Goal: Task Accomplishment & Management: Use online tool/utility

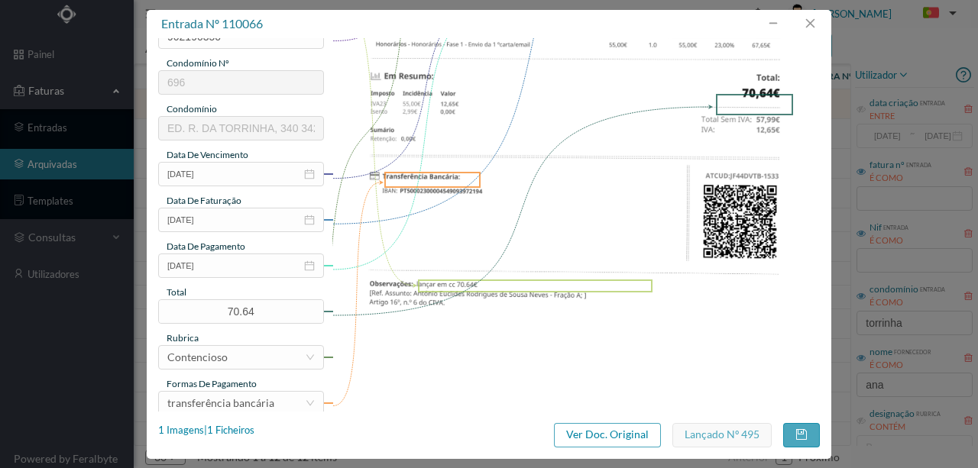
scroll to position [356, 0]
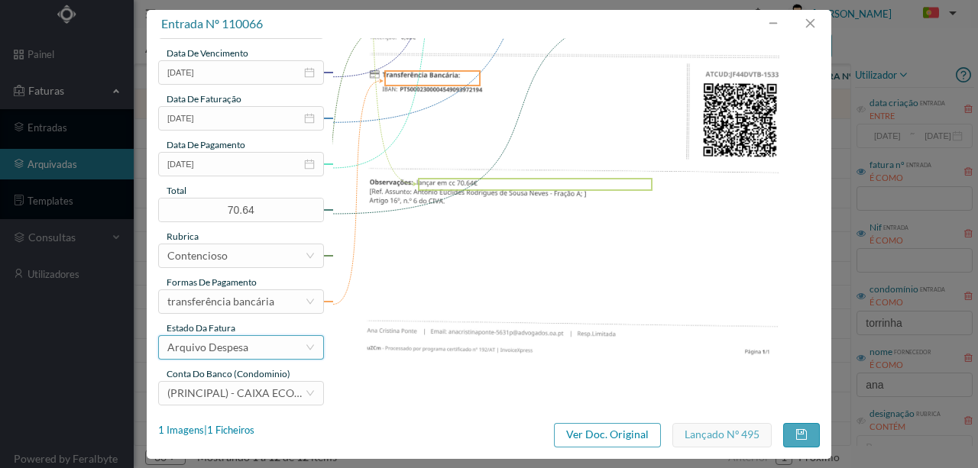
click at [216, 350] on div "Arquivo Despesa" at bounding box center [207, 347] width 81 height 23
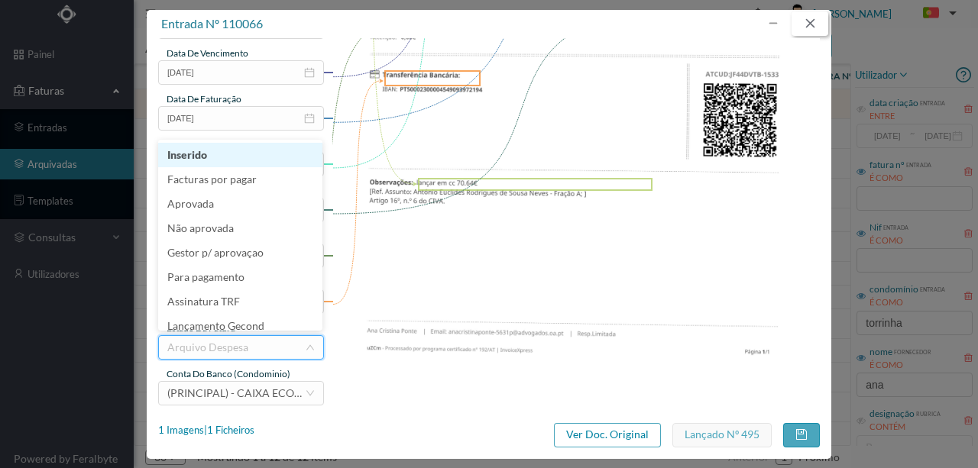
click at [812, 23] on button "button" at bounding box center [810, 23] width 37 height 24
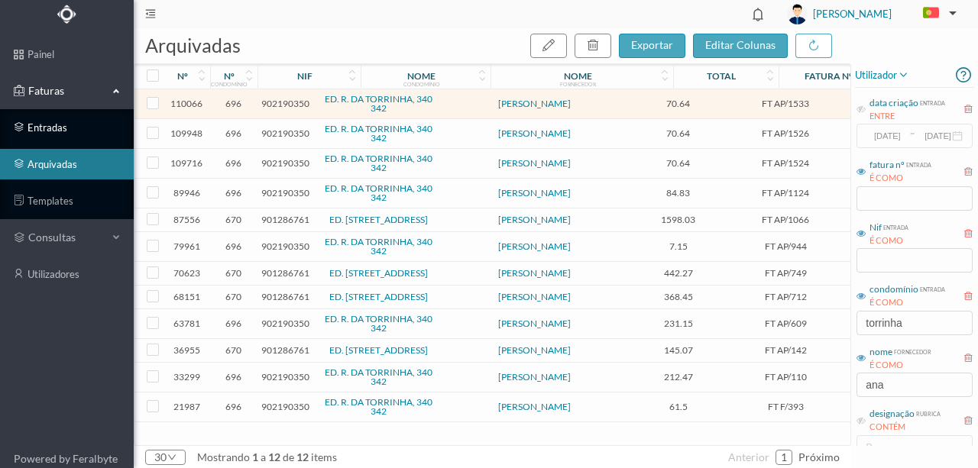
click at [53, 126] on link "entradas" at bounding box center [67, 127] width 134 height 31
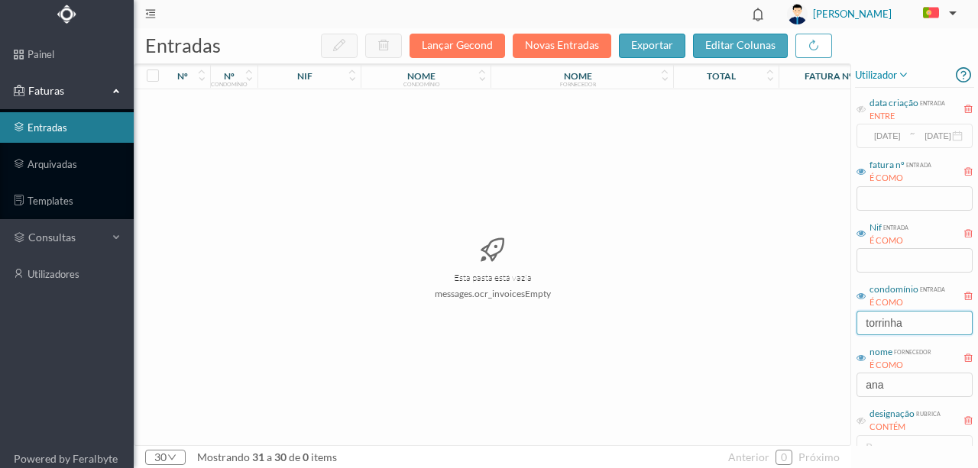
drag, startPoint x: 920, startPoint y: 326, endPoint x: 769, endPoint y: 313, distance: 151.9
click at [769, 313] on div "entradas Lançar Gecond Novas Entradas exportar editar colunas nº nº condomínio …" at bounding box center [556, 248] width 844 height 440
drag, startPoint x: 817, startPoint y: 390, endPoint x: 763, endPoint y: 382, distance: 54.8
click at [763, 382] on div "entradas Lançar Gecond Novas Entradas exportar editar colunas nº nº condomínio …" at bounding box center [556, 248] width 844 height 440
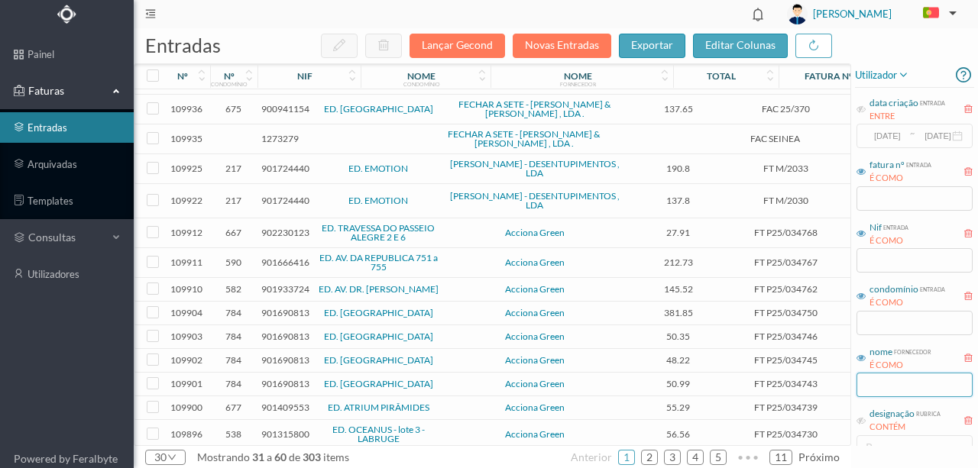
scroll to position [356, 0]
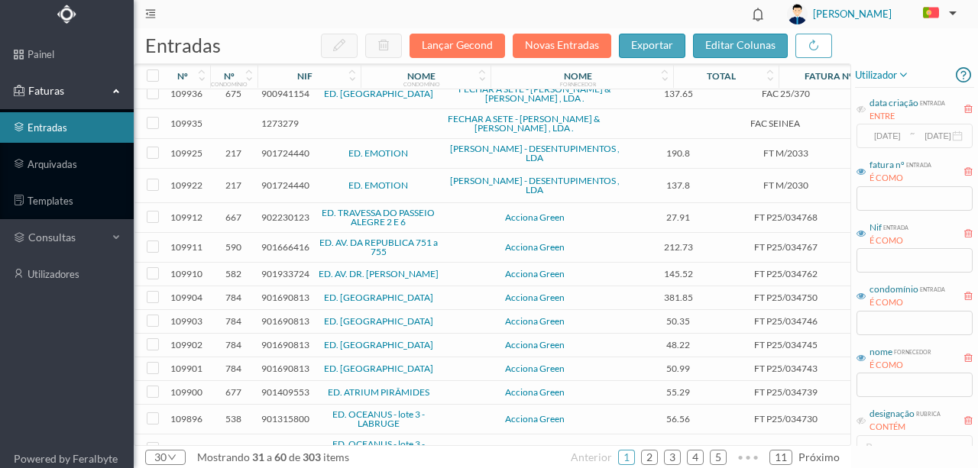
click at [272, 212] on span "902230123" at bounding box center [285, 217] width 48 height 11
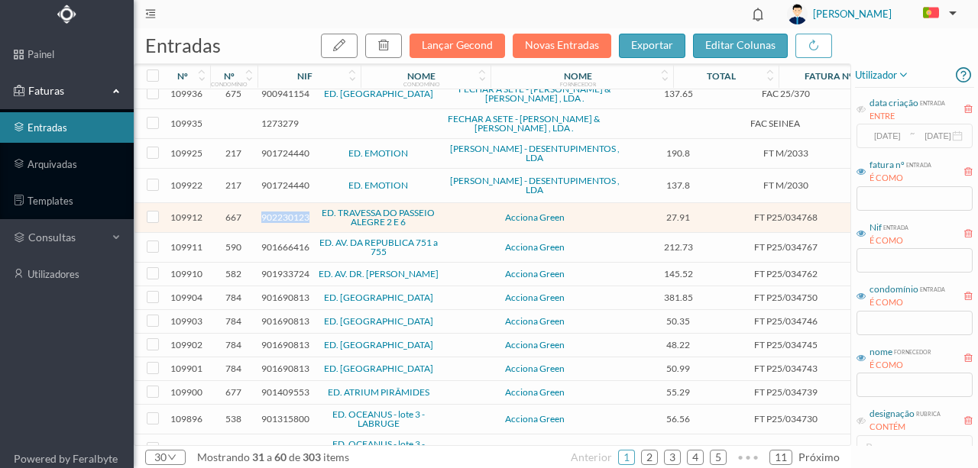
click at [272, 212] on span "902230123" at bounding box center [285, 217] width 48 height 11
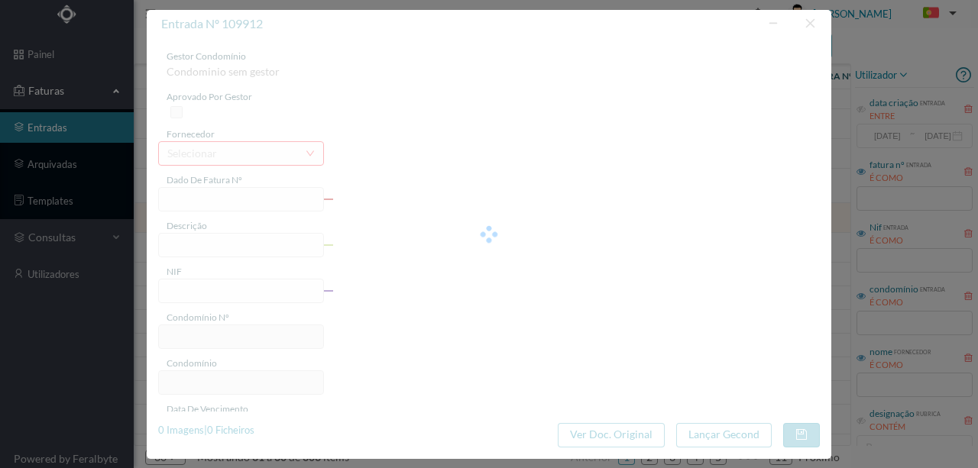
type input "FT P25/034768"
type input "PASSEIO ALEGRE 6 SC"
type input "902230123"
type input "[DATE]"
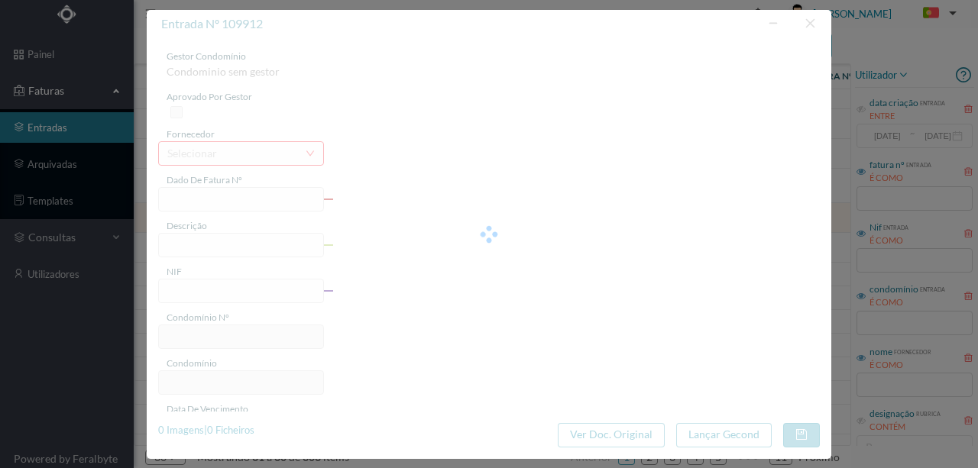
type input "[DATE]"
type input "27.91"
type input "667"
type input "ED. TRAVESSA DO PASSEIO ALEGRE 2 E 6"
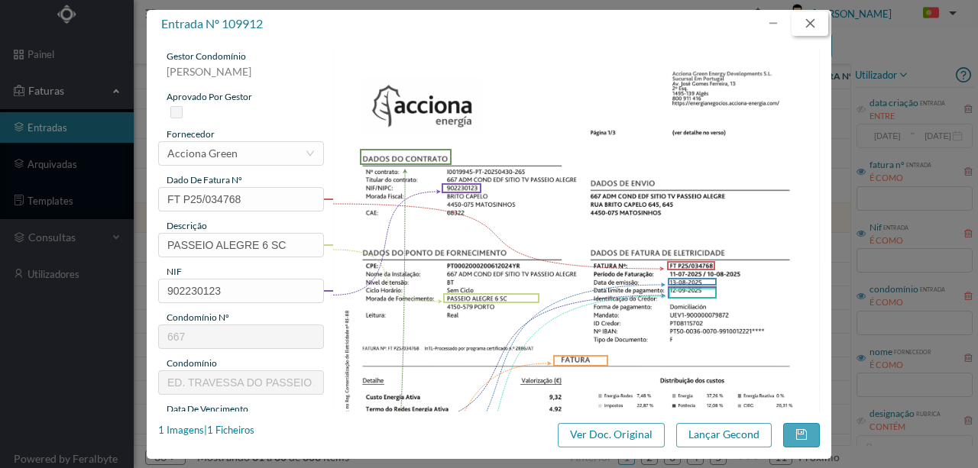
click at [807, 22] on button "button" at bounding box center [810, 23] width 37 height 24
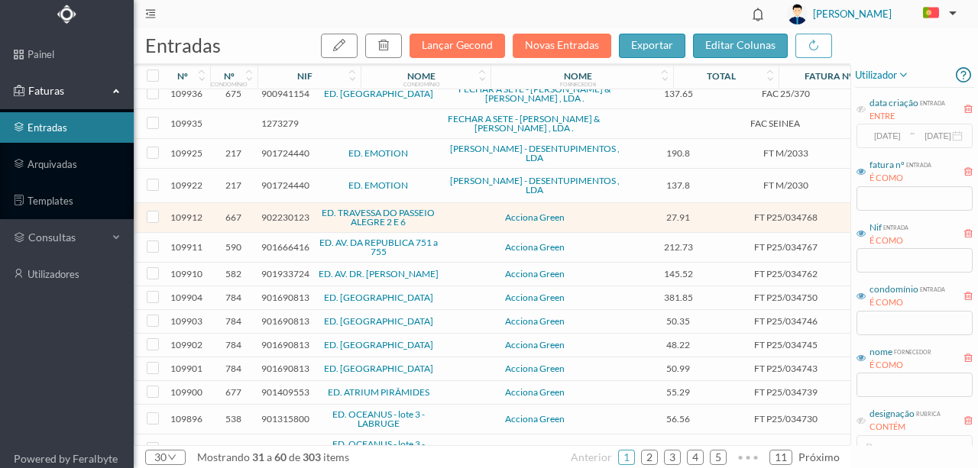
click at [287, 241] on span "901666416" at bounding box center [285, 246] width 48 height 11
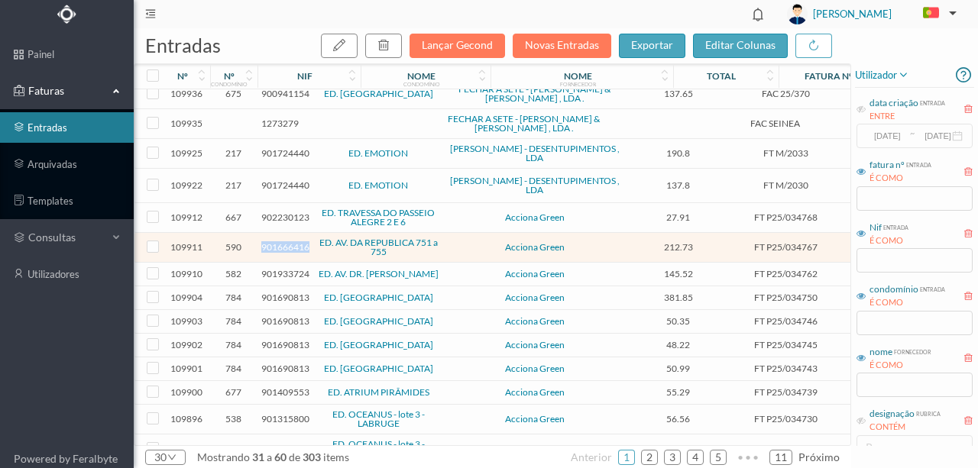
click at [287, 241] on span "901666416" at bounding box center [285, 246] width 48 height 11
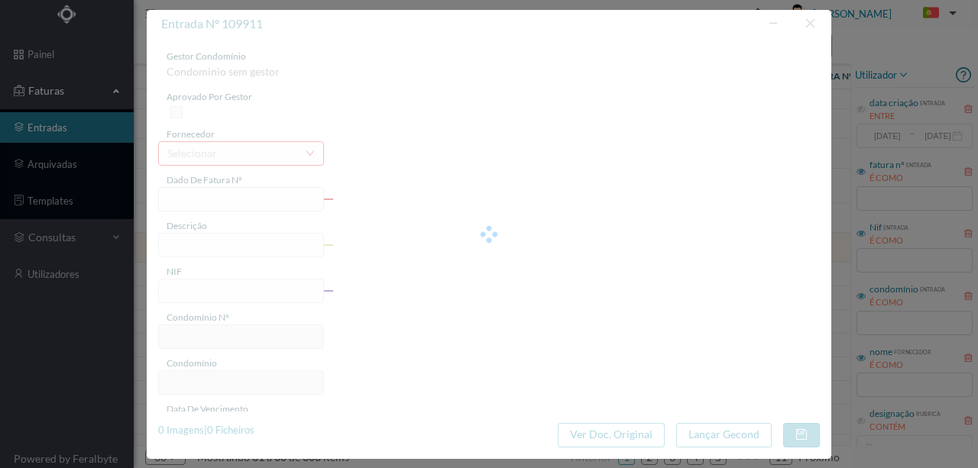
type input "FT P25/034767"
type input "DA REPUBLICA 753"
type input "901666416"
type input "[DATE]"
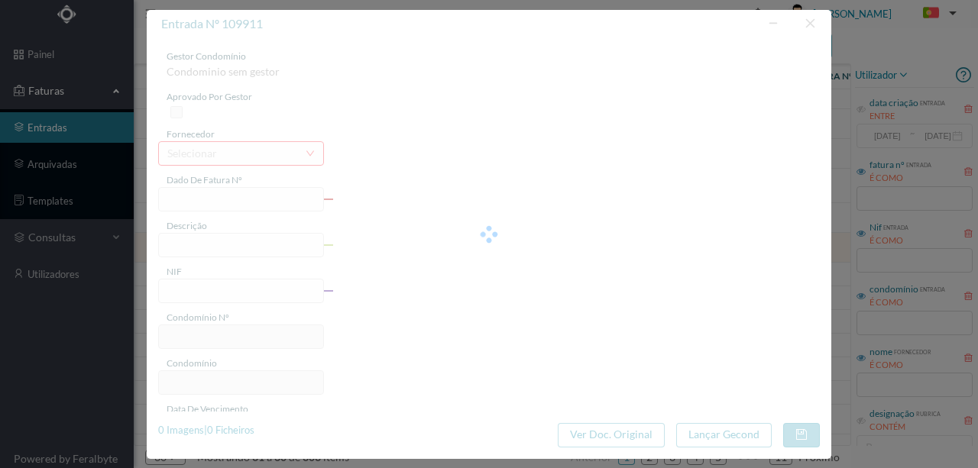
type input "[DATE]"
type input "212.73"
type input "590"
type input "ED. AV. DA REPUBLICA 751 a 755"
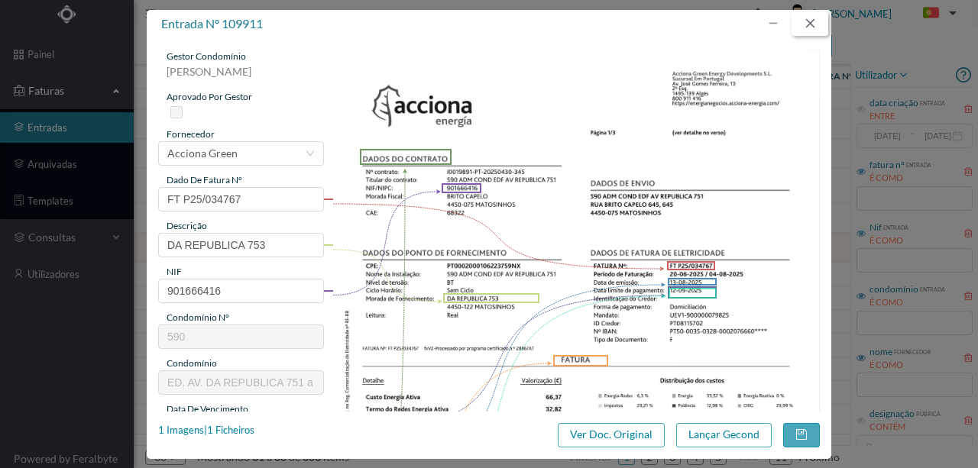
click at [808, 20] on button "button" at bounding box center [810, 23] width 37 height 24
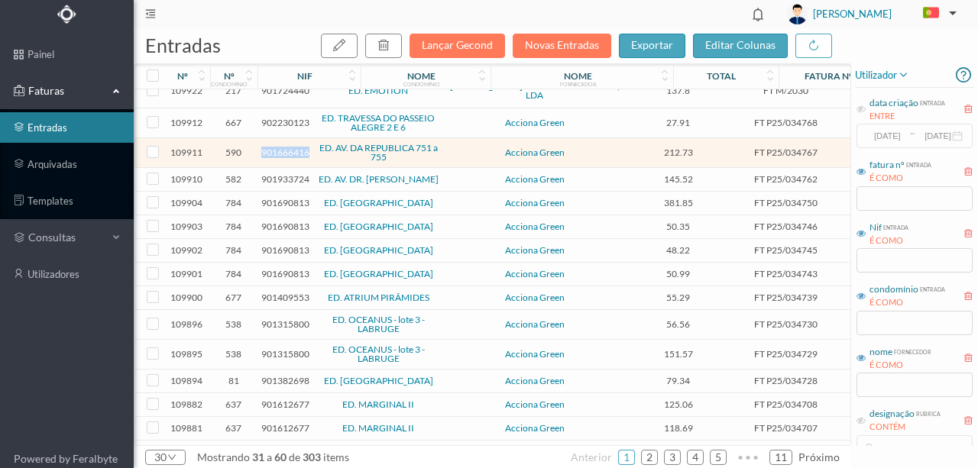
scroll to position [488, 0]
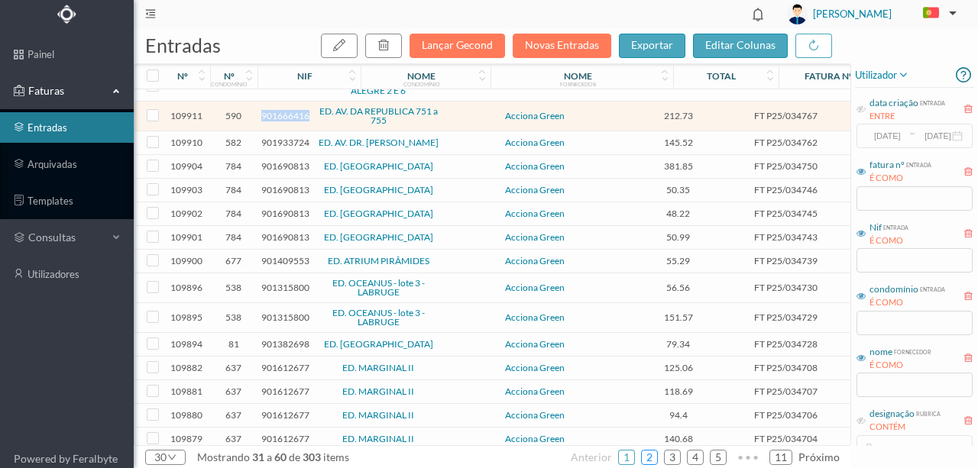
click at [650, 454] on link "2" at bounding box center [649, 457] width 15 height 23
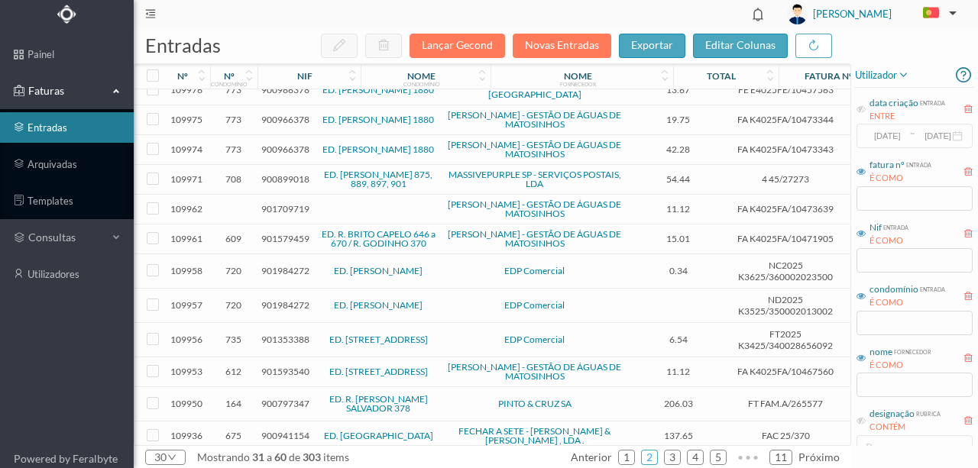
scroll to position [0, 0]
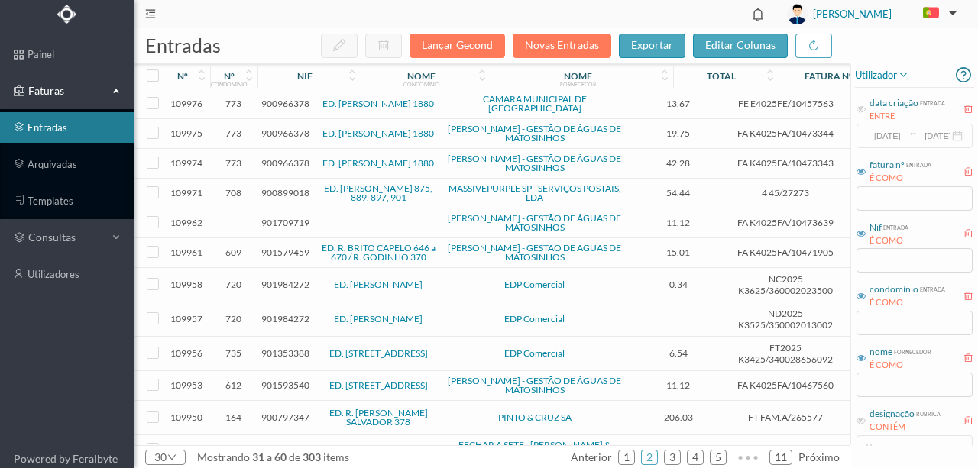
click at [276, 217] on span "901709719" at bounding box center [285, 222] width 48 height 11
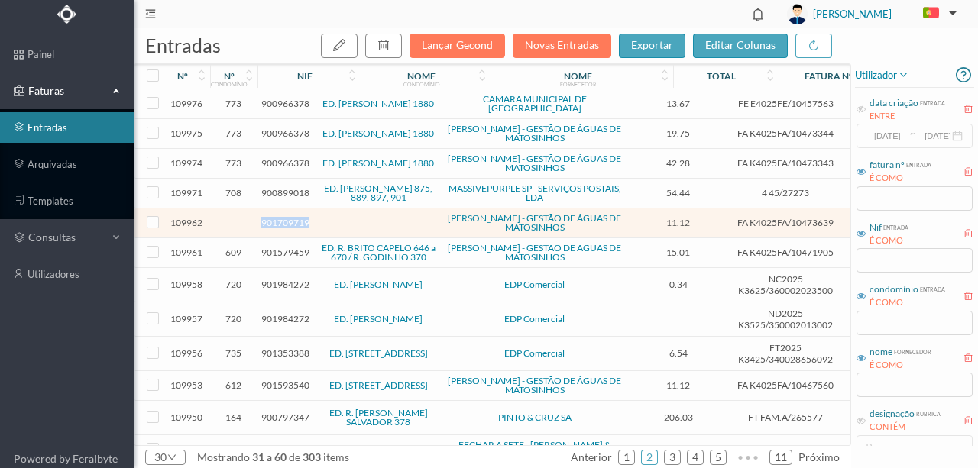
click at [276, 217] on span "901709719" at bounding box center [285, 222] width 48 height 11
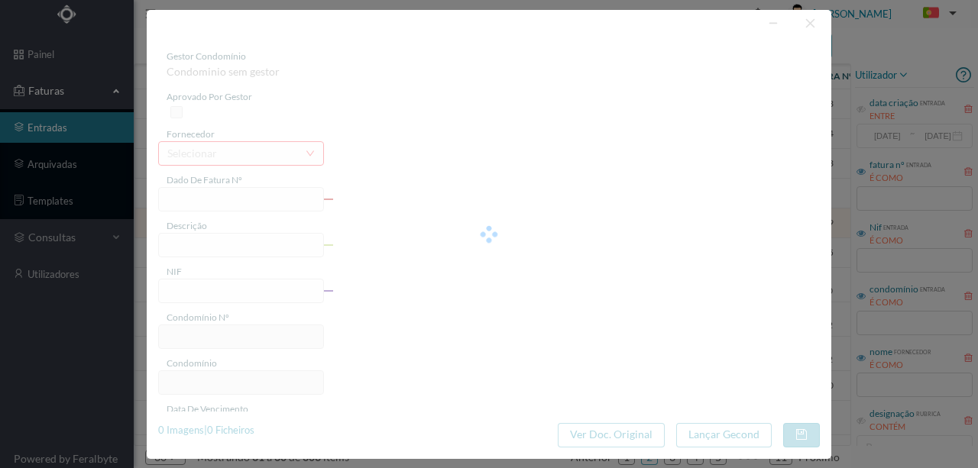
type input "FA K4025FA/10473639"
type input "E NT INTAENS Wifi IRIA Vi VV Di TCE TO"
type input "901709719"
type input "[DATE]"
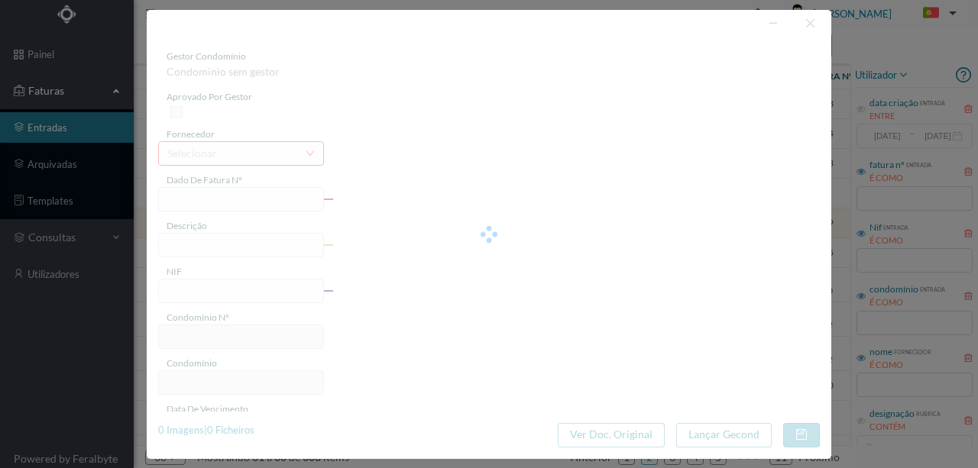
type input "[DATE]"
type input "11.12"
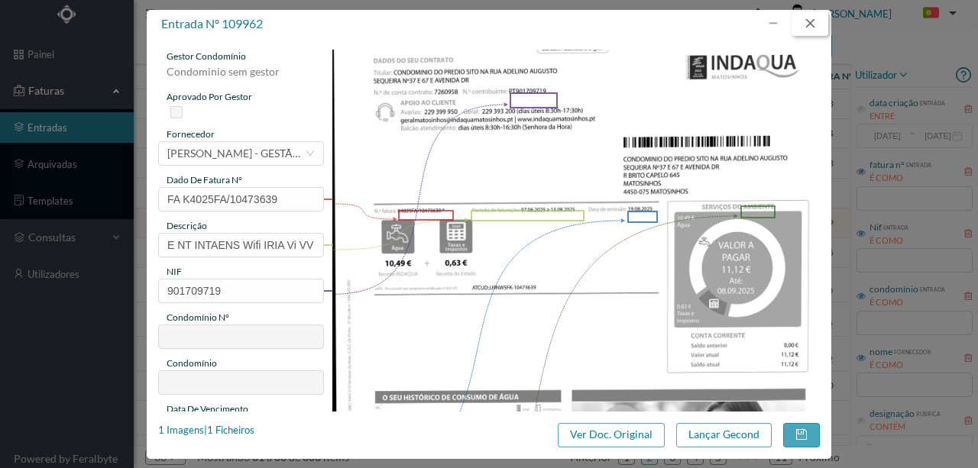
click at [814, 18] on button "button" at bounding box center [810, 23] width 37 height 24
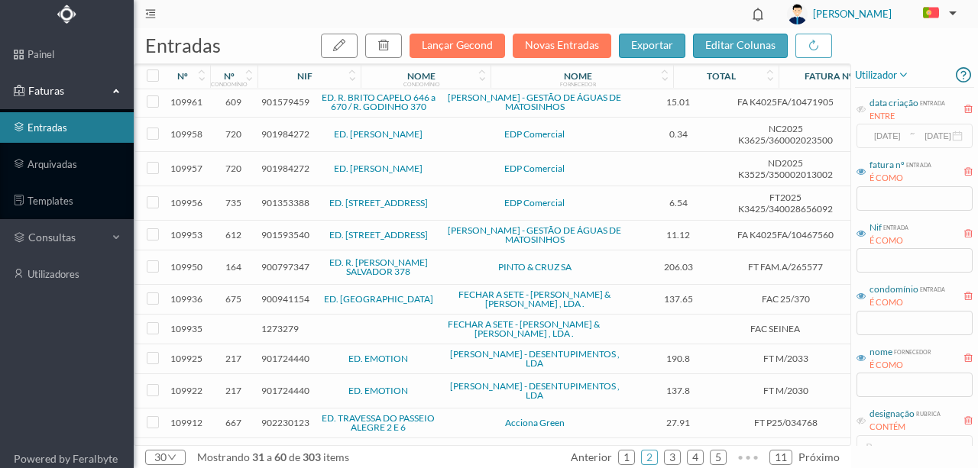
scroll to position [153, 0]
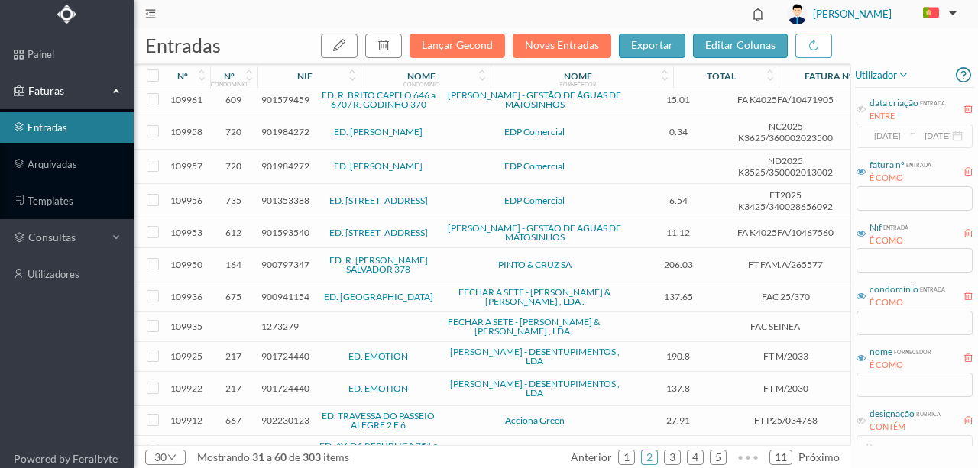
click at [274, 259] on span "900797347" at bounding box center [285, 264] width 48 height 11
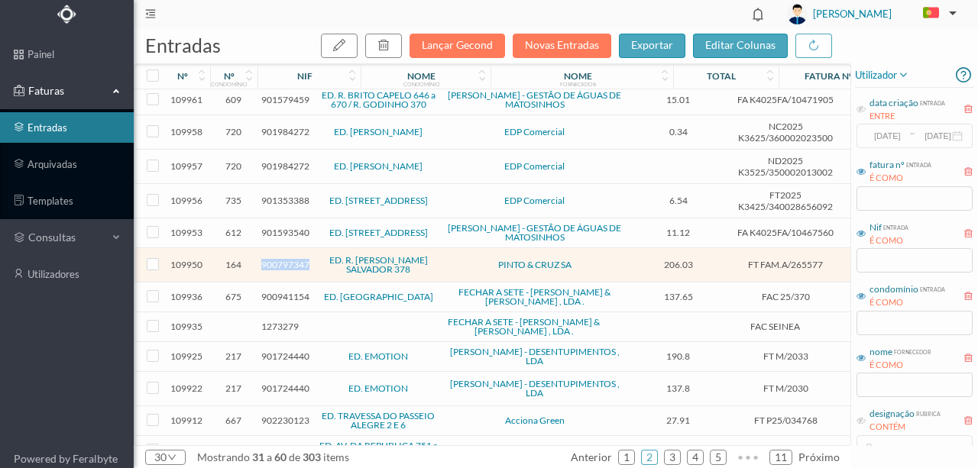
click at [274, 259] on span "900797347" at bounding box center [285, 264] width 48 height 11
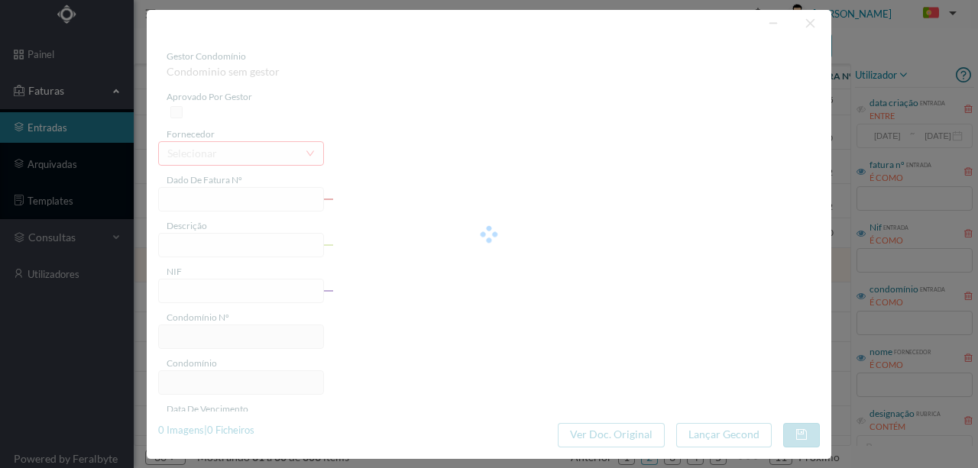
type input "FT FAM.A/265577"
type input "TE ET Mantitencão Preventiva"
type input "900797347"
type input "[DATE]"
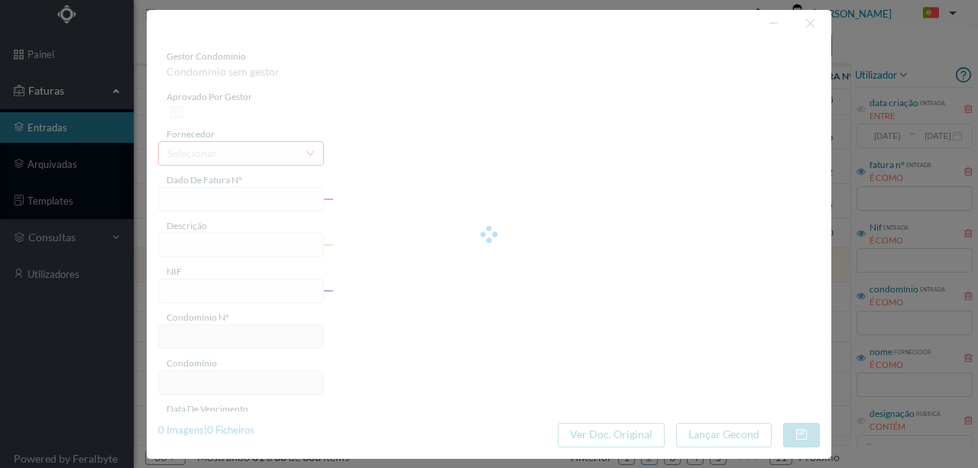
type input "206.03"
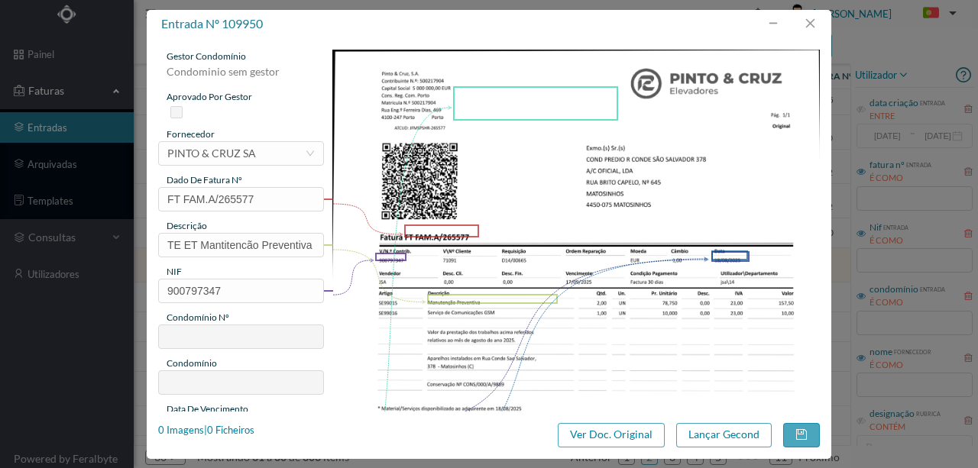
type input "164"
type input "ED. R. [PERSON_NAME] SALVADOR 378"
click at [812, 30] on button "button" at bounding box center [810, 23] width 37 height 24
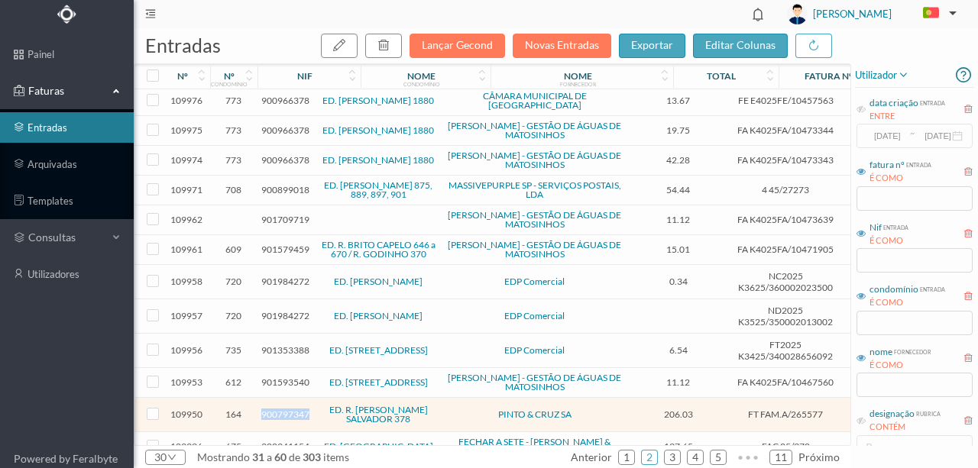
scroll to position [0, 0]
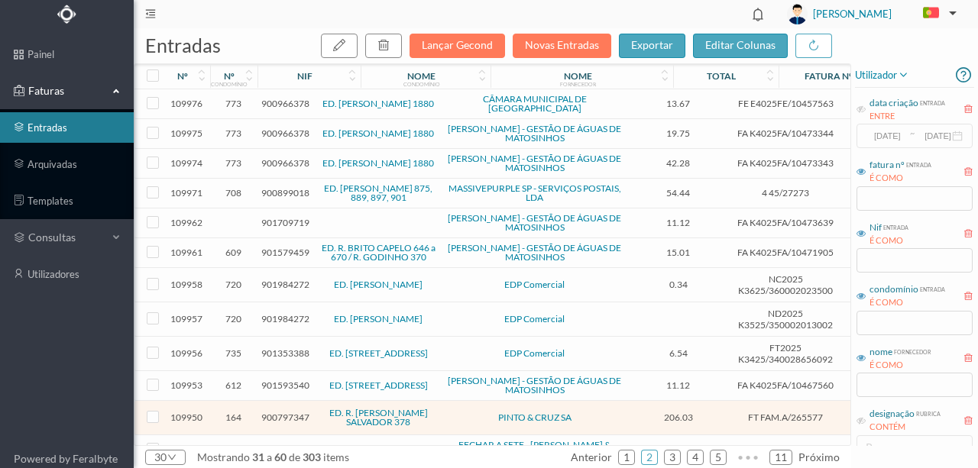
click at [272, 187] on span "900899018" at bounding box center [285, 192] width 48 height 11
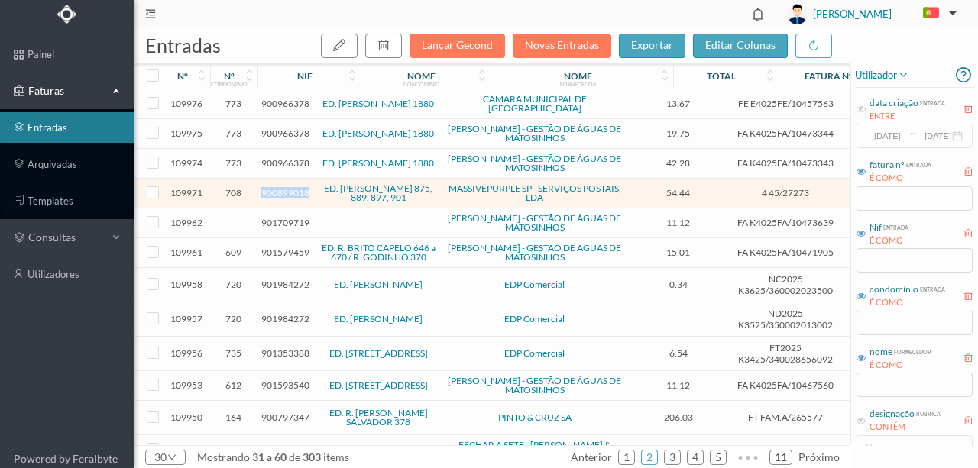
click at [272, 187] on span "900899018" at bounding box center [285, 192] width 48 height 11
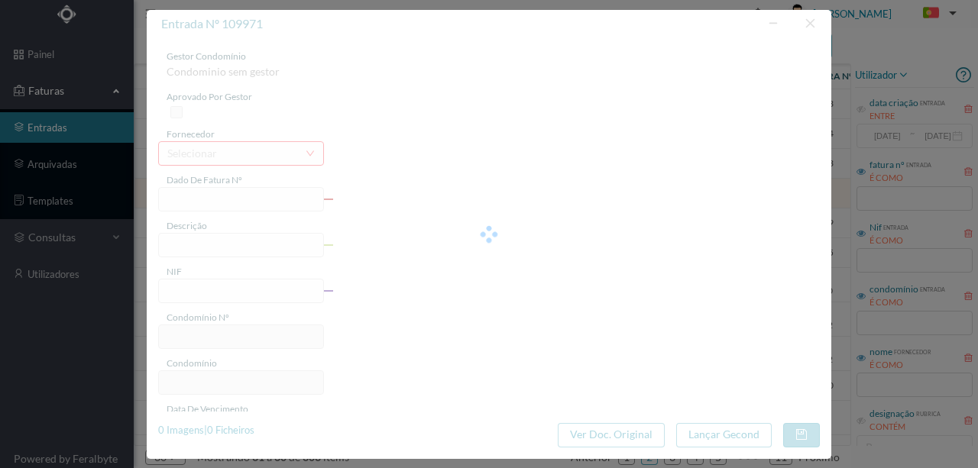
type input "4 45/27273"
type input "Serviço Envio Correio"
type input "900899018"
type input "2025-07-03"
type input "2025-07-31"
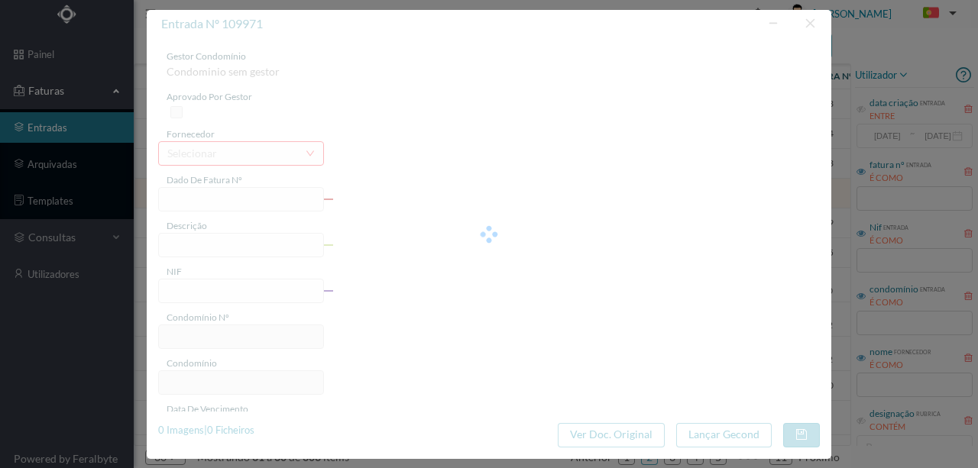
type input "2025-07-03"
type input "54.44"
type input "708"
type input "ED. AFONSO HENRIQUES 875, 889, 897, 901"
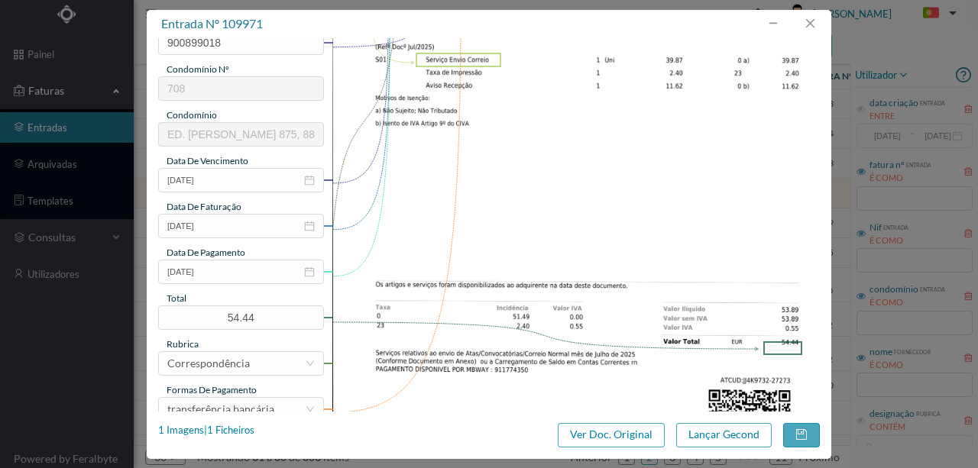
scroll to position [254, 0]
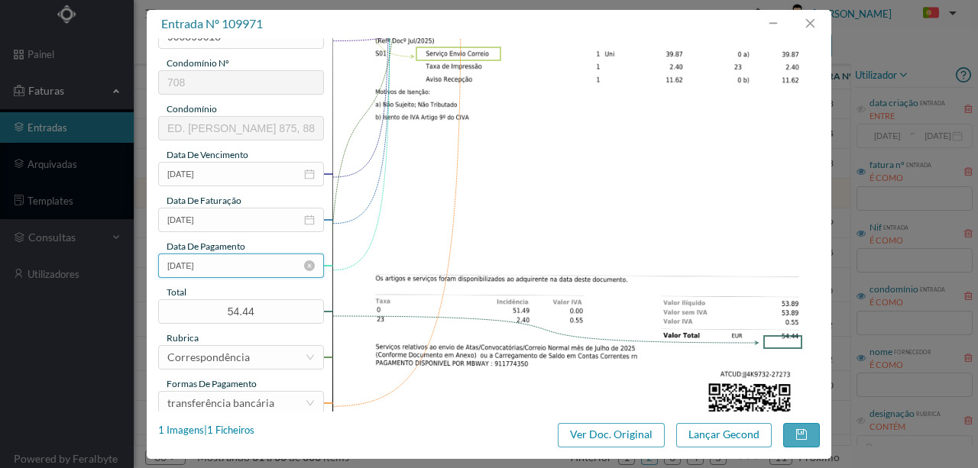
click at [228, 272] on input "2025-07-03" at bounding box center [241, 266] width 166 height 24
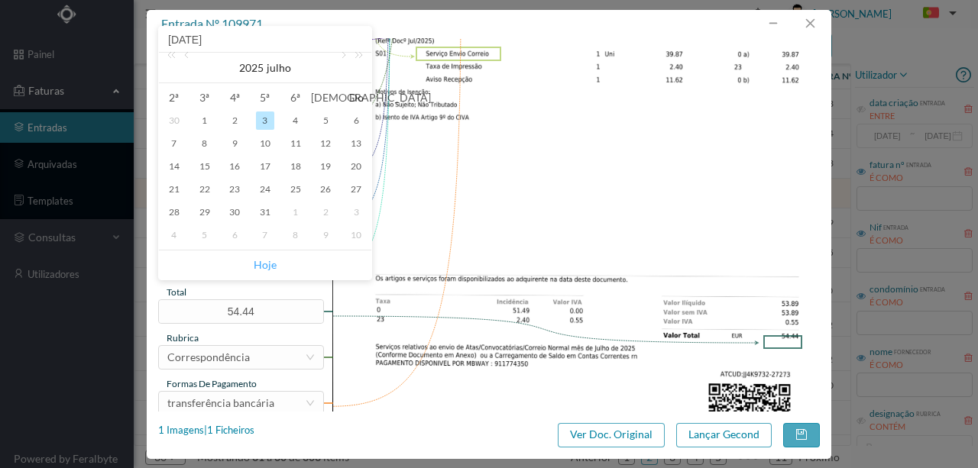
click at [274, 261] on link "Hoje" at bounding box center [265, 265] width 23 height 29
type input "[DATE]"
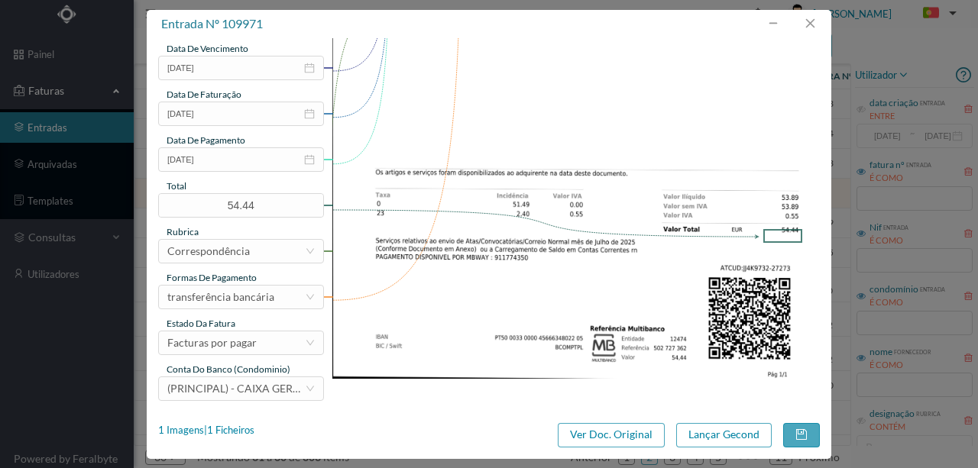
scroll to position [361, 0]
click at [257, 345] on div "Facturas por pagar" at bounding box center [236, 342] width 138 height 23
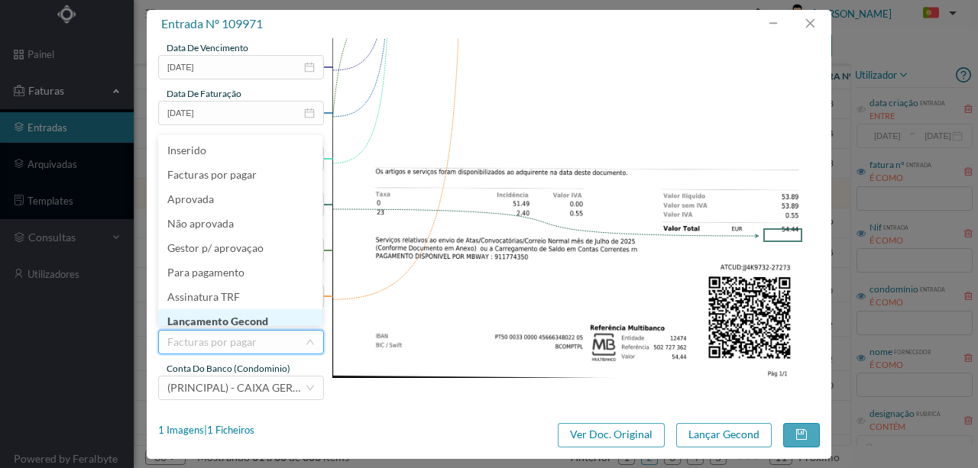
scroll to position [8, 0]
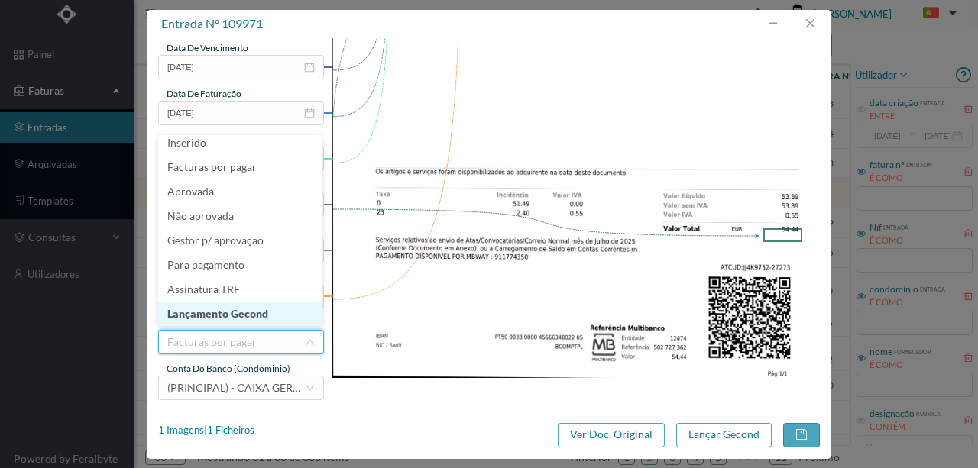
click at [262, 313] on li "Lançamento Gecond" at bounding box center [240, 314] width 164 height 24
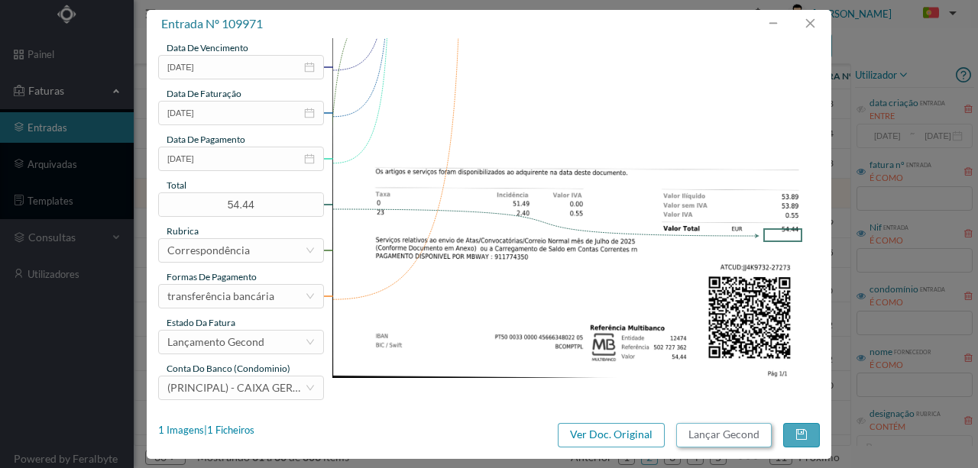
click at [731, 437] on button "Lançar Gecond" at bounding box center [724, 435] width 96 height 24
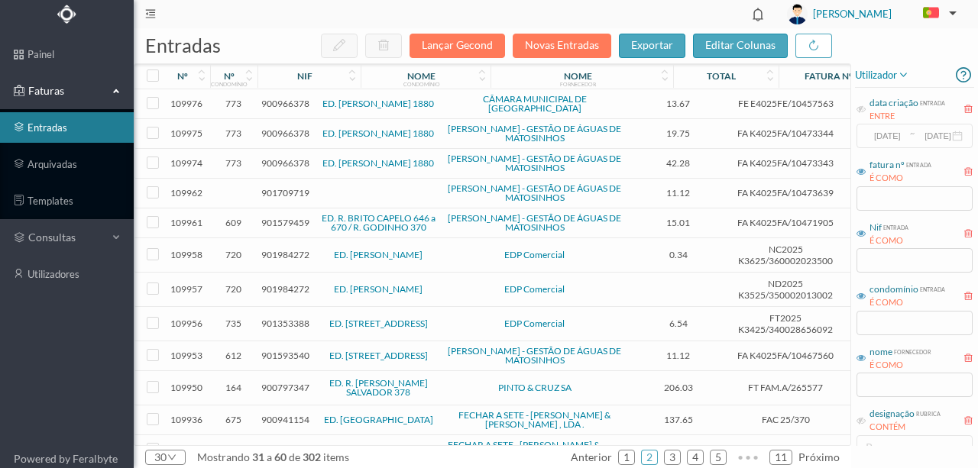
click at [424, 15] on header "[PERSON_NAME]" at bounding box center [556, 14] width 844 height 28
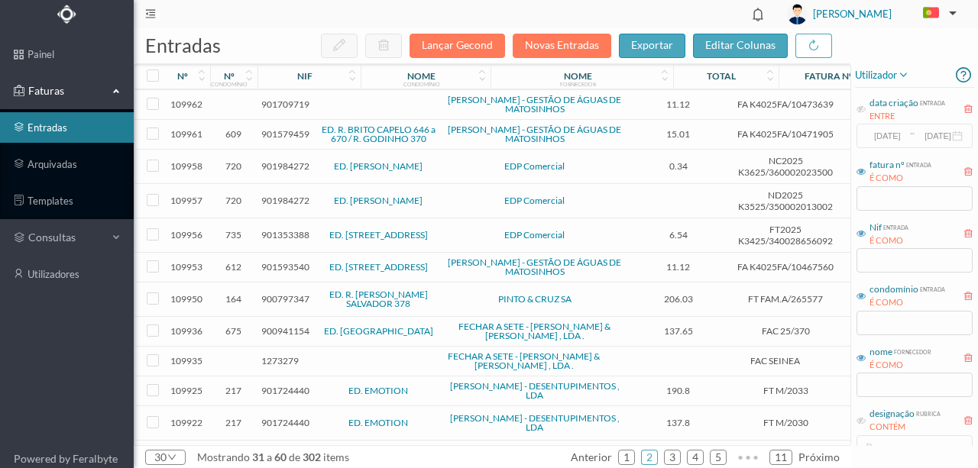
scroll to position [102, 0]
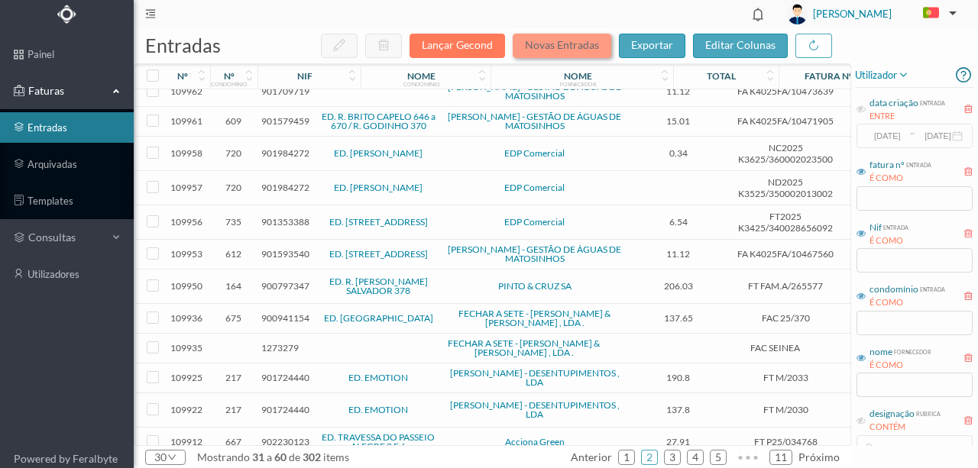
click at [569, 47] on button "Novas Entradas" at bounding box center [562, 46] width 99 height 24
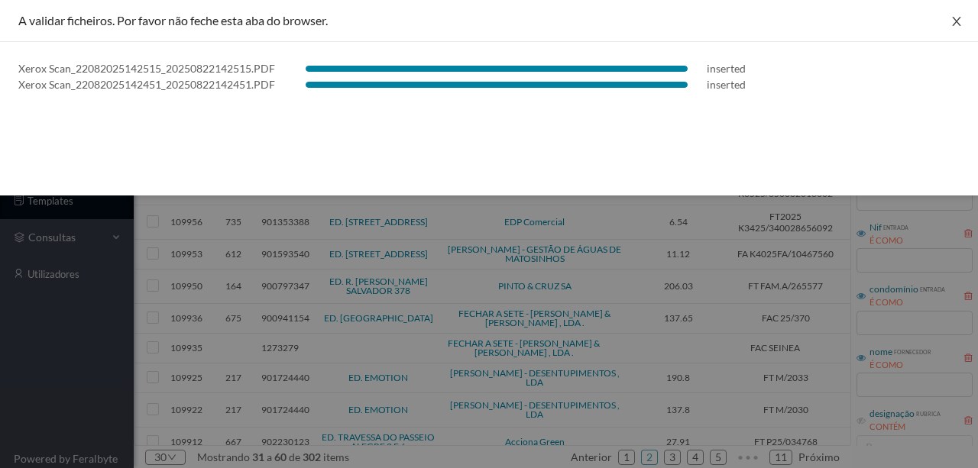
click at [954, 24] on icon "icon: close" at bounding box center [957, 21] width 12 height 12
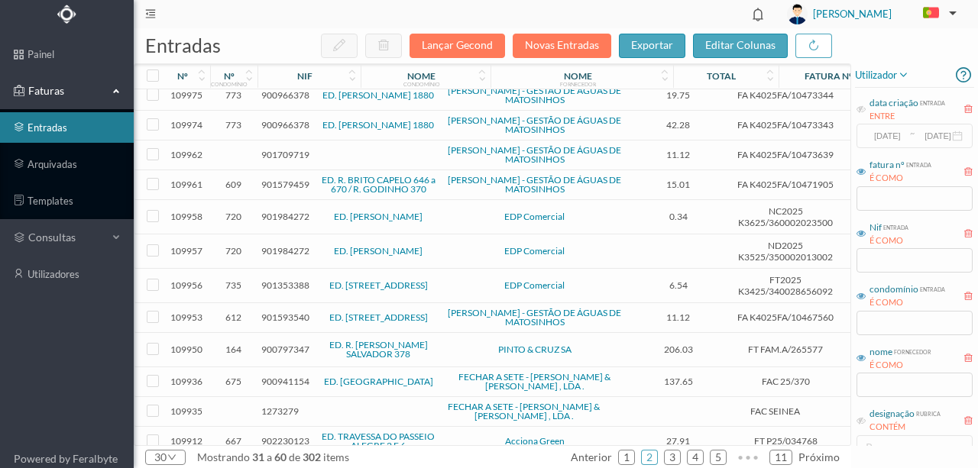
scroll to position [0, 0]
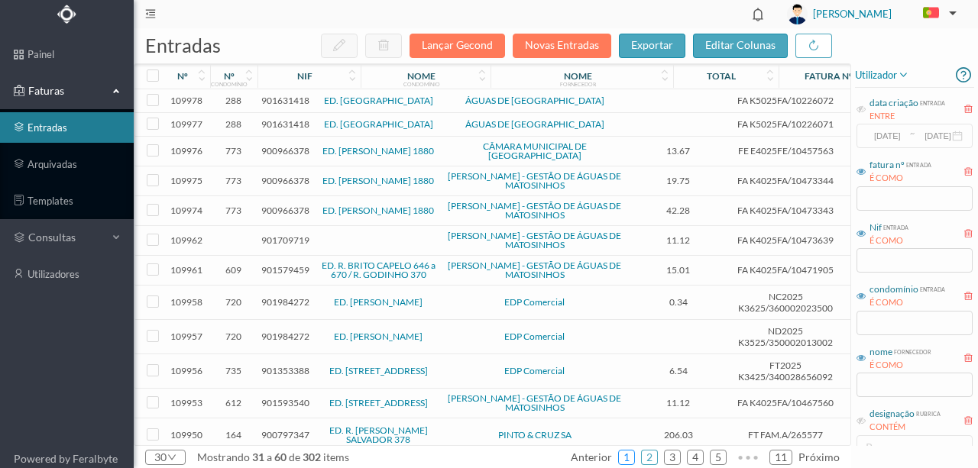
click at [633, 457] on link "1" at bounding box center [626, 457] width 15 height 23
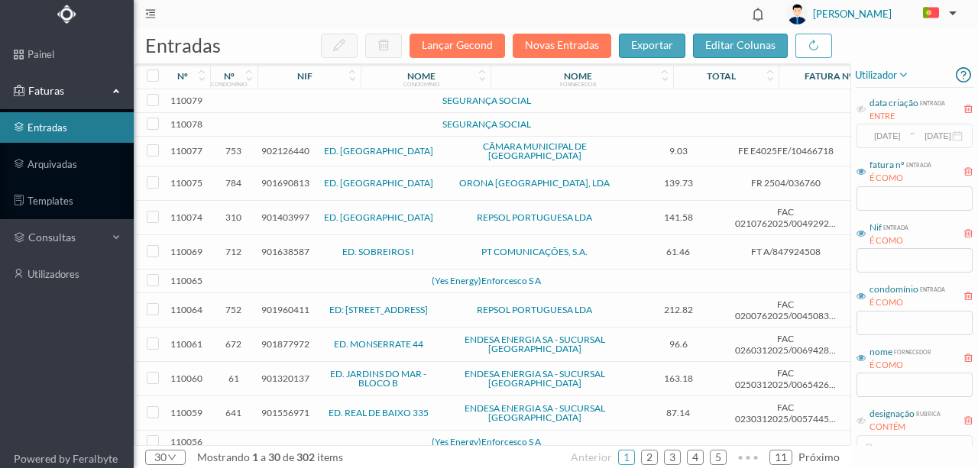
click at [329, 105] on td at bounding box center [330, 101] width 131 height 24
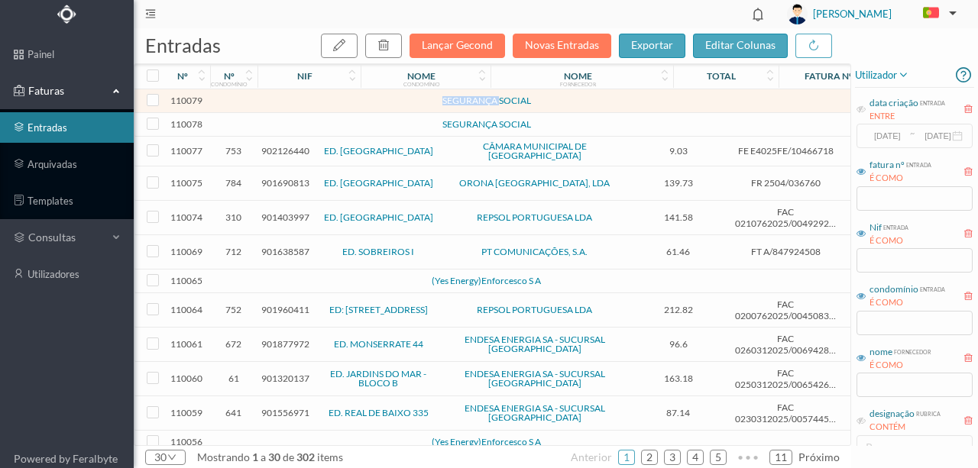
click at [329, 105] on td at bounding box center [330, 101] width 131 height 24
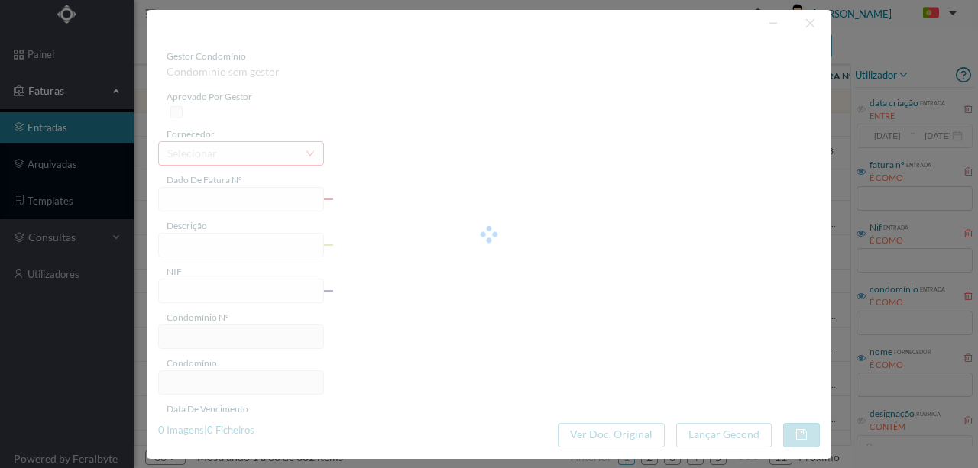
type input "0"
type input "Invalid date"
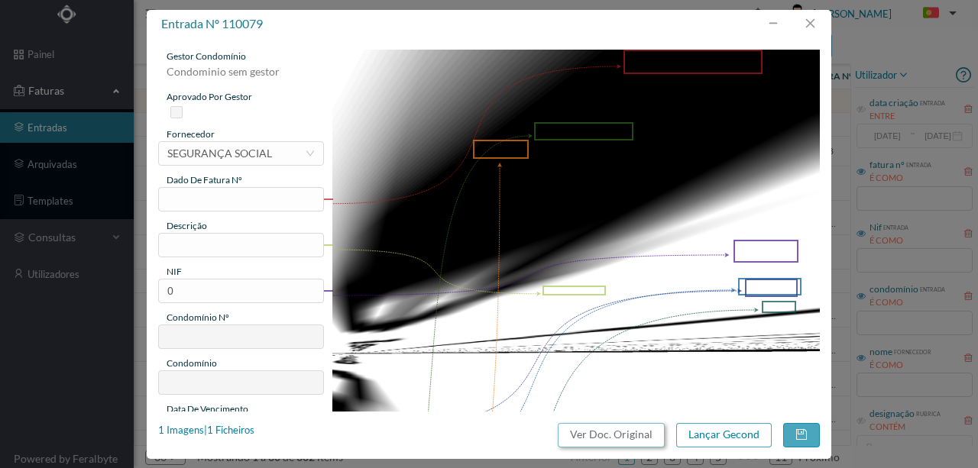
click at [634, 435] on button "Ver Doc. Original" at bounding box center [611, 435] width 107 height 24
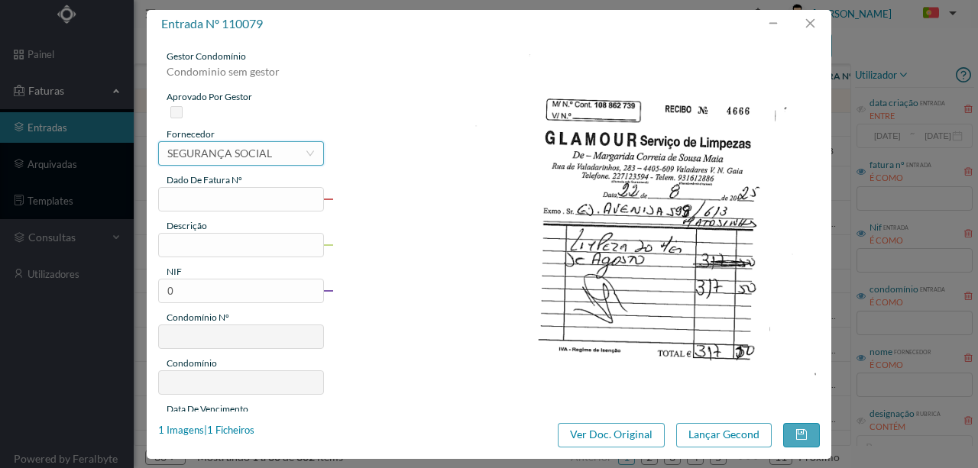
click at [219, 162] on div "SEGURANÇA SOCIAL" at bounding box center [219, 153] width 105 height 23
type input "glam"
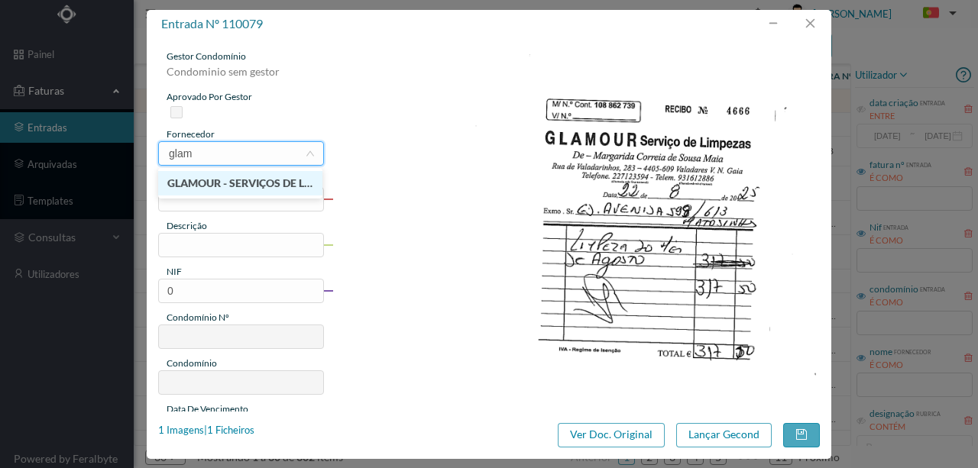
click at [236, 189] on li "GLAMOUR - SERVIÇOS DE LIMPEZAS" at bounding box center [240, 183] width 164 height 24
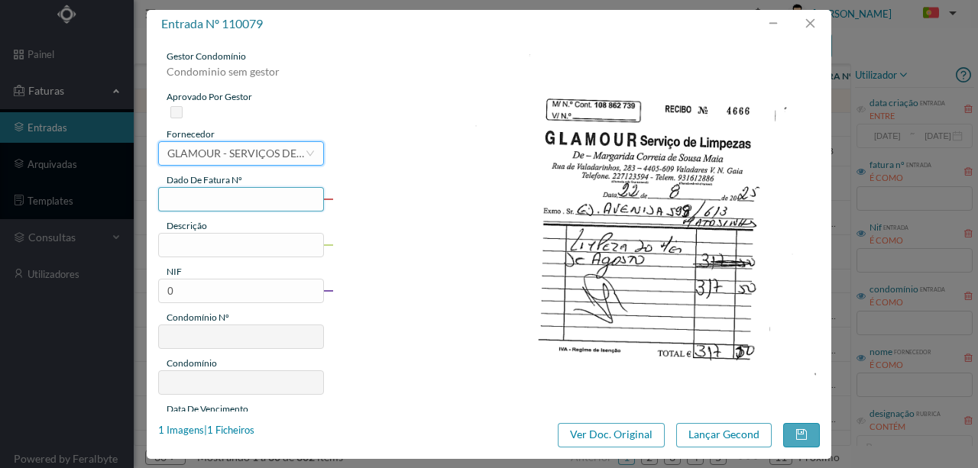
drag, startPoint x: 176, startPoint y: 198, endPoint x: 213, endPoint y: 196, distance: 37.5
click at [176, 198] on input "text" at bounding box center [241, 199] width 166 height 24
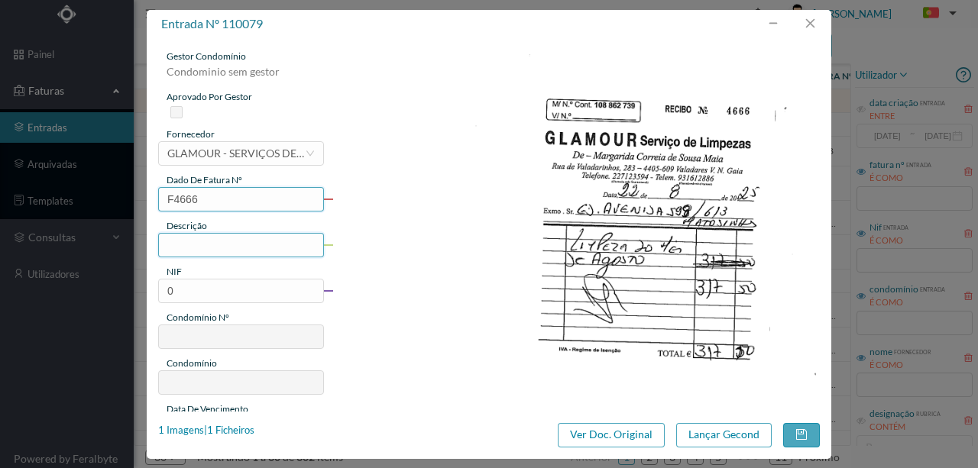
type input "F4666"
click at [195, 251] on input "text" at bounding box center [241, 245] width 166 height 24
type input "Limpeza Agosto"
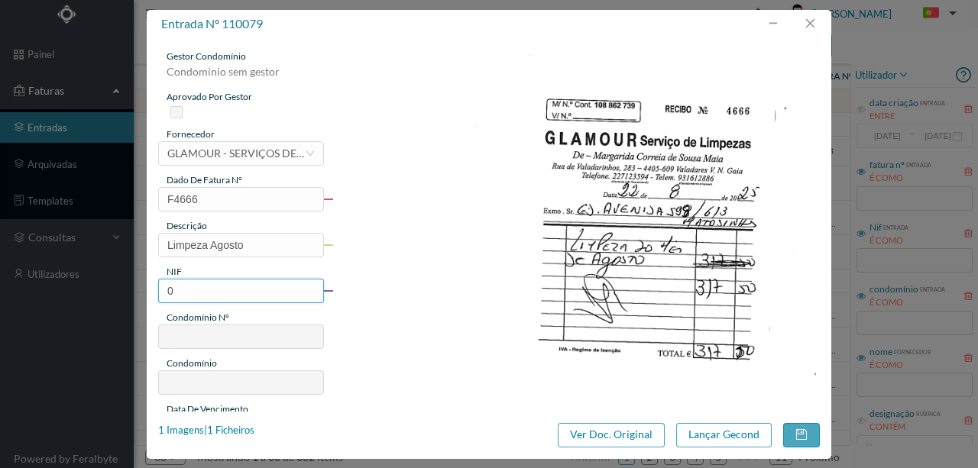
drag, startPoint x: 181, startPoint y: 298, endPoint x: 152, endPoint y: 293, distance: 29.5
click at [152, 293] on div "gestor condomínio Condominio sem gestor aprovado por gestor fornecedor selecion…" at bounding box center [489, 225] width 685 height 374
click at [197, 290] on input "0" at bounding box center [241, 291] width 166 height 24
drag, startPoint x: 190, startPoint y: 288, endPoint x: 150, endPoint y: 288, distance: 39.7
click at [150, 288] on div "gestor condomínio Condominio sem gestor aprovado por gestor fornecedor selecion…" at bounding box center [489, 225] width 685 height 374
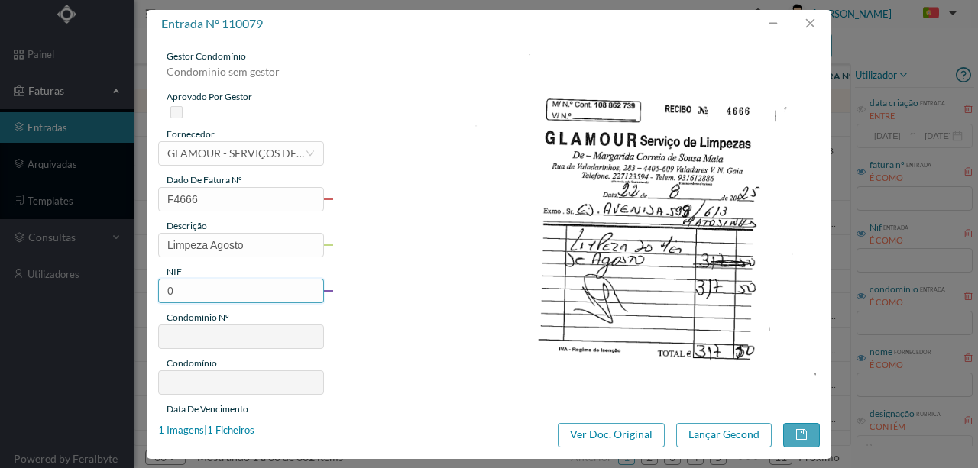
paste input "901580708"
type input "901580708"
type input "503"
type input "ED. AVENIDA (Av. Republica 599 / 613)"
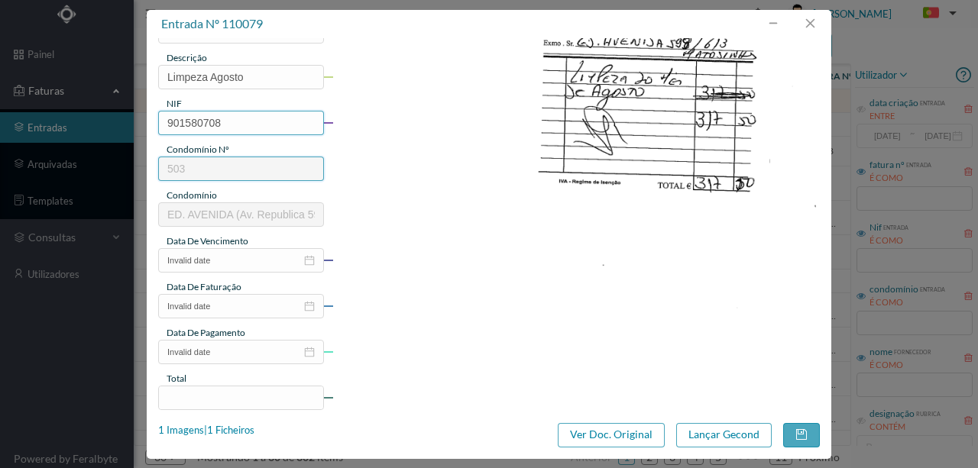
scroll to position [203, 0]
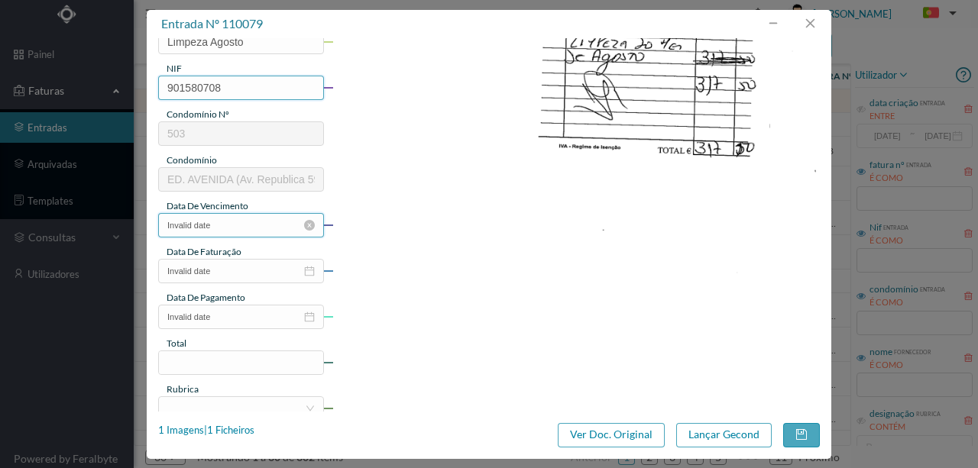
type input "901580708"
click at [244, 226] on input "Invalid date" at bounding box center [241, 225] width 166 height 24
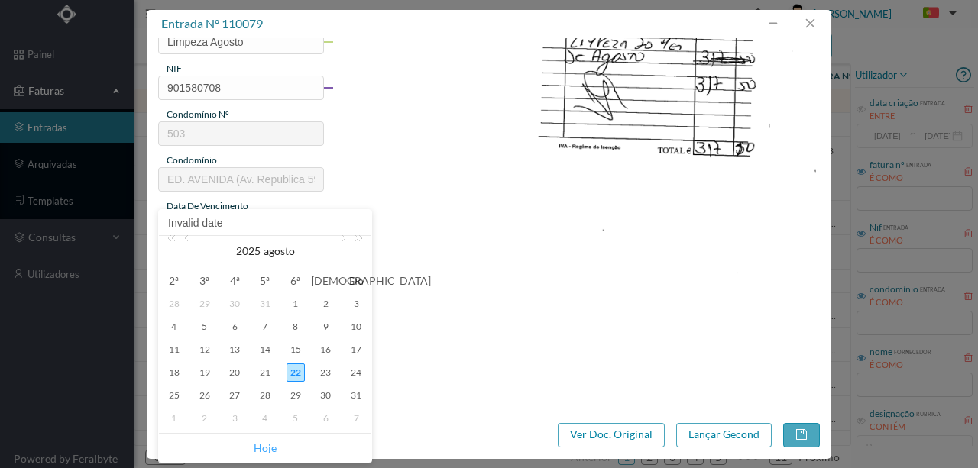
click at [266, 449] on link "Hoje" at bounding box center [265, 448] width 23 height 29
type input "[DATE]"
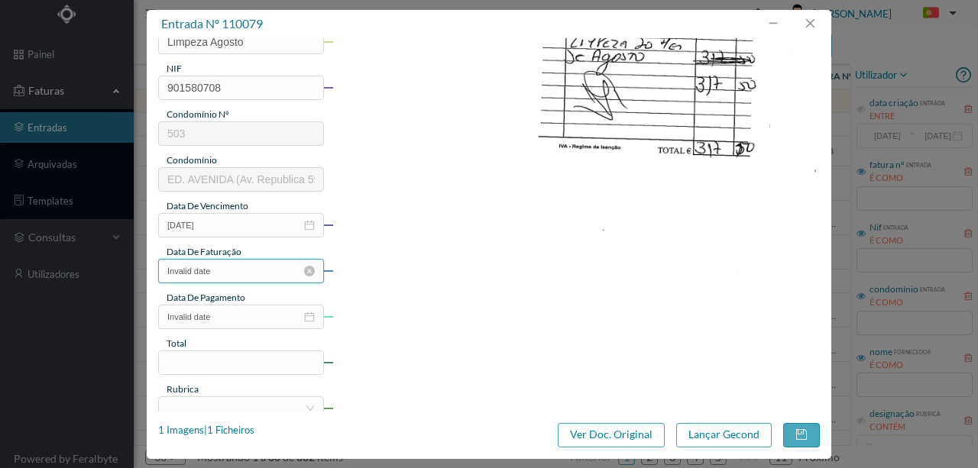
click at [222, 271] on input "Invalid date" at bounding box center [241, 271] width 166 height 24
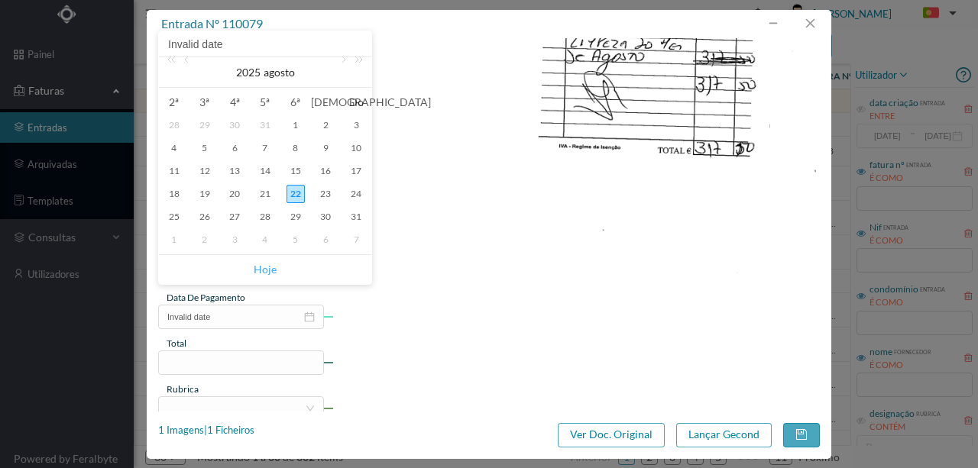
click at [258, 269] on link "Hoje" at bounding box center [265, 269] width 23 height 29
type input "[DATE]"
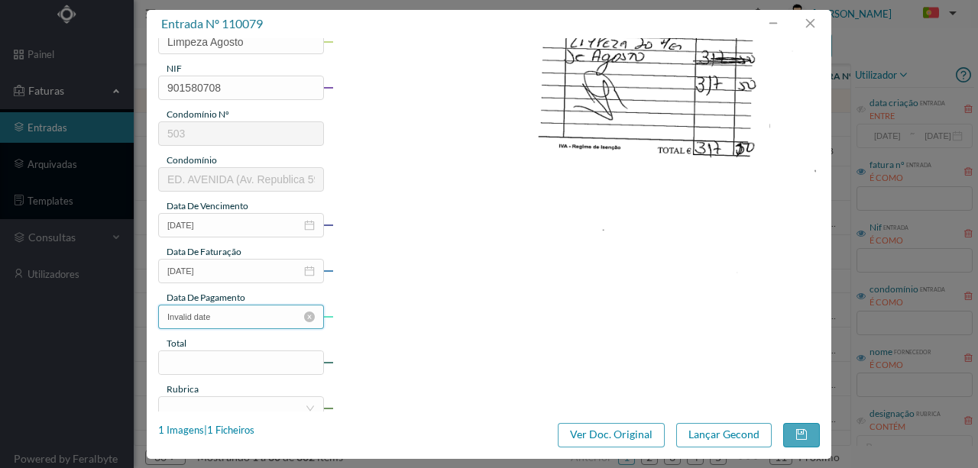
click at [222, 315] on input "Invalid date" at bounding box center [241, 317] width 166 height 24
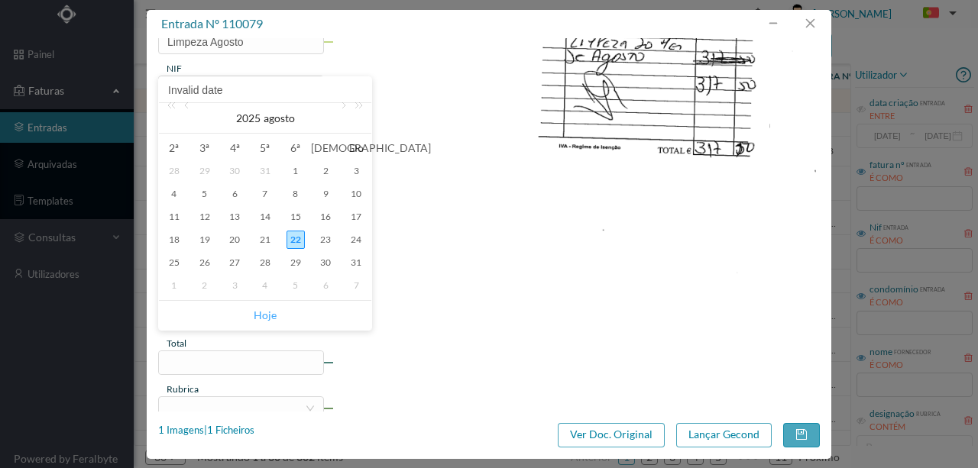
click at [264, 315] on link "Hoje" at bounding box center [265, 315] width 23 height 29
type input "[DATE]"
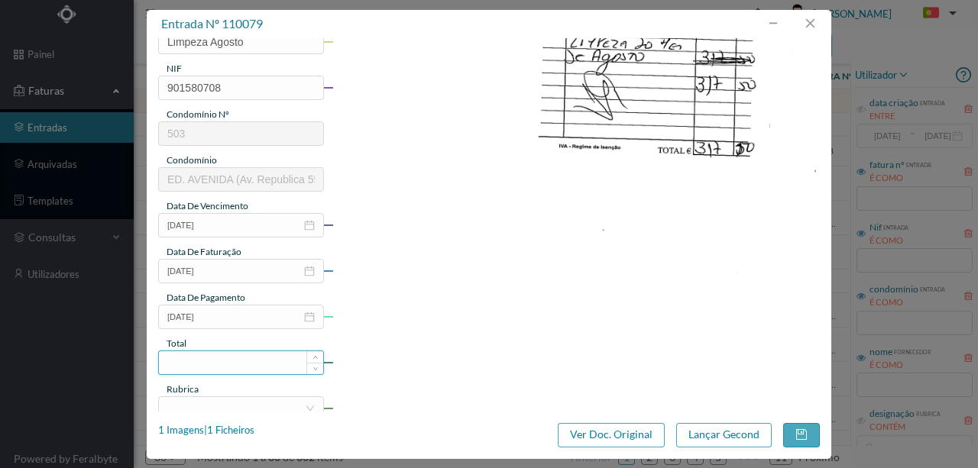
click at [186, 360] on input at bounding box center [241, 363] width 164 height 23
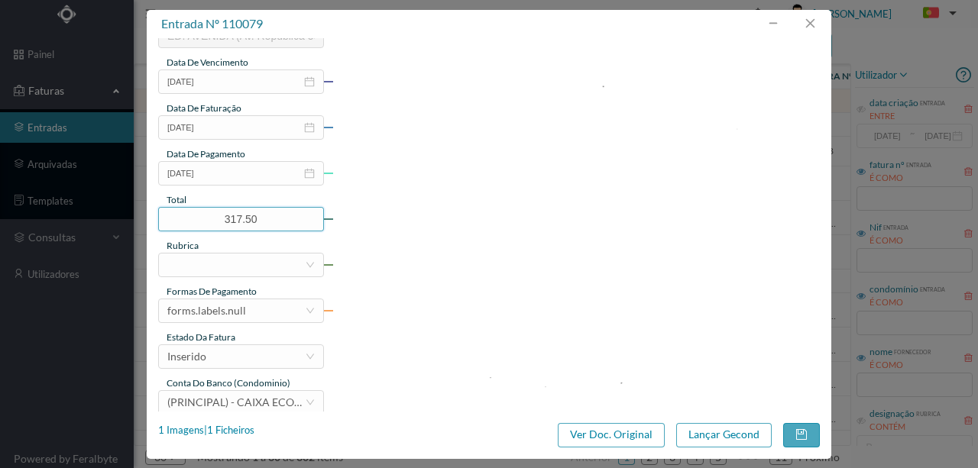
scroll to position [356, 0]
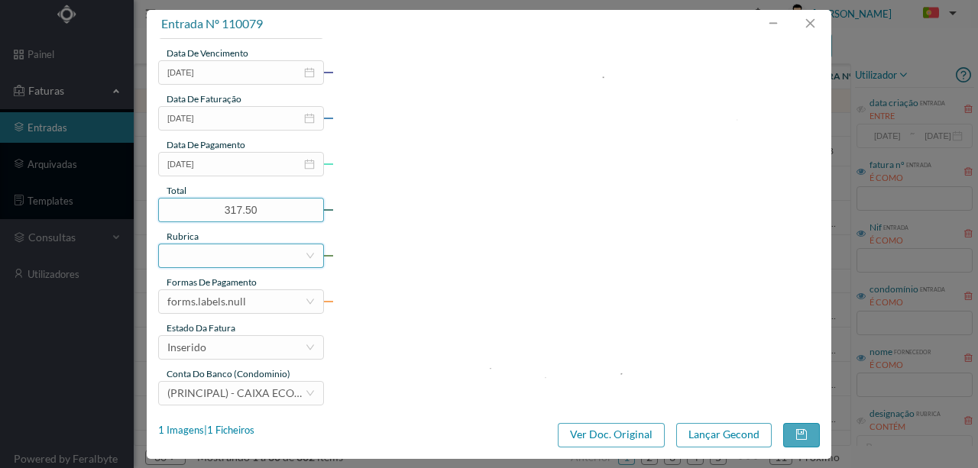
type input "317.50"
click at [188, 263] on div at bounding box center [236, 256] width 138 height 23
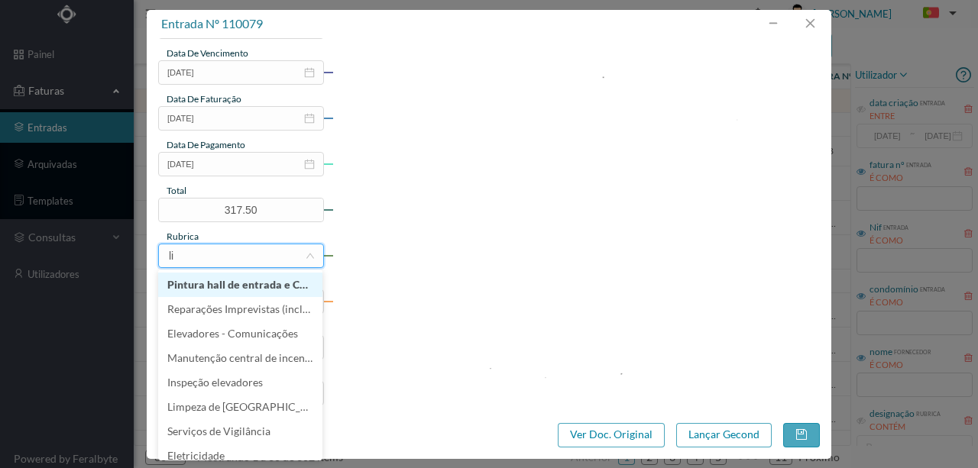
type input "lim"
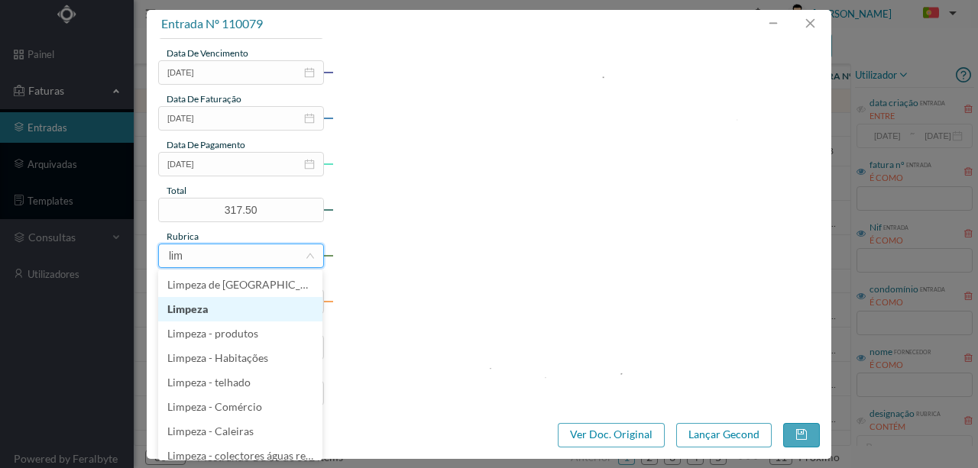
click at [202, 312] on li "Limpeza" at bounding box center [240, 309] width 164 height 24
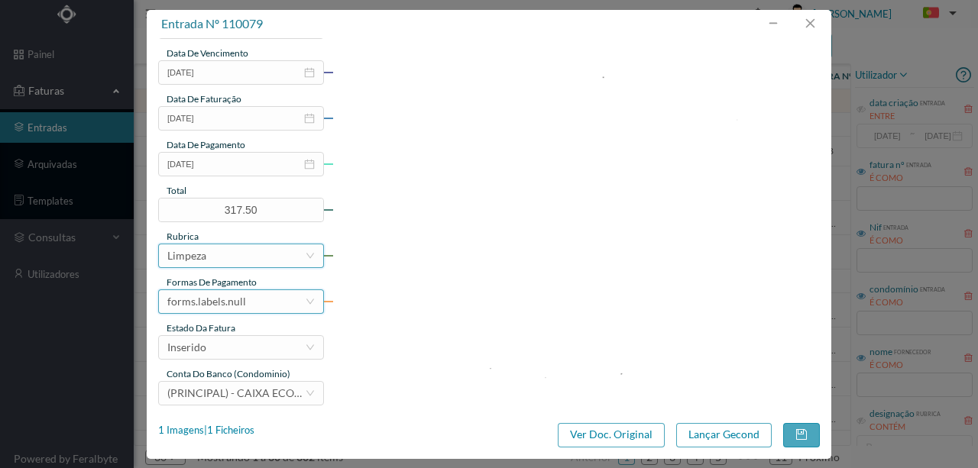
scroll to position [361, 0]
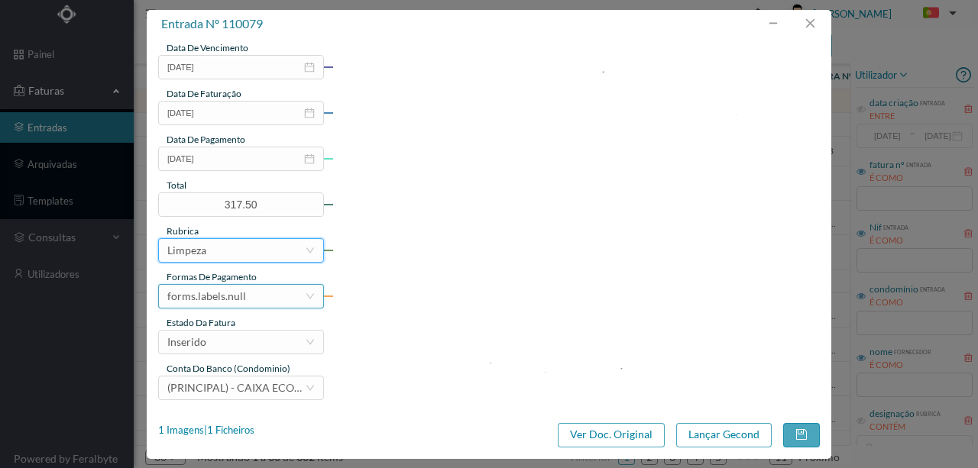
click at [234, 293] on div "forms.labels.null" at bounding box center [206, 296] width 79 height 23
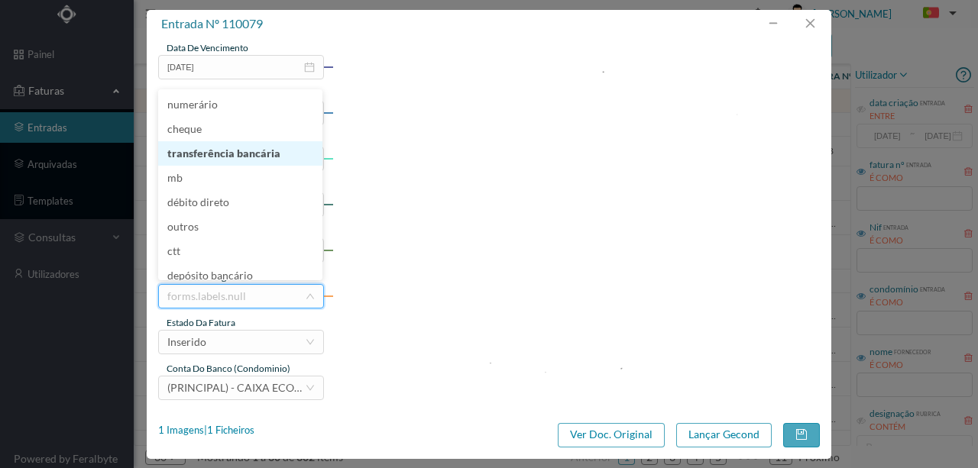
click at [249, 157] on li "transferência bancária" at bounding box center [240, 153] width 164 height 24
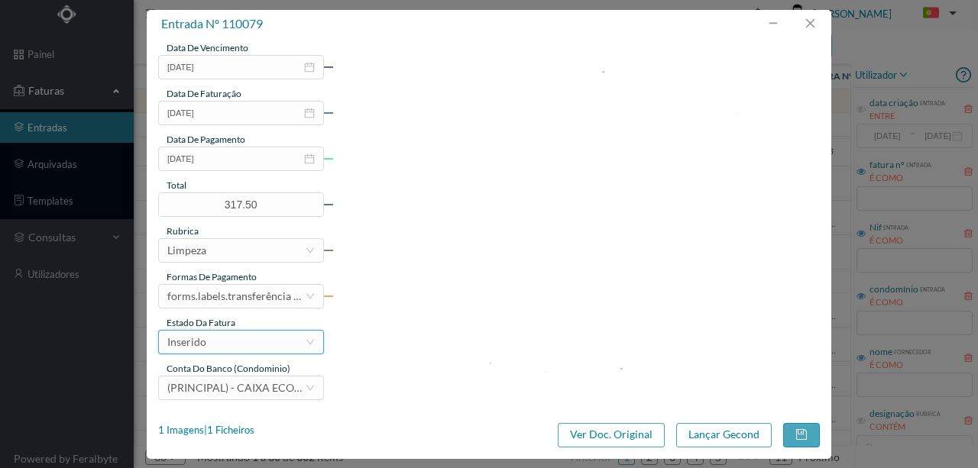
click at [216, 348] on div "Inserido" at bounding box center [236, 342] width 138 height 23
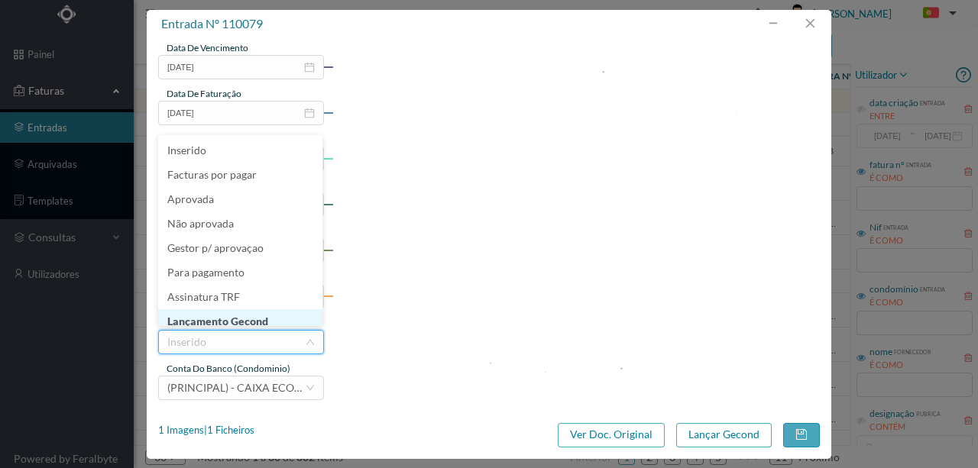
scroll to position [8, 0]
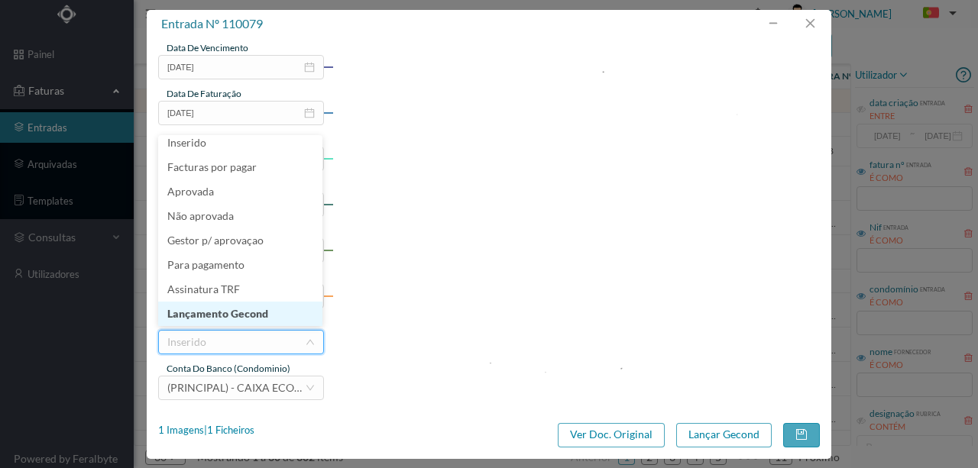
click at [233, 315] on li "Lançamento Gecond" at bounding box center [240, 314] width 164 height 24
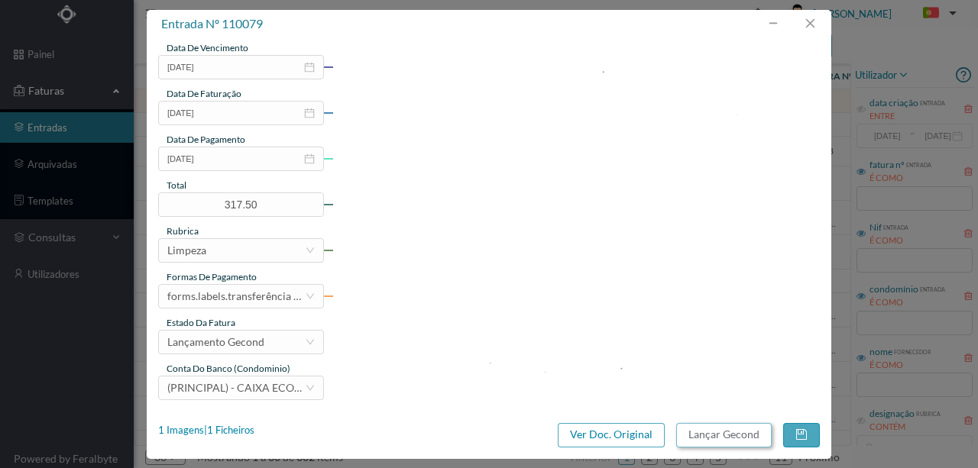
click at [718, 433] on button "Lançar Gecond" at bounding box center [724, 435] width 96 height 24
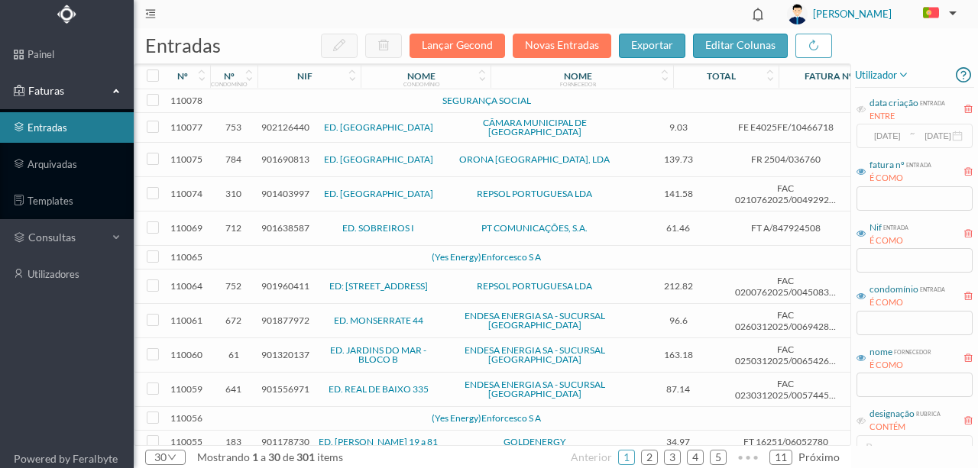
click at [350, 99] on td at bounding box center [330, 101] width 131 height 24
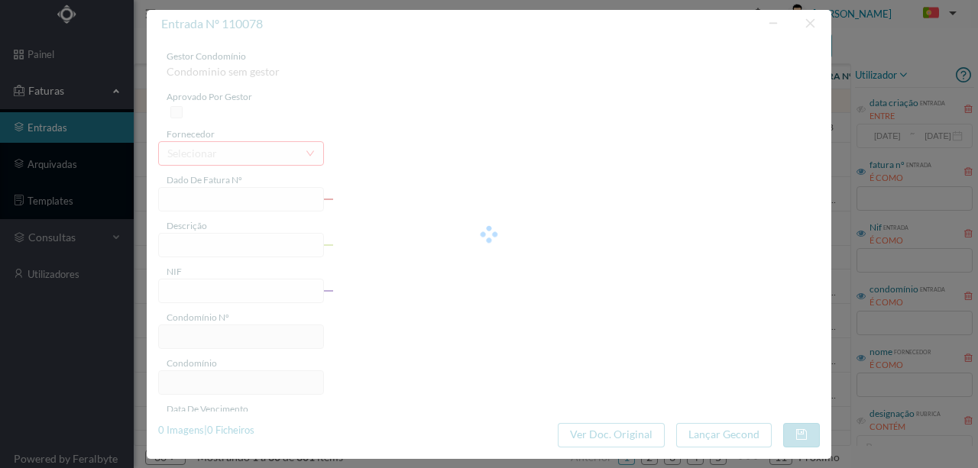
type input "0"
type input "Invalid date"
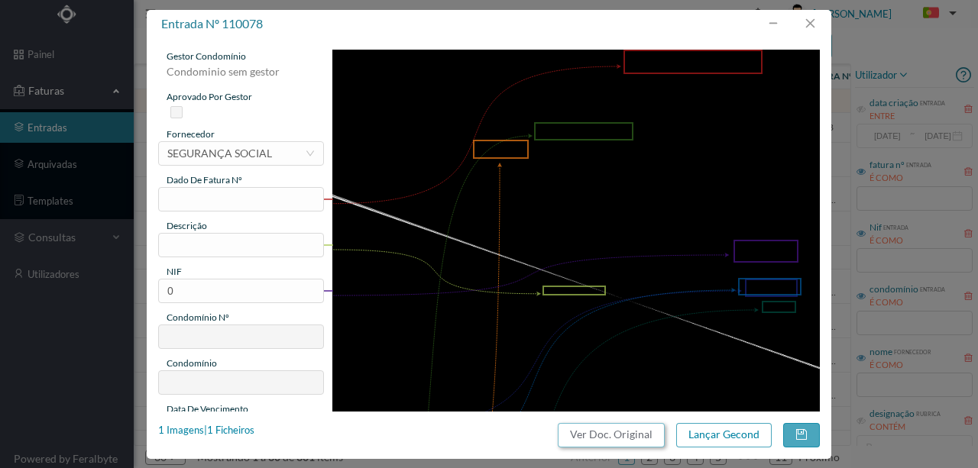
click at [639, 434] on button "Ver Doc. Original" at bounding box center [611, 435] width 107 height 24
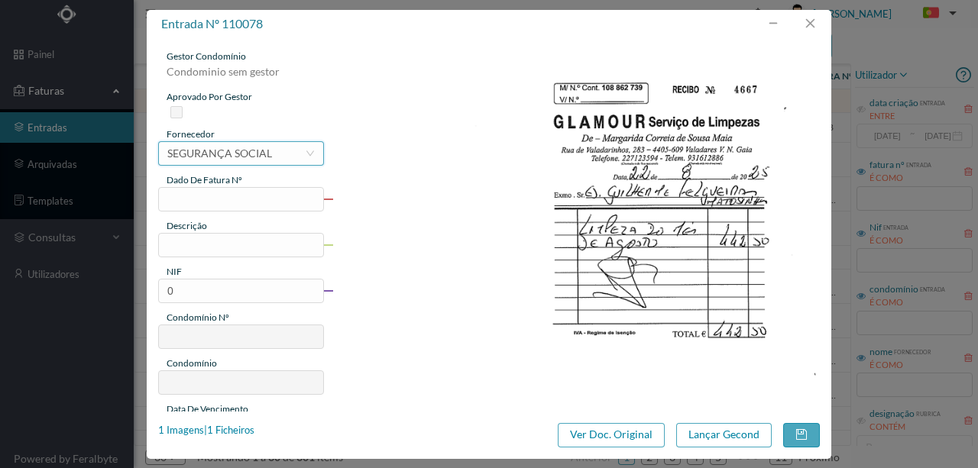
click at [188, 159] on div "SEGURANÇA SOCIAL" at bounding box center [219, 153] width 105 height 23
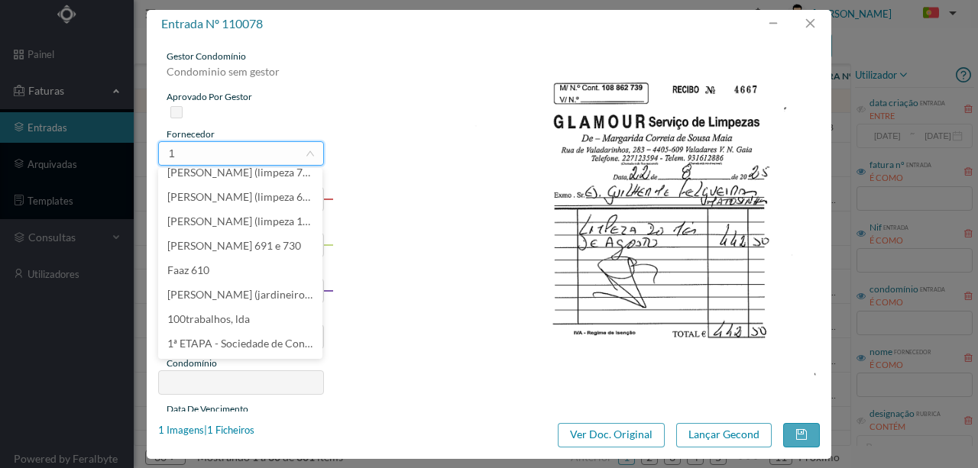
scroll to position [3, 0]
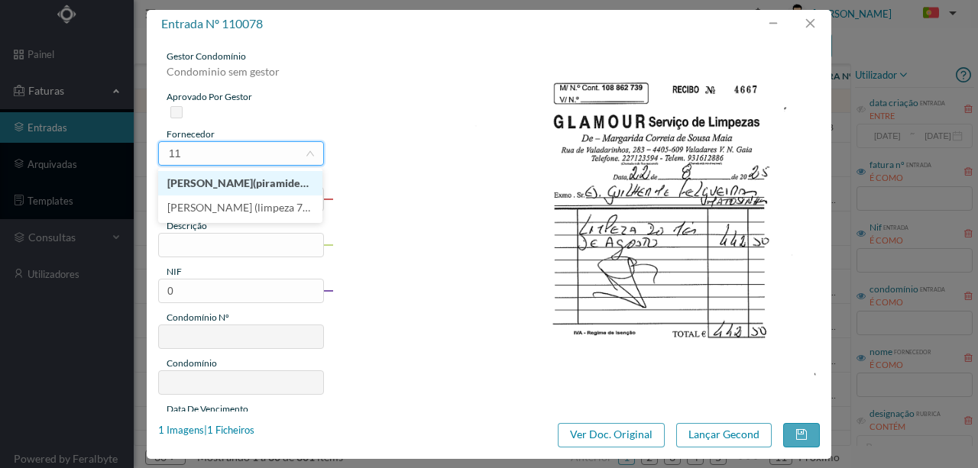
type input "117"
drag, startPoint x: 218, startPoint y: 152, endPoint x: 157, endPoint y: 150, distance: 61.2
click at [157, 150] on div "gestor condomínio Condominio sem gestor aprovado por gestor fornecedor selecion…" at bounding box center [489, 225] width 685 height 374
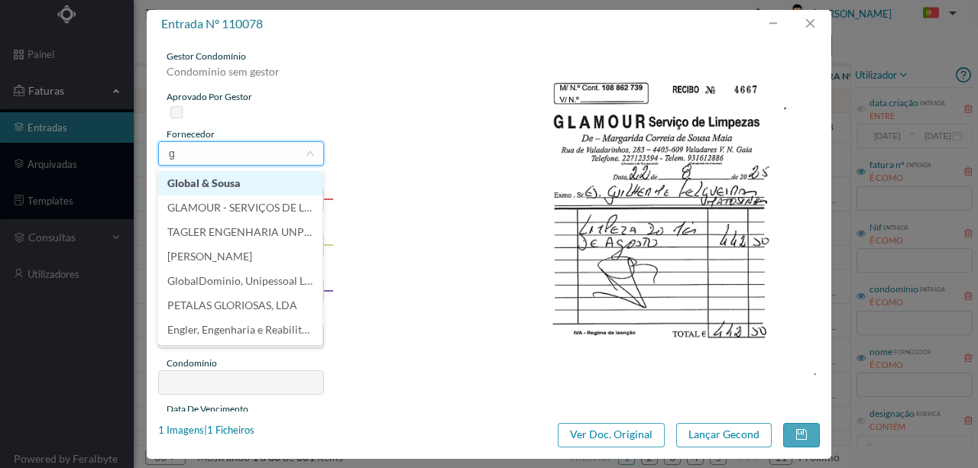
type input "gl"
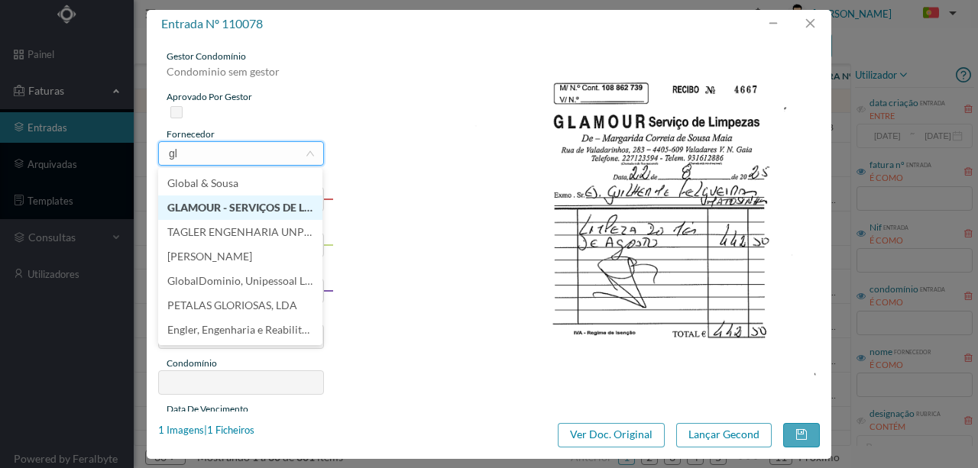
click at [226, 210] on li "GLAMOUR - SERVIÇOS DE LIMPEZAS" at bounding box center [240, 208] width 164 height 24
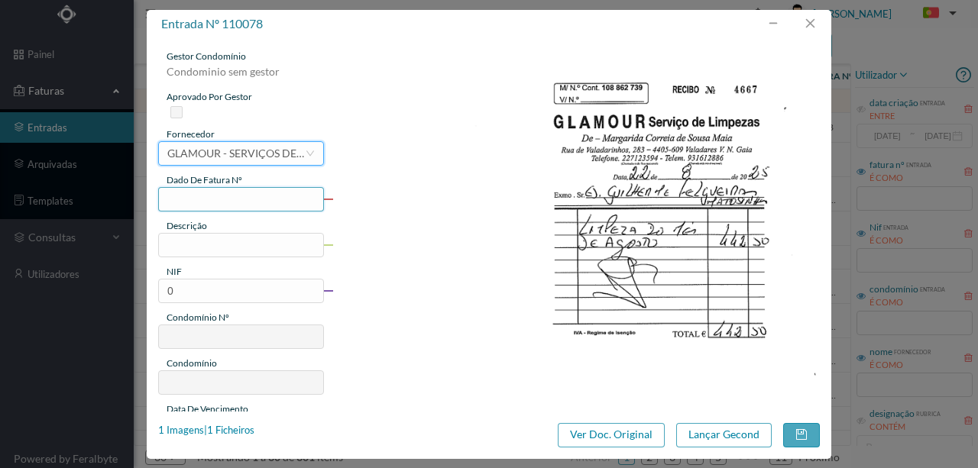
click at [179, 205] on input "text" at bounding box center [241, 199] width 166 height 24
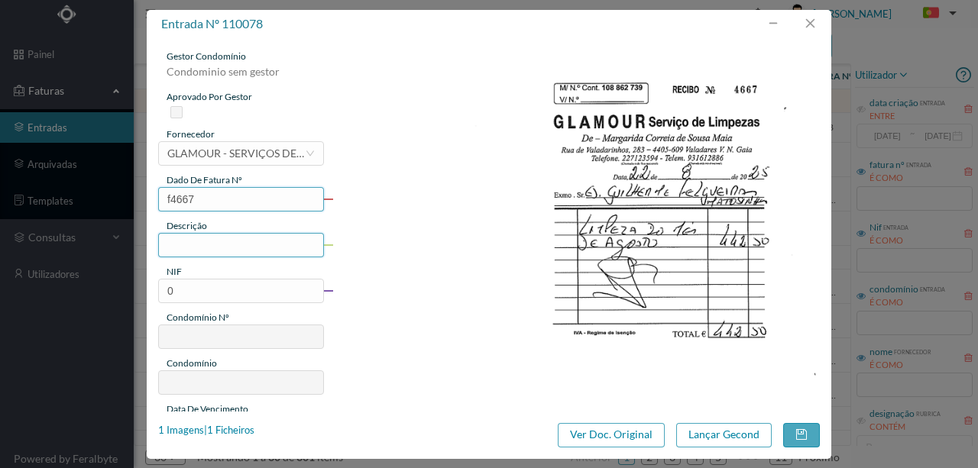
type input "f4667"
click at [174, 243] on input "text" at bounding box center [241, 245] width 166 height 24
type input "Limpeza Agosto"
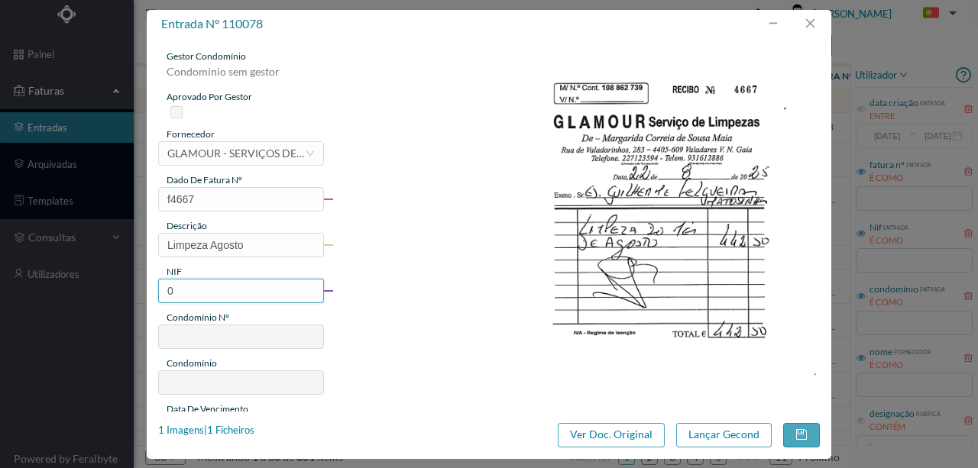
drag, startPoint x: 182, startPoint y: 293, endPoint x: 157, endPoint y: 289, distance: 24.9
click at [158, 289] on input "0" at bounding box center [241, 291] width 166 height 24
click at [184, 290] on input "90050587" at bounding box center [241, 291] width 166 height 24
type input "900950587"
type input "117"
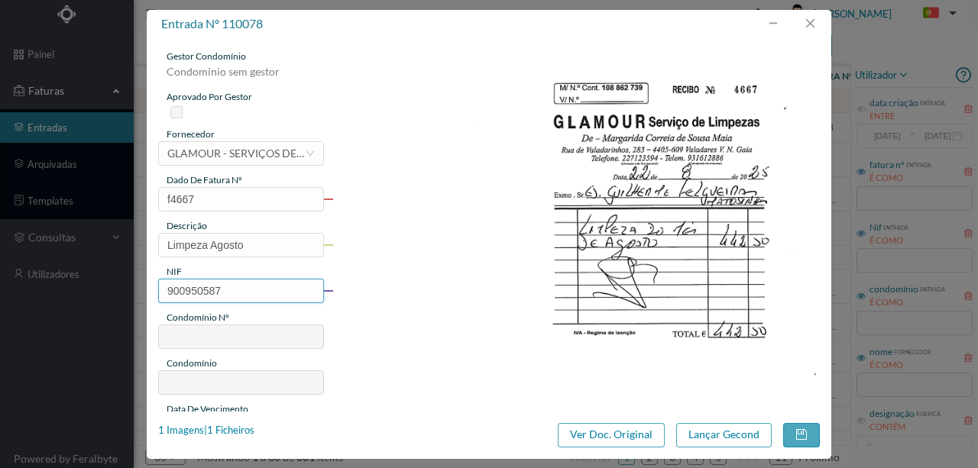
type input "ED. GUILHERME FELGUEIRAS 29/41/55"
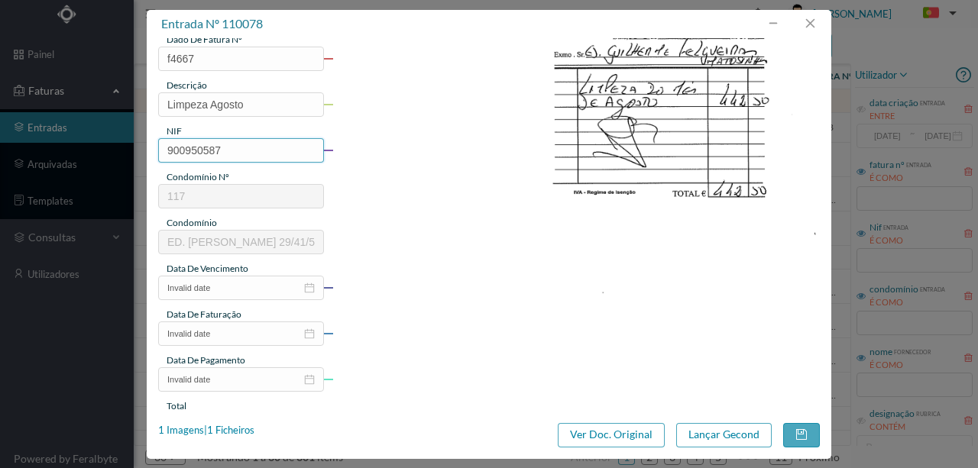
scroll to position [153, 0]
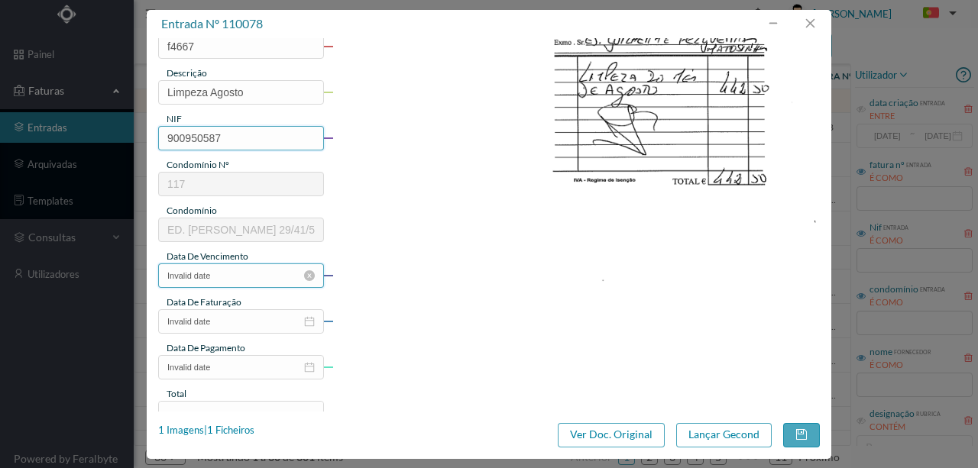
type input "900950587"
click at [217, 276] on input "Invalid date" at bounding box center [241, 276] width 166 height 24
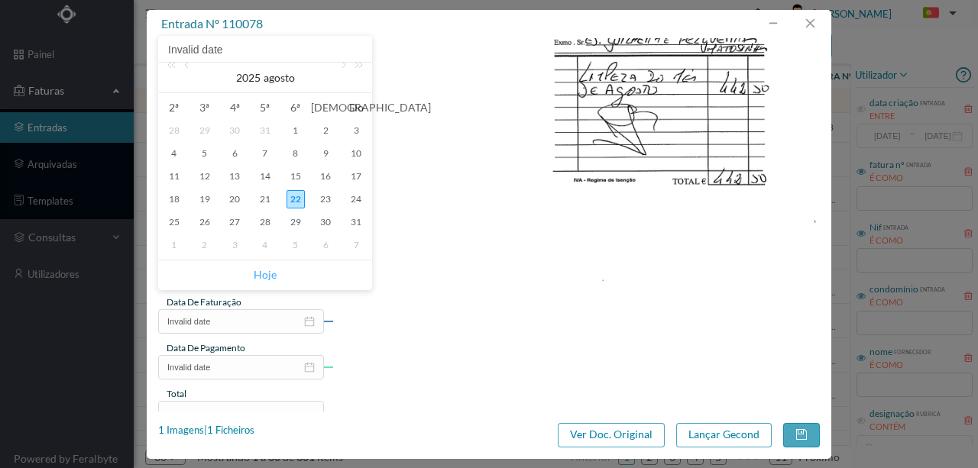
click at [260, 276] on link "Hoje" at bounding box center [265, 275] width 23 height 29
type input "[DATE]"
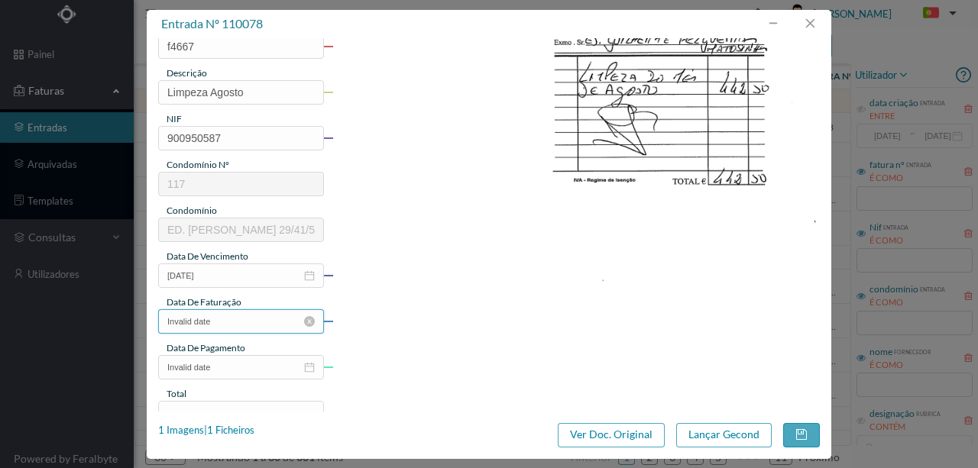
click at [214, 322] on input "Invalid date" at bounding box center [241, 321] width 166 height 24
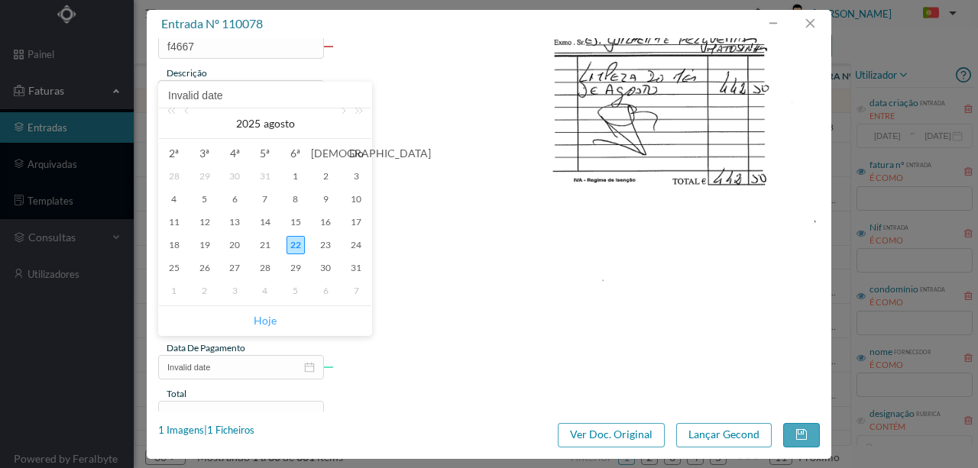
click at [260, 319] on link "Hoje" at bounding box center [265, 320] width 23 height 29
type input "[DATE]"
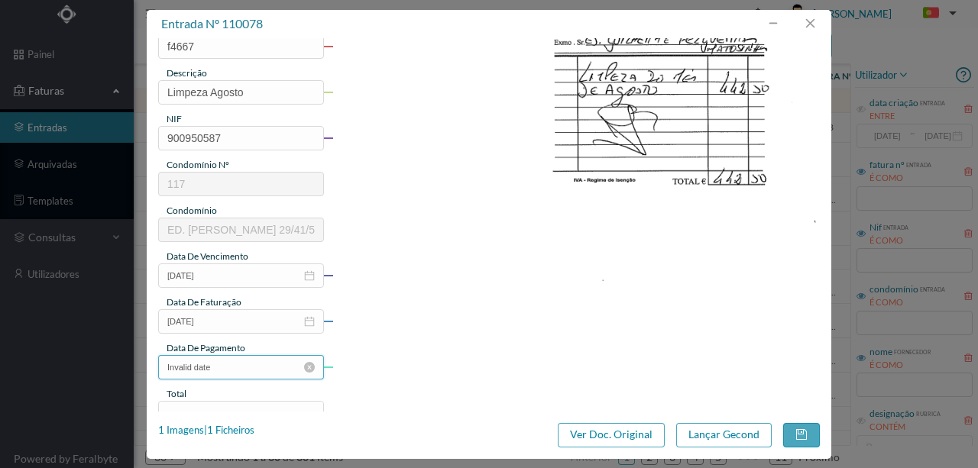
click at [235, 367] on input "Invalid date" at bounding box center [241, 367] width 166 height 24
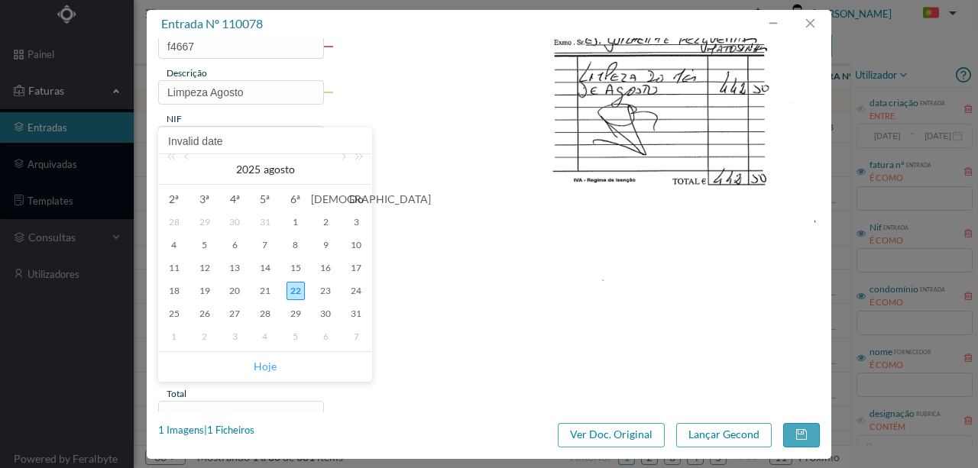
click at [264, 365] on link "Hoje" at bounding box center [265, 366] width 23 height 29
type input "[DATE]"
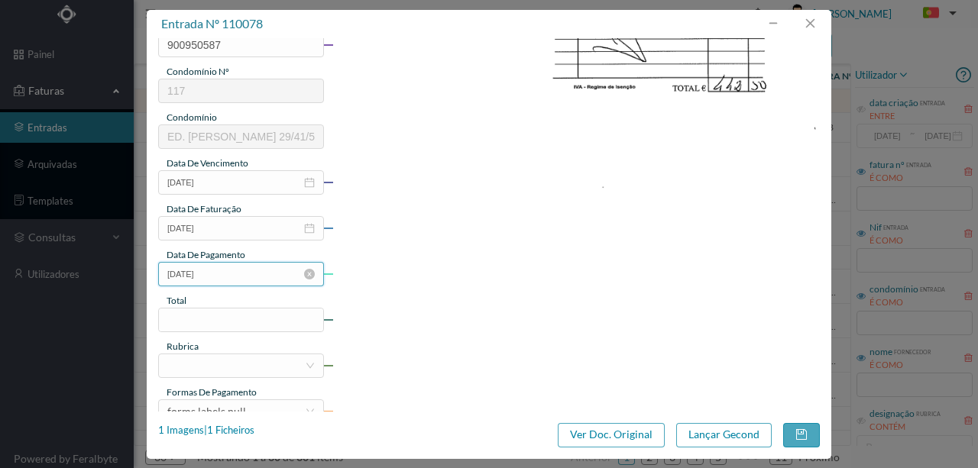
scroll to position [254, 0]
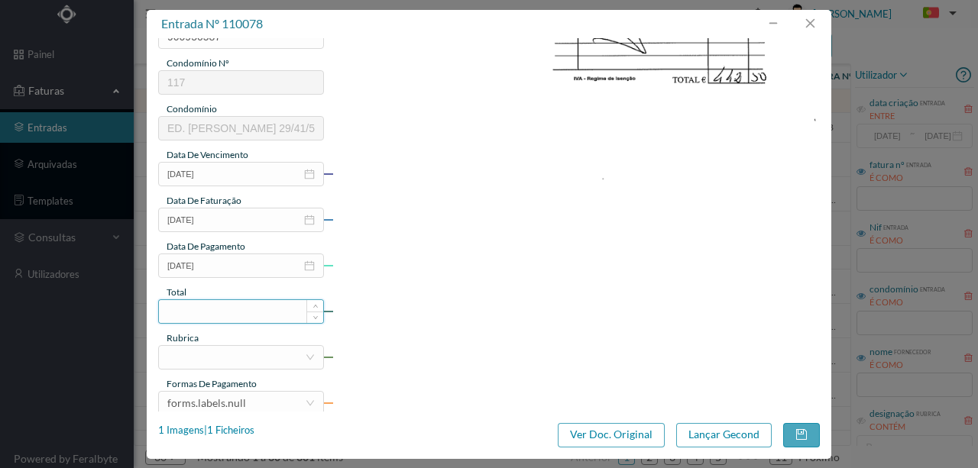
click at [182, 312] on input at bounding box center [241, 311] width 164 height 23
type input "442.50"
click at [183, 359] on div at bounding box center [236, 357] width 138 height 23
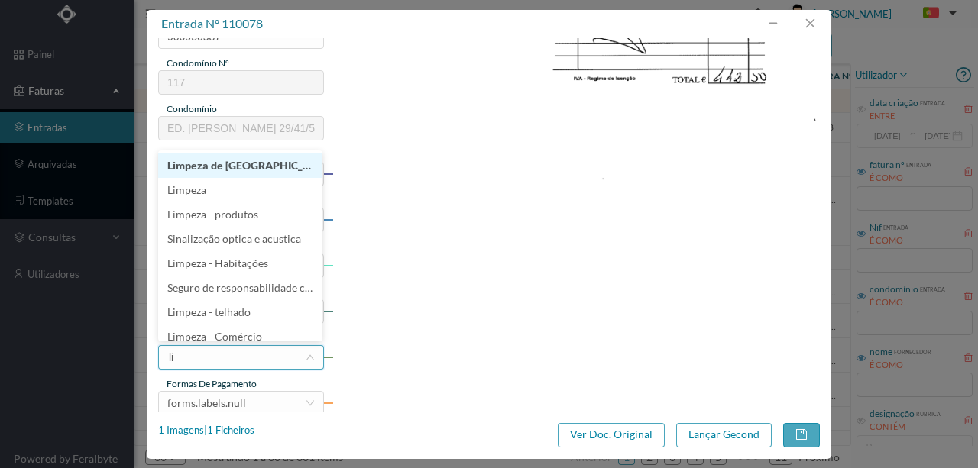
type input "lim"
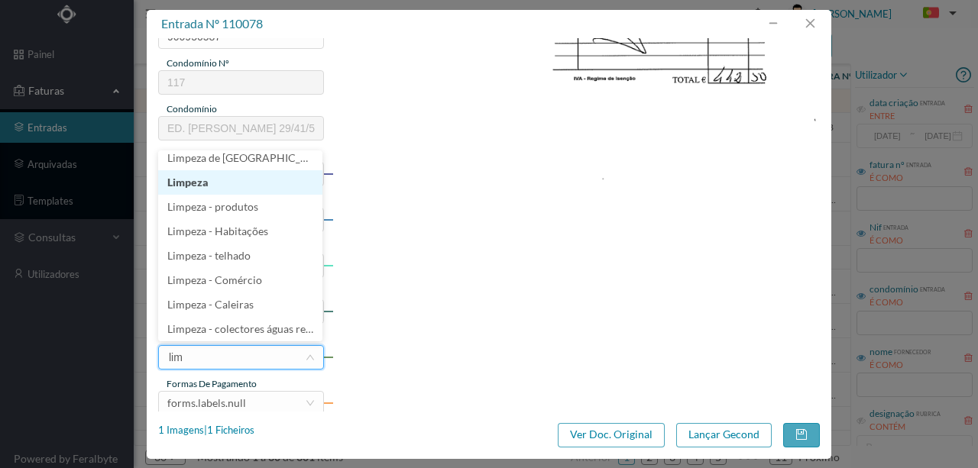
click at [191, 188] on li "Limpeza" at bounding box center [240, 182] width 164 height 24
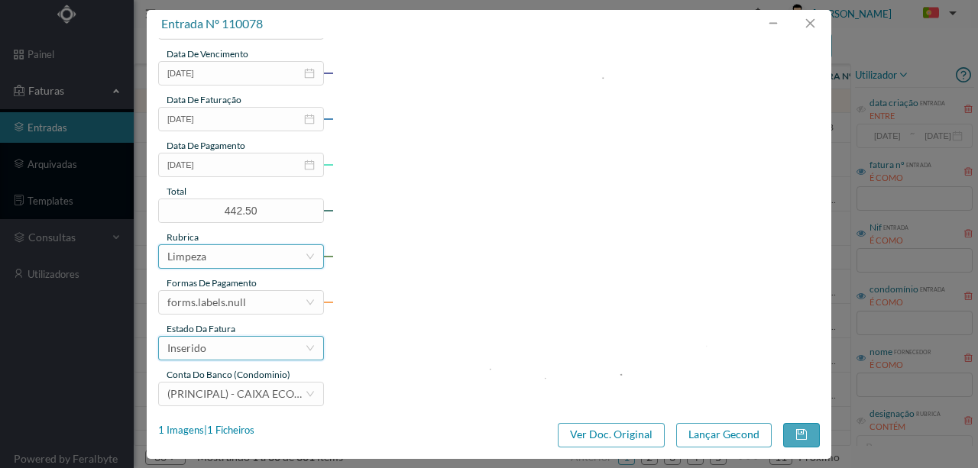
scroll to position [356, 0]
click at [238, 306] on div "forms.labels.null" at bounding box center [206, 301] width 79 height 23
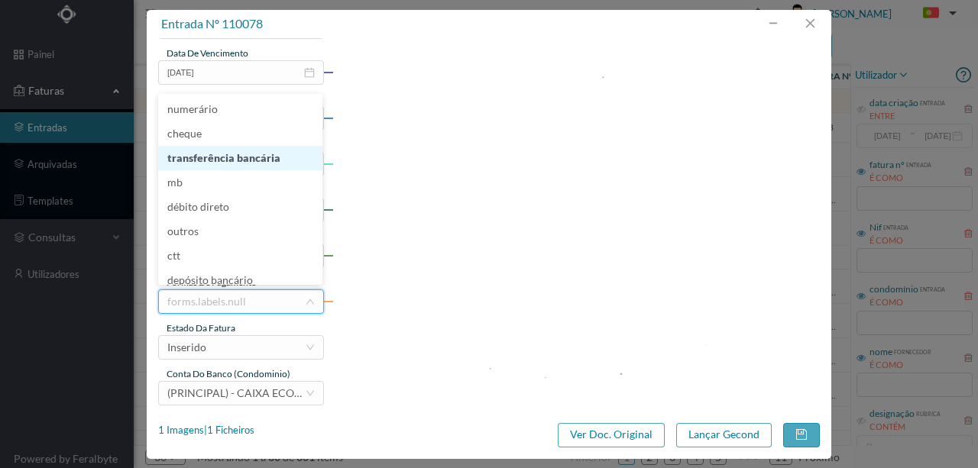
click at [226, 160] on li "transferência bancária" at bounding box center [240, 158] width 164 height 24
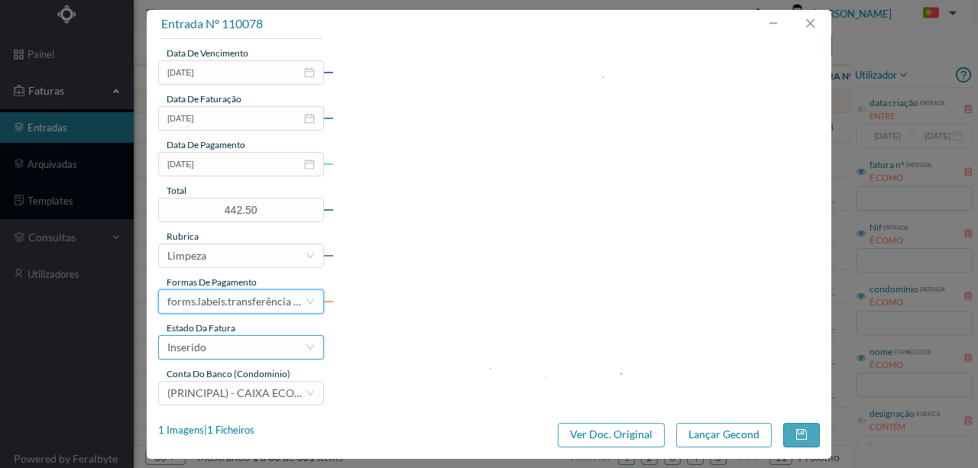
click at [206, 345] on div "Inserido" at bounding box center [236, 347] width 138 height 23
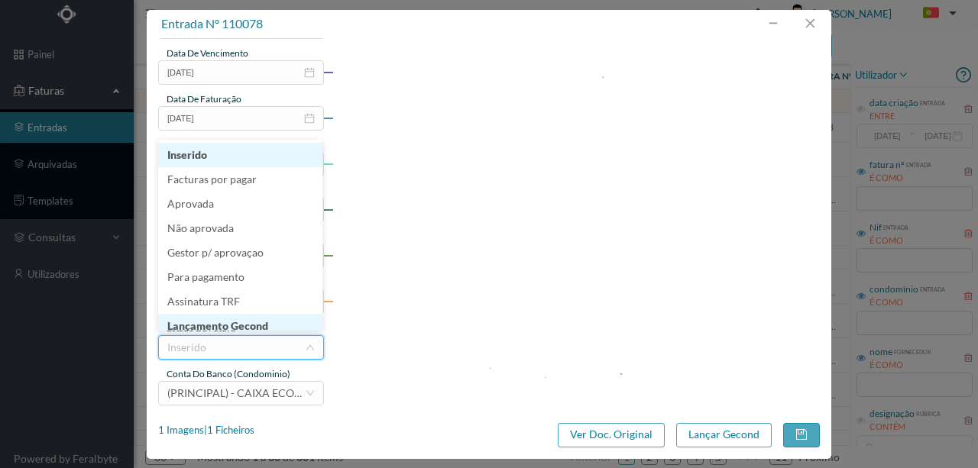
scroll to position [8, 0]
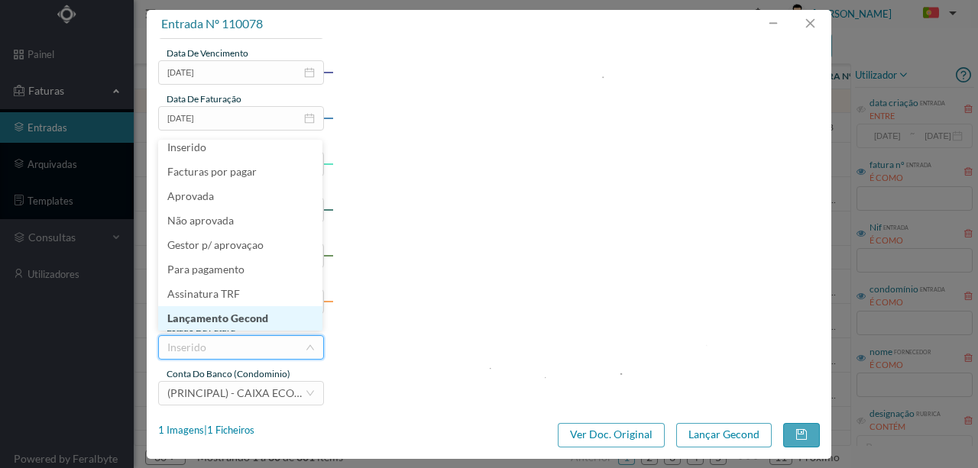
click at [248, 315] on li "Lançamento Gecond" at bounding box center [240, 318] width 164 height 24
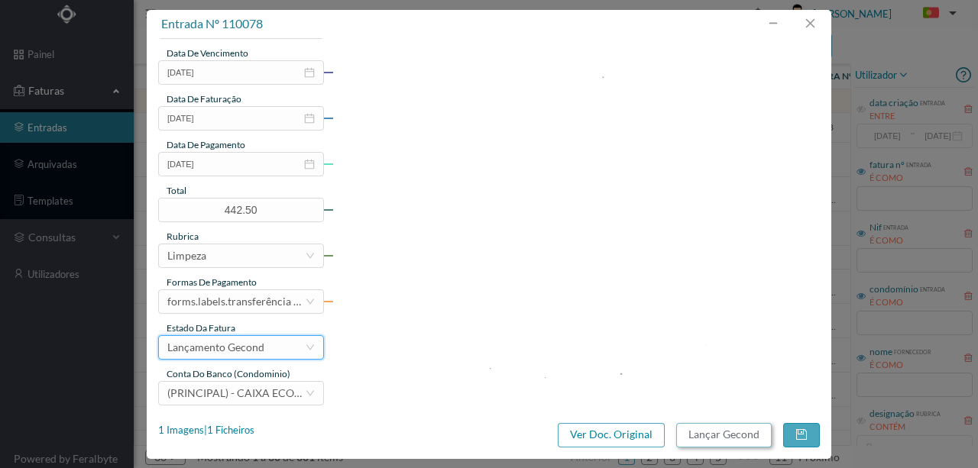
click at [705, 436] on button "Lançar Gecond" at bounding box center [724, 435] width 96 height 24
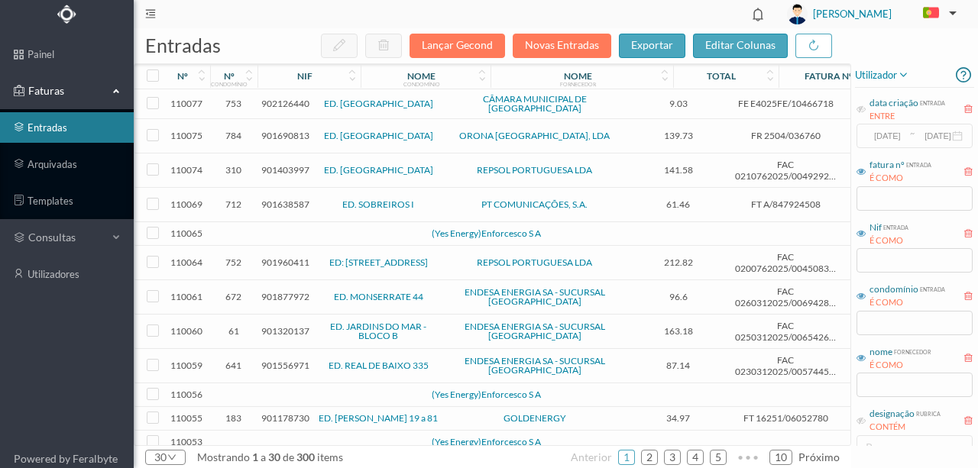
click at [249, 226] on td at bounding box center [233, 234] width 47 height 24
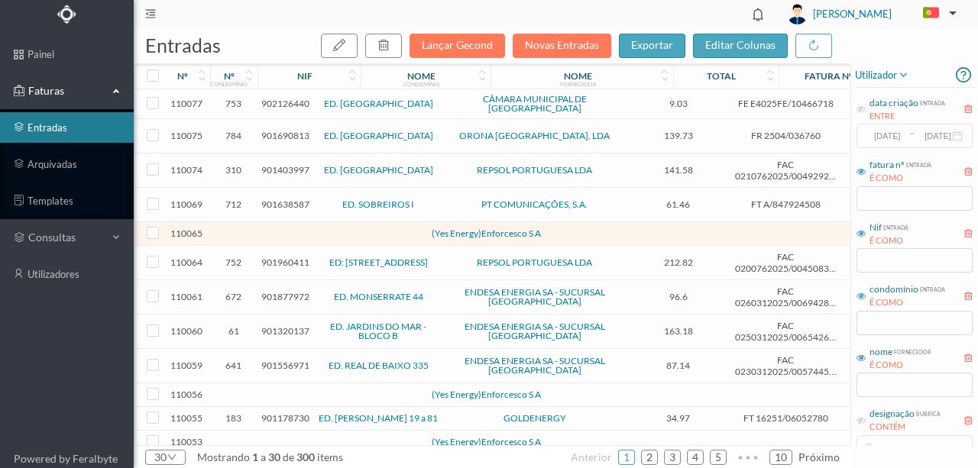
click at [249, 226] on td at bounding box center [233, 234] width 47 height 24
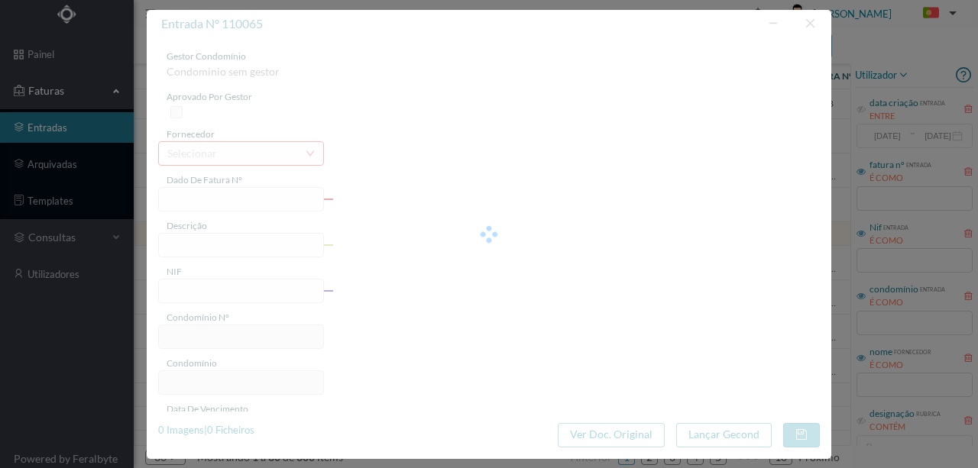
type input "0"
type input "Invalid date"
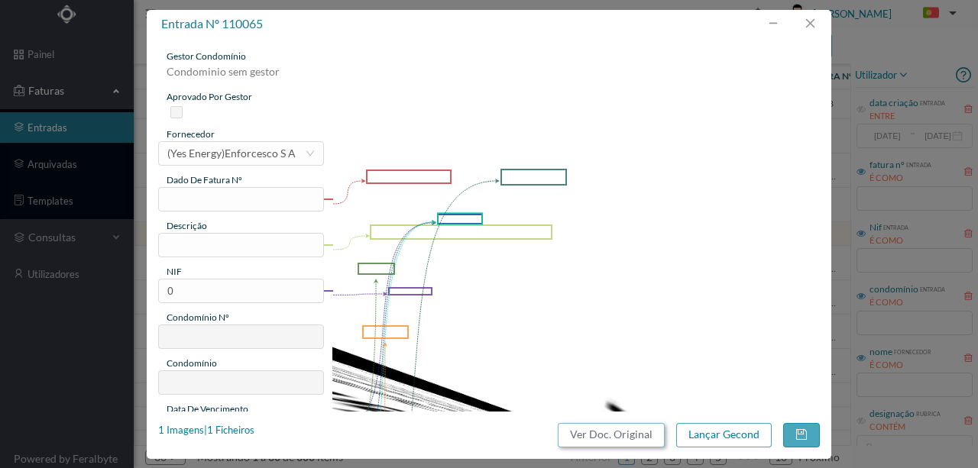
click at [618, 437] on button "Ver Doc. Original" at bounding box center [611, 435] width 107 height 24
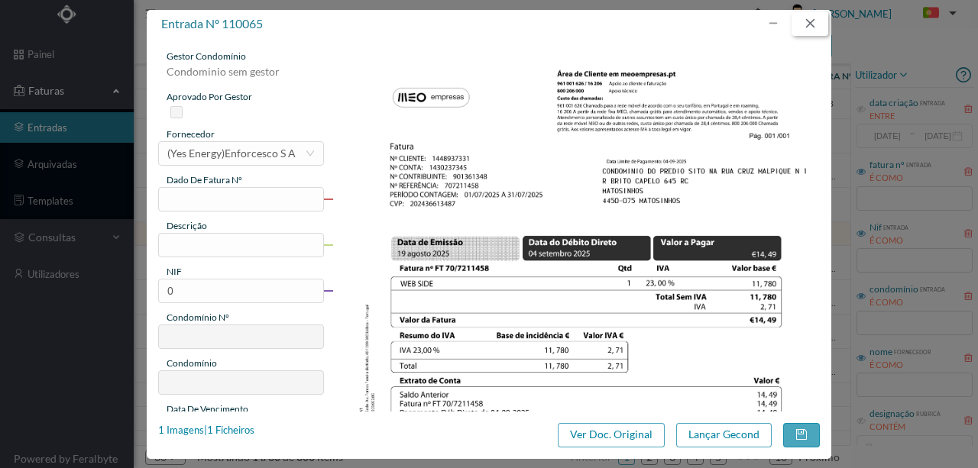
click at [815, 19] on button "button" at bounding box center [810, 23] width 37 height 24
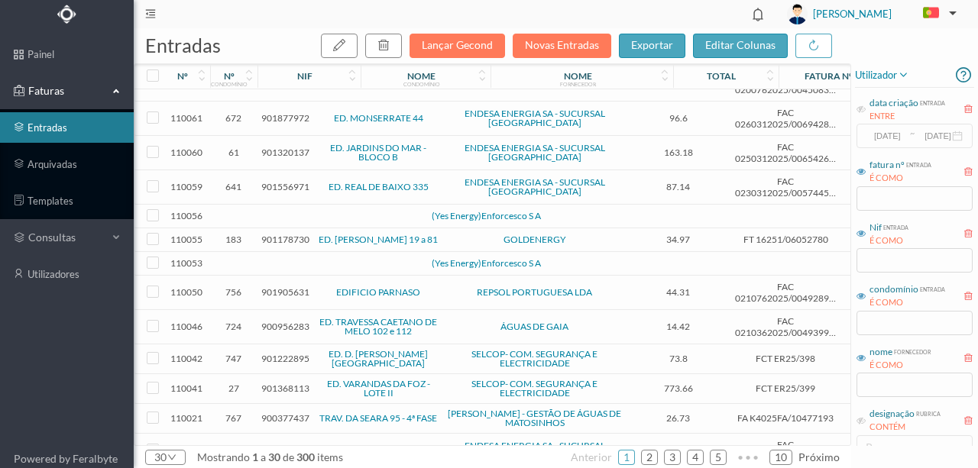
scroll to position [203, 0]
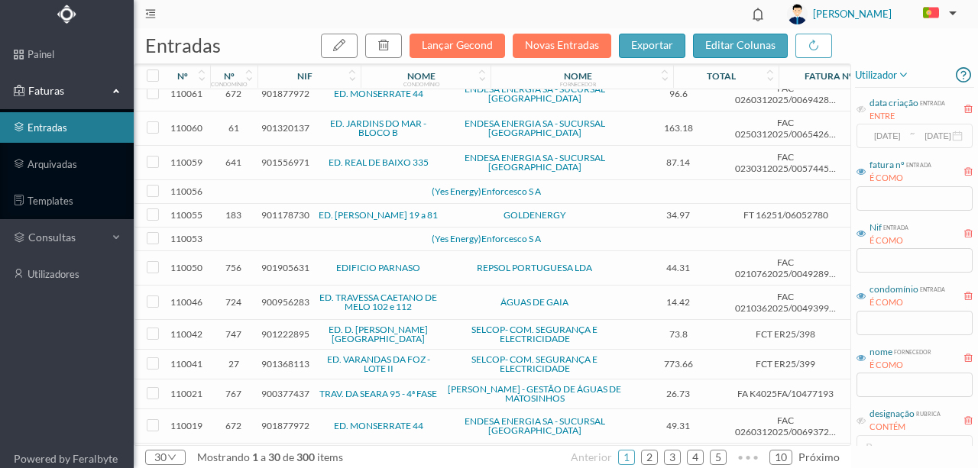
click at [302, 180] on td at bounding box center [330, 192] width 131 height 24
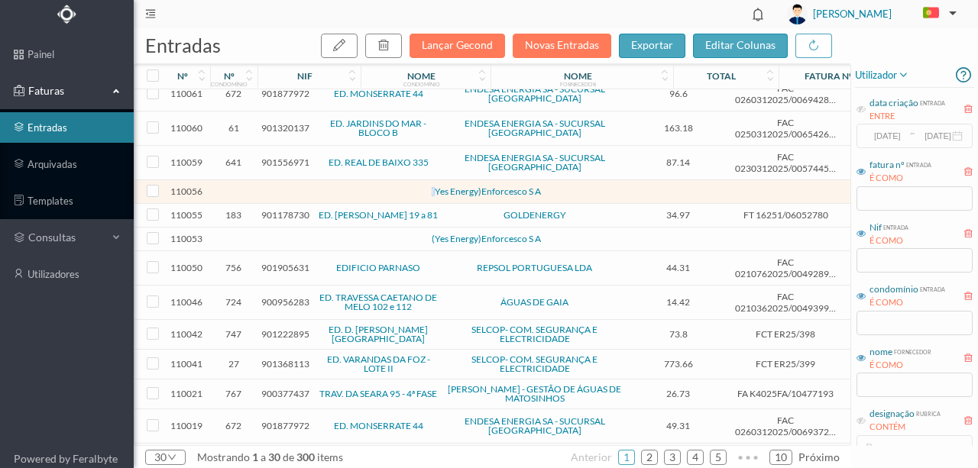
click at [302, 180] on td at bounding box center [330, 192] width 131 height 24
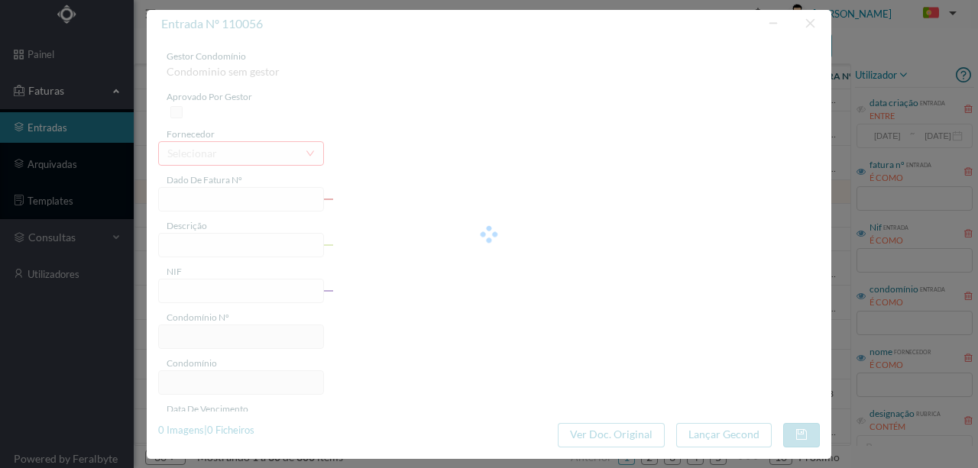
type input "0"
type input "Invalid date"
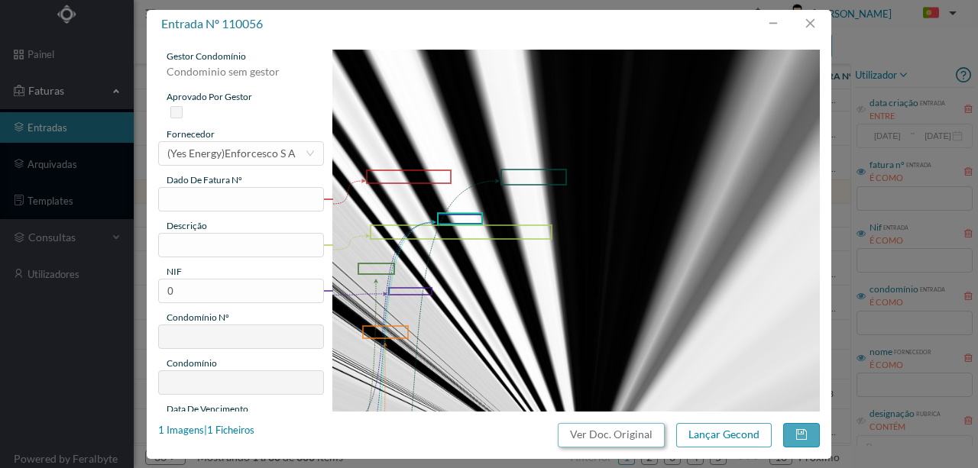
click at [591, 436] on button "Ver Doc. Original" at bounding box center [611, 435] width 107 height 24
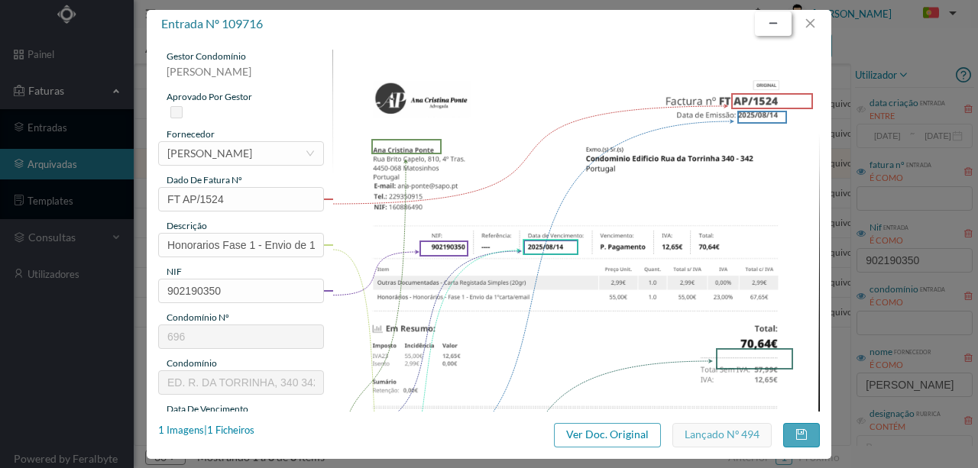
scroll to position [203, 0]
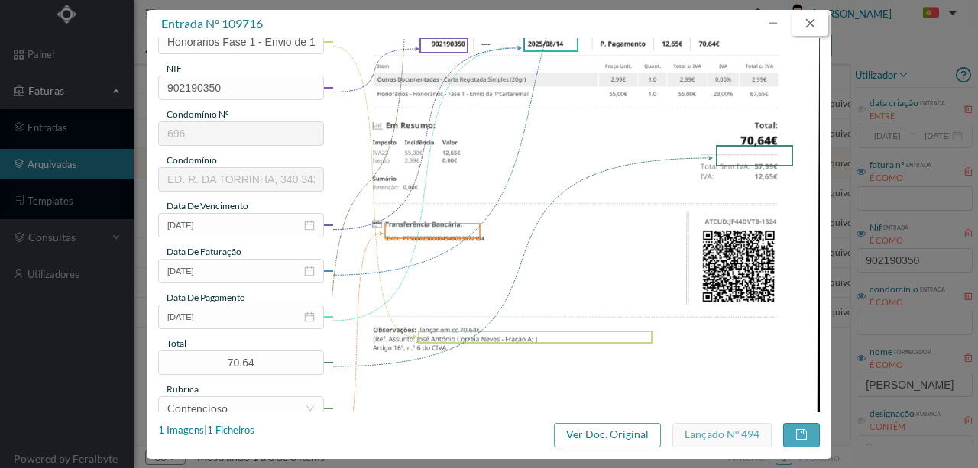
click at [815, 21] on button "button" at bounding box center [810, 23] width 37 height 24
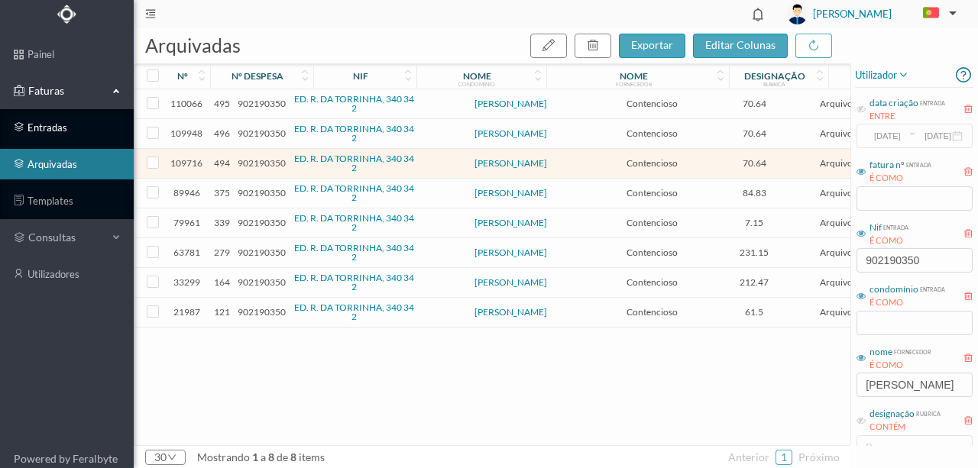
click at [44, 125] on link "entradas" at bounding box center [67, 127] width 134 height 31
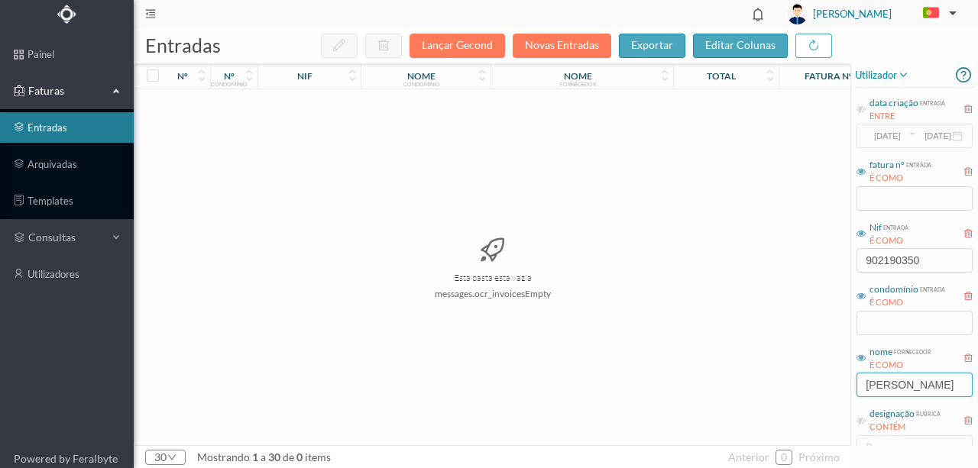
drag, startPoint x: 912, startPoint y: 386, endPoint x: 702, endPoint y: 387, distance: 210.1
click at [715, 387] on div "entradas Lançar Gecond Novas Entradas exportar editar colunas nº nº condomínio …" at bounding box center [556, 248] width 844 height 440
drag, startPoint x: 934, startPoint y: 261, endPoint x: 719, endPoint y: 254, distance: 214.8
click at [725, 255] on div "entradas Lançar Gecond Novas Entradas exportar editar colunas nº nº condomínio …" at bounding box center [556, 248] width 844 height 440
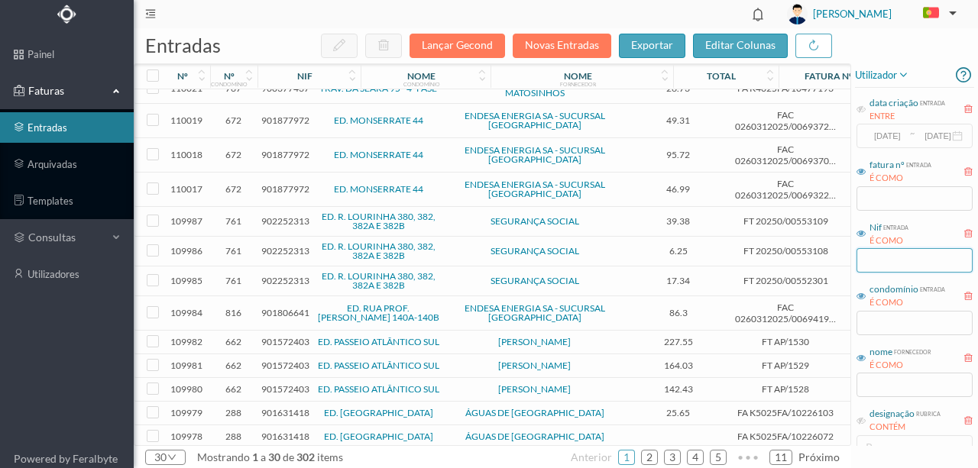
scroll to position [526, 0]
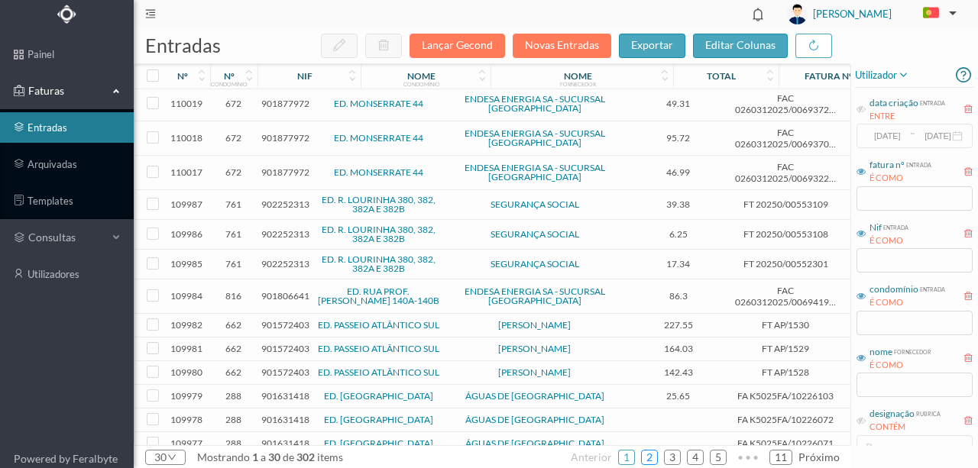
click at [653, 458] on link "2" at bounding box center [649, 457] width 15 height 23
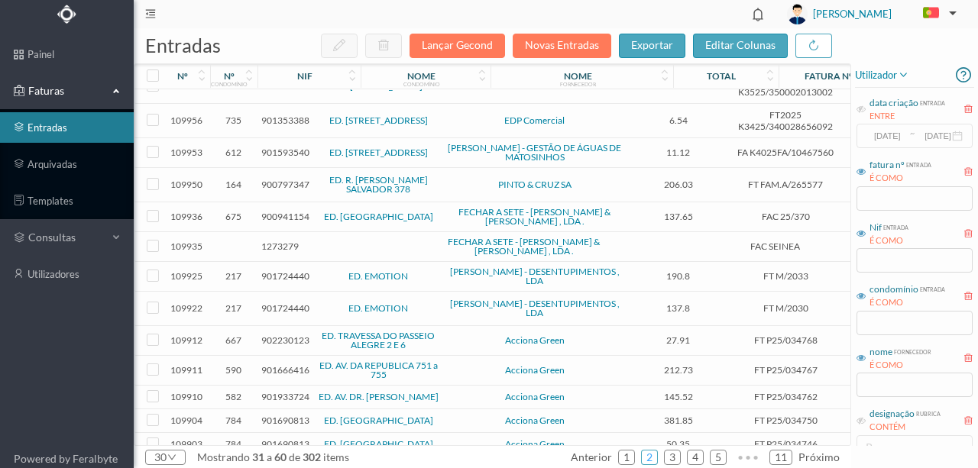
scroll to position [254, 0]
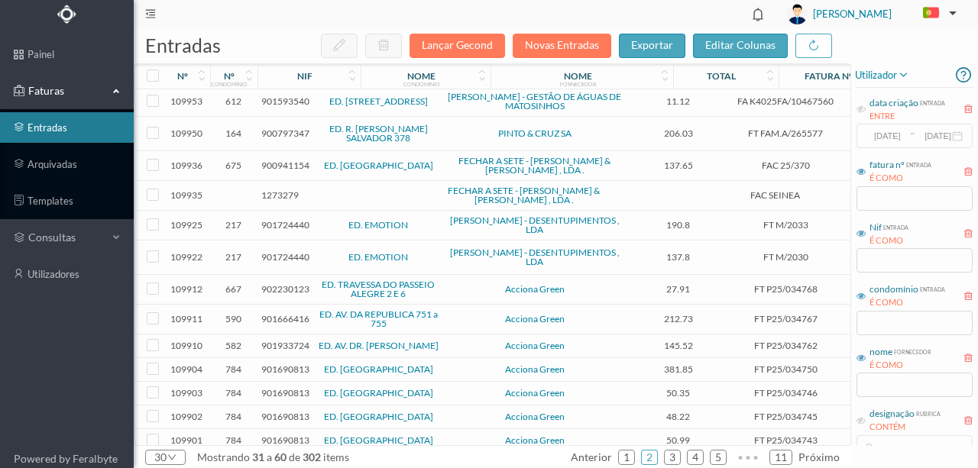
click at [278, 219] on span "901724440" at bounding box center [285, 224] width 48 height 11
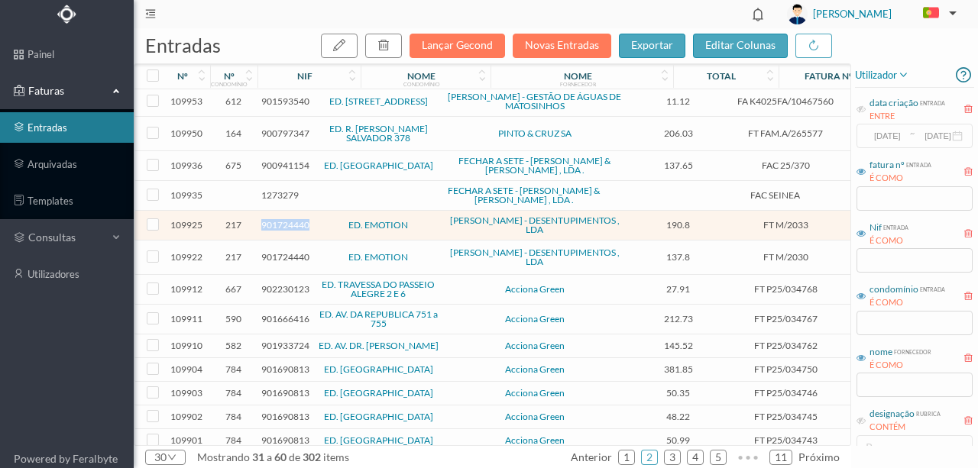
click at [278, 219] on span "901724440" at bounding box center [285, 224] width 48 height 11
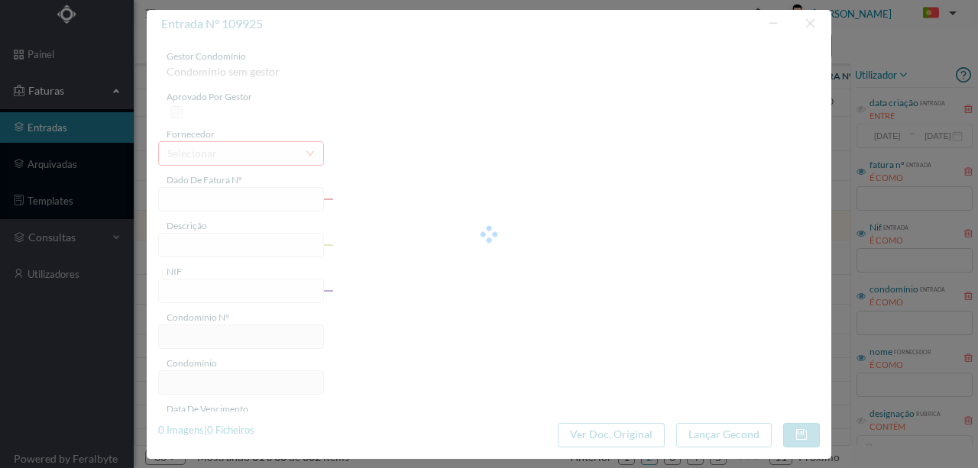
type input "FT M/2033"
type input "aÃ “a. manutenção/reparação- desentupimento do escoamento das á"
type input "901724440"
type input "[DATE]"
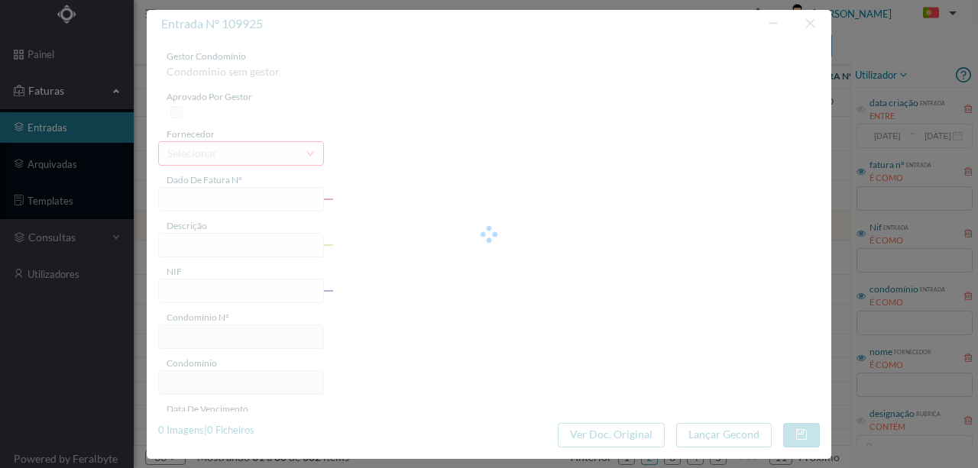
type input "[DATE]"
type input "190.80"
type input "217"
type input "ED. EMOTION"
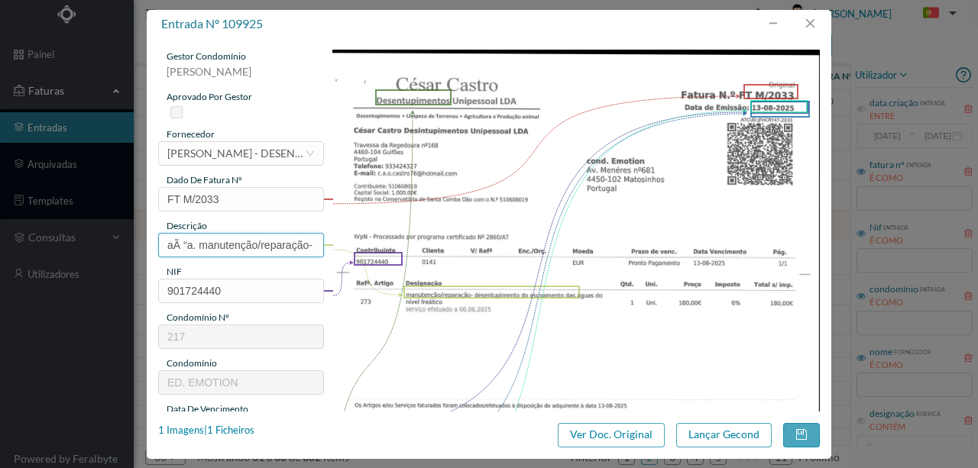
scroll to position [0, 183]
drag, startPoint x: 165, startPoint y: 244, endPoint x: 456, endPoint y: 245, distance: 291.2
click at [402, 245] on div "gestor condomínio Susana Silva aprovado por gestor fornecedor selecionar CÉSAR …" at bounding box center [489, 406] width 662 height 712
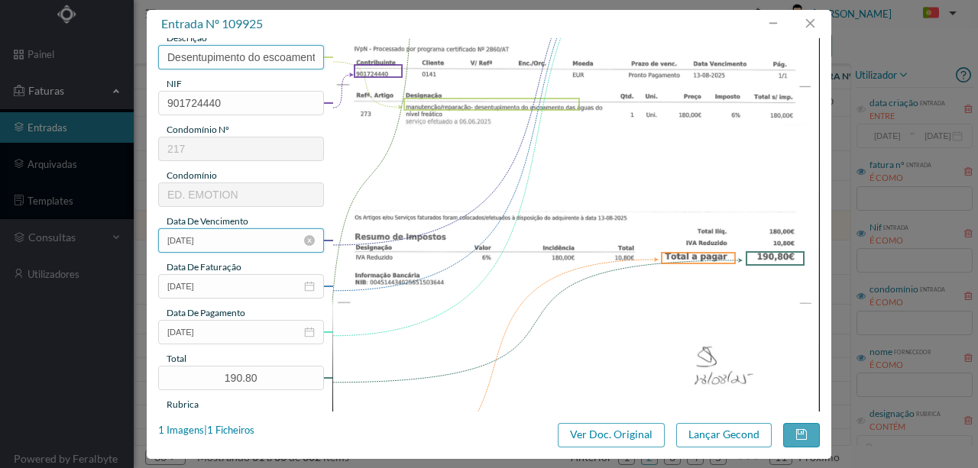
scroll to position [203, 0]
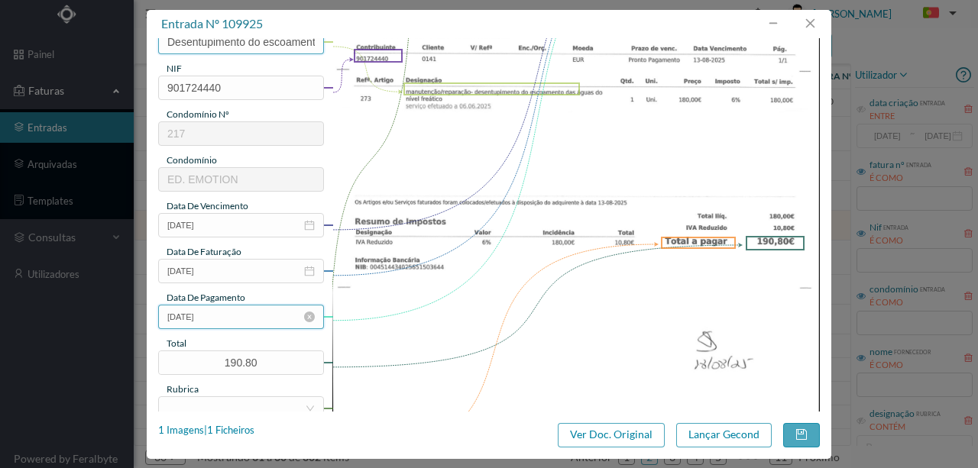
type input "Desentupimento do escoamento das aguas do nivel freático"
click at [233, 314] on input "[DATE]" at bounding box center [241, 317] width 166 height 24
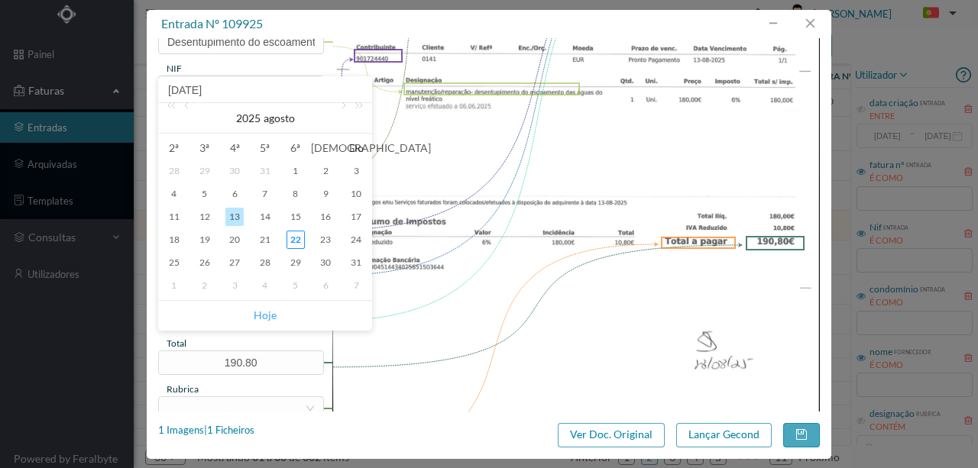
click at [264, 318] on link "Hoje" at bounding box center [265, 315] width 23 height 29
type input "[DATE]"
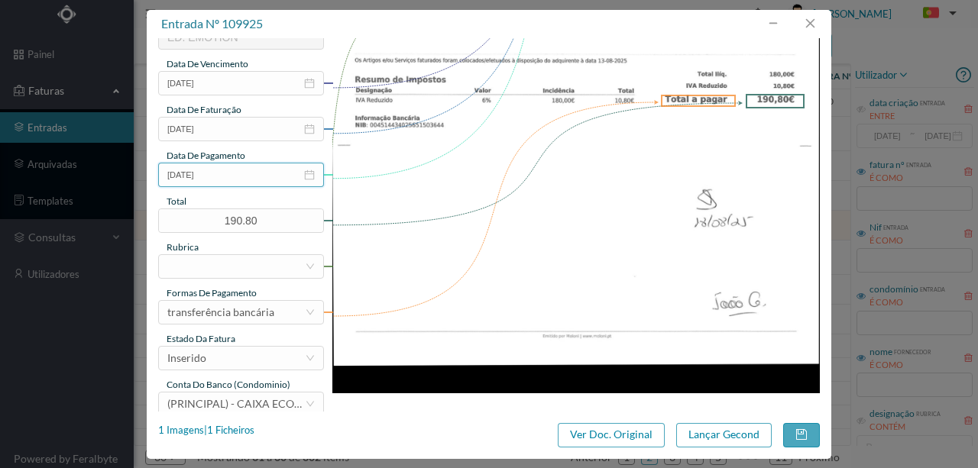
scroll to position [356, 0]
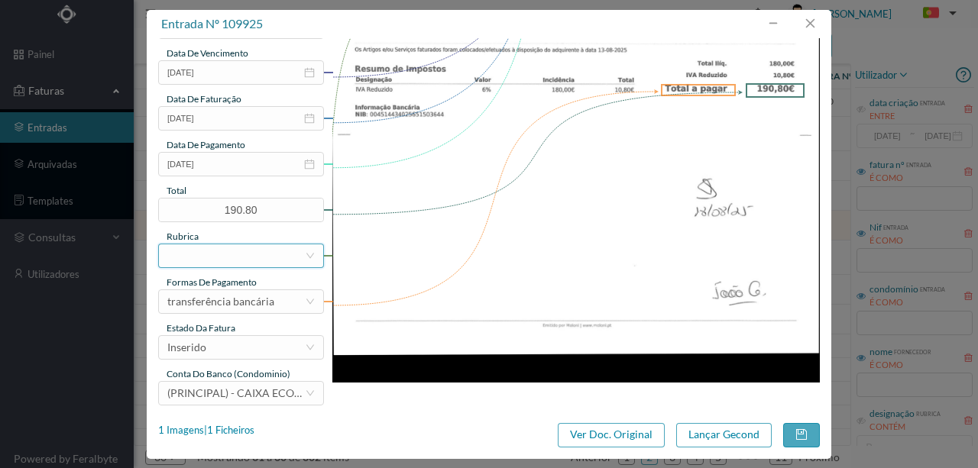
click at [223, 260] on div at bounding box center [236, 256] width 138 height 23
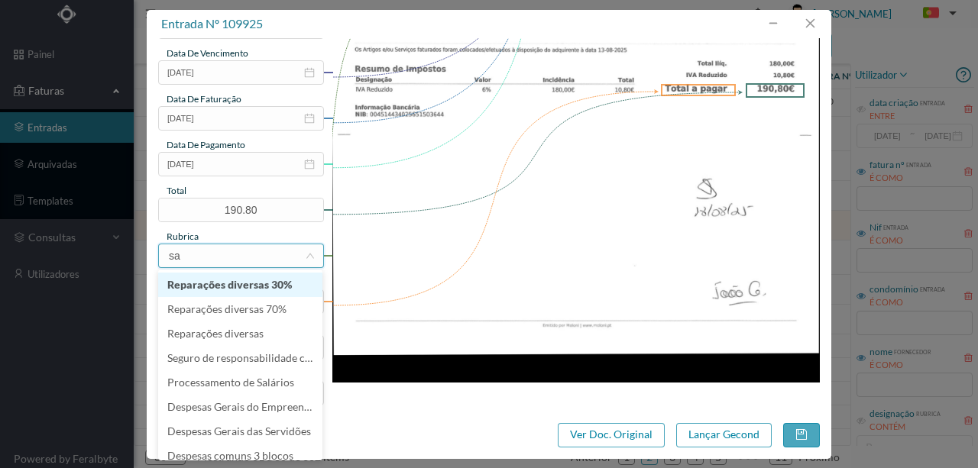
type input "san"
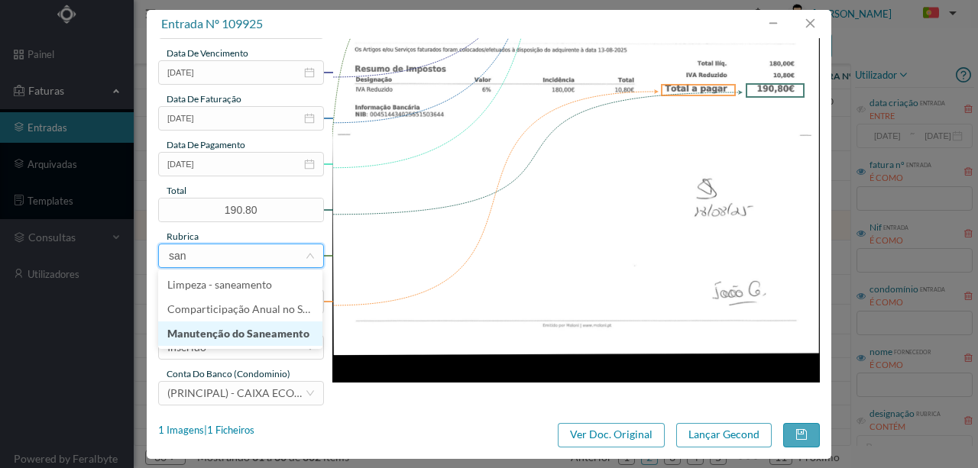
click at [217, 332] on li "Manutenção do Saneamento" at bounding box center [240, 334] width 164 height 24
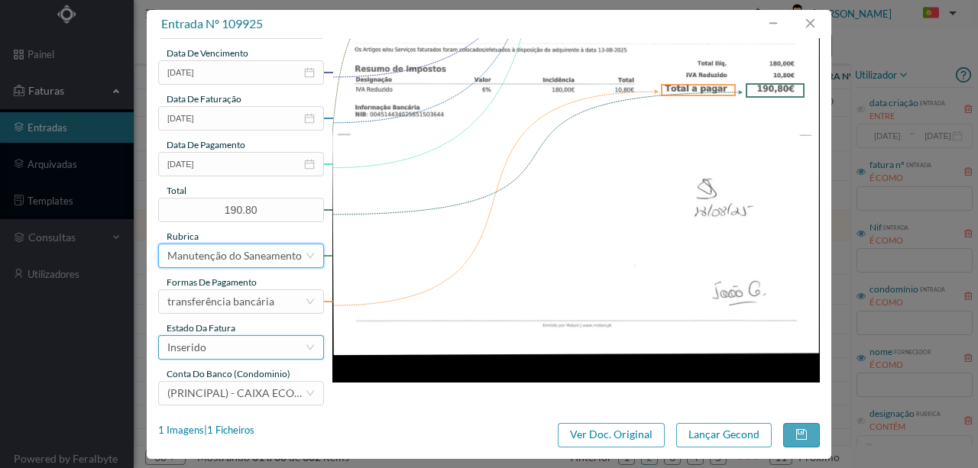
click at [212, 352] on div "Inserido" at bounding box center [236, 347] width 138 height 23
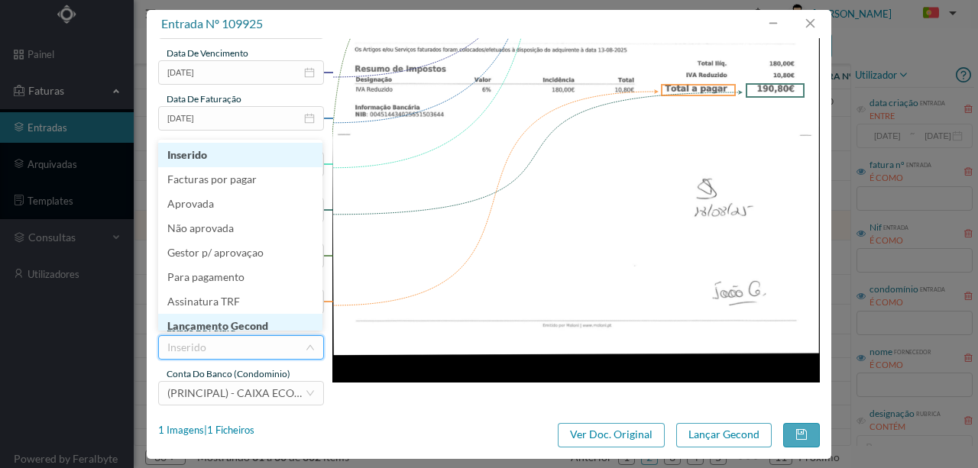
scroll to position [8, 0]
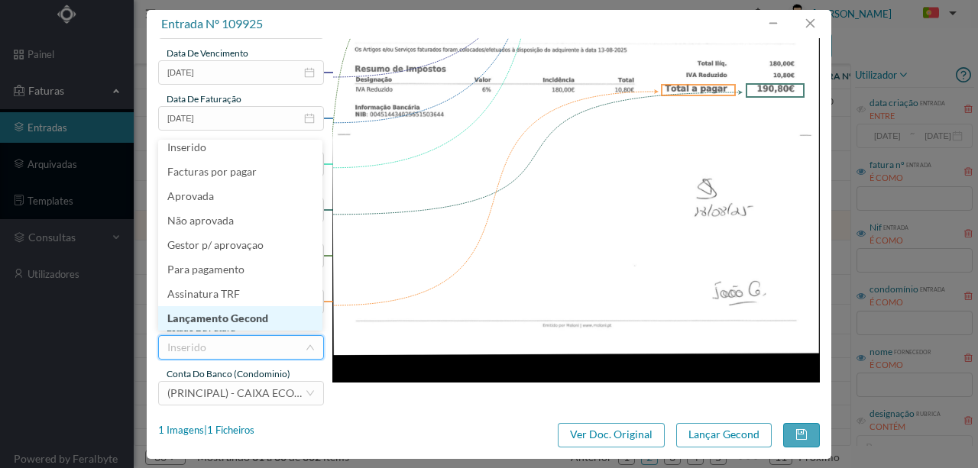
click at [231, 321] on li "Lançamento Gecond" at bounding box center [240, 318] width 164 height 24
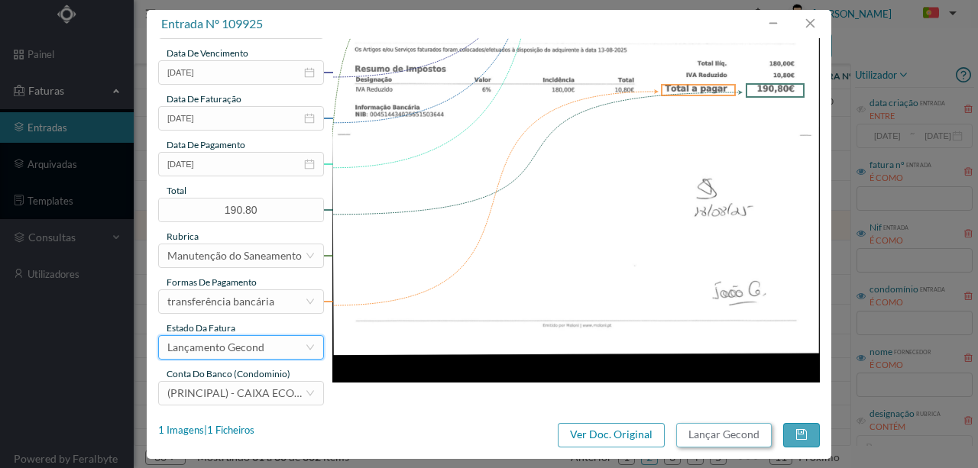
click at [712, 439] on button "Lançar Gecond" at bounding box center [724, 435] width 96 height 24
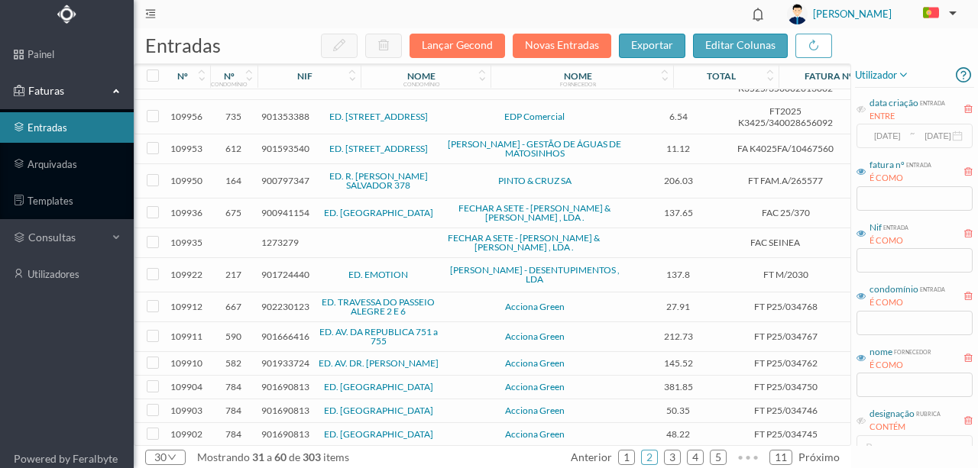
click at [277, 269] on span "901724440" at bounding box center [285, 274] width 48 height 11
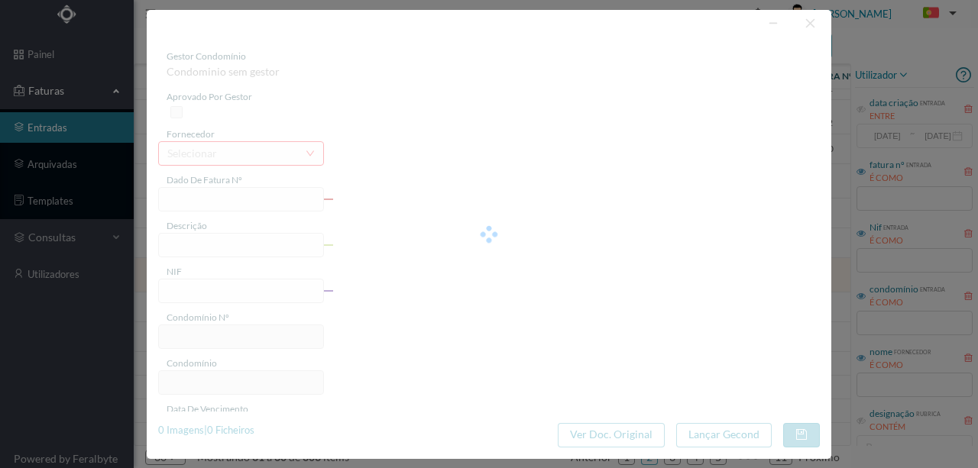
type input "FT M/2030"
type input "E EP US EN Manutencão/Reparacão- aspiracão da aqua da caixa do elevado"
type input "901724440"
type input "[DATE]"
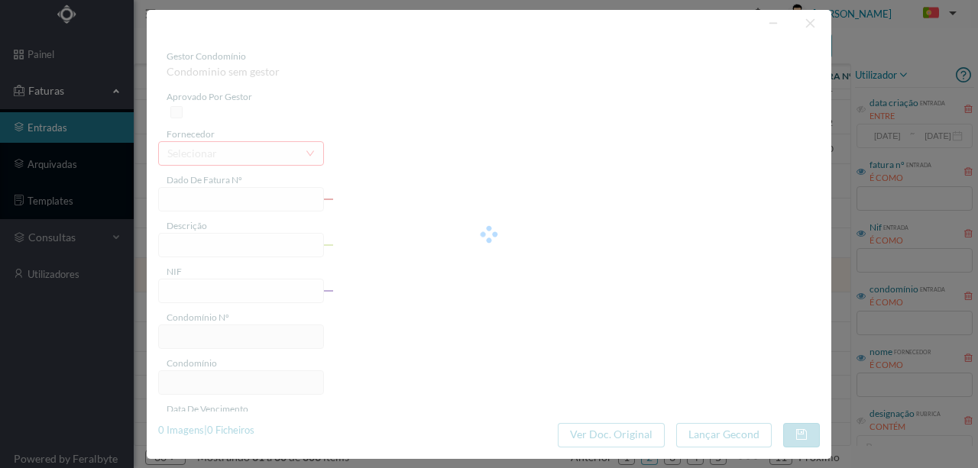
type input "[DATE]"
type input "137.80"
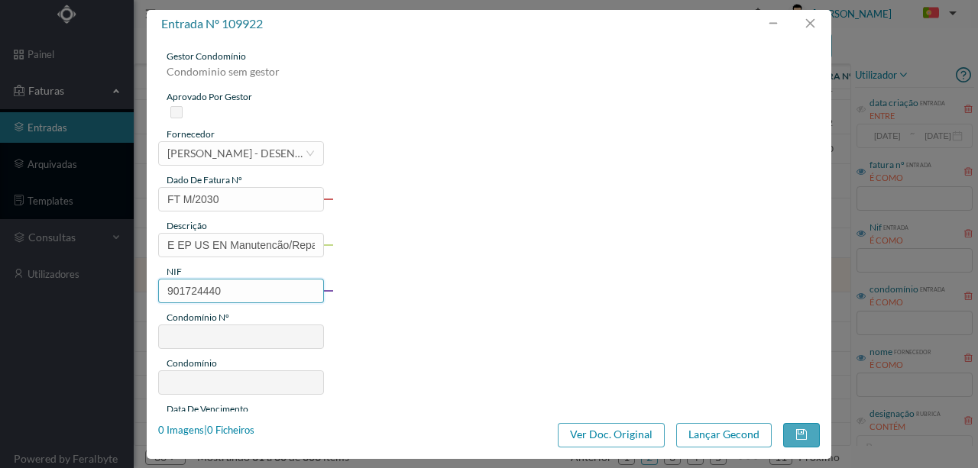
type input "217"
type input "ED. EMOTION"
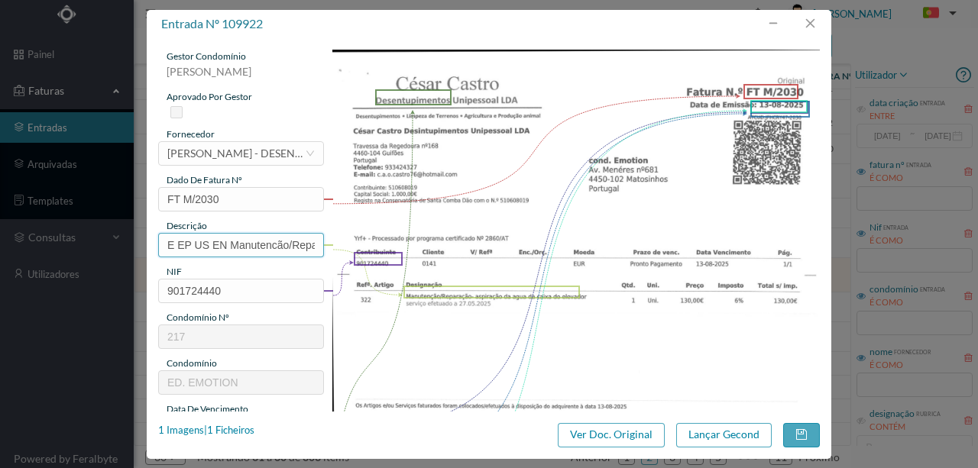
scroll to position [0, 223]
drag, startPoint x: 162, startPoint y: 244, endPoint x: 452, endPoint y: 258, distance: 290.7
click at [452, 258] on div "gestor condomínio Susana Silva aprovado por gestor fornecedor selecionar CÉSAR …" at bounding box center [489, 406] width 662 height 712
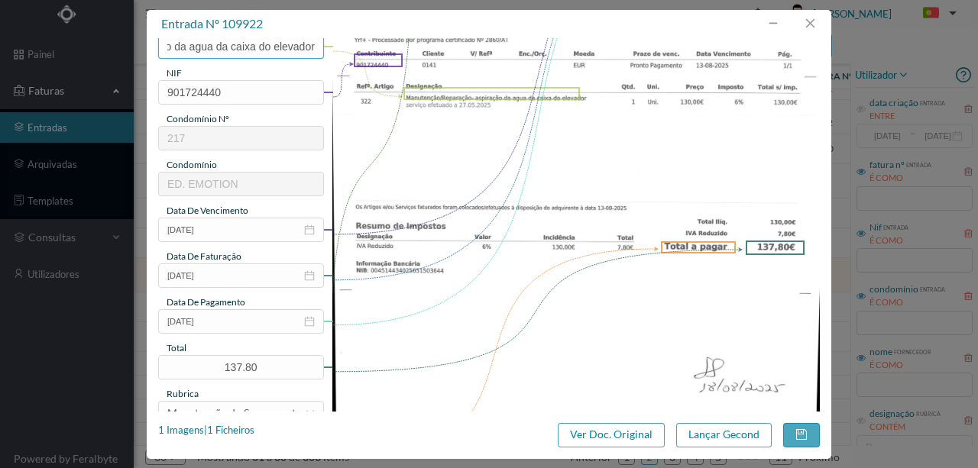
scroll to position [203, 0]
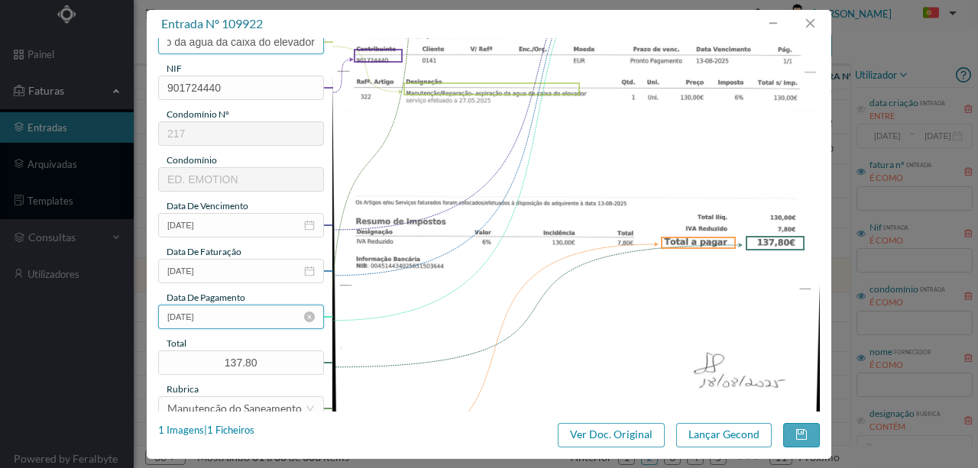
type input "Aspiração da agua da caixa do elevador"
click at [229, 322] on input "[DATE]" at bounding box center [241, 317] width 166 height 24
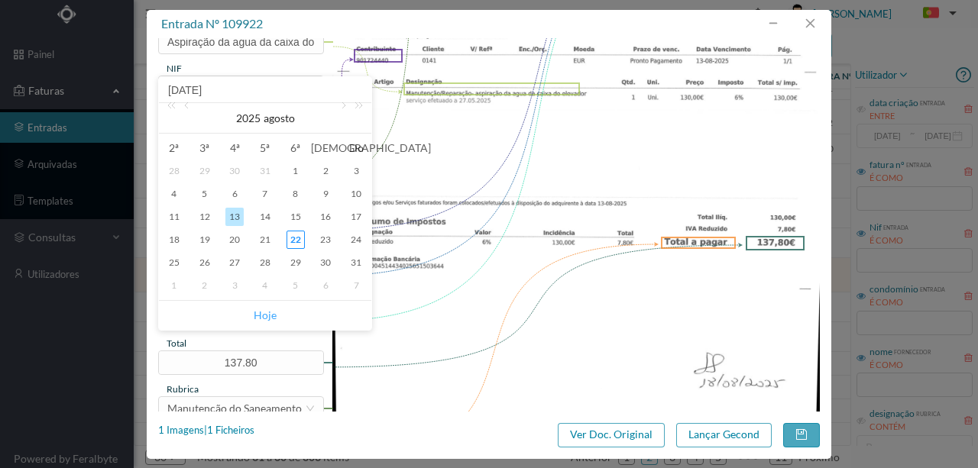
click at [255, 312] on link "Hoje" at bounding box center [265, 315] width 23 height 29
type input "[DATE]"
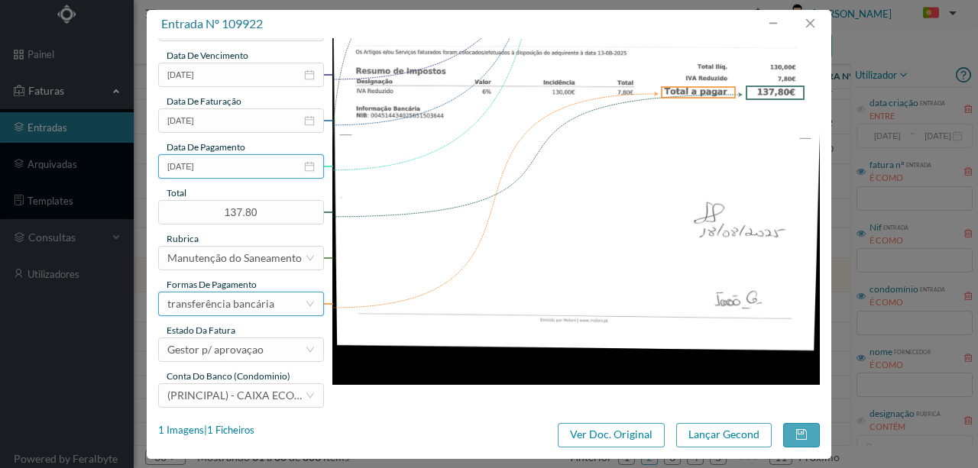
scroll to position [356, 0]
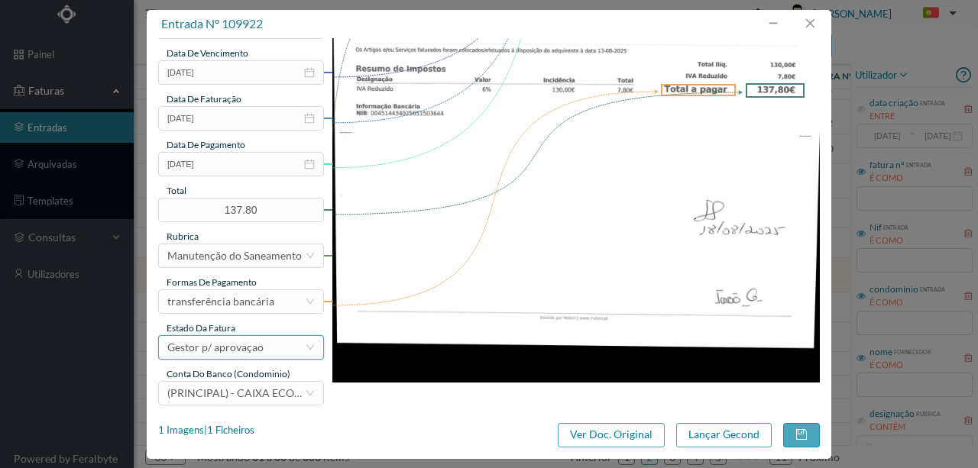
click at [235, 348] on div "Gestor p/ aprovaçao" at bounding box center [215, 347] width 96 height 23
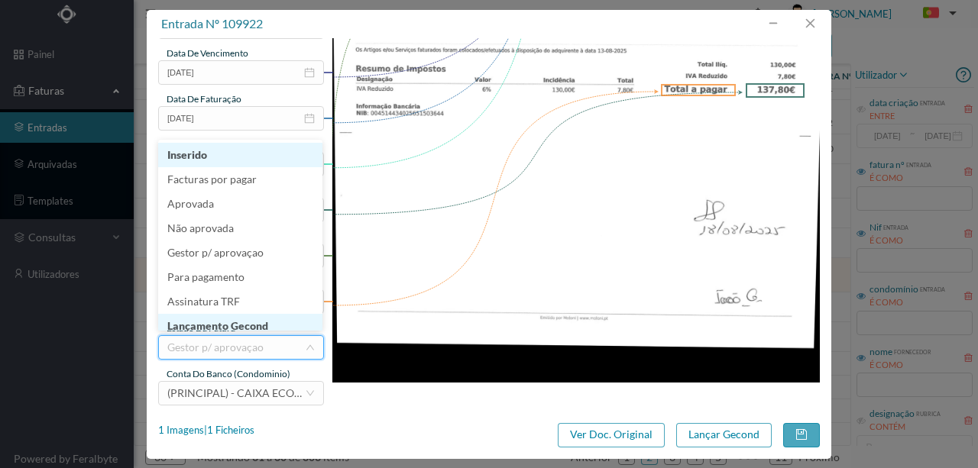
scroll to position [8, 0]
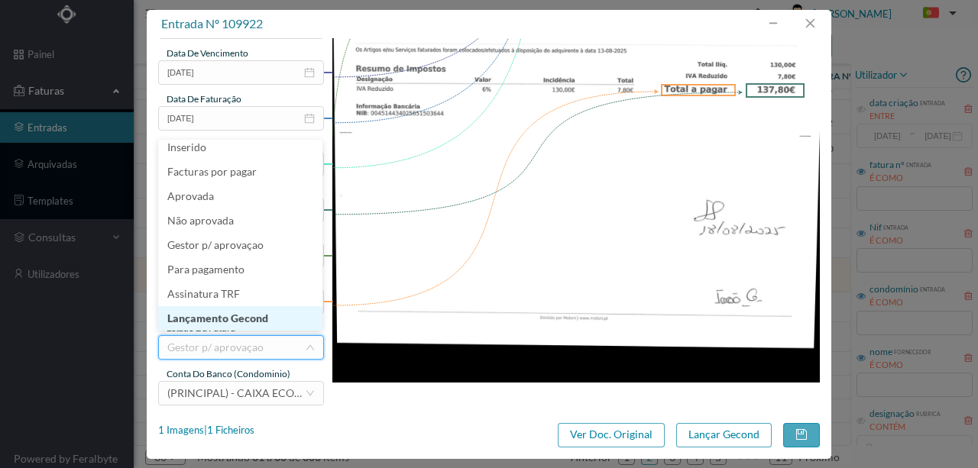
click at [232, 322] on li "Lançamento Gecond" at bounding box center [240, 318] width 164 height 24
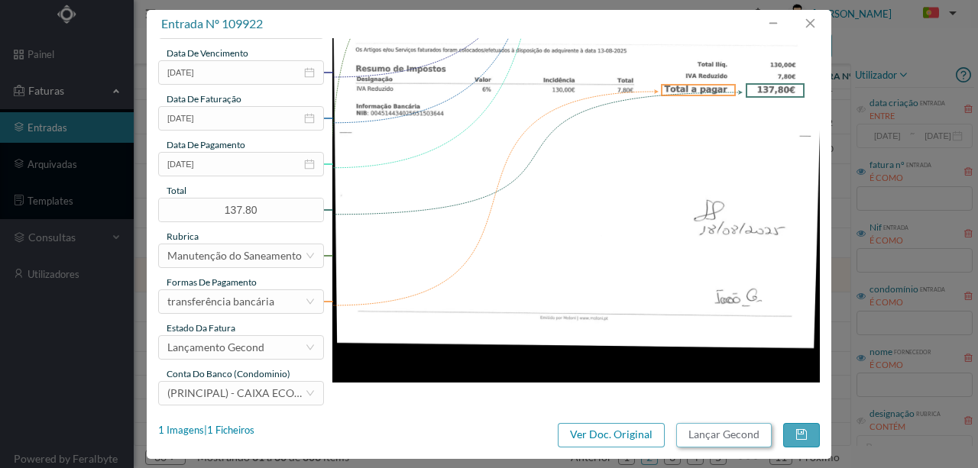
click at [713, 434] on button "Lançar Gecond" at bounding box center [724, 435] width 96 height 24
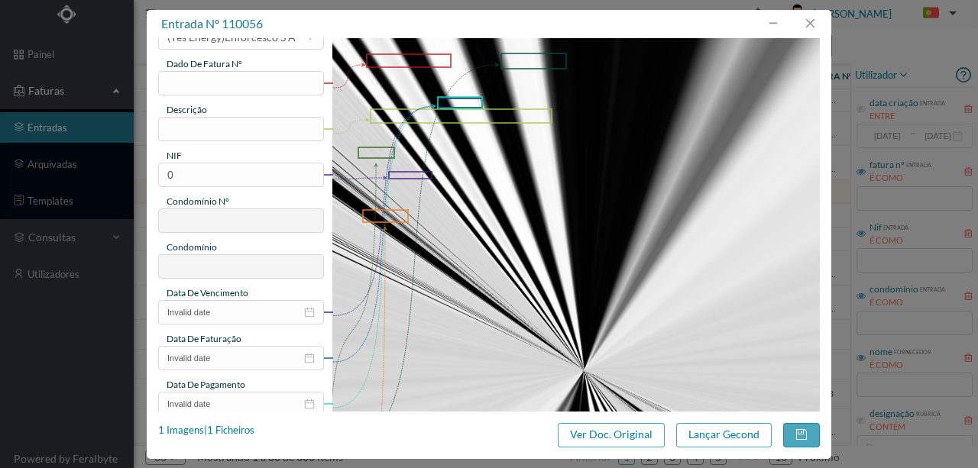
scroll to position [102, 0]
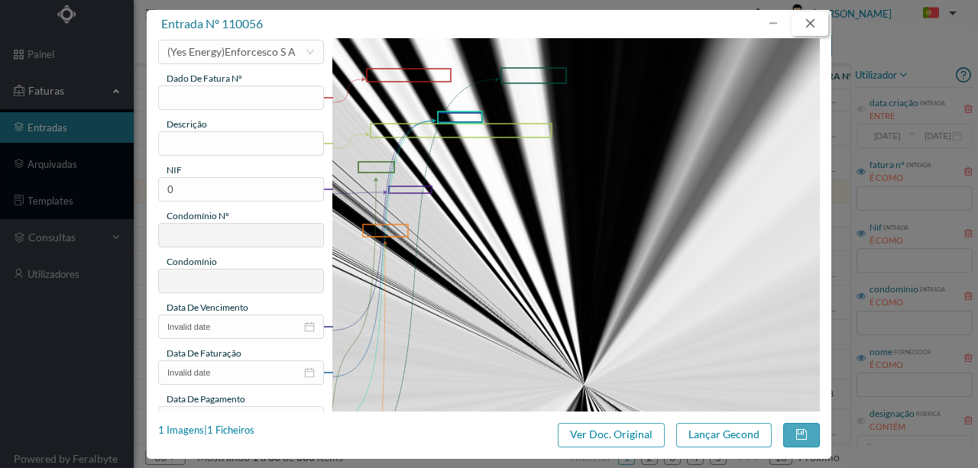
click at [808, 18] on button "button" at bounding box center [810, 23] width 37 height 24
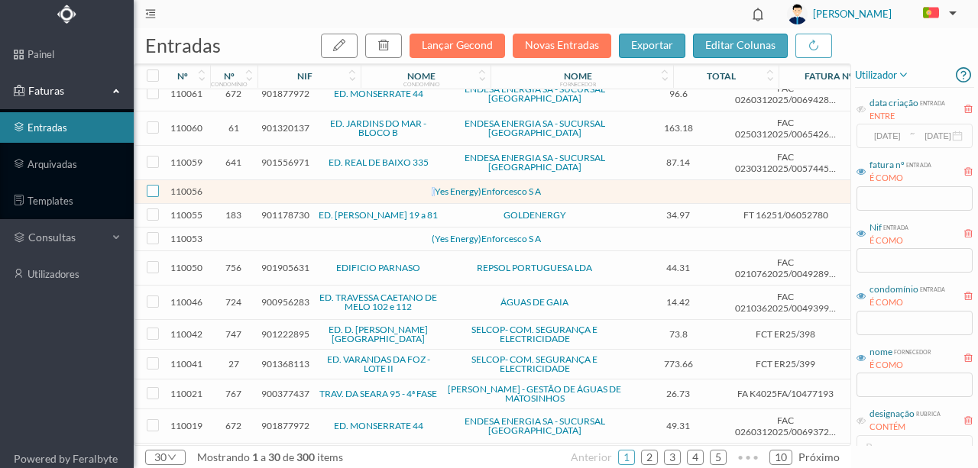
click at [155, 185] on input "checkbox" at bounding box center [153, 191] width 12 height 12
checkbox input "true"
click at [390, 43] on icon "button" at bounding box center [384, 45] width 12 height 12
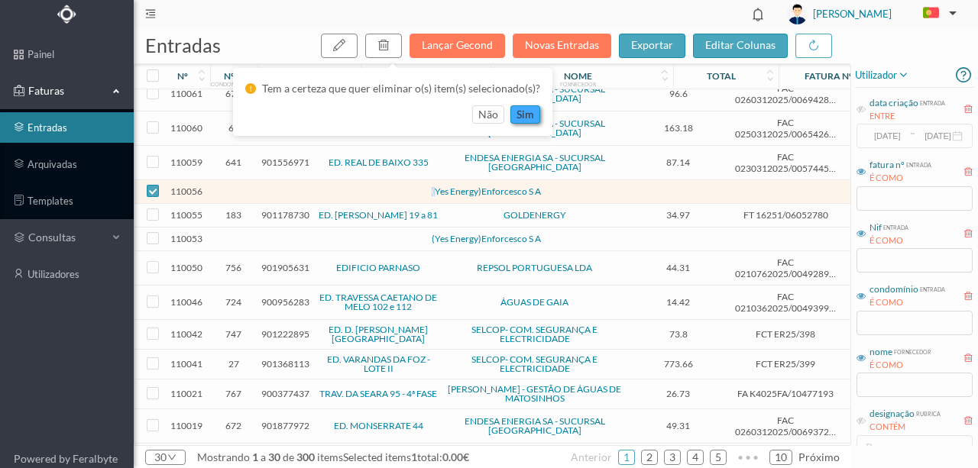
click at [527, 112] on button "sim" at bounding box center [525, 114] width 30 height 18
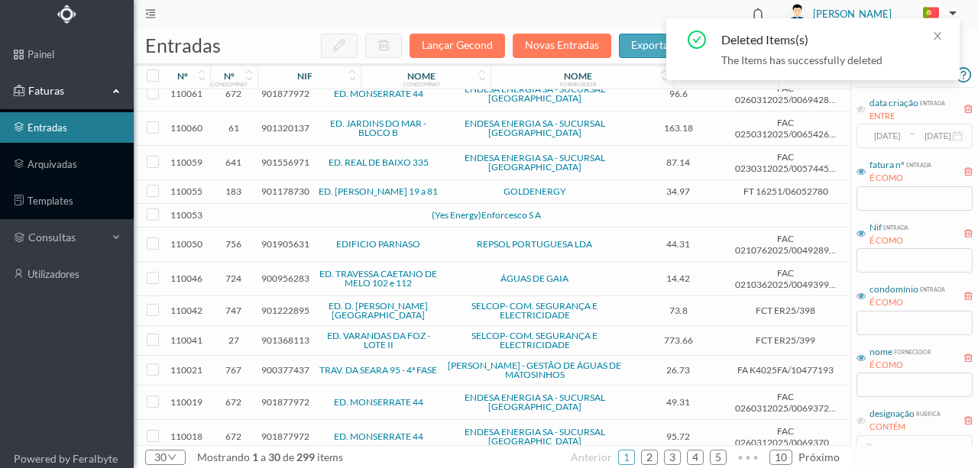
click at [303, 207] on td at bounding box center [330, 216] width 131 height 24
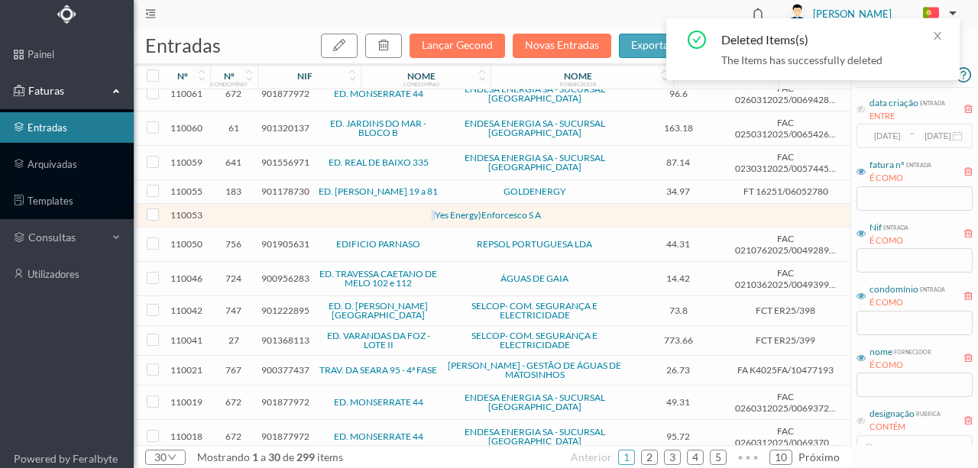
click at [303, 207] on td at bounding box center [330, 216] width 131 height 24
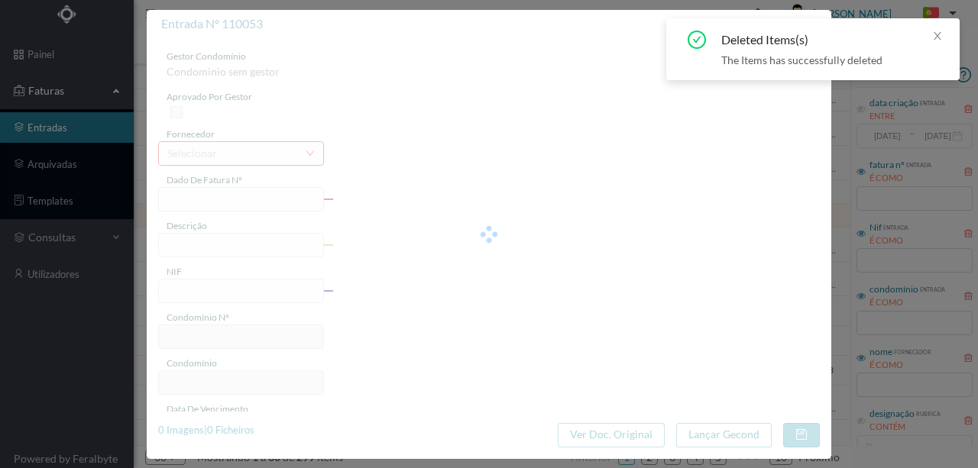
type input "0"
type input "Invalid date"
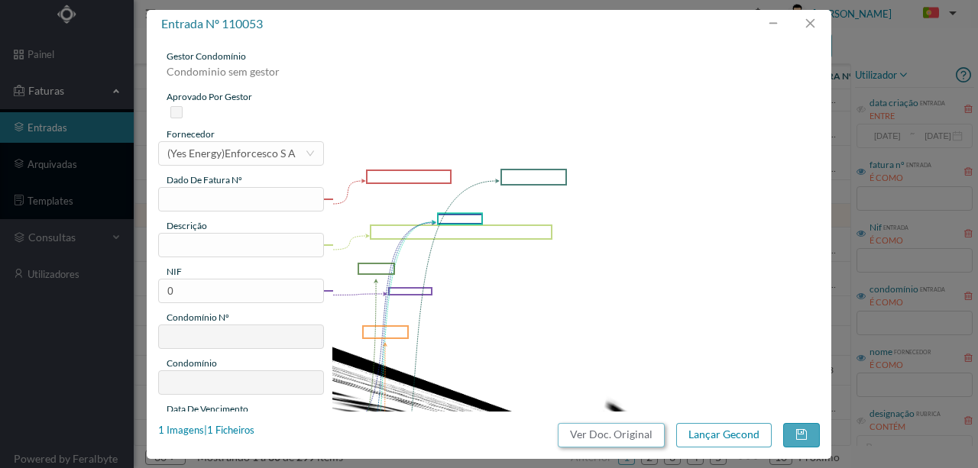
click at [582, 440] on button "Ver Doc. Original" at bounding box center [611, 435] width 107 height 24
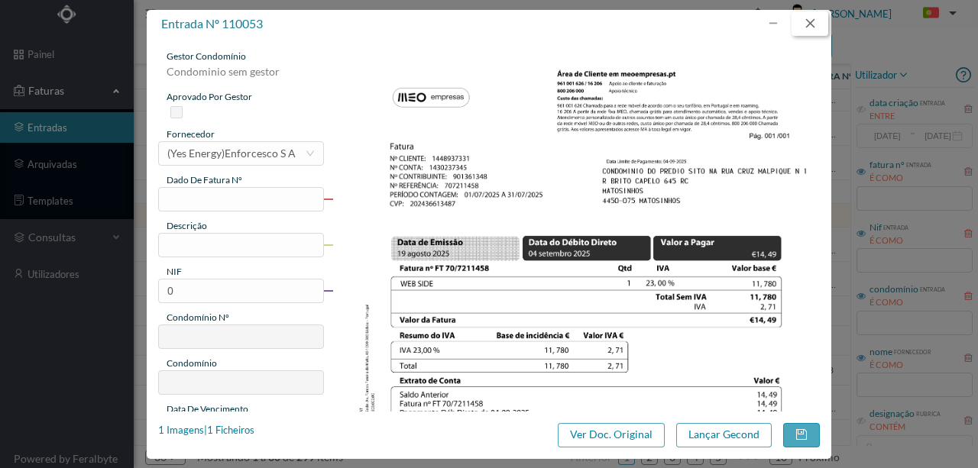
click at [809, 23] on button "button" at bounding box center [810, 23] width 37 height 24
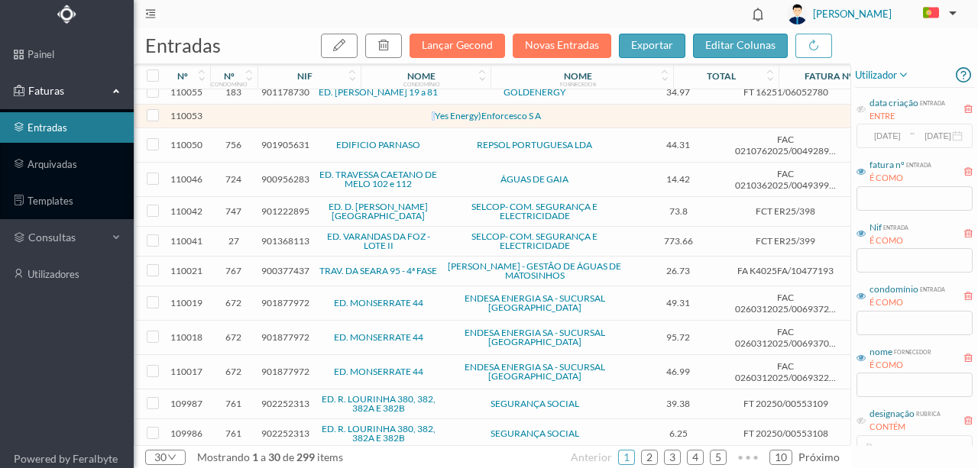
scroll to position [306, 0]
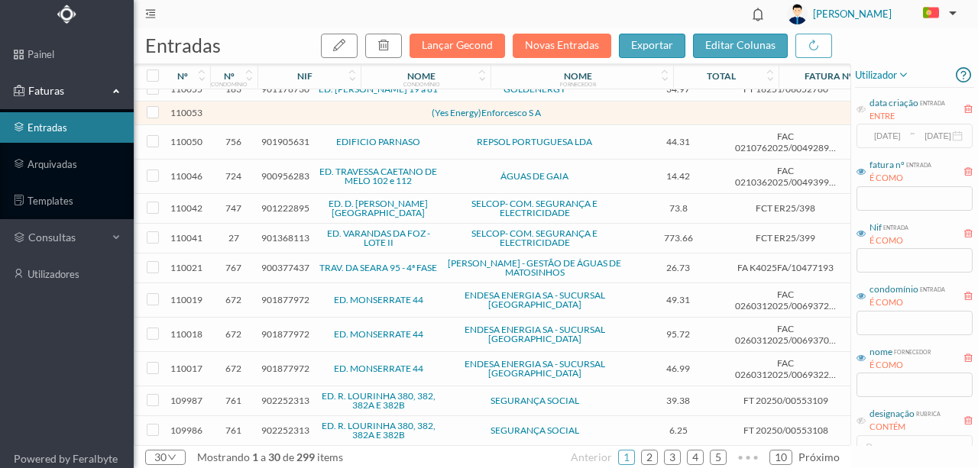
click at [280, 203] on span "901222895" at bounding box center [285, 208] width 48 height 11
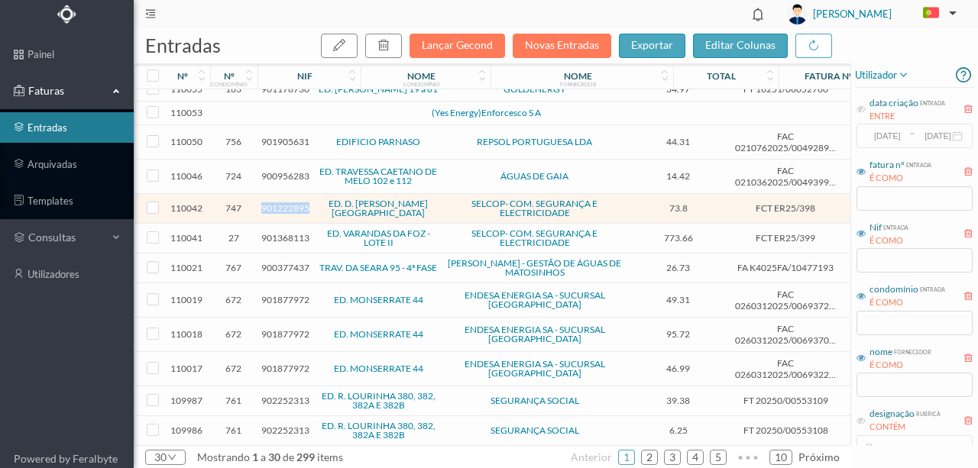
click at [280, 203] on span "901222895" at bounding box center [285, 208] width 48 height 11
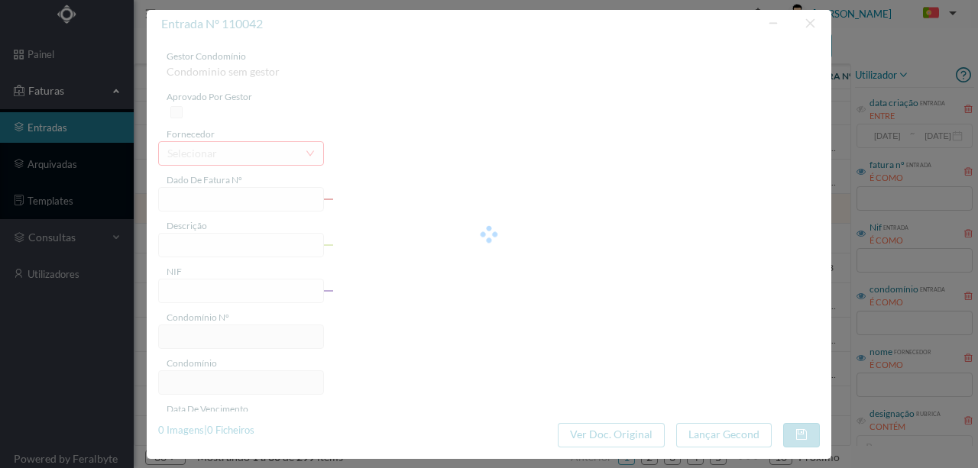
type input "FCT ER25/398"
type input "Pesqusia e reparaçao avaria ventilaçao snnac amnalicac nacnsiicae libro cas mam…"
type input "901222895"
type input "[DATE]"
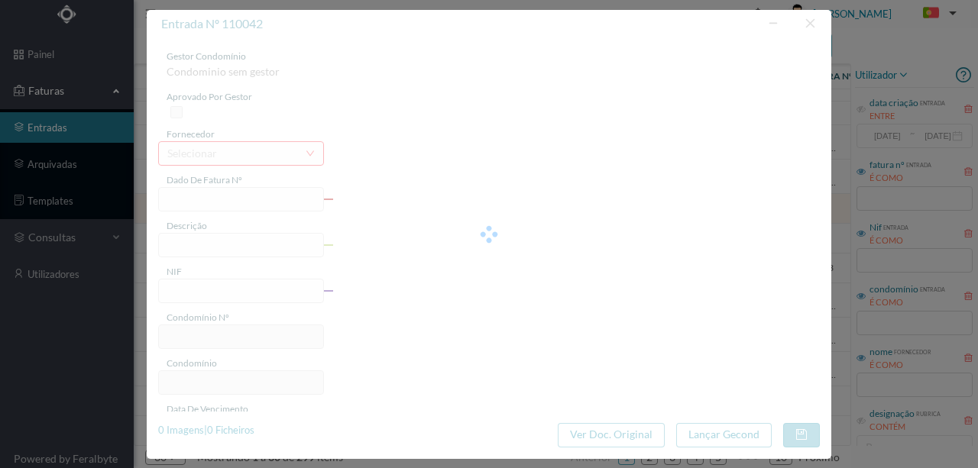
type input "73.80"
type input "747"
type input "ED. D. [PERSON_NAME][GEOGRAPHIC_DATA]"
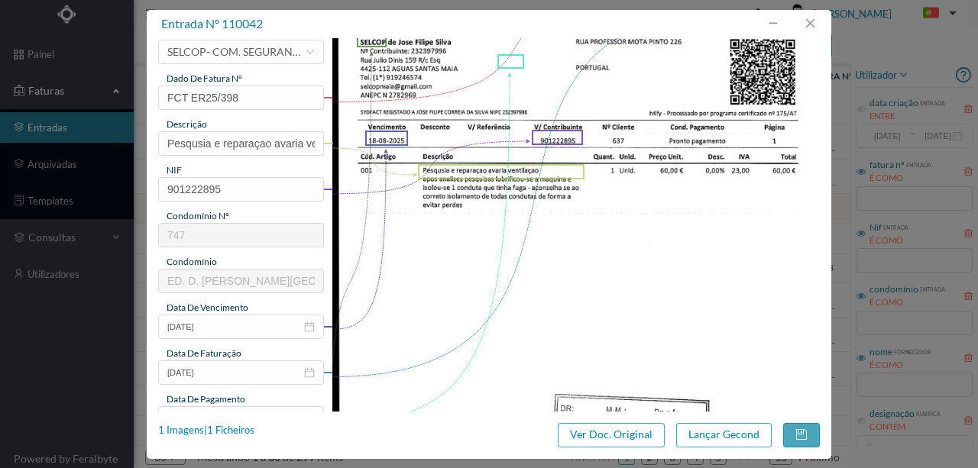
scroll to position [0, 0]
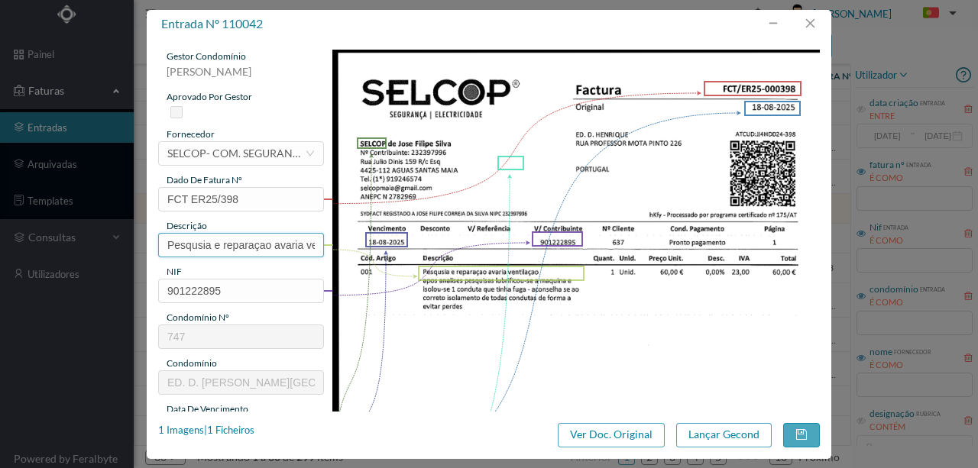
click at [278, 238] on input "Pesqusia e reparaçao avaria ventilaçao snnac amnalicac nacnsiicae libro cas mam…" at bounding box center [241, 245] width 166 height 24
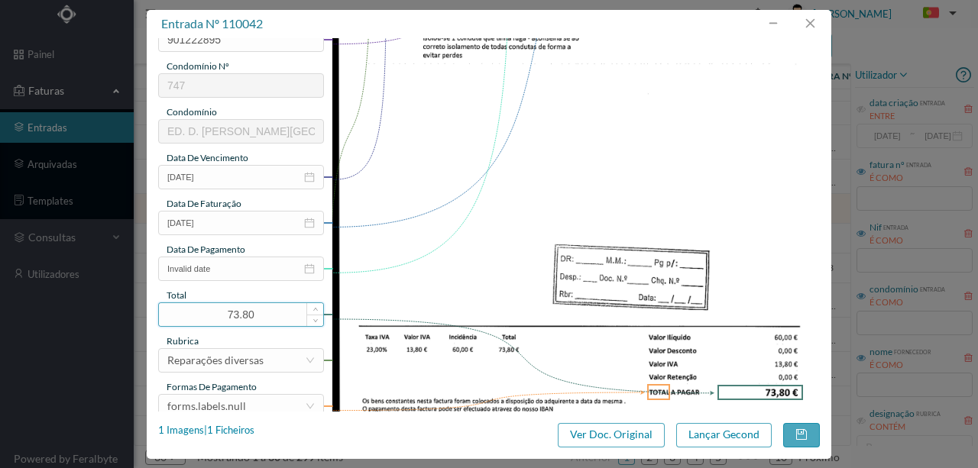
scroll to position [254, 0]
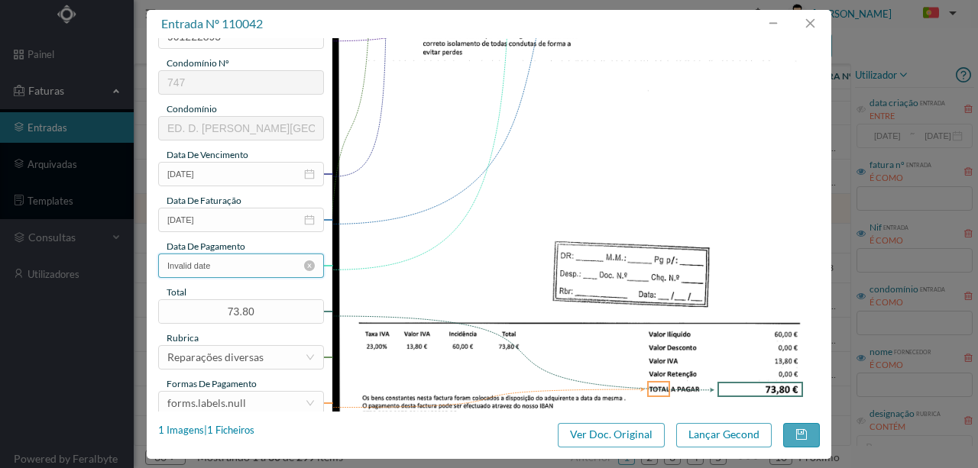
type input "Pesqusia e reparaçao avaria ventilaçao"
click at [232, 263] on input "Invalid date" at bounding box center [241, 266] width 166 height 24
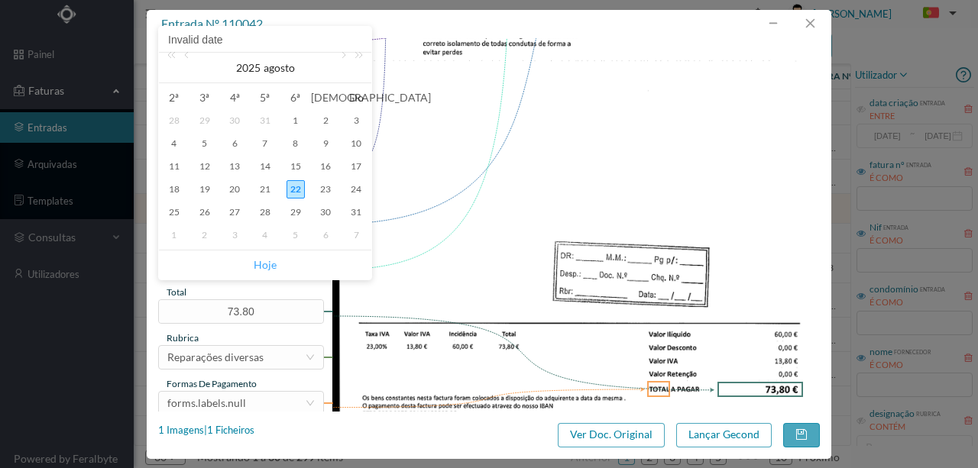
click at [264, 263] on link "Hoje" at bounding box center [265, 265] width 23 height 29
type input "[DATE]"
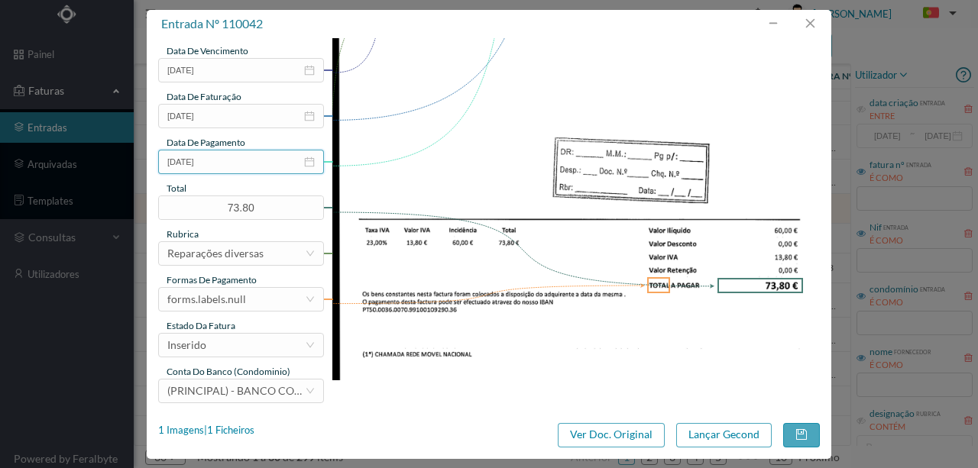
scroll to position [361, 0]
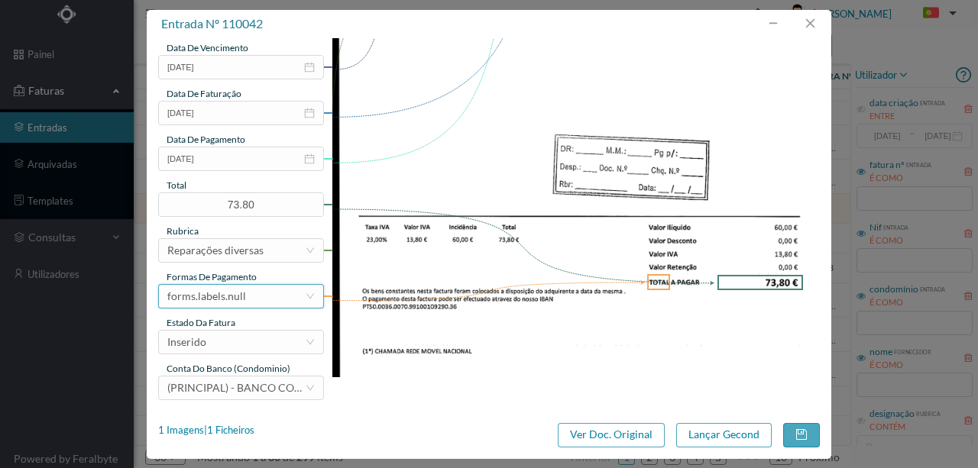
click at [243, 298] on div "forms.labels.null" at bounding box center [206, 296] width 79 height 23
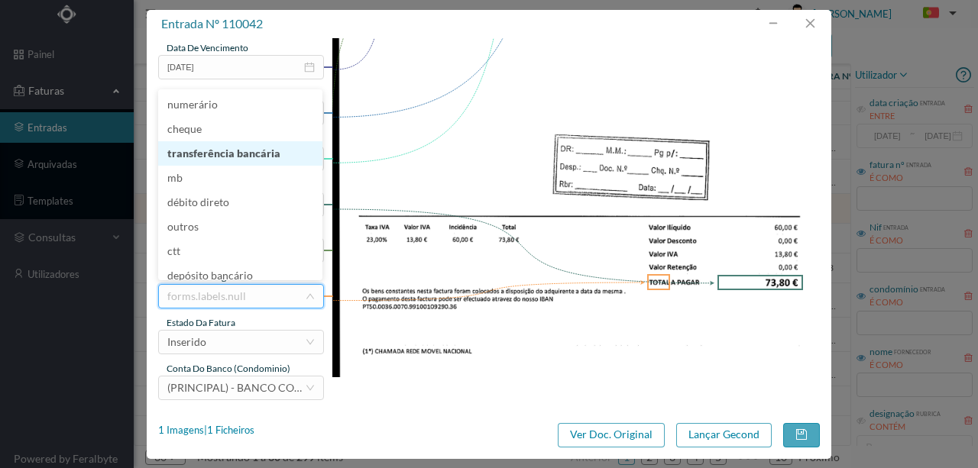
click at [248, 153] on li "transferência bancária" at bounding box center [240, 153] width 164 height 24
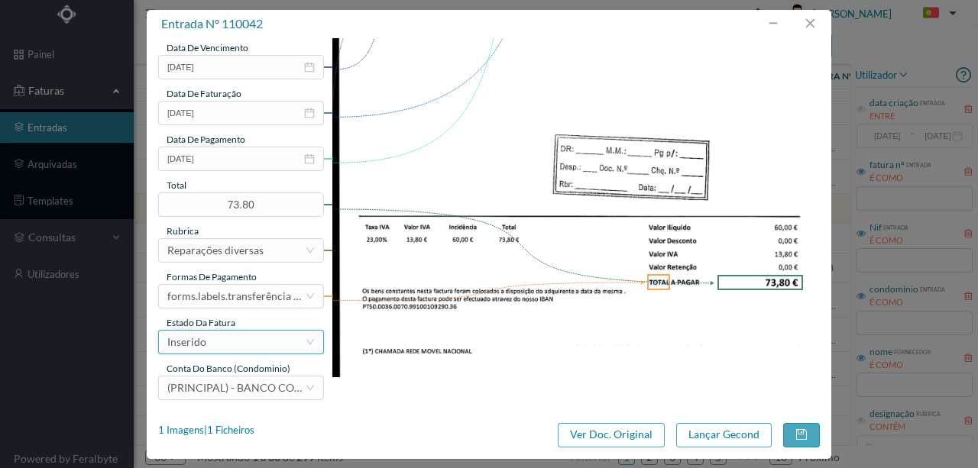
click at [232, 345] on div "Inserido" at bounding box center [236, 342] width 138 height 23
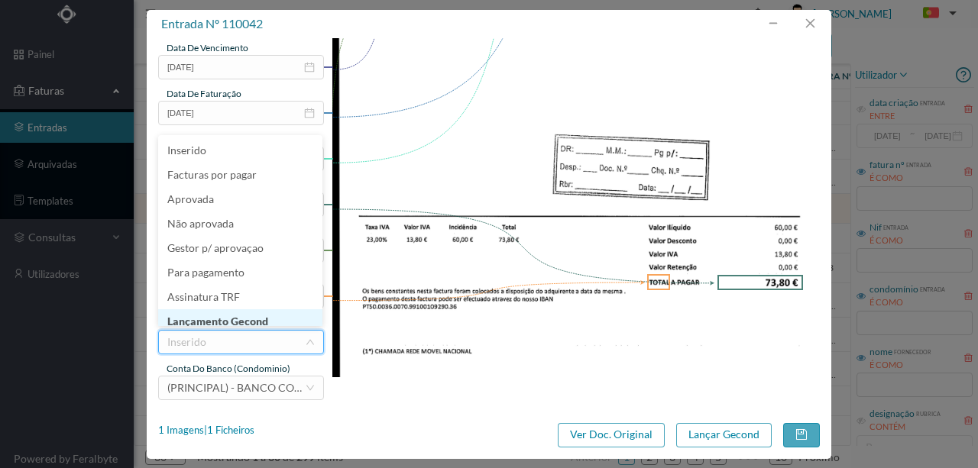
scroll to position [8, 0]
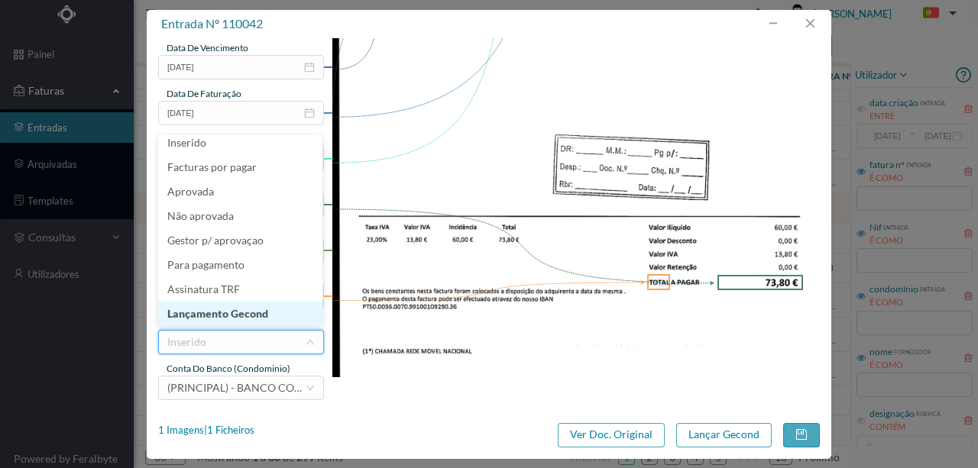
click at [264, 313] on li "Lançamento Gecond" at bounding box center [240, 314] width 164 height 24
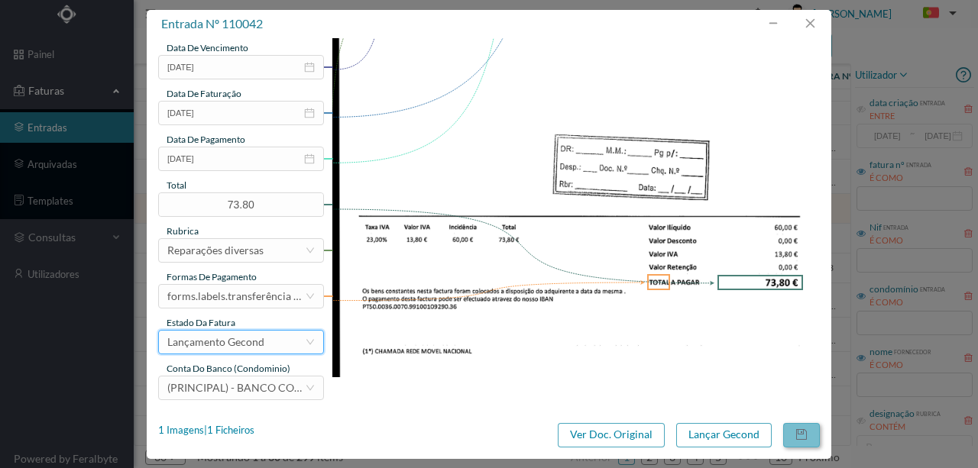
click at [801, 431] on button "button" at bounding box center [801, 435] width 37 height 24
click at [804, 431] on button "button" at bounding box center [801, 435] width 37 height 24
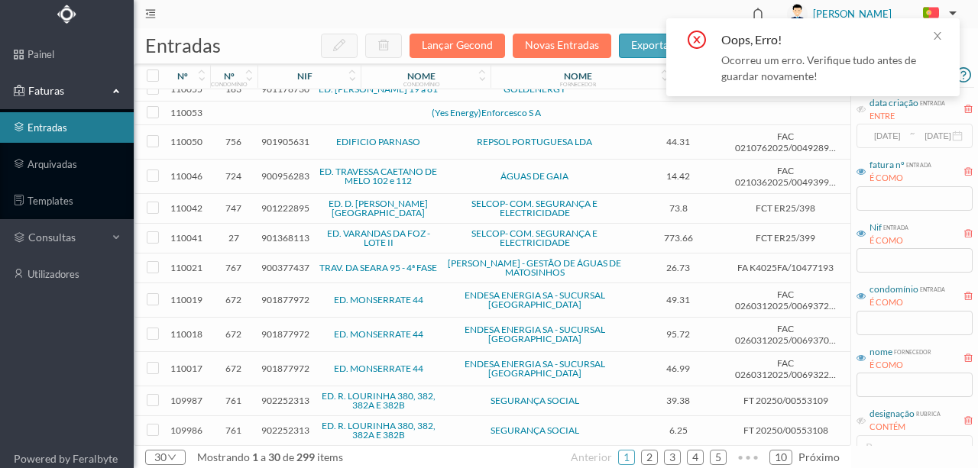
click at [617, 8] on header "[PERSON_NAME]" at bounding box center [556, 14] width 844 height 28
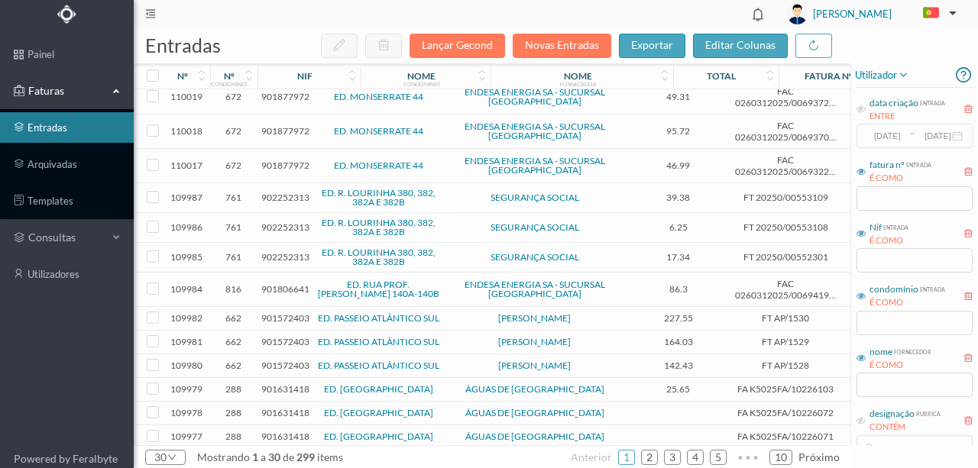
scroll to position [526, 0]
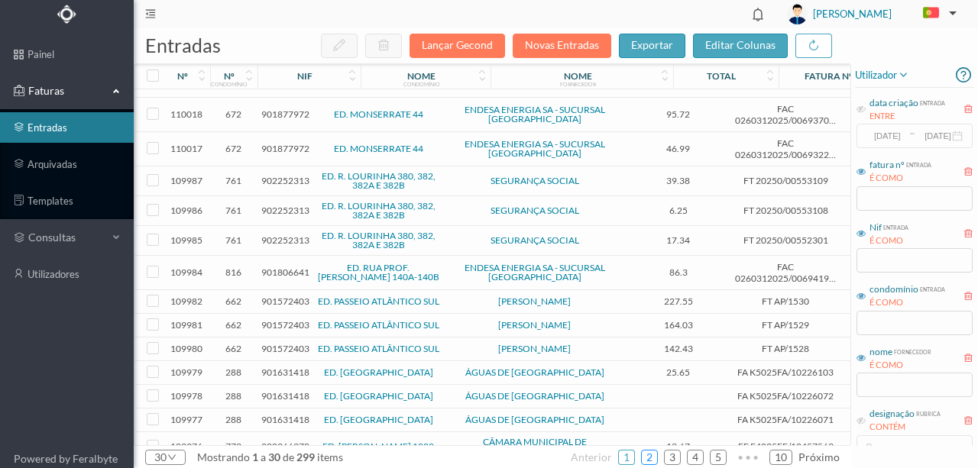
click at [653, 459] on link "2" at bounding box center [649, 457] width 15 height 23
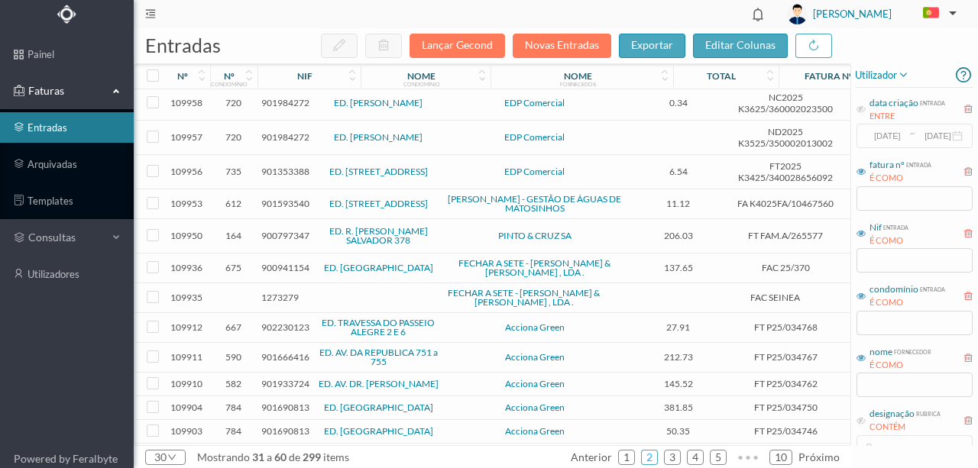
scroll to position [0, 0]
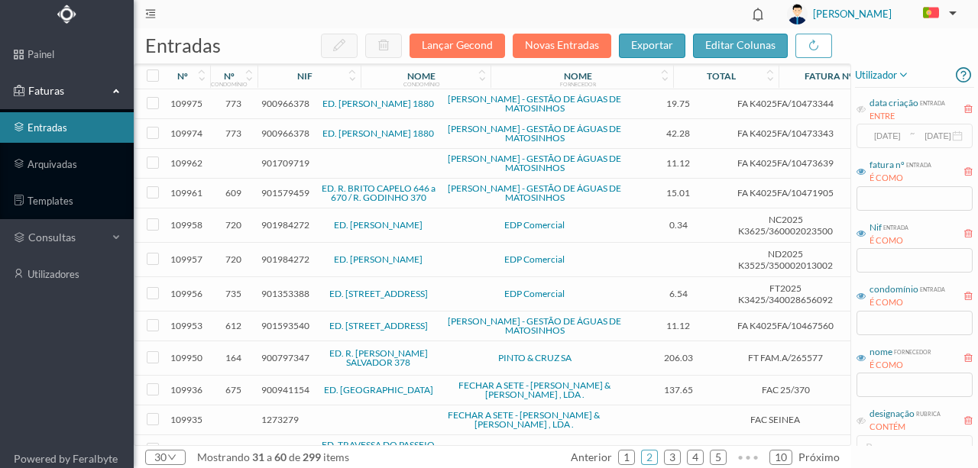
click at [295, 160] on span "901709719" at bounding box center [285, 162] width 48 height 11
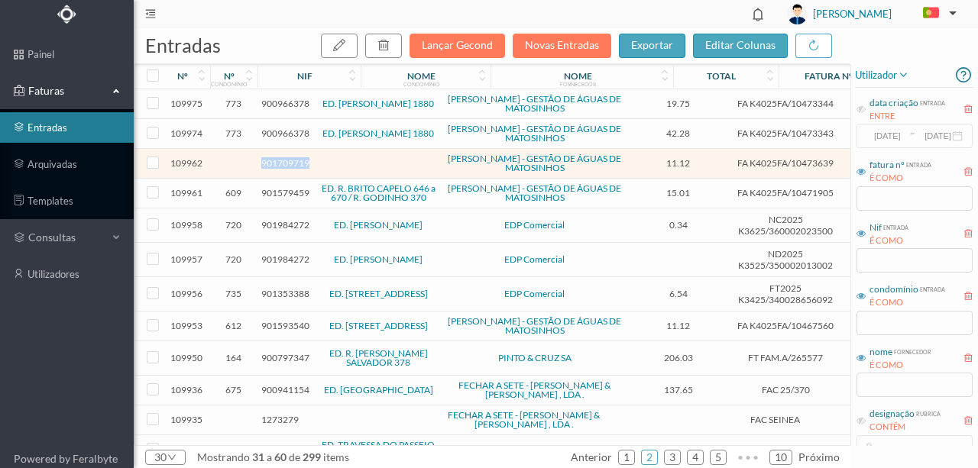
click at [295, 160] on span "901709719" at bounding box center [285, 162] width 48 height 11
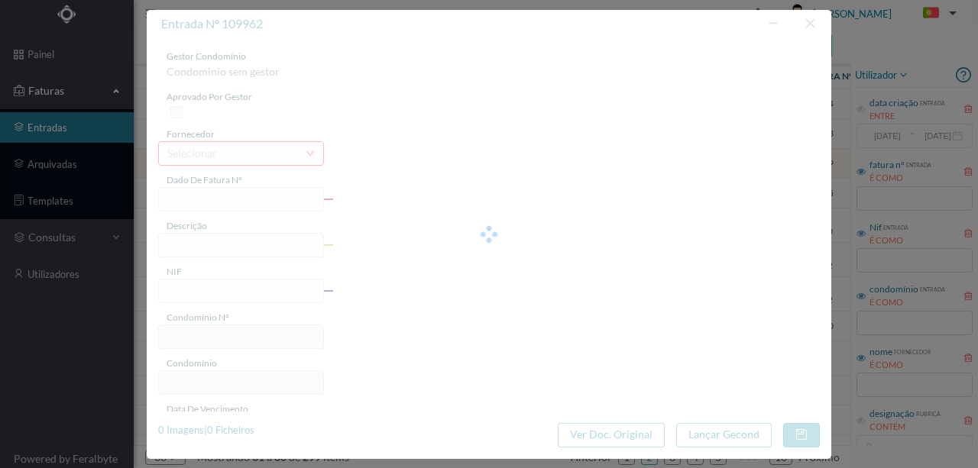
type input "FA K4025FA/10473639"
type input "E NT INTAENS Wifi IRIA Vi VV Di TCE TO"
type input "901709719"
type input "08-09-2025"
type input "19-08-2025"
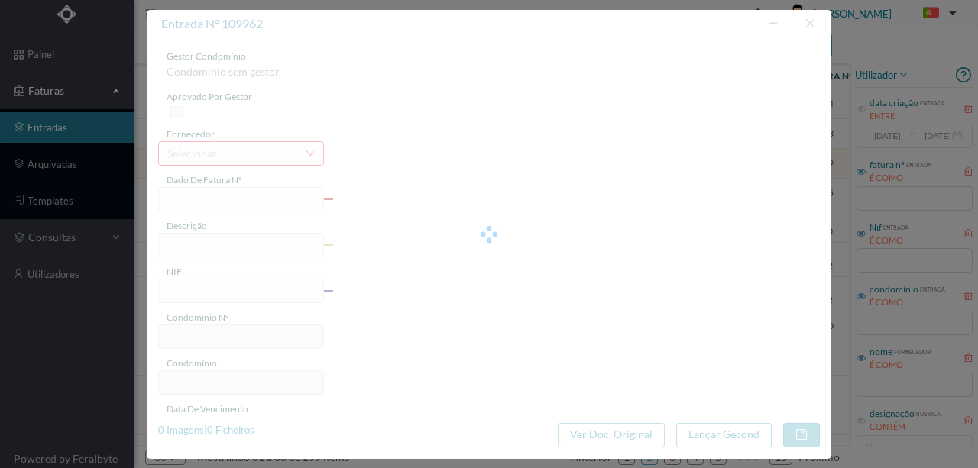
type input "08-09-2025"
type input "11.12"
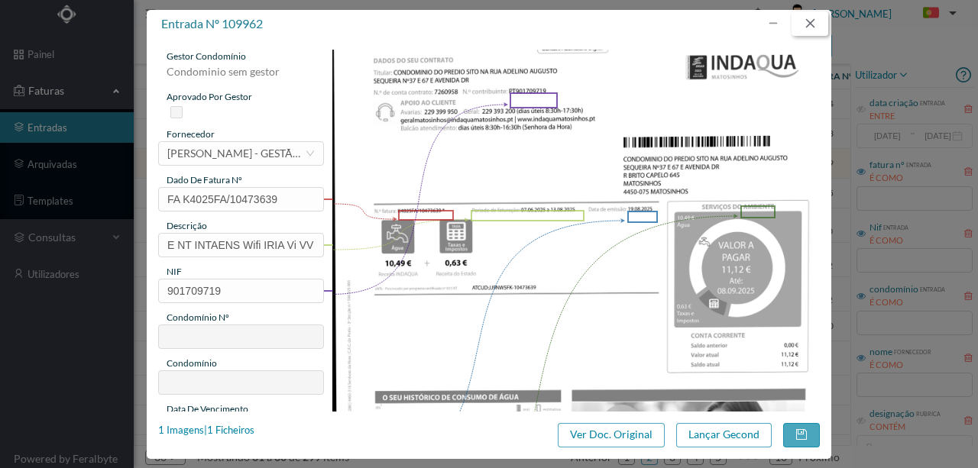
click at [812, 29] on button "button" at bounding box center [810, 23] width 37 height 24
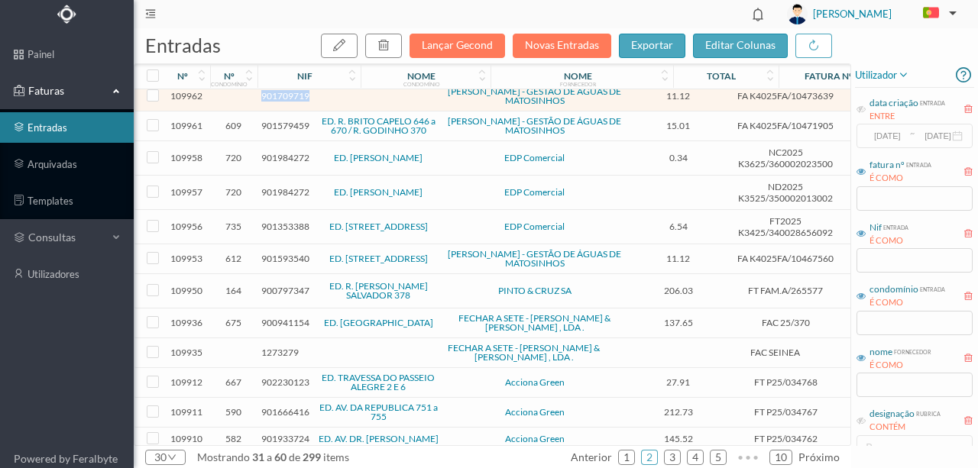
scroll to position [102, 0]
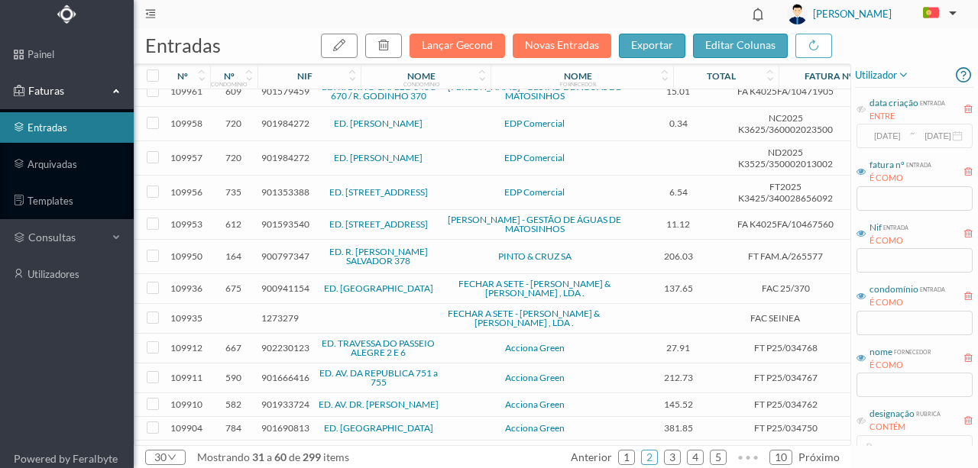
click at [269, 283] on span "900941154" at bounding box center [285, 288] width 48 height 11
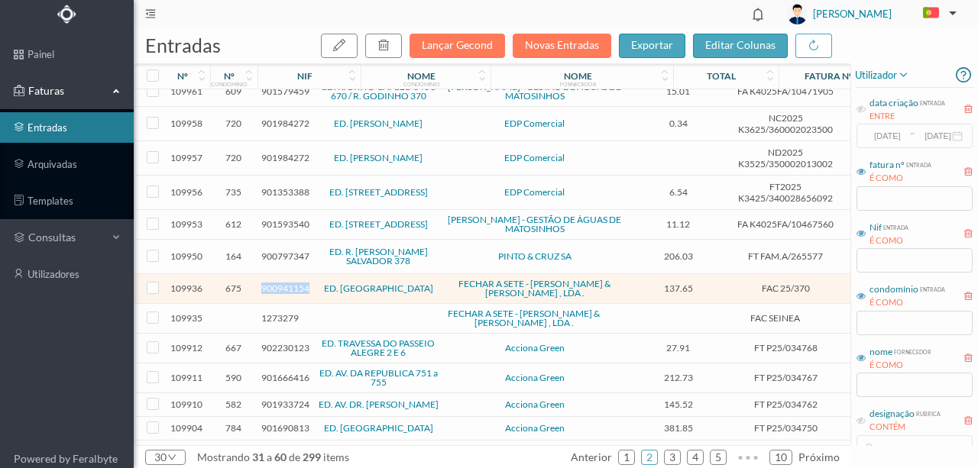
click at [269, 283] on span "900941154" at bounding box center [285, 288] width 48 height 11
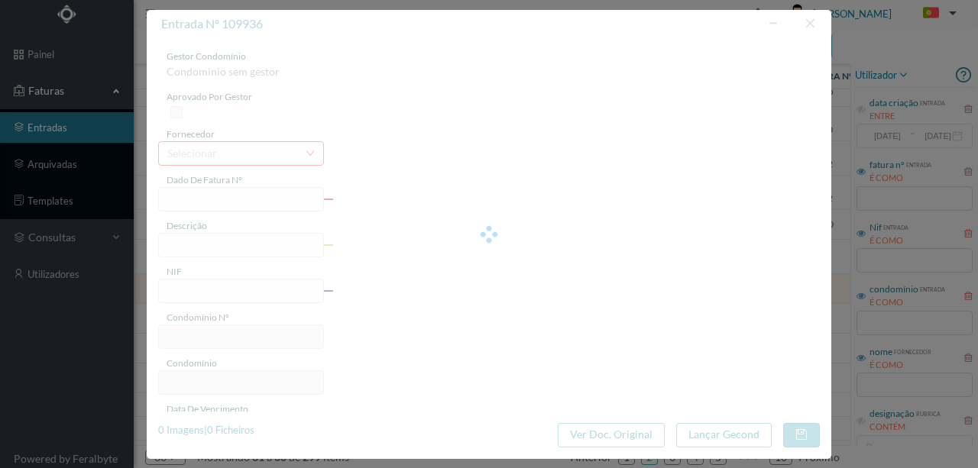
type input "FAC 25/370"
type input "900941154"
type input "2025-07-04"
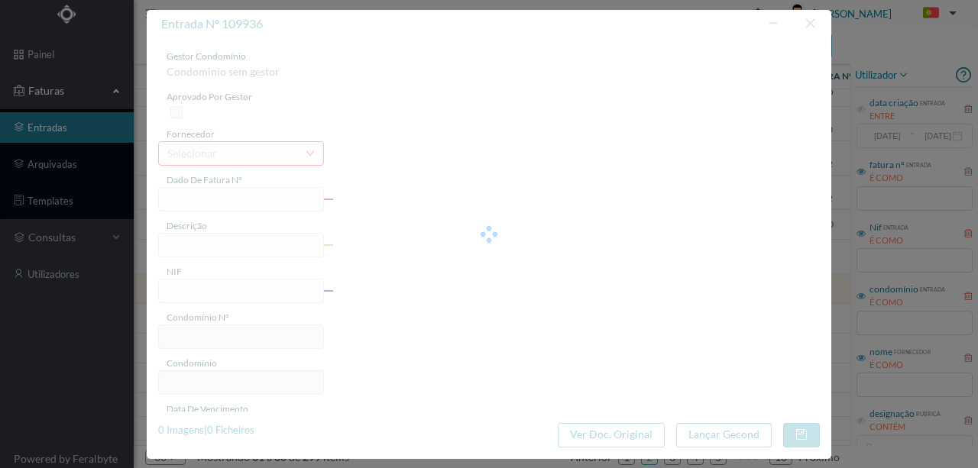
type input "137.65"
type input "675"
type input "ED. GARDEN VILLAGE VI"
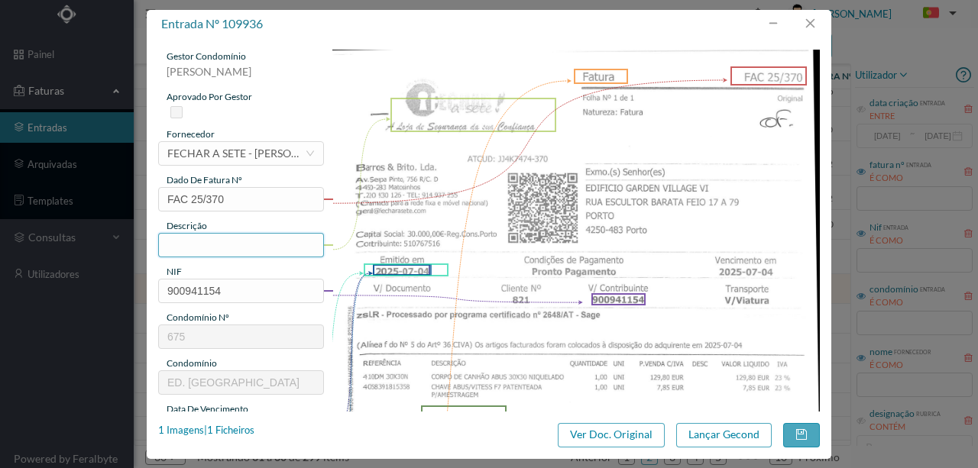
click at [203, 251] on input "text" at bounding box center [241, 245] width 166 height 24
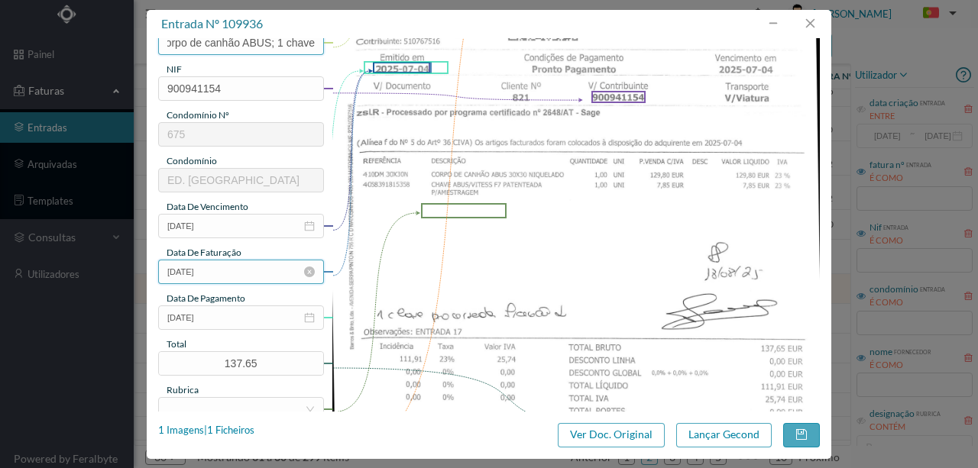
scroll to position [203, 0]
type input "1 corpo de canhão ABUS; 1 chave"
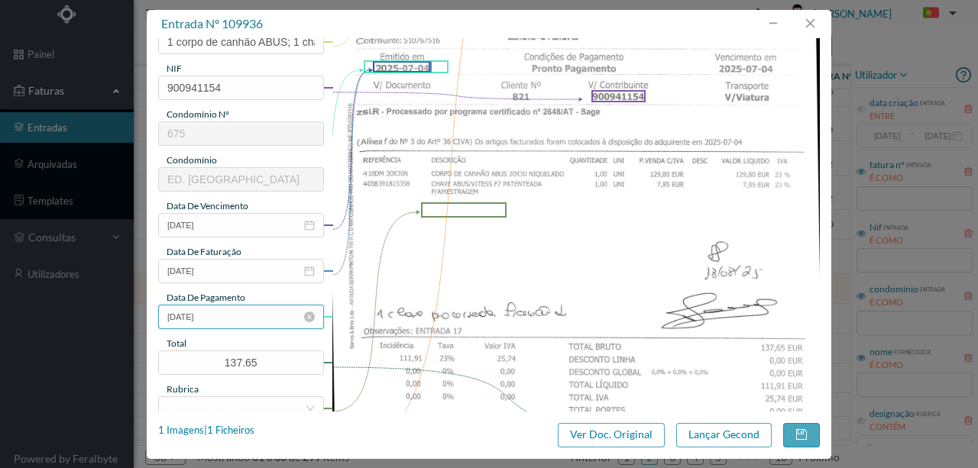
click at [232, 320] on input "2025-07-04" at bounding box center [241, 317] width 166 height 24
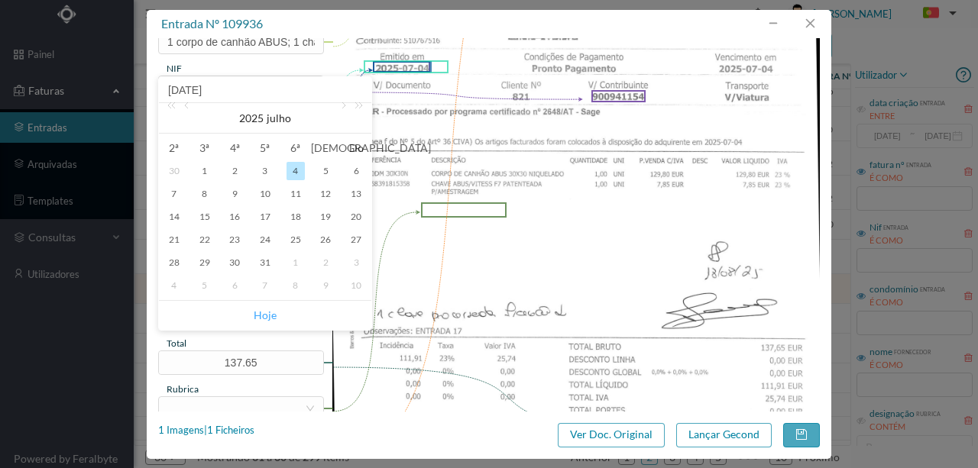
click at [272, 318] on link "Hoje" at bounding box center [265, 315] width 23 height 29
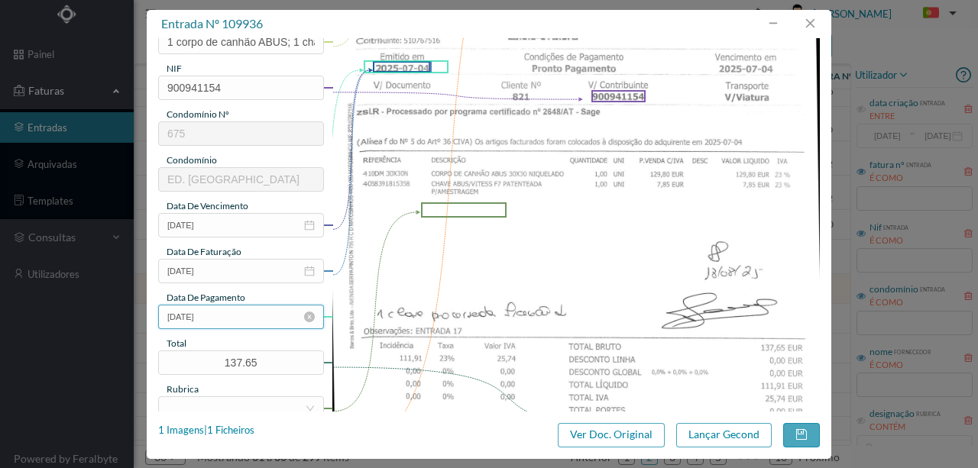
click at [231, 315] on input "[DATE]" at bounding box center [241, 317] width 166 height 24
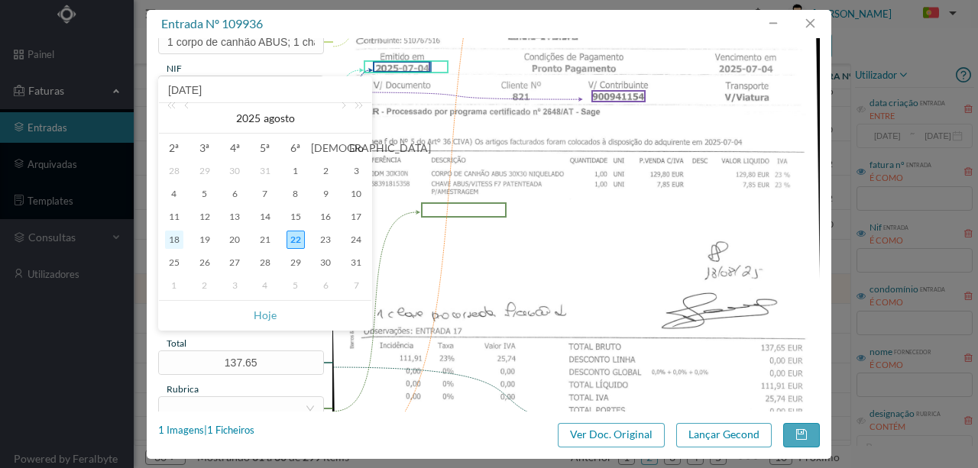
click at [177, 243] on div "18" at bounding box center [174, 240] width 18 height 18
type input "[DATE]"
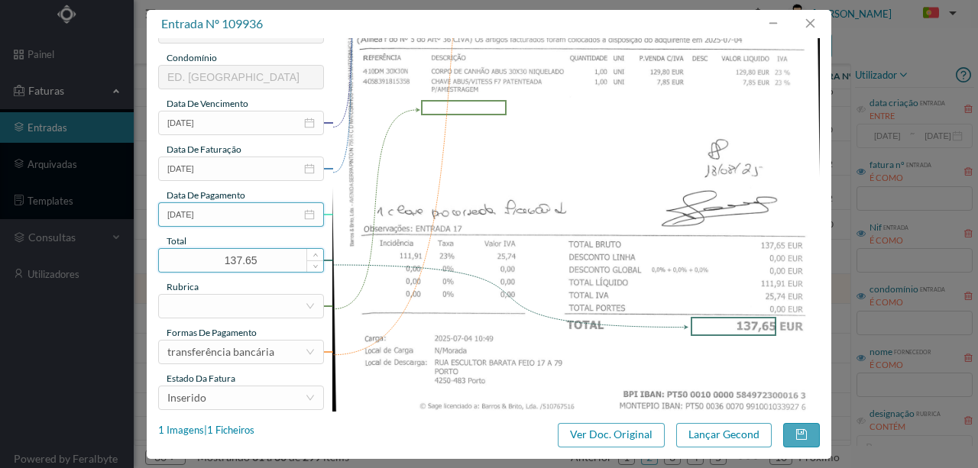
scroll to position [356, 0]
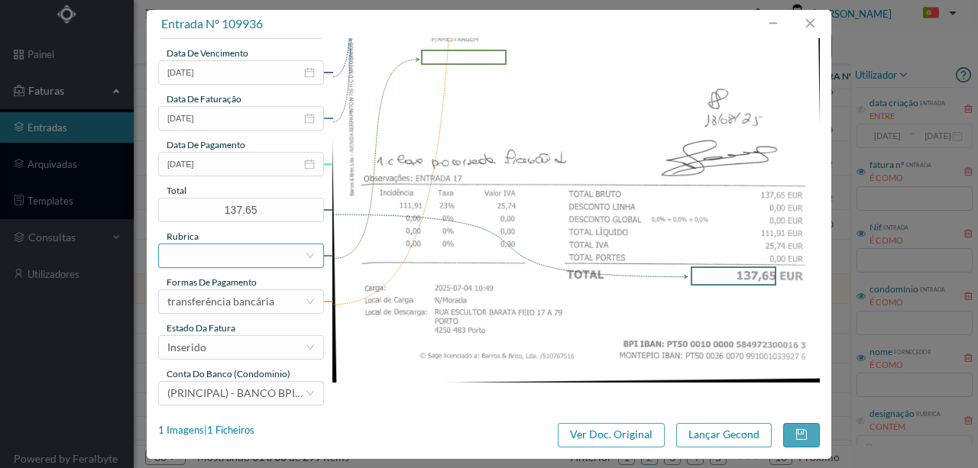
click at [221, 257] on div at bounding box center [236, 256] width 138 height 23
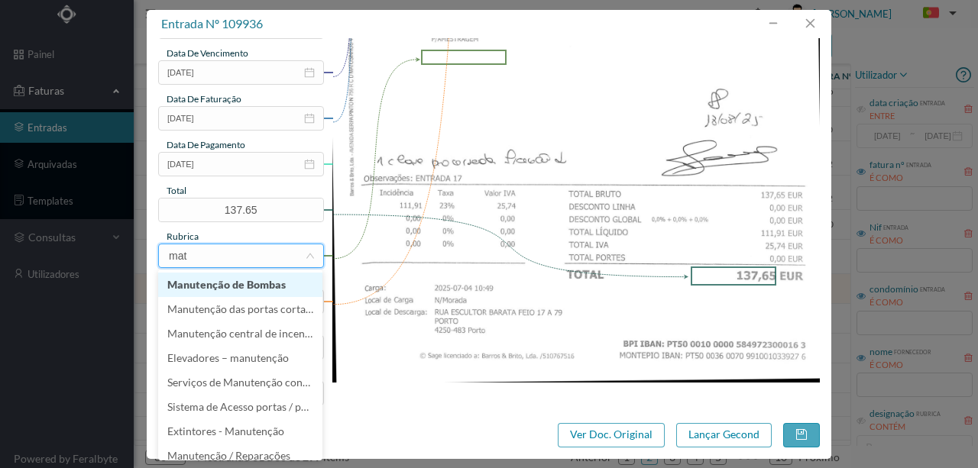
type input "mate"
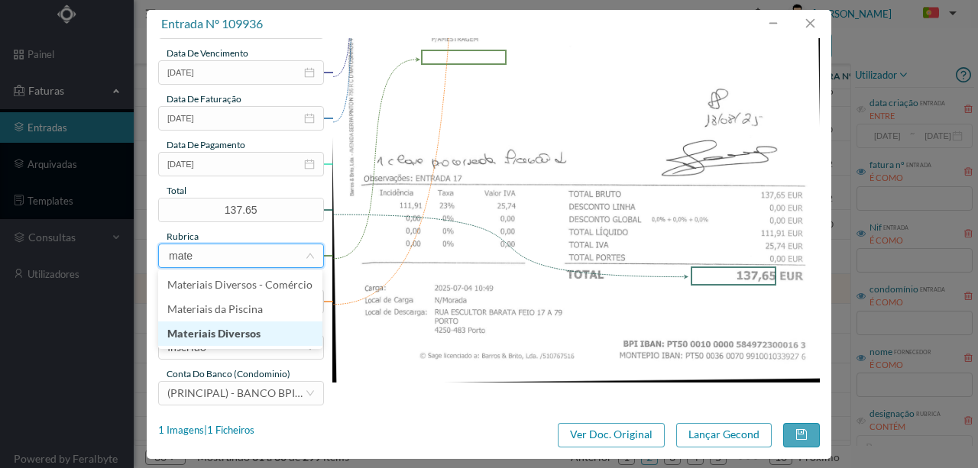
click at [248, 333] on li "Materiais Diversos" at bounding box center [240, 334] width 164 height 24
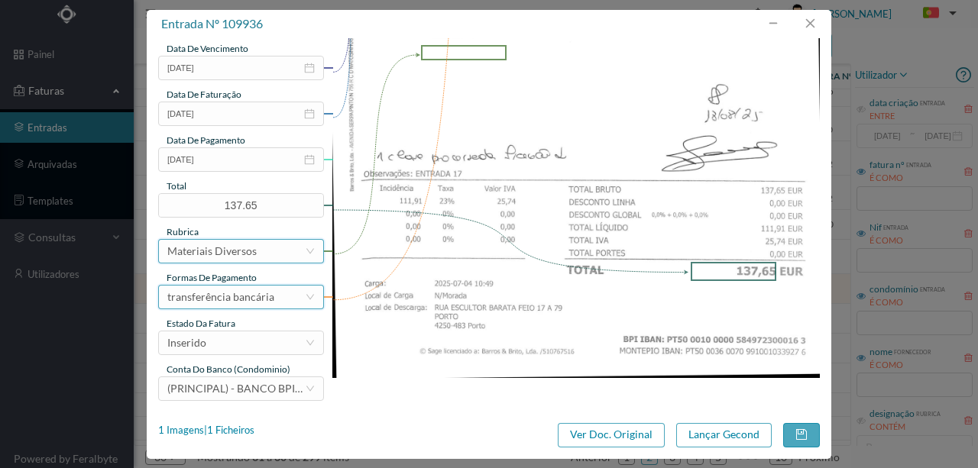
scroll to position [361, 0]
click at [242, 344] on div "Inserido" at bounding box center [236, 342] width 138 height 23
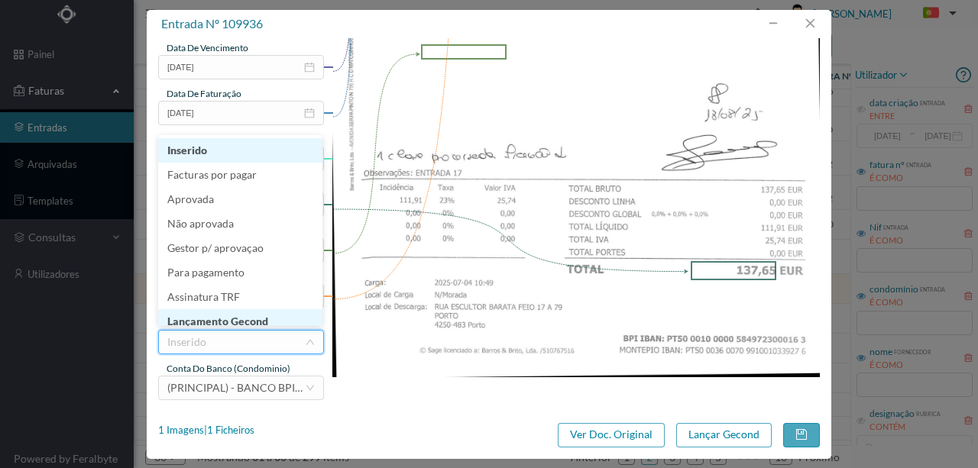
scroll to position [8, 0]
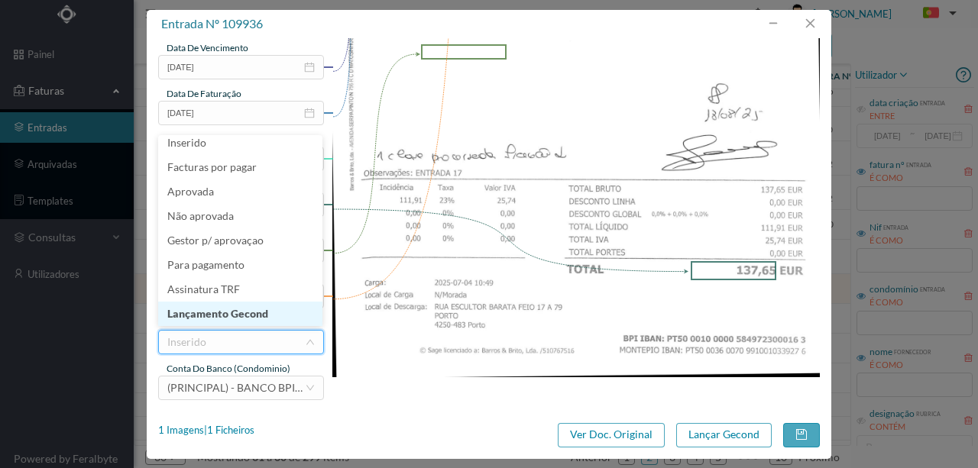
click at [240, 315] on li "Lançamento Gecond" at bounding box center [240, 314] width 164 height 24
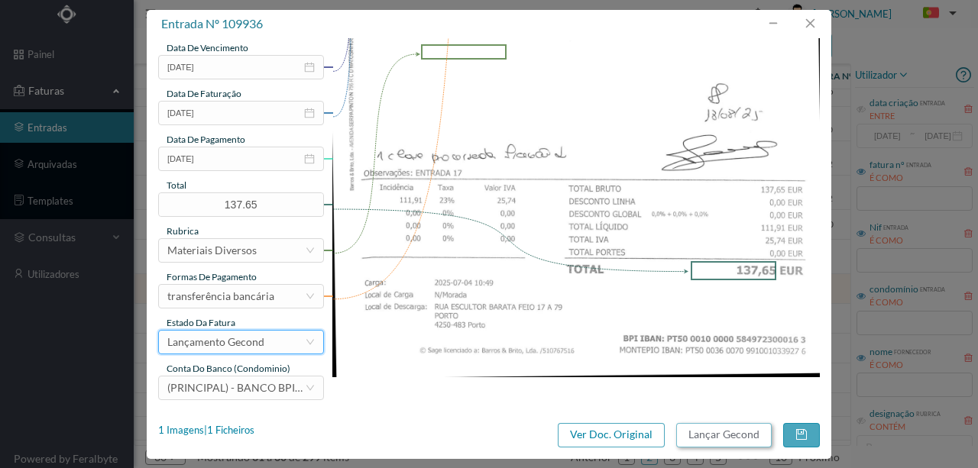
click at [736, 433] on button "Lançar Gecond" at bounding box center [724, 435] width 96 height 24
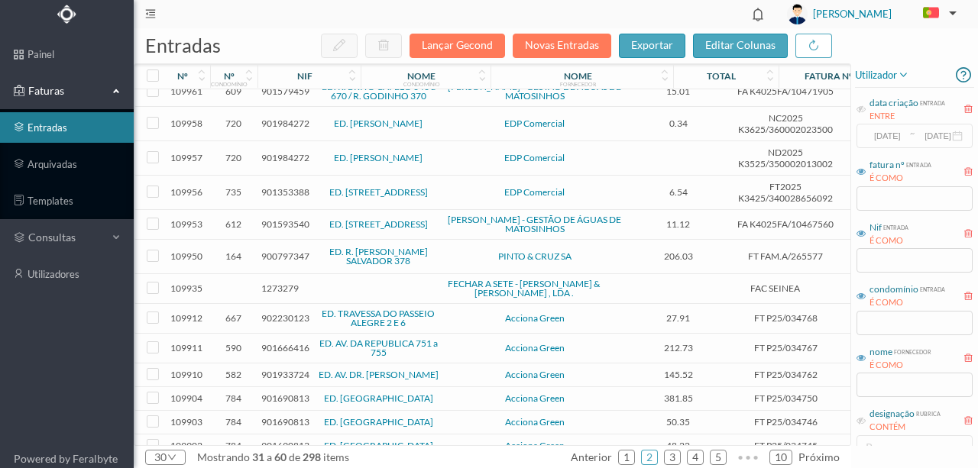
click at [283, 283] on span "1273279" at bounding box center [279, 288] width 37 height 11
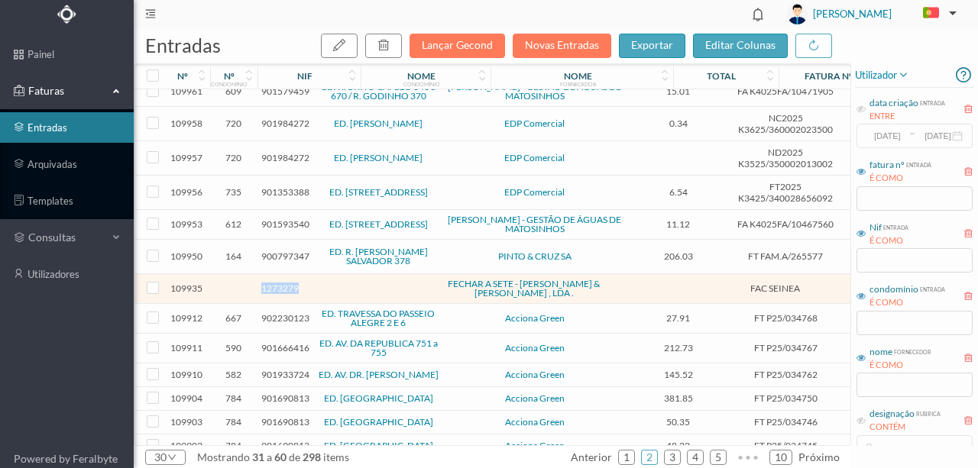
click at [283, 283] on span "1273279" at bounding box center [279, 288] width 37 height 11
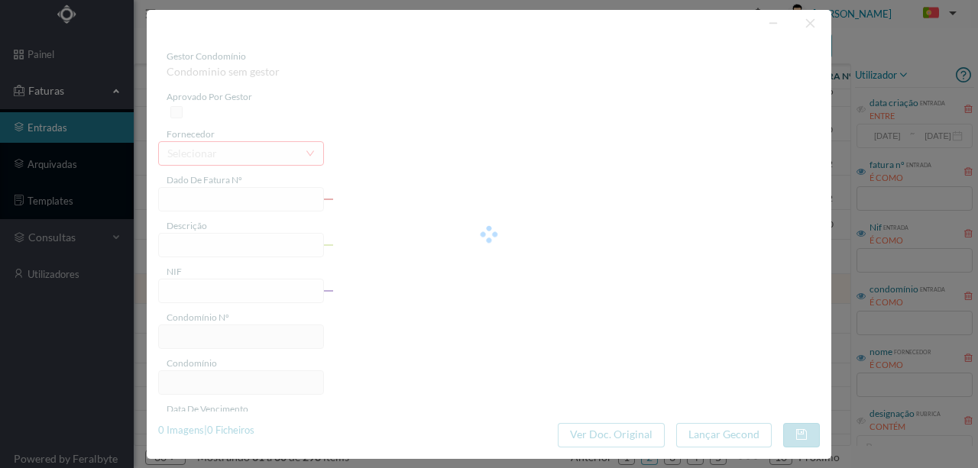
type input "FAC SEINEA"
type input "1273279"
type input "2025-07-01"
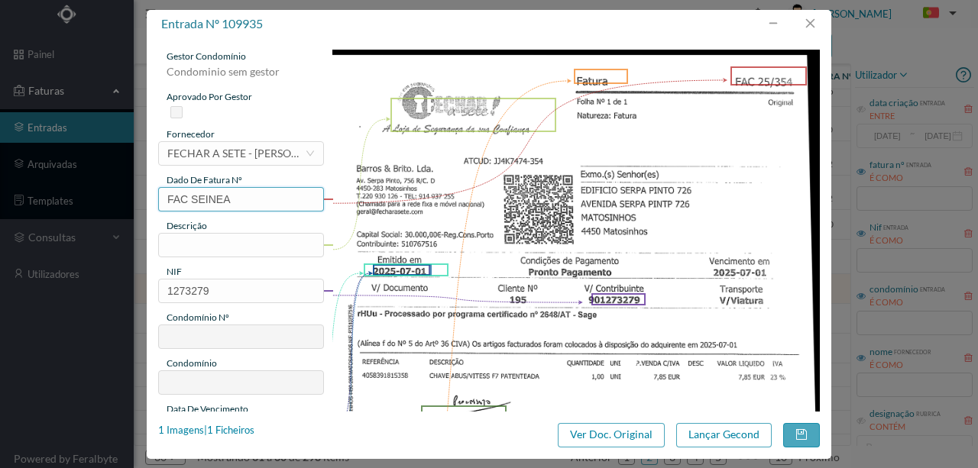
drag, startPoint x: 262, startPoint y: 203, endPoint x: 131, endPoint y: 197, distance: 130.8
click at [131, 197] on div "entrada nº 109935 gestor condomínio Condominio sem gestor aprovado por gestor f…" at bounding box center [489, 234] width 978 height 468
type input "f 354"
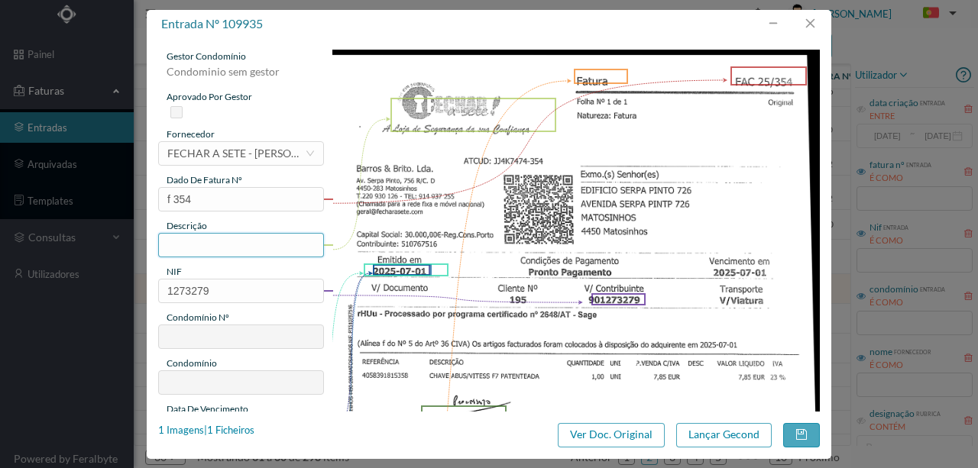
click at [227, 243] on input "text" at bounding box center [241, 245] width 166 height 24
type input "1 chave ABUS"
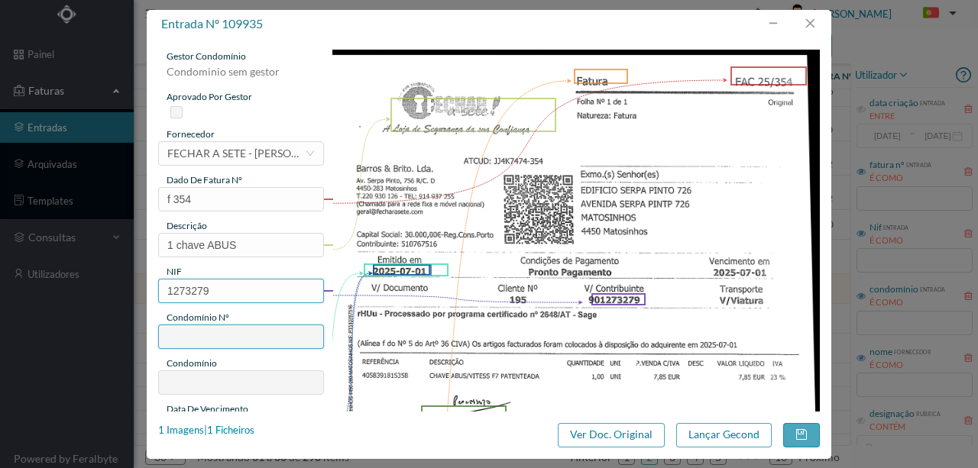
drag, startPoint x: 167, startPoint y: 287, endPoint x: 281, endPoint y: 330, distance: 122.4
click at [167, 287] on input "1273279" at bounding box center [241, 291] width 166 height 24
type input "901273279"
type input "311"
type input "ED. SERPA PINTO 726"
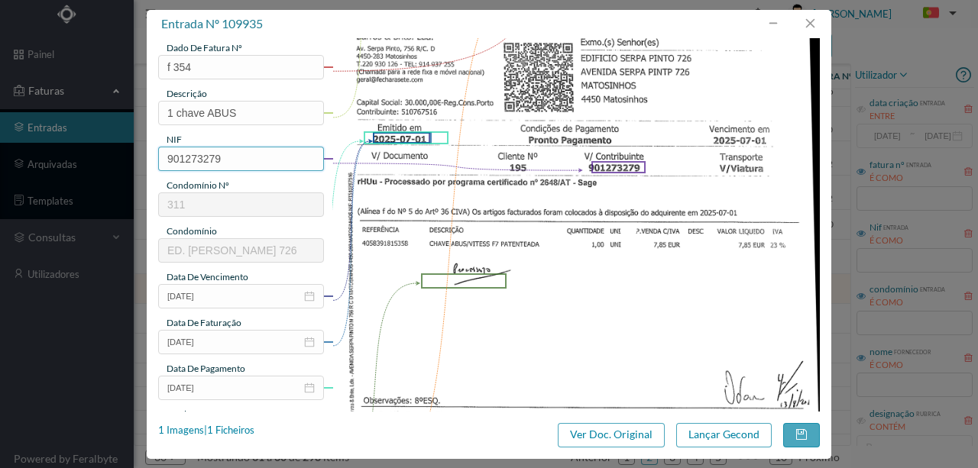
scroll to position [153, 0]
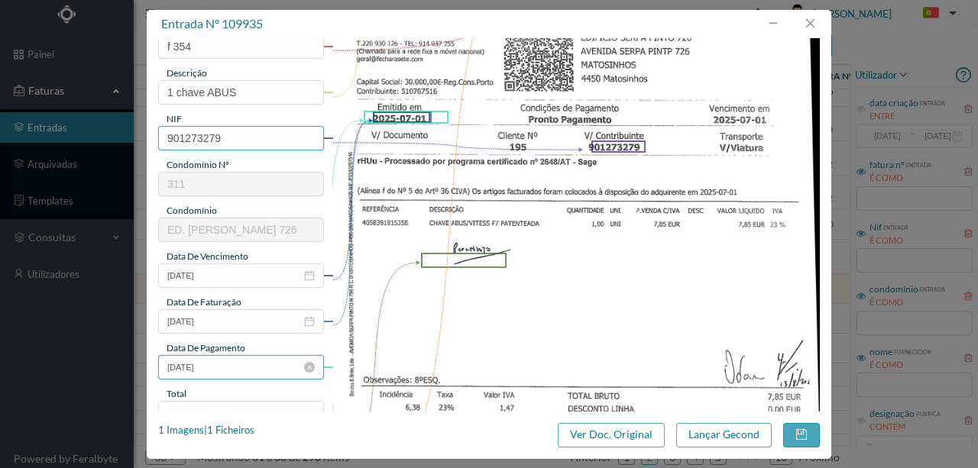
type input "901273279"
click at [235, 370] on input "2025-07-01" at bounding box center [241, 367] width 166 height 24
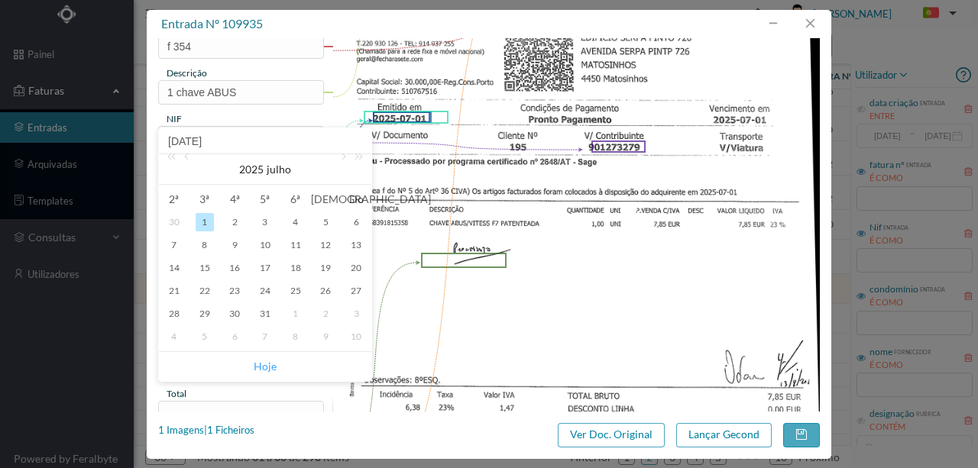
click at [261, 364] on link "Hoje" at bounding box center [265, 366] width 23 height 29
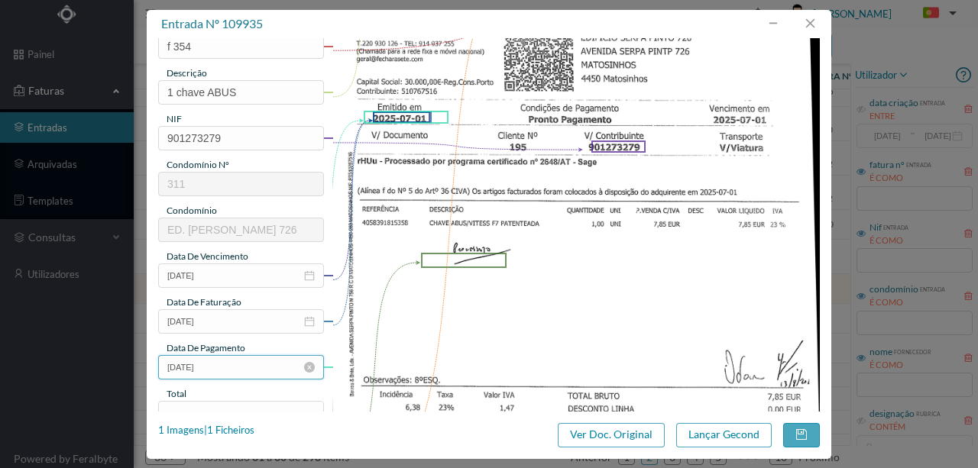
click at [232, 368] on input "[DATE]" at bounding box center [241, 367] width 166 height 24
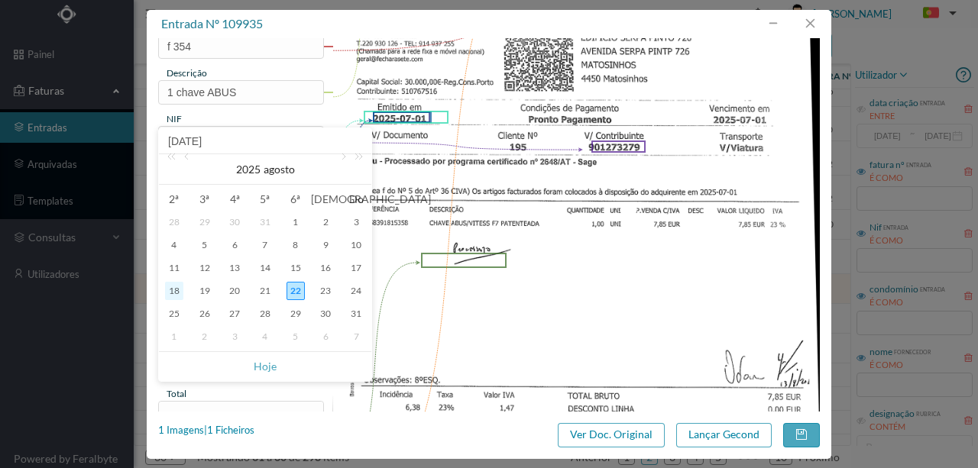
click at [173, 287] on div "18" at bounding box center [174, 291] width 18 height 18
type input "[DATE]"
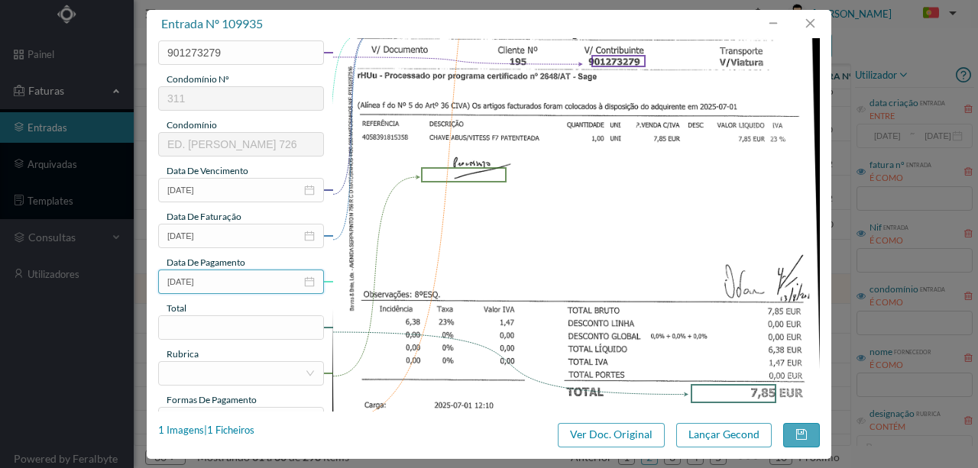
scroll to position [306, 0]
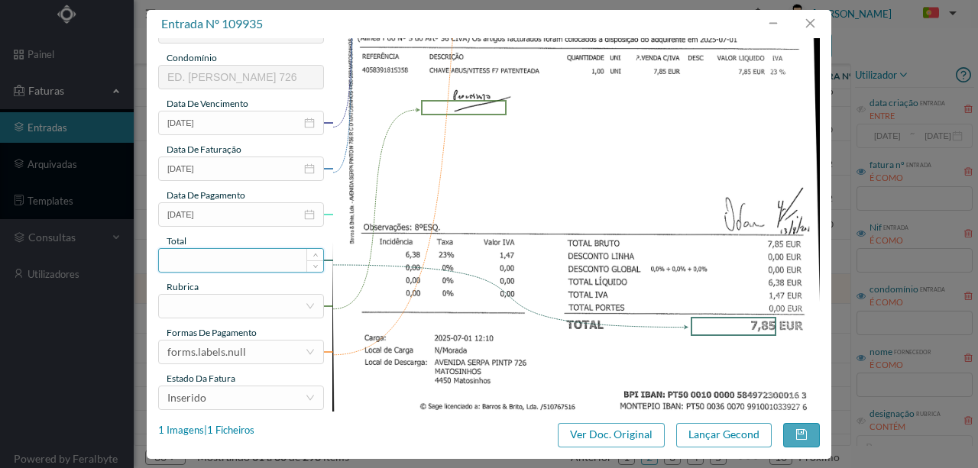
click at [196, 261] on input at bounding box center [241, 260] width 164 height 23
type input "7.85"
click at [175, 306] on div at bounding box center [236, 306] width 138 height 23
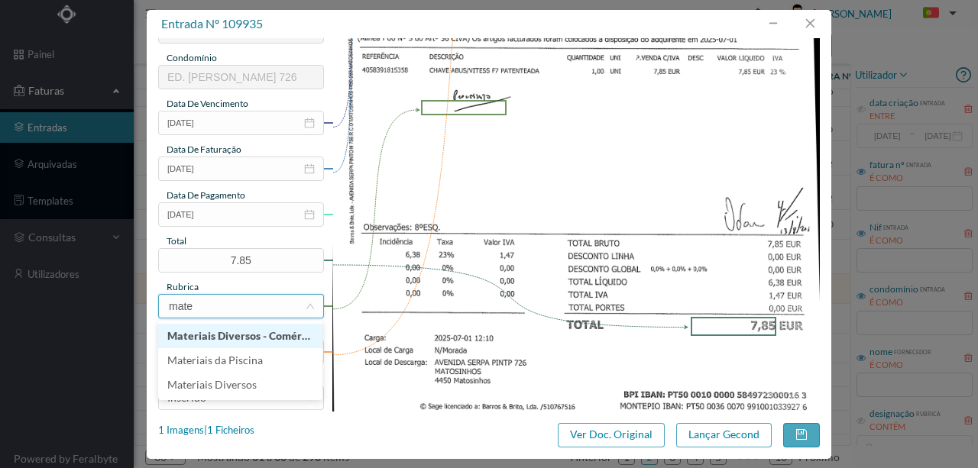
type input "mater"
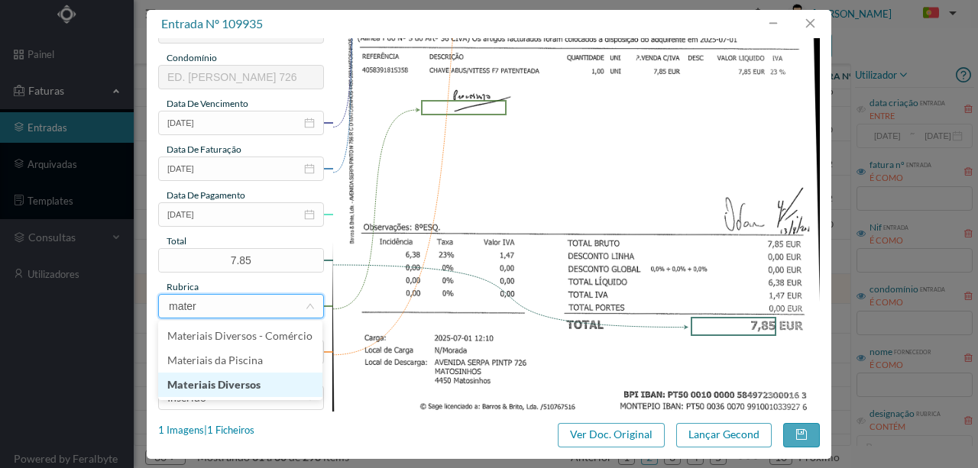
click at [222, 385] on li "Materiais Diversos" at bounding box center [240, 385] width 164 height 24
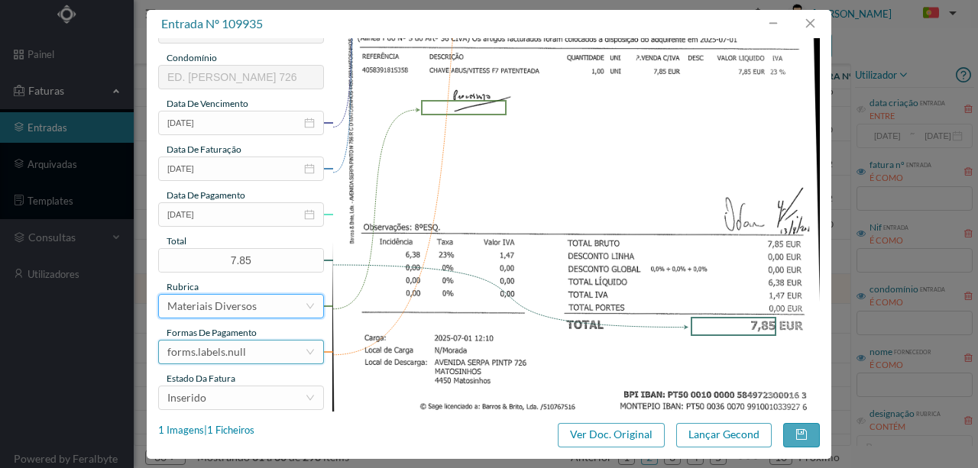
click at [225, 348] on div "forms.labels.null" at bounding box center [206, 352] width 79 height 23
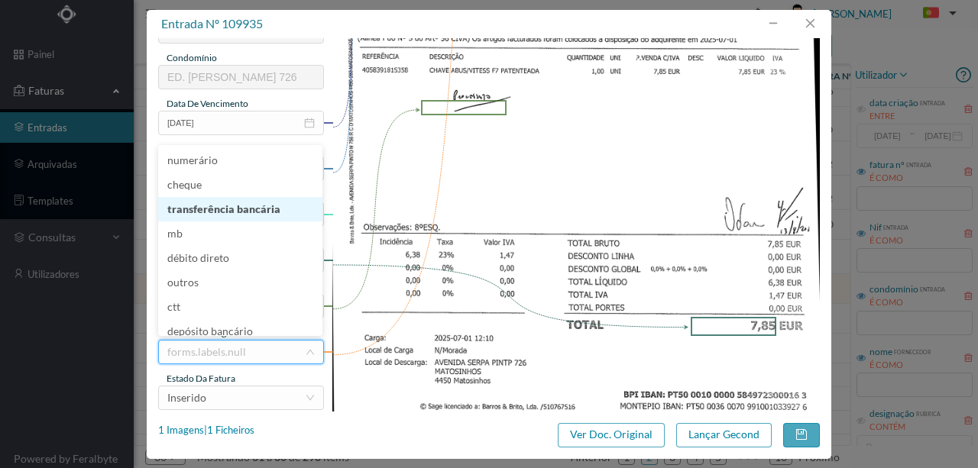
click at [215, 206] on li "transferência bancária" at bounding box center [240, 209] width 164 height 24
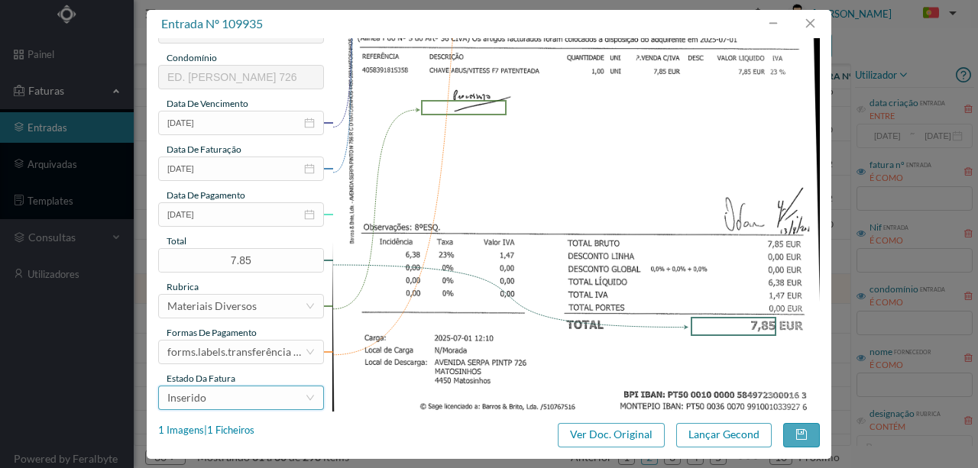
click at [224, 397] on div "Inserido" at bounding box center [236, 398] width 138 height 23
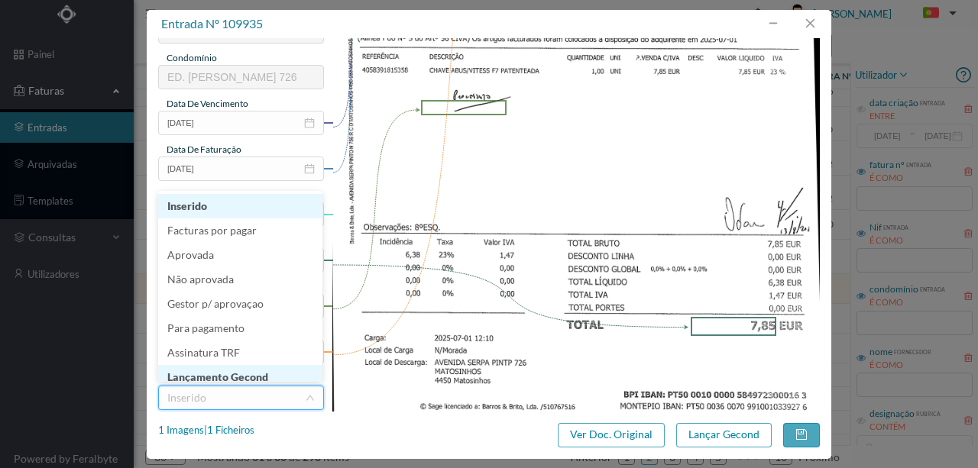
scroll to position [8, 0]
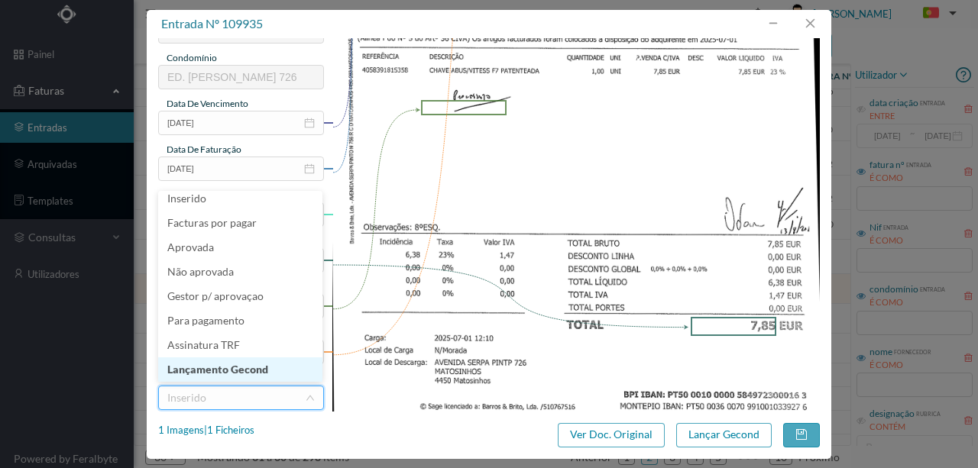
click at [258, 368] on li "Lançamento Gecond" at bounding box center [240, 370] width 164 height 24
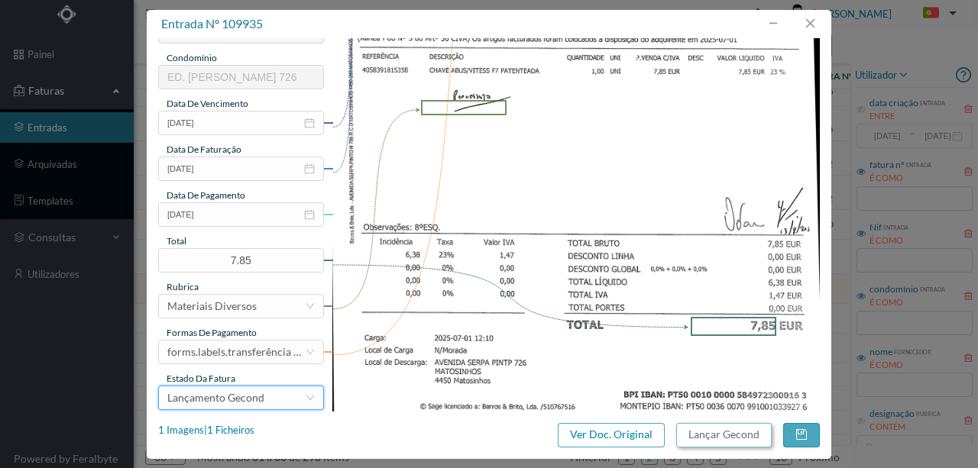
click at [719, 436] on button "Lançar Gecond" at bounding box center [724, 435] width 96 height 24
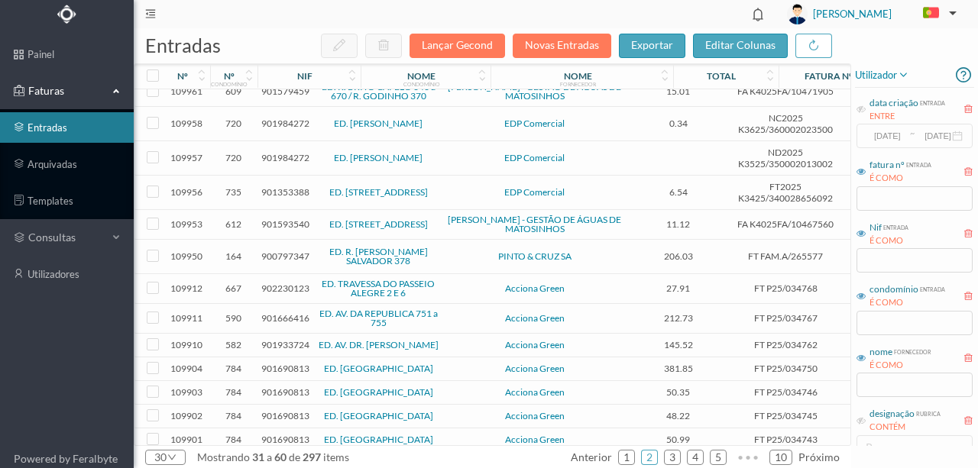
click at [287, 286] on span "902230123" at bounding box center [285, 288] width 48 height 11
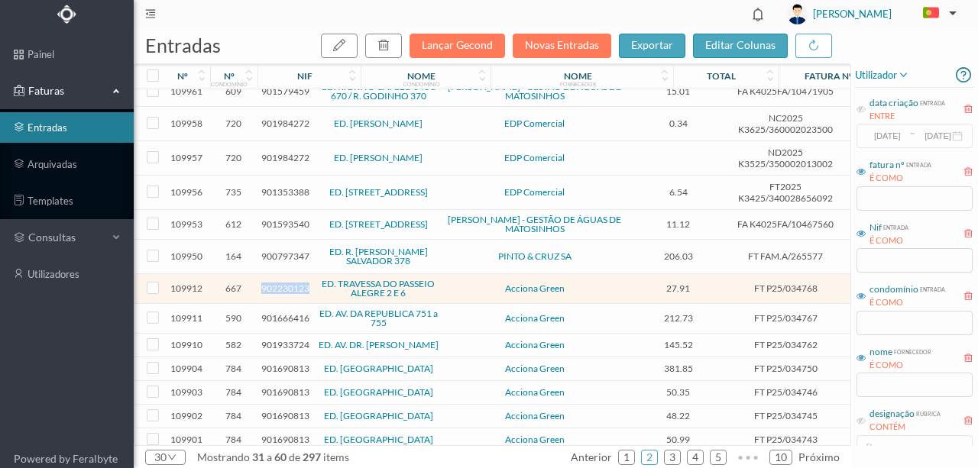
click at [287, 286] on span "902230123" at bounding box center [285, 288] width 48 height 11
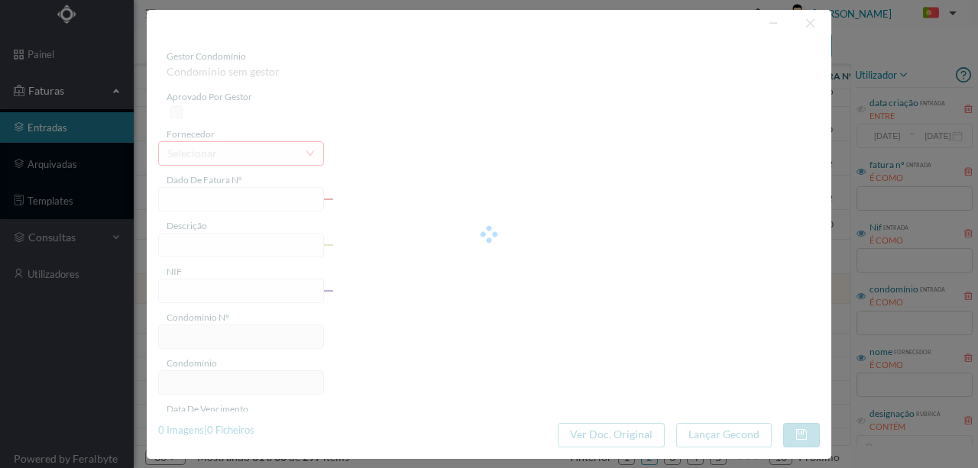
type input "FT P25/034768"
type input "PASSEIO ALEGRE 6 SC"
type input "902230123"
type input "12-09-2025"
type input "13-08-2025"
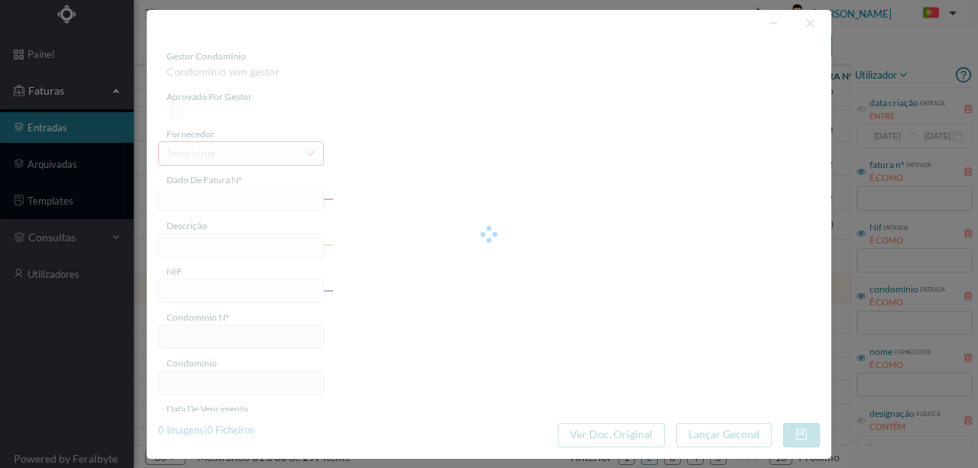
type input "12-09-2025"
type input "27.91"
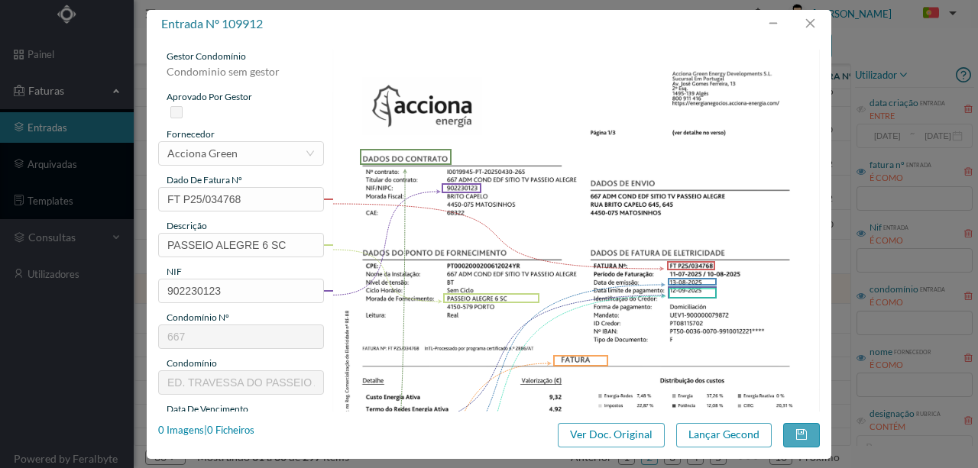
type input "667"
type input "ED. TRAVESSA DO PASSEIO ALEGRE 2 E 6"
drag, startPoint x: 820, startPoint y: 24, endPoint x: 728, endPoint y: 107, distance: 123.9
click at [817, 24] on button "button" at bounding box center [810, 23] width 37 height 24
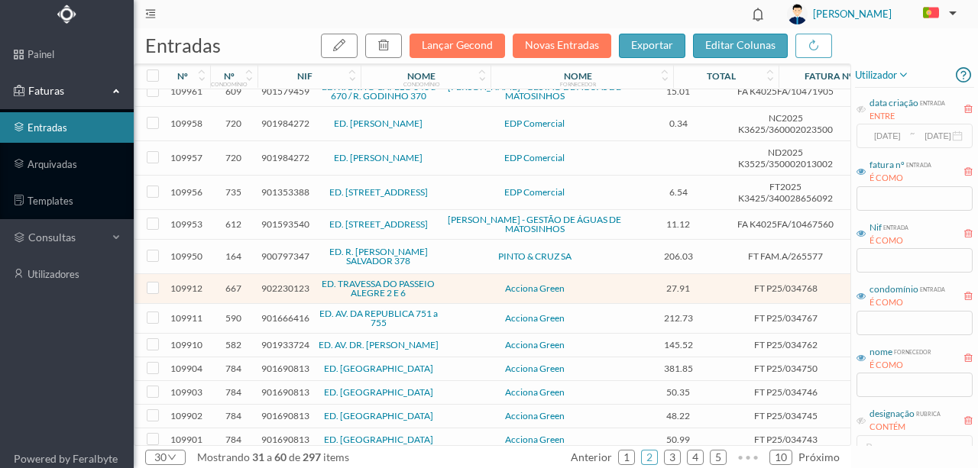
click at [277, 316] on span "901666416" at bounding box center [285, 318] width 48 height 11
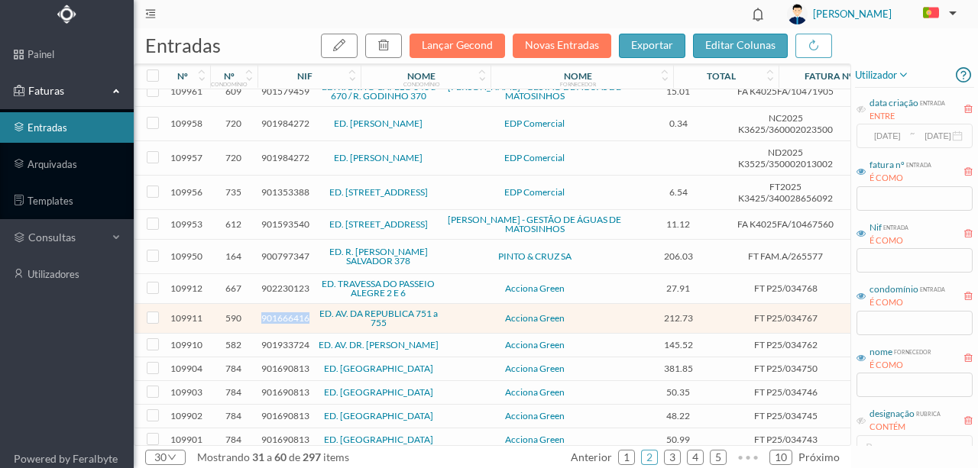
click at [277, 316] on span "901666416" at bounding box center [285, 318] width 48 height 11
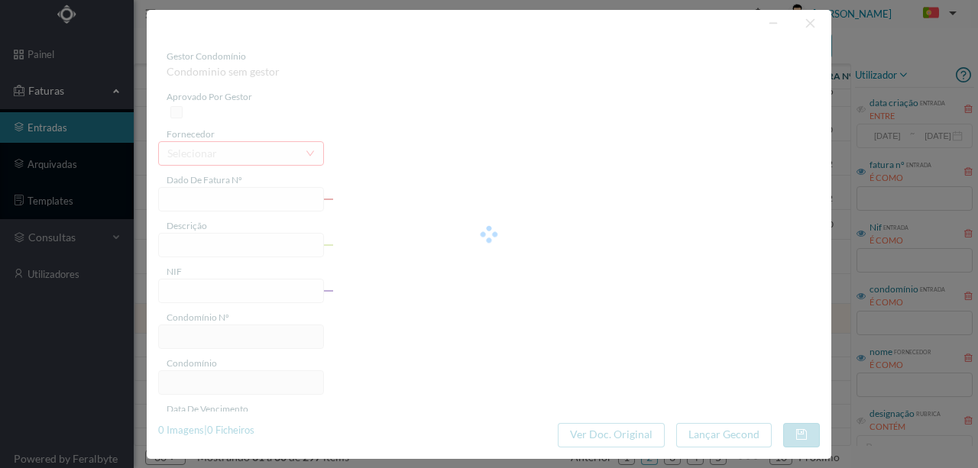
type input "FT P25/034767"
type input "DA REPUBLICA 753"
type input "901666416"
type input "12-09-2025"
type input "13-08-2025"
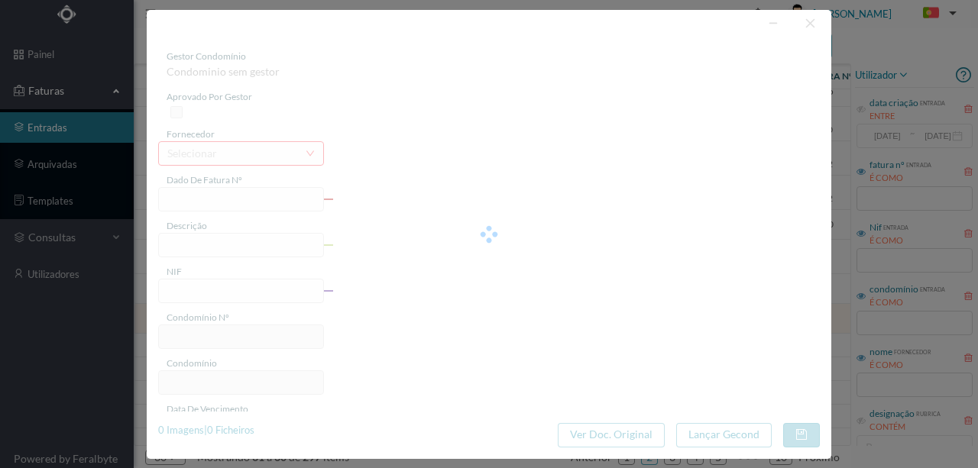
type input "12-09-2025"
type input "212.73"
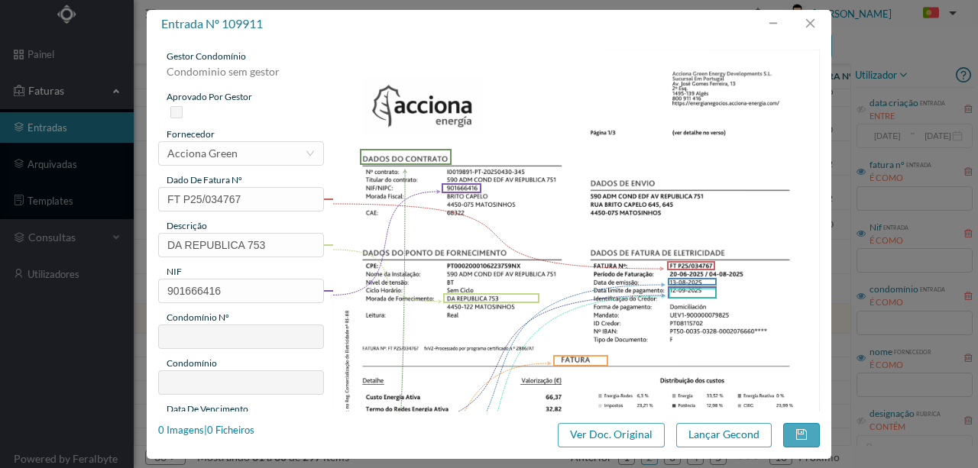
type input "590"
type input "ED. AV. DA REPUBLICA 751 a 755"
click at [812, 24] on button "button" at bounding box center [810, 23] width 37 height 24
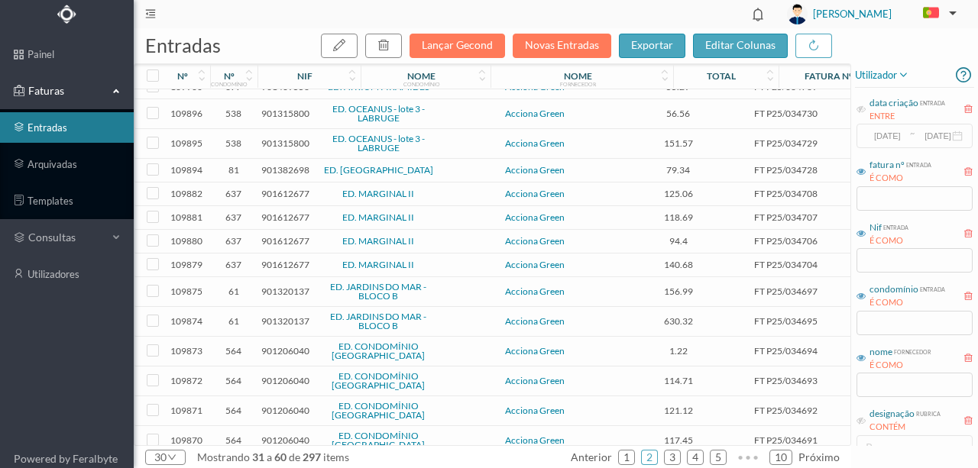
scroll to position [489, 0]
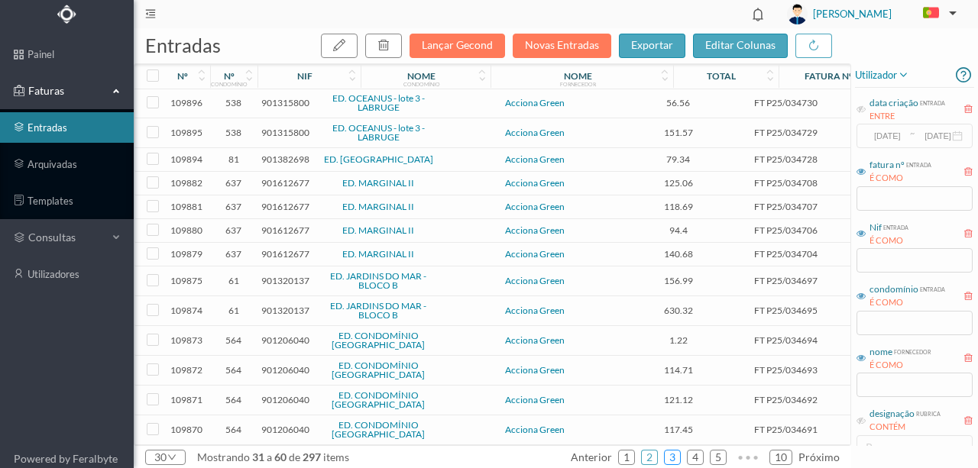
click at [679, 458] on link "3" at bounding box center [672, 457] width 15 height 23
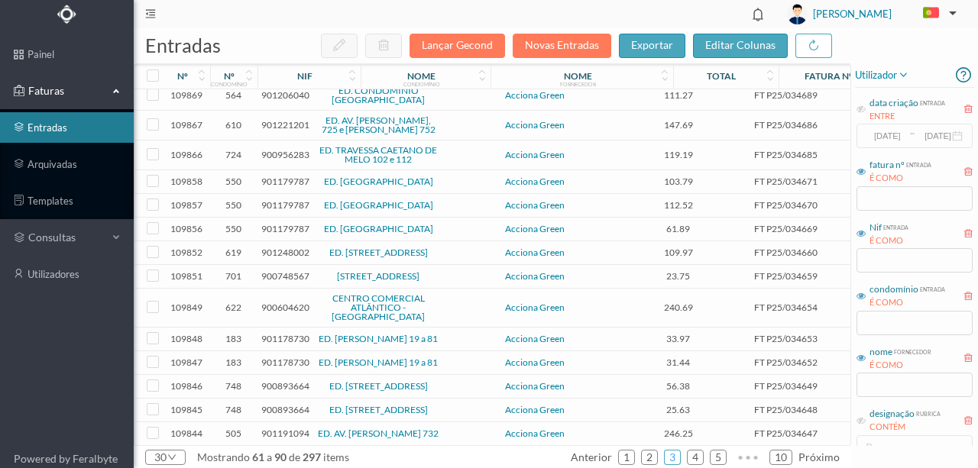
scroll to position [0, 0]
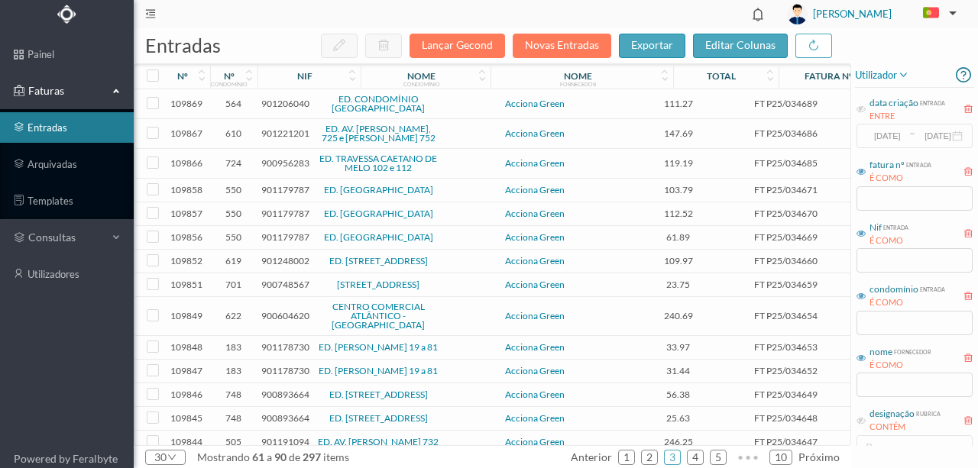
click at [275, 164] on span "900956283" at bounding box center [285, 162] width 48 height 11
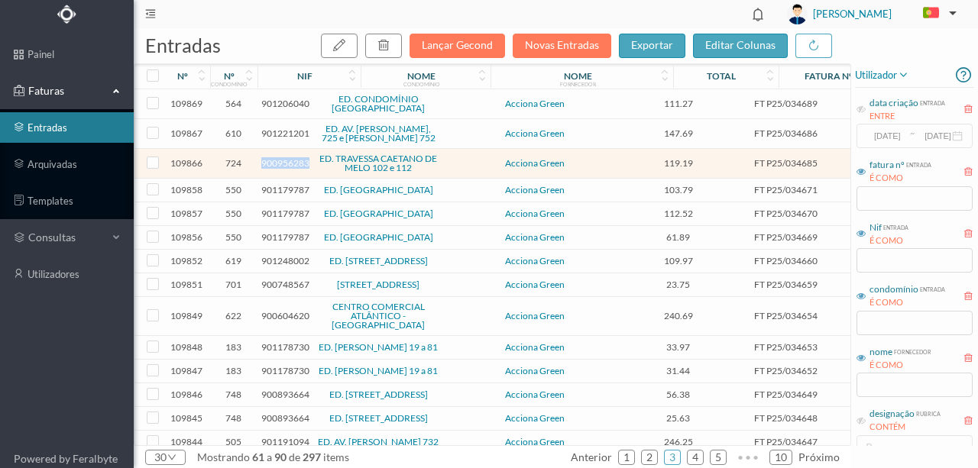
click at [275, 164] on span "900956283" at bounding box center [285, 162] width 48 height 11
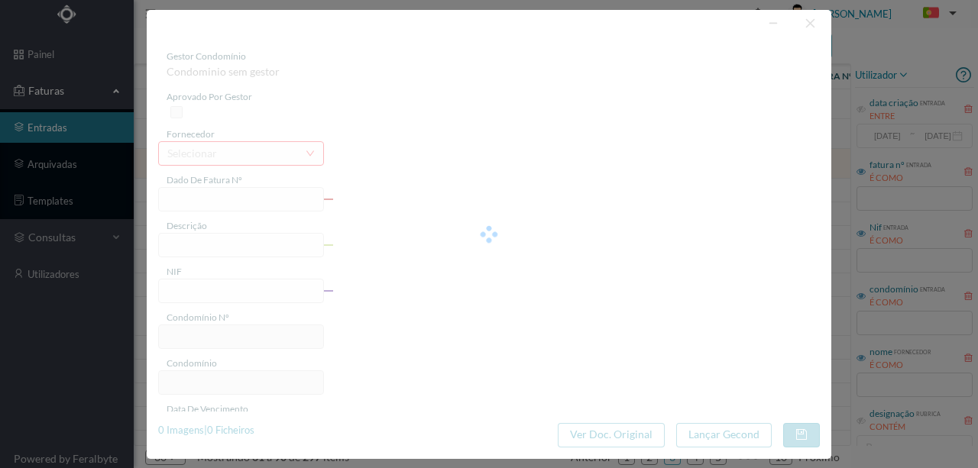
type input "FT P25/034685"
type input "CAETANO DE MELO 102"
type input "900956283"
type input "12-09-2025"
type input "13-08-2025"
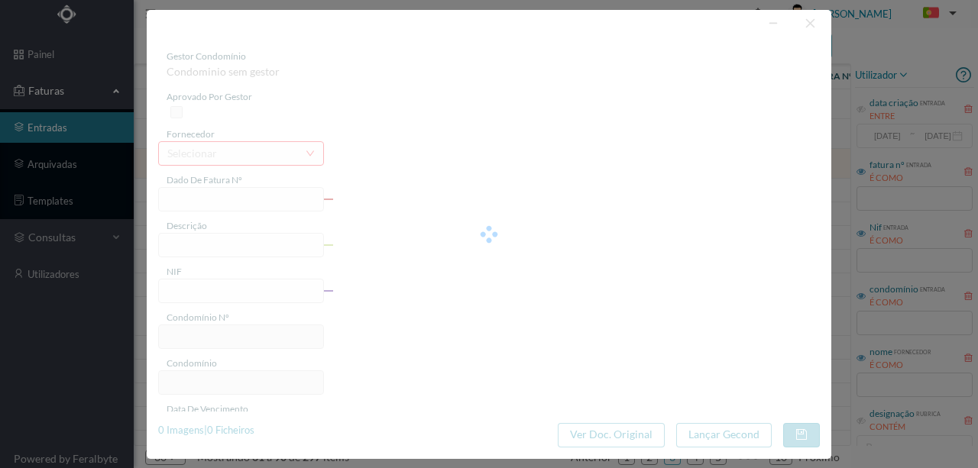
type input "12-09-2025"
type input "119.19"
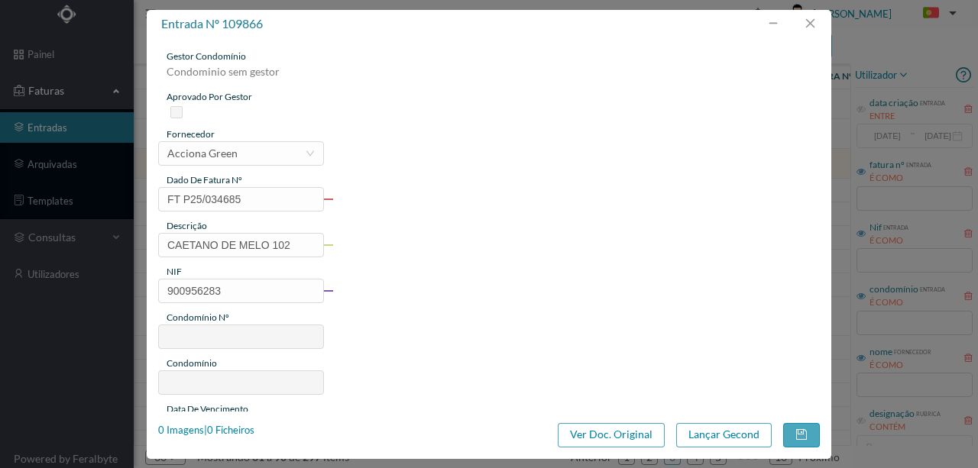
type input "724"
type input "ED. TRAVESSA CAETANO DE MELO 102 e 112"
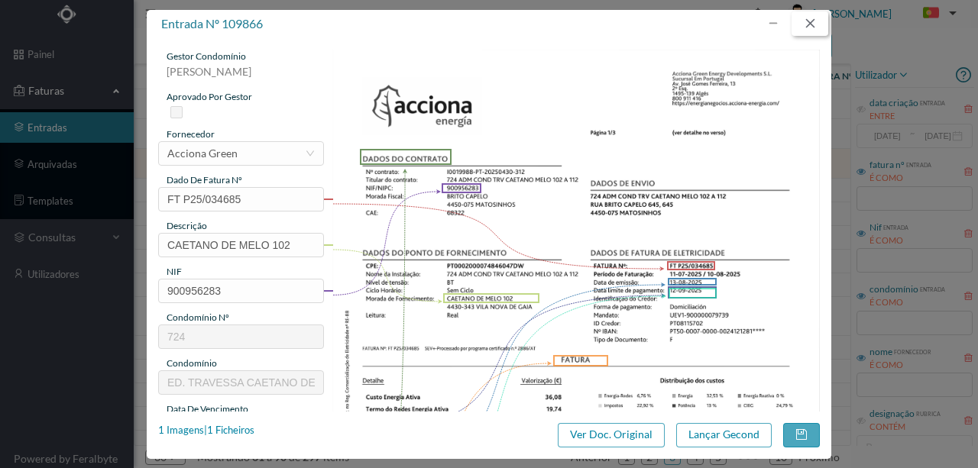
click at [813, 28] on button "button" at bounding box center [810, 23] width 37 height 24
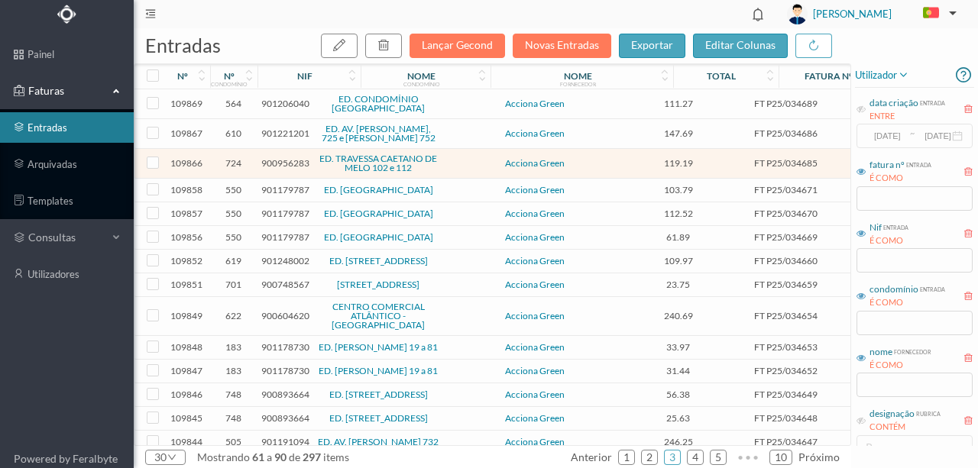
click at [280, 264] on span "901248002" at bounding box center [285, 260] width 48 height 11
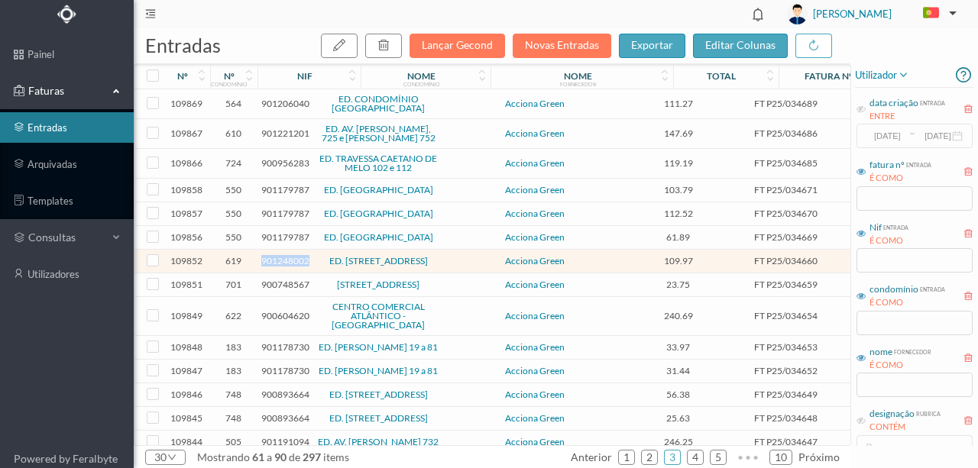
click at [280, 264] on span "901248002" at bounding box center [285, 260] width 48 height 11
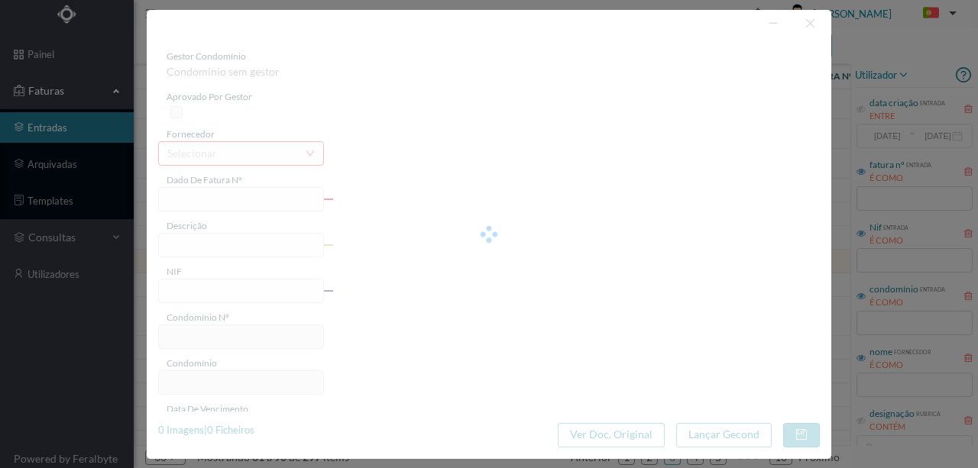
type input "FT P25/034660"
type input "DO CRASTO 208"
type input "901248002"
type input "12-09-2025"
type input "13-08-2025"
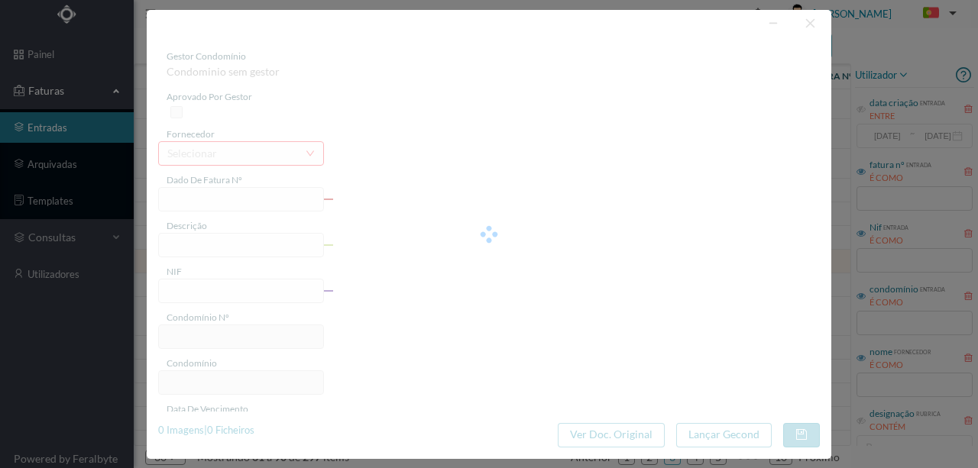
type input "12-09-2025"
type input "109.97"
type input "619"
type input "ED. RUA DO CRASTO 206 a 210"
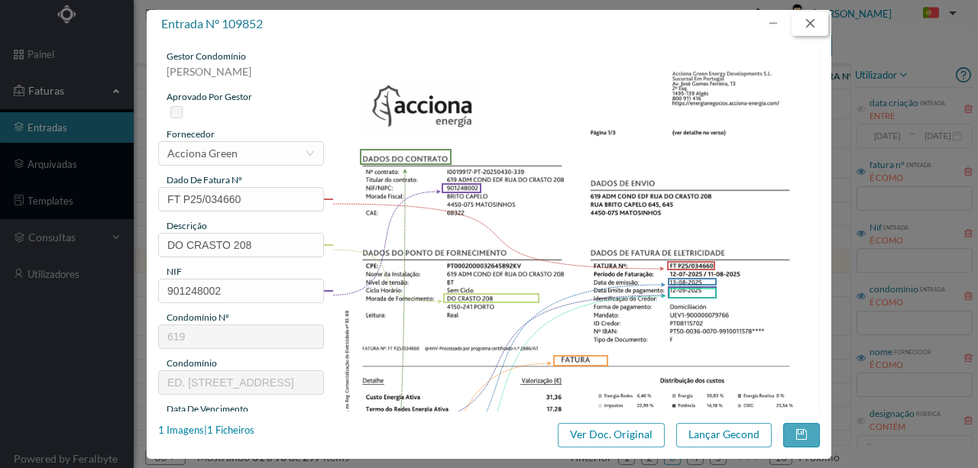
click at [808, 24] on button "button" at bounding box center [810, 23] width 37 height 24
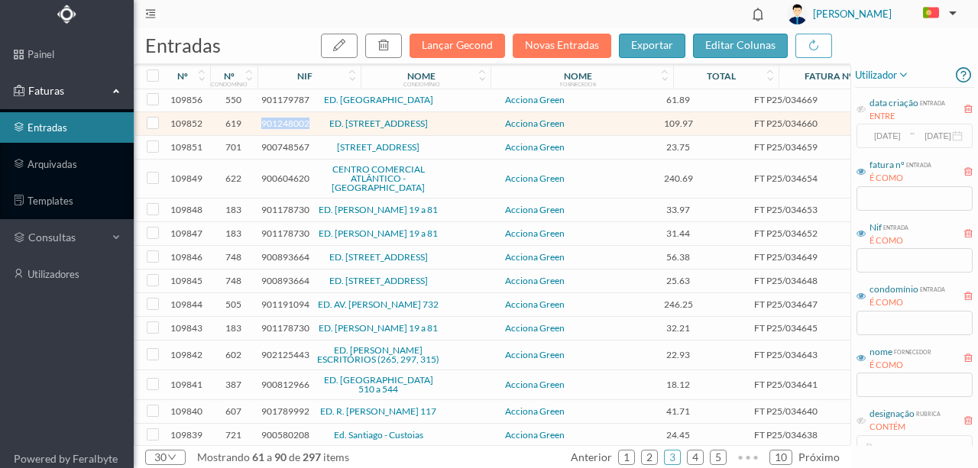
scroll to position [153, 0]
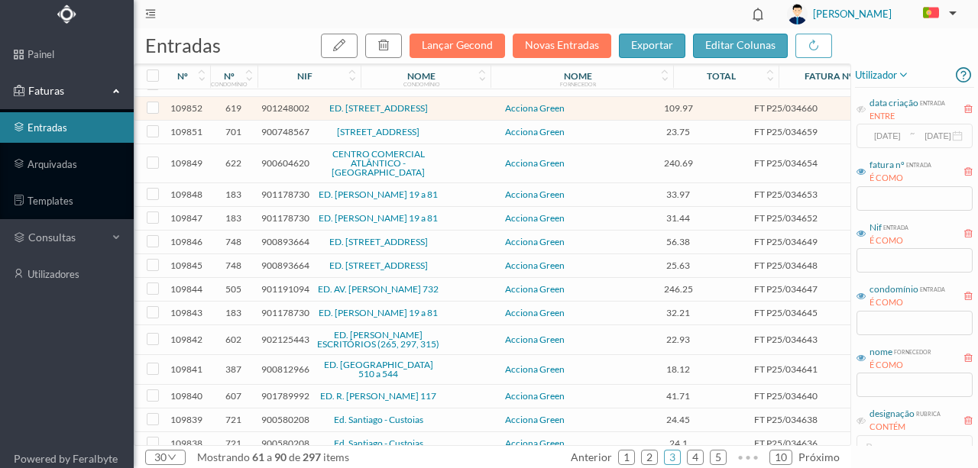
click at [268, 246] on span "900893664" at bounding box center [285, 241] width 48 height 11
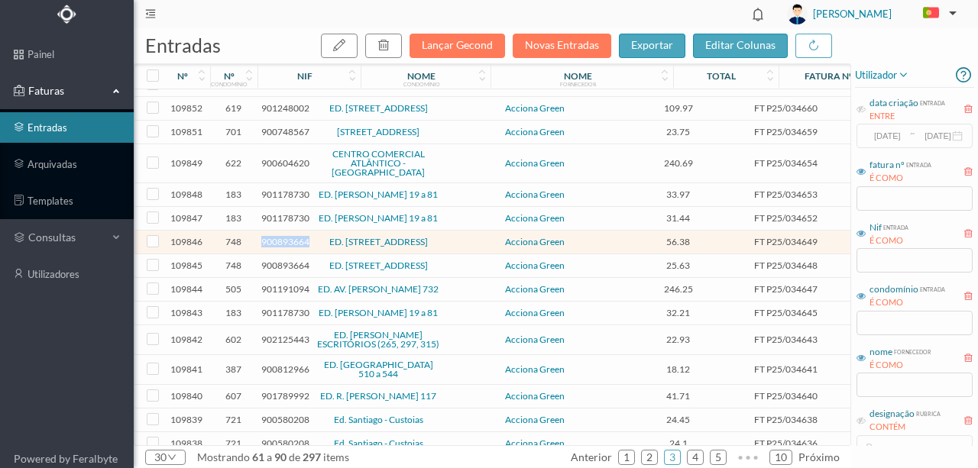
click at [268, 246] on span "900893664" at bounding box center [285, 241] width 48 height 11
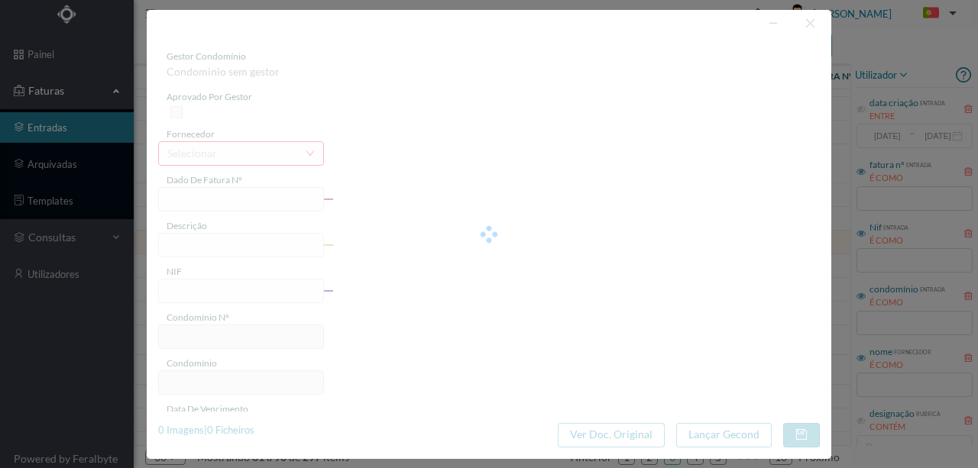
type input "FT P25/034649"
type input "DE MONSERRATE 1420 COMUNS"
type input "900893664"
type input "[DATE]"
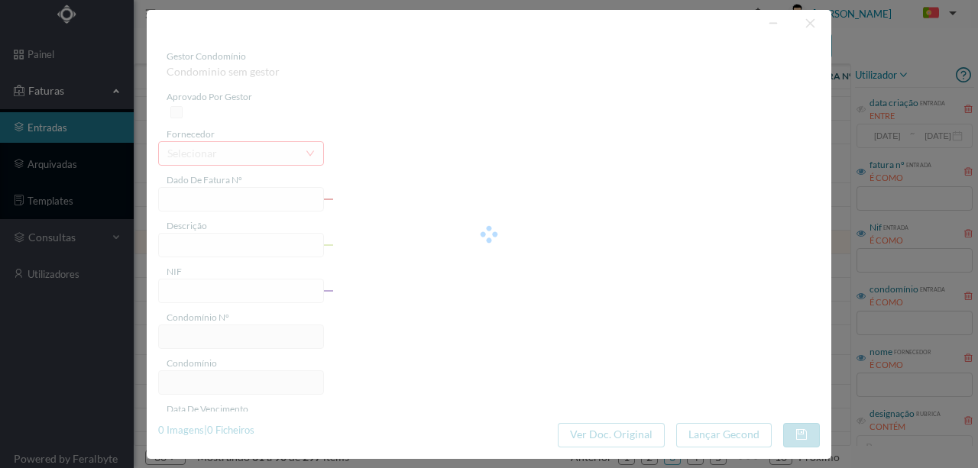
type input "[DATE]"
type input "56.38"
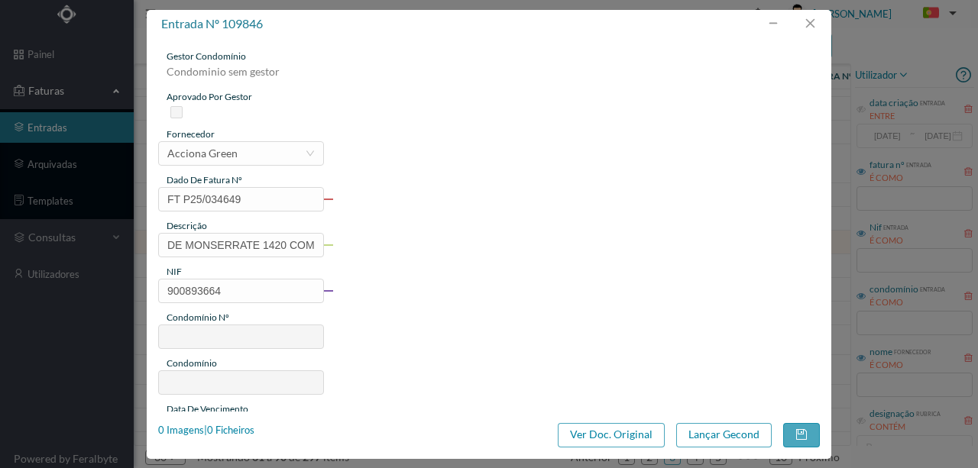
type input "748"
type input "ED. RUA DE MONSERRATE, 1420"
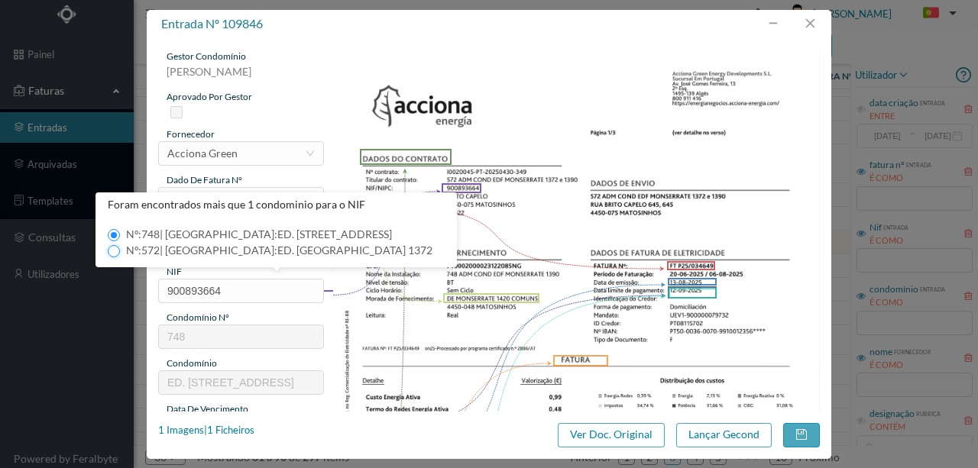
click at [116, 253] on input "Nº: 572 | Nome: ED. RUA DE MONSERRATE 1372" at bounding box center [114, 251] width 12 height 12
type input "572"
type input "ED. RUA DE MONSERRATE 1372"
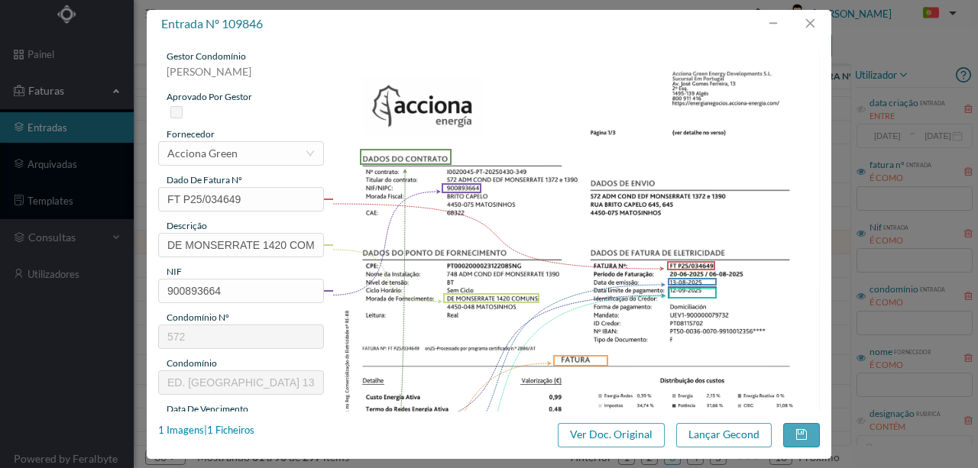
click at [549, 90] on img at bounding box center [576, 395] width 488 height 691
click at [812, 26] on button "button" at bounding box center [810, 23] width 37 height 24
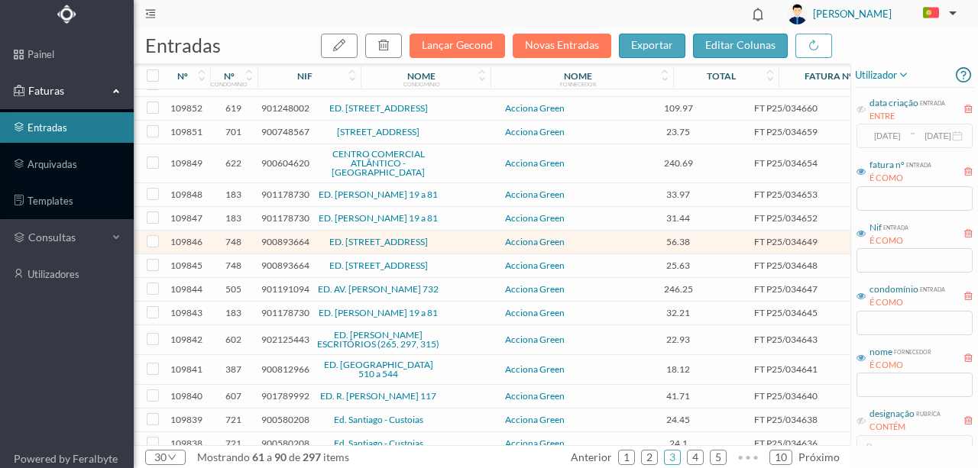
click at [275, 295] on span "901191094" at bounding box center [285, 289] width 48 height 11
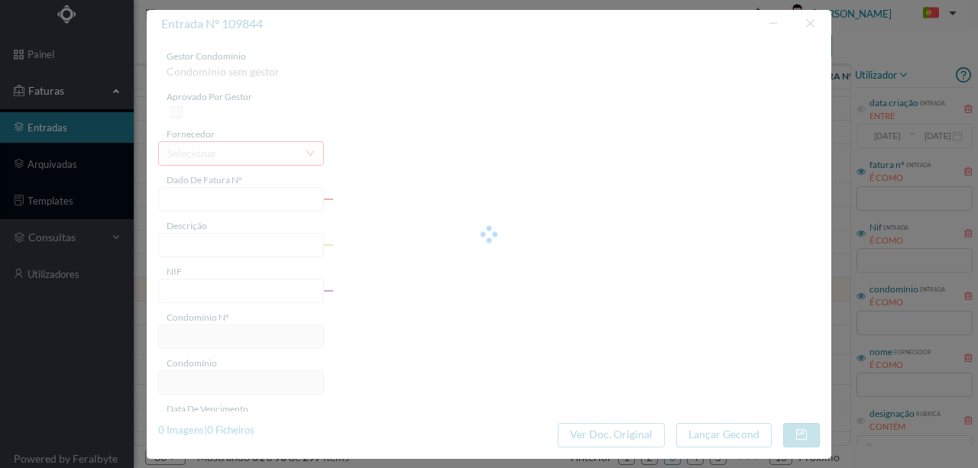
type input "FT P25/034647"
type input "SERPA PINTO 732"
type input "901191094"
type input "[DATE]"
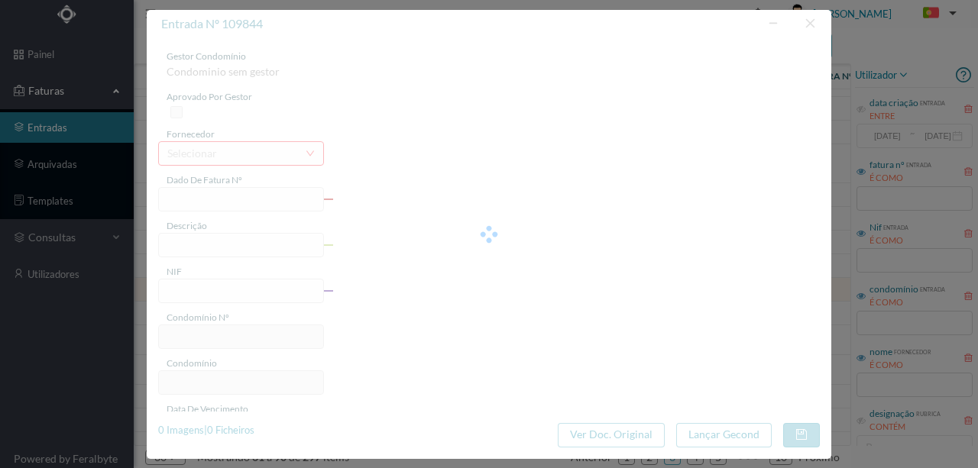
type input "[DATE]"
type input "246.25"
type input "505"
type input "ED. AV. [PERSON_NAME] 732"
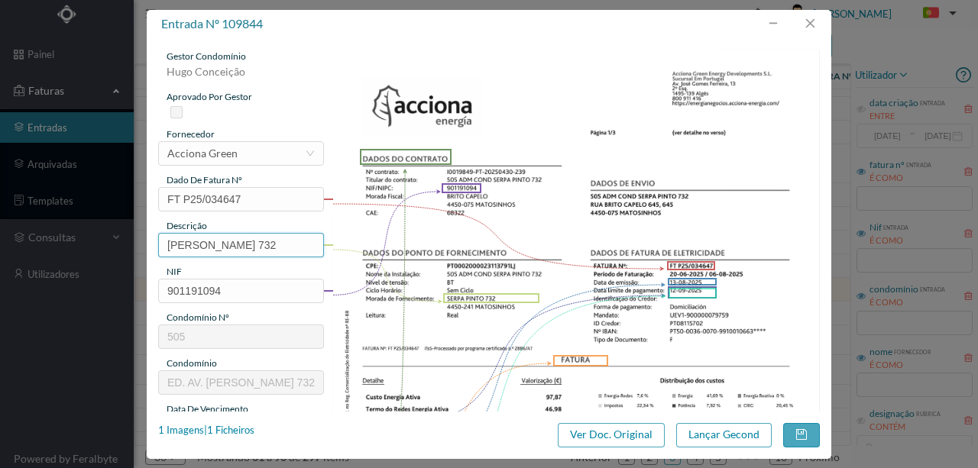
drag, startPoint x: 271, startPoint y: 239, endPoint x: 138, endPoint y: 240, distance: 133.0
click at [138, 240] on div "entrada nº 109844 gestor condomínio Hugo Conceição aprovado por gestor forneced…" at bounding box center [489, 234] width 978 height 468
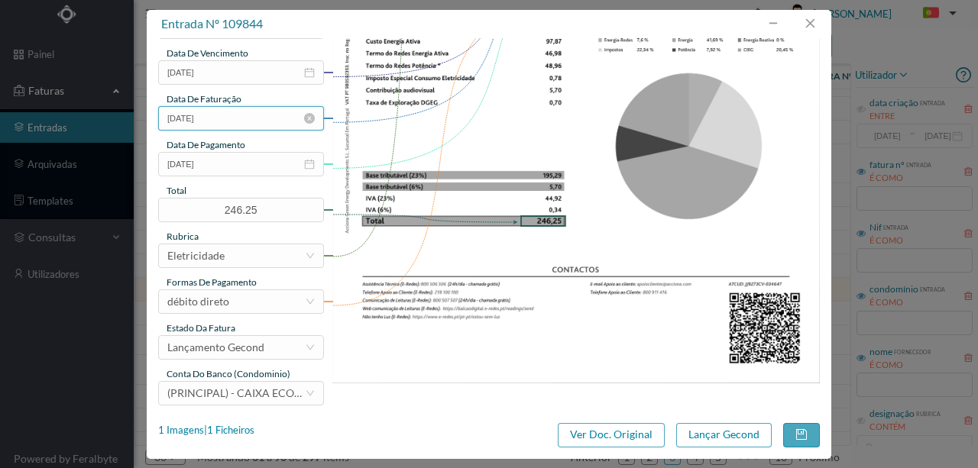
scroll to position [361, 0]
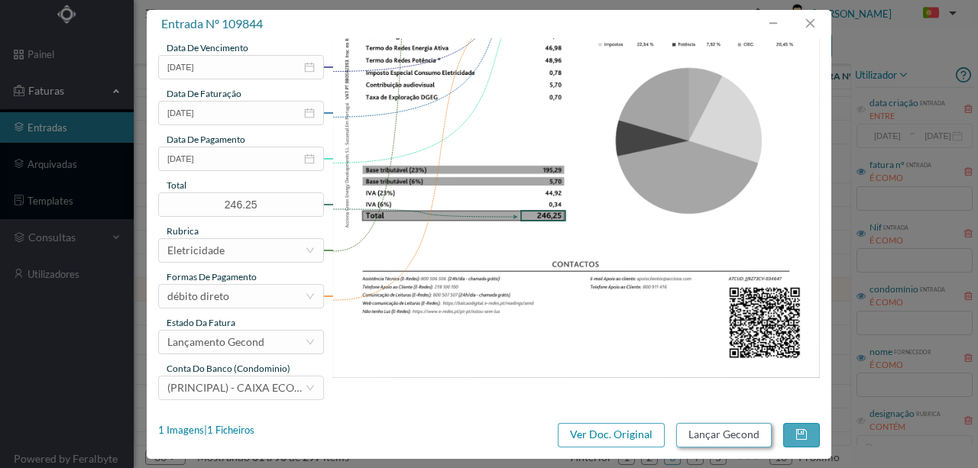
type input "732 (20.06.2025 a 06.08.2025)"
click at [716, 437] on button "Lançar Gecond" at bounding box center [724, 435] width 96 height 24
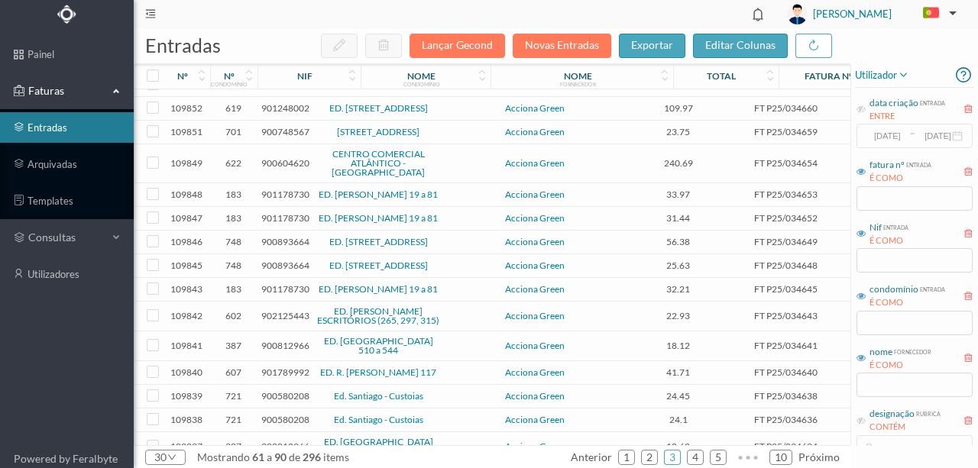
click at [280, 322] on span "902125443" at bounding box center [285, 315] width 48 height 11
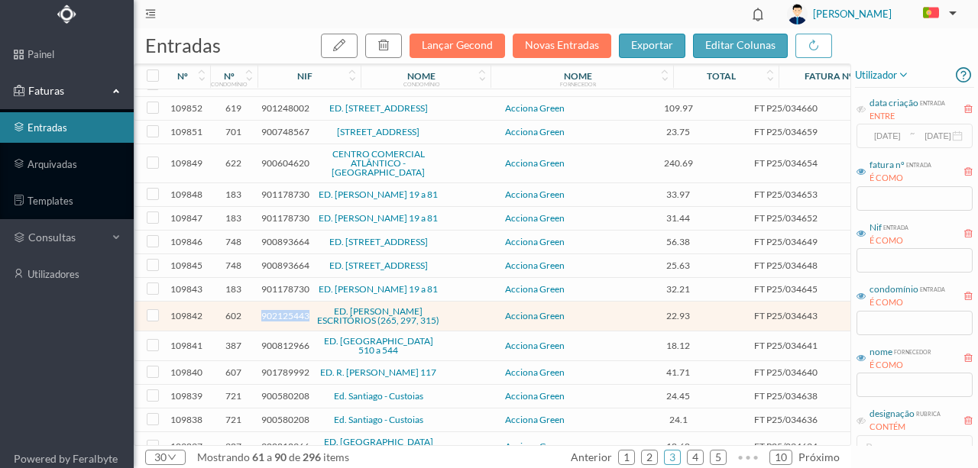
click at [280, 322] on span "902125443" at bounding box center [285, 315] width 48 height 11
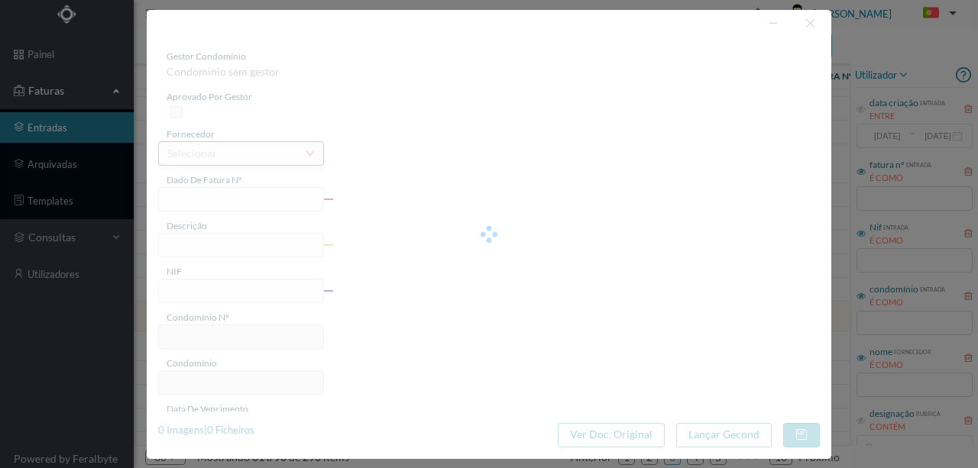
type input "FT P25/034643"
type input "ALFREDO CUNHA 297"
type input "902125443"
type input "[DATE]"
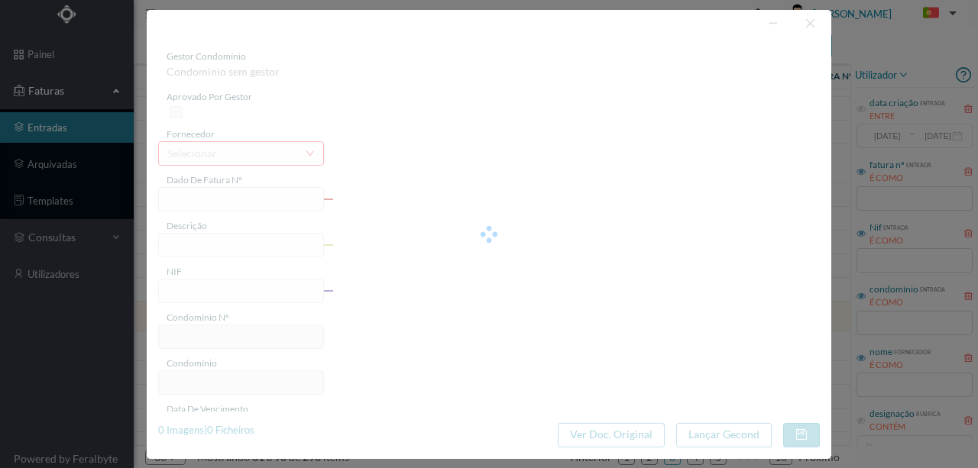
type input "[DATE]"
type input "22.93"
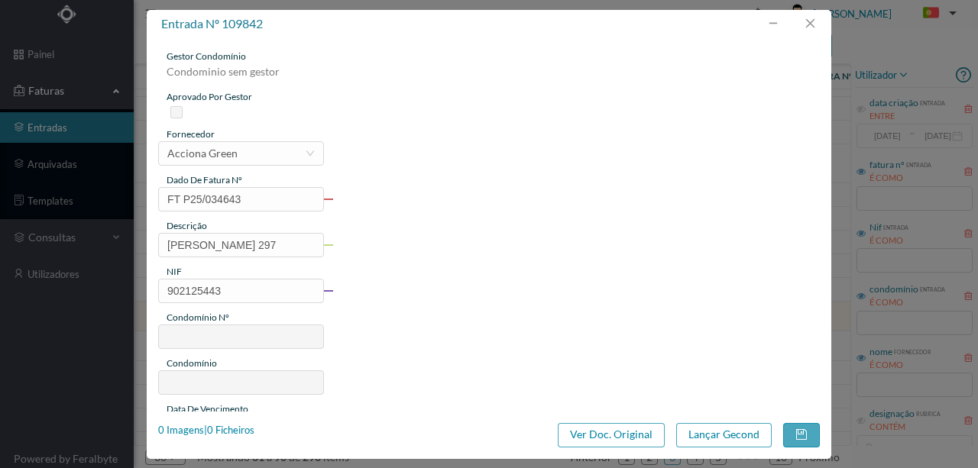
type input "602"
type input "ED. ALFREDO CUNHA ESCRITÓRIOS (265, 297, 315)"
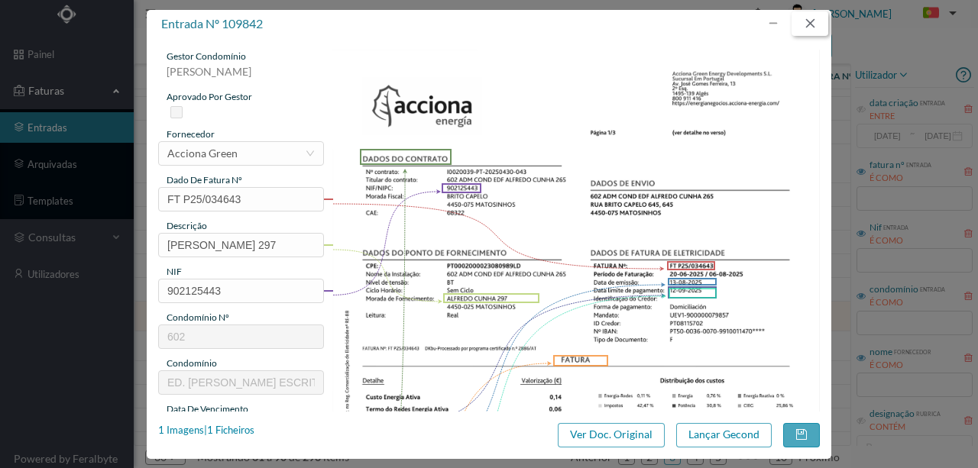
click at [805, 30] on button "button" at bounding box center [810, 23] width 37 height 24
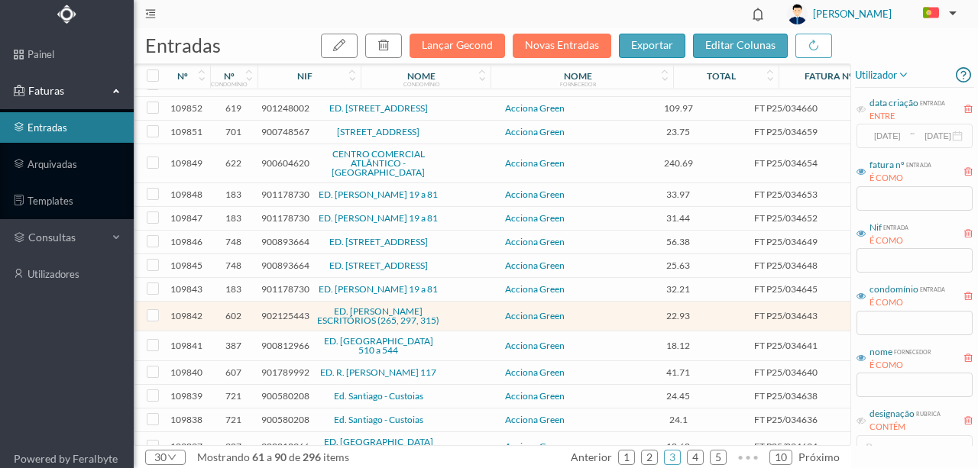
click at [280, 352] on span "900812966" at bounding box center [285, 345] width 48 height 11
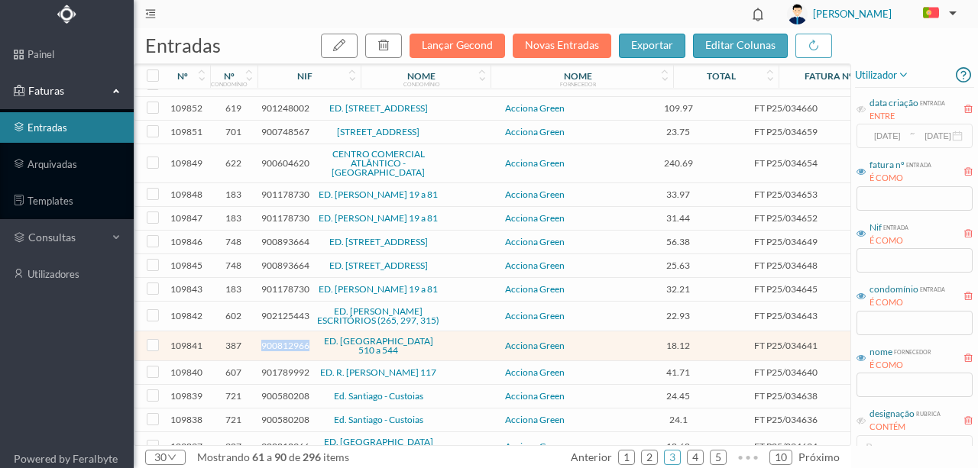
click at [280, 352] on span "900812966" at bounding box center [285, 345] width 48 height 11
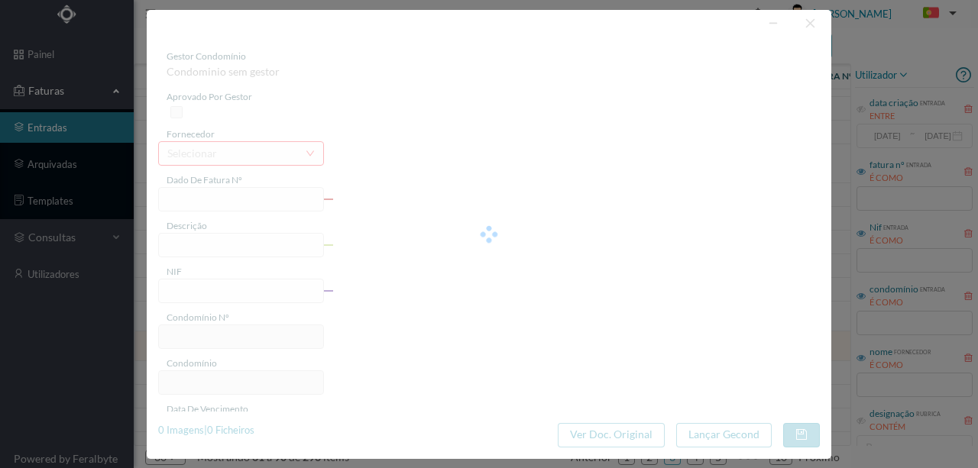
type input "FT P25/034641"
type input "DE TOURAIS 510"
type input "900812966"
type input "[DATE]"
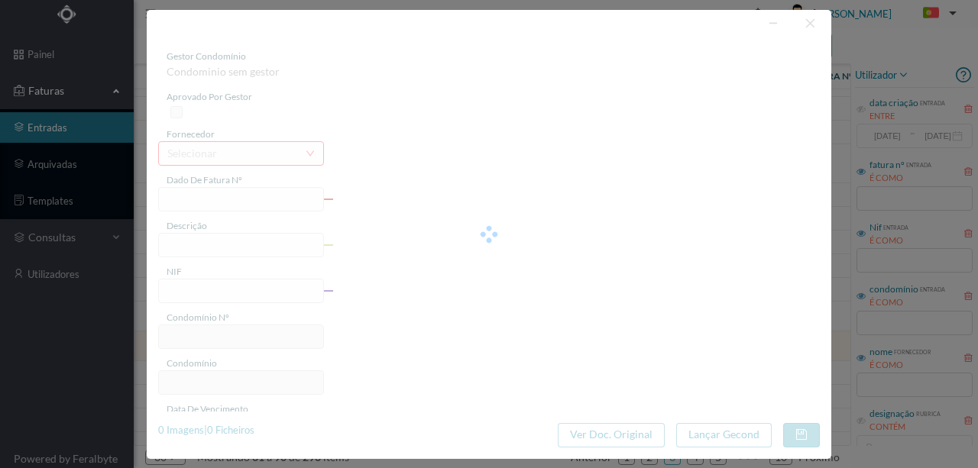
type input "[DATE]"
type input "18.12"
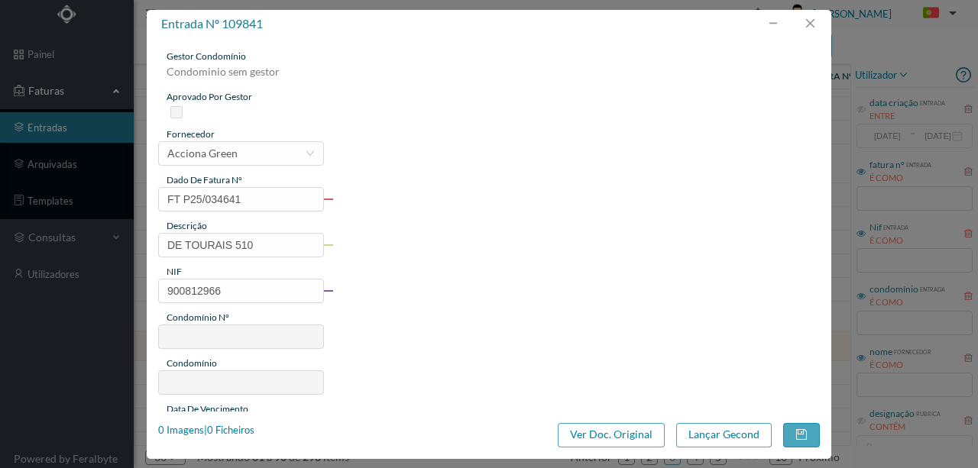
type input "387"
type input "ED. RUA DE TOURAIS 510 a 544"
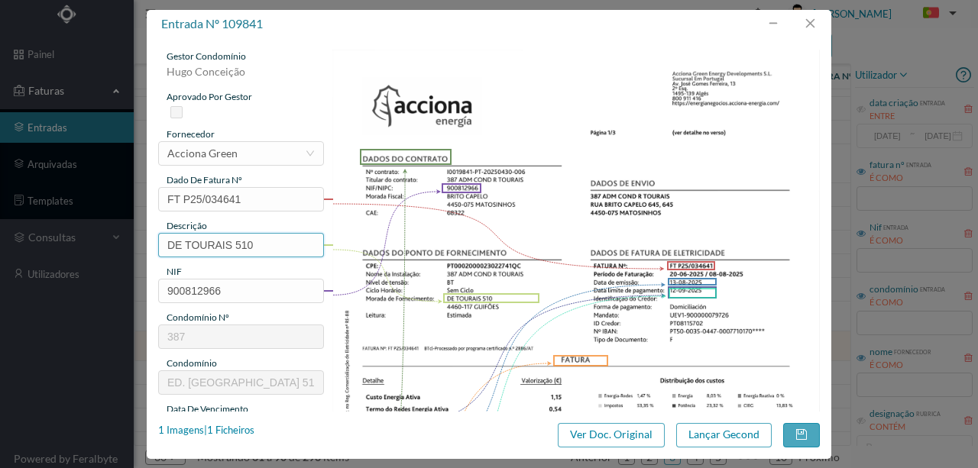
drag, startPoint x: 267, startPoint y: 245, endPoint x: 245, endPoint y: 203, distance: 47.2
click at [102, 230] on div "entrada nº 109841 gestor condomínio Hugo Conceição aprovado por gestor forneced…" at bounding box center [489, 234] width 978 height 468
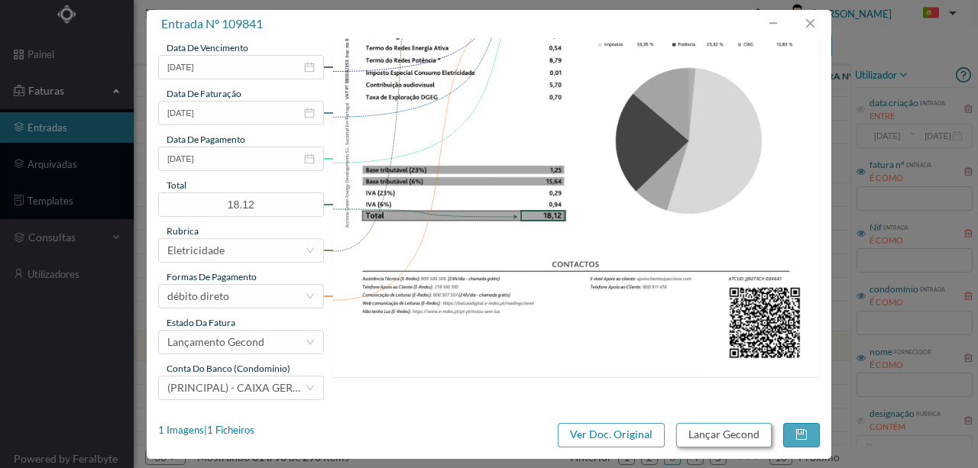
type input "510 (20.06.2025 a 08.08.2025)"
click at [734, 433] on button "Lançar Gecond" at bounding box center [724, 435] width 96 height 24
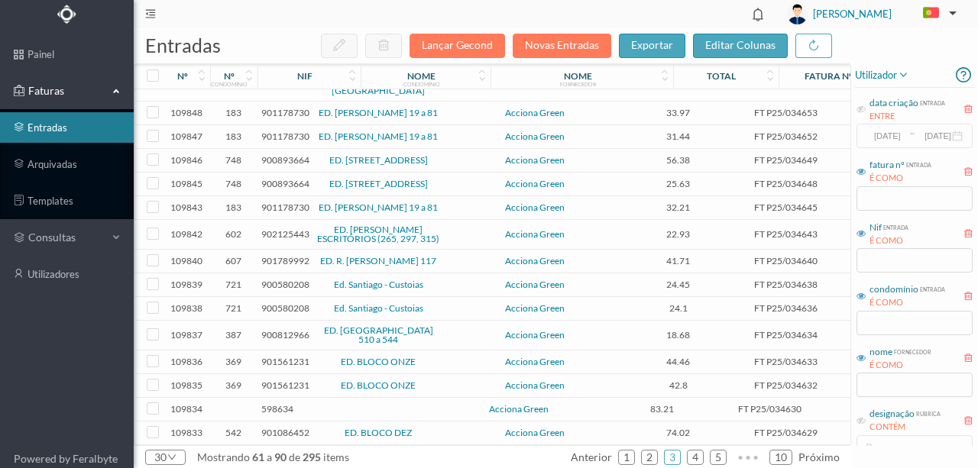
scroll to position [254, 0]
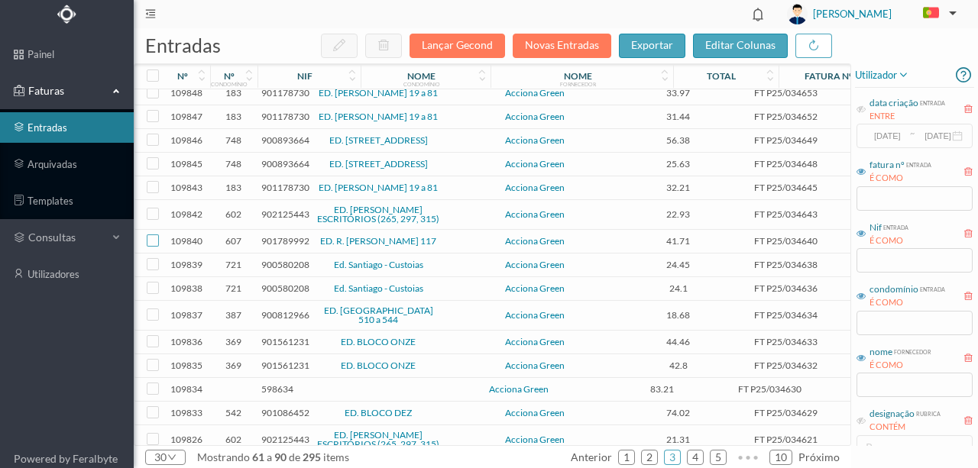
click at [153, 247] on input "checkbox" at bounding box center [153, 241] width 12 height 12
checkbox input "true"
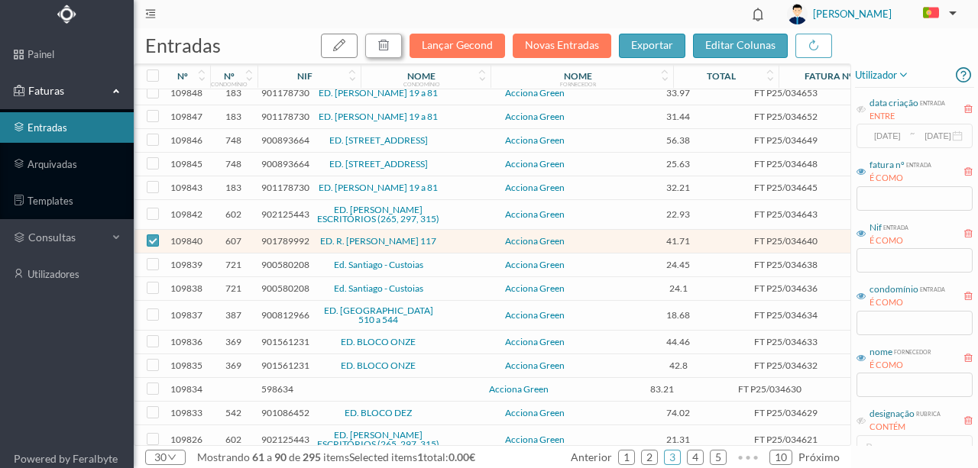
click at [388, 40] on icon "button" at bounding box center [384, 45] width 12 height 12
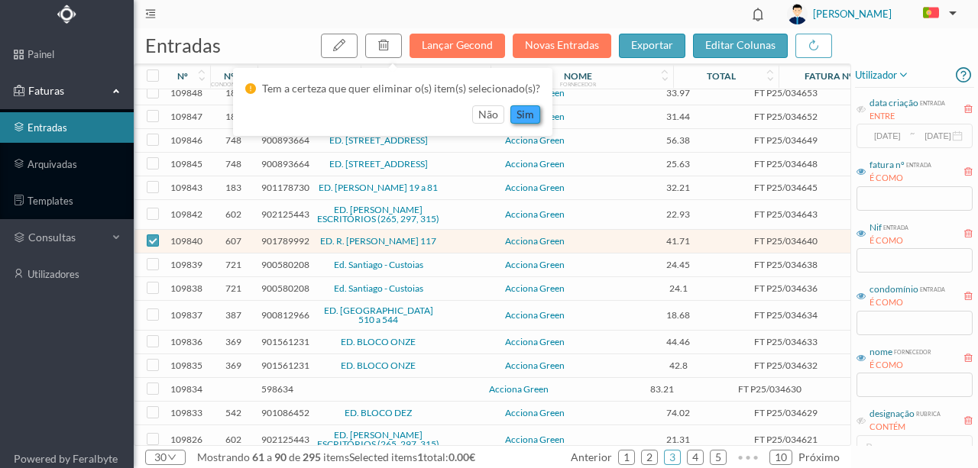
click at [522, 118] on button "sim" at bounding box center [525, 114] width 30 height 18
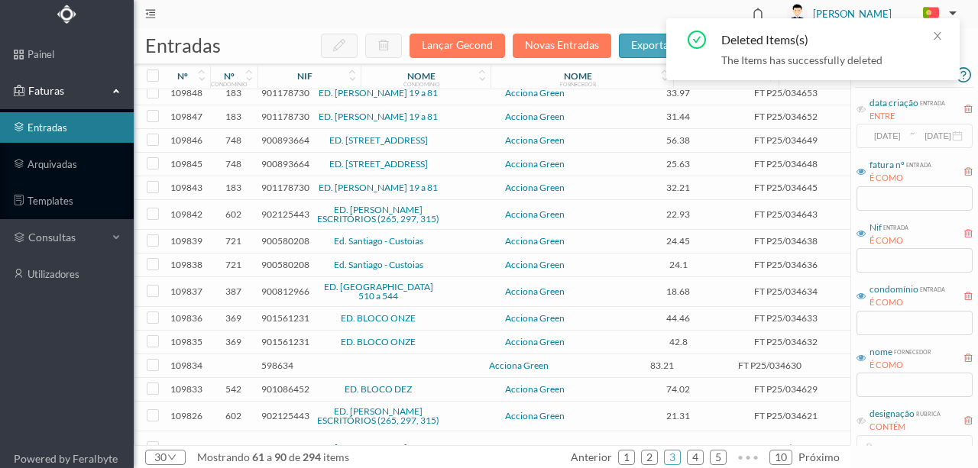
click at [284, 297] on span "900812966" at bounding box center [285, 291] width 48 height 11
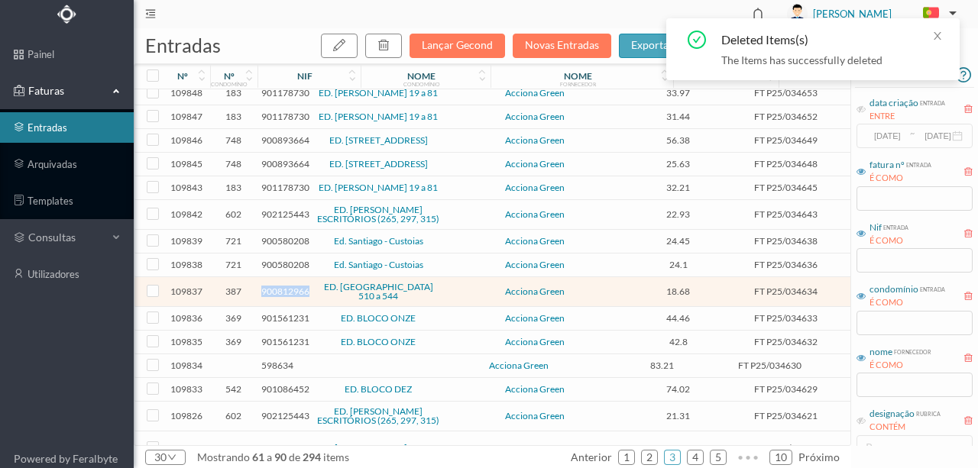
click at [284, 297] on span "900812966" at bounding box center [285, 291] width 48 height 11
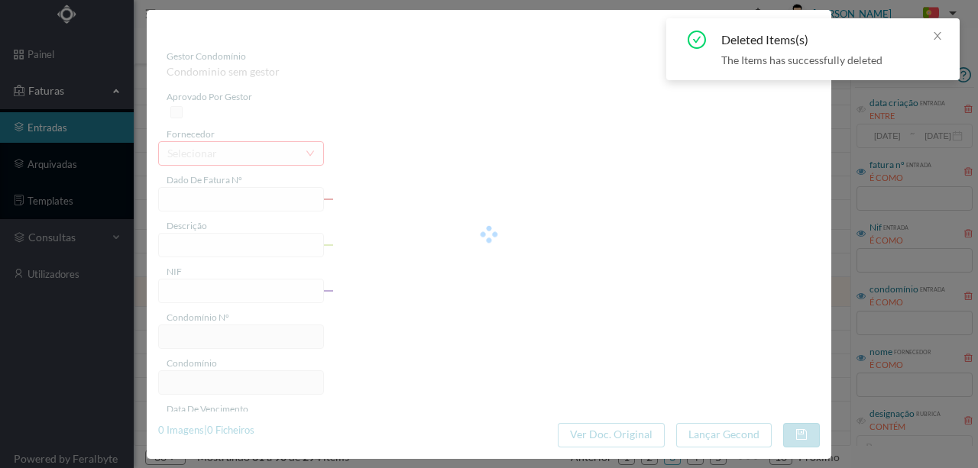
type input "FT P25/034634"
type input "DE TOURAIS 540"
type input "900812966"
type input "[DATE]"
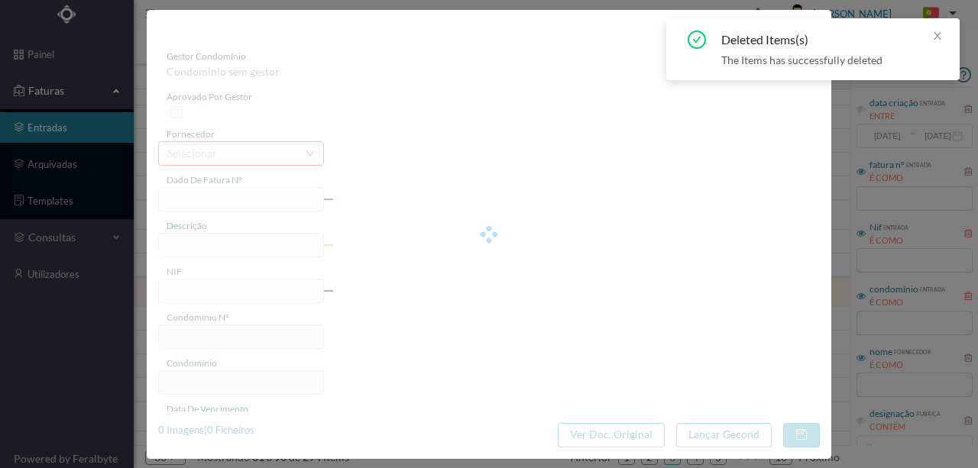
type input "[DATE]"
type input "18.68"
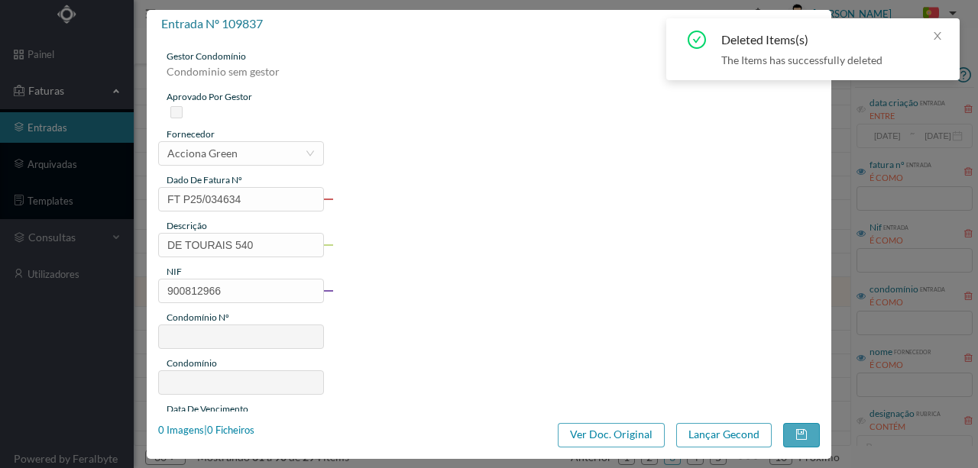
type input "387"
type input "ED. RUA DE TOURAIS 510 a 544"
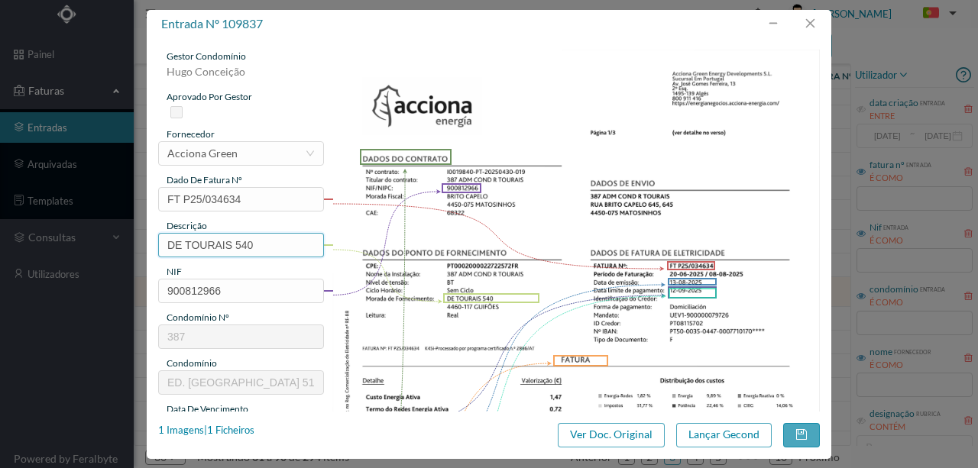
drag, startPoint x: 234, startPoint y: 245, endPoint x: 79, endPoint y: 235, distance: 155.5
click at [81, 238] on div "entrada nº 109837 gestor condomínio Hugo Conceição aprovado por gestor forneced…" at bounding box center [489, 234] width 978 height 468
click at [272, 245] on input "540" at bounding box center [241, 245] width 166 height 24
drag, startPoint x: 188, startPoint y: 245, endPoint x: 368, endPoint y: 257, distance: 180.8
click at [448, 245] on div "gestor condomínio Hugo Conceição aprovado por gestor fornecedor selecionar Acci…" at bounding box center [489, 406] width 662 height 712
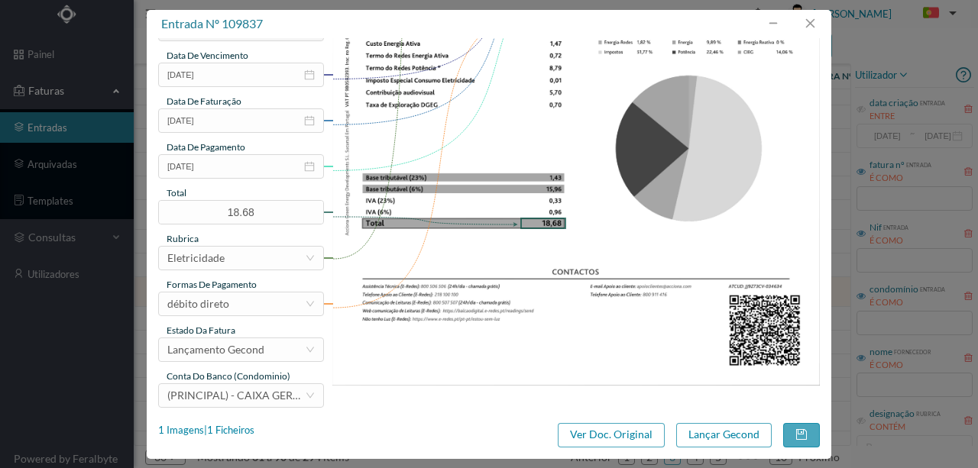
scroll to position [356, 0]
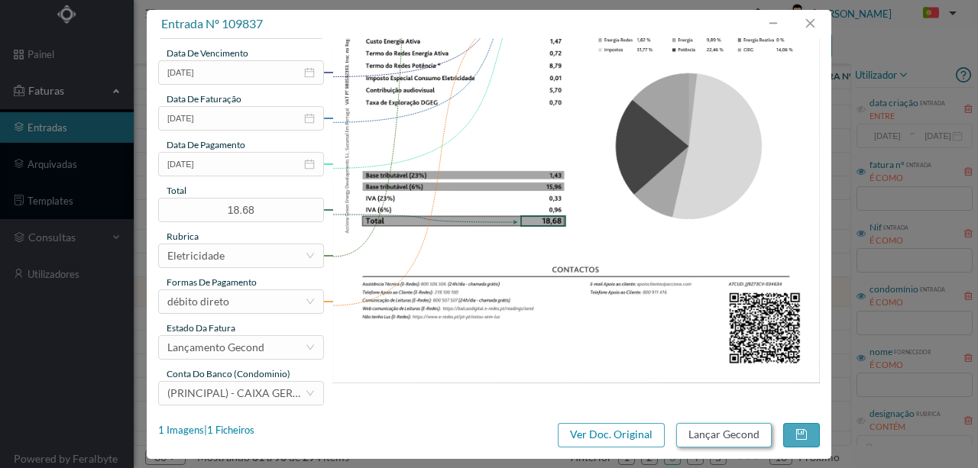
type input "540 (20.06.2025 a 08.08.2025)"
click at [705, 430] on button "Lançar Gecond" at bounding box center [724, 435] width 96 height 24
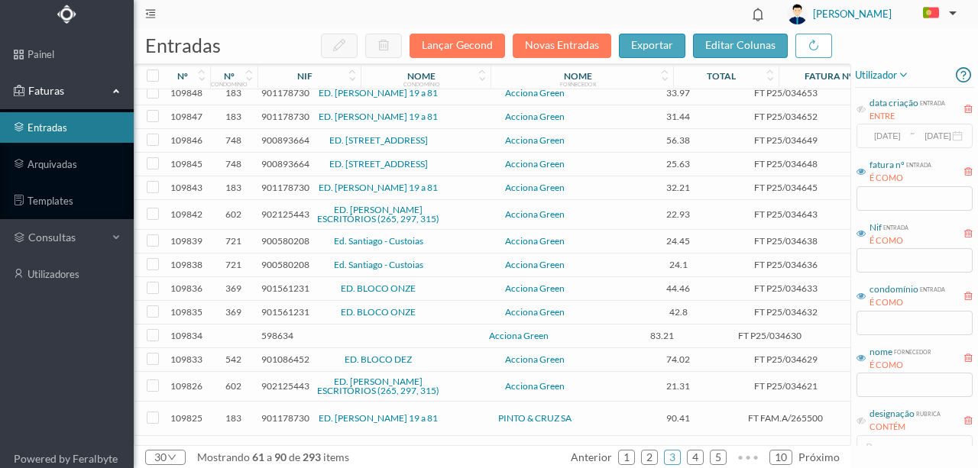
click at [271, 294] on span "901561231" at bounding box center [285, 288] width 48 height 11
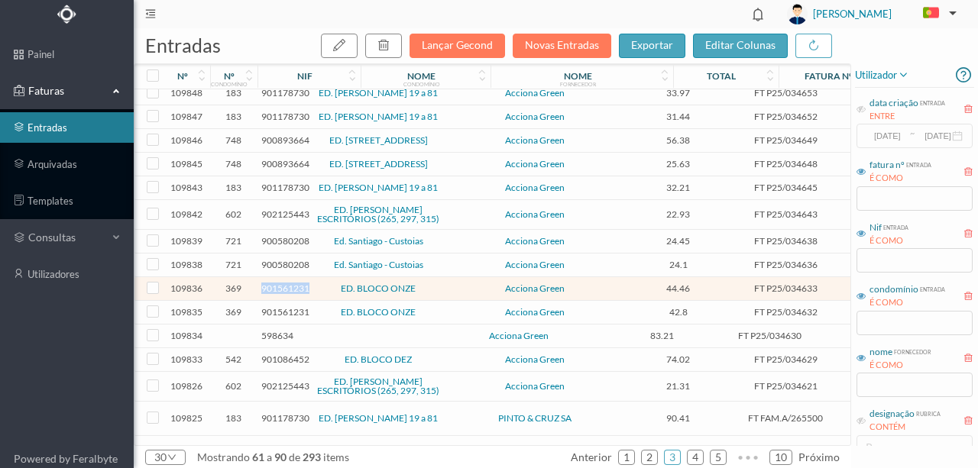
click at [271, 294] on span "901561231" at bounding box center [285, 288] width 48 height 11
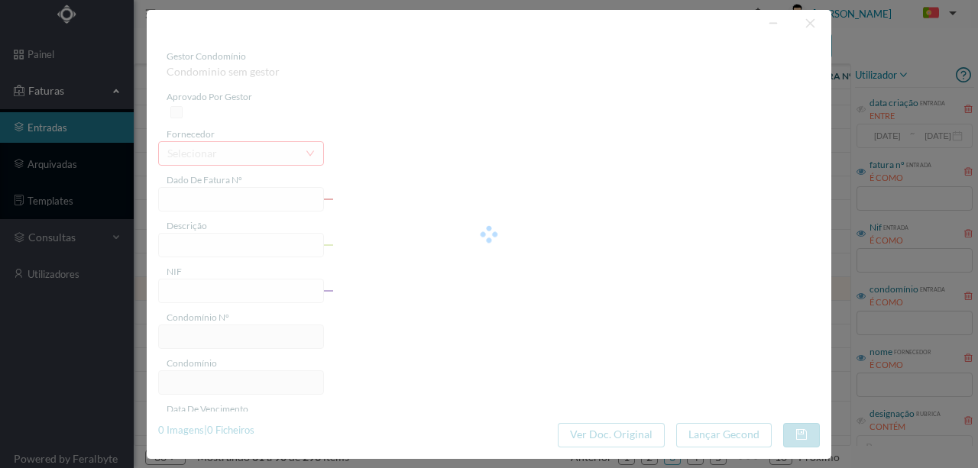
type input "FT P25/034633"
type input "ANTONIO SERGIO 65 1"
type input "901561231"
type input "[DATE]"
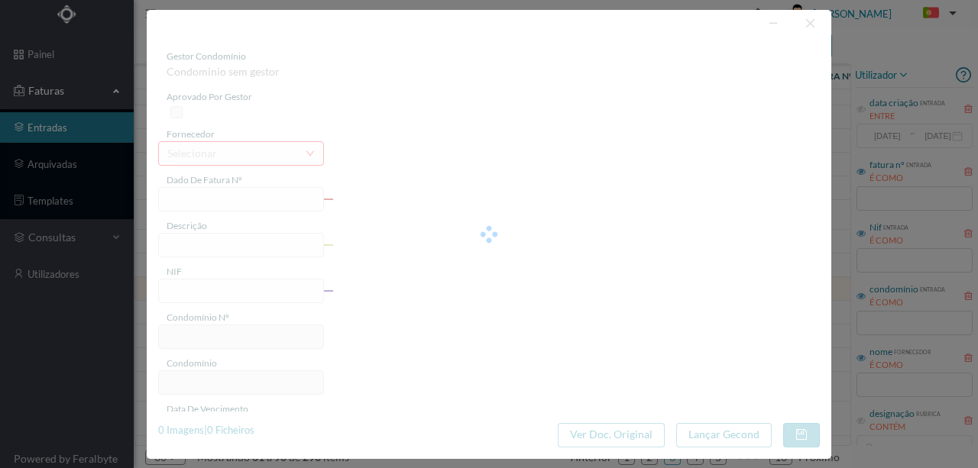
type input "[DATE]"
type input "44.46"
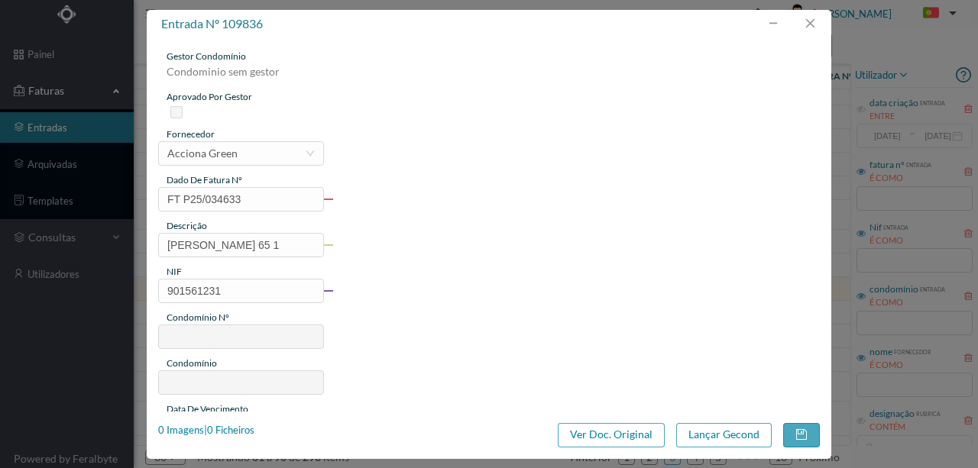
type input "369"
type input "ED. BLOCO ONZE"
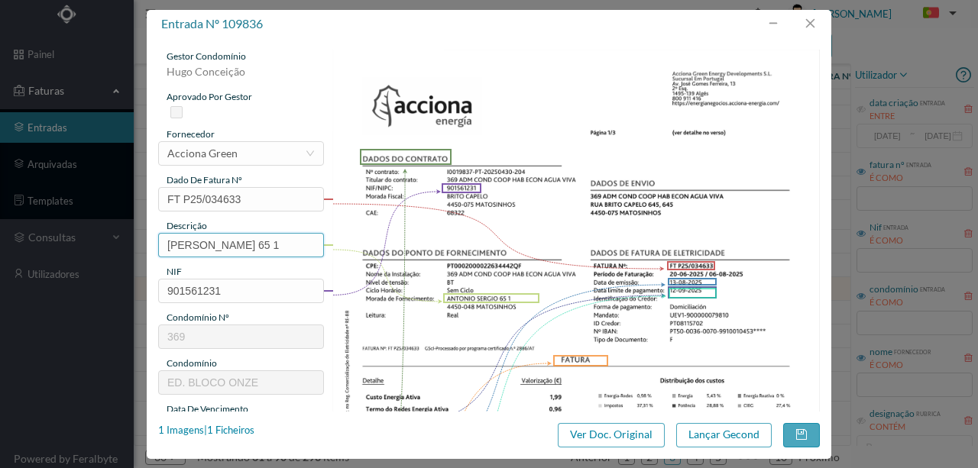
drag, startPoint x: 295, startPoint y: 243, endPoint x: 136, endPoint y: 251, distance: 159.1
click at [136, 251] on div "entrada nº 109836 gestor condomínio Hugo Conceição aprovado por gestor forneced…" at bounding box center [489, 234] width 978 height 468
paste input "(20.06.2025 a 08.08.2025)"
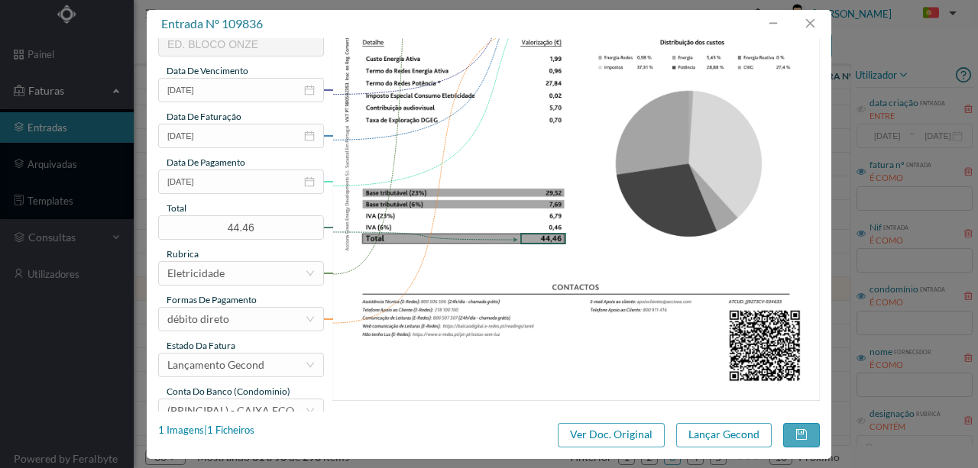
scroll to position [361, 0]
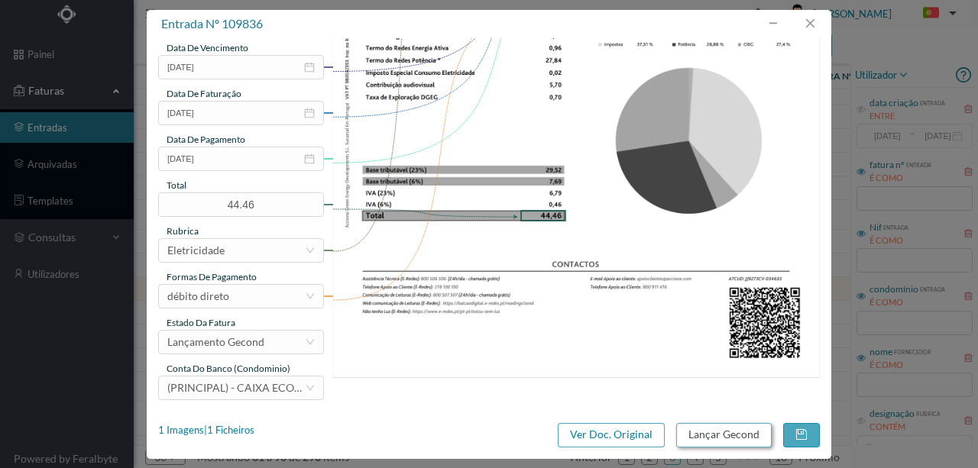
type input "65 (20.06.2025 a 08.08.2025)"
click at [708, 437] on button "Lançar Gecond" at bounding box center [724, 435] width 96 height 24
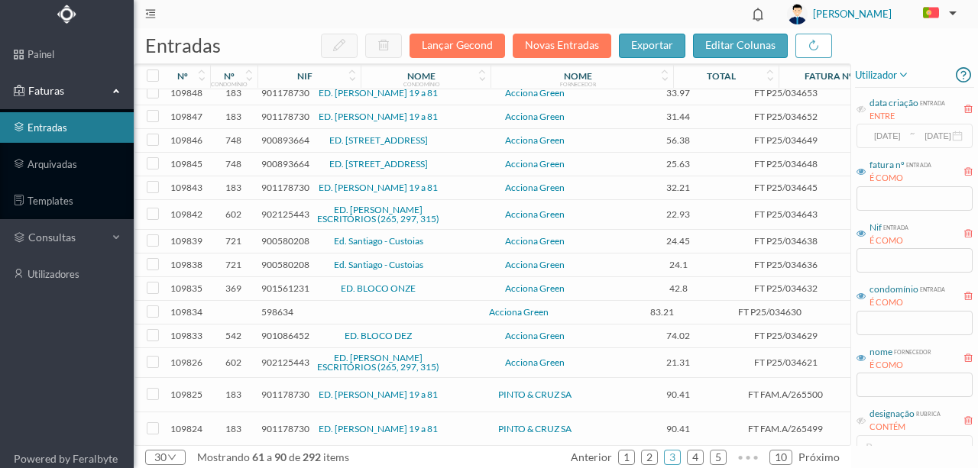
click at [278, 294] on span "901561231" at bounding box center [285, 288] width 48 height 11
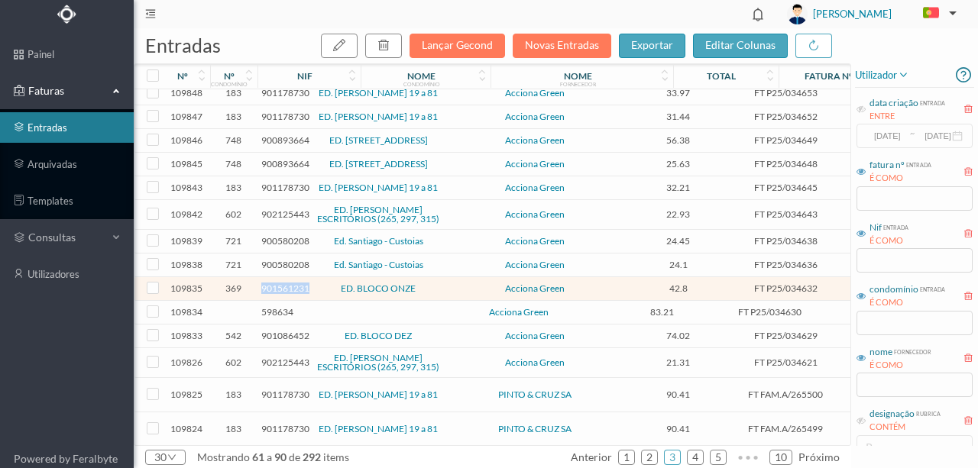
click at [278, 294] on span "901561231" at bounding box center [285, 288] width 48 height 11
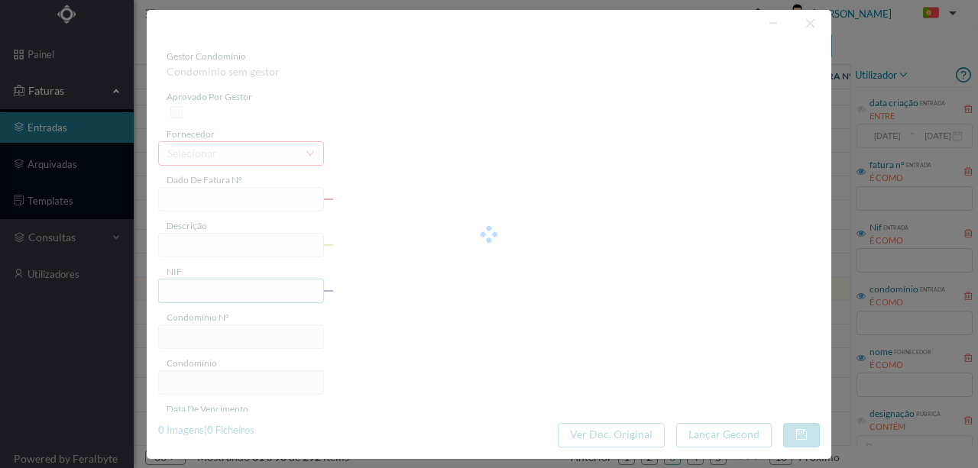
type input "FT P25/034632"
type input "ANTONIO SERGIO 101"
type input "901561231"
type input "[DATE]"
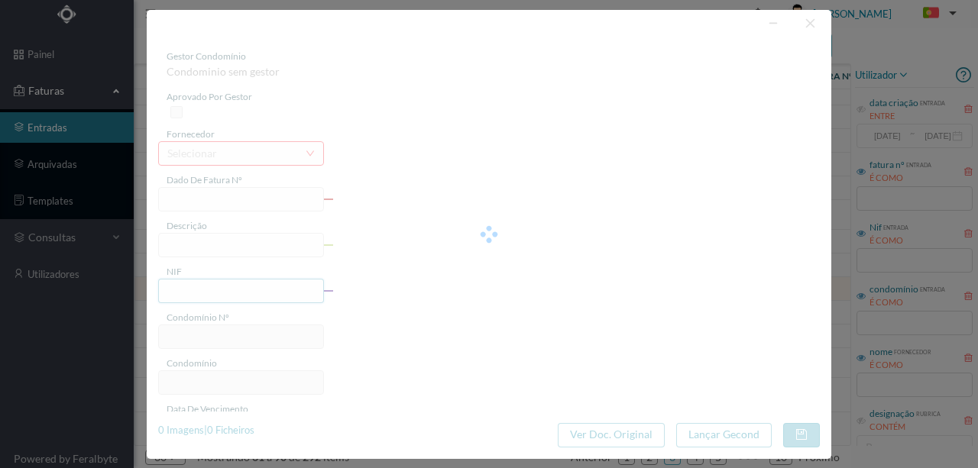
type input "[DATE]"
type input "42.80"
type input "369"
type input "ED. BLOCO ONZE"
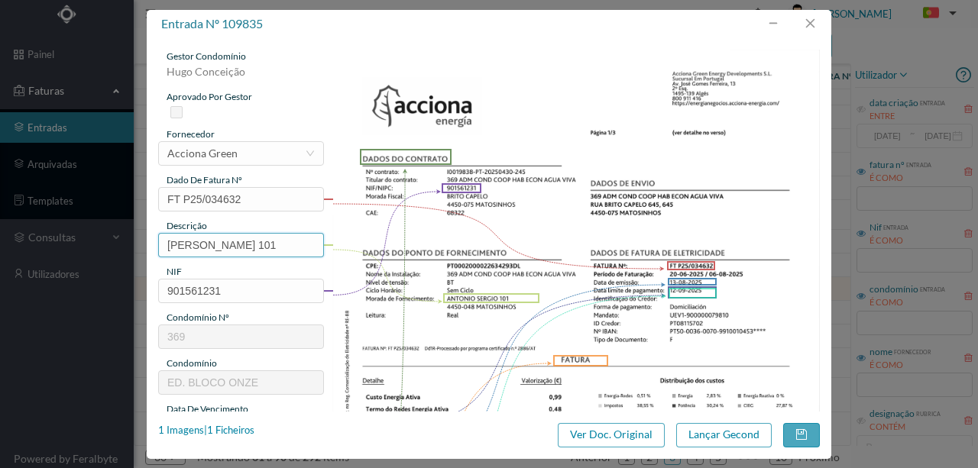
drag, startPoint x: 258, startPoint y: 241, endPoint x: 448, endPoint y: 118, distance: 225.9
click at [102, 240] on div "entrada nº 109835 gestor condomínio Hugo Conceição aprovado por gestor forneced…" at bounding box center [489, 234] width 978 height 468
click at [257, 249] on input "101" at bounding box center [241, 245] width 166 height 24
paste input "(20.06.2025 a 08.08.2025)"
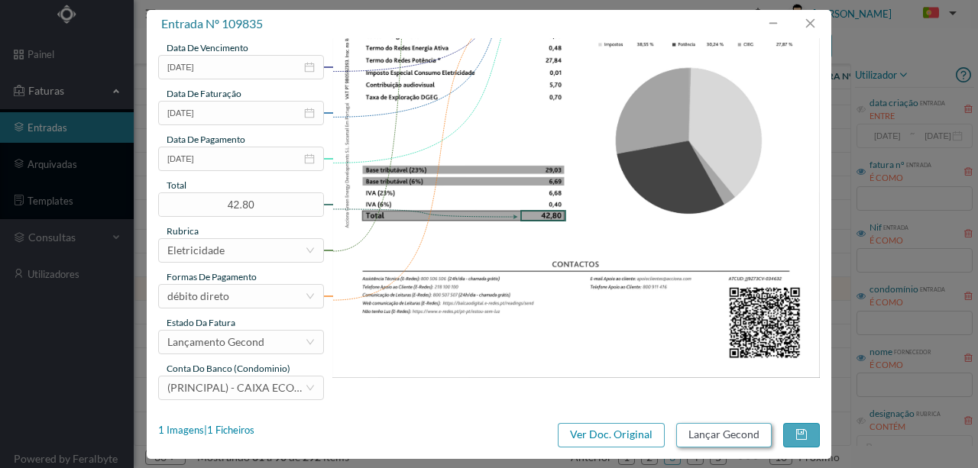
type input "101 (20.06.2025 a 08.08.2025)"
click at [727, 439] on button "Lançar Gecond" at bounding box center [724, 435] width 96 height 24
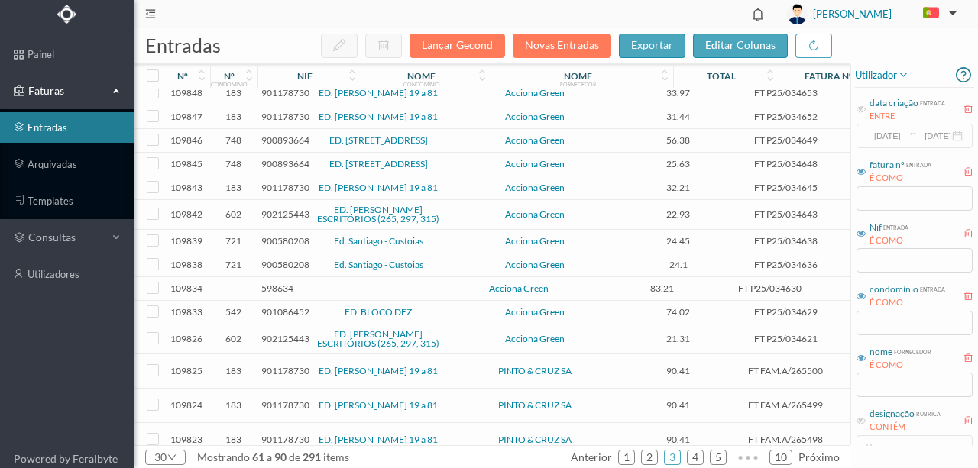
click at [280, 294] on span "598634" at bounding box center [277, 288] width 32 height 11
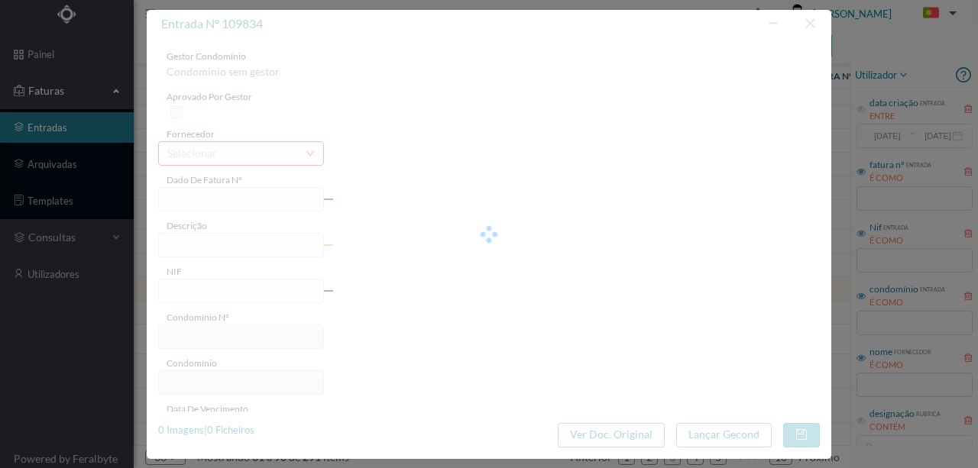
type input "FT P25/034630"
type input "DAS AUSTRALIAS 564"
type input "598634"
type input "[DATE]"
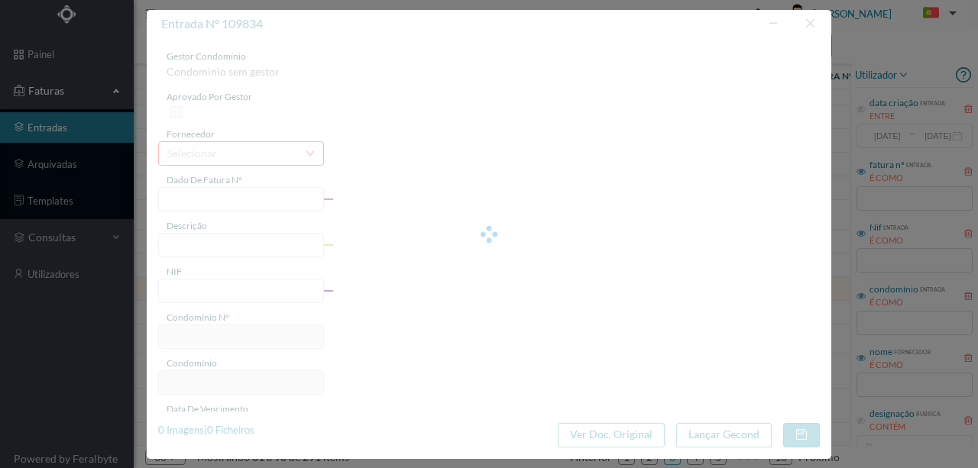
type input "[DATE]"
type input "83.21"
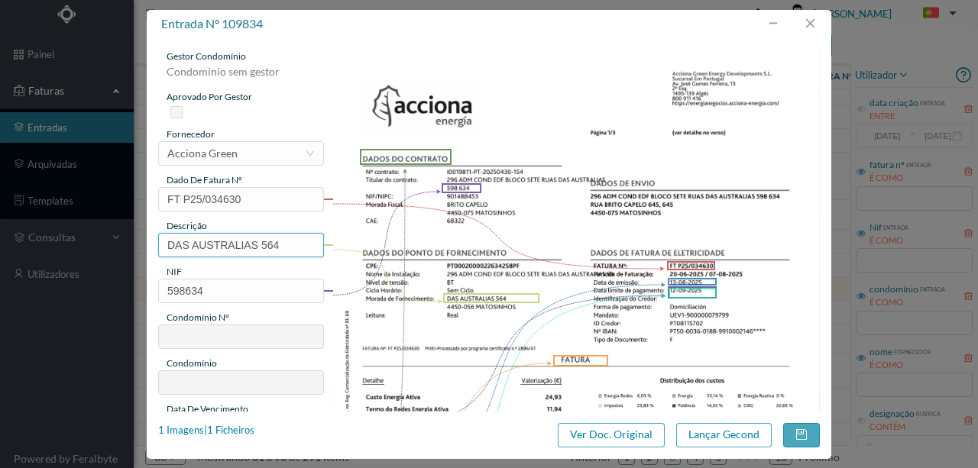
drag, startPoint x: 255, startPoint y: 245, endPoint x: 193, endPoint y: 186, distance: 85.4
click at [60, 229] on div "entrada nº 109834 gestor condomínio Condominio sem gestor aprovado por gestor f…" at bounding box center [489, 234] width 978 height 468
click at [220, 243] on input "564" at bounding box center [241, 245] width 166 height 24
paste input "(20.06.2025 a 08.08.2025)"
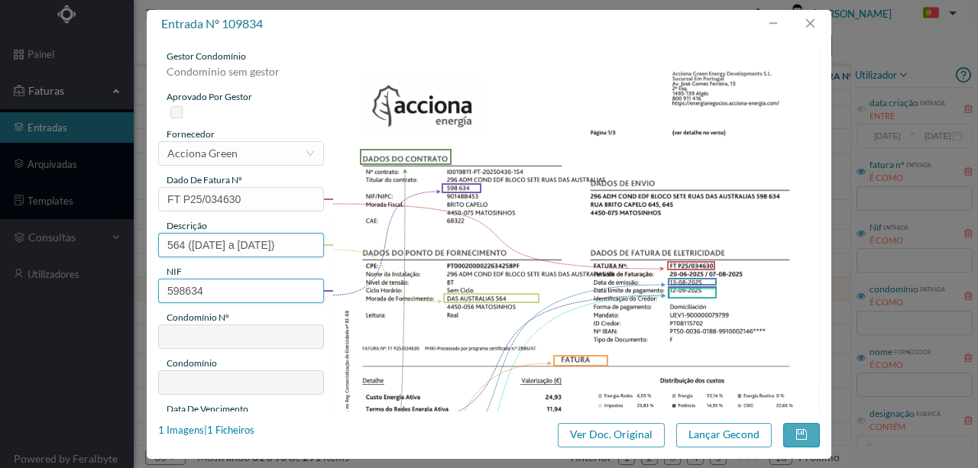
type input "564 (20.06.2025 a 08.08.2025)"
drag, startPoint x: 220, startPoint y: 293, endPoint x: 109, endPoint y: 293, distance: 111.6
click at [109, 293] on div "entrada nº 109834 gestor condomínio Condominio sem gestor aprovado por gestor f…" at bounding box center [489, 234] width 978 height 468
type input "901488453"
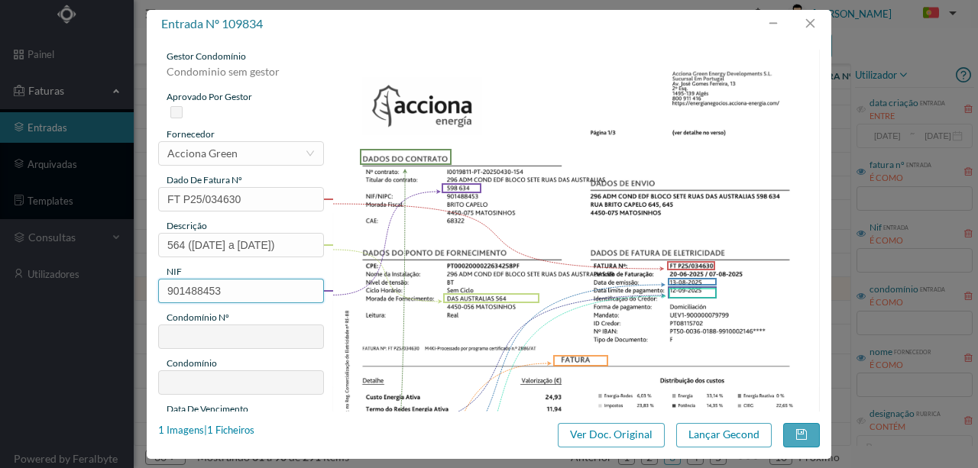
type input "296"
type input "ED. BLOCO SETE"
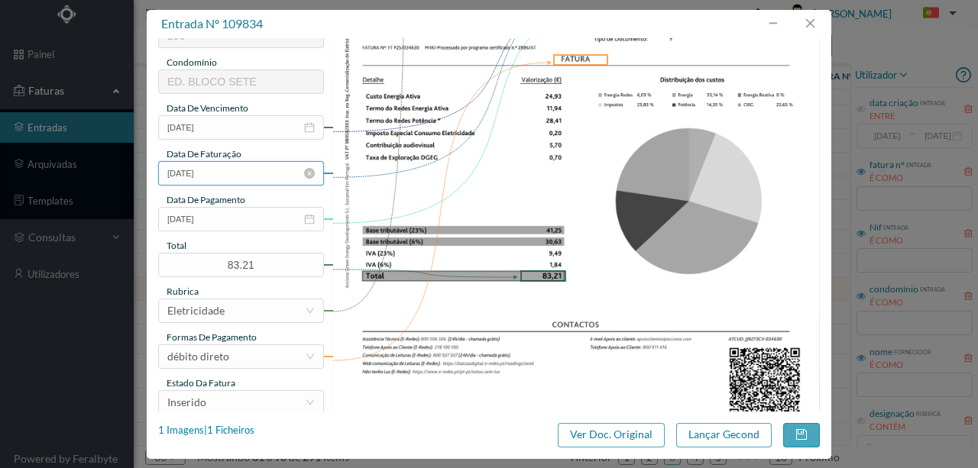
scroll to position [306, 0]
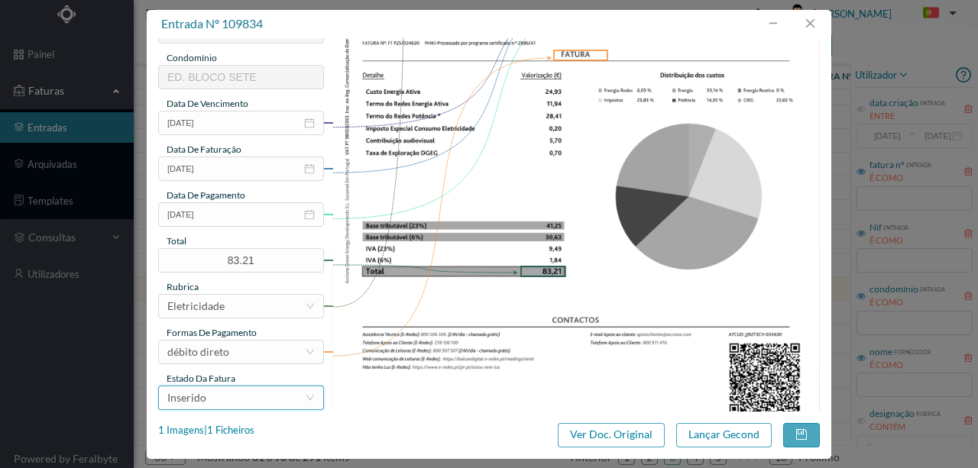
type input "901488453"
click at [248, 404] on div "Inserido" at bounding box center [236, 398] width 138 height 23
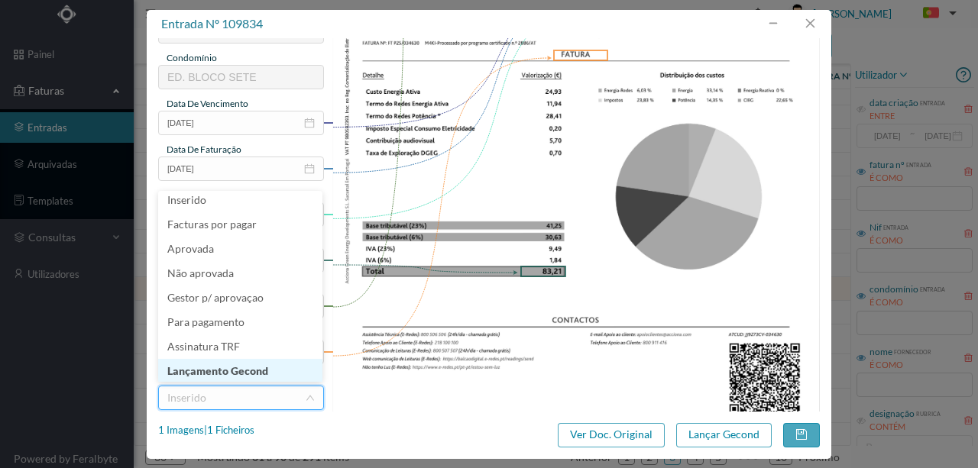
click at [231, 367] on li "Lançamento Gecond" at bounding box center [240, 371] width 164 height 24
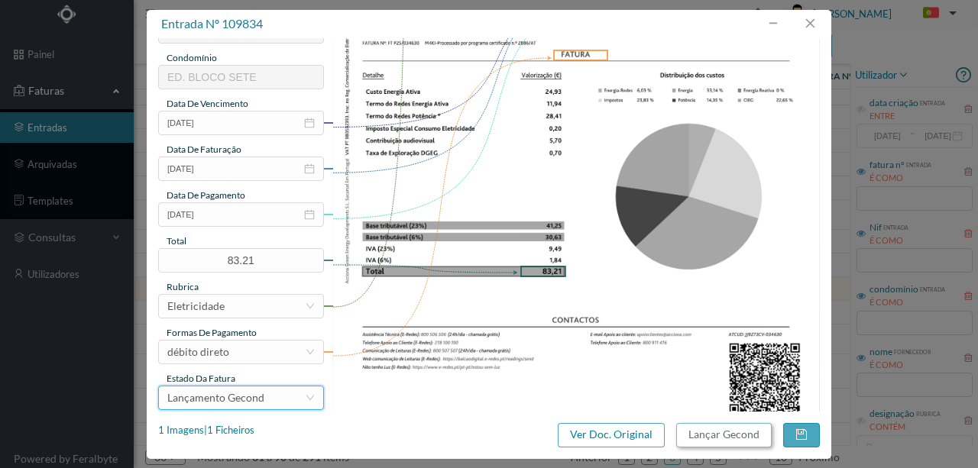
click at [721, 434] on button "Lançar Gecond" at bounding box center [724, 435] width 96 height 24
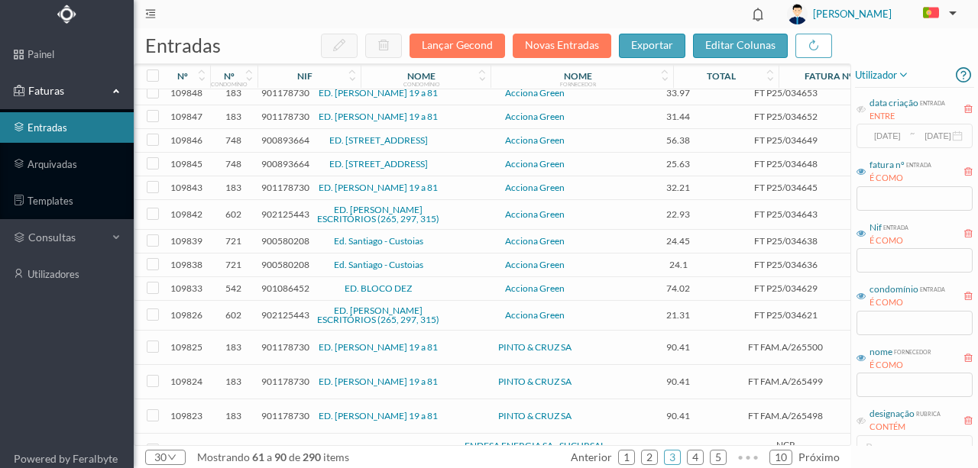
click at [278, 294] on span "901086452" at bounding box center [285, 288] width 48 height 11
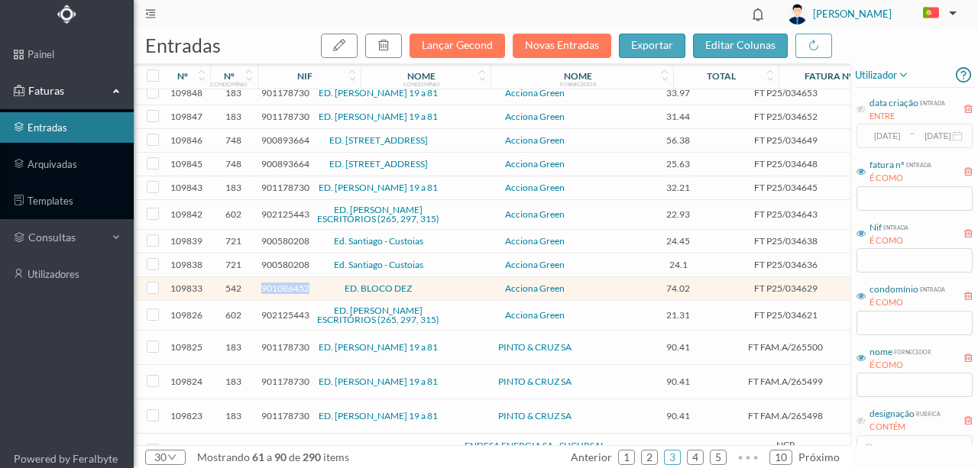
click at [278, 294] on span "901086452" at bounding box center [285, 288] width 48 height 11
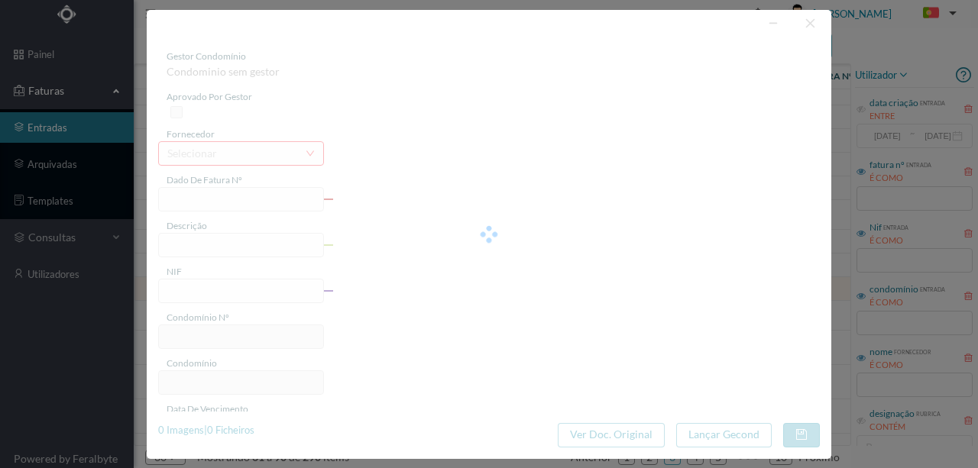
type input "FT P25/034629"
type input "ANTONIO SERGIO 247"
type input "901086452"
type input "[DATE]"
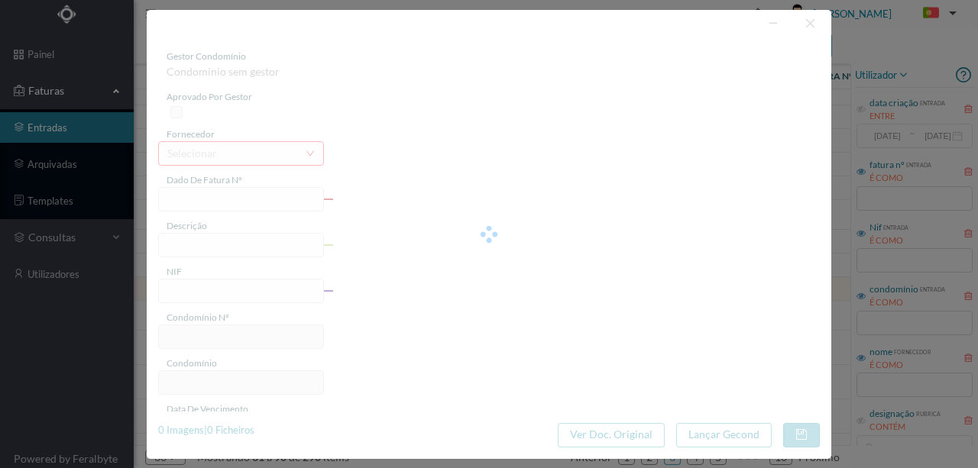
type input "[DATE]"
type input "74.02"
type input "542"
type input "ED. BLOCO DEZ"
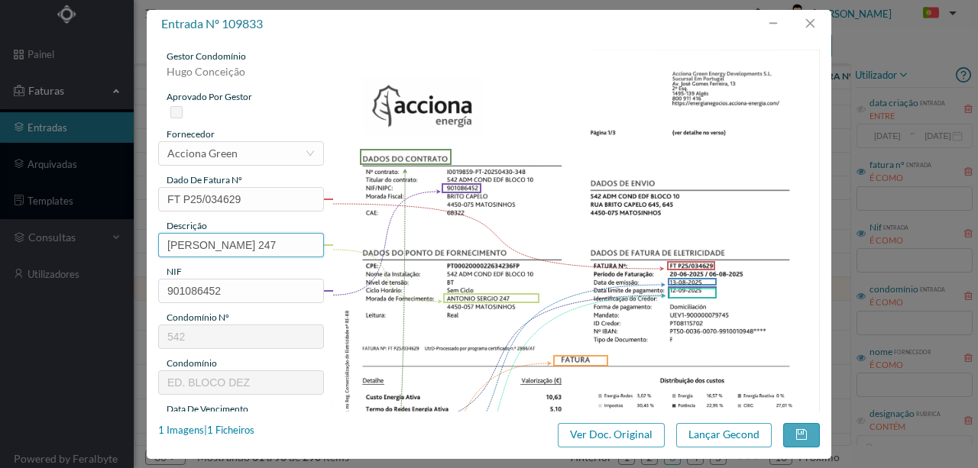
drag, startPoint x: 260, startPoint y: 245, endPoint x: 108, endPoint y: 228, distance: 152.9
click at [15, 237] on div "entrada nº 109833 gestor condomínio Hugo Conceição aprovado por gestor forneced…" at bounding box center [489, 234] width 978 height 468
click at [208, 245] on input "247" at bounding box center [241, 245] width 166 height 24
paste input "(20.06.2025 a 08.08.2025)"
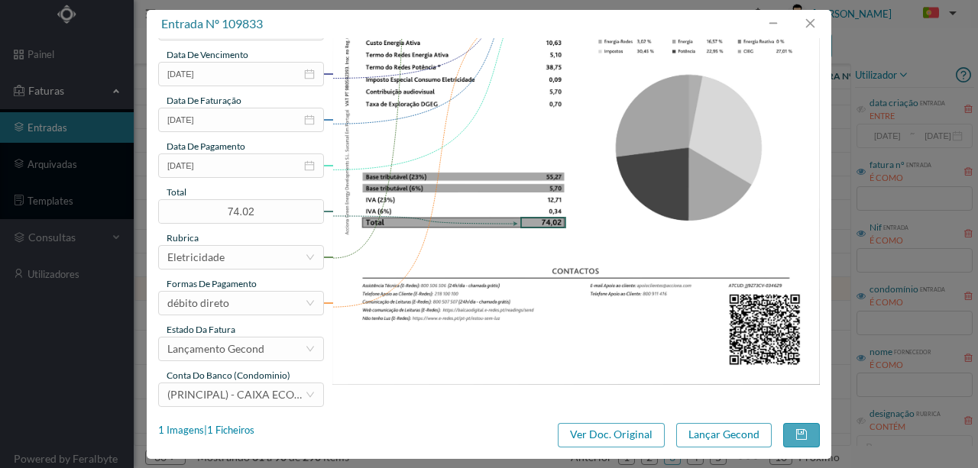
scroll to position [356, 0]
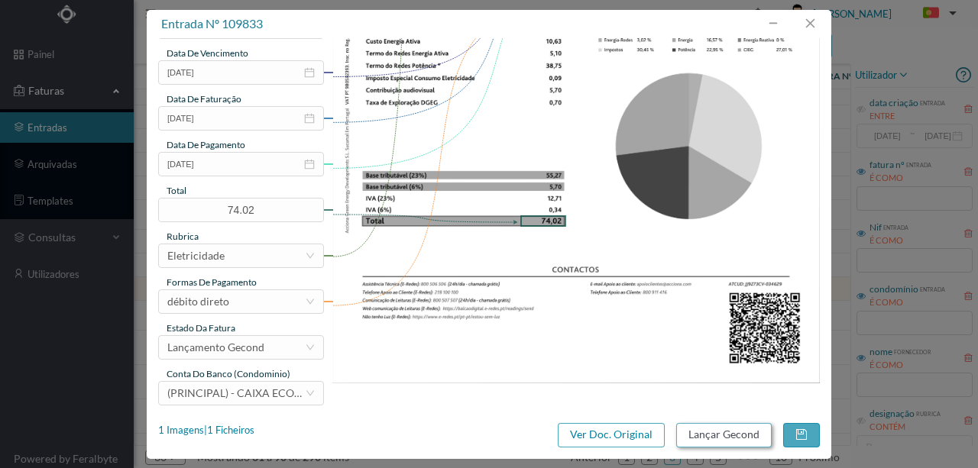
type input "247 (20.06.2025 a 08.08.2025)"
click at [718, 433] on button "Lançar Gecond" at bounding box center [724, 435] width 96 height 24
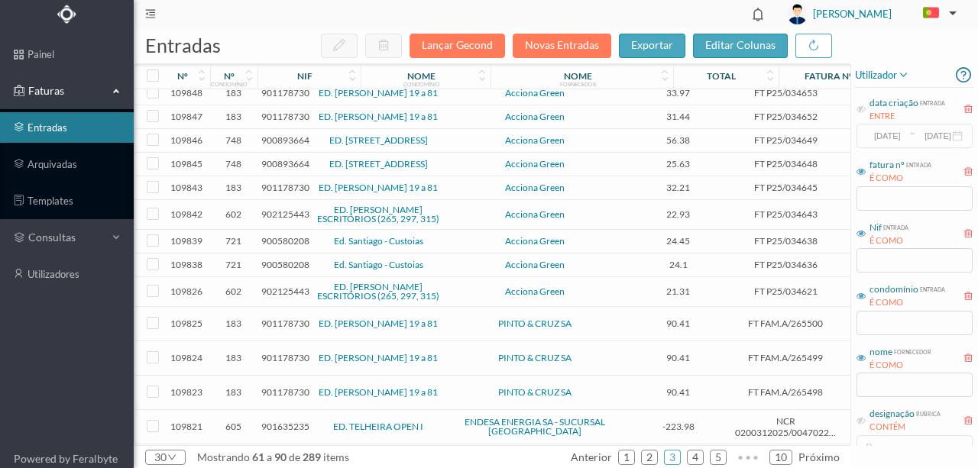
click at [283, 297] on span "902125443" at bounding box center [285, 291] width 48 height 11
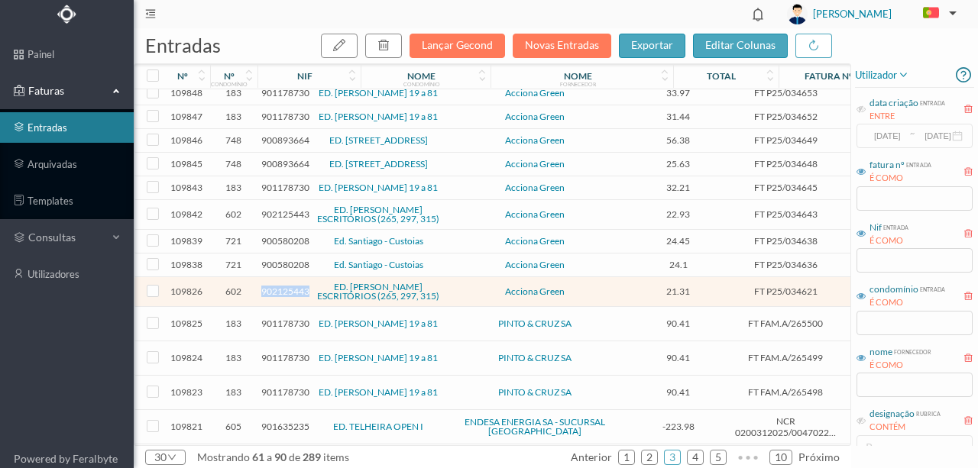
click at [283, 297] on span "902125443" at bounding box center [285, 291] width 48 height 11
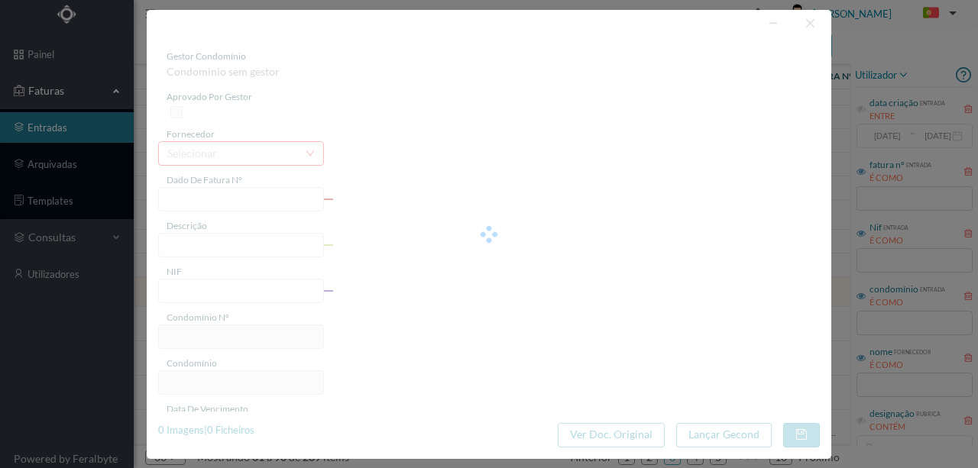
type input "FT P25/034621"
type input "ALFREDO CUNHA 265"
type input "902125443"
type input "[DATE]"
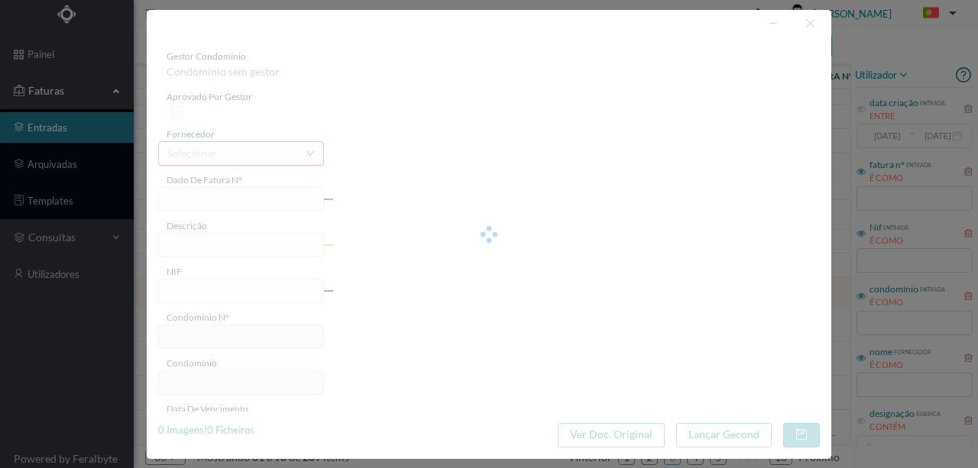
type input "[DATE]"
type input "21.31"
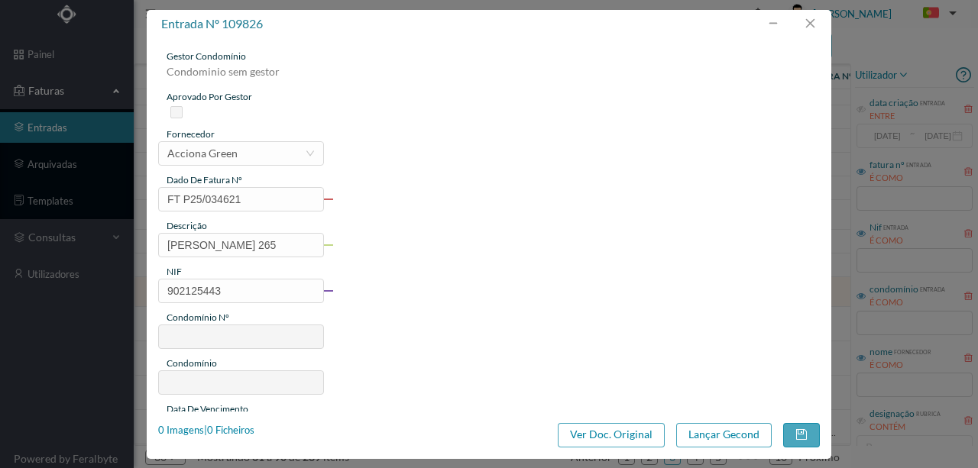
type input "602"
type input "ED. ALFREDO CUNHA ESCRITÓRIOS (265, 297, 315)"
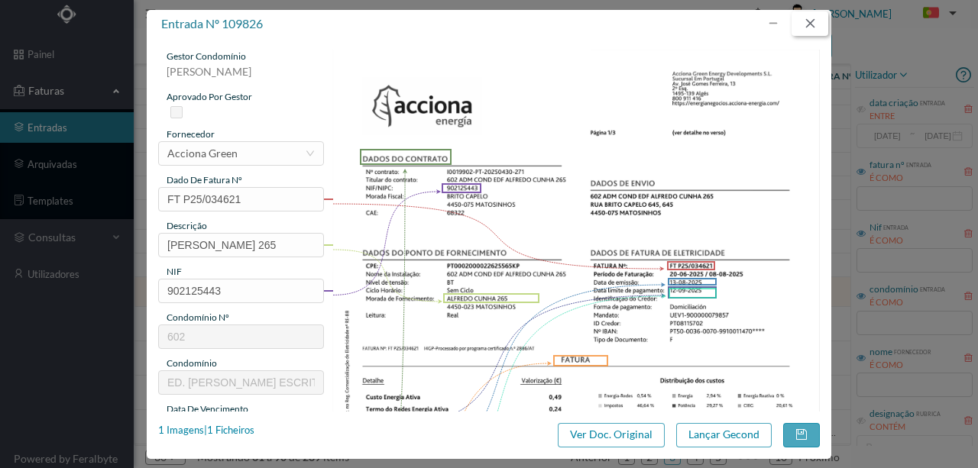
click at [812, 21] on button "button" at bounding box center [810, 23] width 37 height 24
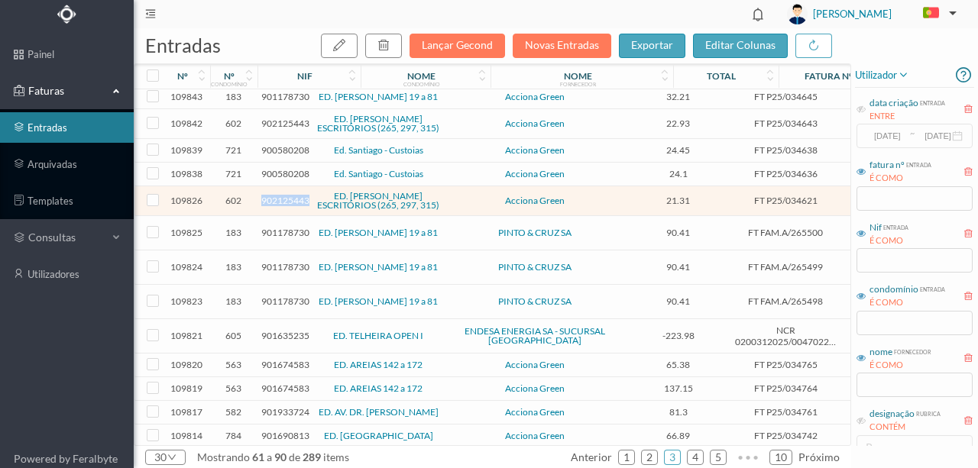
scroll to position [356, 0]
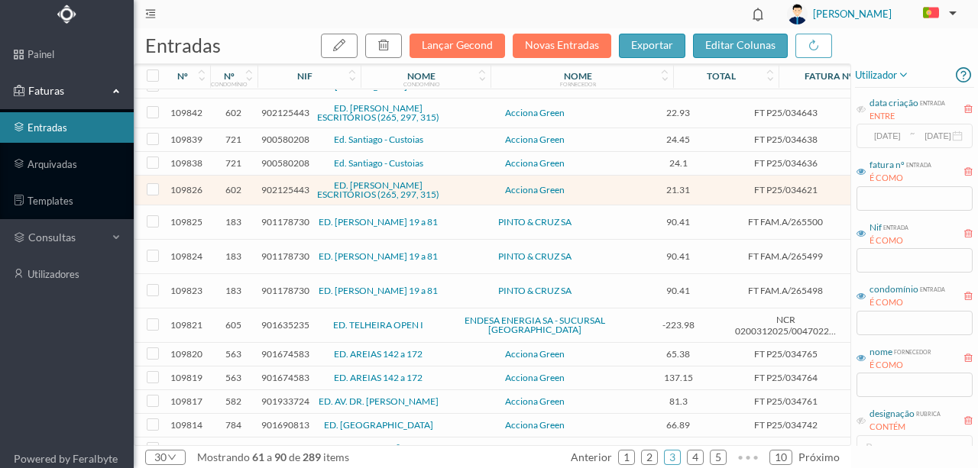
click at [234, 331] on span "605" at bounding box center [234, 324] width 40 height 11
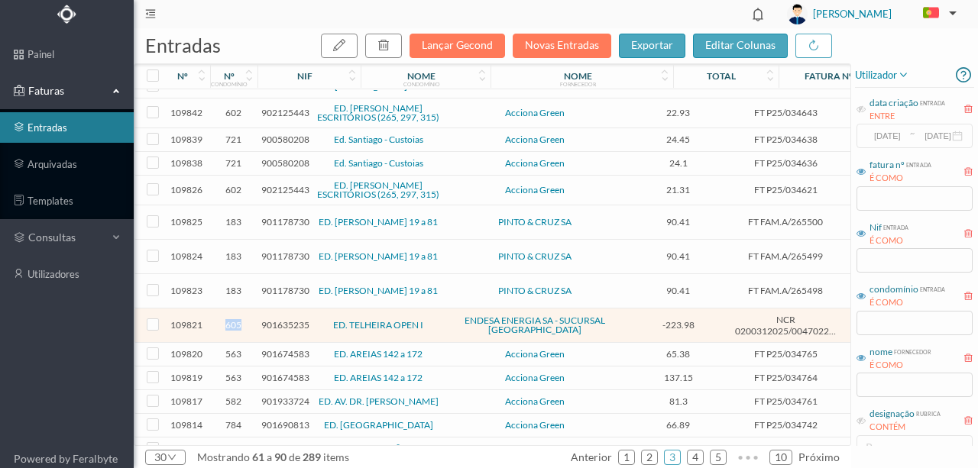
click at [234, 331] on span "605" at bounding box center [234, 324] width 40 height 11
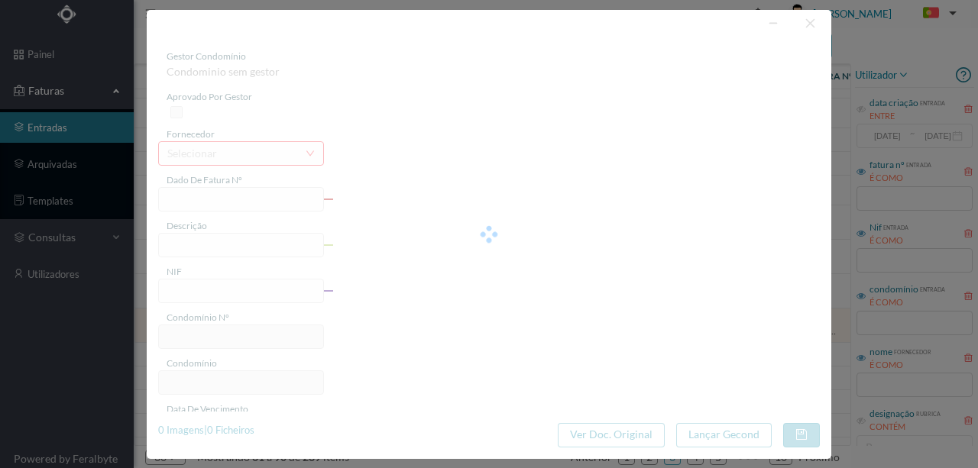
type input "NCR 0200312025/0047022416"
type input "Nota de Crédito: NCR 0200312025/0047022416 Descrição"
type input "901635235"
type input "Invalid date"
type input "12-08-2025"
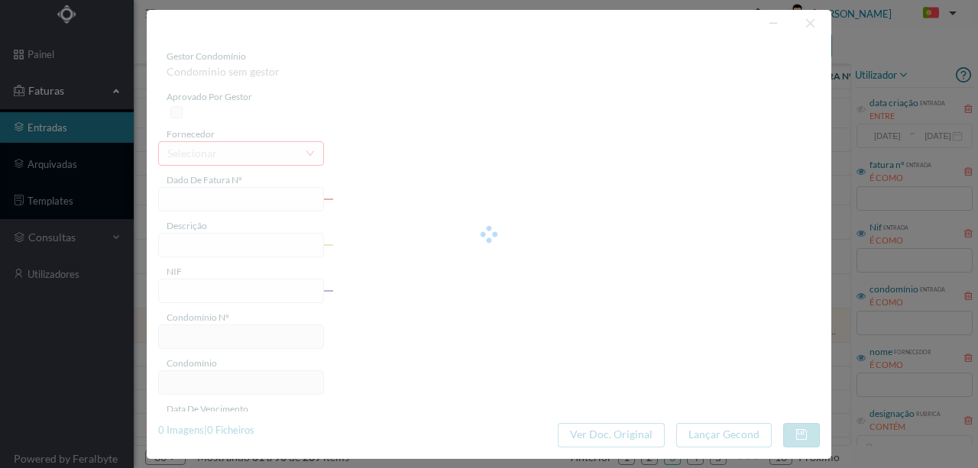
type input "-223.98"
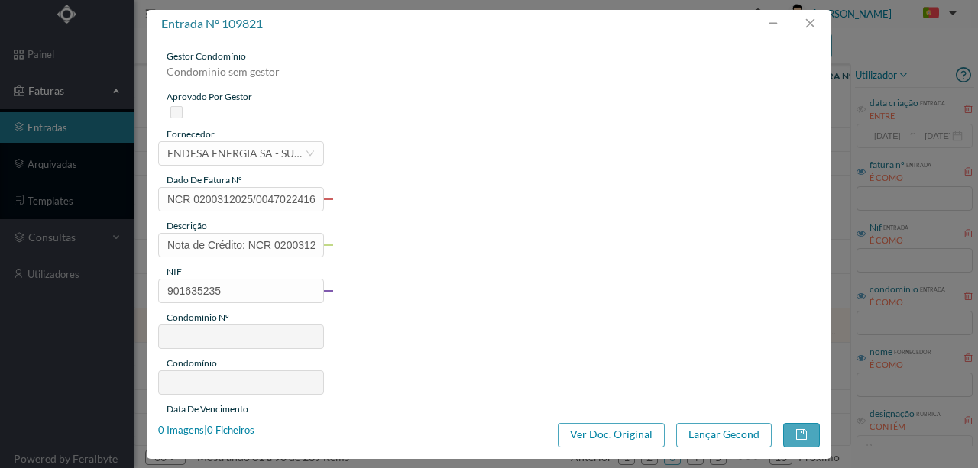
type input "605"
type input "ED. TELHEIRA OPEN I"
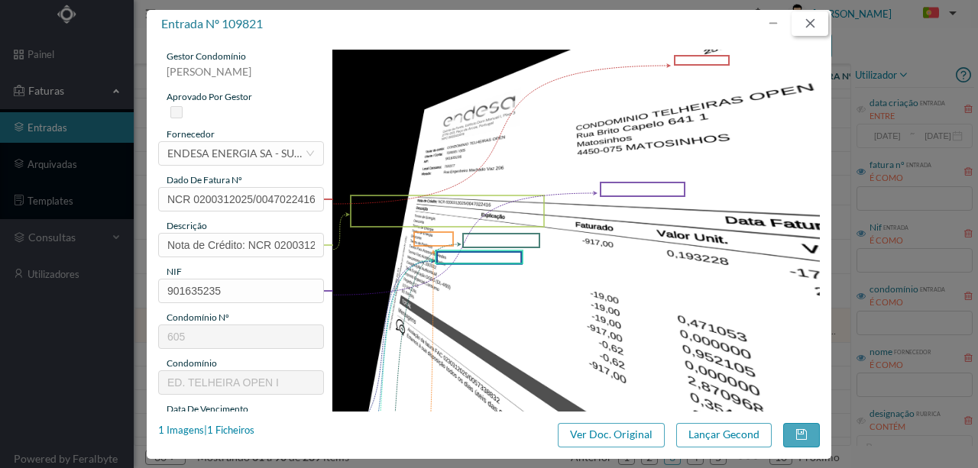
click at [812, 21] on button "button" at bounding box center [810, 23] width 37 height 24
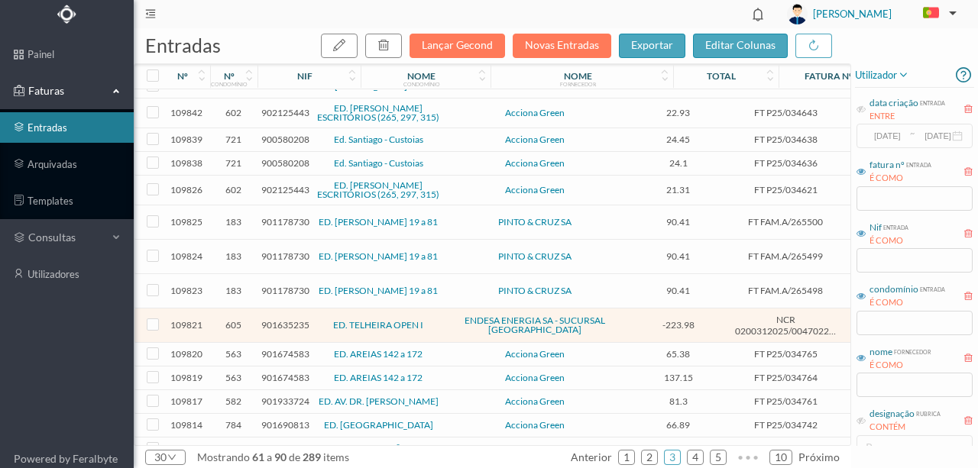
click at [287, 331] on span "901635235" at bounding box center [285, 324] width 48 height 11
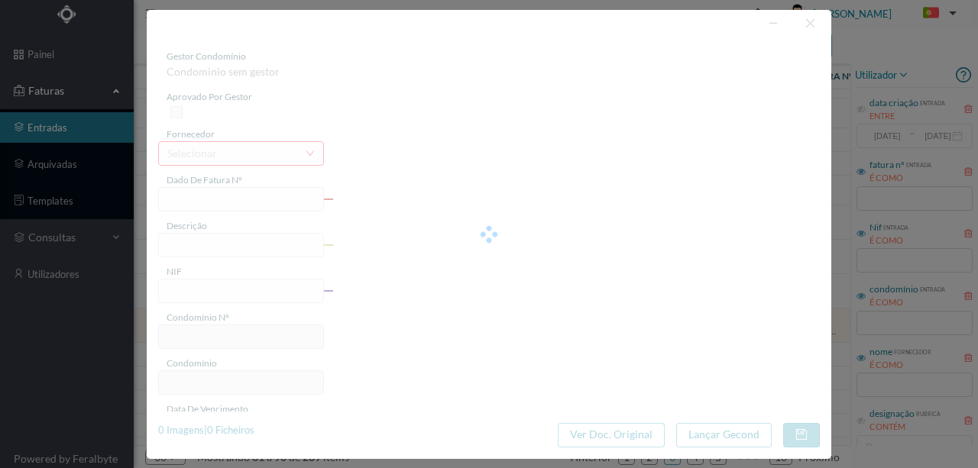
type input "NCR 0200312025/0047022416"
type input "Nota de Crédito: NCR 0200312025/0047022416 Descrição"
type input "901635235"
type input "Invalid date"
type input "[DATE]"
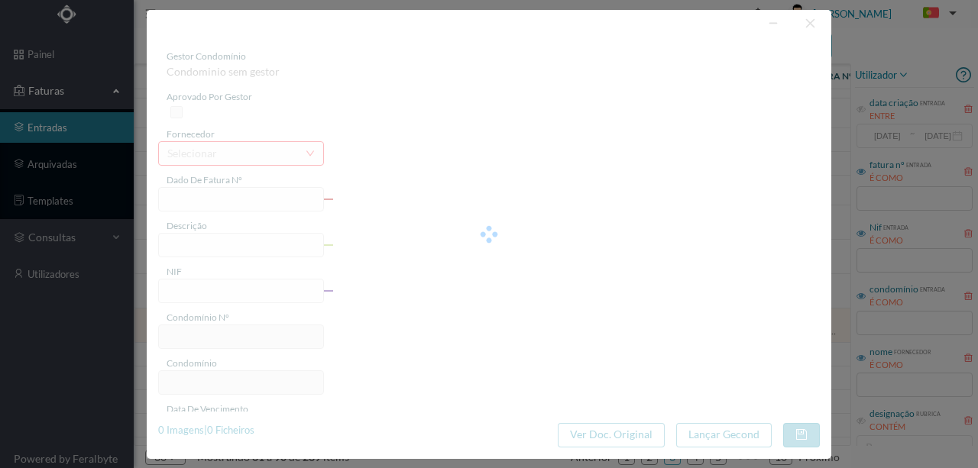
type input "-223.98"
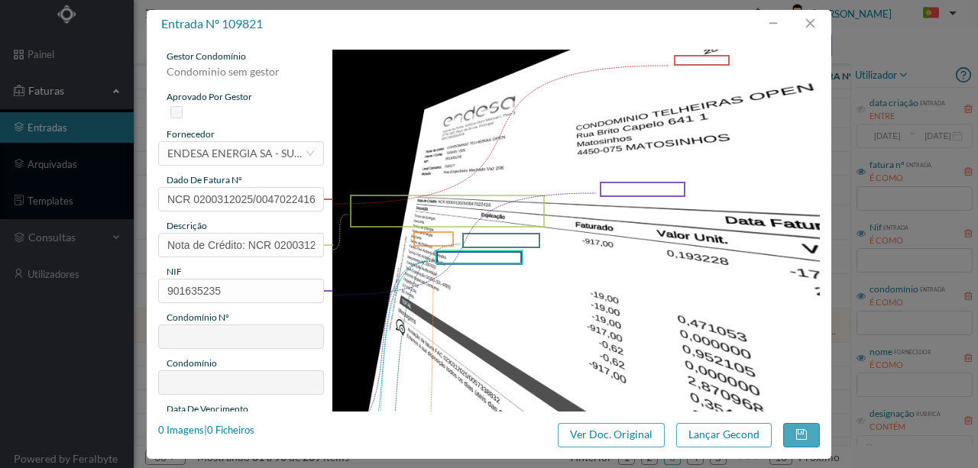
type input "605"
type input "ED. TELHEIRA OPEN I"
click at [602, 439] on button "Ver Doc. Original" at bounding box center [611, 435] width 107 height 24
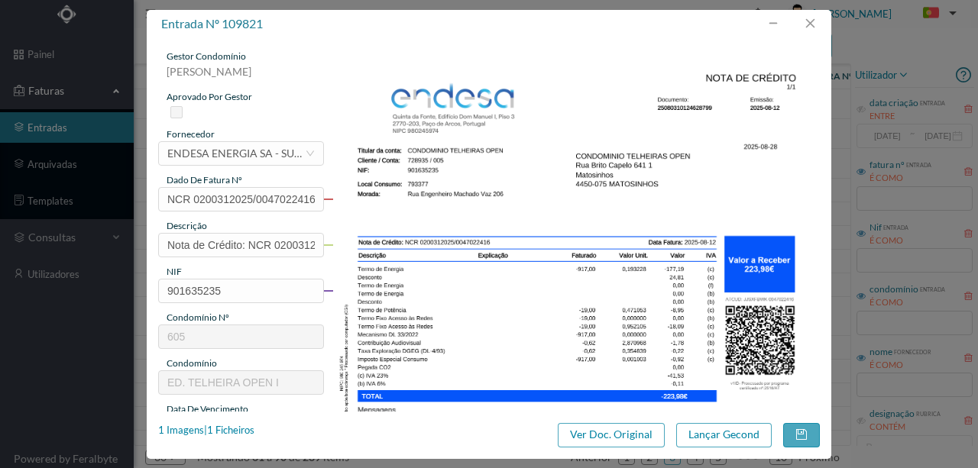
scroll to position [356, 0]
click at [237, 430] on div "1 Imagens | 1 Ficheiros" at bounding box center [206, 430] width 96 height 15
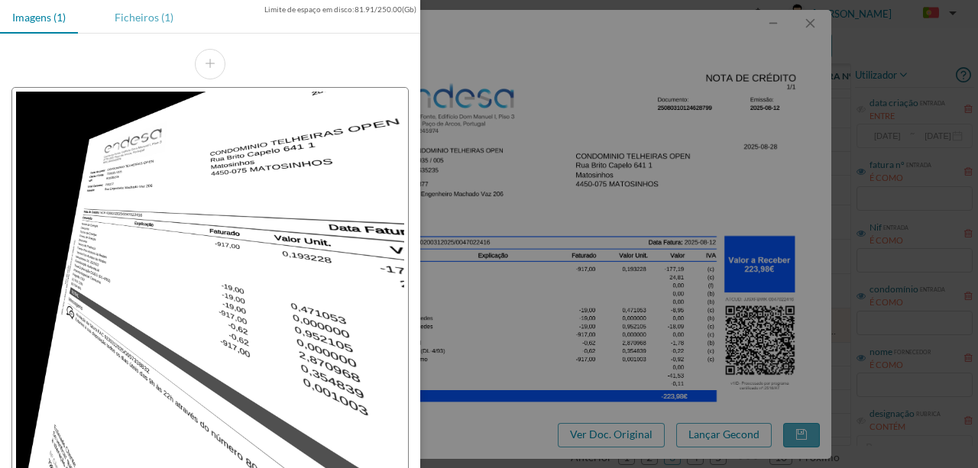
click at [146, 18] on div "Ficheiros (1)" at bounding box center [143, 17] width 83 height 34
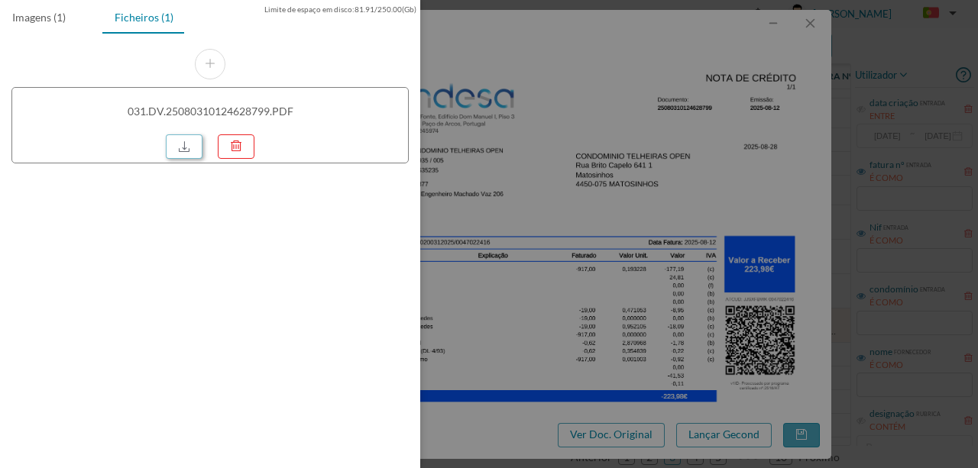
click at [186, 147] on link at bounding box center [184, 146] width 37 height 24
click at [547, 159] on div at bounding box center [489, 234] width 978 height 468
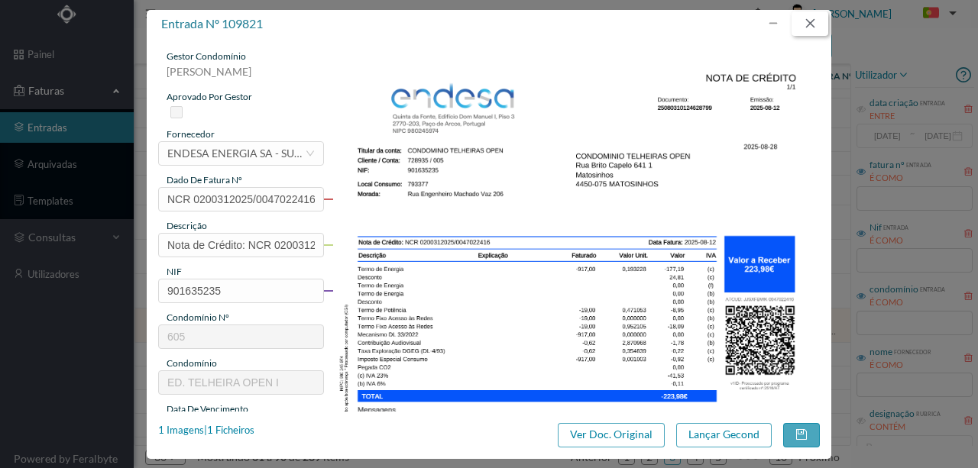
click at [808, 24] on button "button" at bounding box center [810, 23] width 37 height 24
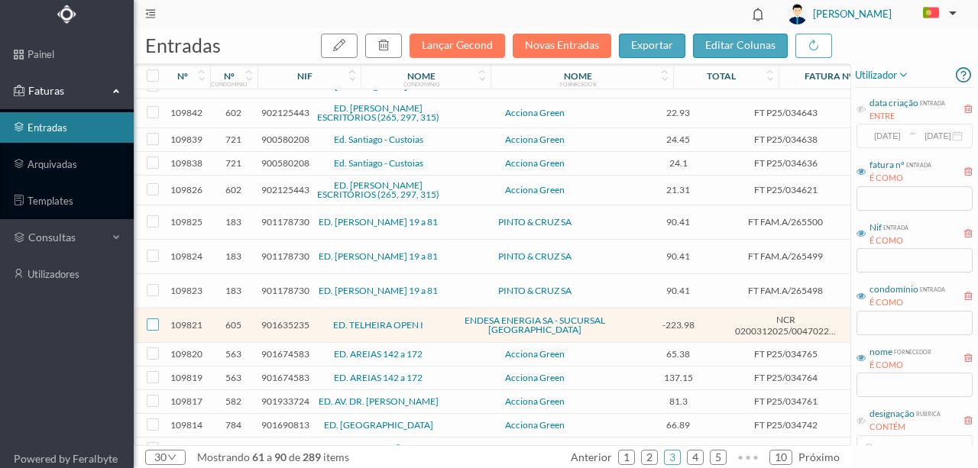
click at [150, 331] on input "checkbox" at bounding box center [153, 325] width 12 height 12
checkbox input "true"
click at [390, 47] on icon "button" at bounding box center [384, 45] width 12 height 12
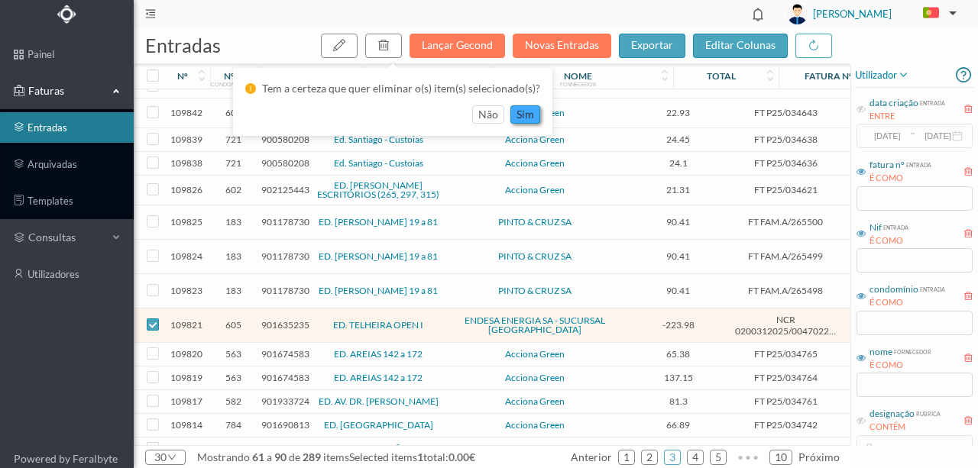
click at [516, 118] on button "sim" at bounding box center [525, 114] width 30 height 18
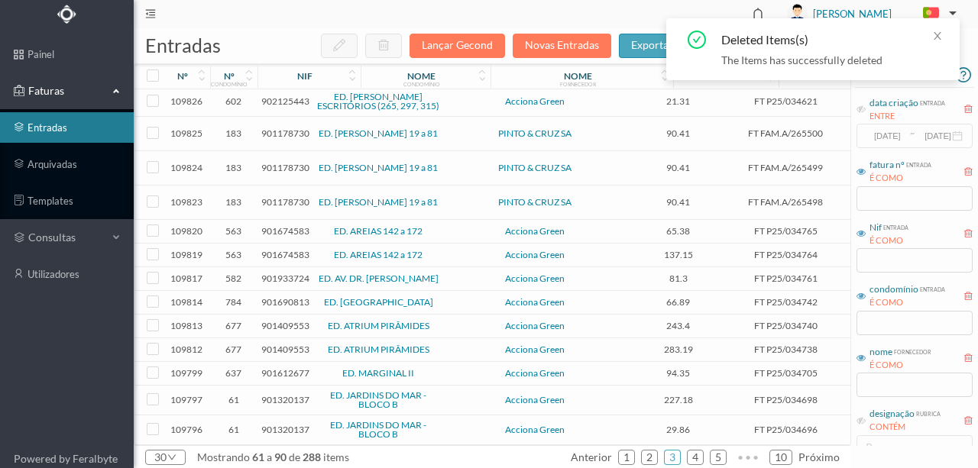
scroll to position [473, 0]
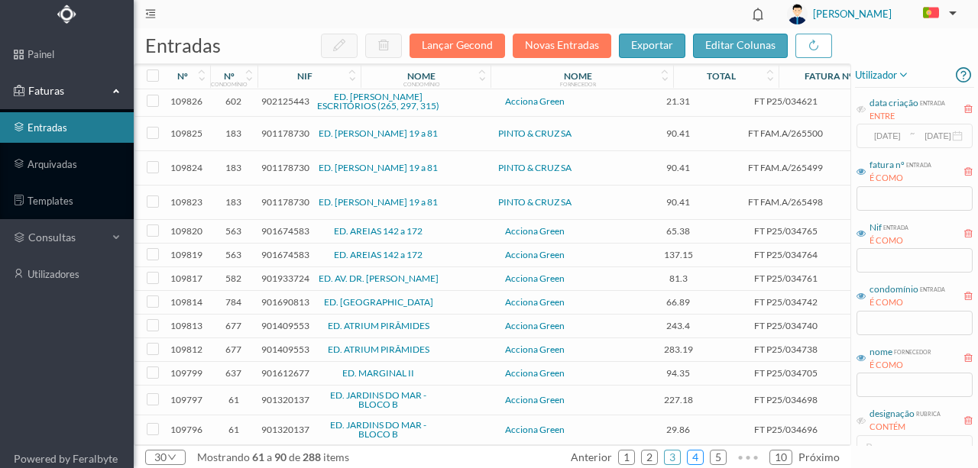
click at [697, 459] on link "4" at bounding box center [695, 457] width 15 height 23
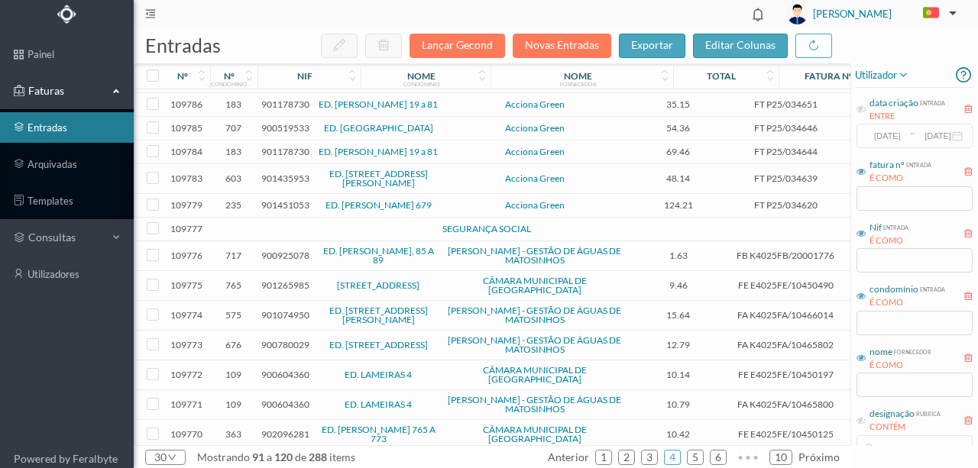
scroll to position [0, 0]
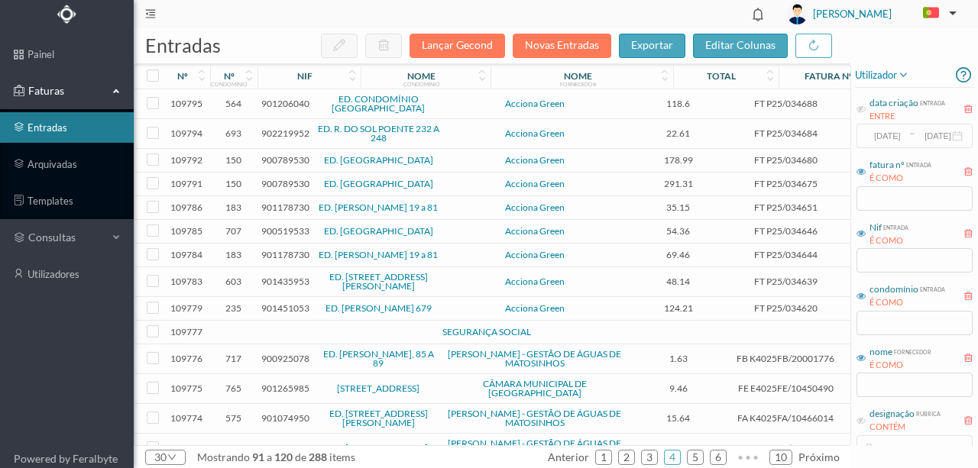
click at [277, 130] on span "902219952" at bounding box center [285, 133] width 48 height 11
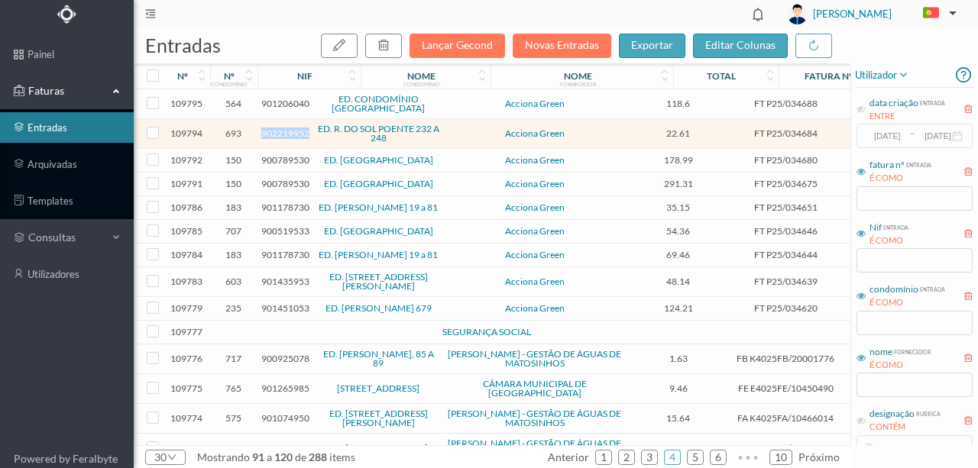
click at [277, 130] on span "902219952" at bounding box center [285, 133] width 48 height 11
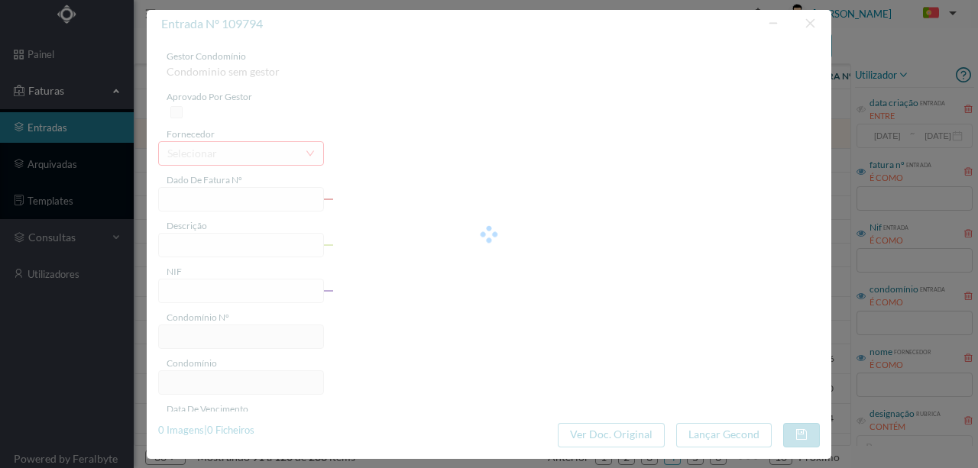
type input "FT P25/034684"
type input "DO SOL POENTE 248 COMUNS"
type input "902219952"
type input "[DATE]"
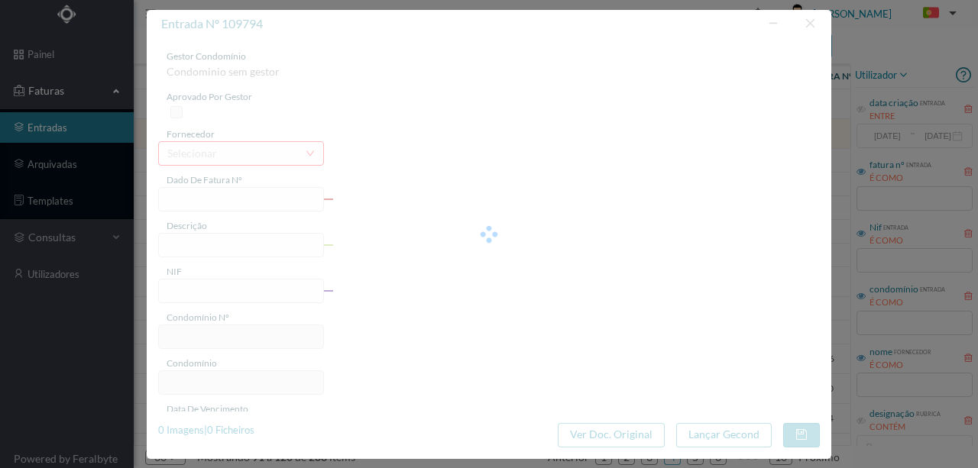
type input "[DATE]"
type input "22.61"
type input "693"
type input "ED. R. DO SOL POENTE 232 A 248"
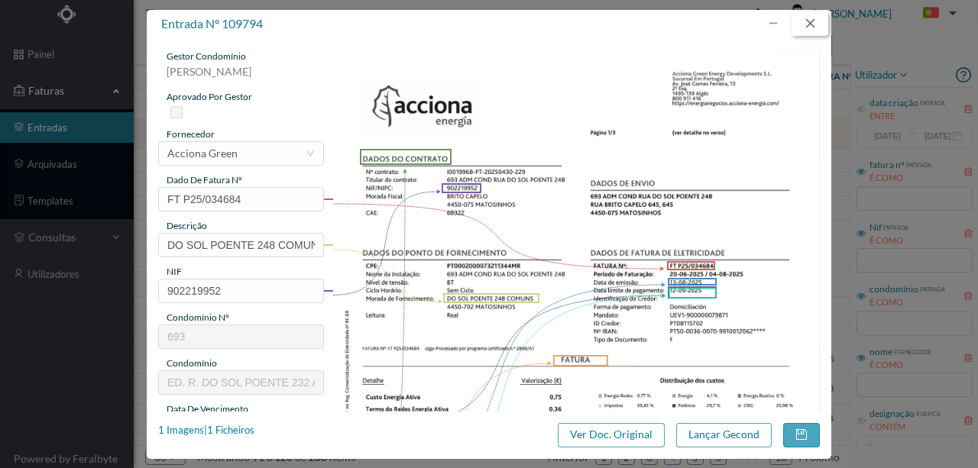
click at [815, 21] on button "button" at bounding box center [810, 23] width 37 height 24
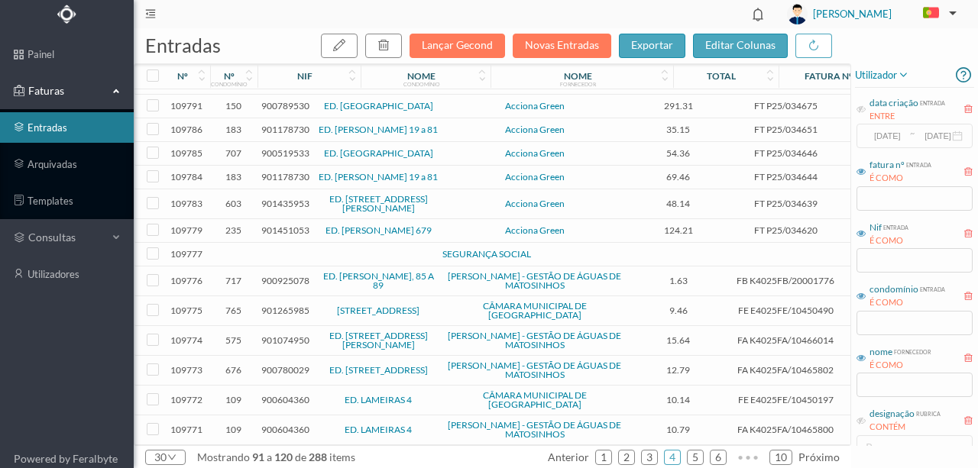
scroll to position [102, 0]
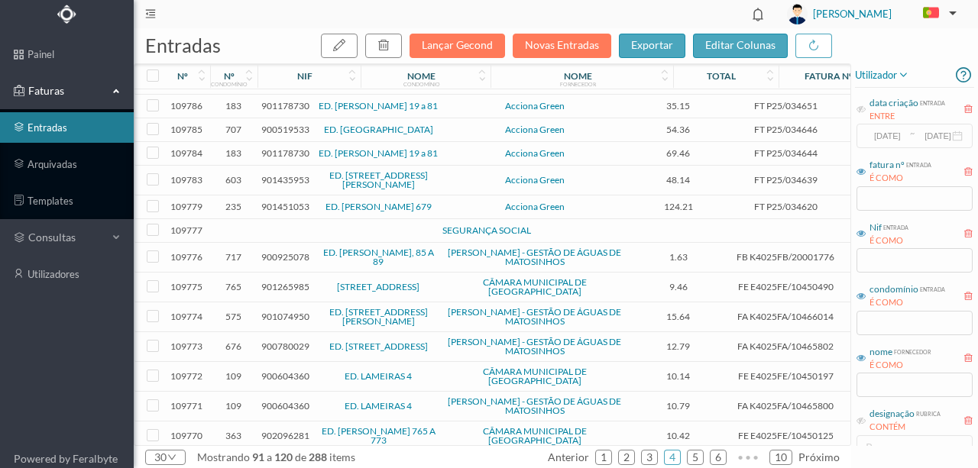
click at [275, 212] on span "901451053" at bounding box center [285, 206] width 48 height 11
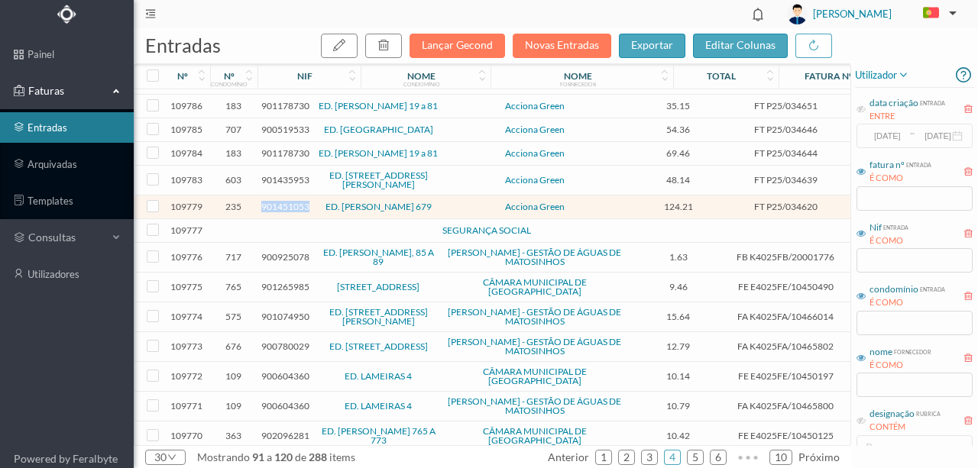
click at [275, 212] on span "901451053" at bounding box center [285, 206] width 48 height 11
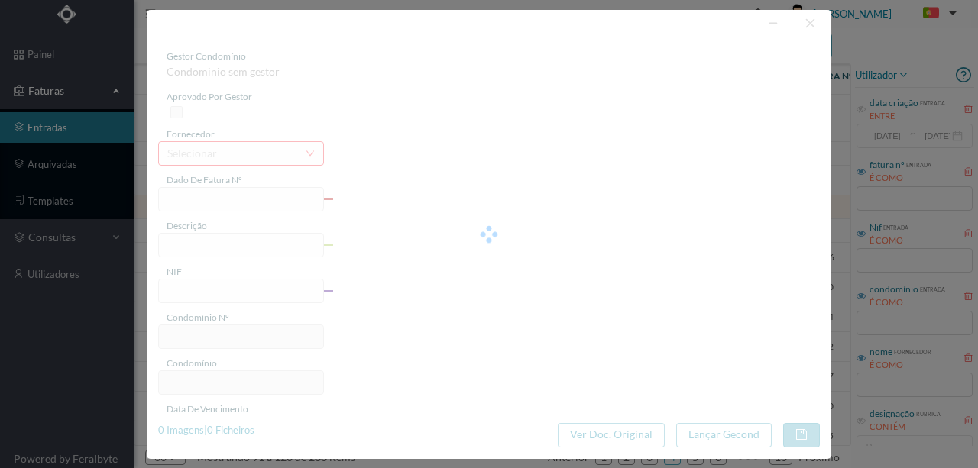
type input "FT P25/034620"
type input "[PERSON_NAME] 679"
type input "901451053"
type input "[DATE]"
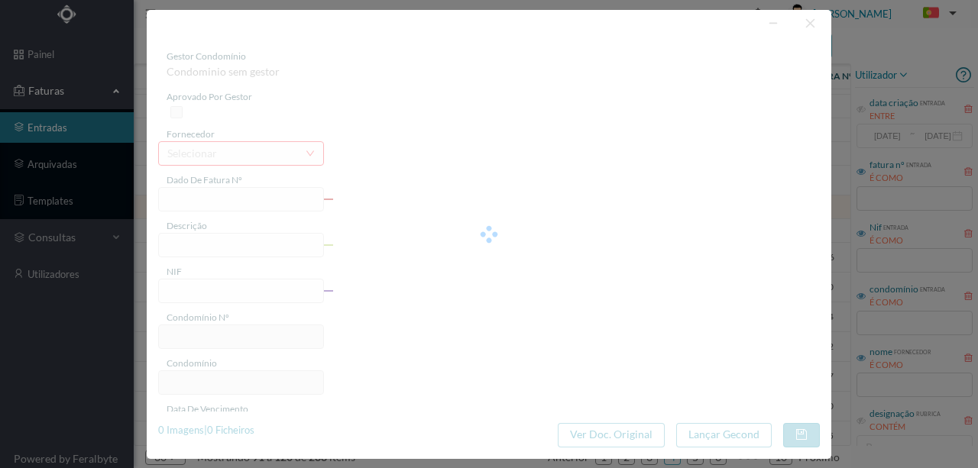
type input "[DATE]"
type input "124.21"
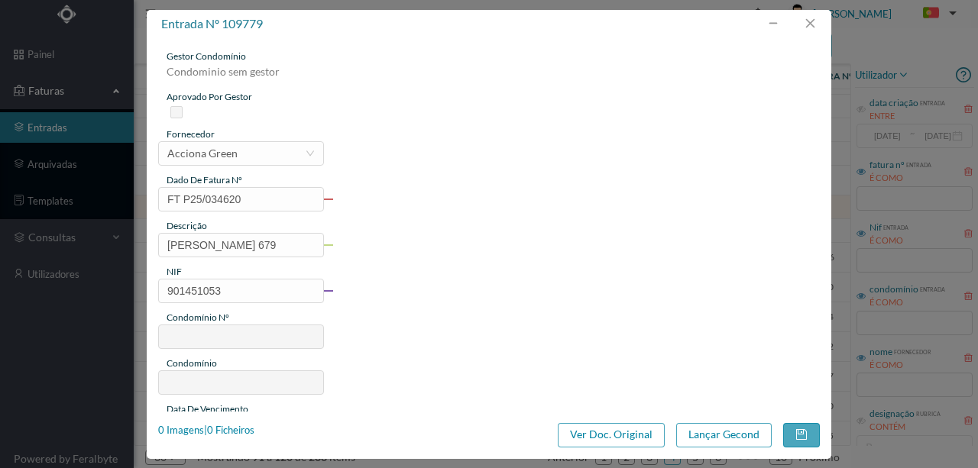
type input "235"
type input "ED. [PERSON_NAME] 679"
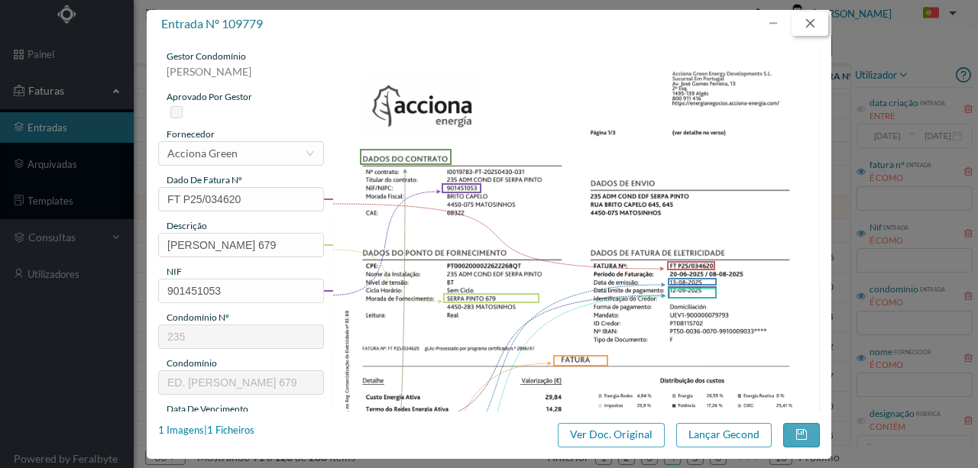
click at [802, 28] on button "button" at bounding box center [810, 23] width 37 height 24
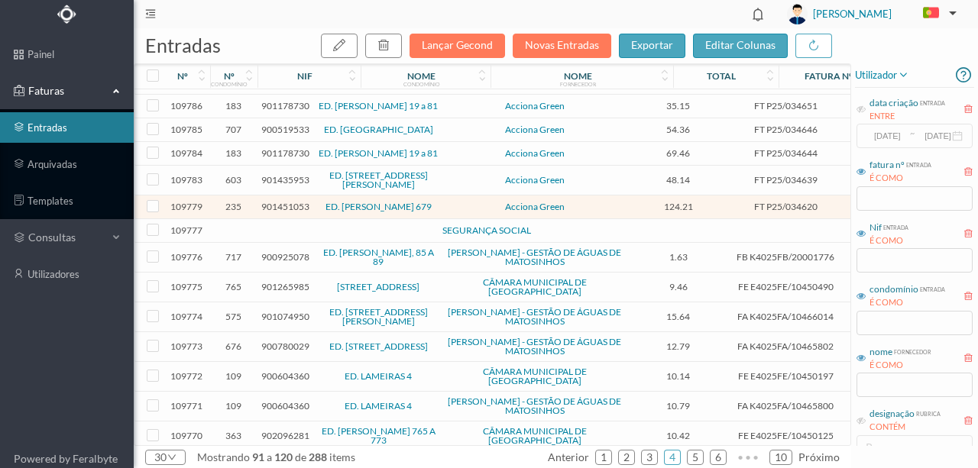
click at [274, 243] on td at bounding box center [330, 231] width 131 height 24
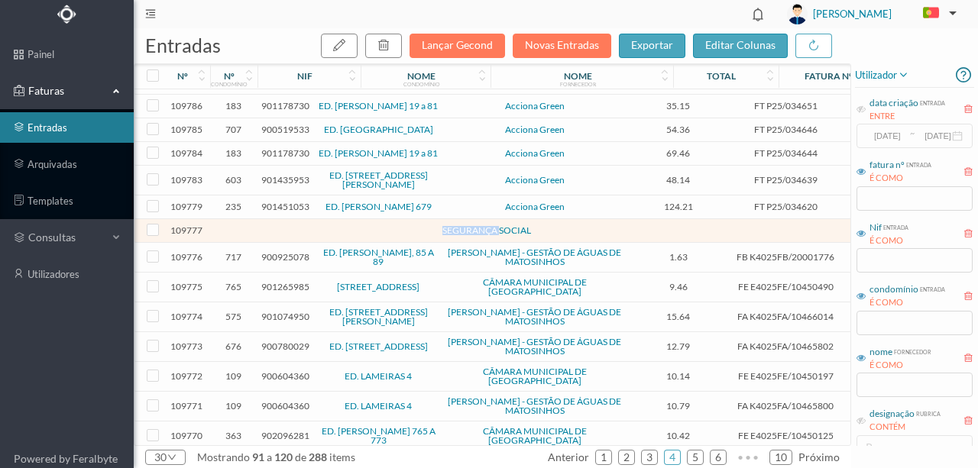
click at [274, 243] on td at bounding box center [330, 231] width 131 height 24
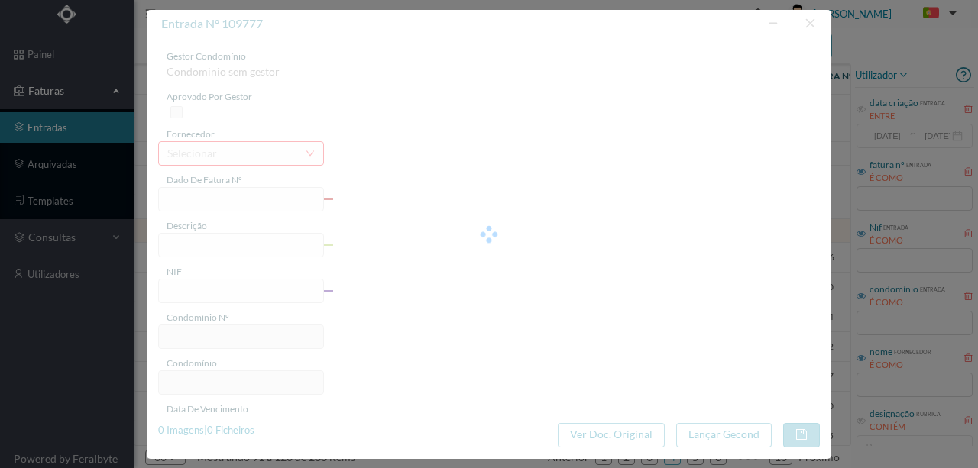
type input "0"
type input "Invalid date"
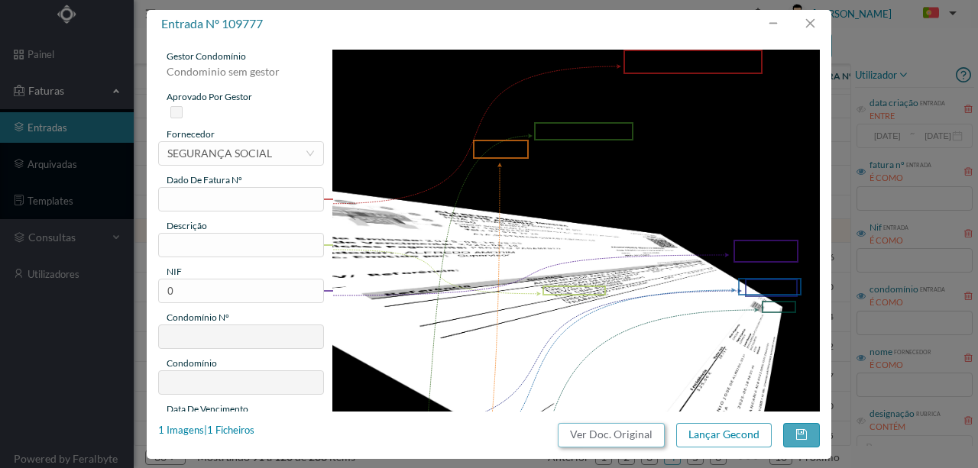
click at [615, 439] on button "Ver Doc. Original" at bounding box center [611, 435] width 107 height 24
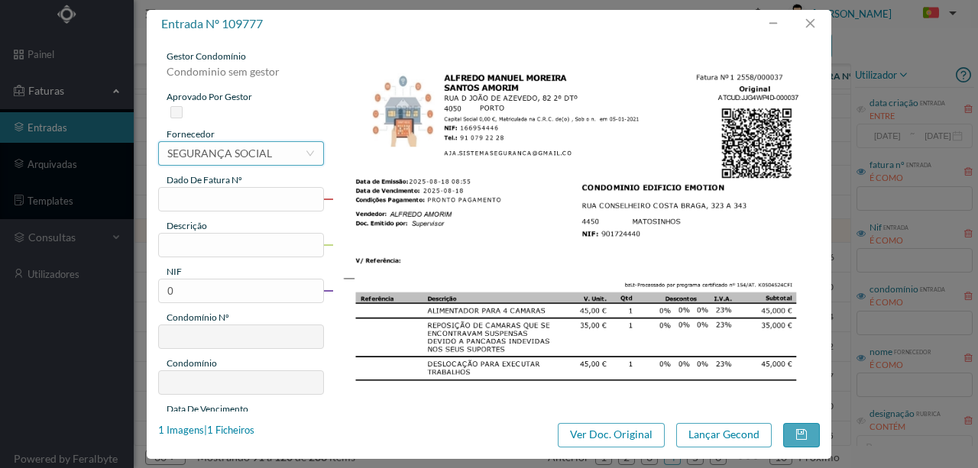
click at [277, 147] on div "selecionar SEGURANÇA SOCIAL" at bounding box center [236, 153] width 138 height 23
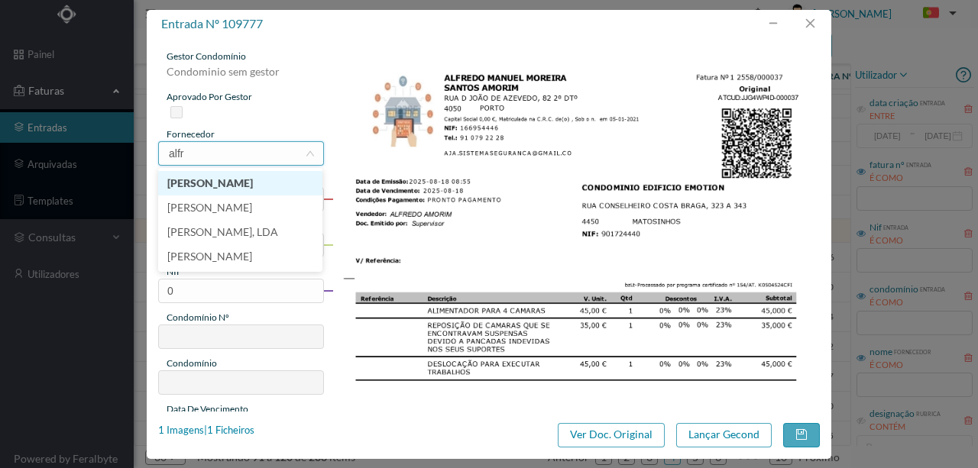
scroll to position [0, 0]
type input "[PERSON_NAME]"
click at [255, 189] on li "[PERSON_NAME]" at bounding box center [240, 183] width 164 height 24
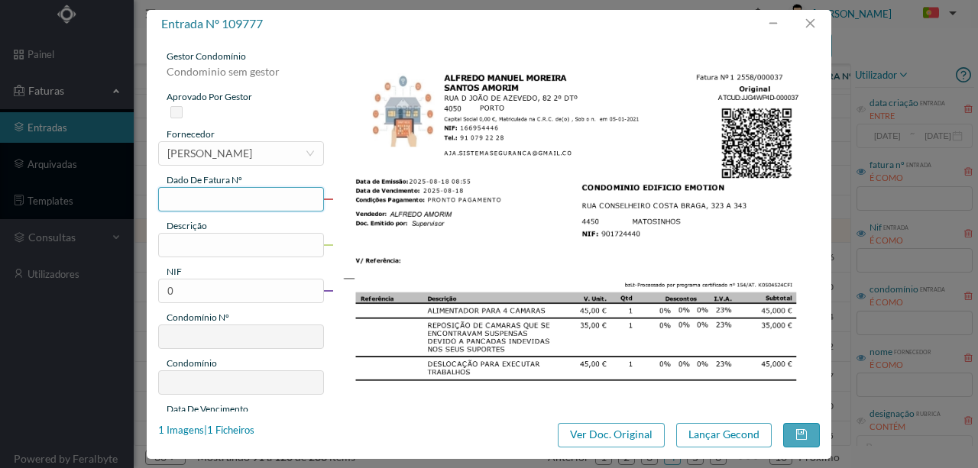
click at [186, 200] on input "text" at bounding box center [241, 199] width 166 height 24
type input "F 37"
click at [225, 245] on input "text" at bounding box center [241, 245] width 166 height 24
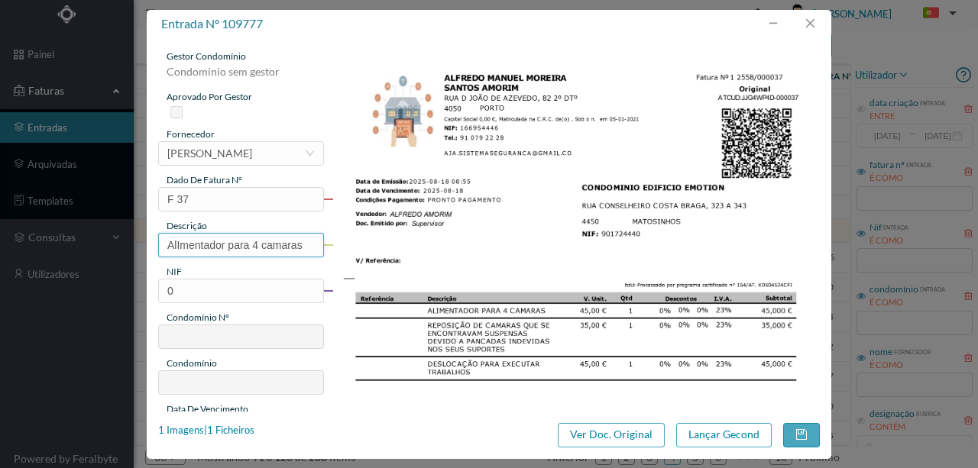
click at [180, 245] on input "AlImentador para 4 camaras" at bounding box center [241, 245] width 166 height 24
click at [303, 243] on input "Alimentador para 4 camaras" at bounding box center [241, 245] width 166 height 24
type input "Alimentador para 4 camaras; Reposição de camaras"
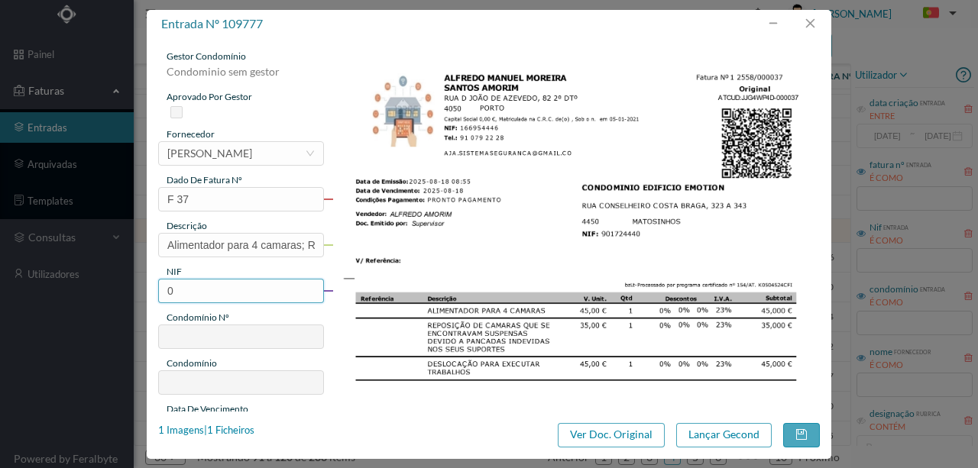
drag, startPoint x: 183, startPoint y: 284, endPoint x: 37, endPoint y: 300, distance: 147.5
click at [37, 300] on div "entrada nº 109777 gestor condomínio Condominio sem gestor aprovado por gestor f…" at bounding box center [489, 234] width 978 height 468
type input "901724440"
type input "217"
type input "ED. EMOTION"
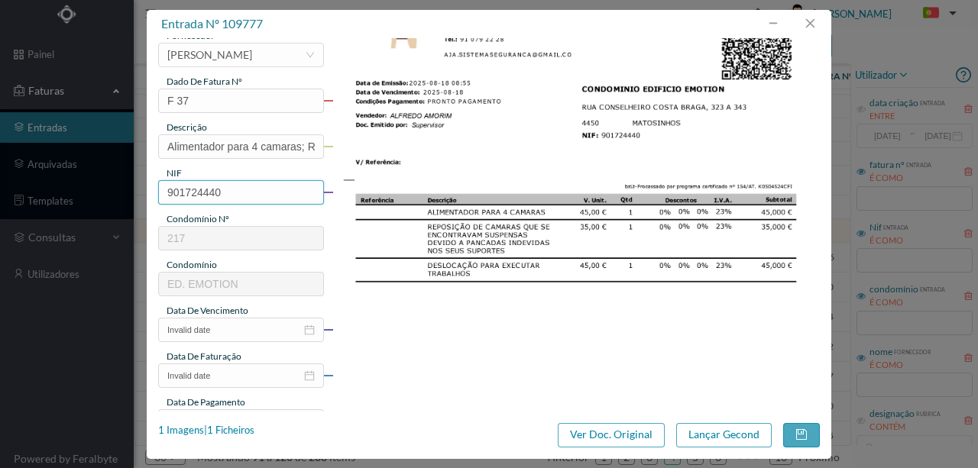
scroll to position [153, 0]
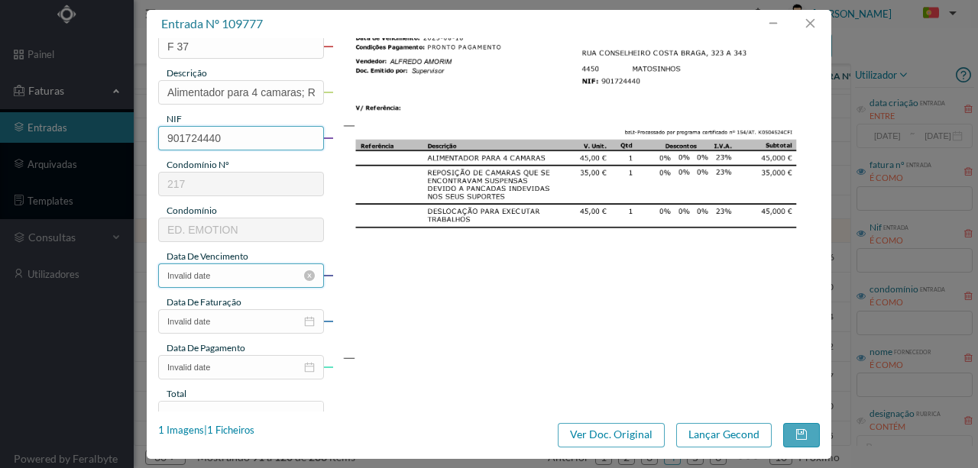
type input "901724440"
click at [241, 278] on input "Invalid date" at bounding box center [241, 276] width 166 height 24
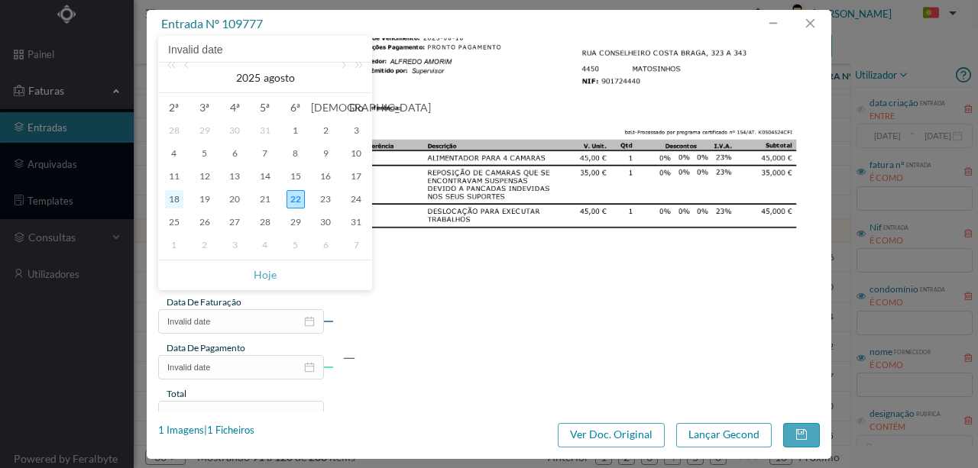
click at [177, 199] on div "18" at bounding box center [174, 199] width 18 height 18
type input "[DATE]"
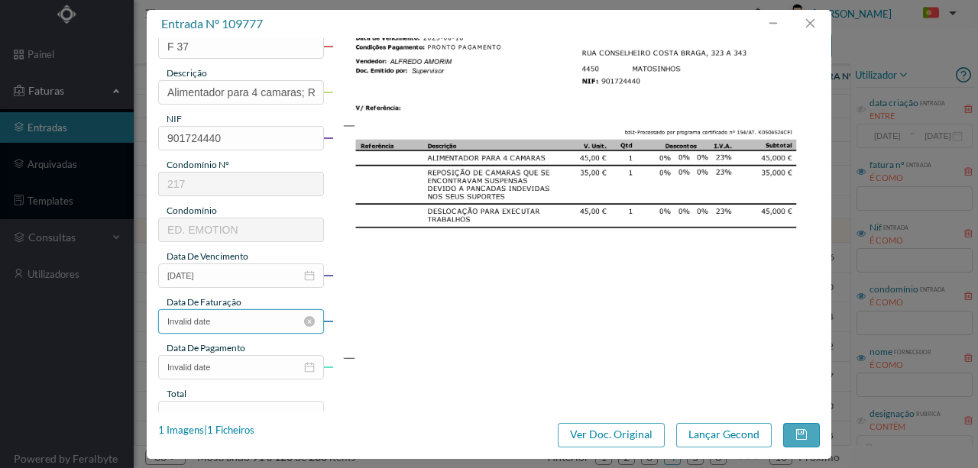
click at [228, 319] on input "Invalid date" at bounding box center [241, 321] width 166 height 24
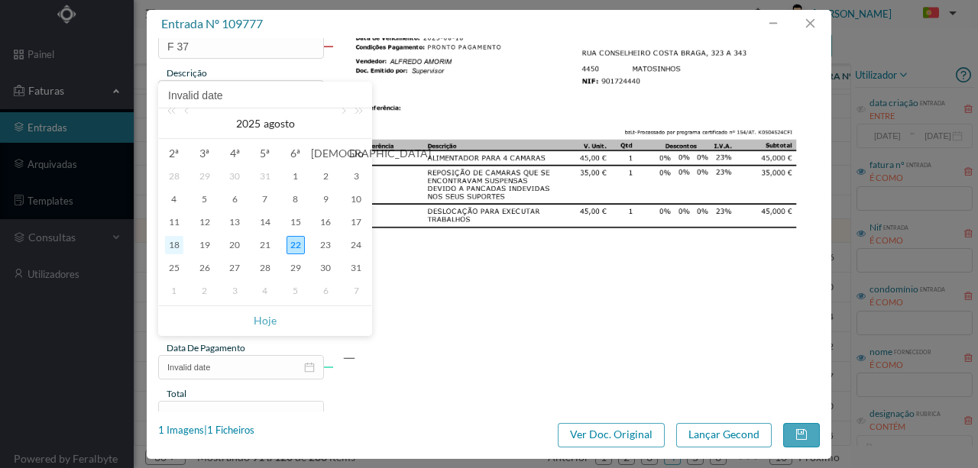
click at [173, 247] on div "18" at bounding box center [174, 245] width 18 height 18
type input "[DATE]"
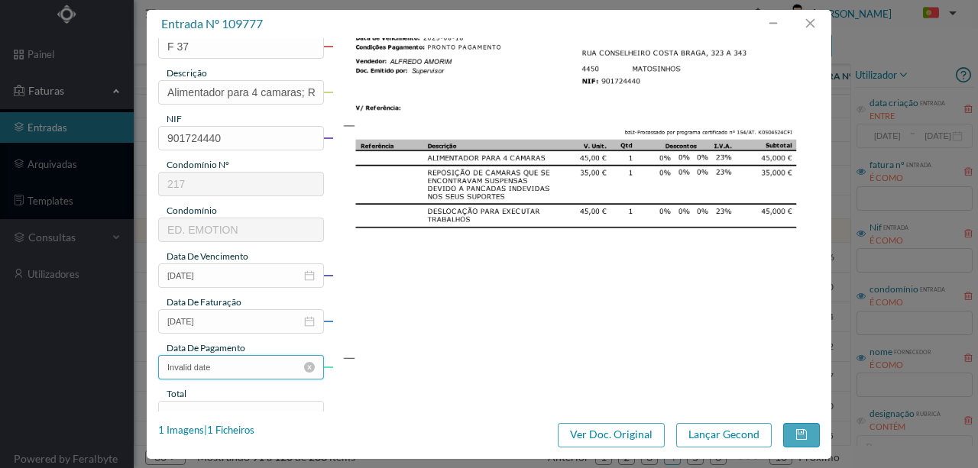
click at [243, 371] on input "Invalid date" at bounding box center [241, 367] width 166 height 24
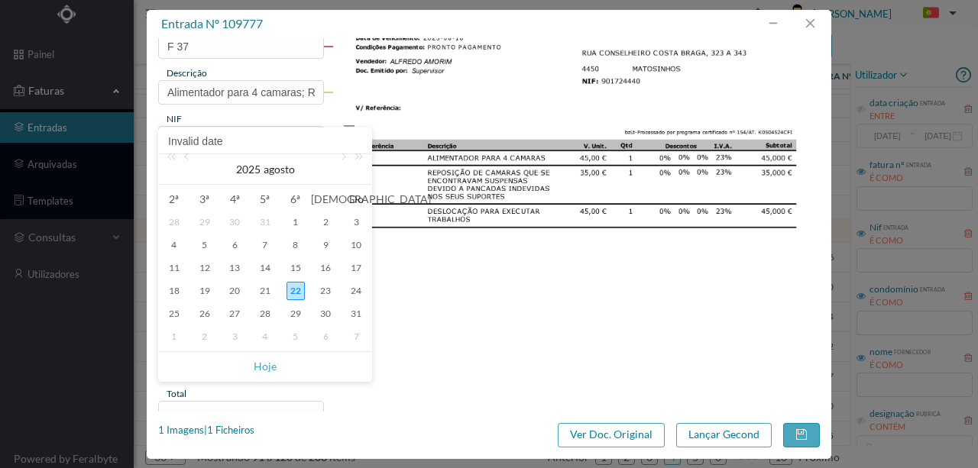
click at [291, 292] on div "22" at bounding box center [296, 291] width 18 height 18
type input "[DATE]"
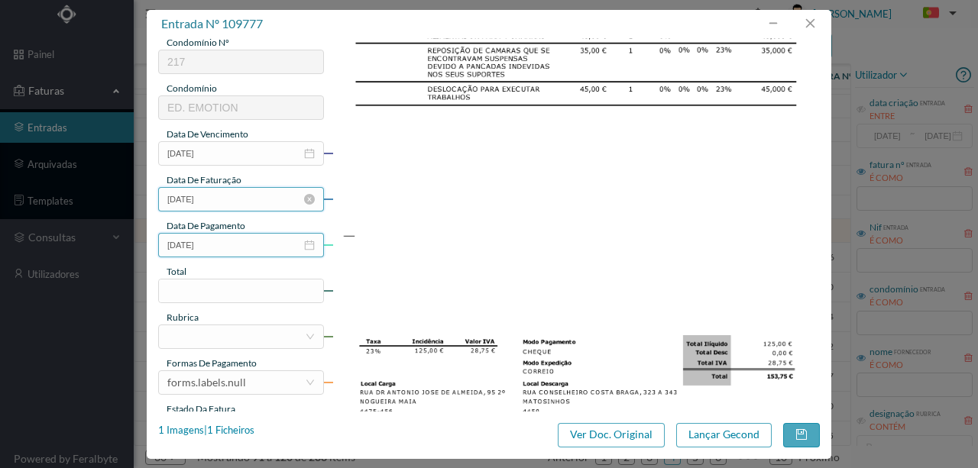
scroll to position [356, 0]
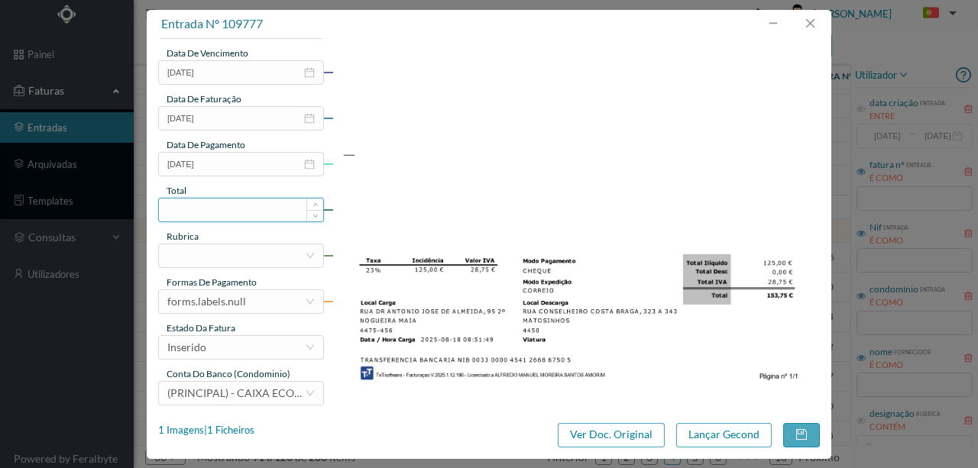
click at [191, 208] on input at bounding box center [241, 210] width 164 height 23
type input "153.75"
click at [203, 257] on div at bounding box center [236, 256] width 138 height 23
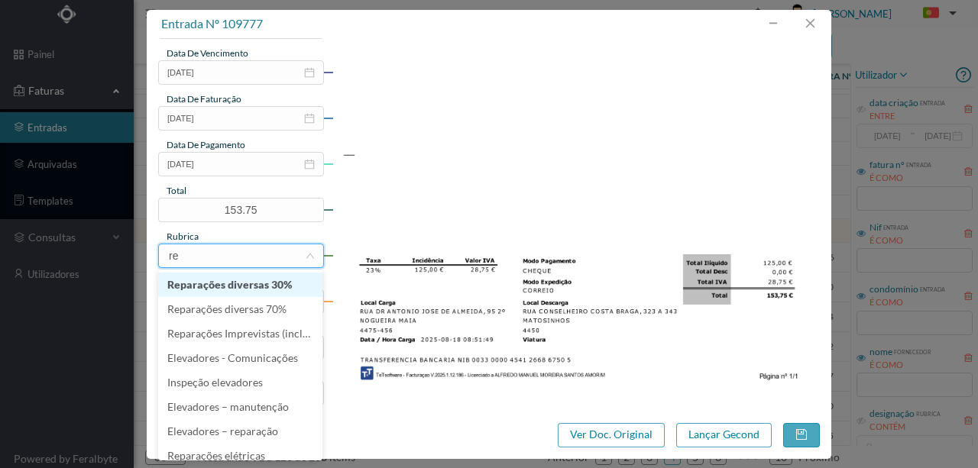
type input "rep"
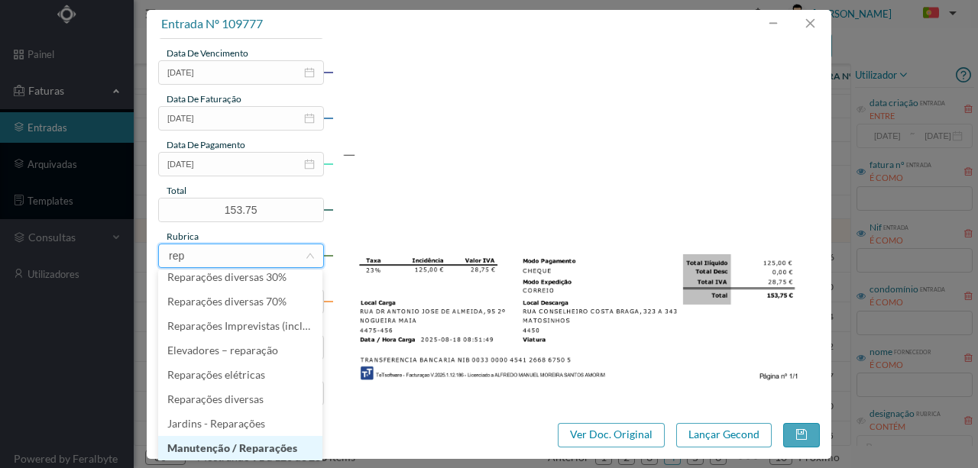
click at [225, 451] on li "Manutenção / Reparações" at bounding box center [240, 448] width 164 height 24
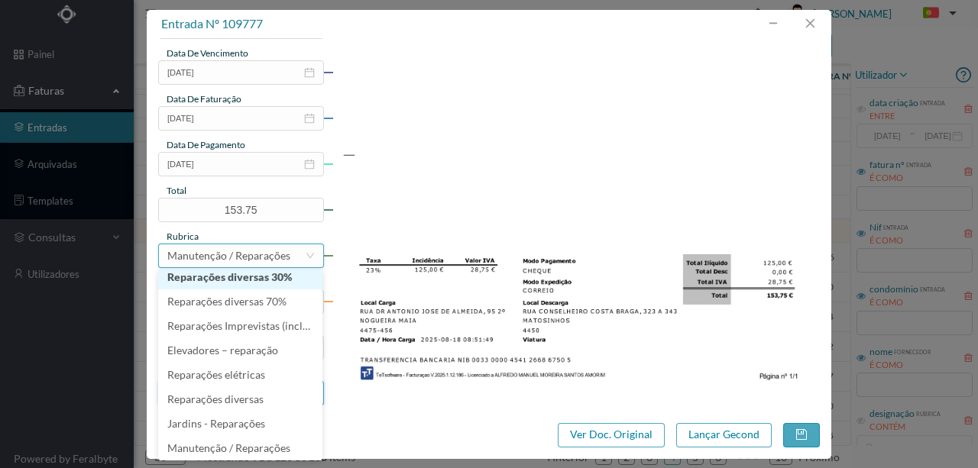
scroll to position [3, 0]
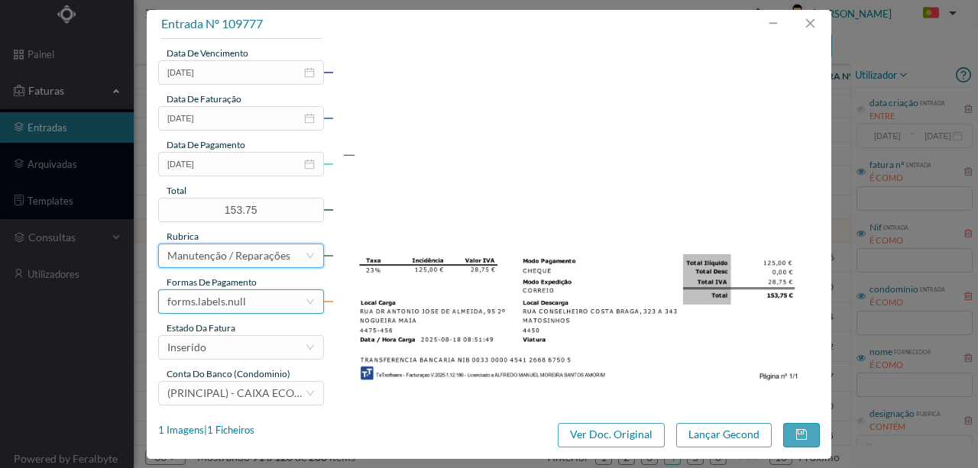
click at [217, 303] on div "forms.labels.null" at bounding box center [206, 301] width 79 height 23
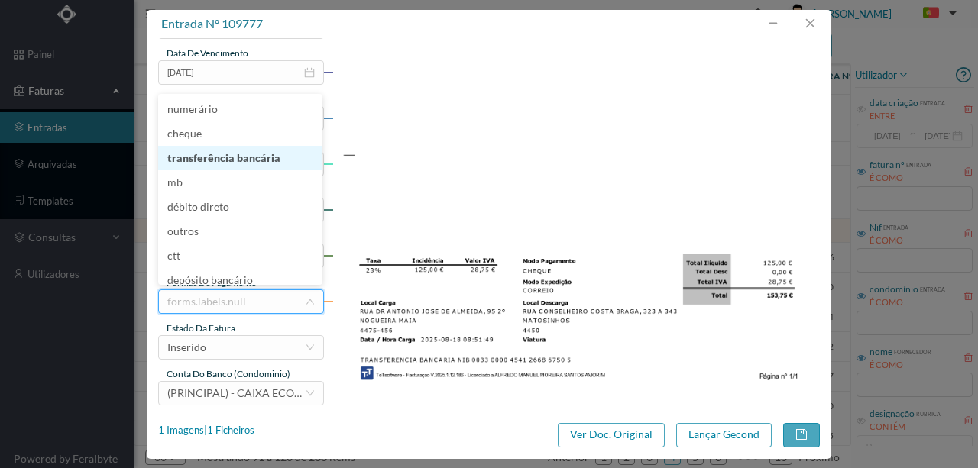
click at [229, 156] on li "transferência bancária" at bounding box center [240, 158] width 164 height 24
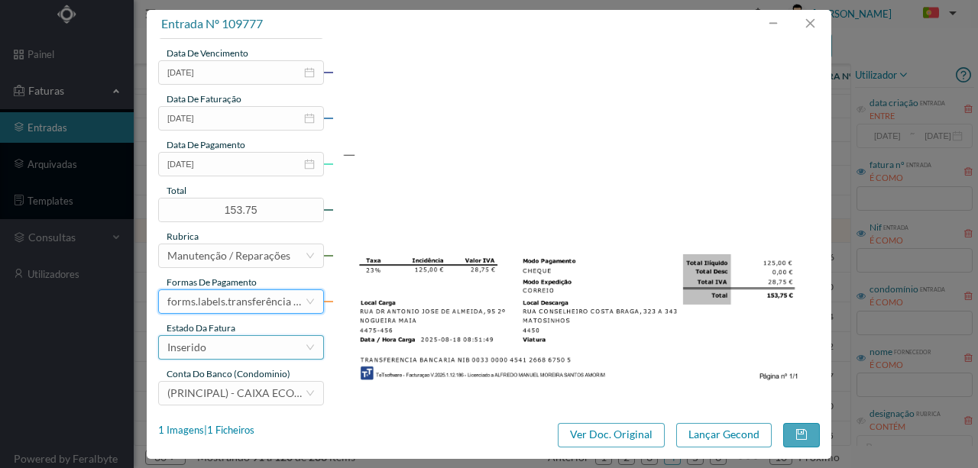
click at [218, 356] on div "Inserido" at bounding box center [236, 347] width 138 height 23
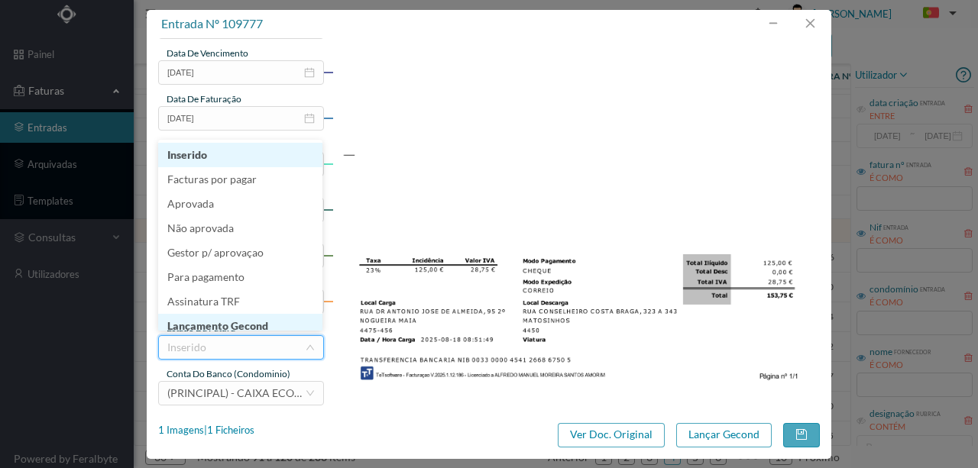
scroll to position [8, 0]
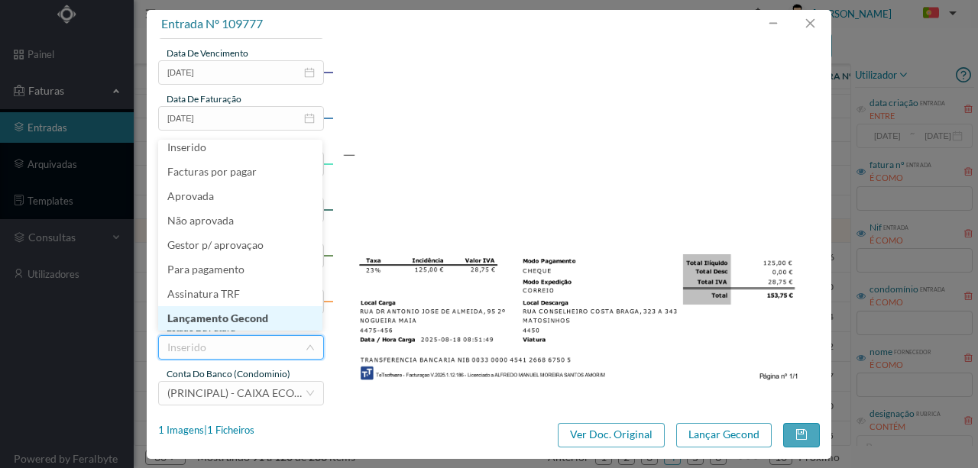
click at [246, 320] on li "Lançamento Gecond" at bounding box center [240, 318] width 164 height 24
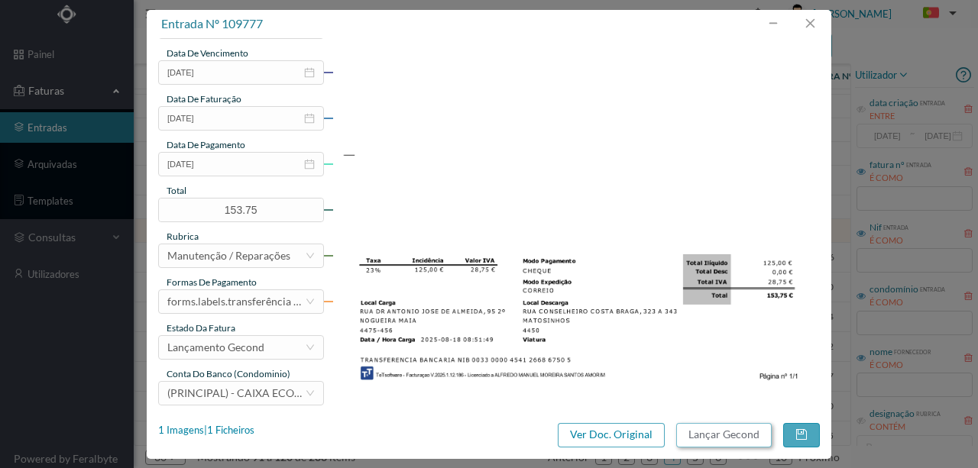
click at [711, 428] on button "Lançar Gecond" at bounding box center [724, 435] width 96 height 24
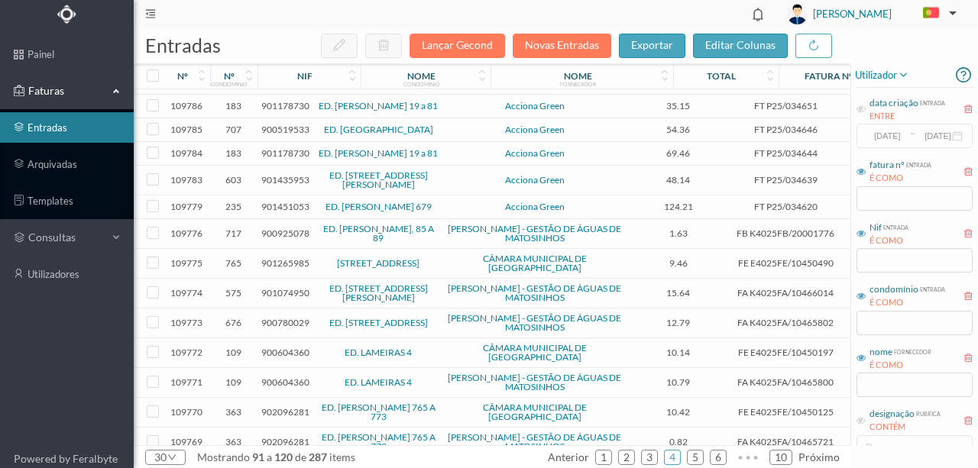
click at [281, 239] on span "900925078" at bounding box center [285, 233] width 48 height 11
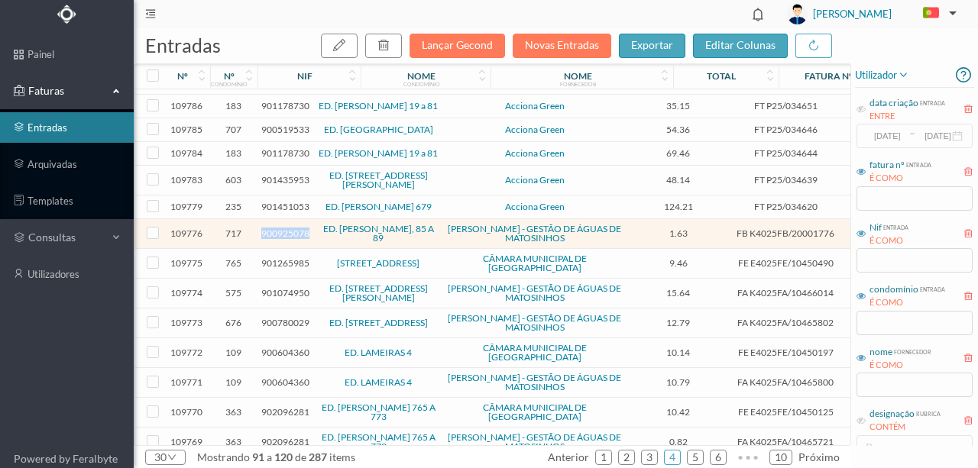
click at [281, 239] on span "900925078" at bounding box center [285, 233] width 48 height 11
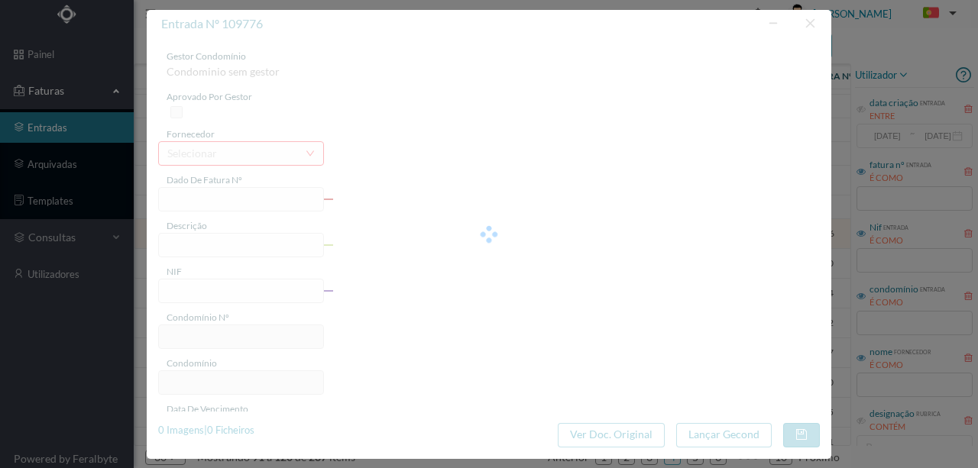
type input "FB K4025FB/20001776"
type input "Período de faturação: [DATE] a [DATE]"
type input "900925078"
type input "Invalid date"
type input "[DATE]"
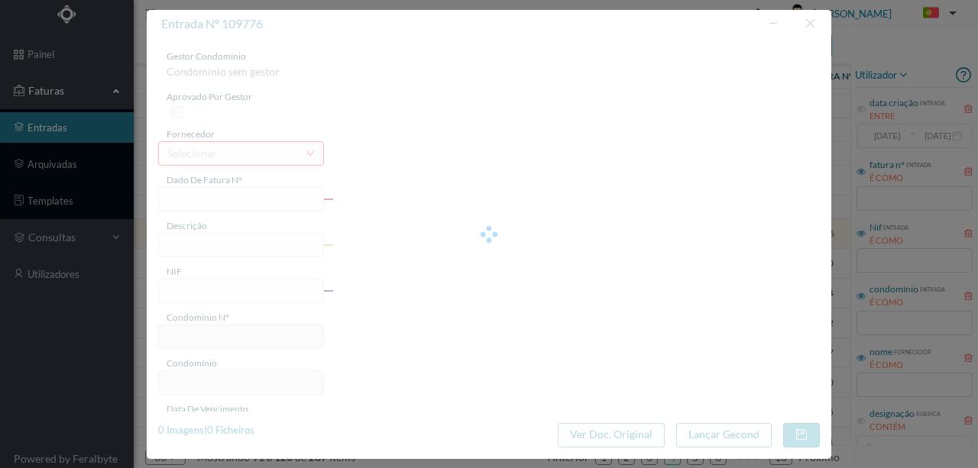
type input "1.63"
type input "717"
type input "ED. [PERSON_NAME], 85 A 89"
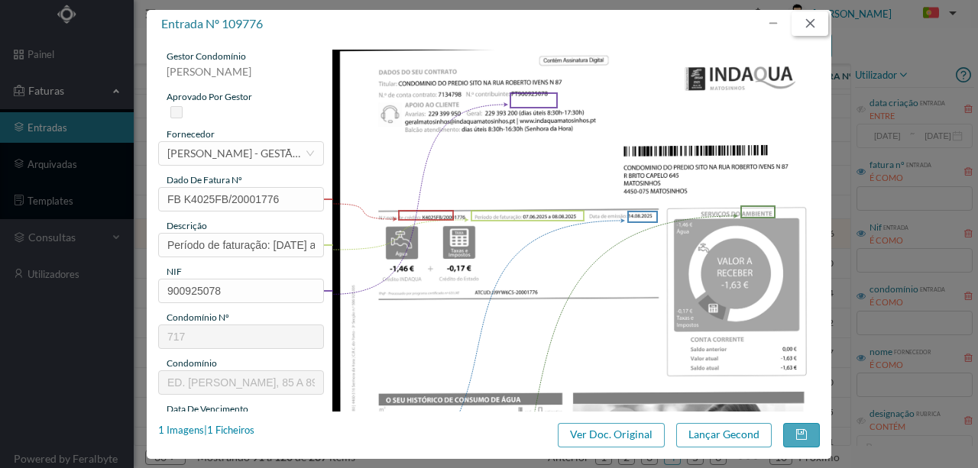
click at [809, 24] on button "button" at bounding box center [810, 23] width 37 height 24
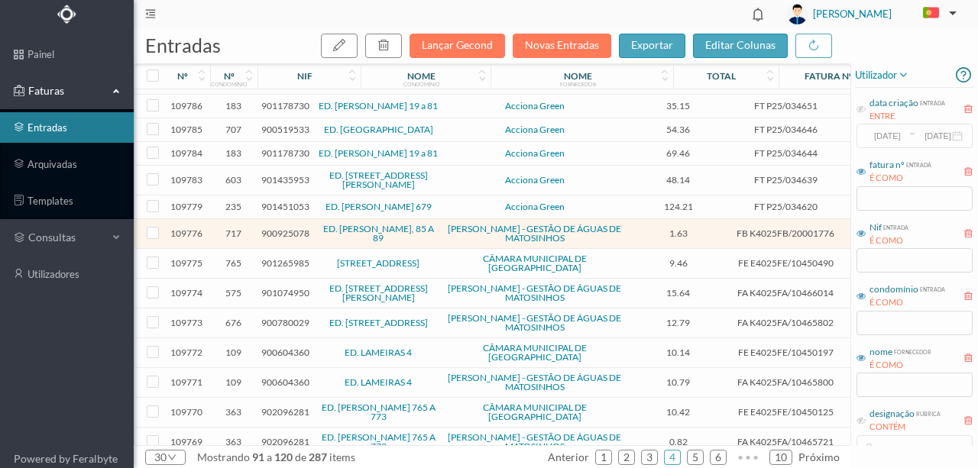
click at [287, 269] on span "901265985" at bounding box center [285, 263] width 48 height 11
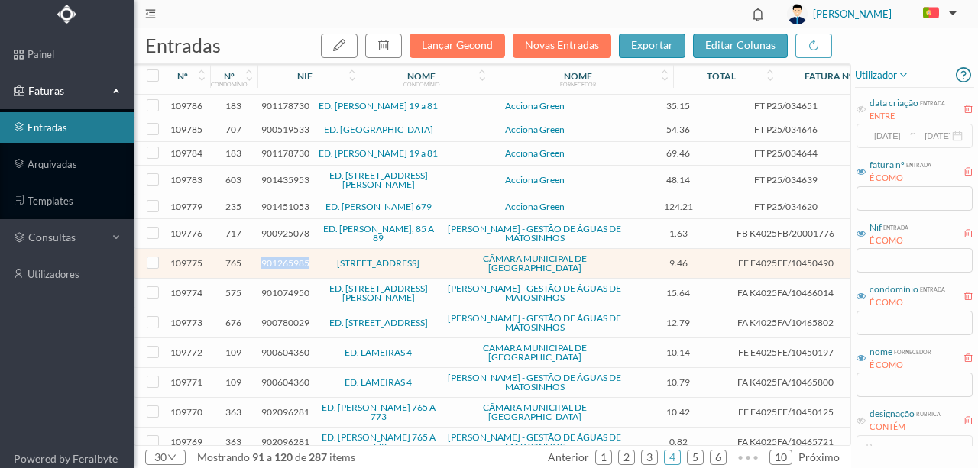
click at [287, 269] on span "901265985" at bounding box center [285, 263] width 48 height 11
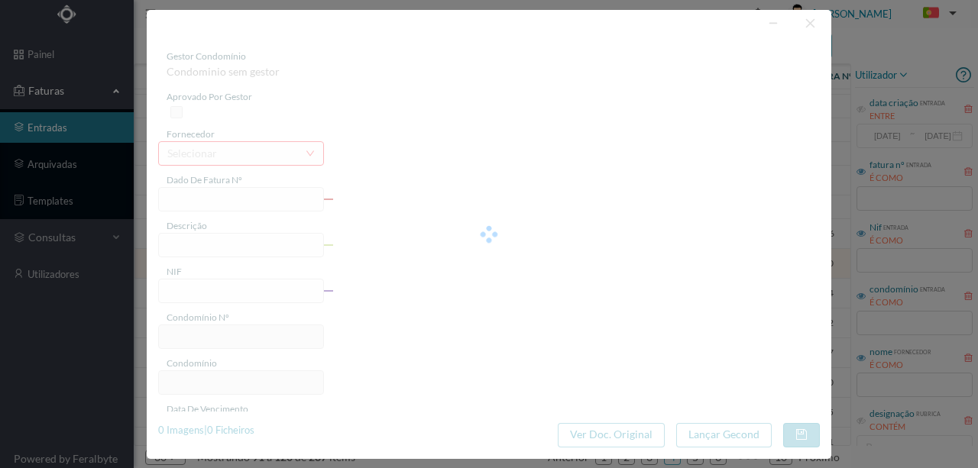
type input "FE E4025FE/10450490"
type input "901265985"
type input "Invalid date"
type input "[DATE]"
type input "9.46"
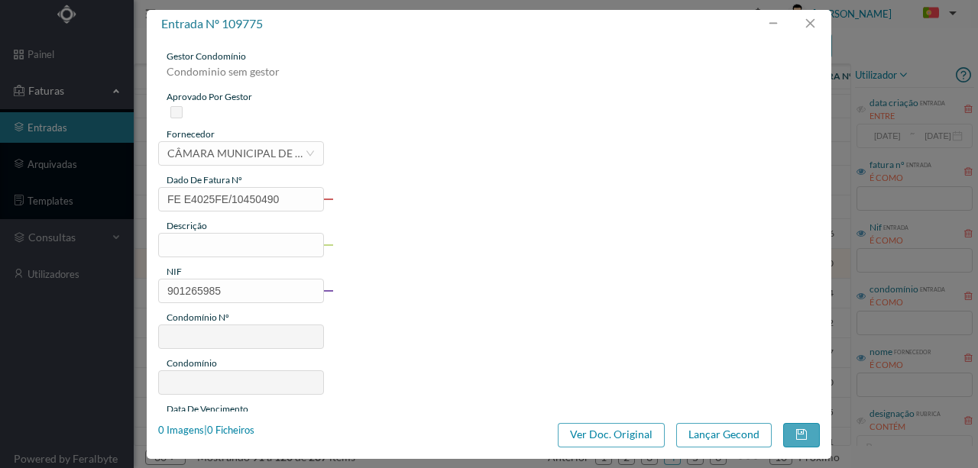
type input "765"
type input "[STREET_ADDRESS]"
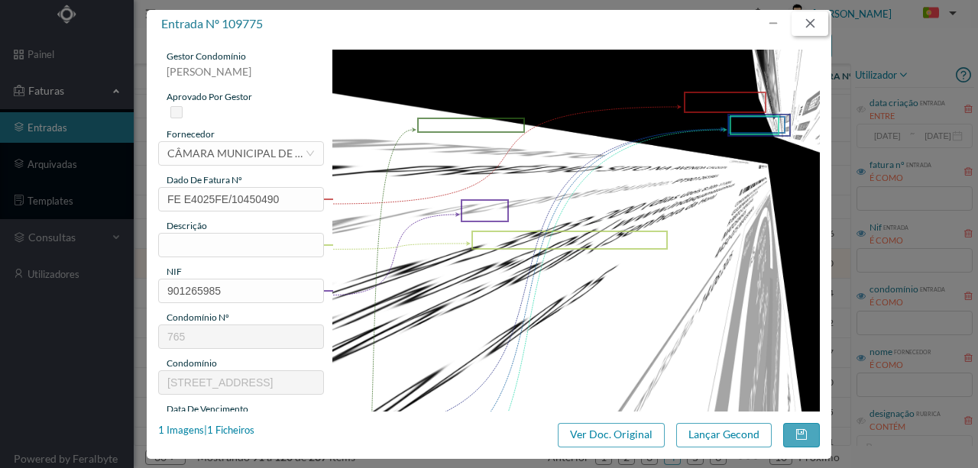
click at [815, 28] on button "button" at bounding box center [810, 23] width 37 height 24
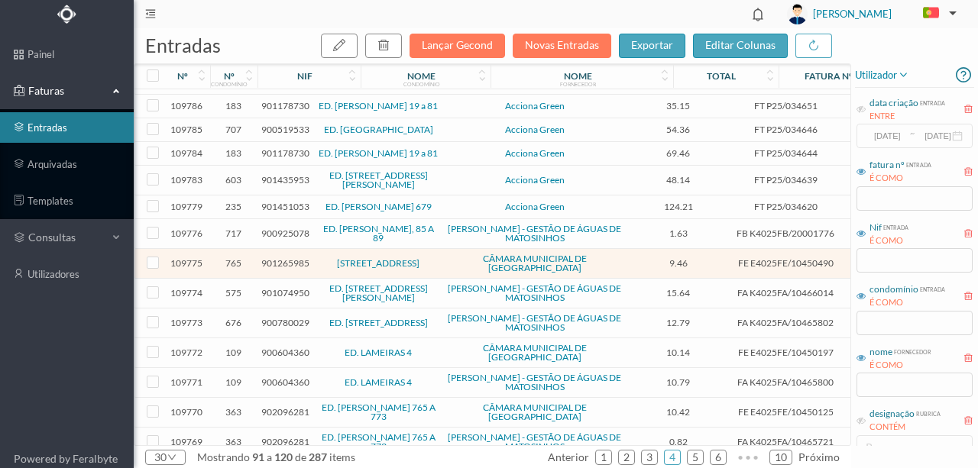
click at [283, 329] on span "900780029" at bounding box center [285, 322] width 48 height 11
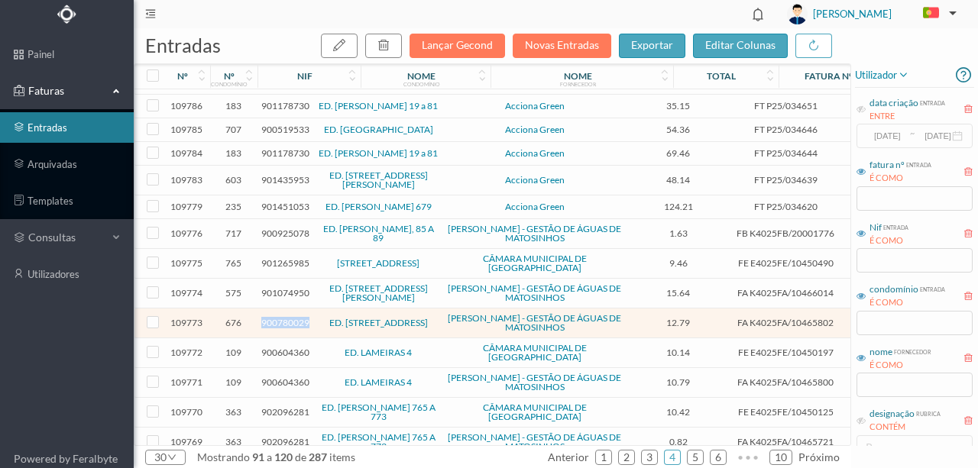
click at [283, 329] on span "900780029" at bounding box center [285, 322] width 48 height 11
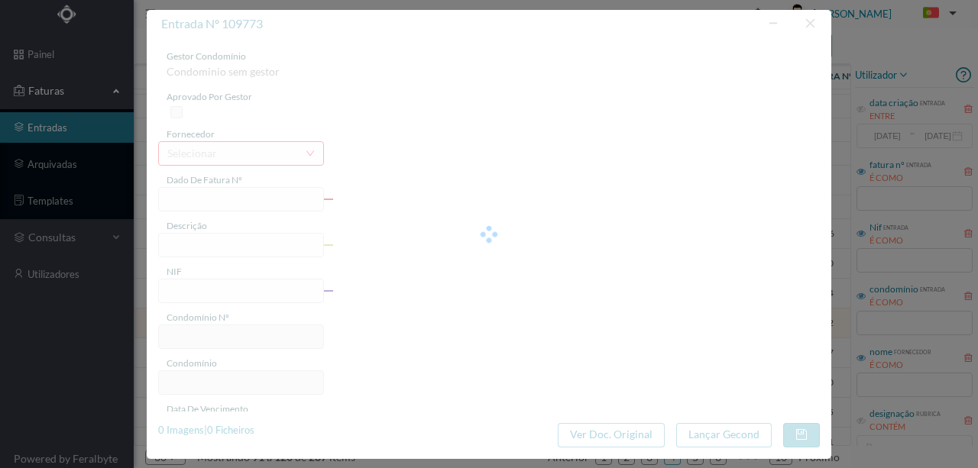
type input "FA K4025FA/10465802"
type input "Período de faturação: [DATE] a VS.VB.202>"
type input "900780029"
type input "[DATE]"
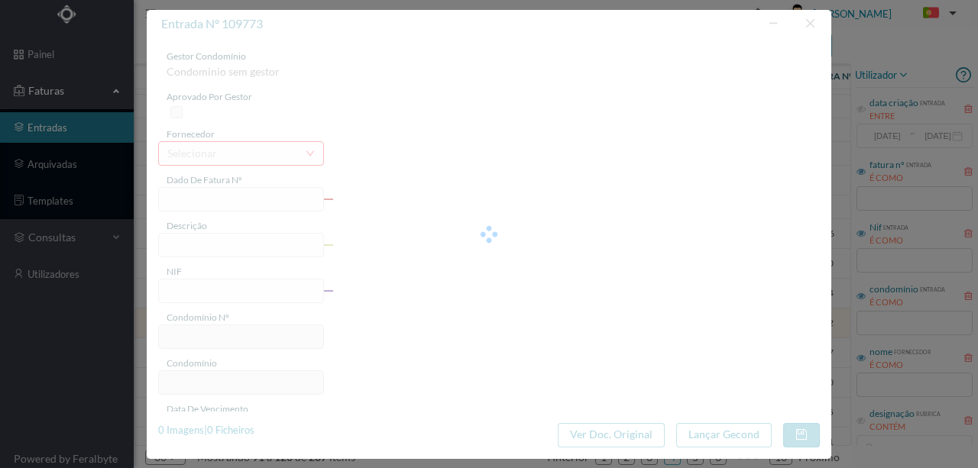
type input "[DATE]"
type input "12.79"
type input "676"
type input "ED. [STREET_ADDRESS]"
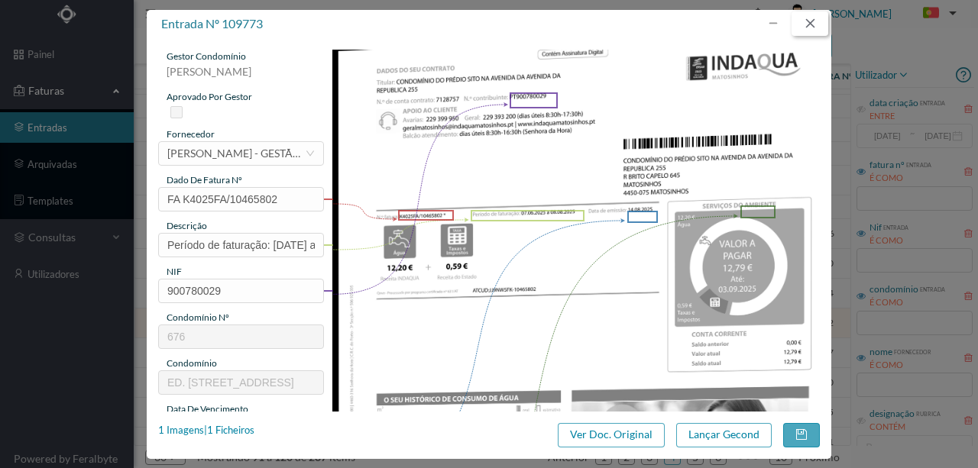
click at [813, 18] on button "button" at bounding box center [810, 23] width 37 height 24
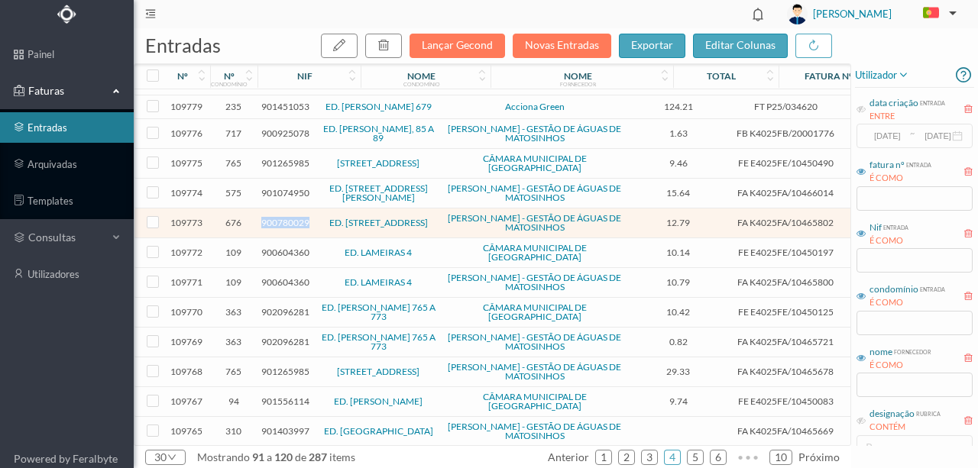
scroll to position [203, 0]
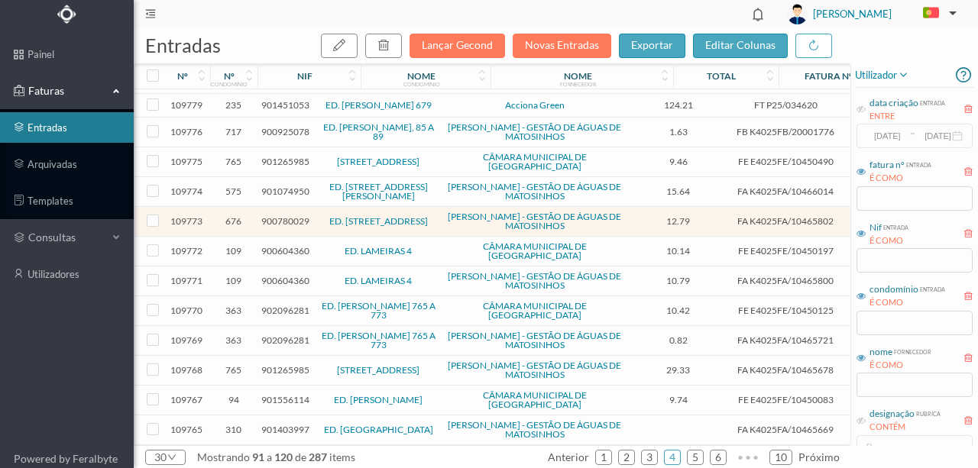
click at [290, 345] on span "902096281" at bounding box center [285, 340] width 48 height 11
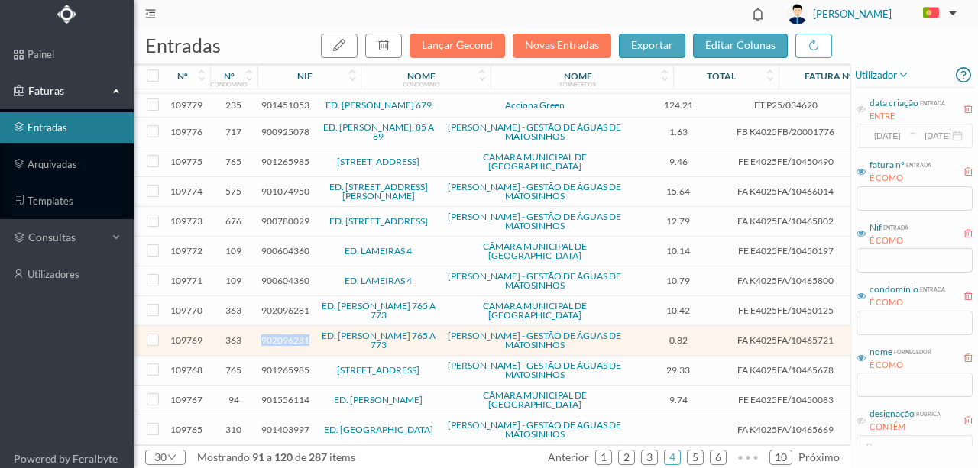
click at [290, 345] on span "902096281" at bounding box center [285, 340] width 48 height 11
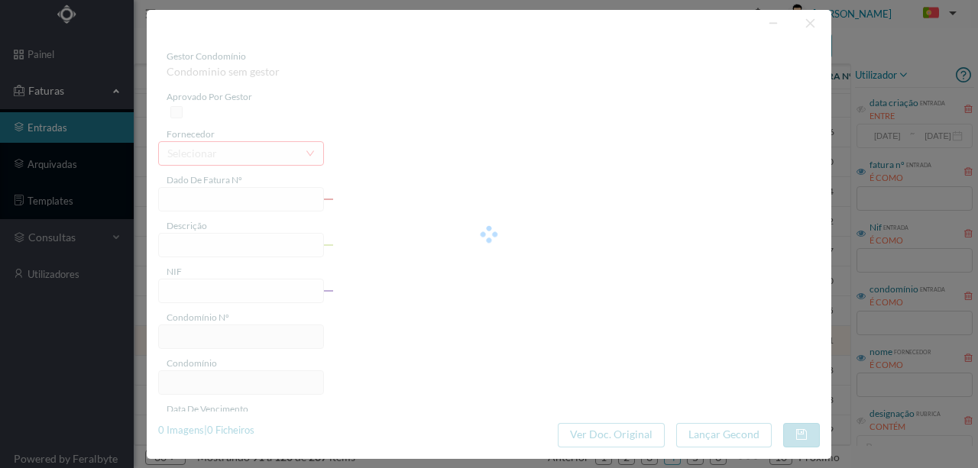
type input "FA K4025FA/10465721"
type input "Periodo de faturação: [DATE] a [DATE]"
type input "902096281"
type input "[DATE]"
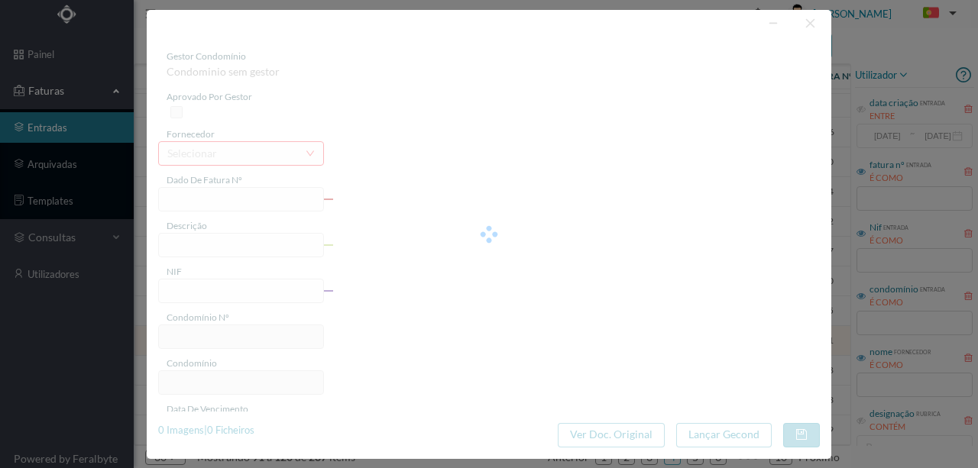
type input "[DATE]"
type input "0.82"
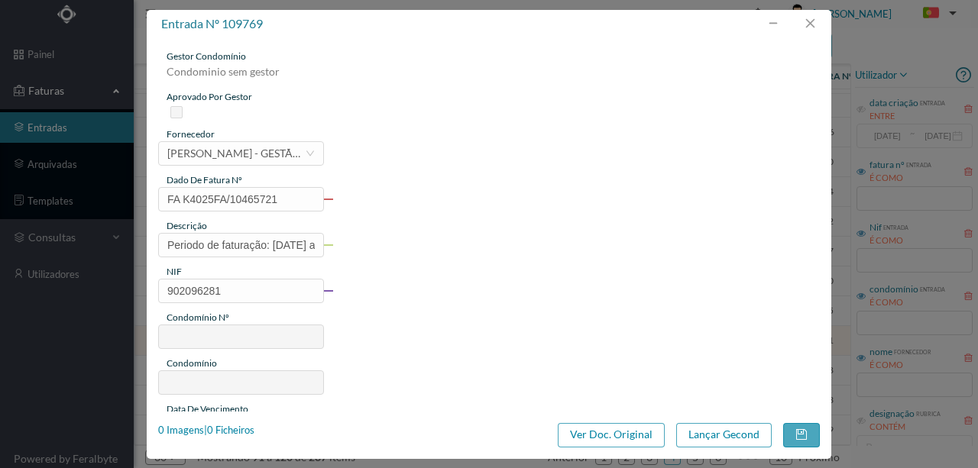
type input "363"
type input "ED. [PERSON_NAME] 765 A 773"
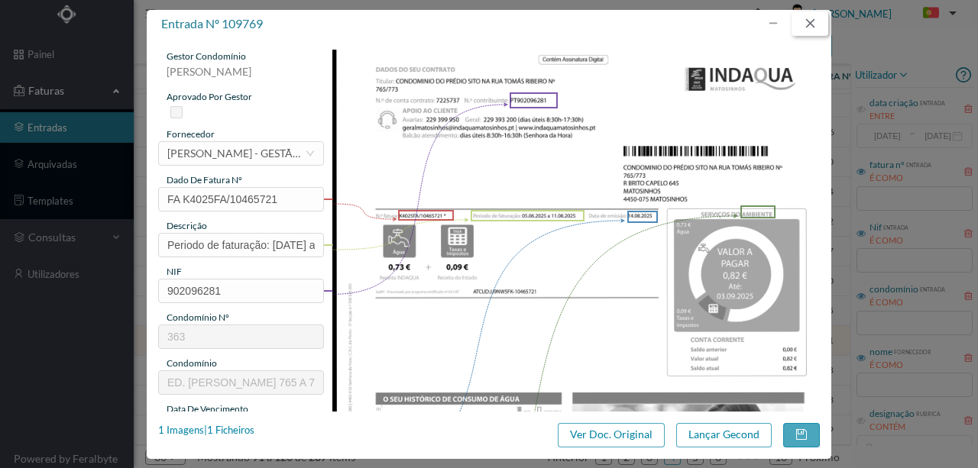
click at [811, 26] on button "button" at bounding box center [810, 23] width 37 height 24
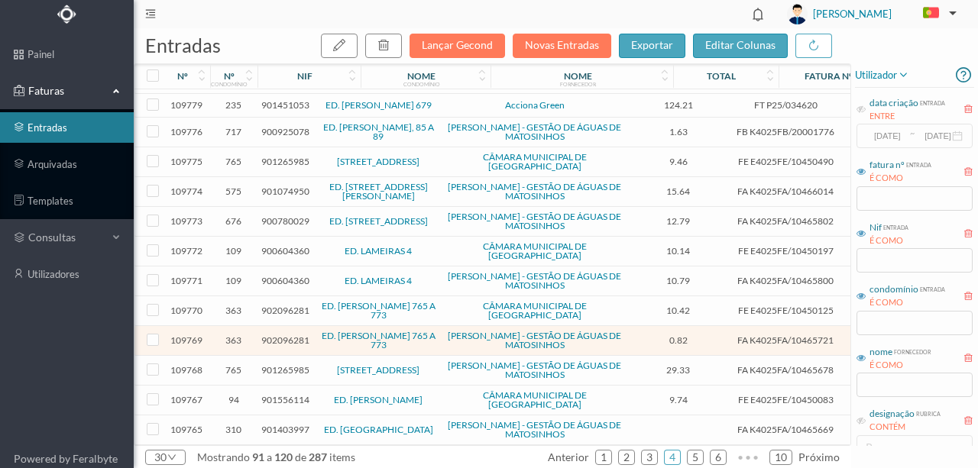
click at [289, 370] on span "901265985" at bounding box center [285, 370] width 48 height 11
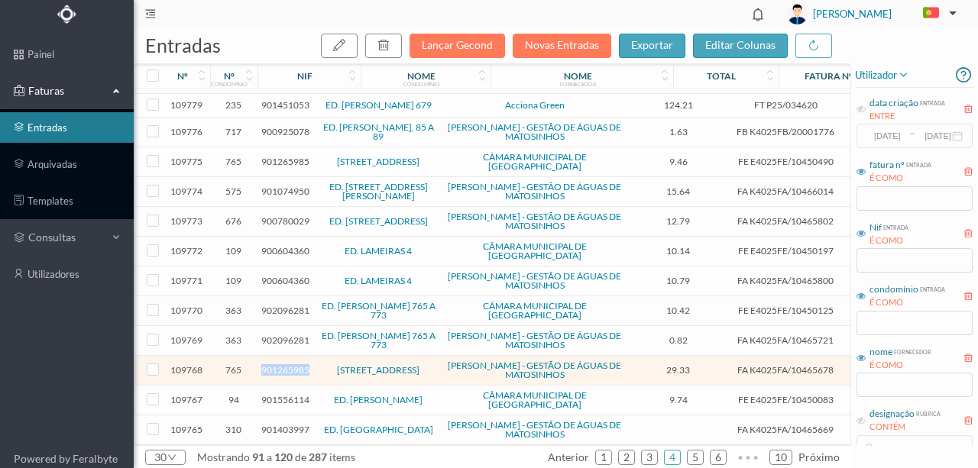
click at [289, 370] on span "901265985" at bounding box center [285, 370] width 48 height 11
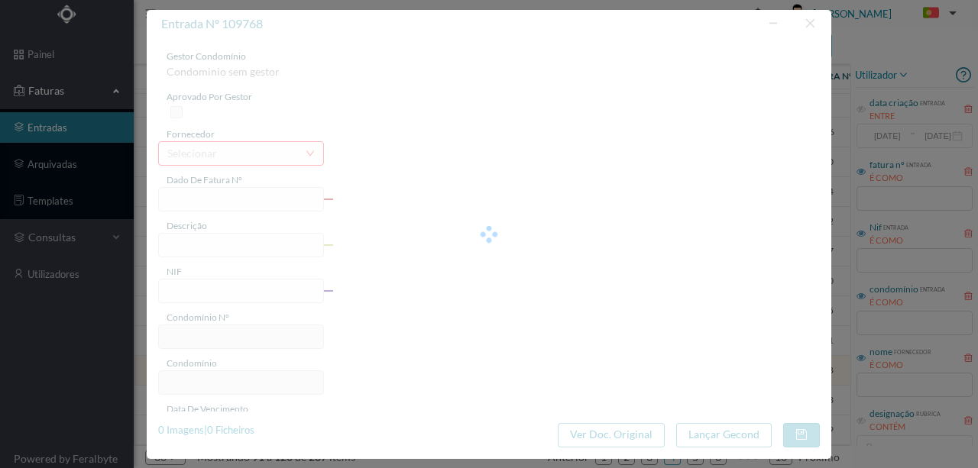
type input "FA K4025FA/10465678"
type input "Periodo de faturação: [DATE] a [DATE]"
type input "901265985"
type input "[DATE]"
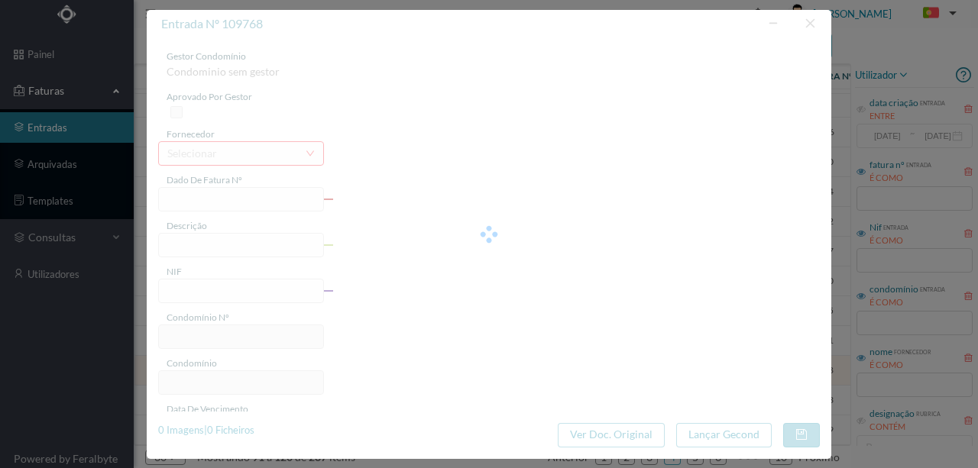
type input "[DATE]"
type input "29.33"
type input "765"
type input "[STREET_ADDRESS]"
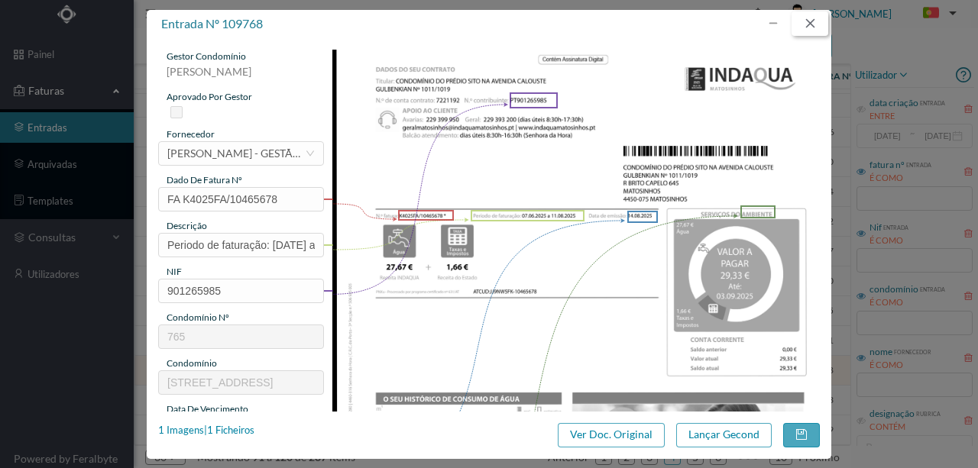
click at [807, 24] on button "button" at bounding box center [810, 23] width 37 height 24
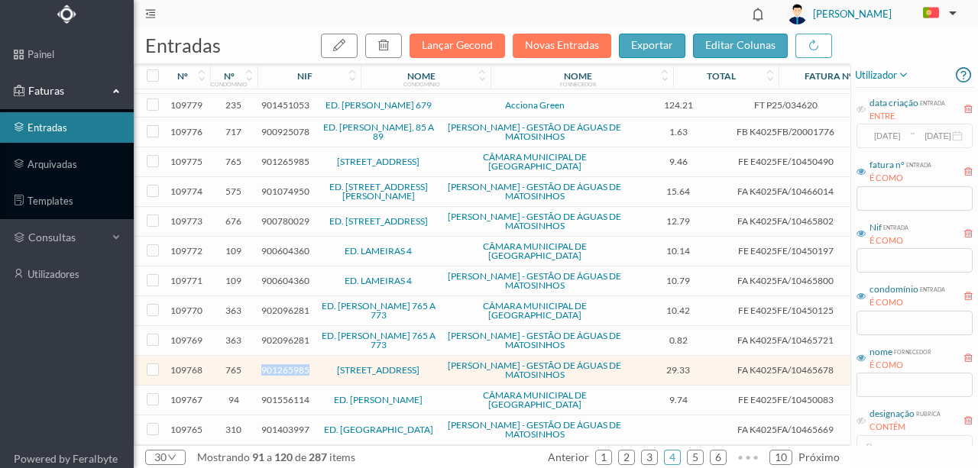
scroll to position [306, 0]
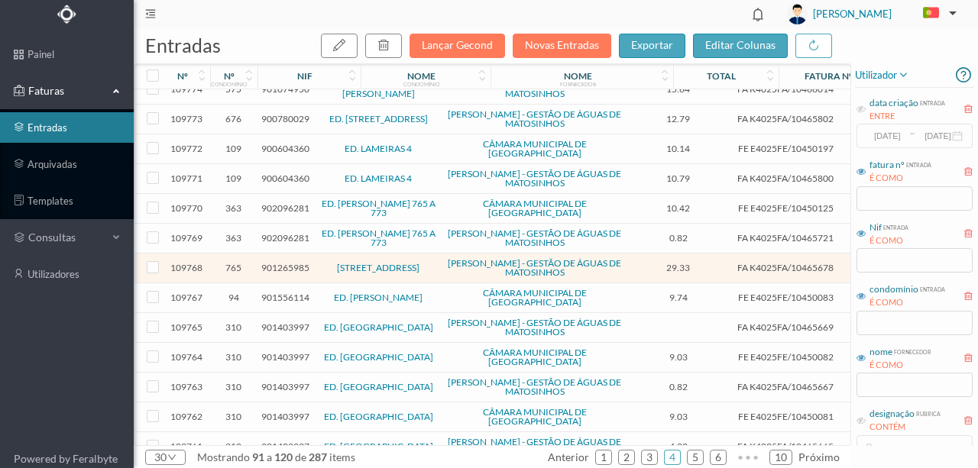
click at [287, 301] on span "901556114" at bounding box center [285, 297] width 48 height 11
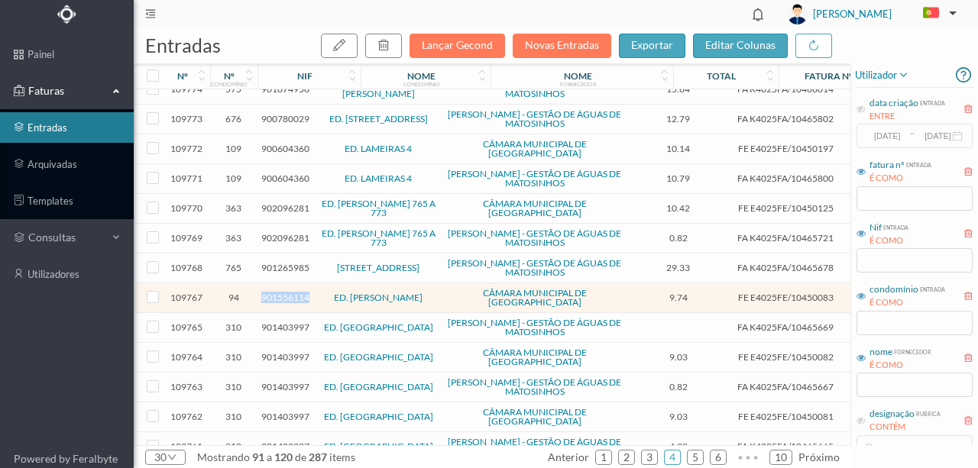
click at [287, 301] on span "901556114" at bounding box center [285, 297] width 48 height 11
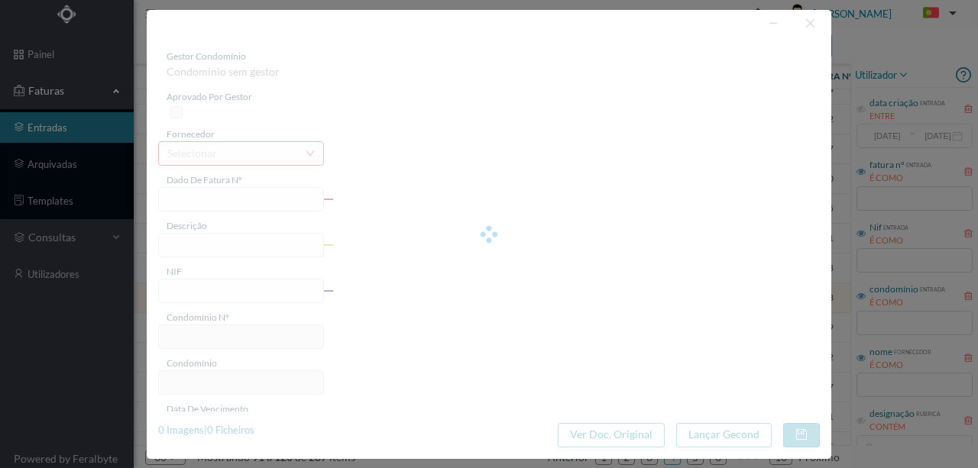
type input "FE E4025FE/10450083"
type input "901556114"
type input "Invalid date"
type input "14-08-2025"
type input "9.74"
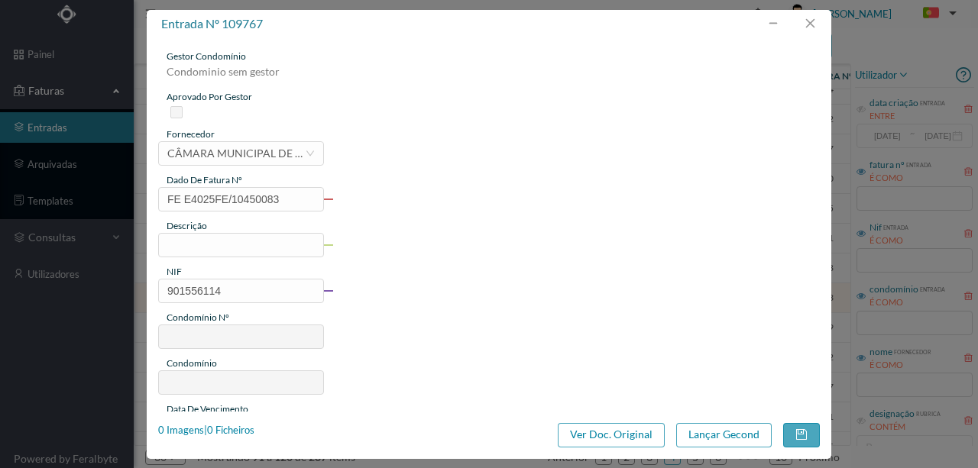
type input "94"
type input "ED. [PERSON_NAME]"
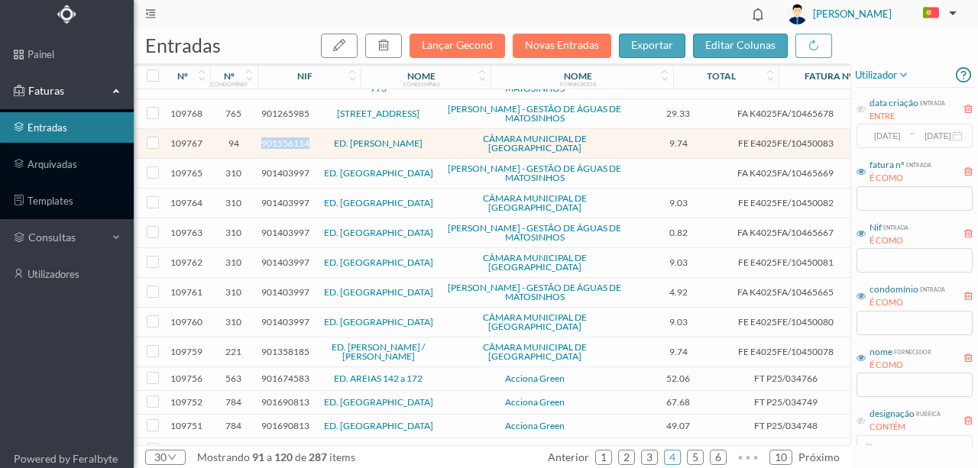
scroll to position [461, 0]
click at [701, 455] on link "5" at bounding box center [695, 457] width 15 height 23
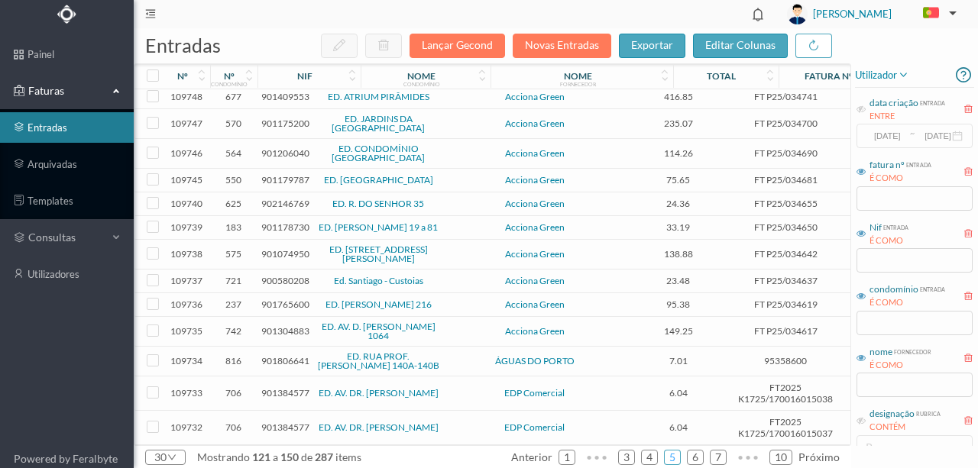
scroll to position [50, 0]
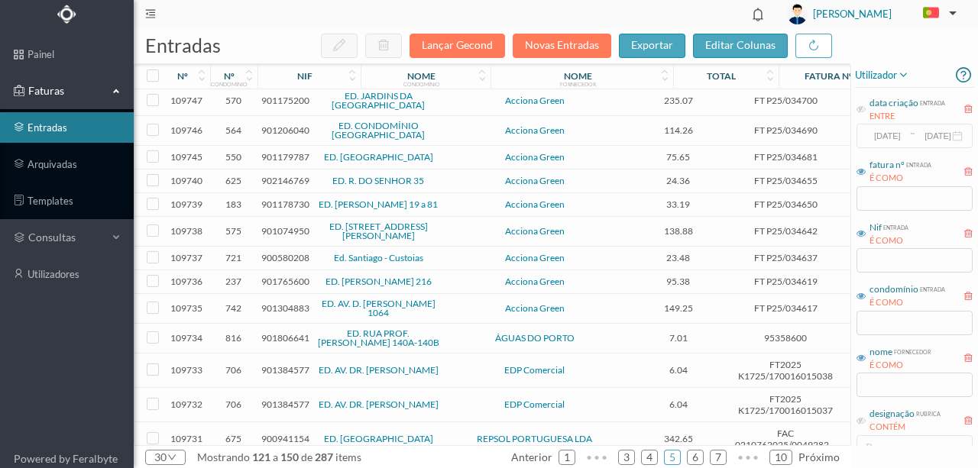
click at [272, 276] on span "901765600" at bounding box center [285, 281] width 48 height 11
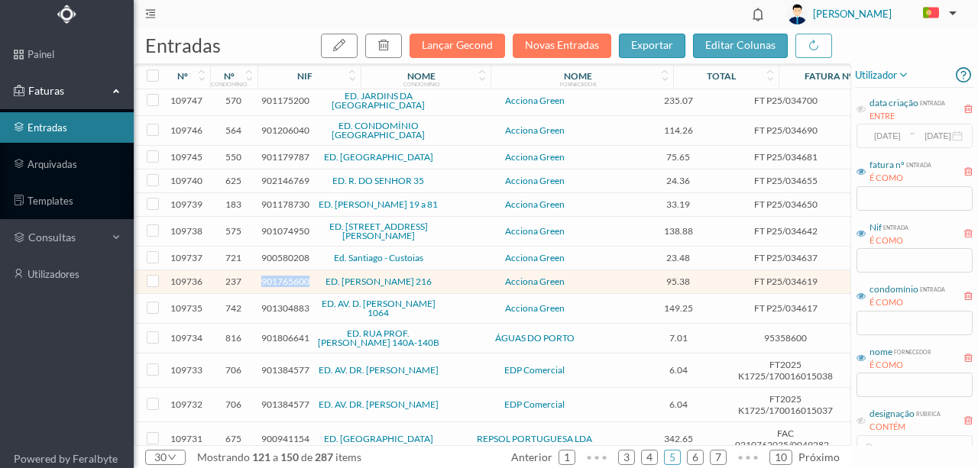
click at [272, 276] on span "901765600" at bounding box center [285, 281] width 48 height 11
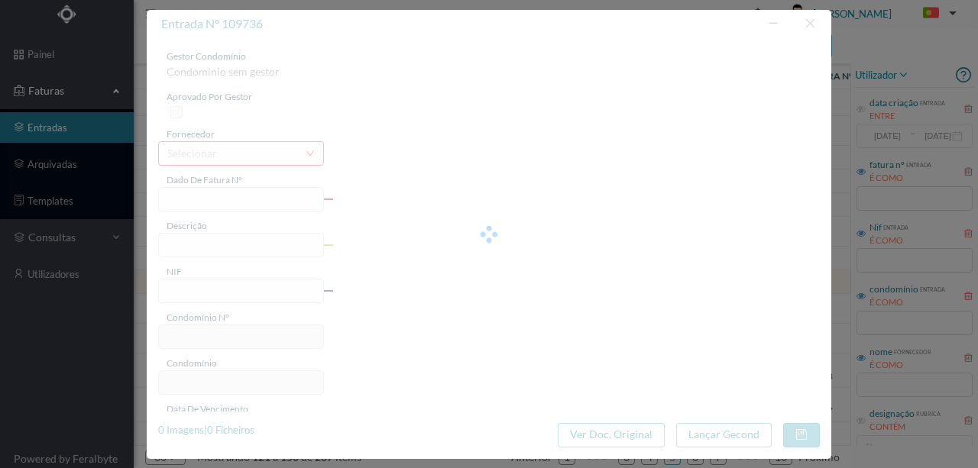
type input "FT P25/034619"
type input "[PERSON_NAME] 216"
type input "901765600"
type input "[DATE]"
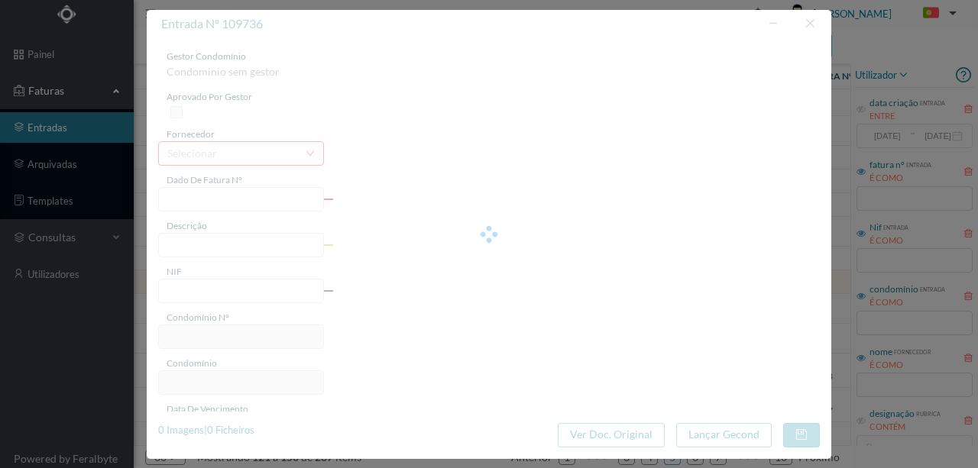
type input "[DATE]"
type input "95.38"
type input "237"
type input "ED. [PERSON_NAME] 216"
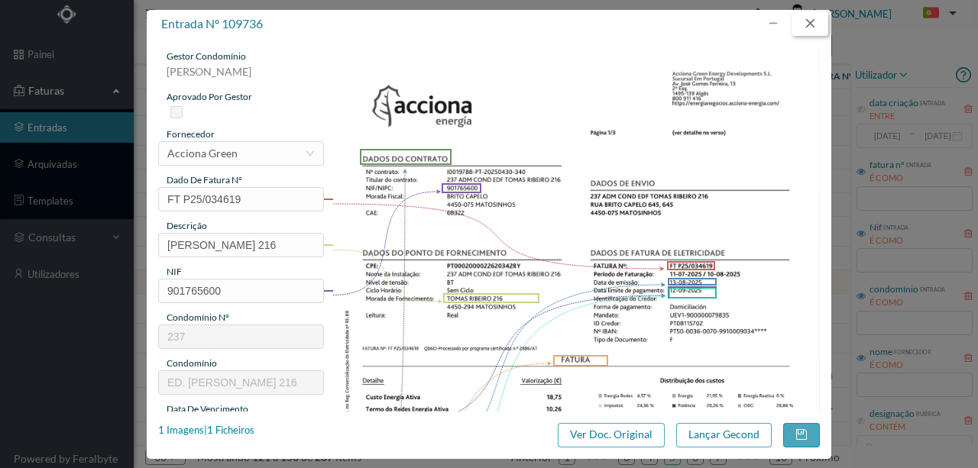
click at [815, 18] on button "button" at bounding box center [810, 23] width 37 height 24
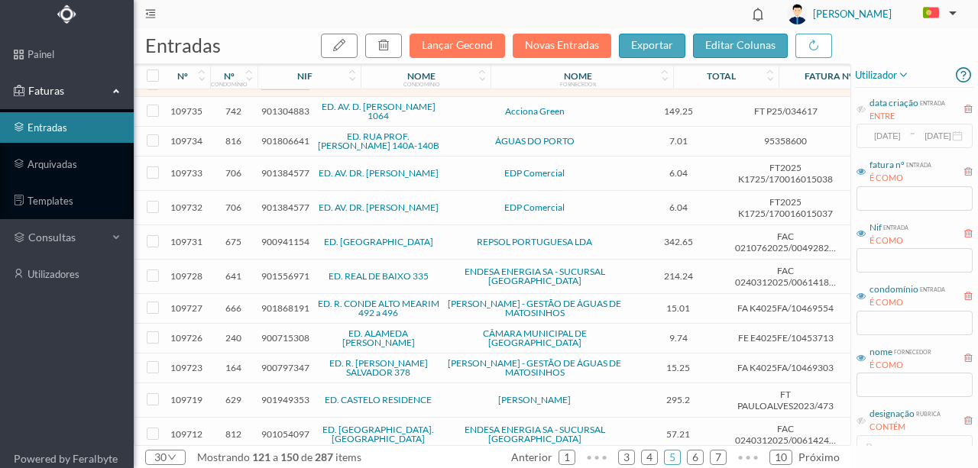
scroll to position [254, 0]
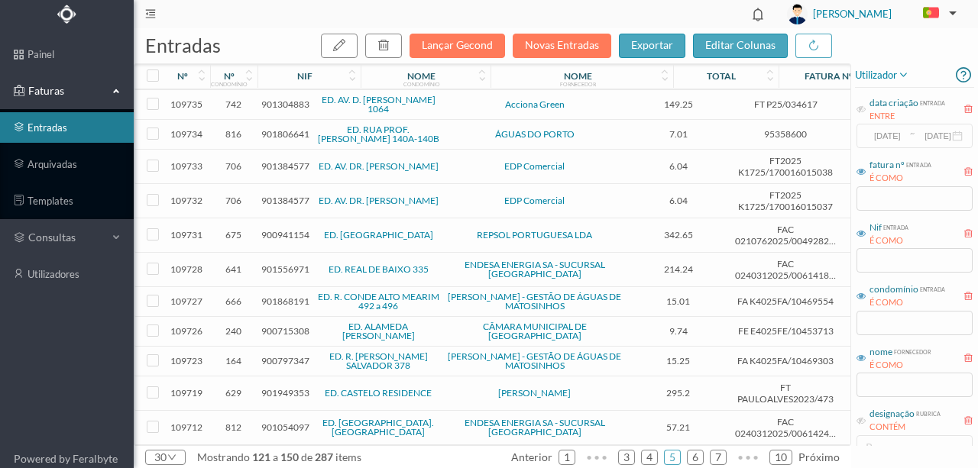
click at [277, 229] on span "900941154" at bounding box center [285, 234] width 48 height 11
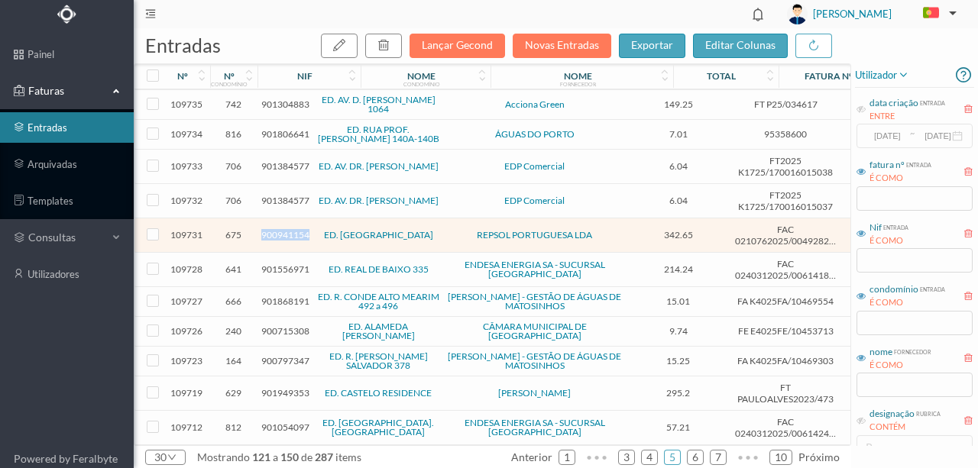
click at [277, 229] on span "900941154" at bounding box center [285, 234] width 48 height 11
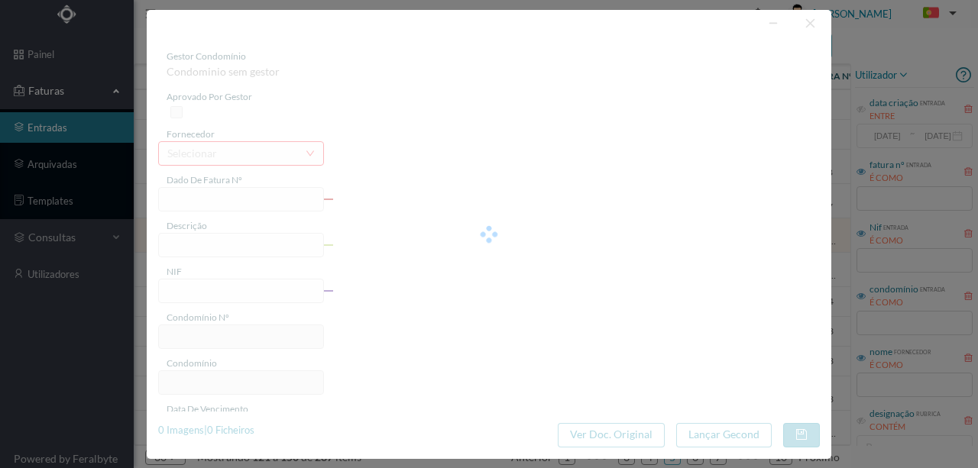
type input "FAC 0210762025/0049282678"
type input "Rua DE BARATA FEYO 57 CON"
type input "900941154"
type input "2025-08-13"
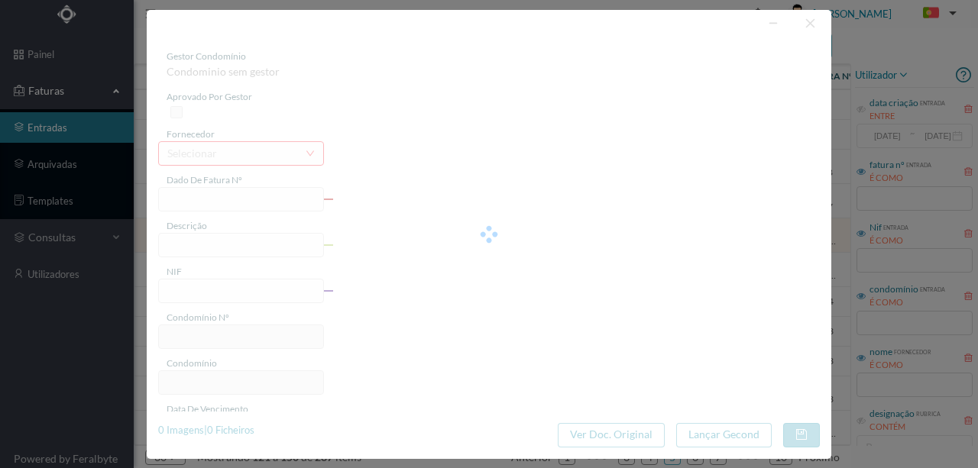
type input "2025-09-03"
type input "342.65"
type input "675"
type input "ED. GARDEN VILLAGE VI"
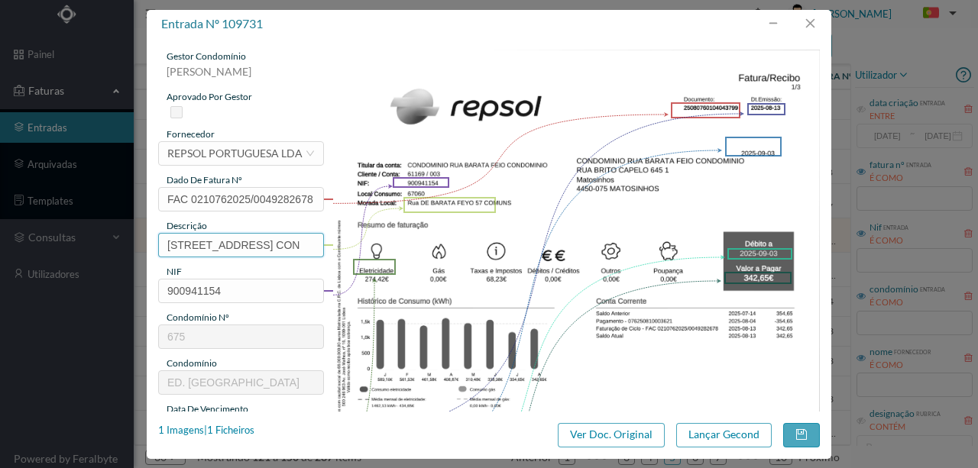
scroll to position [0, 8]
drag, startPoint x: 164, startPoint y: 243, endPoint x: 438, endPoint y: 221, distance: 275.2
click at [416, 241] on div "gestor condomínio Susana Silva aprovado por gestor fornecedor selecionar REPSOL…" at bounding box center [489, 406] width 662 height 712
click at [238, 431] on div "1 Imagens | 1 Ficheiros" at bounding box center [206, 430] width 96 height 15
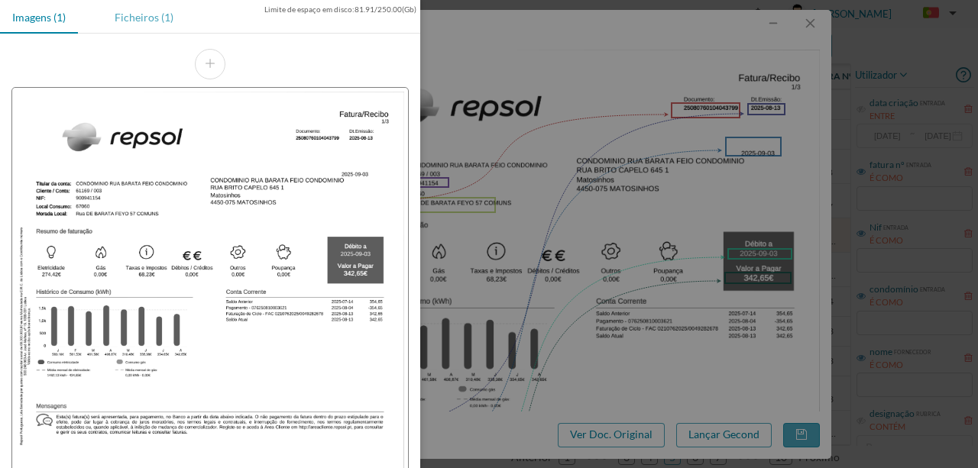
click at [144, 21] on div "Ficheiros (1)" at bounding box center [143, 17] width 83 height 34
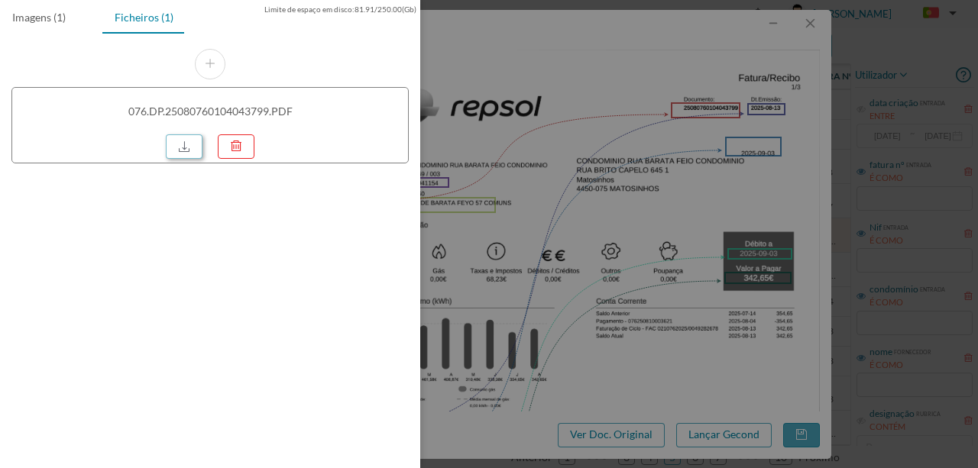
click at [183, 142] on link at bounding box center [184, 146] width 37 height 24
click at [544, 164] on div at bounding box center [489, 234] width 978 height 468
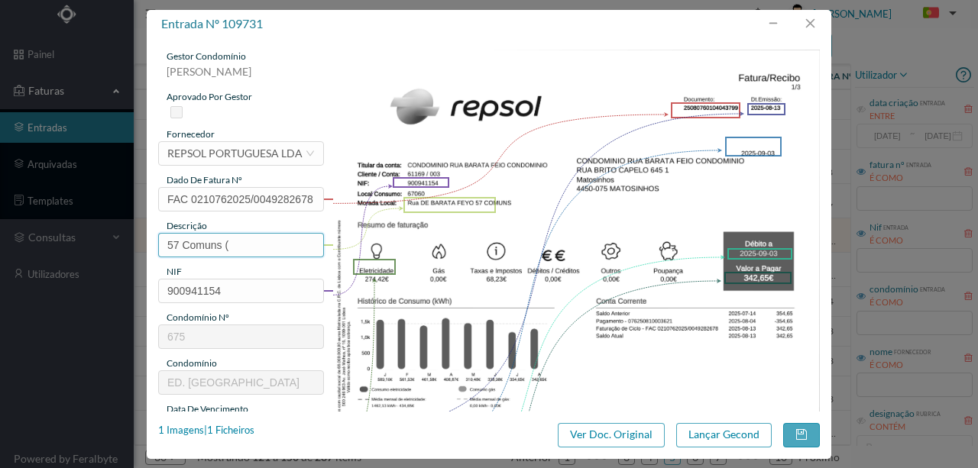
click at [237, 245] on input "57 Comuns (" at bounding box center [241, 245] width 166 height 24
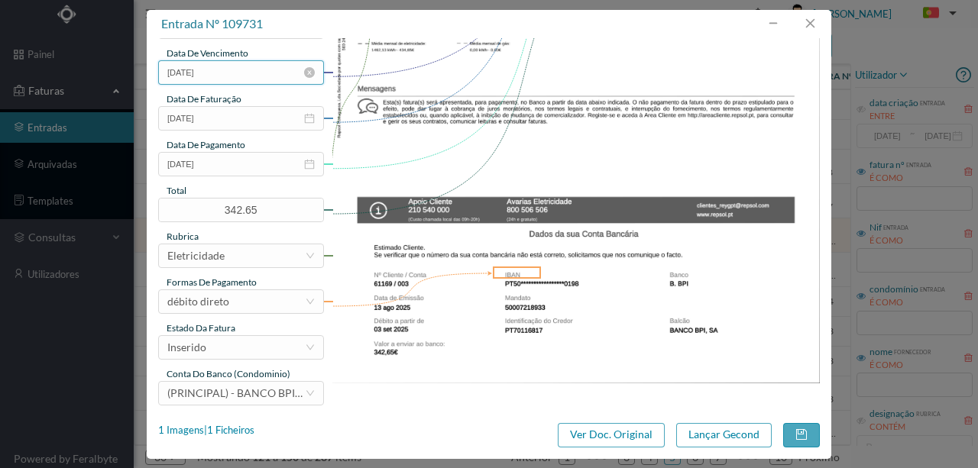
scroll to position [356, 0]
type input "57 Comuns (11.07.2025 a 10.08.2025)"
click at [248, 350] on div "Inserido" at bounding box center [236, 347] width 138 height 23
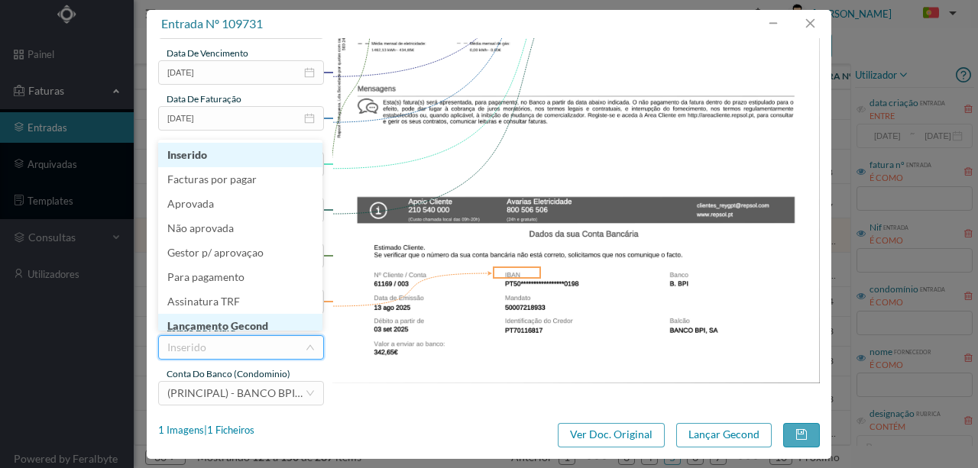
scroll to position [8, 0]
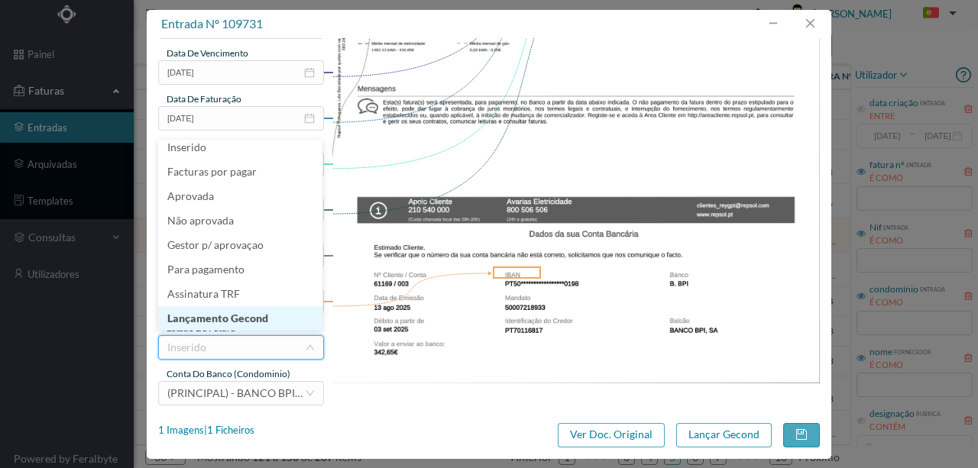
click at [238, 324] on li "Lançamento Gecond" at bounding box center [240, 318] width 164 height 24
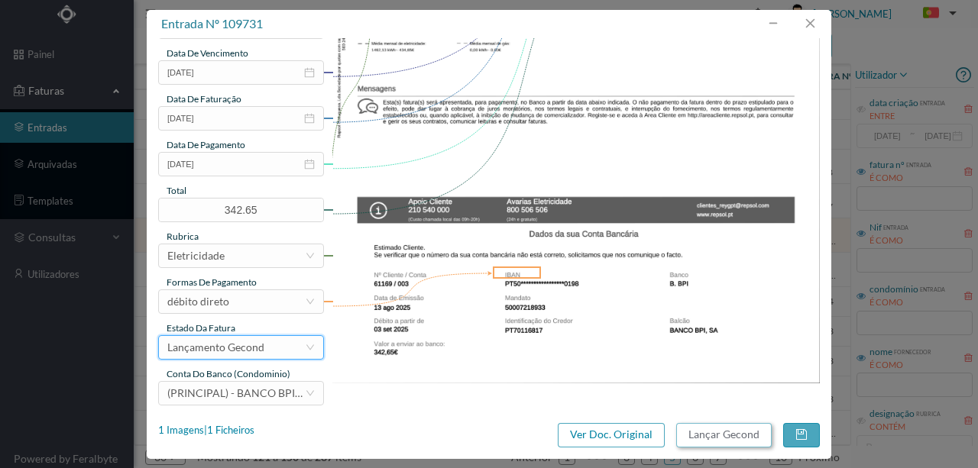
click at [704, 431] on button "Lançar Gecond" at bounding box center [724, 435] width 96 height 24
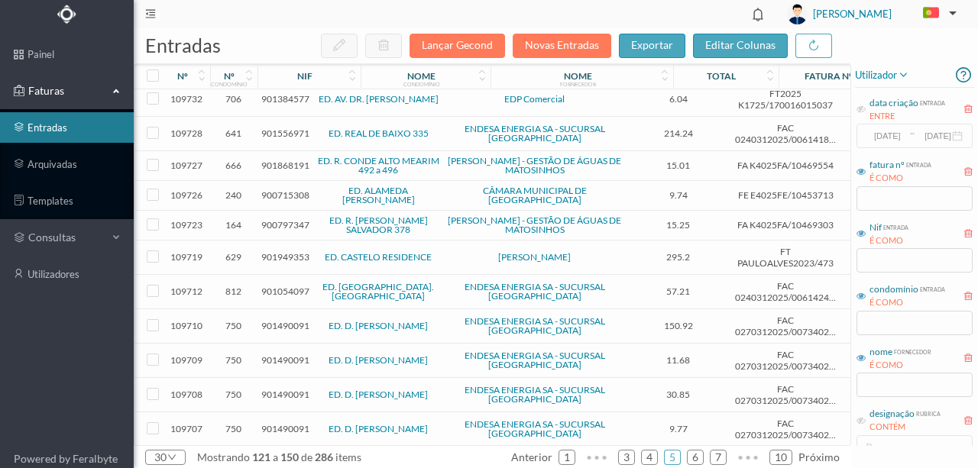
scroll to position [356, 0]
click at [286, 190] on span "900715308" at bounding box center [285, 195] width 48 height 11
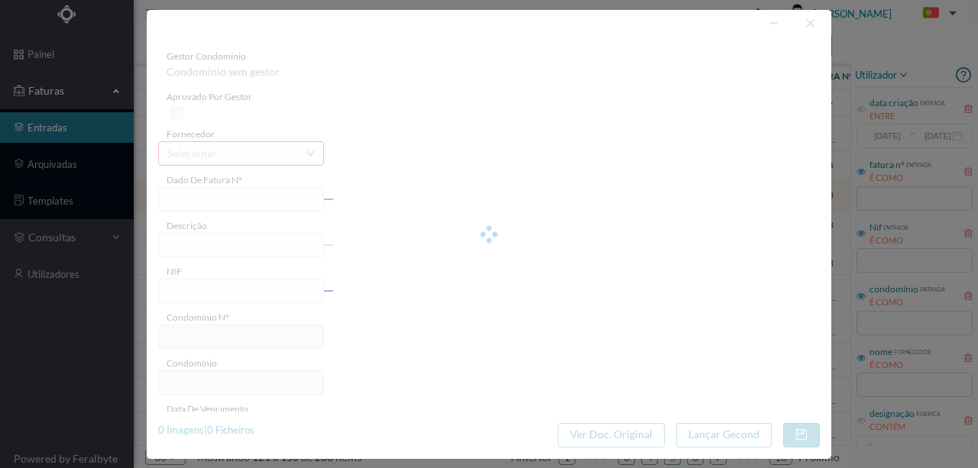
type input "FE E4025FE/10453713"
type input "900715308"
type input "Invalid date"
type input "18-08-2025"
type input "9.74"
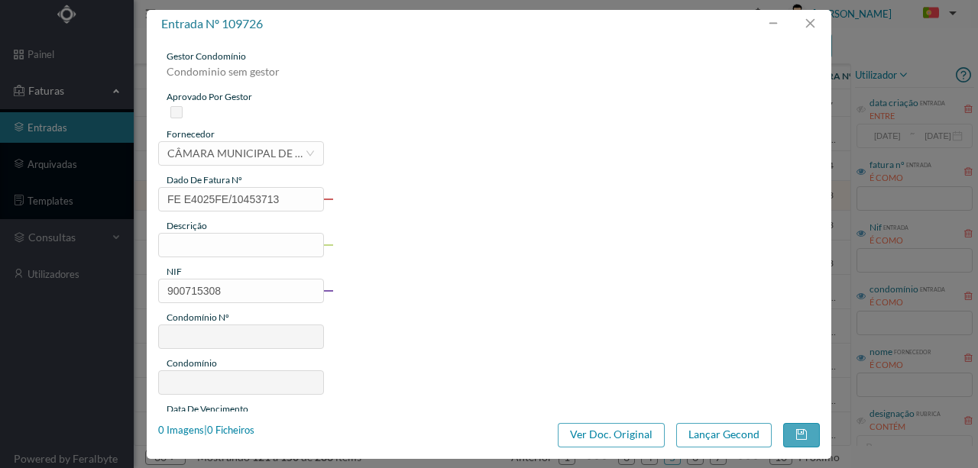
type input "240"
type input "ED. ALAMEDA ÁLVARO CASTELÕES"
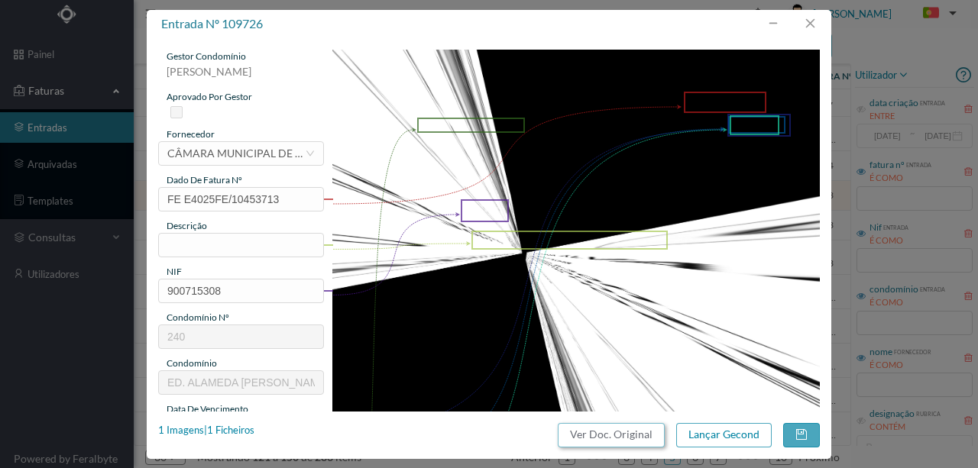
click at [627, 430] on button "Ver Doc. Original" at bounding box center [611, 435] width 107 height 24
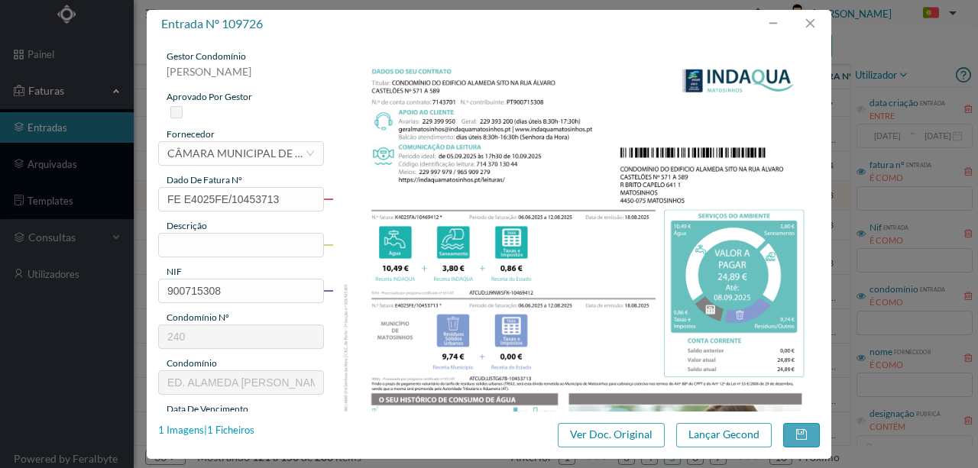
click at [250, 436] on div "1 Imagens | 1 Ficheiros" at bounding box center [206, 430] width 96 height 15
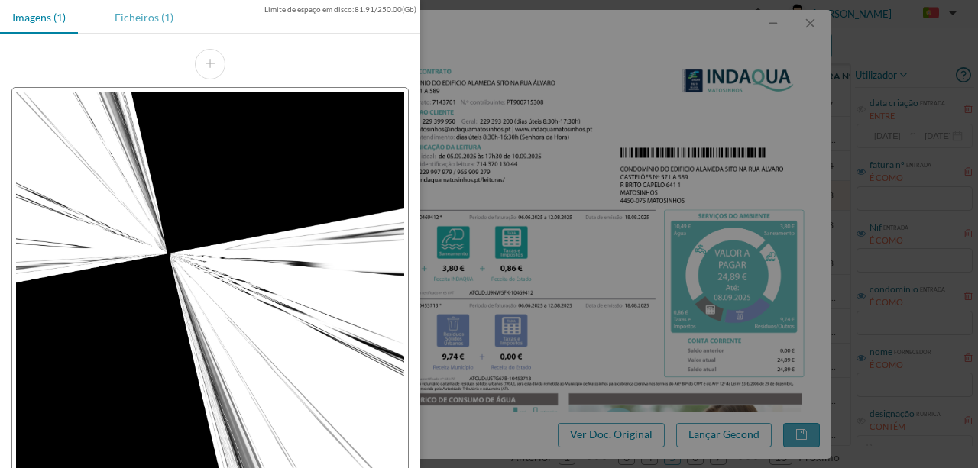
click at [142, 18] on div "Ficheiros (1)" at bounding box center [143, 17] width 83 height 34
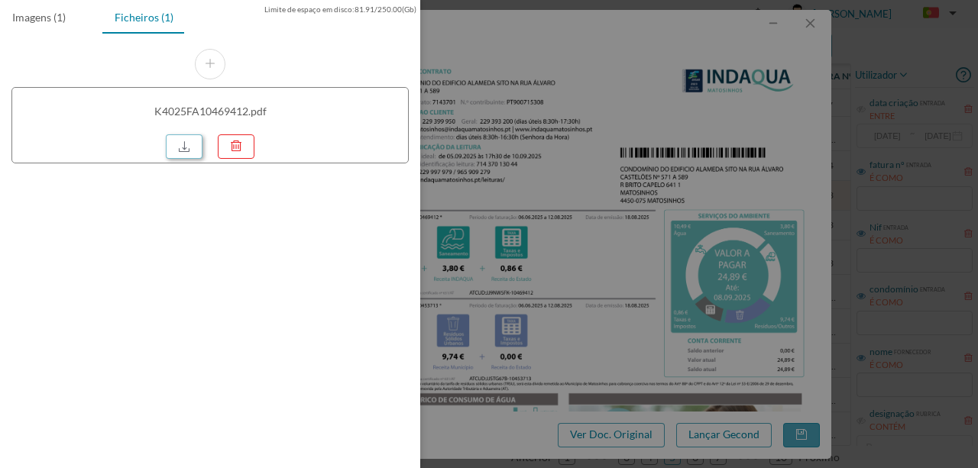
click at [181, 144] on link at bounding box center [184, 146] width 37 height 24
click at [633, 193] on div at bounding box center [489, 234] width 978 height 468
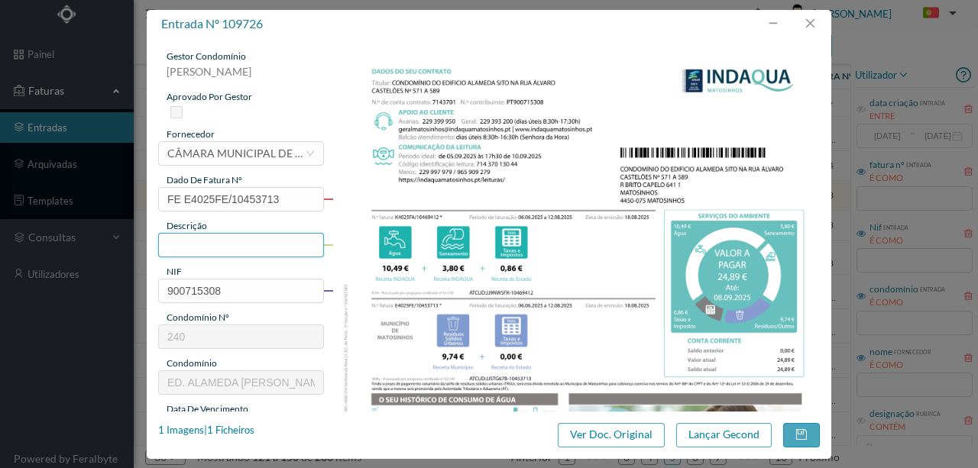
click at [186, 248] on input "text" at bounding box center [241, 245] width 166 height 24
type input "571 SC"
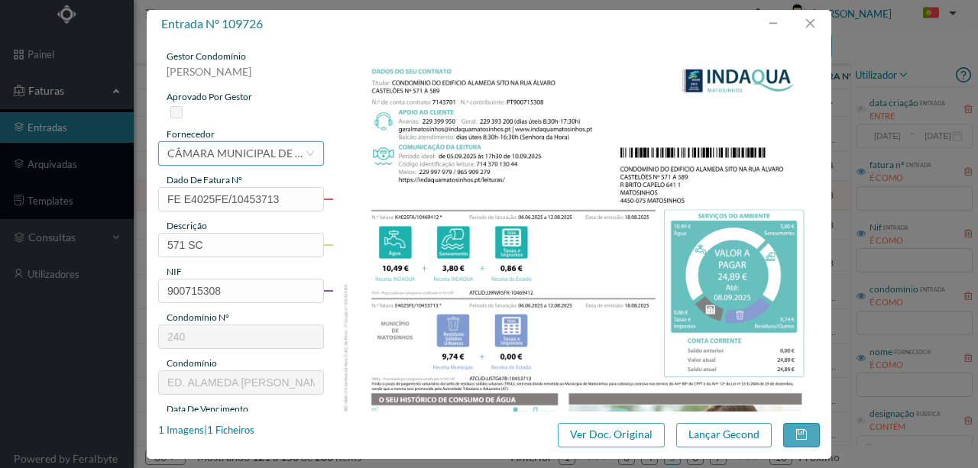
click at [229, 154] on div "CÂMARA MUNICIPAL DE [GEOGRAPHIC_DATA]" at bounding box center [236, 153] width 138 height 23
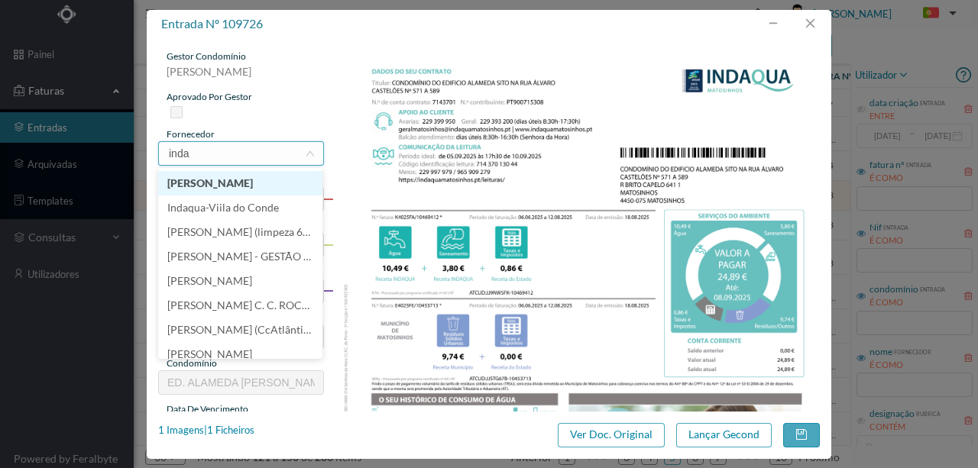
type input "indaq"
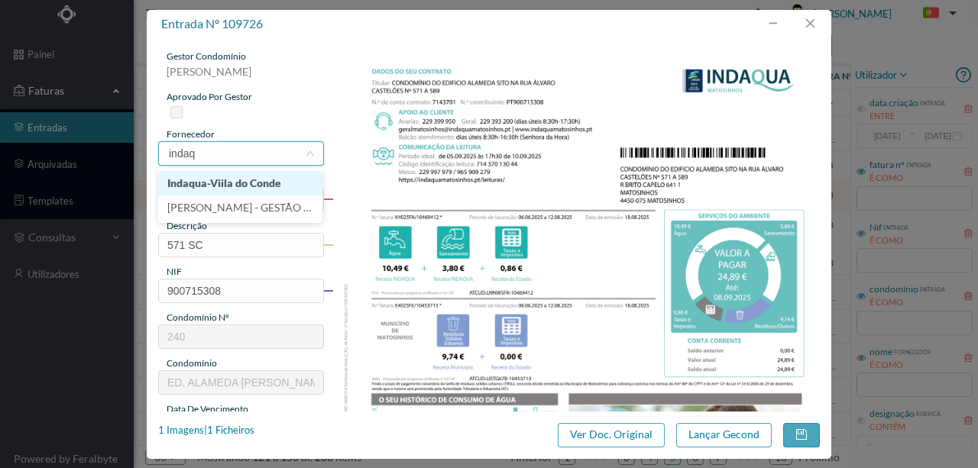
scroll to position [0, 0]
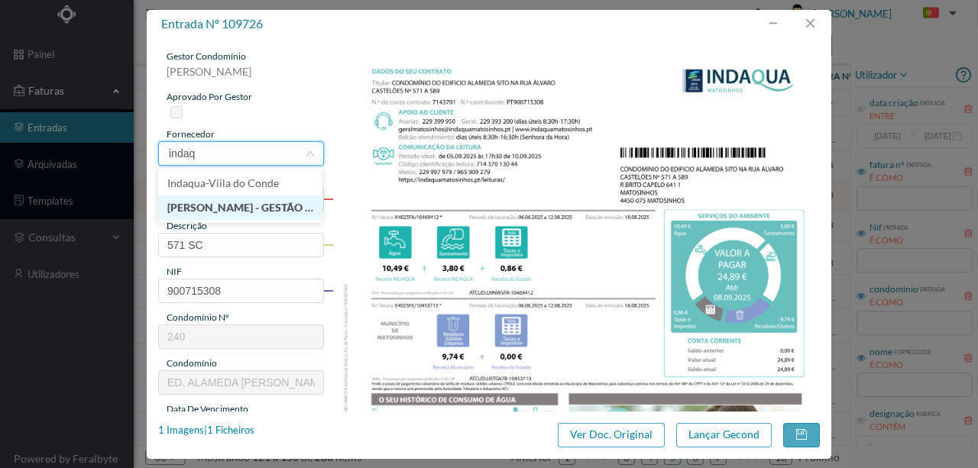
click at [247, 209] on li "[PERSON_NAME] - GESTÃO DE ÁGUAS DE MATOSINHOS" at bounding box center [240, 208] width 164 height 24
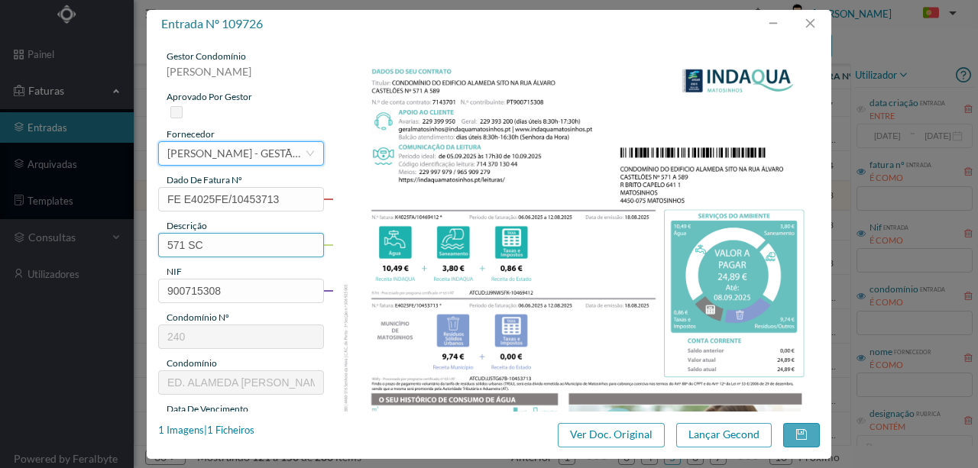
click at [222, 251] on input "571 SC" at bounding box center [241, 245] width 166 height 24
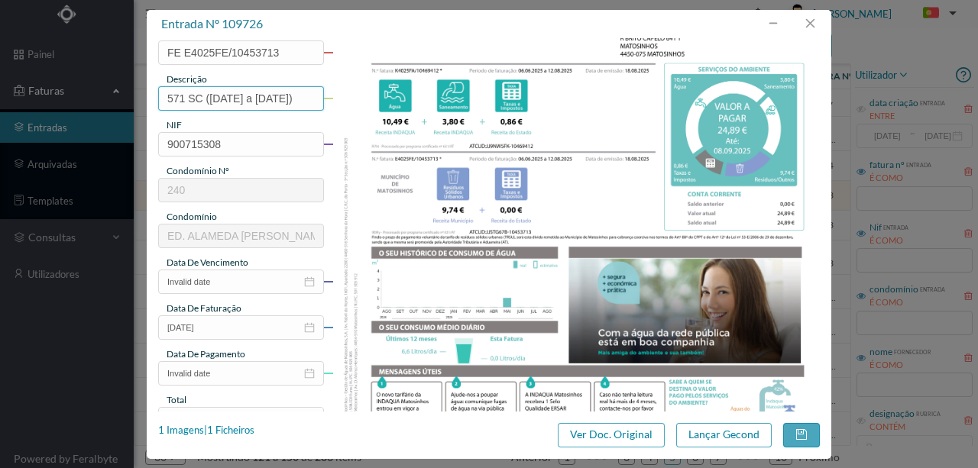
scroll to position [153, 0]
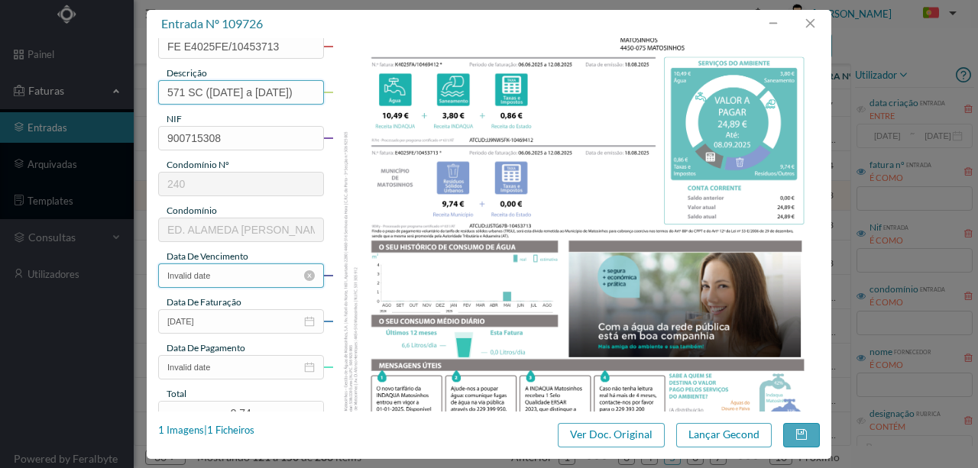
type input "571 SC (06.06.2025 a 12.08.2025)"
click at [237, 276] on input "Invalid date" at bounding box center [241, 276] width 166 height 24
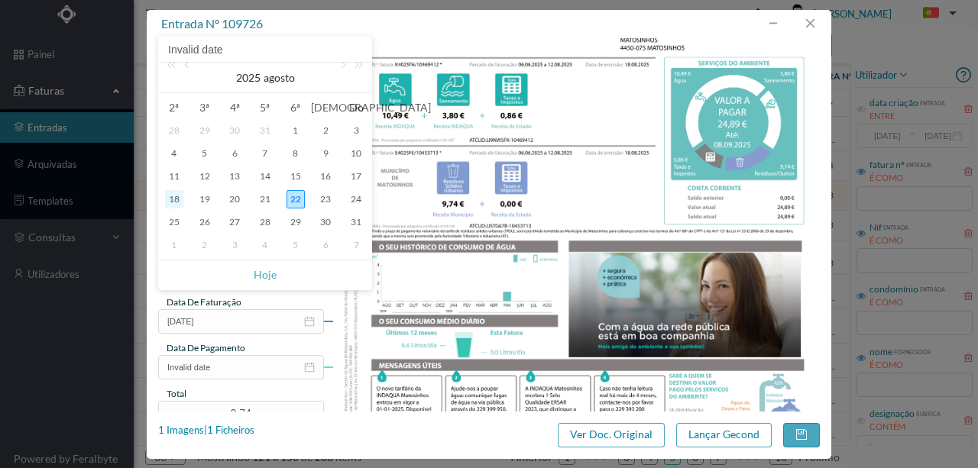
click at [174, 195] on div "18" at bounding box center [174, 199] width 18 height 18
type input "18-08-2025"
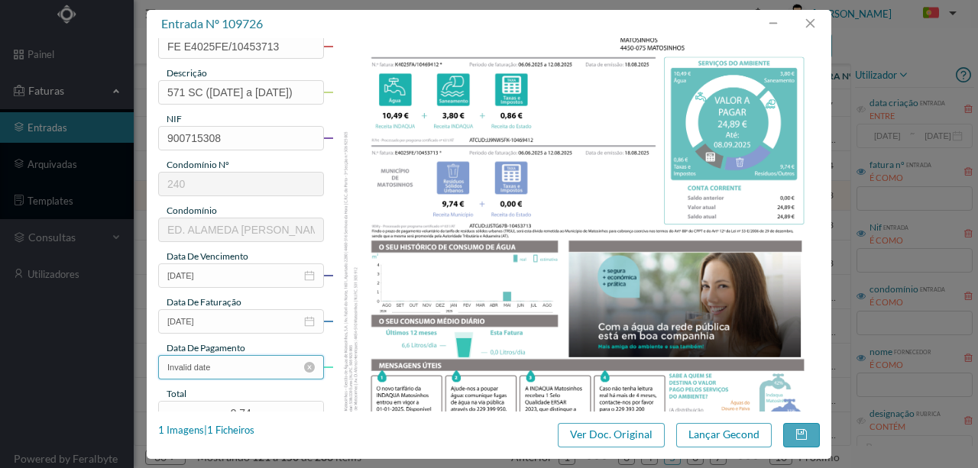
click at [252, 361] on input "Invalid date" at bounding box center [241, 367] width 166 height 24
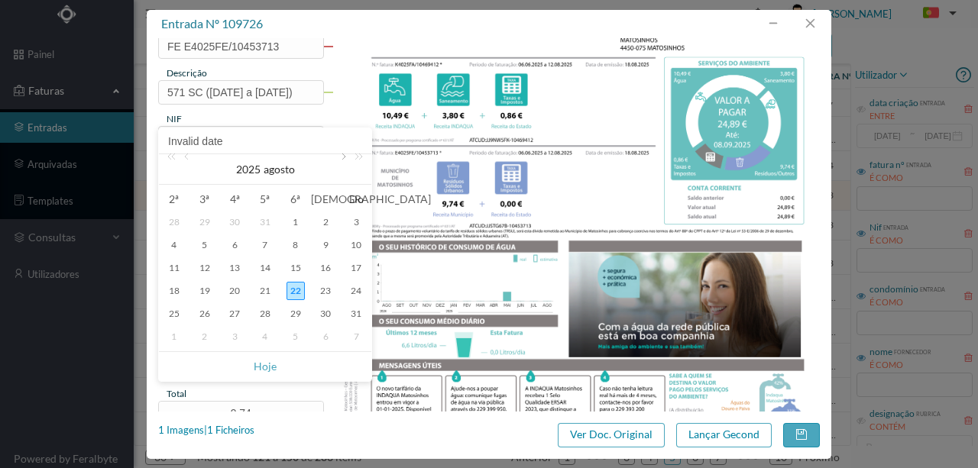
click at [341, 160] on link at bounding box center [342, 169] width 14 height 31
click at [177, 243] on div "8" at bounding box center [174, 245] width 18 height 18
type input "08-09-2025"
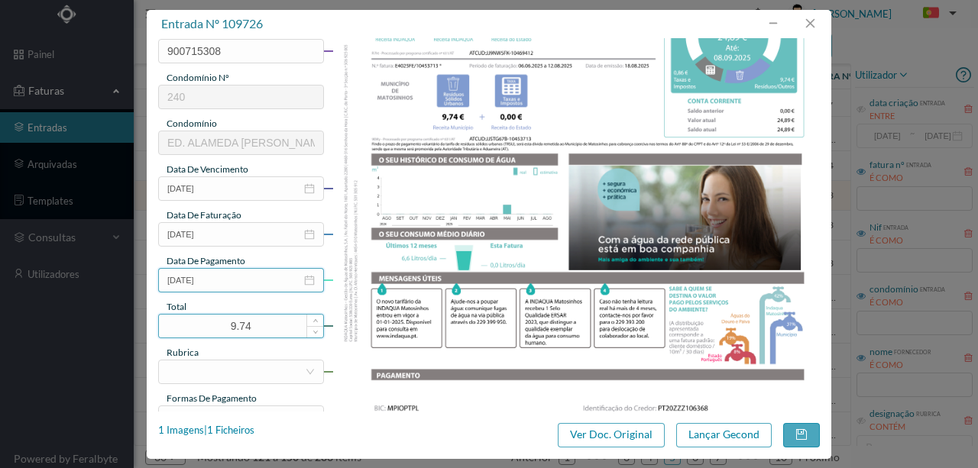
scroll to position [254, 0]
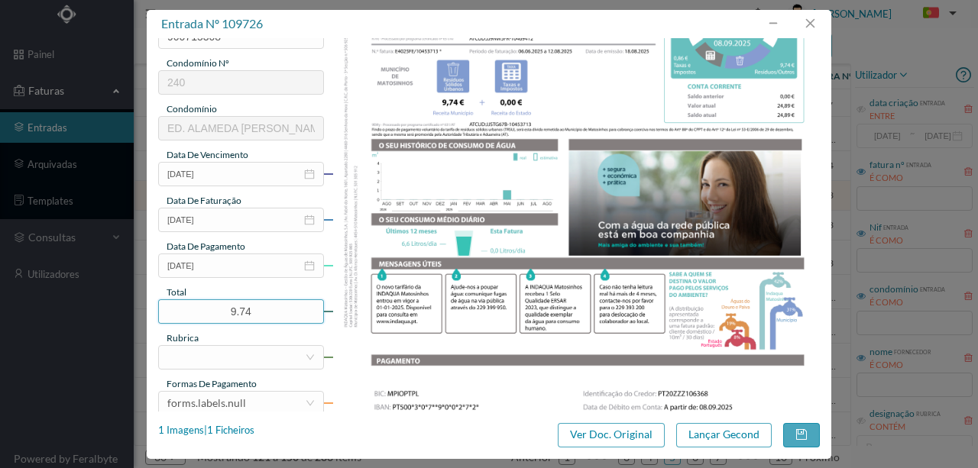
drag, startPoint x: 265, startPoint y: 309, endPoint x: 193, endPoint y: 296, distance: 73.7
click at [193, 312] on input "9.74" at bounding box center [241, 311] width 164 height 23
type input "24.89"
click at [229, 364] on div at bounding box center [236, 357] width 138 height 23
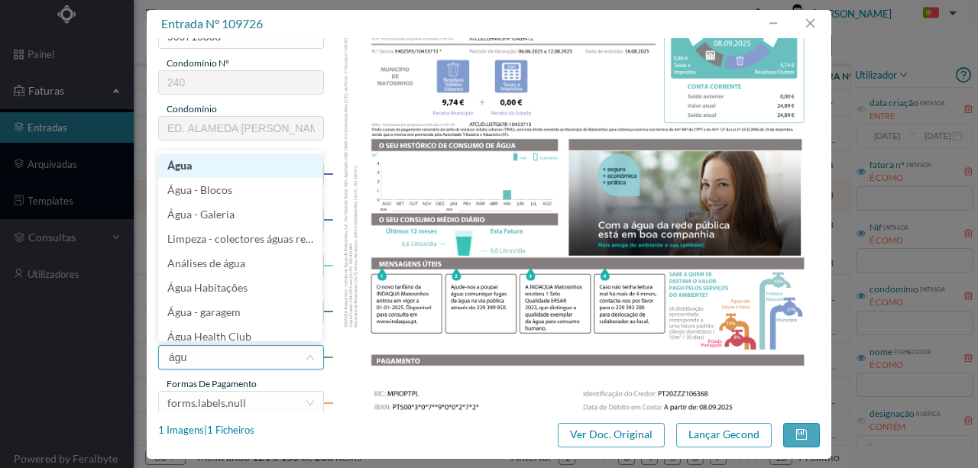
type input "água"
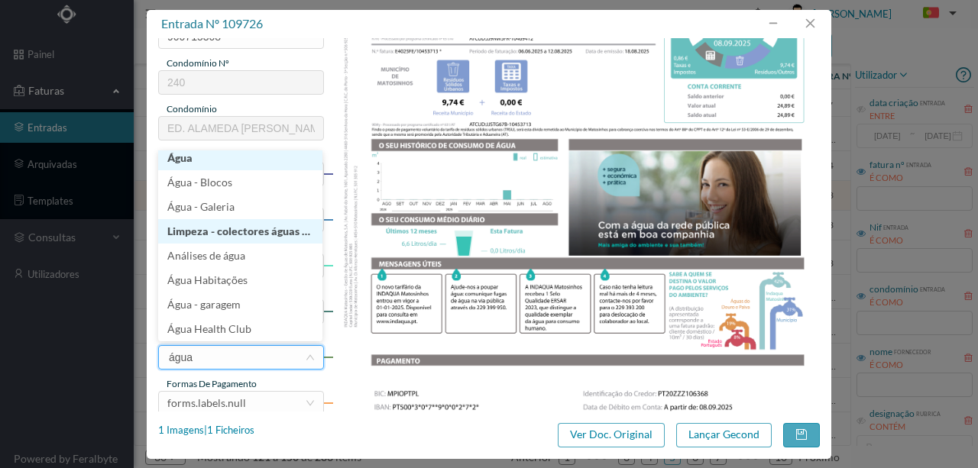
scroll to position [3, 0]
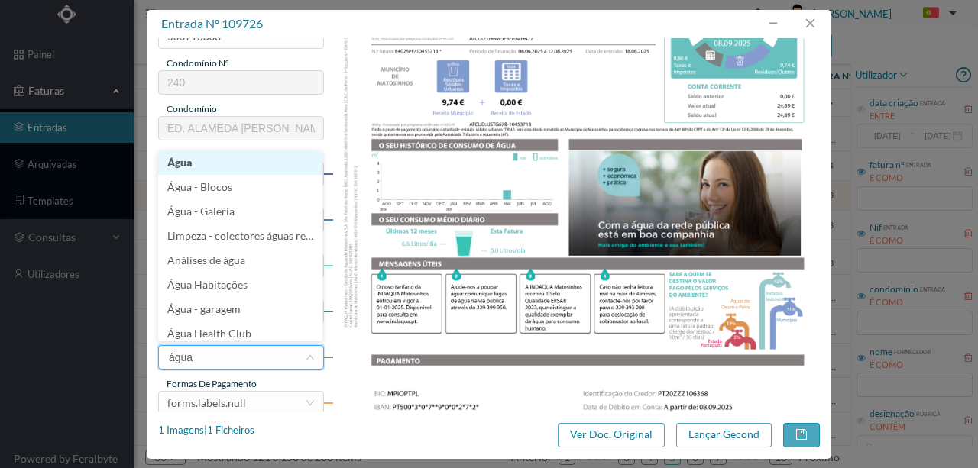
click at [193, 167] on li "Água" at bounding box center [240, 163] width 164 height 24
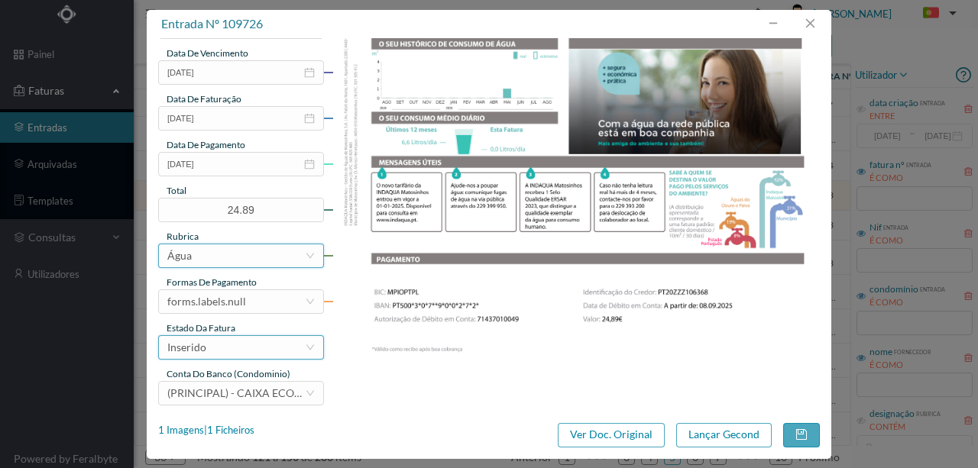
scroll to position [361, 0]
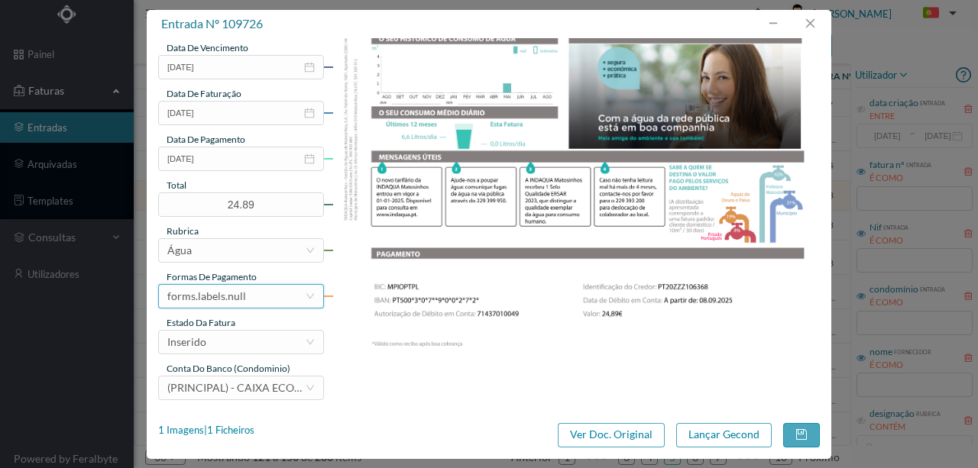
click at [217, 292] on div "forms.labels.null" at bounding box center [206, 296] width 79 height 23
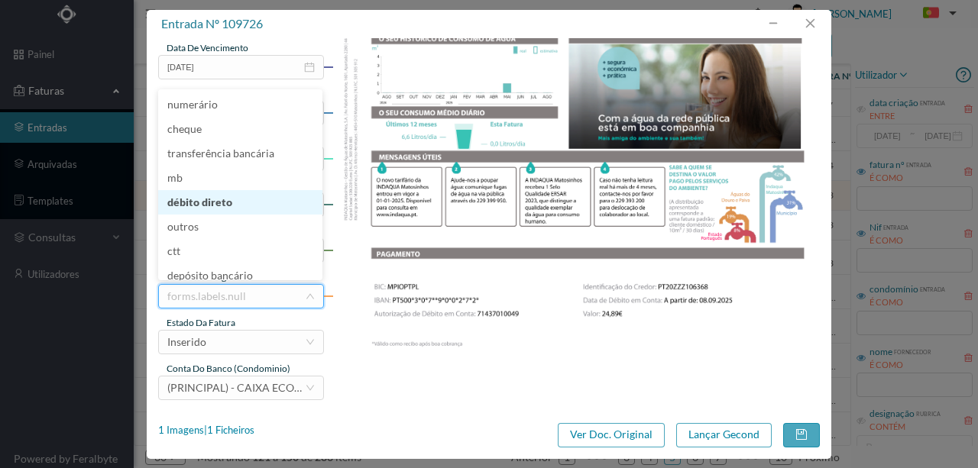
click at [211, 209] on li "débito direto" at bounding box center [240, 202] width 164 height 24
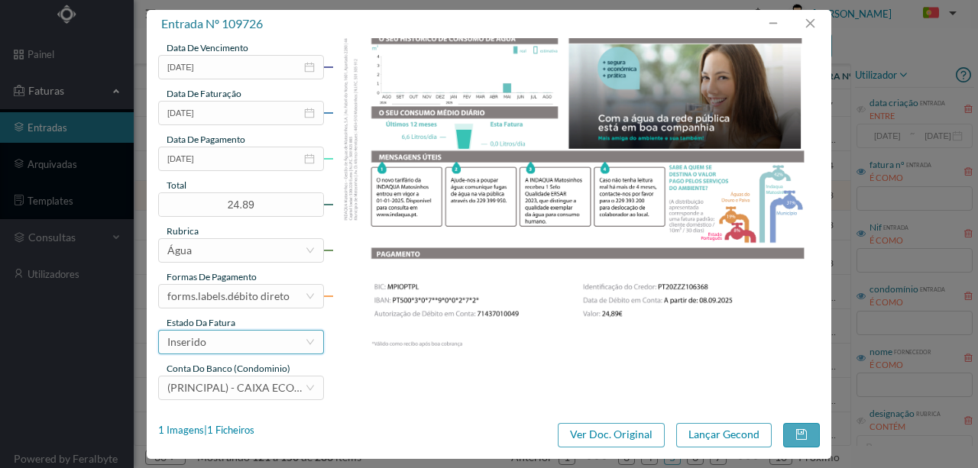
drag, startPoint x: 217, startPoint y: 342, endPoint x: 241, endPoint y: 350, distance: 25.6
click at [217, 343] on div "Inserido" at bounding box center [236, 342] width 138 height 23
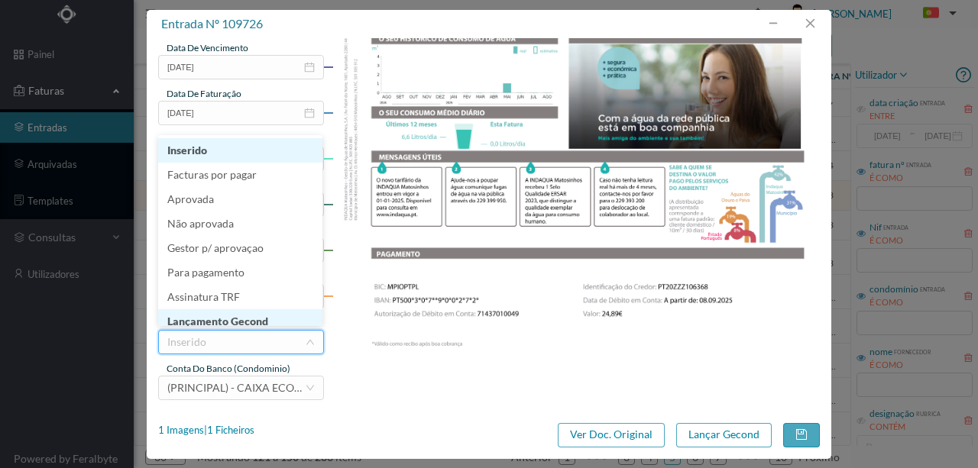
scroll to position [8, 0]
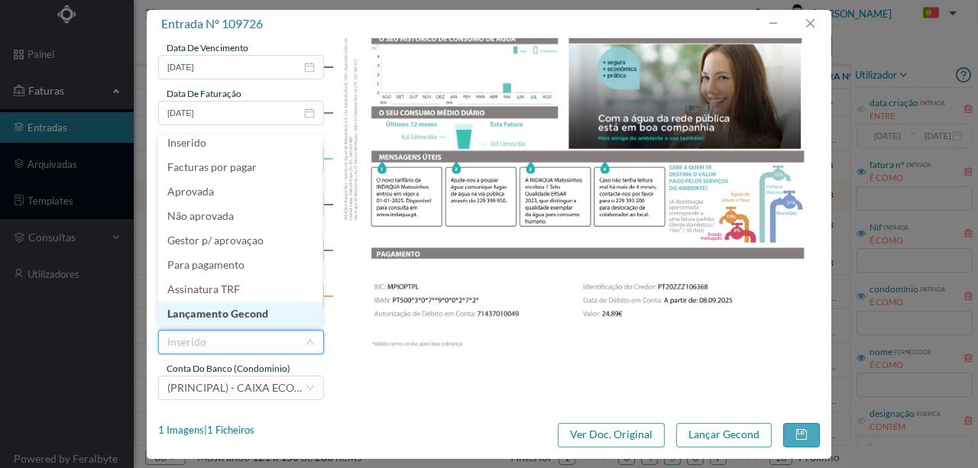
click at [228, 316] on li "Lançamento Gecond" at bounding box center [240, 314] width 164 height 24
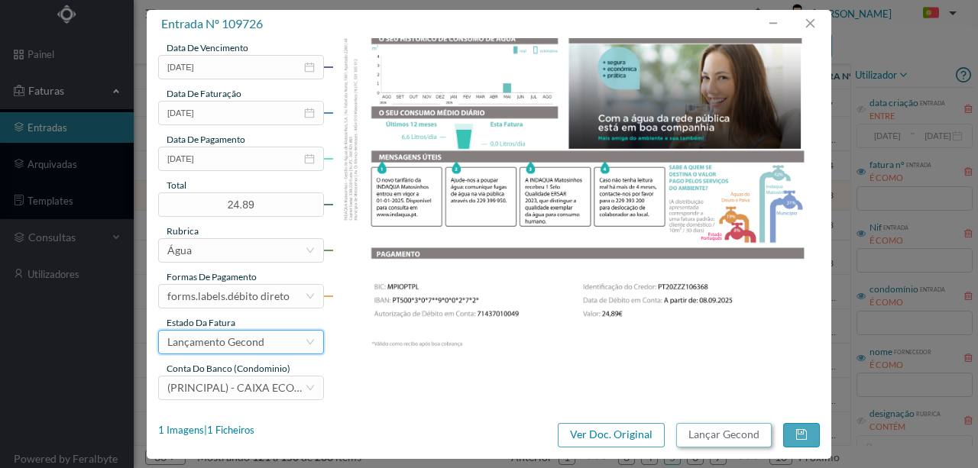
click at [724, 439] on button "Lançar Gecond" at bounding box center [724, 435] width 96 height 24
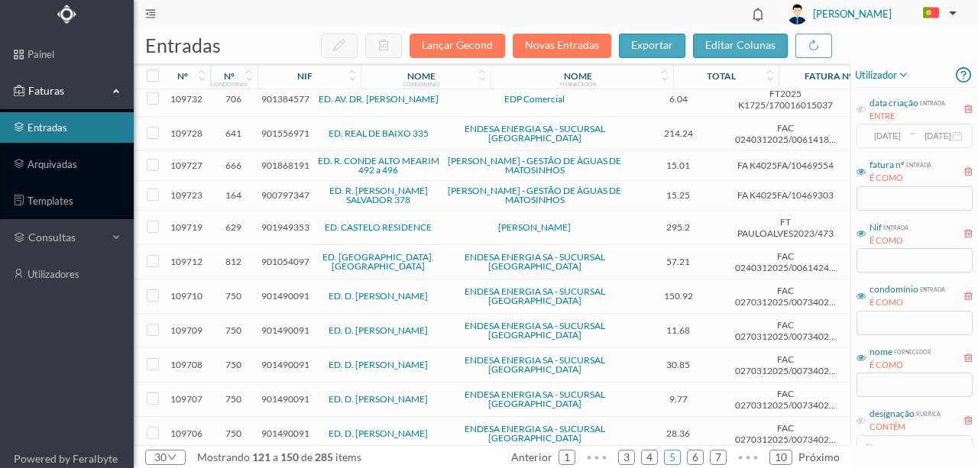
click at [290, 190] on span "900797347" at bounding box center [285, 195] width 48 height 11
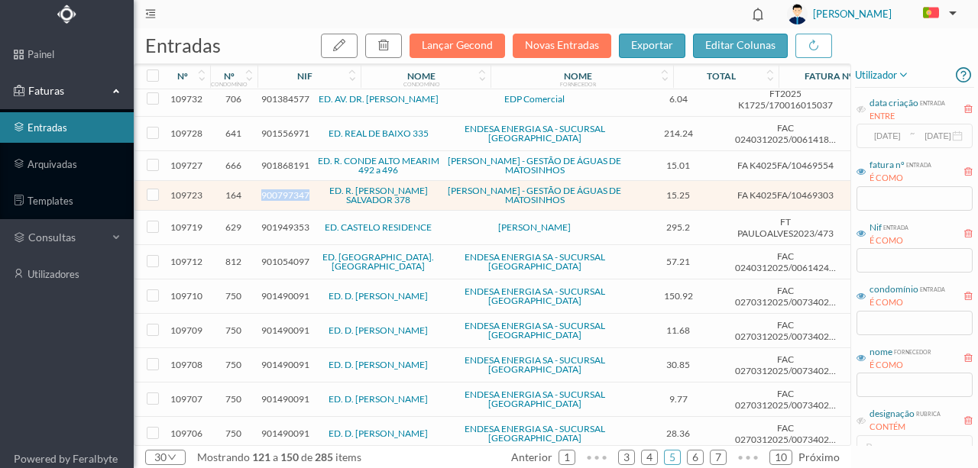
click at [290, 190] on span "900797347" at bounding box center [285, 195] width 48 height 11
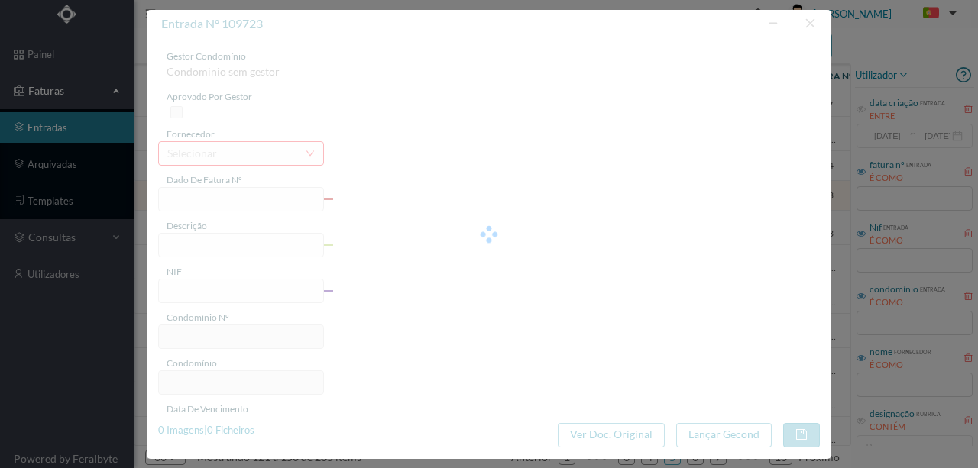
type input "FA K4025FA/10469303"
type input "Periodo de faturação: 10.06.2025 a 11.08.2025"
type input "900797347"
type input "08-09-2025"
type input "18-08-2025"
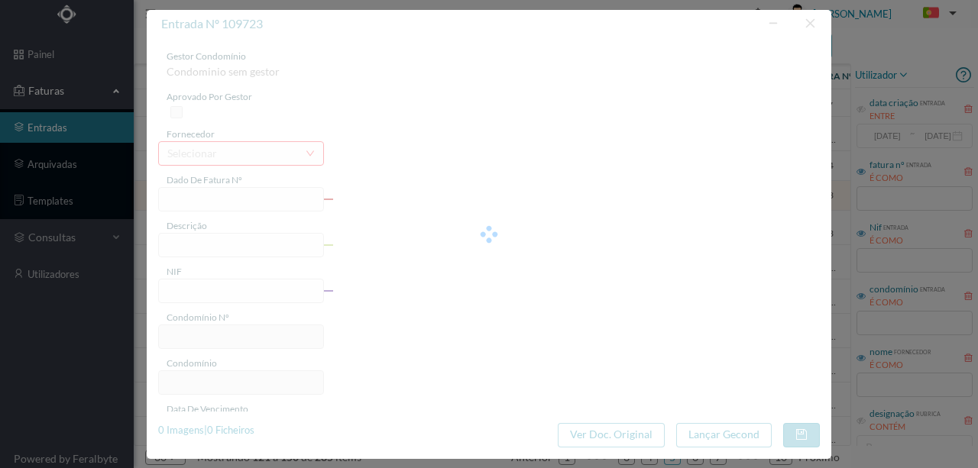
type input "08-09-2025"
type input "15.25"
type input "164"
type input "ED. R. [PERSON_NAME] SALVADOR 378"
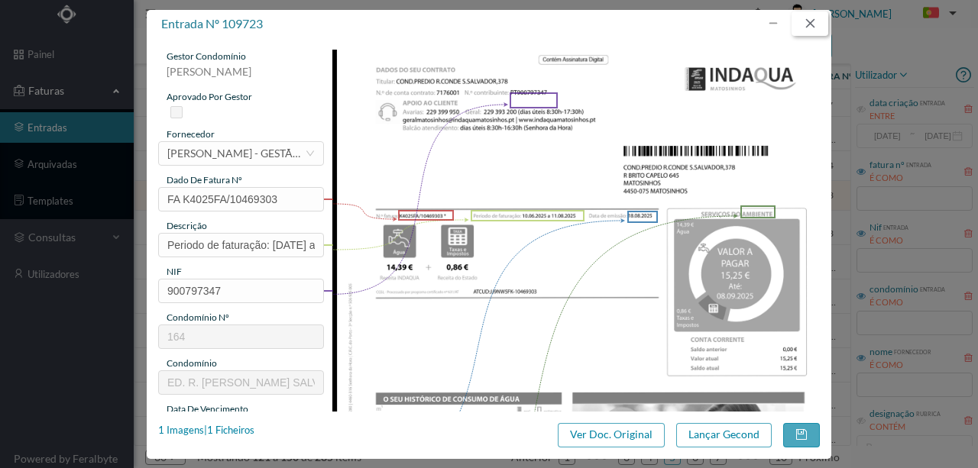
click at [821, 28] on button "button" at bounding box center [810, 23] width 37 height 24
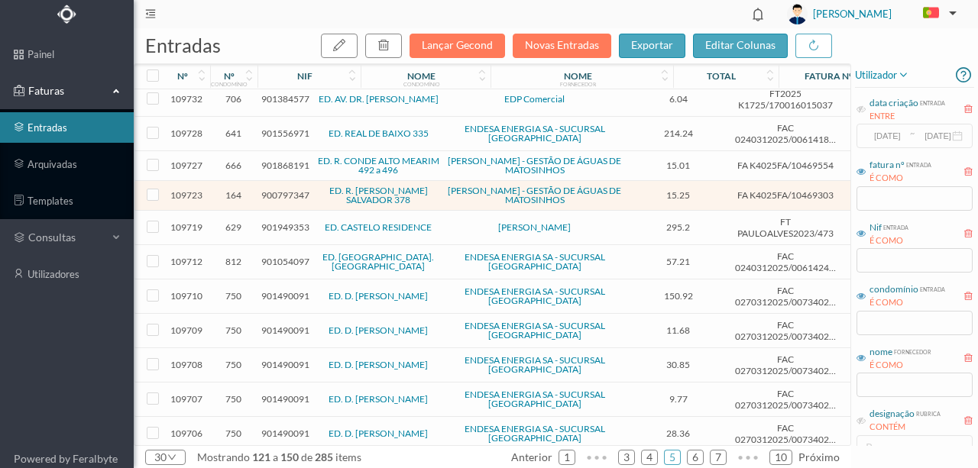
click at [274, 222] on span "901949353" at bounding box center [285, 227] width 48 height 11
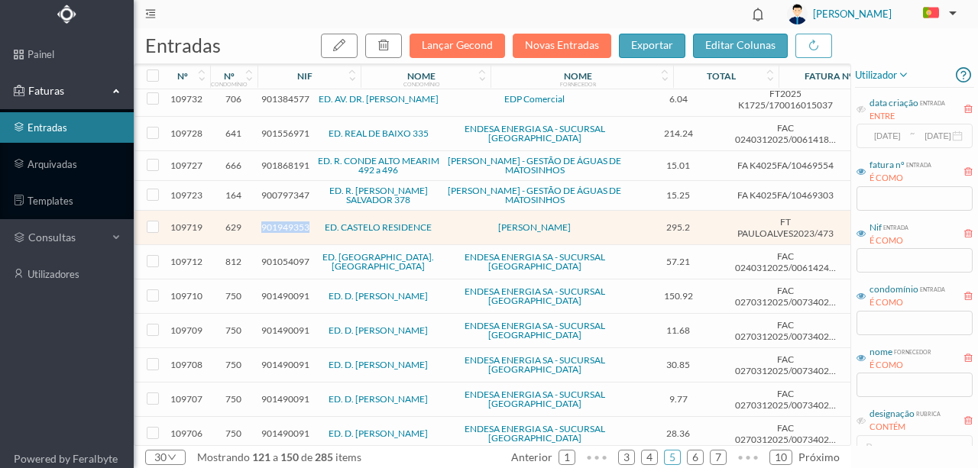
click at [274, 222] on span "901949353" at bounding box center [285, 227] width 48 height 11
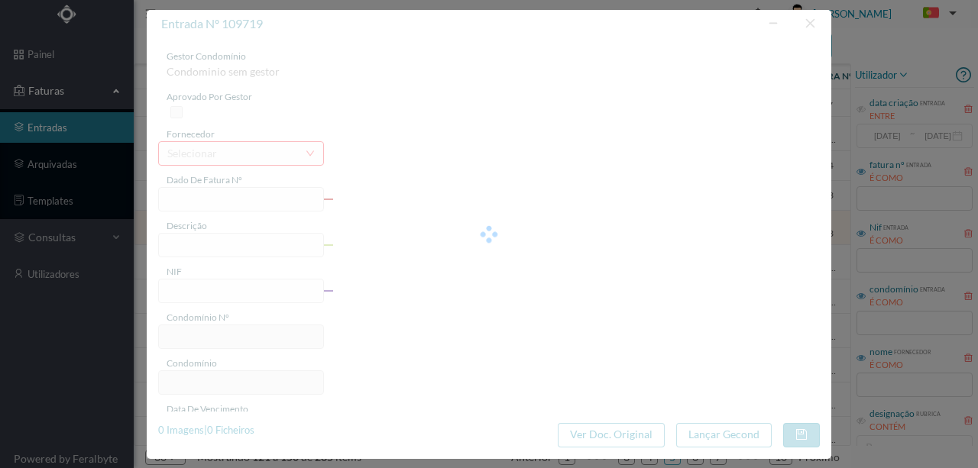
type input "FT PAULOALVES2023/473"
type input "yservações: Sem Isenção."
type input "901949353"
type input "2025-08-16"
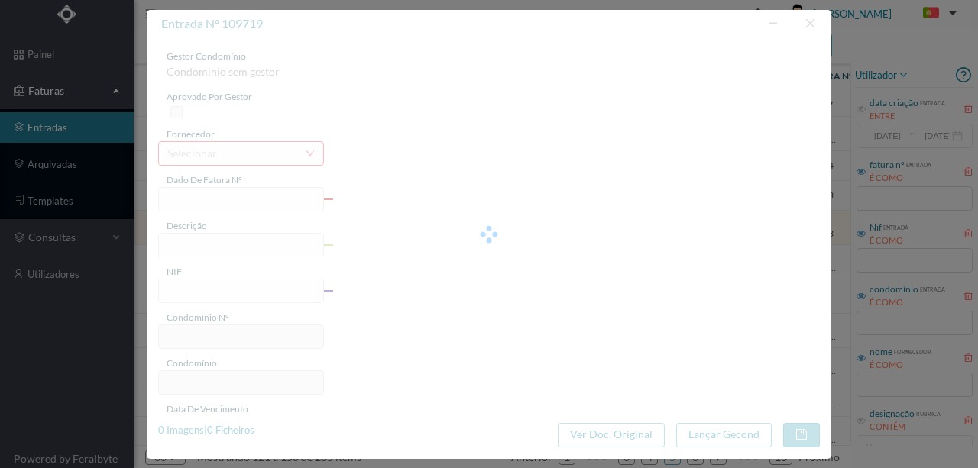
type input "2025-08-16"
type input "295.20"
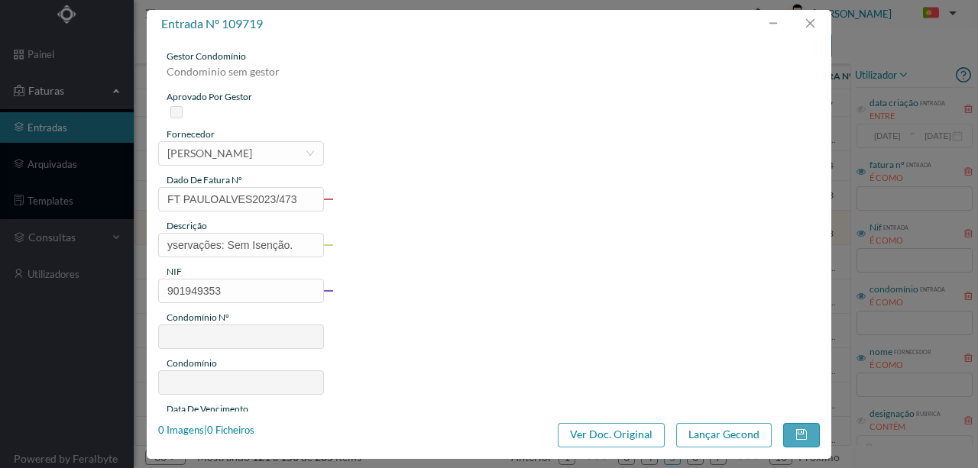
type input "629"
type input "ED. CASTELO RESIDENCE"
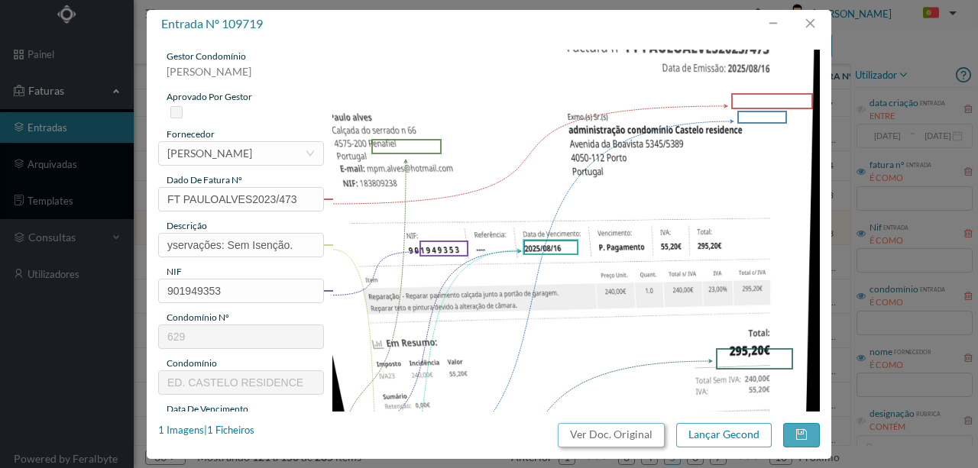
click at [622, 438] on button "Ver Doc. Original" at bounding box center [611, 435] width 107 height 24
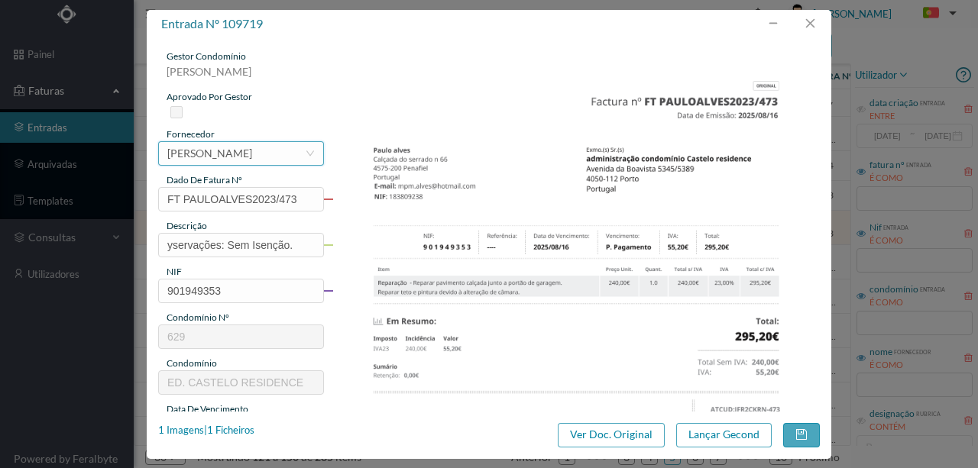
click at [235, 153] on div "[PERSON_NAME]" at bounding box center [209, 153] width 85 height 23
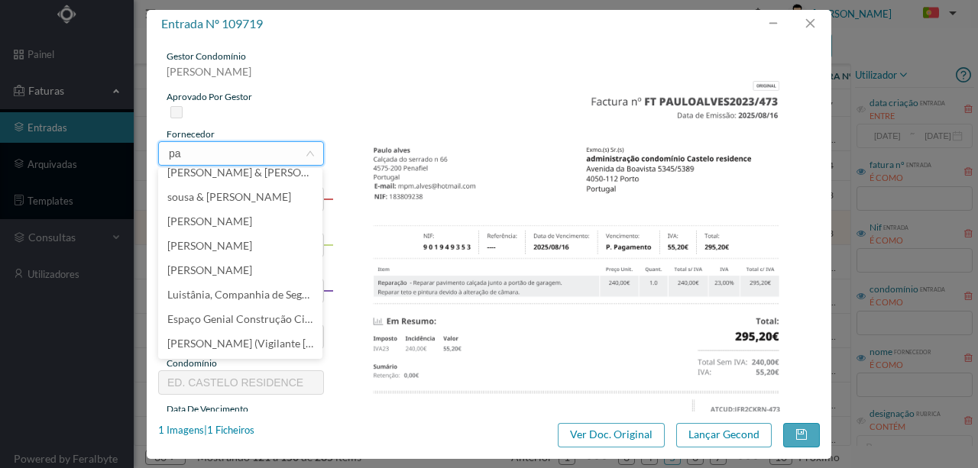
scroll to position [3, 0]
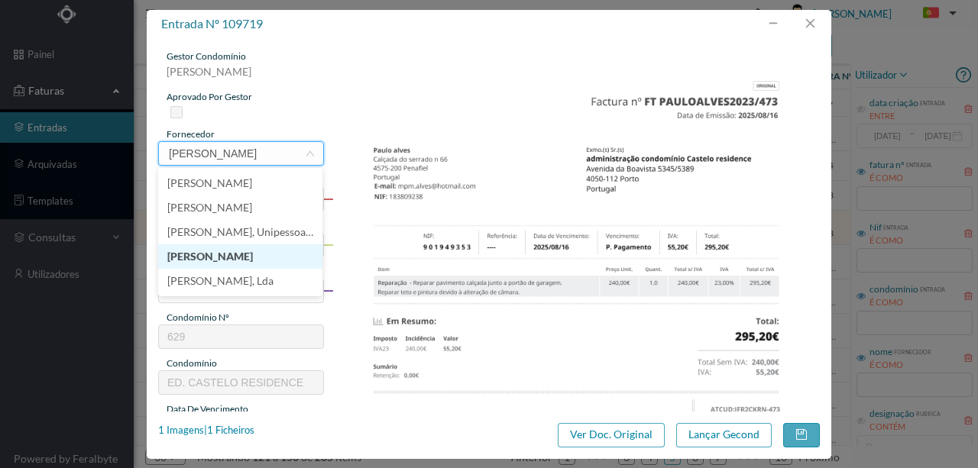
type input "paulo al"
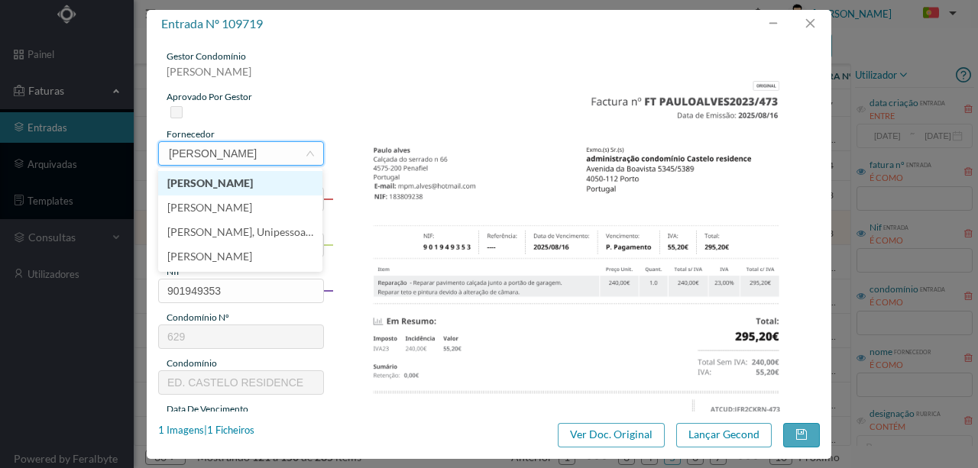
click at [193, 186] on li "[PERSON_NAME]" at bounding box center [240, 183] width 164 height 24
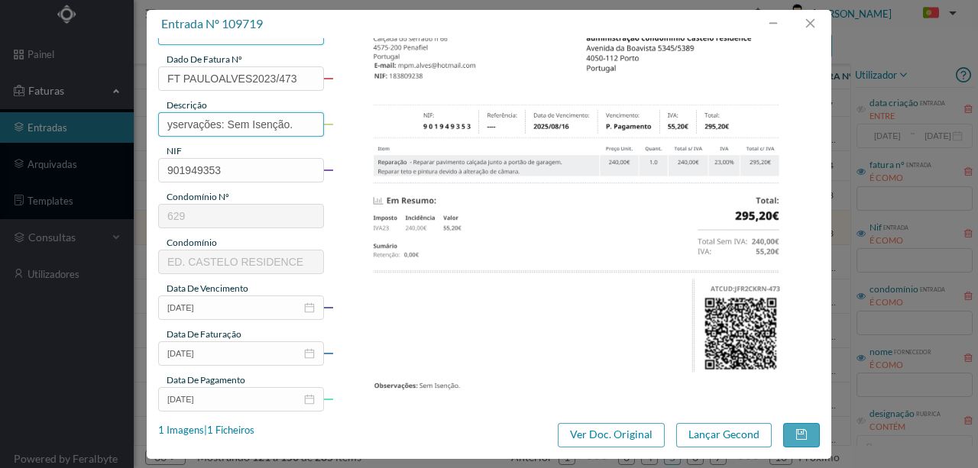
scroll to position [153, 0]
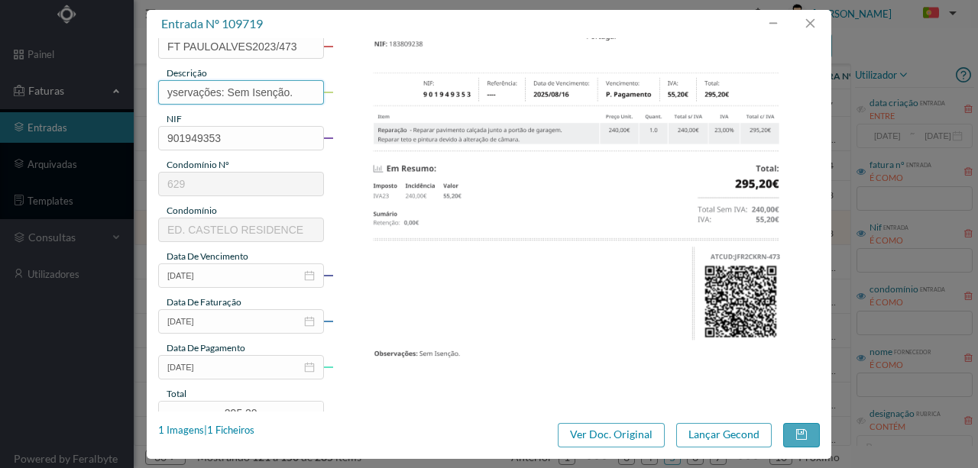
drag, startPoint x: 300, startPoint y: 90, endPoint x: 92, endPoint y: 112, distance: 208.2
click at [92, 112] on div "entrada nº 109719 gestor condomínio Rui Marques aprovado por gestor fornecedor …" at bounding box center [489, 234] width 978 height 468
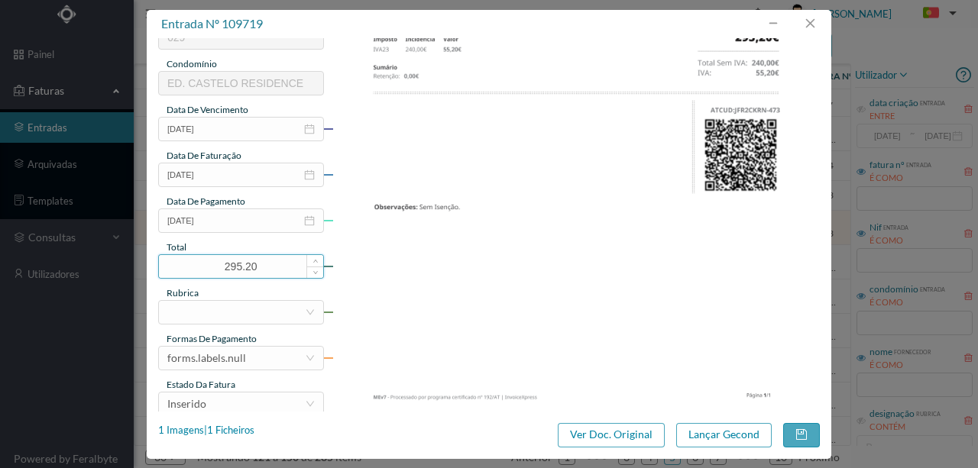
scroll to position [306, 0]
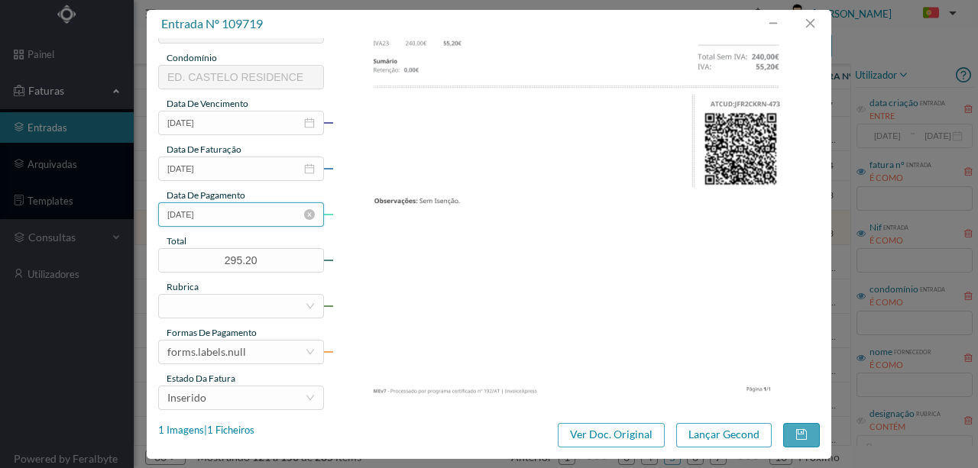
type input "Reparar pavimento calçada junto ao portão da garagem; Reparar teto e pintar"
click at [245, 216] on input "2025-08-16" at bounding box center [241, 215] width 166 height 24
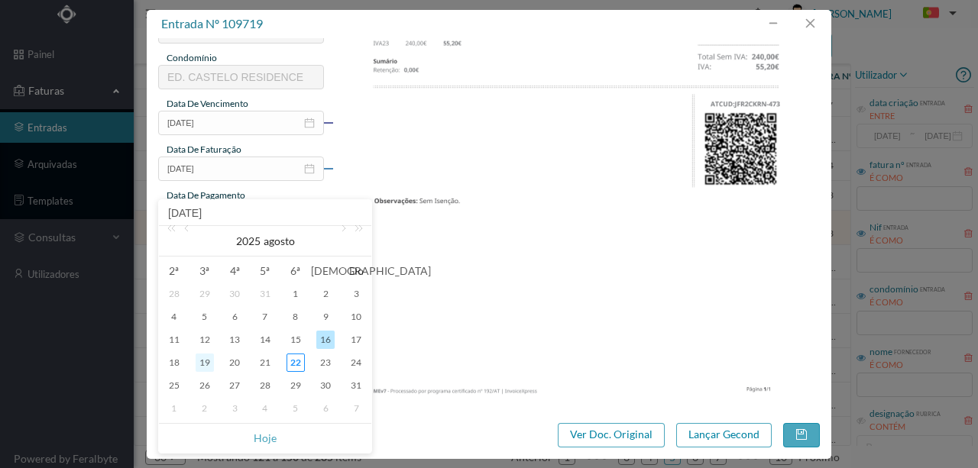
click at [197, 359] on div "19" at bounding box center [205, 363] width 18 height 18
type input "2025-08-19"
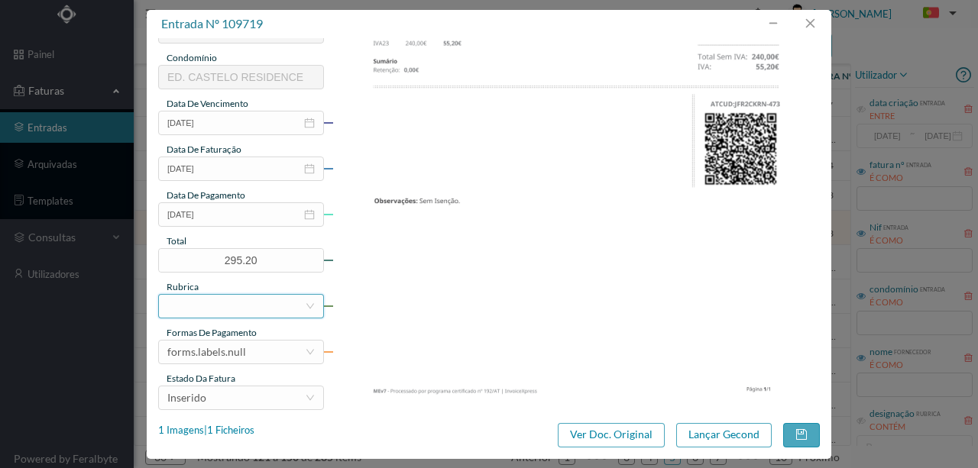
click at [229, 300] on div at bounding box center [236, 306] width 138 height 23
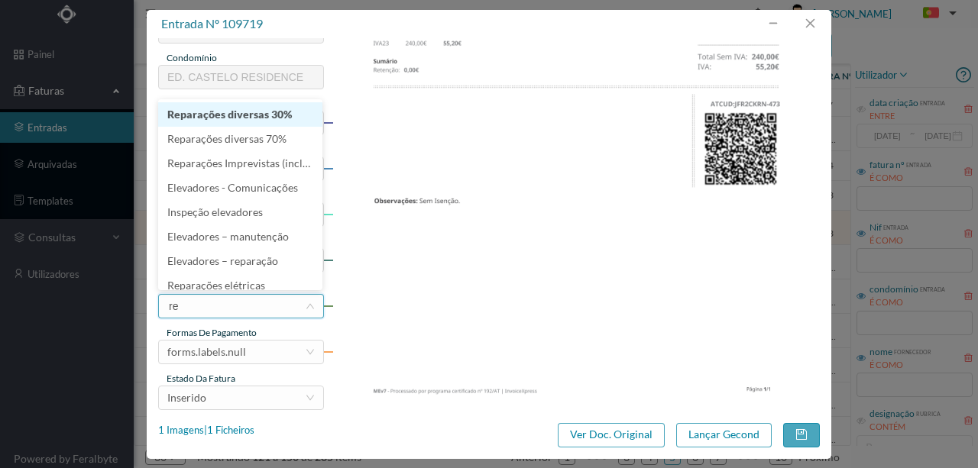
type input "rep"
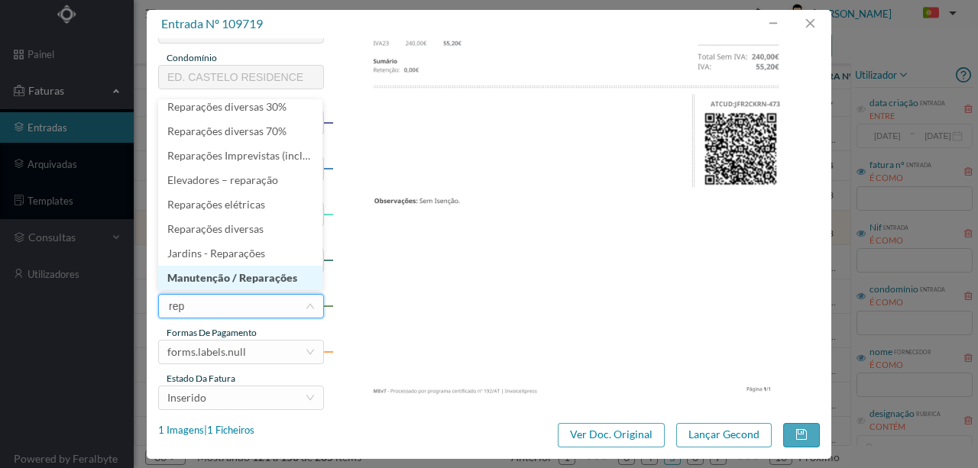
click at [260, 278] on li "Manutenção / Reparações" at bounding box center [240, 278] width 164 height 24
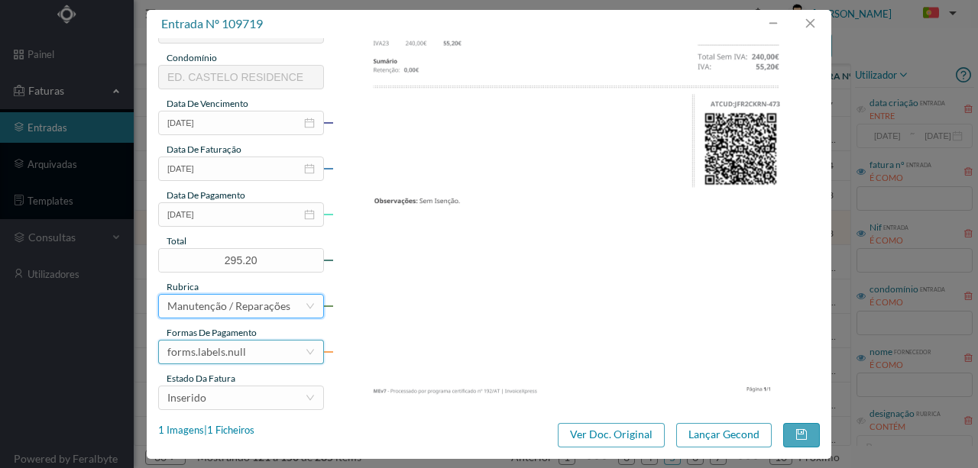
click at [210, 353] on div "forms.labels.null" at bounding box center [206, 352] width 79 height 23
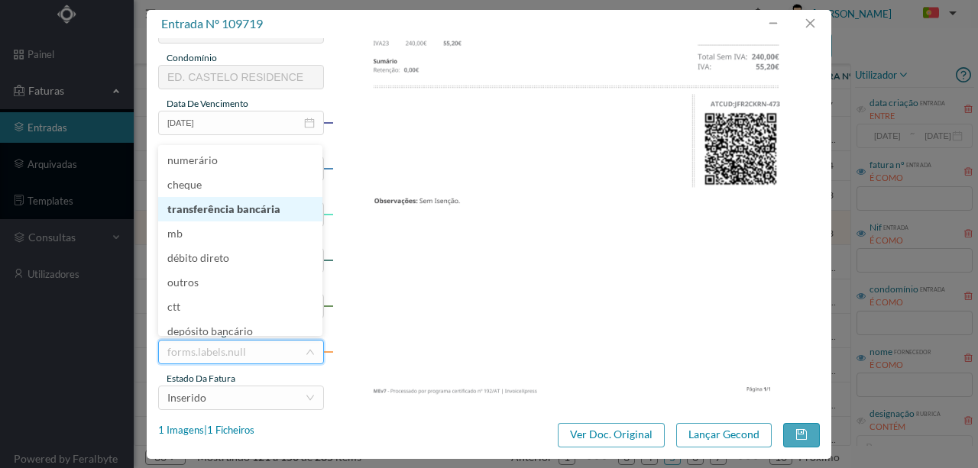
click at [228, 202] on li "transferência bancária" at bounding box center [240, 209] width 164 height 24
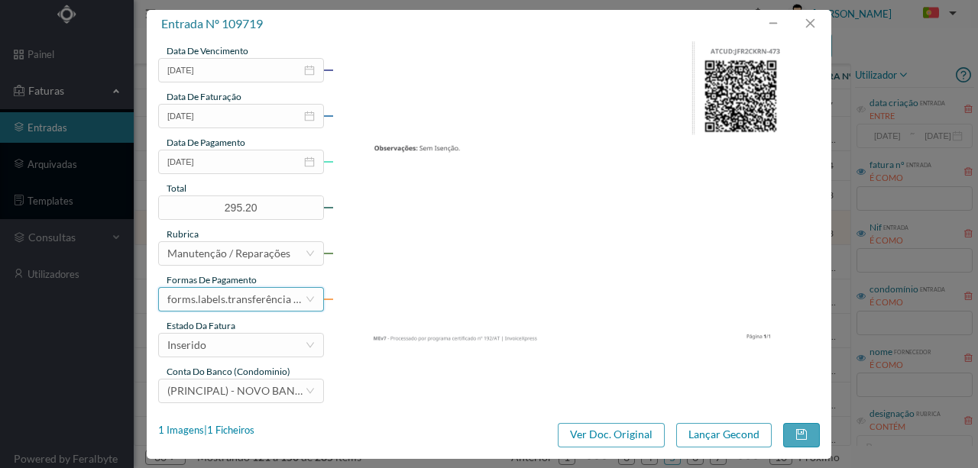
scroll to position [361, 0]
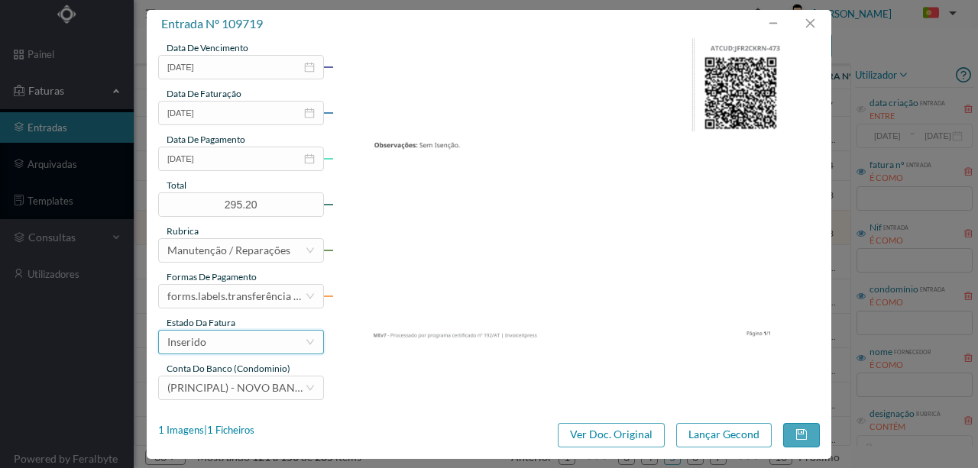
click at [219, 344] on div "Inserido" at bounding box center [236, 342] width 138 height 23
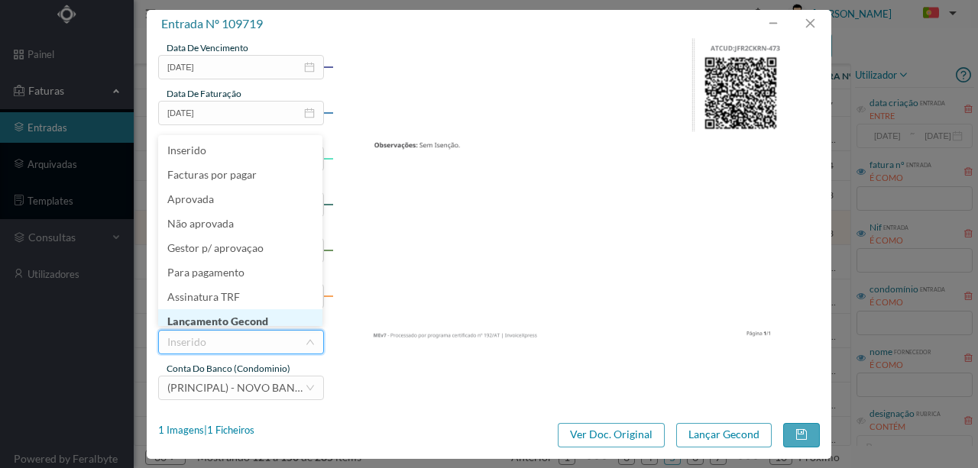
scroll to position [8, 0]
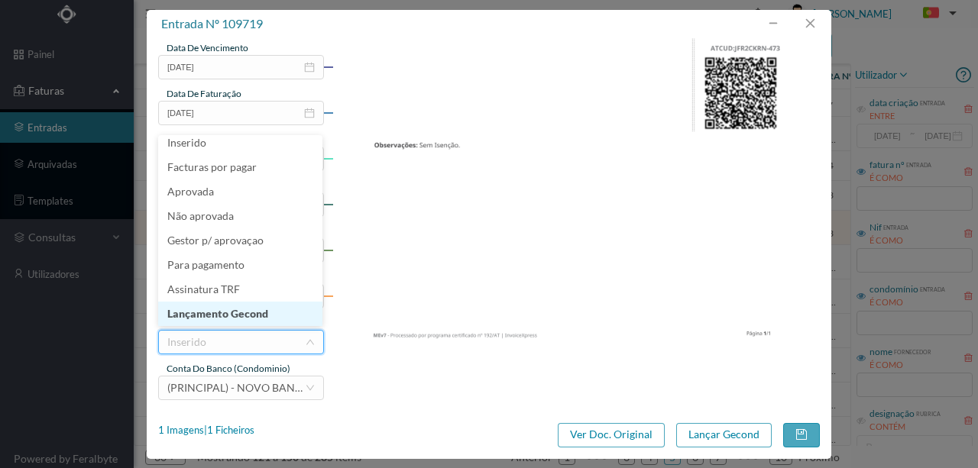
click at [251, 310] on li "Lançamento Gecond" at bounding box center [240, 314] width 164 height 24
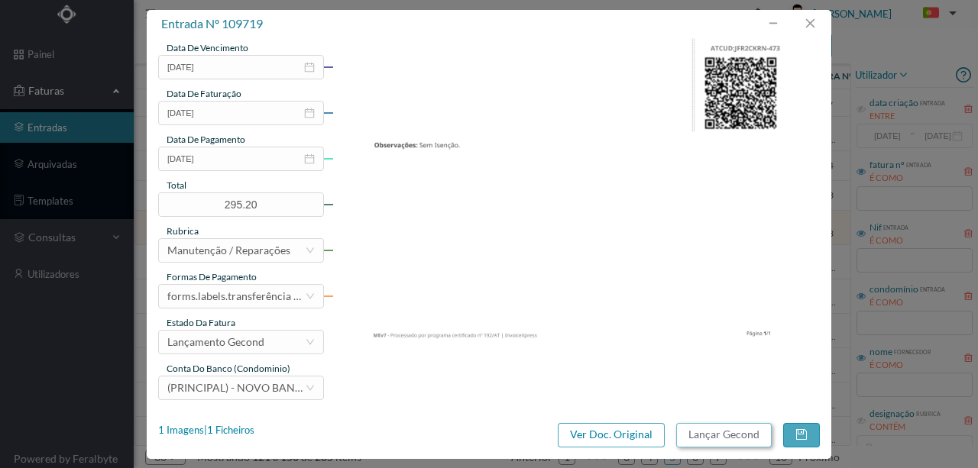
click at [705, 429] on button "Lançar Gecond" at bounding box center [724, 435] width 96 height 24
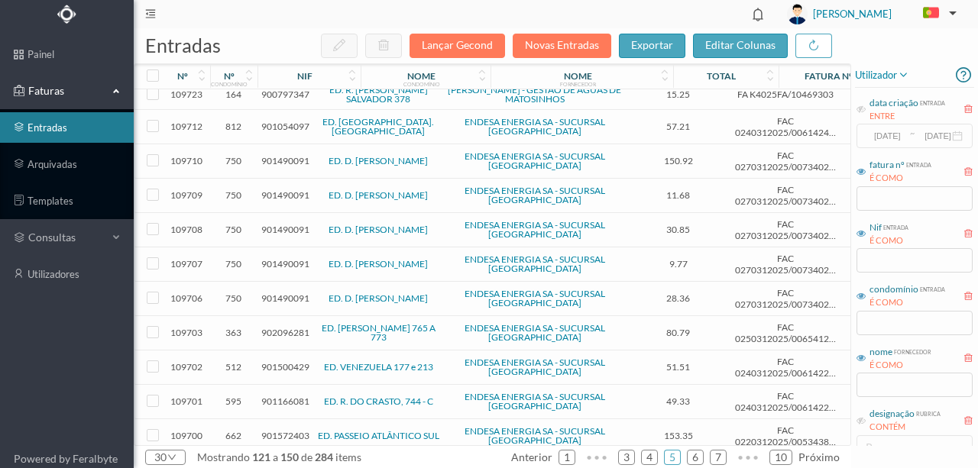
scroll to position [459, 0]
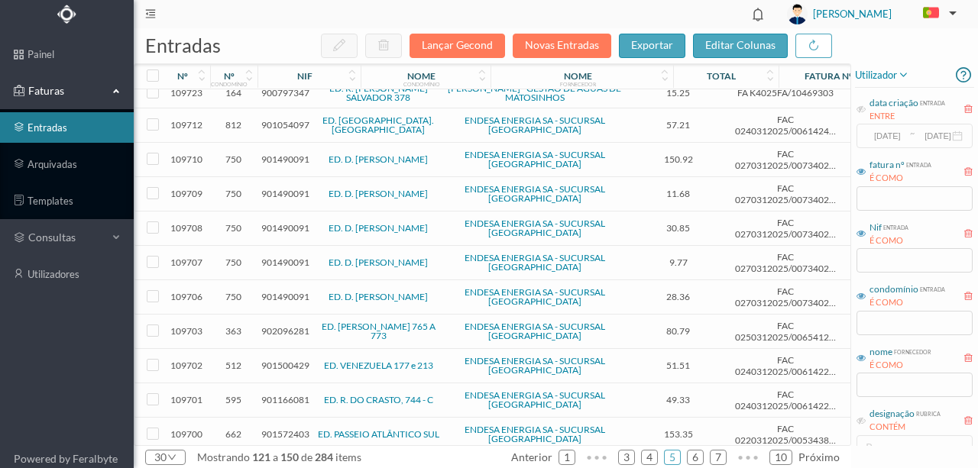
click at [154, 152] on td at bounding box center [148, 160] width 29 height 34
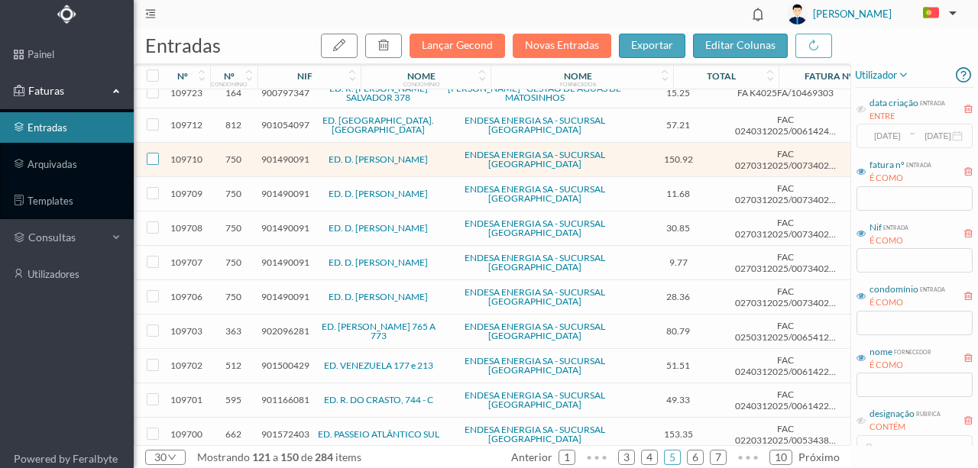
click at [151, 153] on input "checkbox" at bounding box center [153, 159] width 12 height 12
checkbox input "true"
click at [153, 187] on input "checkbox" at bounding box center [153, 193] width 12 height 12
checkbox input "true"
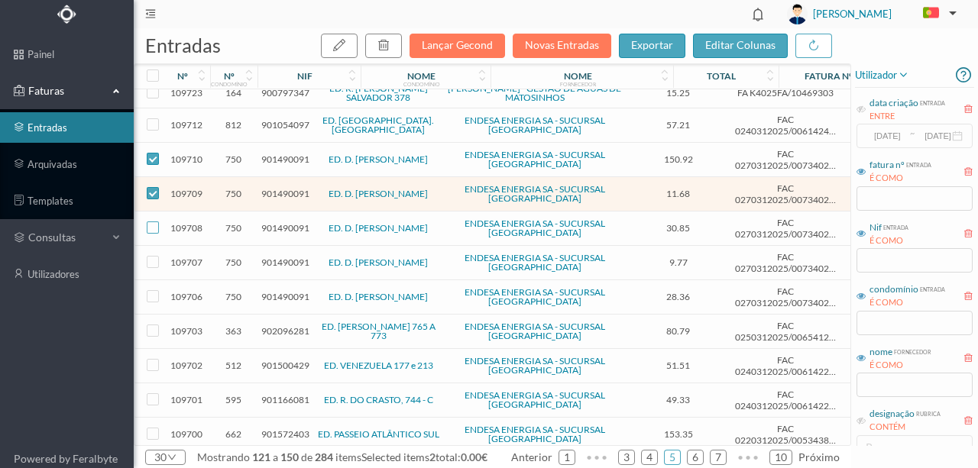
click at [154, 222] on input "checkbox" at bounding box center [153, 228] width 12 height 12
checkbox input "true"
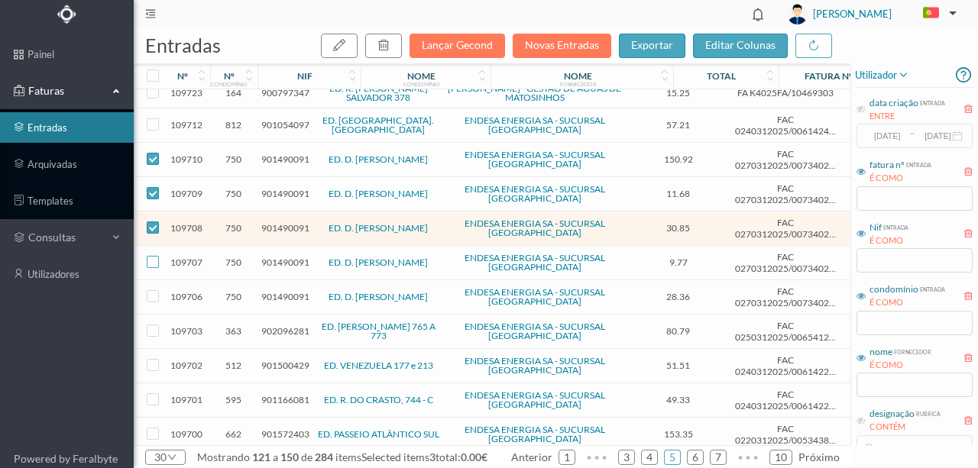
drag, startPoint x: 152, startPoint y: 245, endPoint x: 159, endPoint y: 267, distance: 23.2
click at [153, 256] on input "checkbox" at bounding box center [153, 262] width 12 height 12
checkbox input "true"
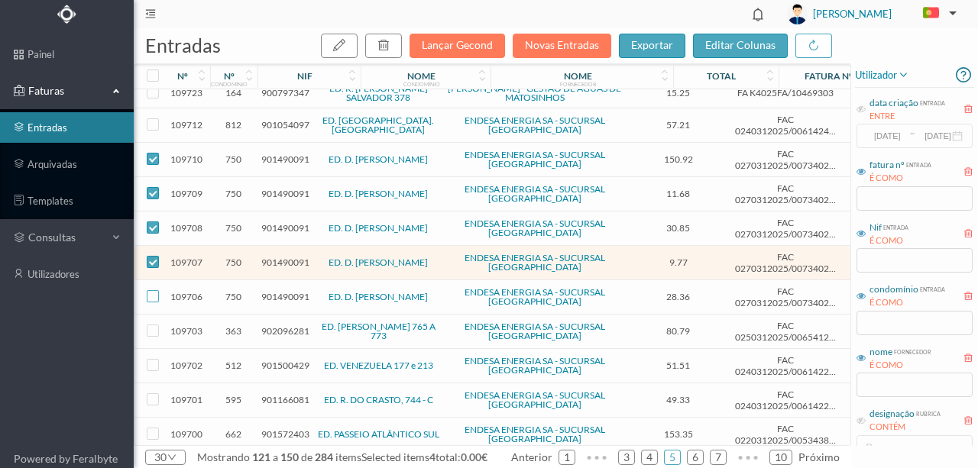
drag, startPoint x: 151, startPoint y: 281, endPoint x: 322, endPoint y: 228, distance: 179.3
click at [152, 290] on input "checkbox" at bounding box center [153, 296] width 12 height 12
checkbox input "true"
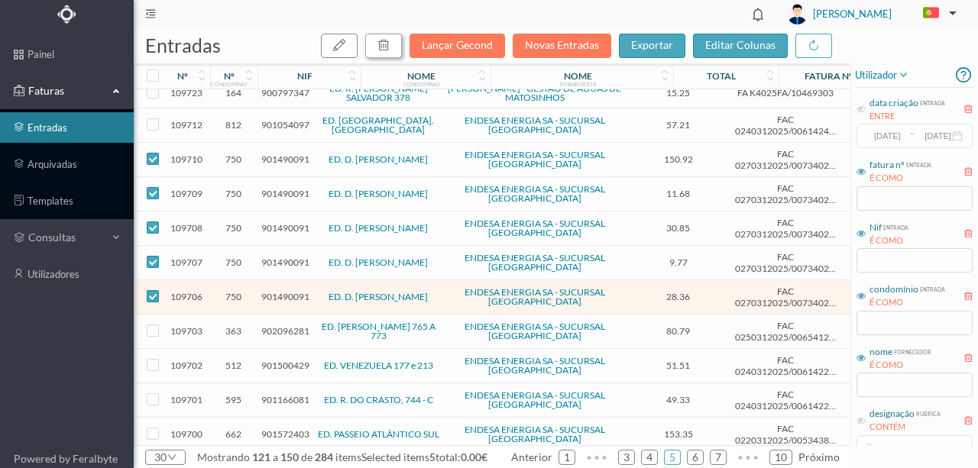
click at [385, 46] on icon "button" at bounding box center [384, 45] width 12 height 12
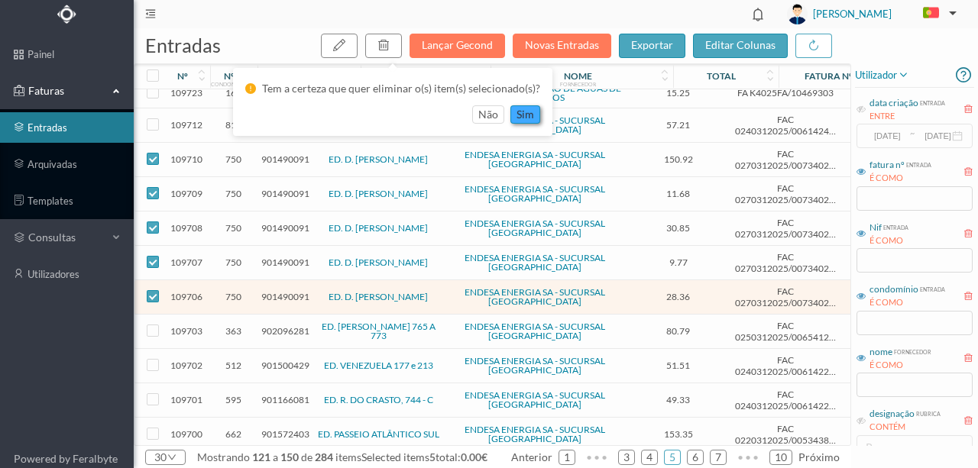
click at [514, 114] on button "sim" at bounding box center [525, 114] width 30 height 18
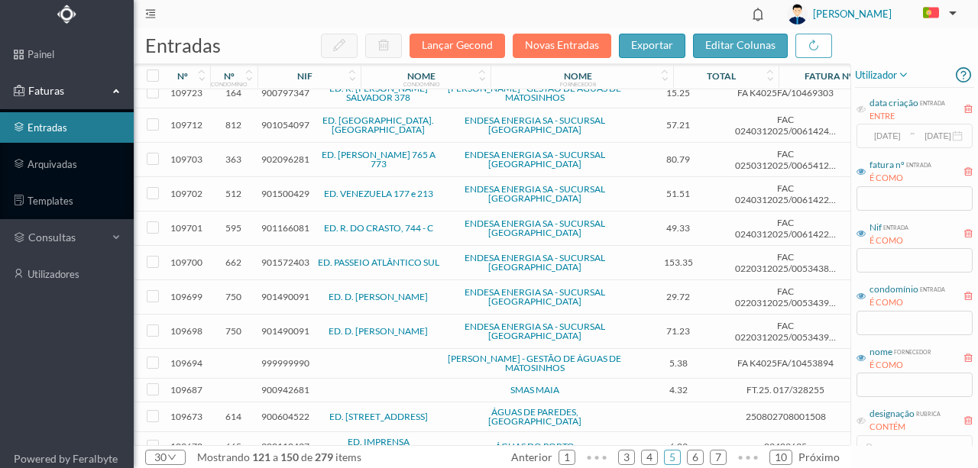
click at [277, 154] on span "902096281" at bounding box center [285, 159] width 48 height 11
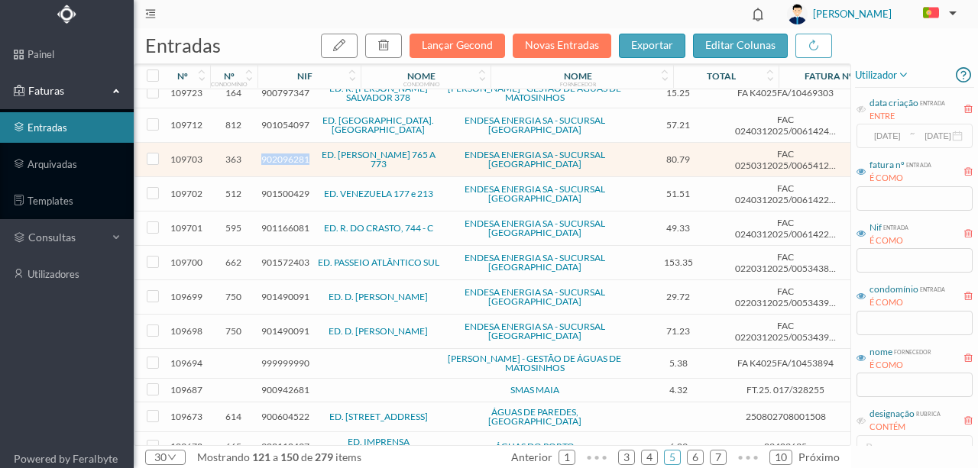
click at [277, 154] on span "902096281" at bounding box center [285, 159] width 48 height 11
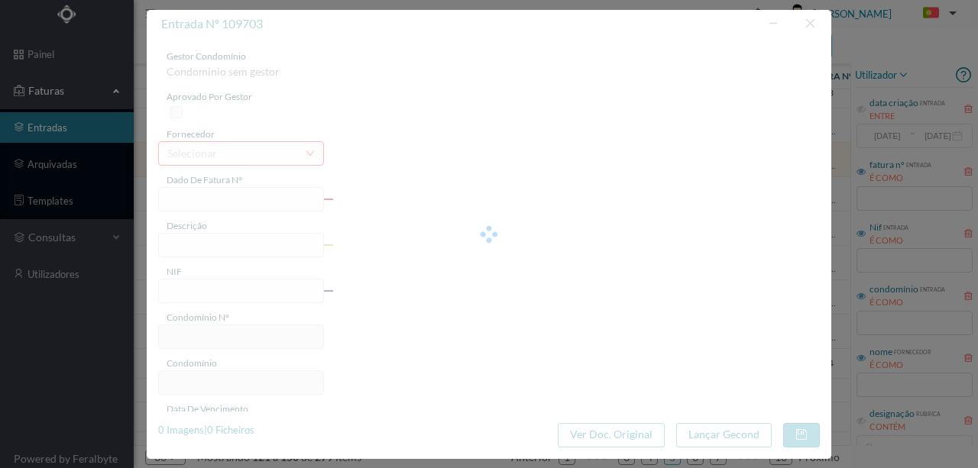
type input "FAC 0250312025/0065412652"
type input "Rua Tomaz Ribeiro 769 COMUNS"
type input "902096281"
type input "01-09-2025"
type input "15-08-2025"
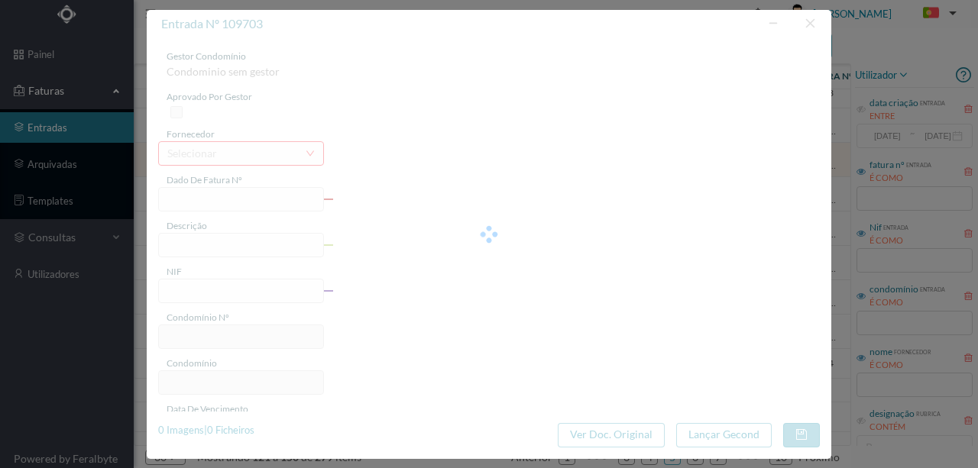
type input "01-09-2025"
type input "80.79"
type input "363"
type input "ED. TOMÁS RIBEIRO 765 A 773"
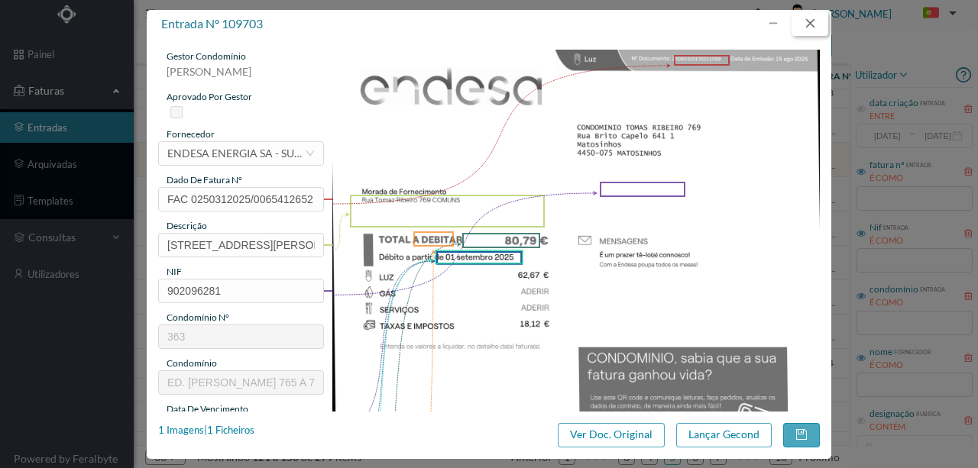
click at [800, 24] on button "button" at bounding box center [810, 23] width 37 height 24
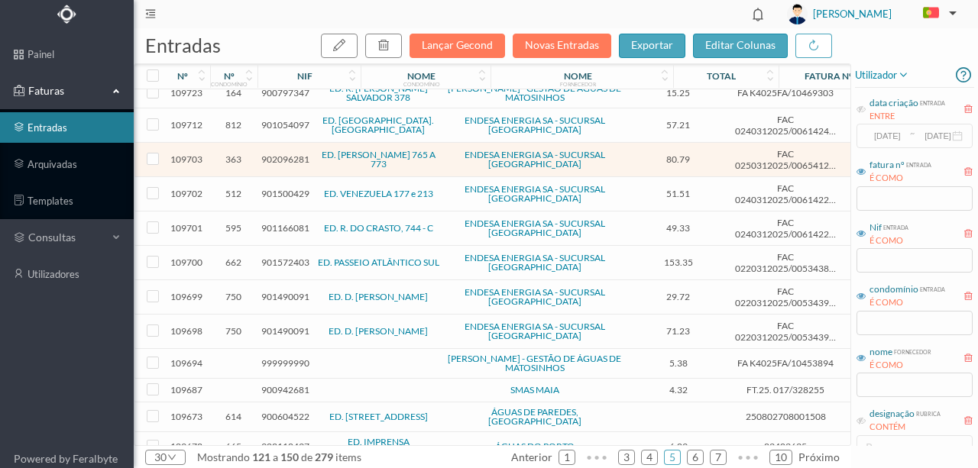
click at [266, 188] on span "901500429" at bounding box center [285, 193] width 48 height 11
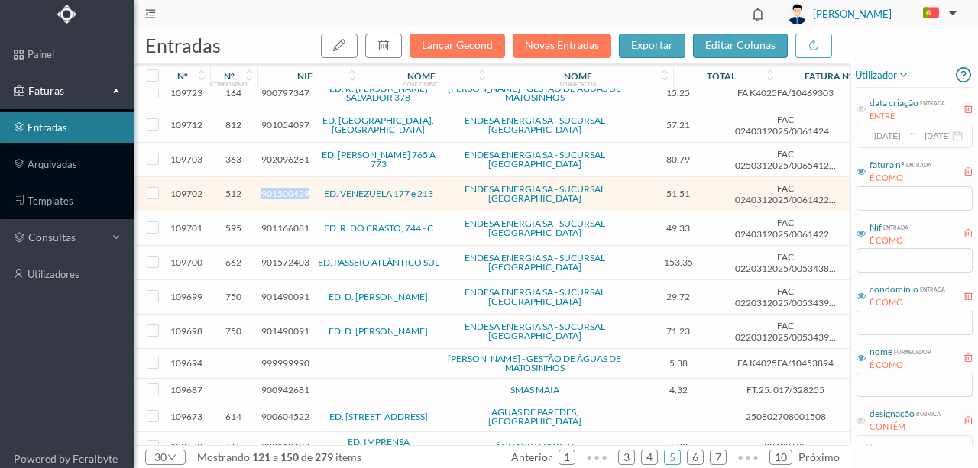
click at [266, 188] on span "901500429" at bounding box center [285, 193] width 48 height 11
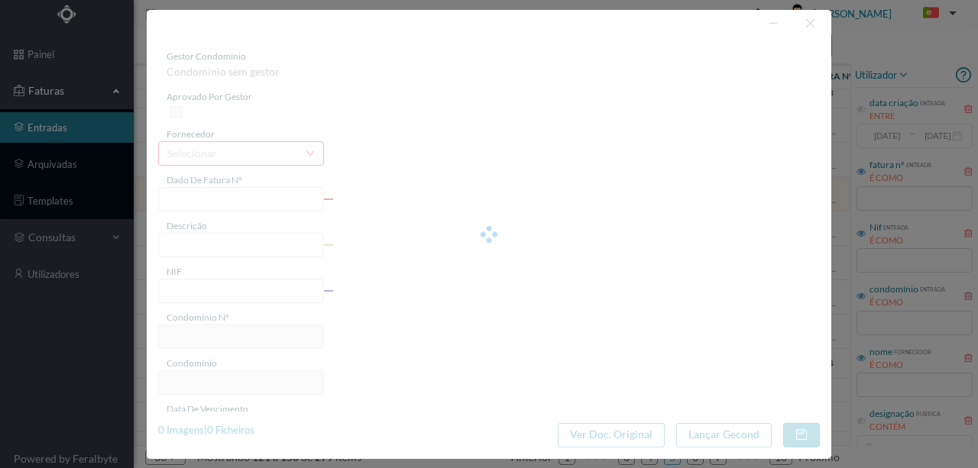
type input "FAC 0240312025/0061422605"
type input "Rua Venezuela 183"
type input "901500429"
type input "01-09-2025"
type input "15-08-2025"
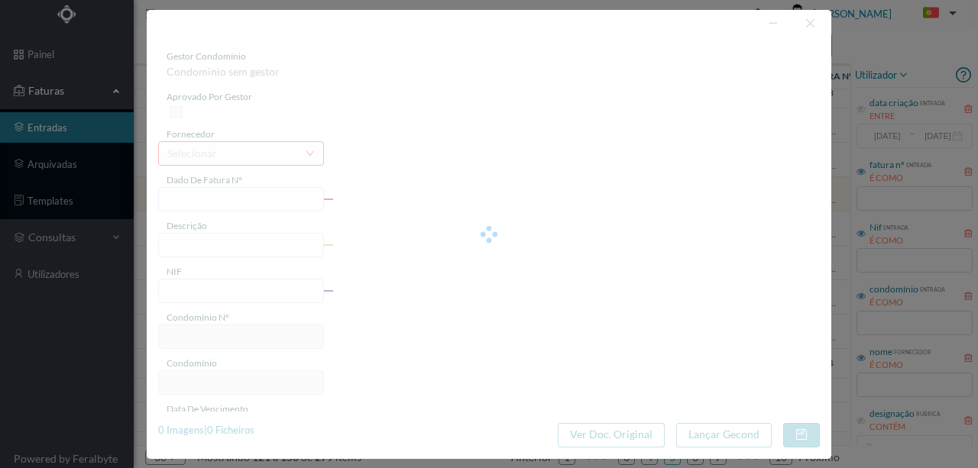
type input "01-09-2025"
type input "51.51"
type input "512"
type input "ED. VENEZUELA 177 e 213"
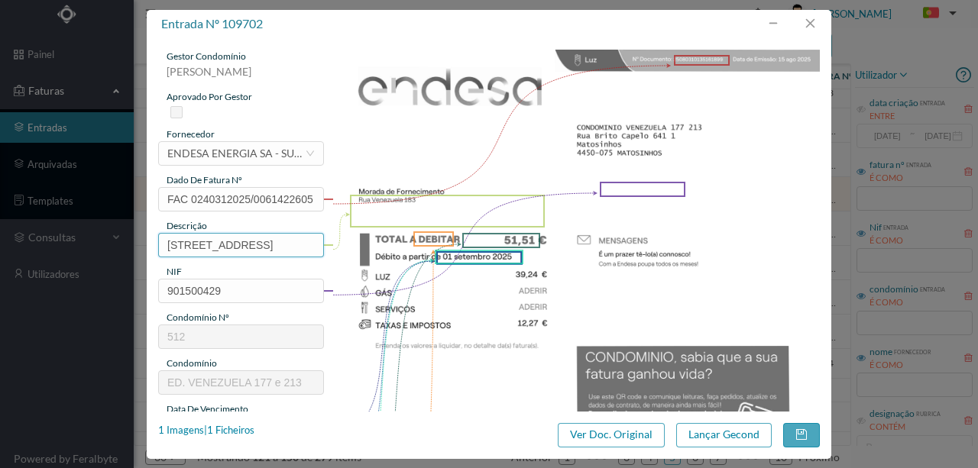
drag, startPoint x: 240, startPoint y: 243, endPoint x: 173, endPoint y: 83, distance: 173.3
click at [86, 221] on div "entrada nº 109702 gestor condomínio Rui Marques aprovado por gestor fornecedor …" at bounding box center [489, 234] width 978 height 468
click at [243, 433] on div "1 Imagens | 1 Ficheiros" at bounding box center [206, 430] width 96 height 15
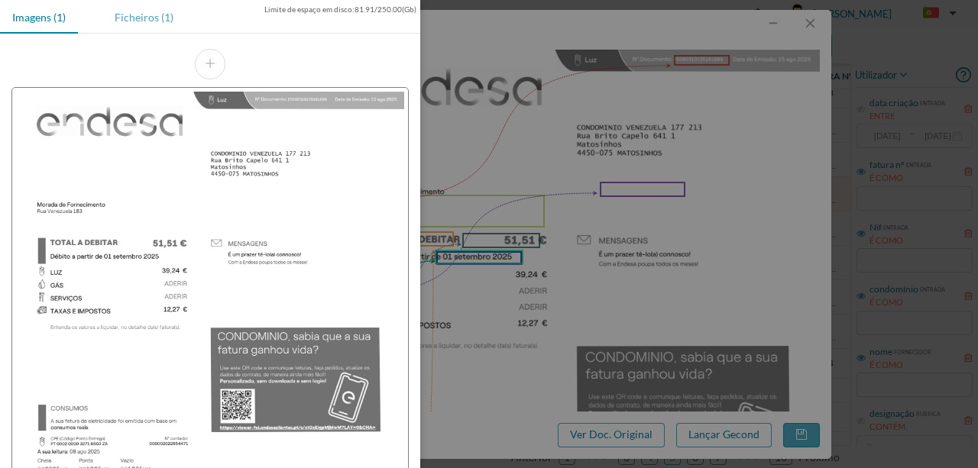
click at [142, 13] on div "Ficheiros (1)" at bounding box center [143, 17] width 83 height 34
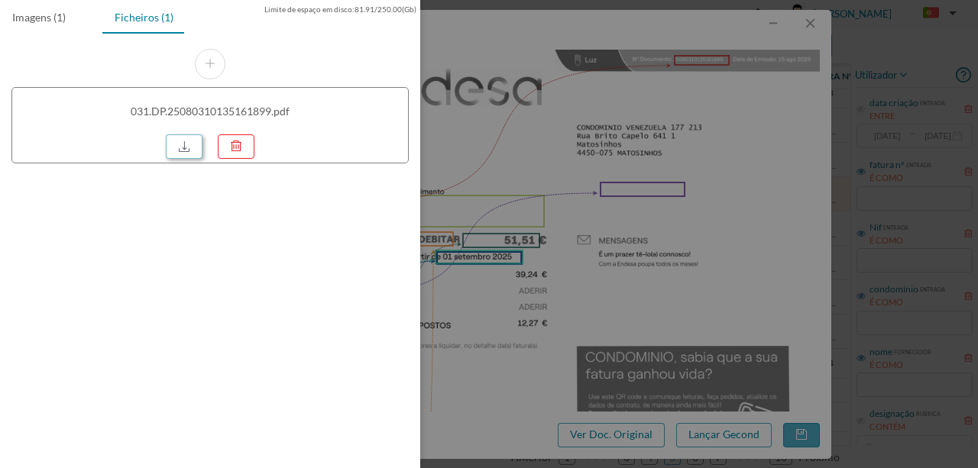
click at [187, 146] on link at bounding box center [184, 146] width 37 height 24
click at [462, 128] on div at bounding box center [489, 234] width 978 height 468
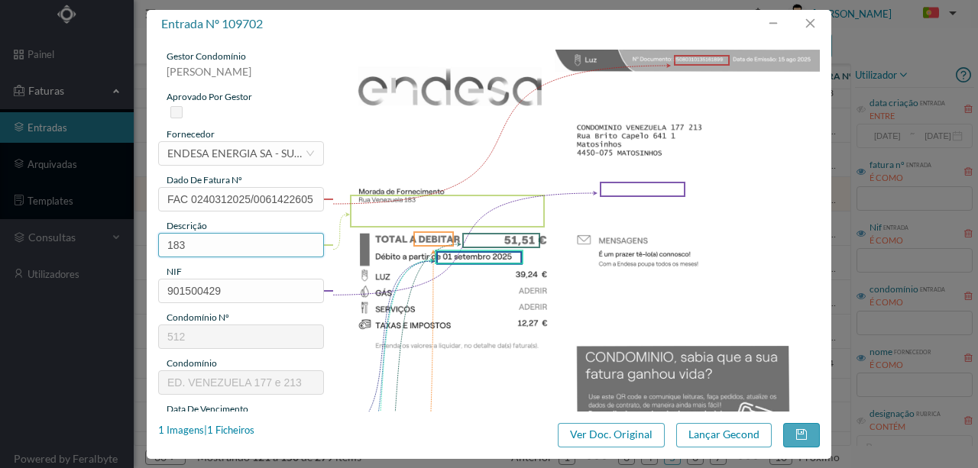
click at [217, 240] on input "183" at bounding box center [241, 245] width 166 height 24
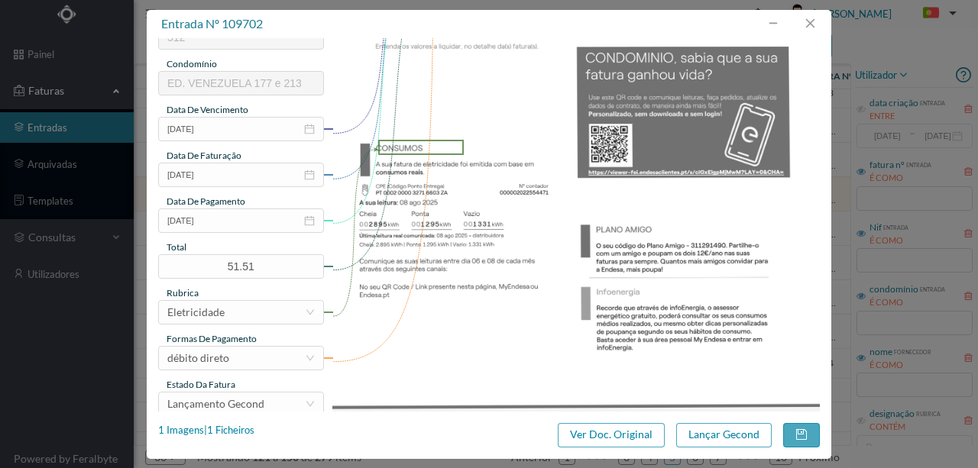
scroll to position [306, 0]
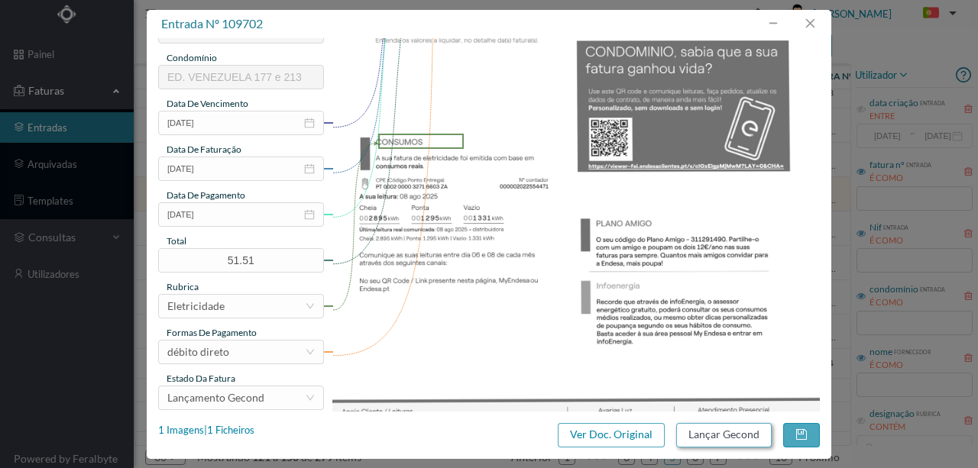
type input "183 (09.07.2025 a 08.08.2025)"
click at [732, 434] on button "Lançar Gecond" at bounding box center [724, 435] width 96 height 24
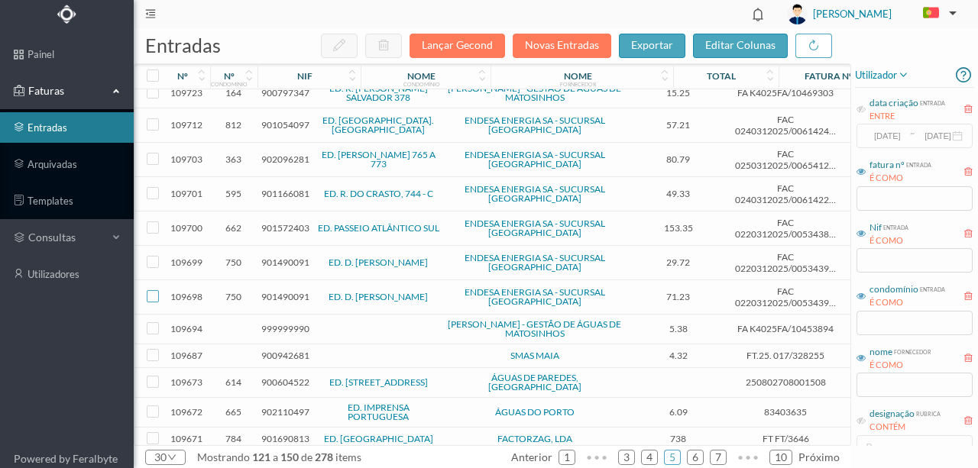
click at [151, 290] on input "checkbox" at bounding box center [153, 296] width 12 height 12
checkbox input "true"
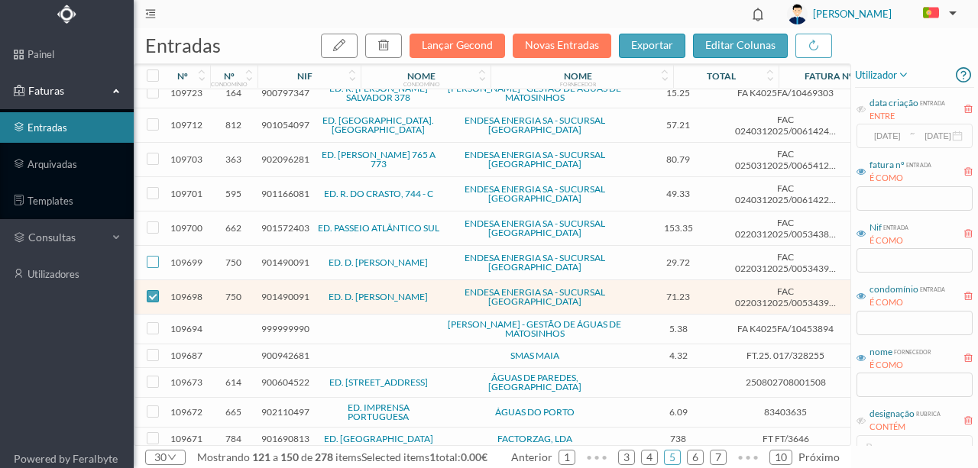
click at [157, 256] on input "checkbox" at bounding box center [153, 262] width 12 height 12
checkbox input "true"
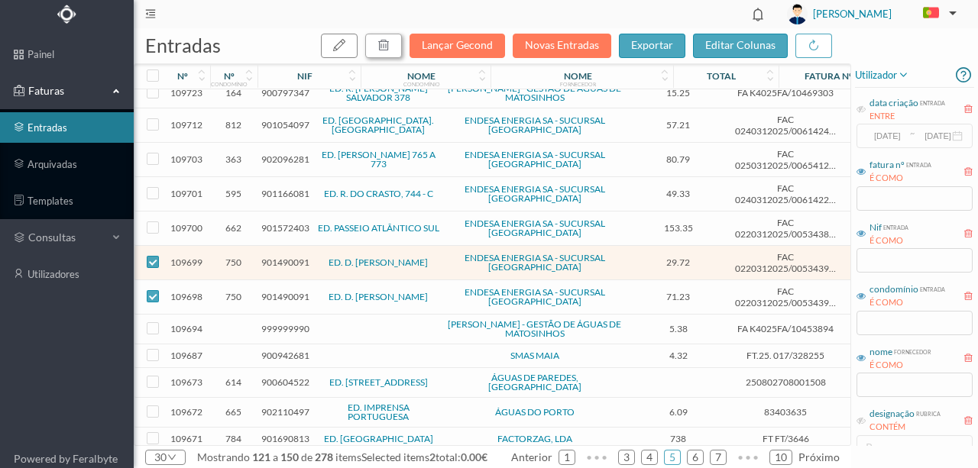
click at [398, 43] on button "button" at bounding box center [383, 46] width 37 height 24
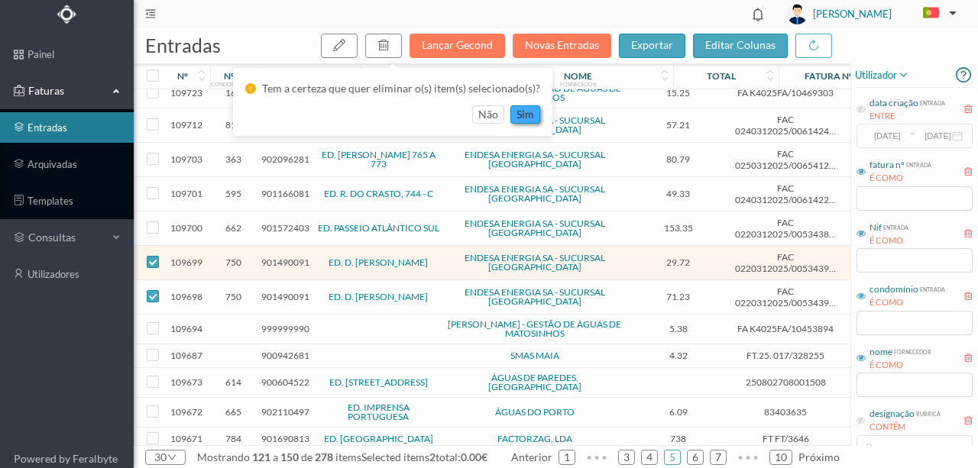
click at [527, 118] on button "sim" at bounding box center [525, 114] width 30 height 18
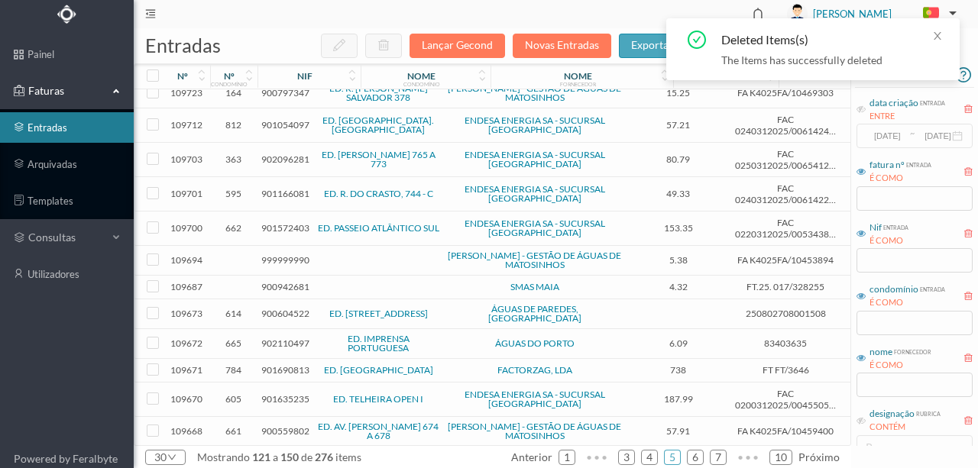
click at [290, 222] on span "901572403" at bounding box center [285, 227] width 48 height 11
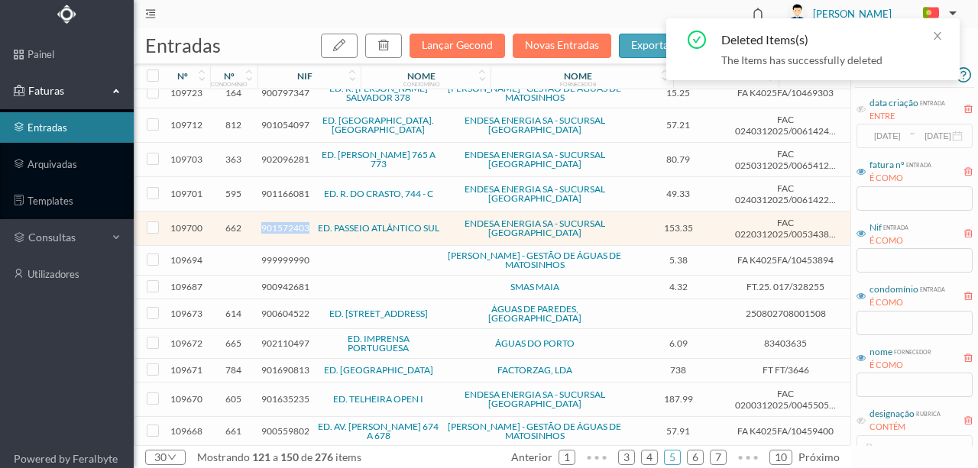
click at [290, 222] on span "901572403" at bounding box center [285, 227] width 48 height 11
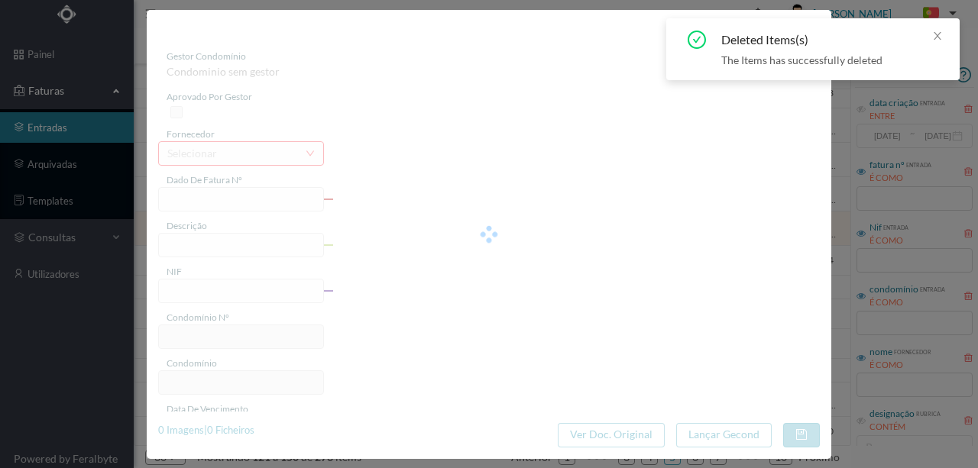
type input "FAC 0220312025/0053438165"
type input "Avn. da República 81 PISCIN"
type input "901572403"
type input "01-09-2025"
type input "15-08-2025"
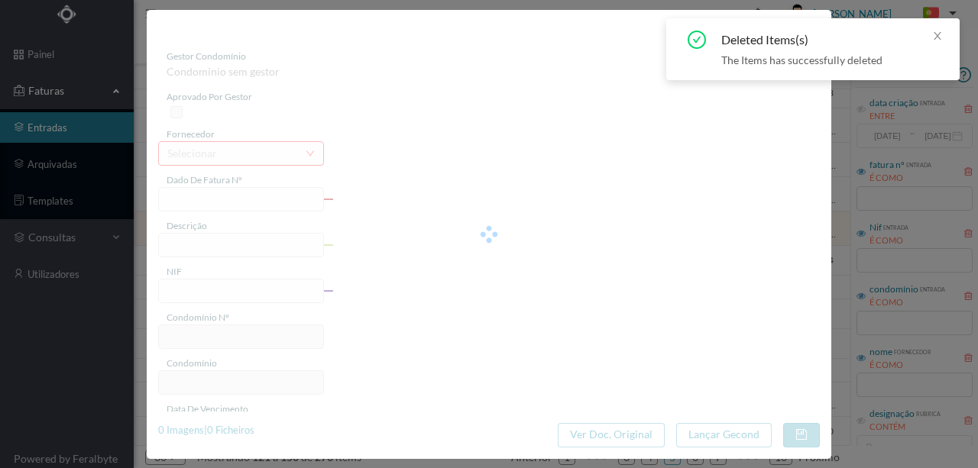
type input "01-09-2025"
type input "153.35"
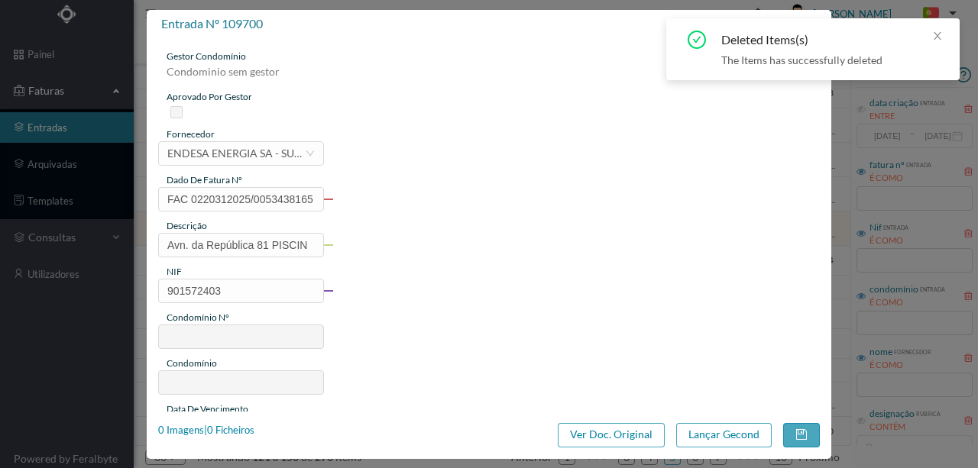
type input "662"
type input "ED. PASSEIO ATLÂNTICO SUL"
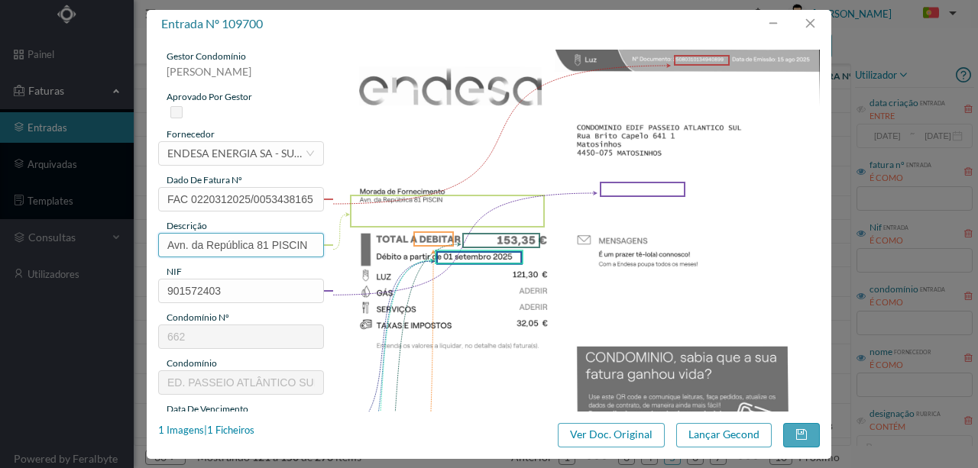
scroll to position [459, 0]
drag, startPoint x: 255, startPoint y: 241, endPoint x: 0, endPoint y: 298, distance: 261.4
click at [15, 274] on div "entrada nº 109700 gestor condomínio [PERSON_NAME] aprovado por gestor fornecedo…" at bounding box center [489, 234] width 978 height 468
click at [241, 431] on div "1 Imagens | 1 Ficheiros" at bounding box center [206, 430] width 96 height 15
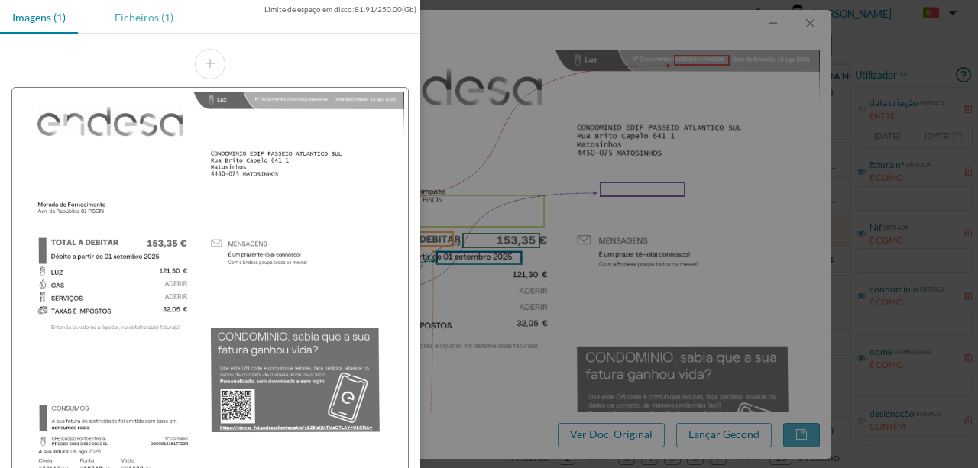
click at [139, 17] on div "Ficheiros (1)" at bounding box center [143, 17] width 83 height 34
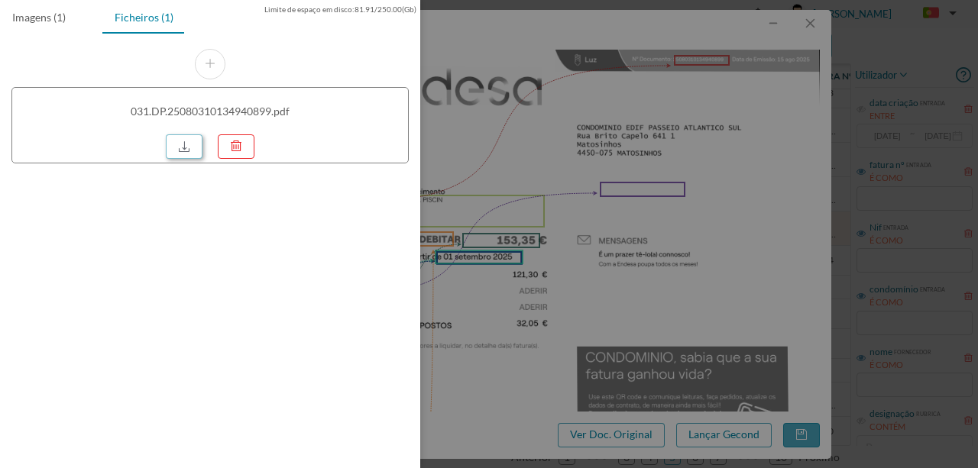
click at [190, 144] on link at bounding box center [184, 146] width 37 height 24
click at [615, 148] on div at bounding box center [489, 234] width 978 height 468
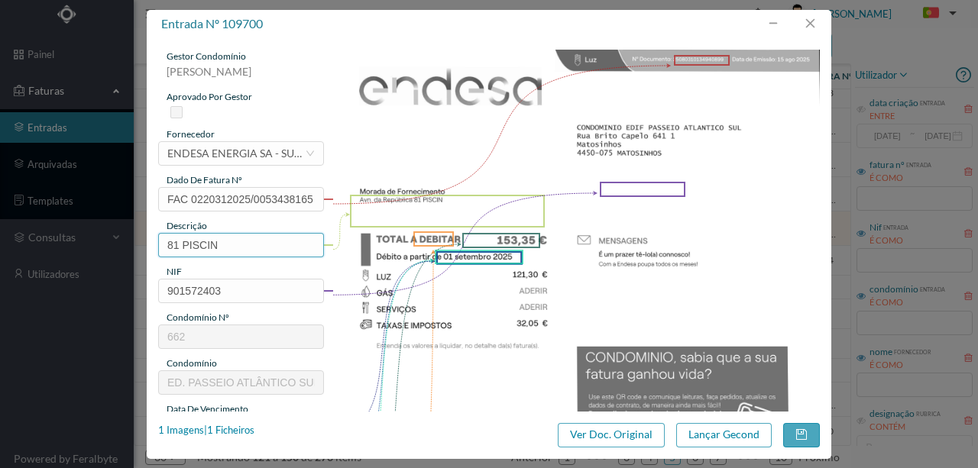
click at [225, 243] on input "81 PISCIN" at bounding box center [241, 245] width 166 height 24
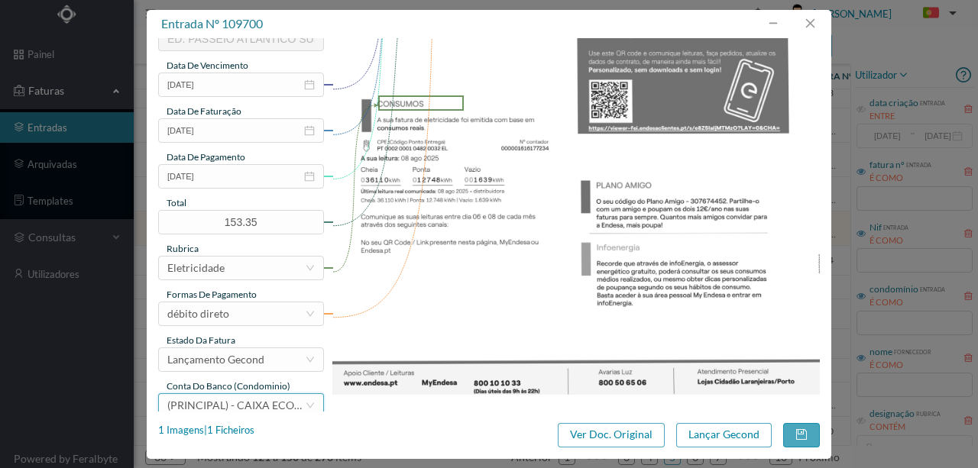
scroll to position [361, 0]
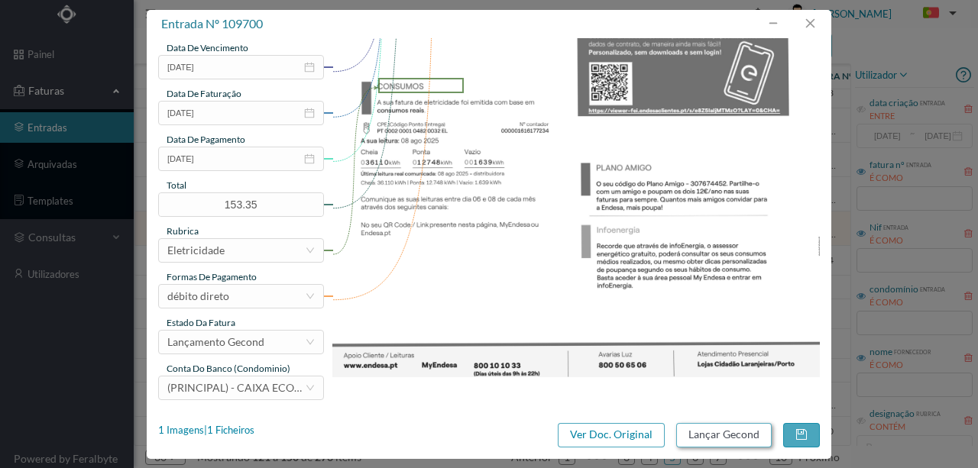
type input "81 PISCINAS (09.07.2025 a 08.08.2025)"
click at [698, 423] on button "Lançar Gecond" at bounding box center [724, 435] width 96 height 24
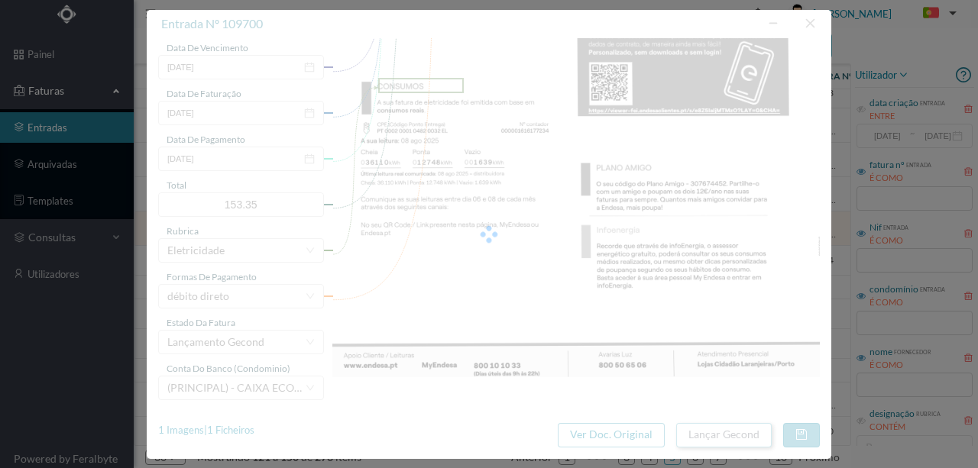
scroll to position [0, 0]
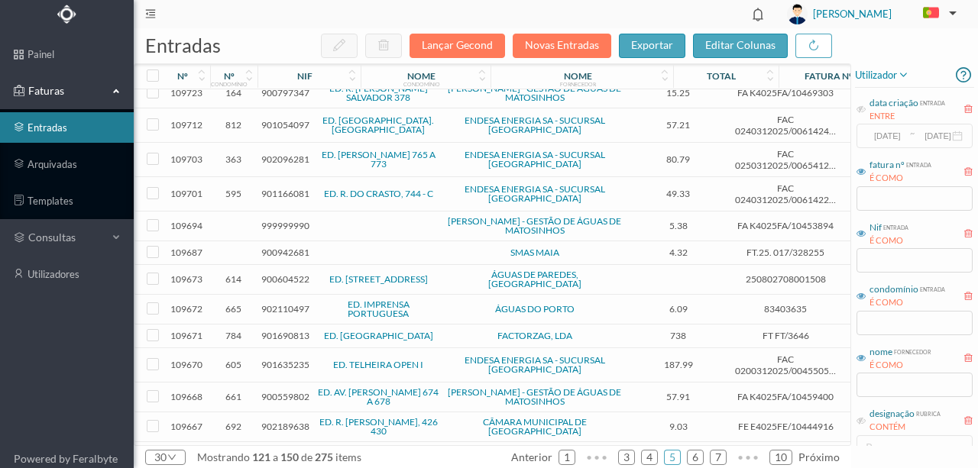
click at [275, 188] on span "901166081" at bounding box center [285, 193] width 48 height 11
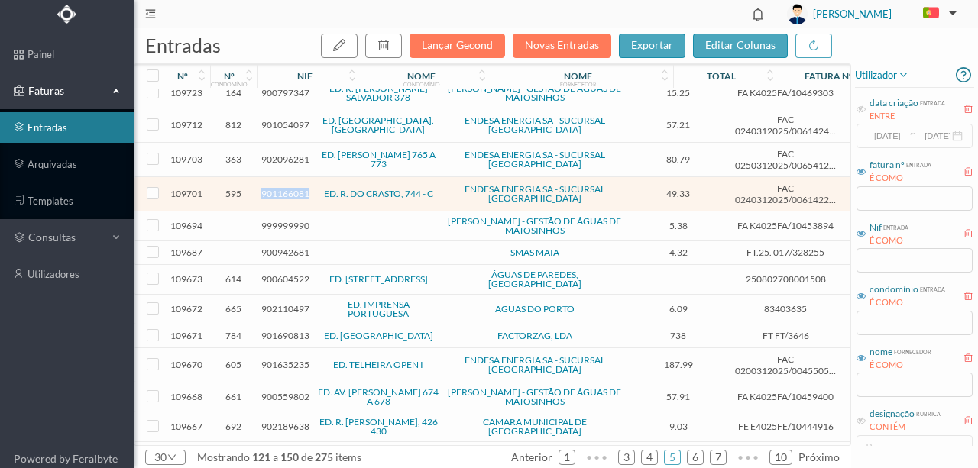
click at [275, 188] on span "901166081" at bounding box center [285, 193] width 48 height 11
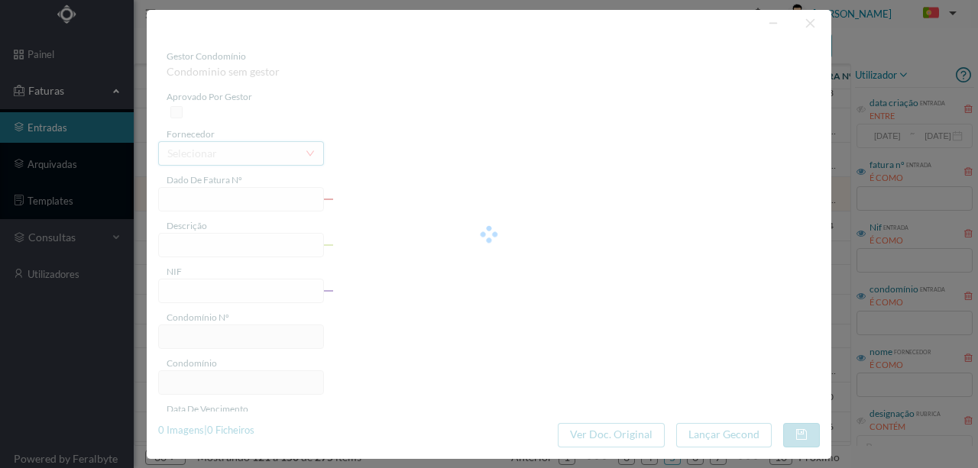
type input "FAC 0240312025/0061422591"
type input "Rua de Crasto 744 A GARAGE"
type input "901166081"
type input "[DATE]"
type input "15-08-2025"
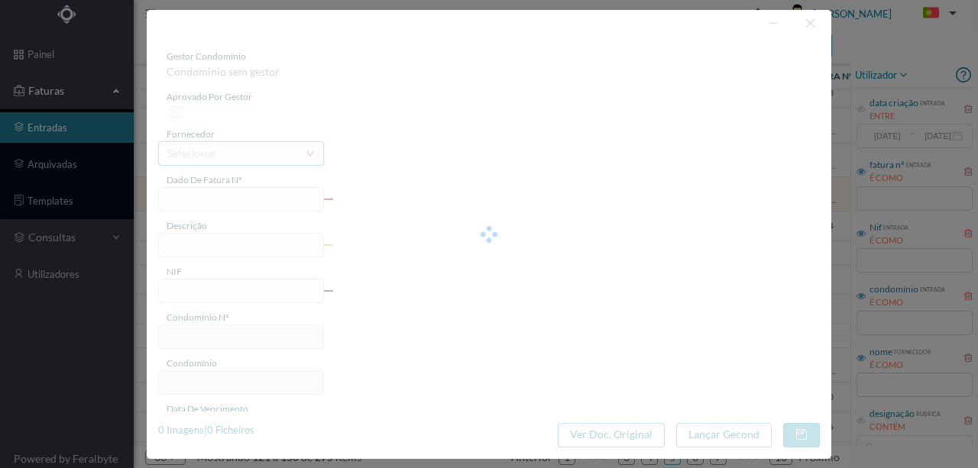
type input "[DATE]"
type input "49.33"
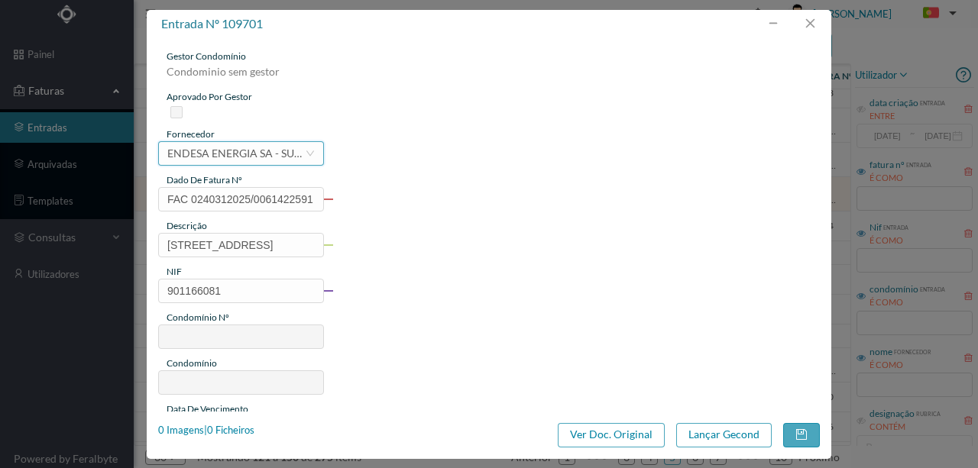
type input "595"
type input "ED. R. DO CRASTO, 744 - C"
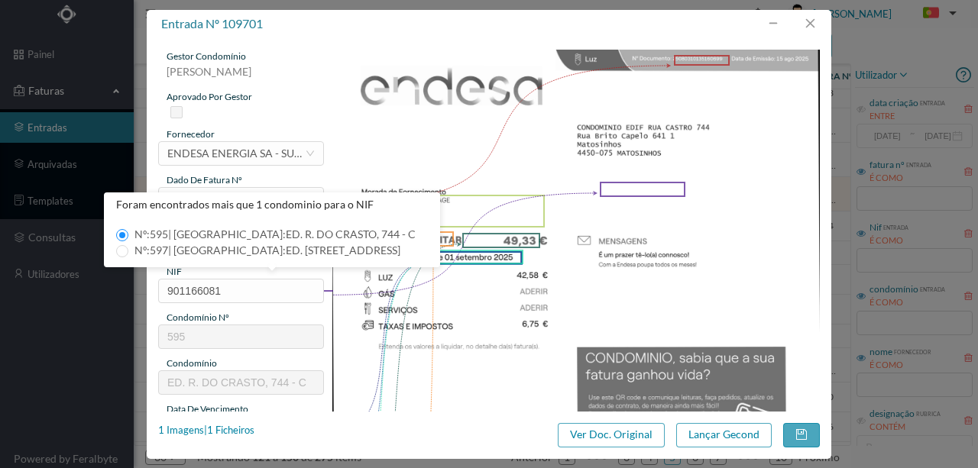
click at [436, 152] on img at bounding box center [576, 394] width 488 height 689
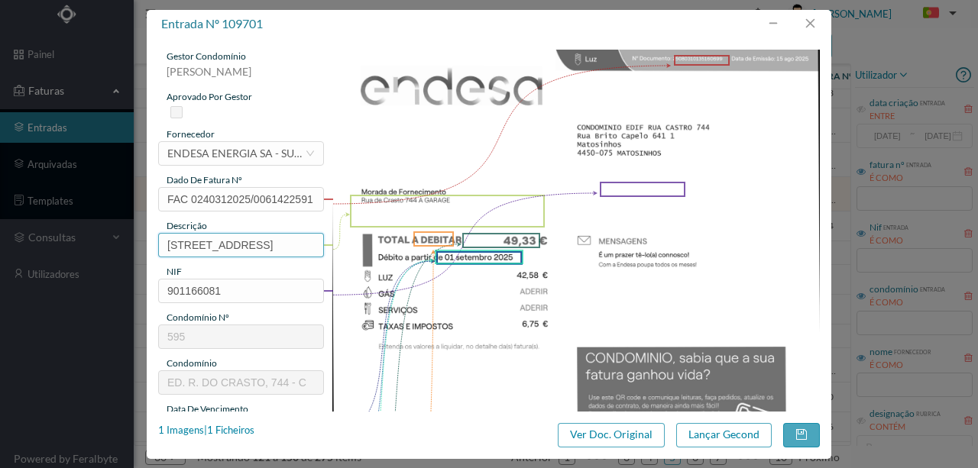
click at [203, 245] on input "Rua de Crasto 744 A GARAGE" at bounding box center [241, 245] width 166 height 24
click at [812, 29] on button "button" at bounding box center [810, 23] width 37 height 24
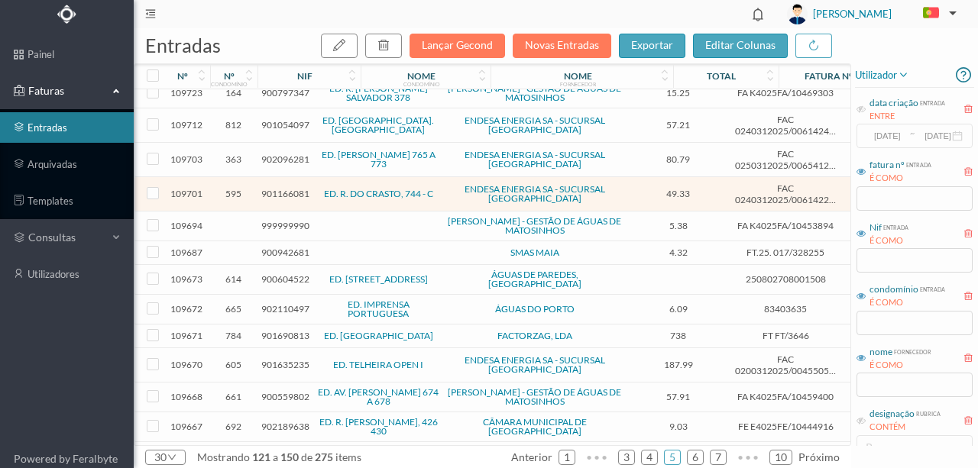
click at [272, 188] on span "901166081" at bounding box center [285, 193] width 48 height 11
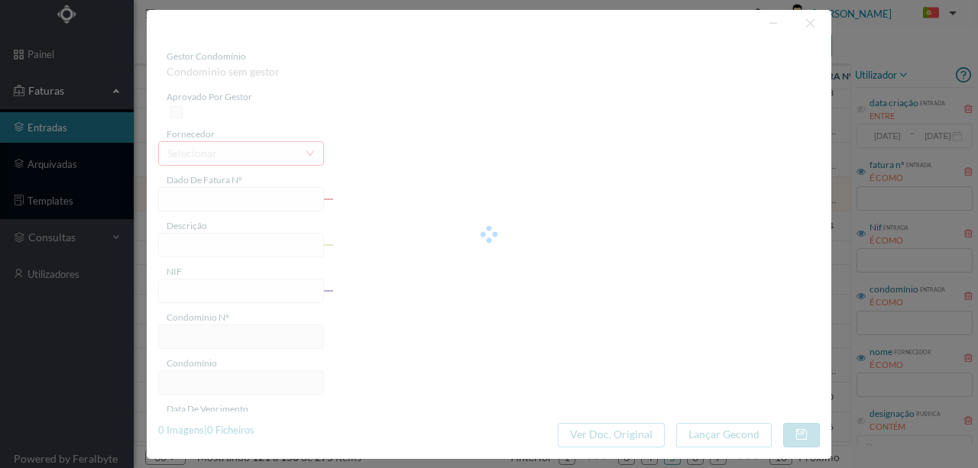
type input "FAC 0240312025/0061422591"
type input "Rua de Crasto 744 A GARAGE"
type input "901166081"
type input "[DATE]"
type input "15-08-2025"
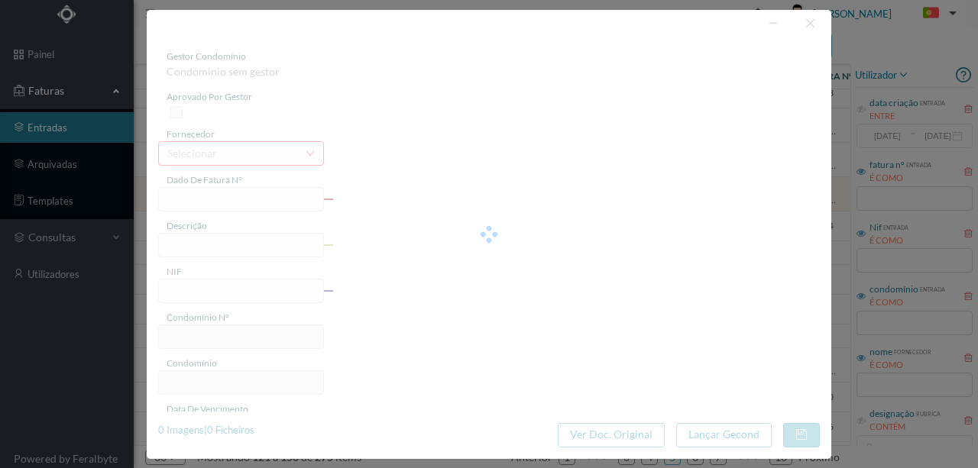
type input "[DATE]"
type input "49.33"
type input "595"
type input "ED. R. DO CRASTO, 744 - C"
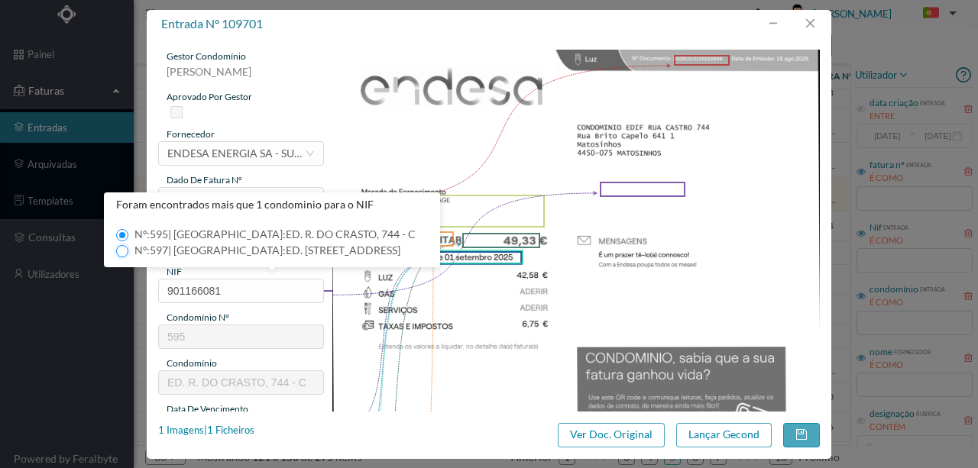
click at [118, 251] on input "Nº: 597 | Nome: ED. RUA DE CRASTO, 744 - A" at bounding box center [122, 251] width 12 height 12
type input "597"
type input "ED. RUA DE CRASTO, 744 - A"
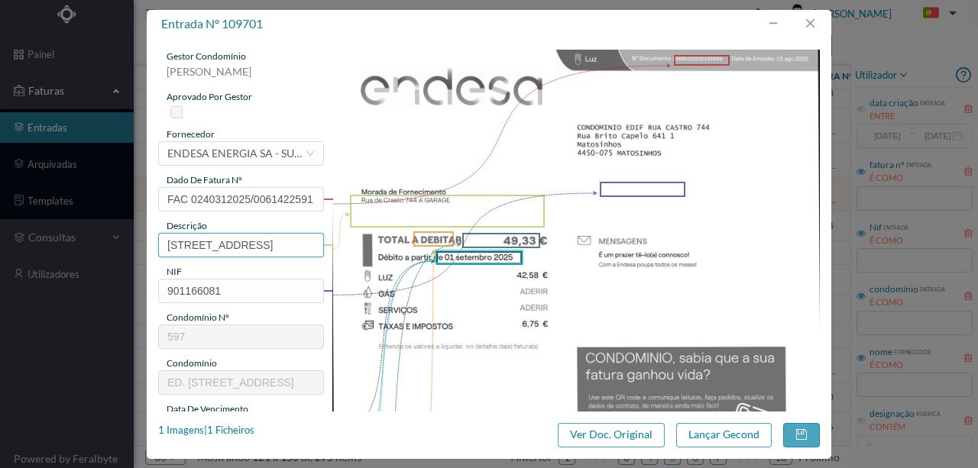
drag, startPoint x: 238, startPoint y: 243, endPoint x: 34, endPoint y: 235, distance: 204.9
click at [34, 235] on div "entrada nº 109701 gestor condomínio Susana Silva aprovado por gestor fornecedor…" at bounding box center [489, 234] width 978 height 468
click at [245, 246] on input "744 A GARAGE" at bounding box center [241, 245] width 166 height 24
click at [239, 434] on div "1 Imagens | 1 Ficheiros" at bounding box center [206, 430] width 96 height 15
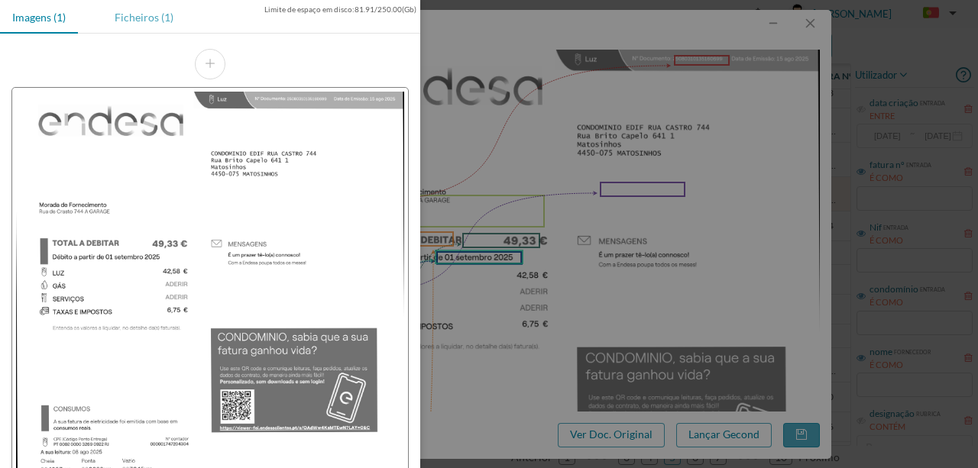
click at [145, 19] on div "Ficheiros (1)" at bounding box center [143, 17] width 83 height 34
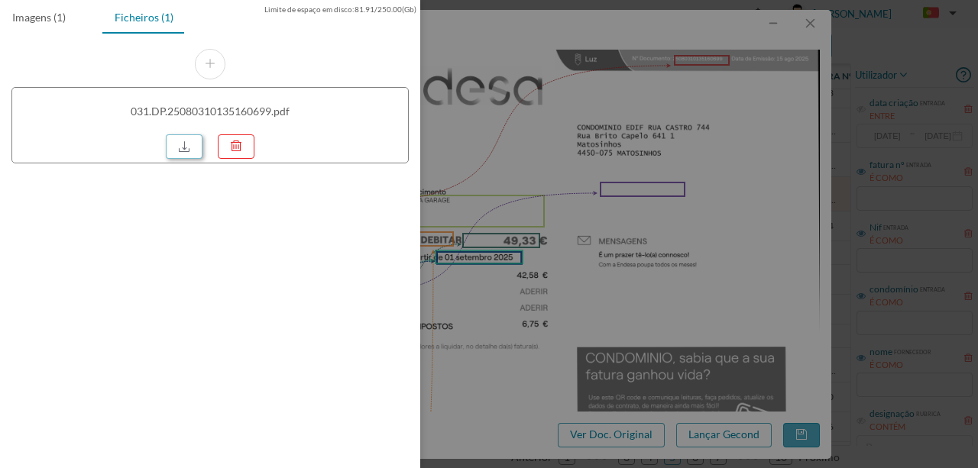
click at [186, 143] on link at bounding box center [184, 146] width 37 height 24
click at [787, 178] on div at bounding box center [489, 234] width 978 height 468
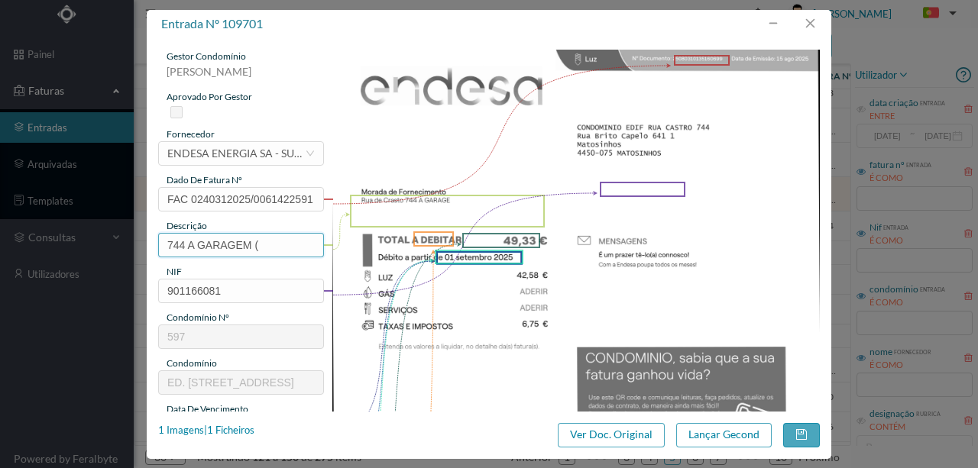
click at [259, 246] on input "744 A GARAGEM (" at bounding box center [241, 245] width 166 height 24
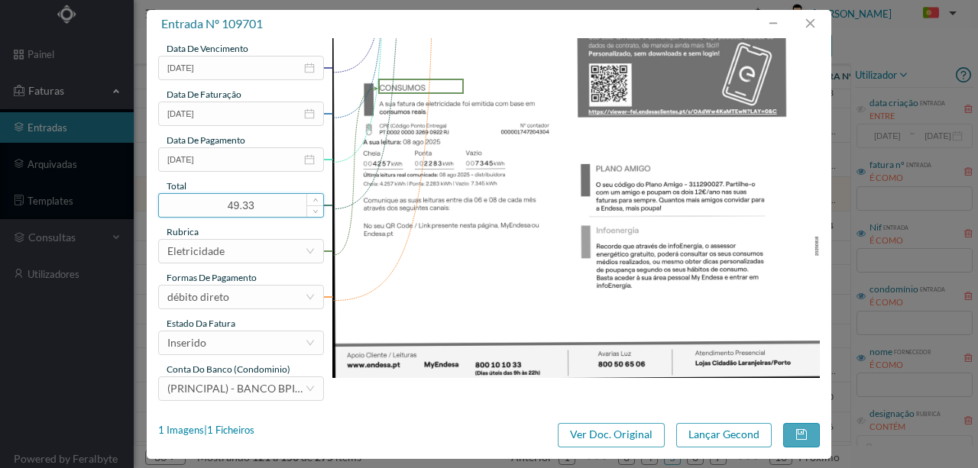
scroll to position [361, 0]
type input "744 A GARAGEM (09.07.2025 a 08.08.2025)"
click at [237, 348] on div "Inserido" at bounding box center [236, 342] width 138 height 23
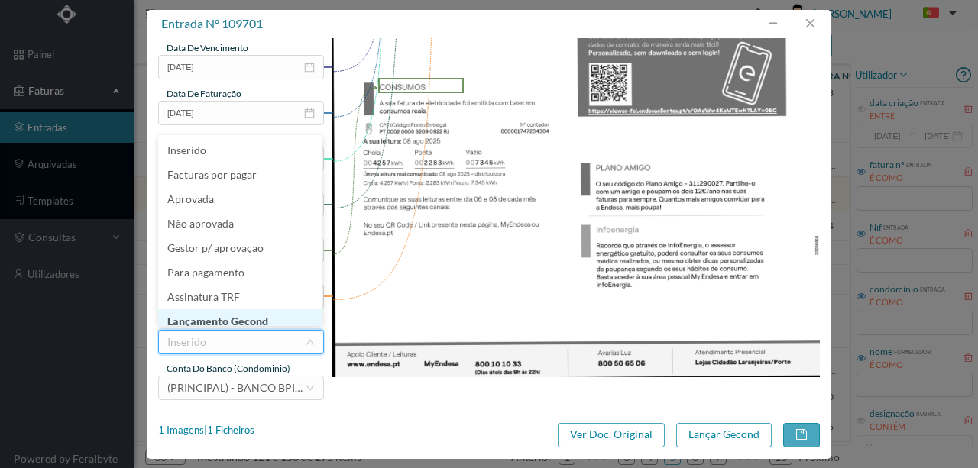
scroll to position [8, 0]
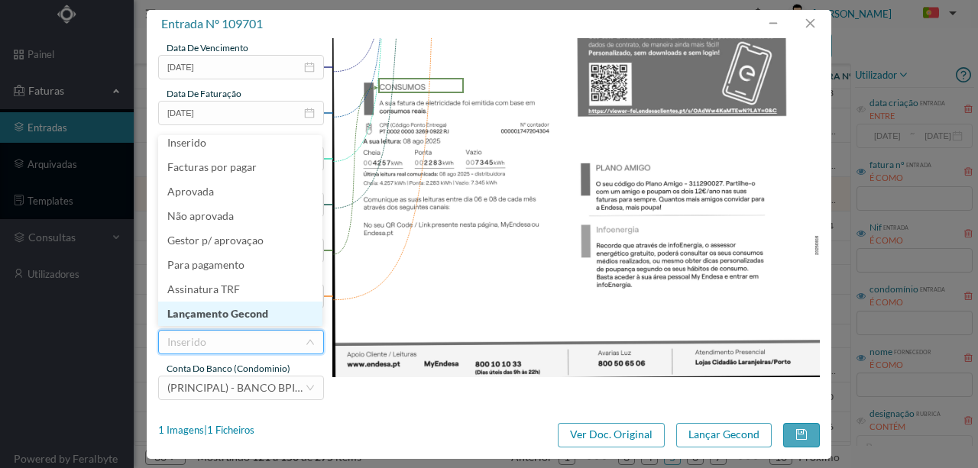
click at [258, 321] on li "Lançamento Gecond" at bounding box center [240, 314] width 164 height 24
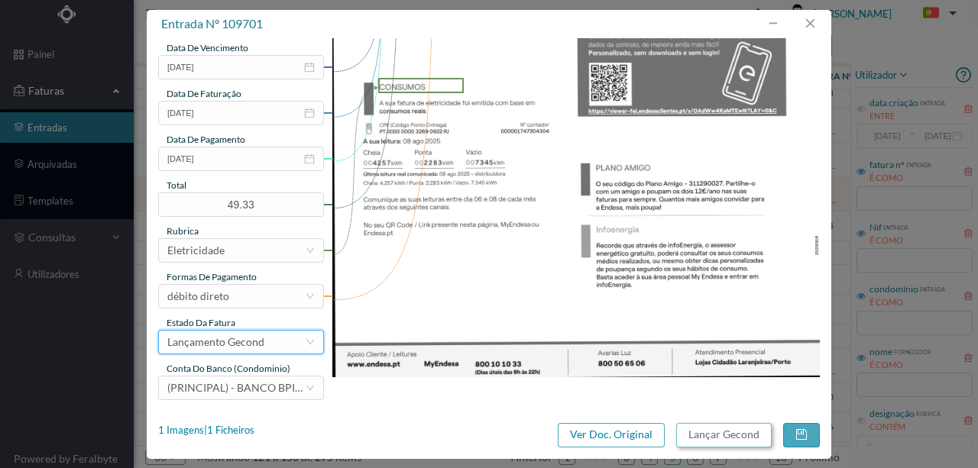
click at [686, 436] on button "Lançar Gecond" at bounding box center [724, 435] width 96 height 24
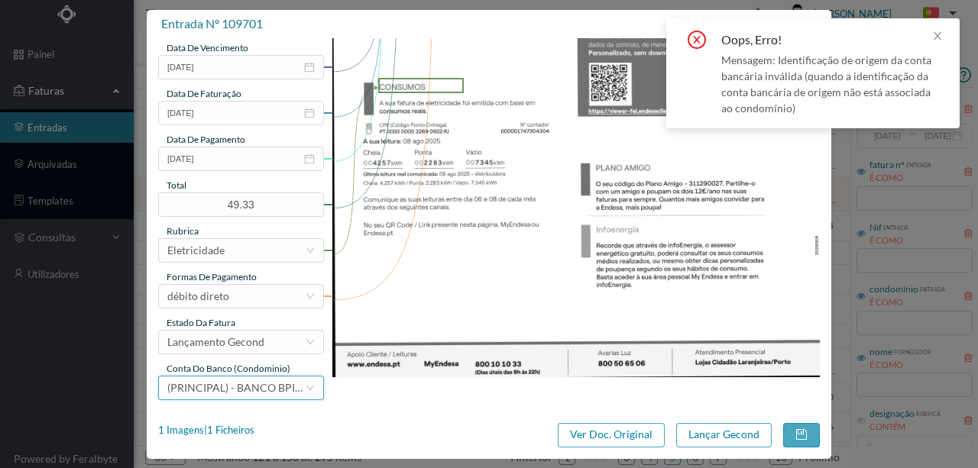
click at [240, 390] on span "(PRINCIPAL) - BANCO BPI, [GEOGRAPHIC_DATA] ([FINANCIAL_ID])" at bounding box center [331, 387] width 329 height 13
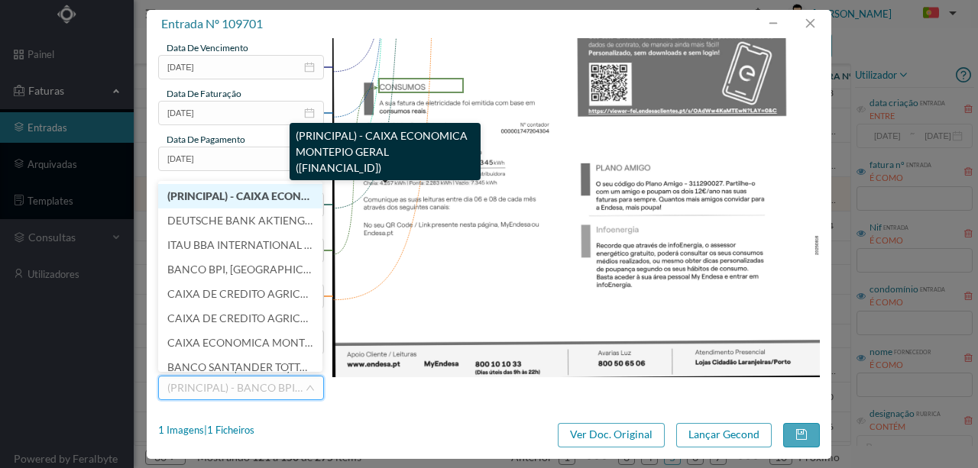
click at [246, 202] on span "(PRINCIPAL) - CAIXA ECONOMICA MONTEPIO GERAL (PT50 003600709910011391241)" at bounding box center [343, 196] width 352 height 13
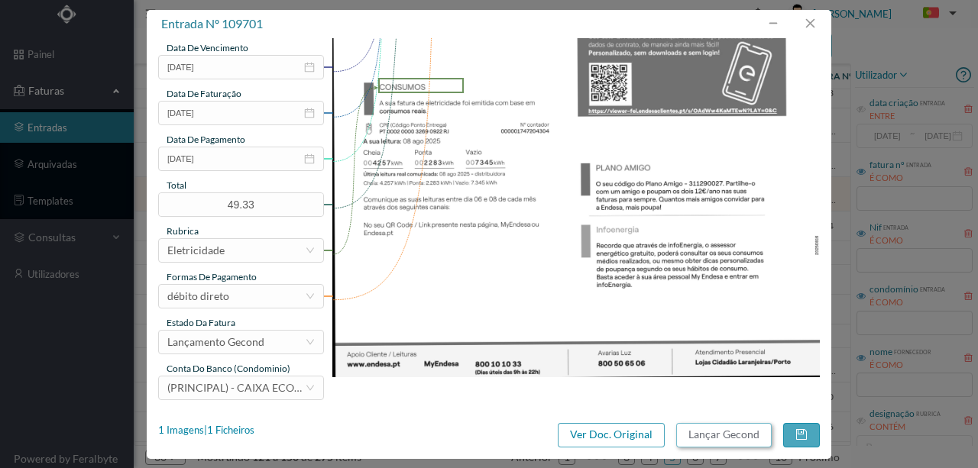
click at [738, 441] on button "Lançar Gecond" at bounding box center [724, 435] width 96 height 24
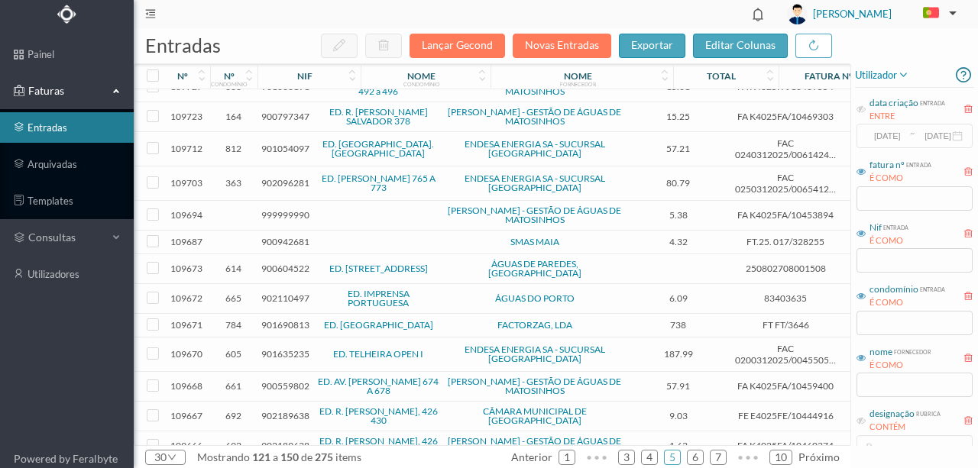
scroll to position [448, 0]
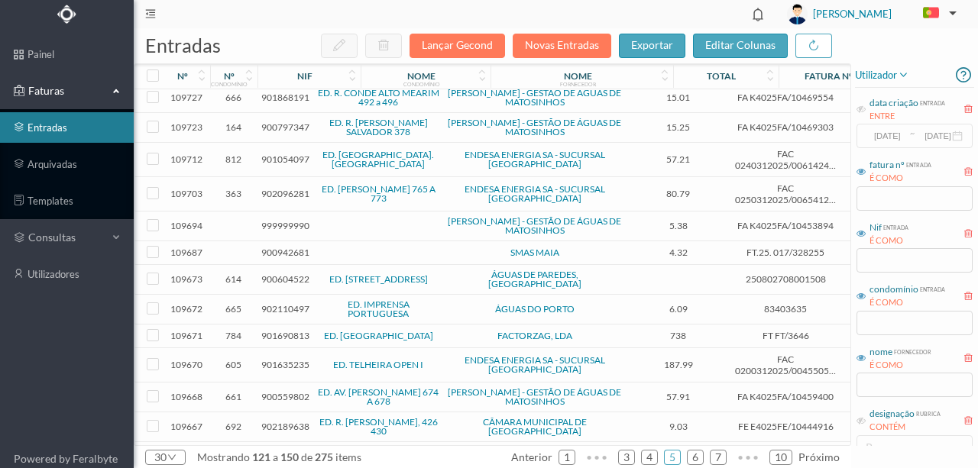
click at [289, 220] on span "999999990" at bounding box center [285, 225] width 48 height 11
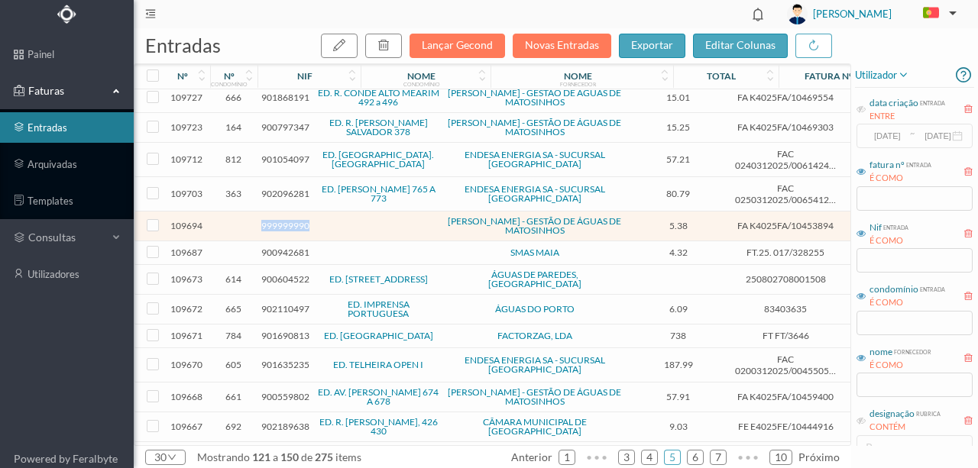
click at [289, 220] on span "999999990" at bounding box center [285, 225] width 48 height 11
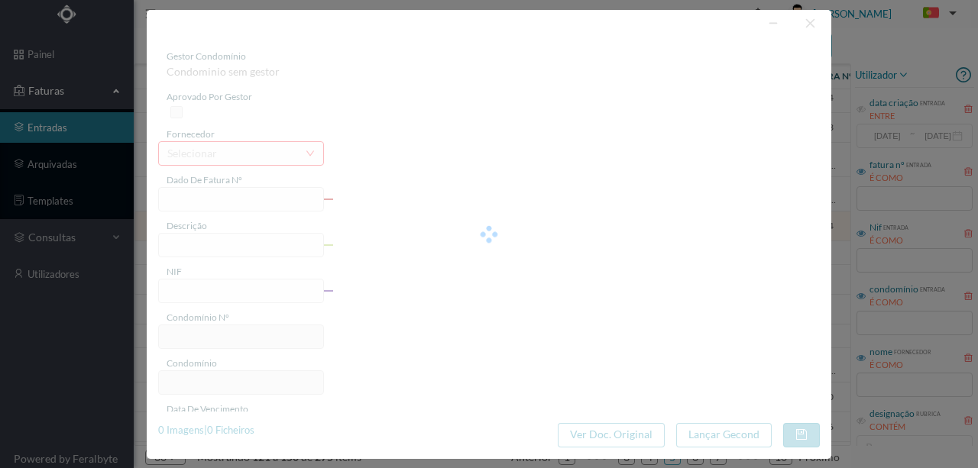
type input "FA K4025FA/10453894"
type input "Periodo de feturação: 05.06.2025 a 06.08.2025"
type input "999999990"
type input "01-09-2025"
type input "11-08-2025"
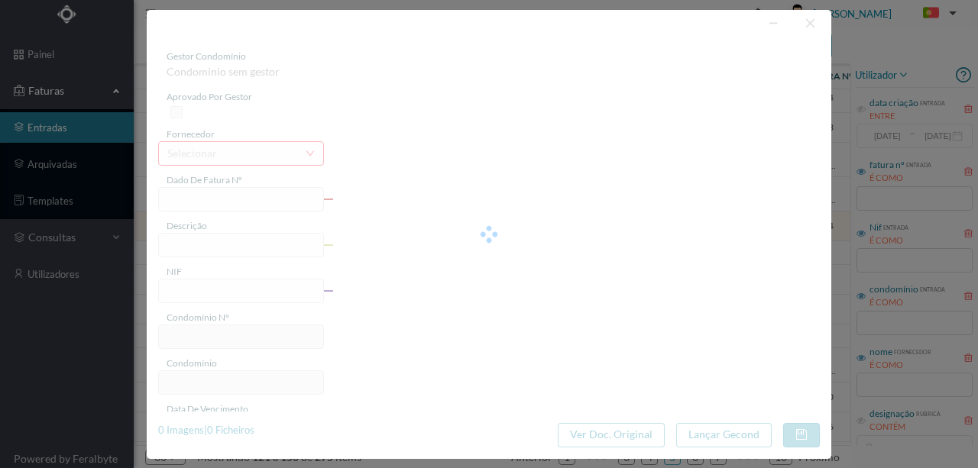
type input "01-09-2025"
type input "5.38"
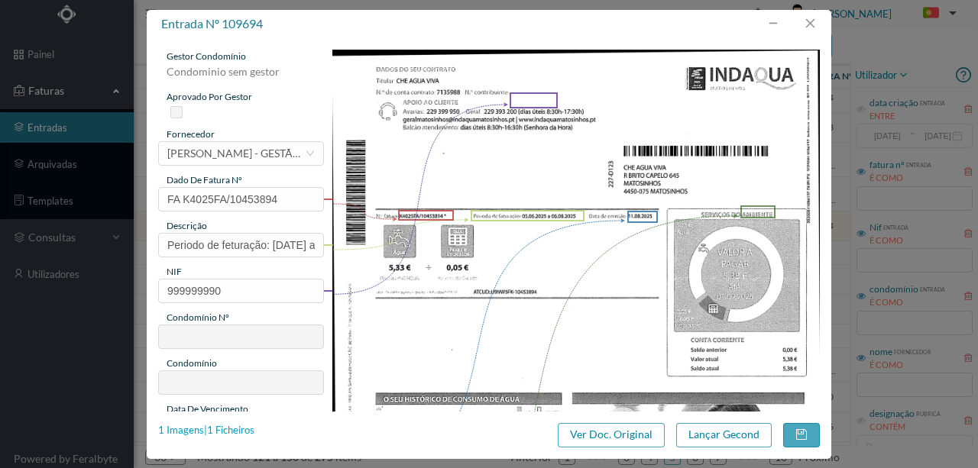
click at [222, 431] on div "1 Imagens | 1 Ficheiros" at bounding box center [206, 430] width 96 height 15
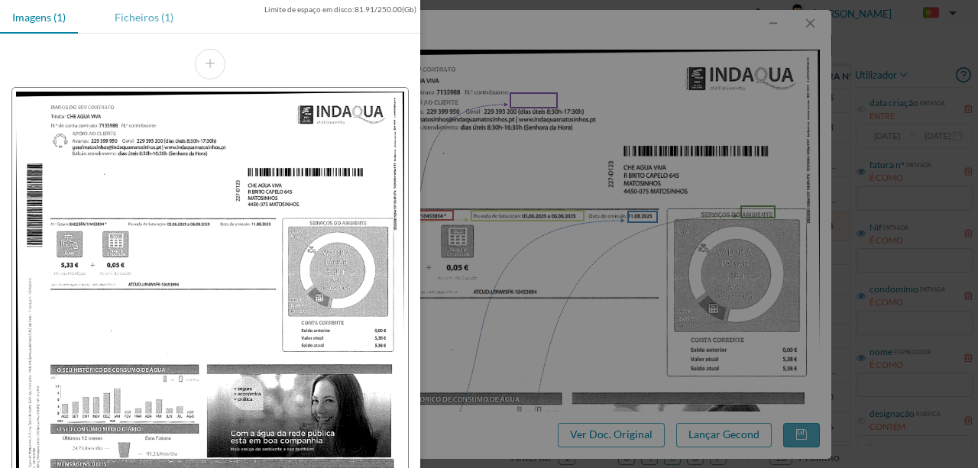
click at [147, 15] on div "Ficheiros (1)" at bounding box center [143, 17] width 83 height 34
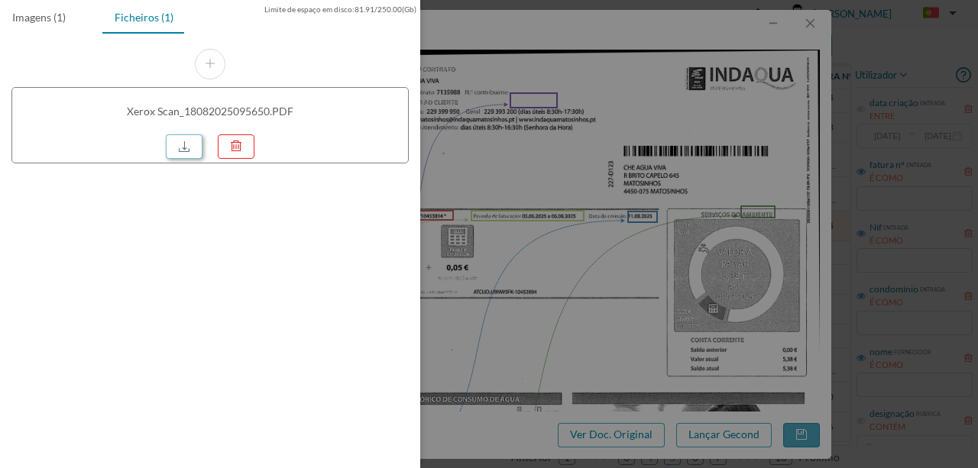
click at [190, 141] on link at bounding box center [184, 146] width 37 height 24
click at [643, 160] on div at bounding box center [489, 234] width 978 height 468
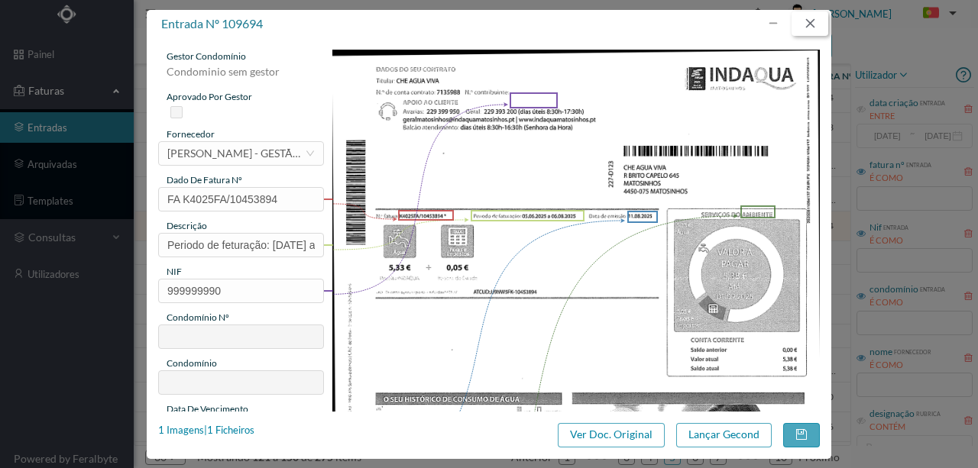
click at [812, 18] on button "button" at bounding box center [810, 23] width 37 height 24
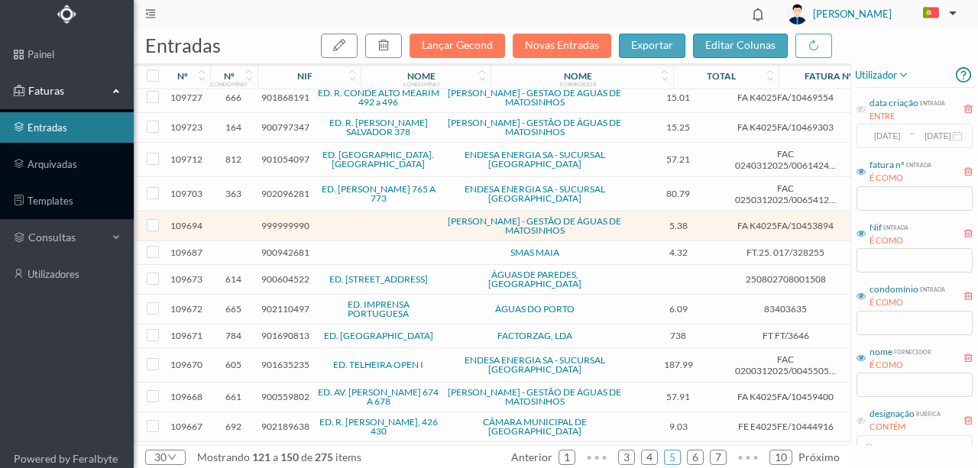
click at [284, 247] on span "900942681" at bounding box center [285, 252] width 48 height 11
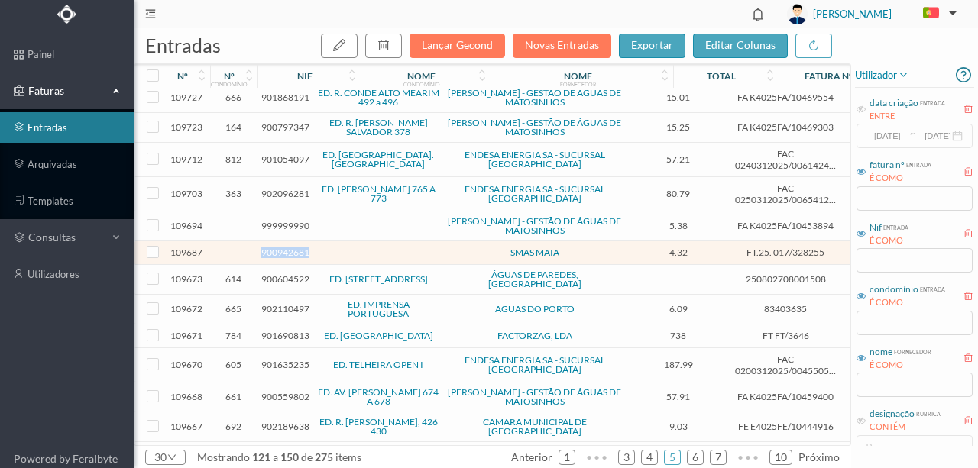
click at [284, 247] on span "900942681" at bounding box center [285, 252] width 48 height 11
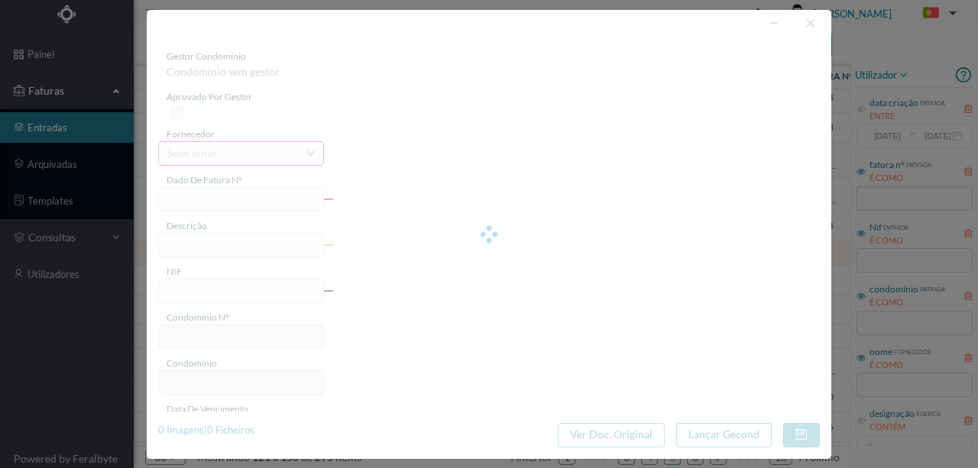
type input "FT.25. 017/328255"
type input "R D Afonso Henriques, 4165 Serviços Comuns - Águas Santas"
type input "900942681"
type input "2025-08-29"
type input "2025-08-06"
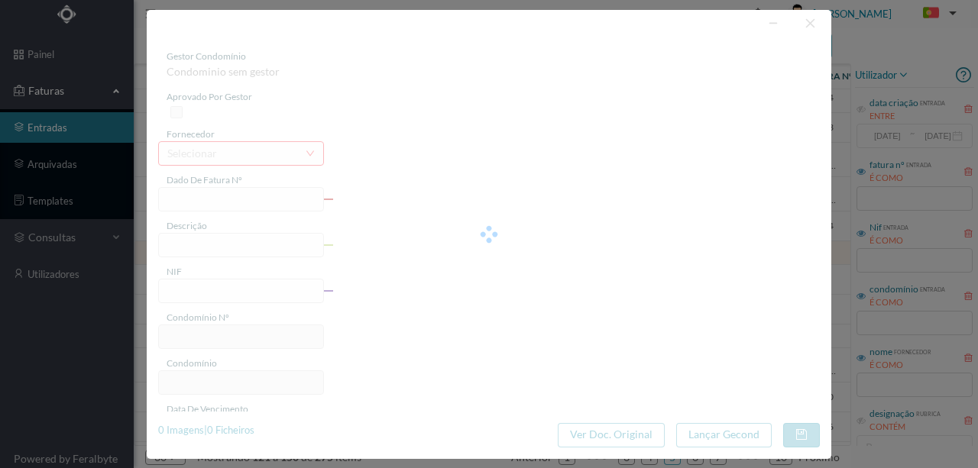
type input "2025-08-29"
type input "4.32"
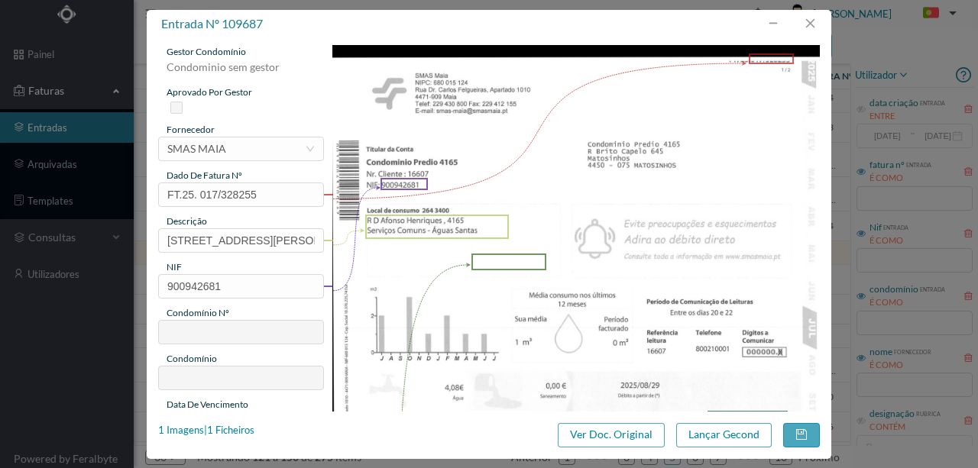
scroll to position [0, 0]
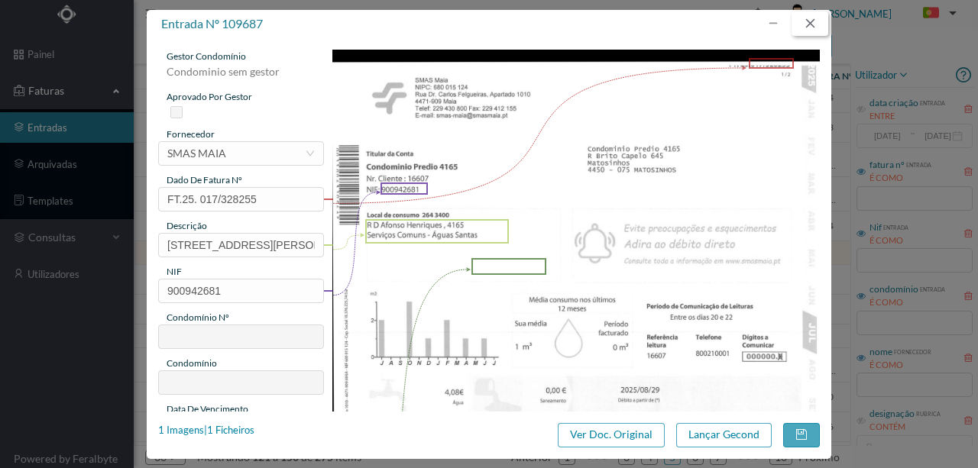
click at [815, 24] on button "button" at bounding box center [810, 23] width 37 height 24
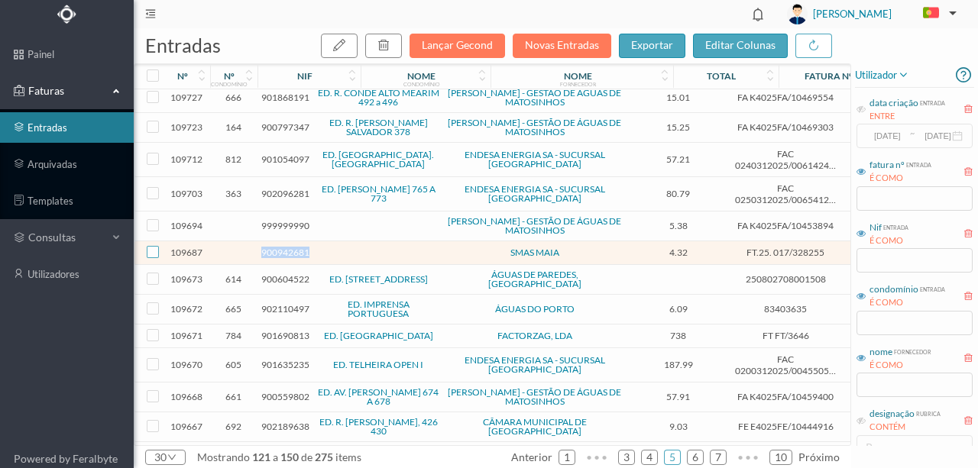
click at [155, 246] on input "checkbox" at bounding box center [153, 252] width 12 height 12
checkbox input "true"
click at [390, 45] on icon "button" at bounding box center [384, 45] width 12 height 12
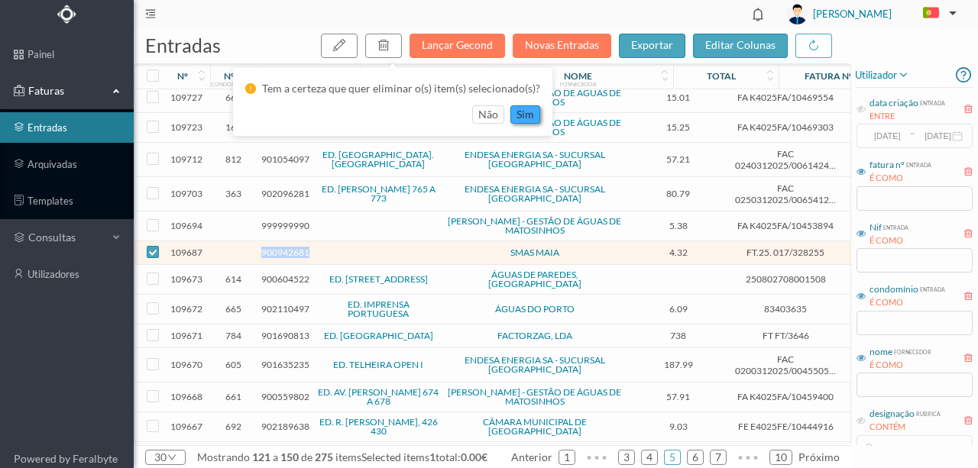
click at [528, 116] on button "sim" at bounding box center [525, 114] width 30 height 18
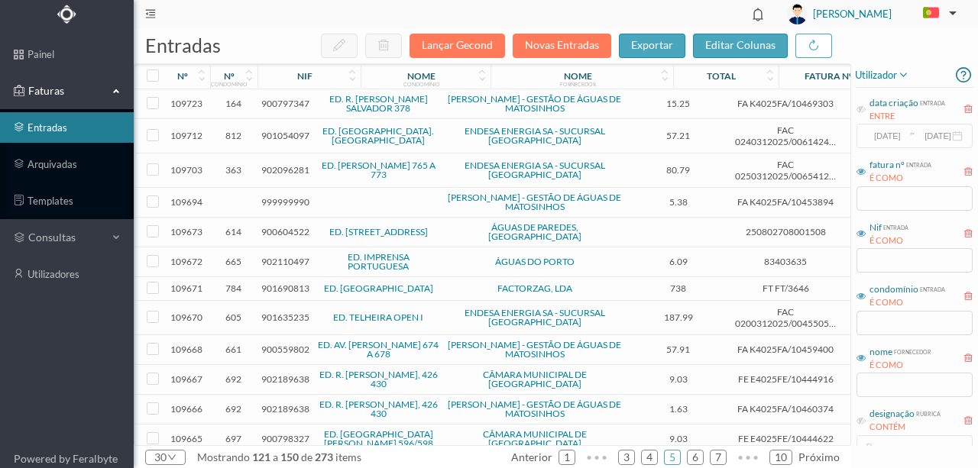
click at [289, 312] on span "901635235" at bounding box center [285, 317] width 48 height 11
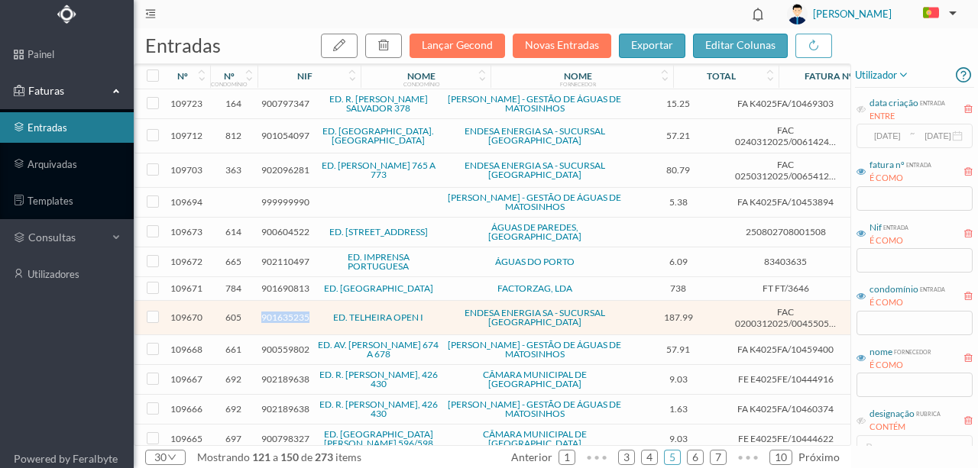
click at [289, 312] on span "901635235" at bounding box center [285, 317] width 48 height 11
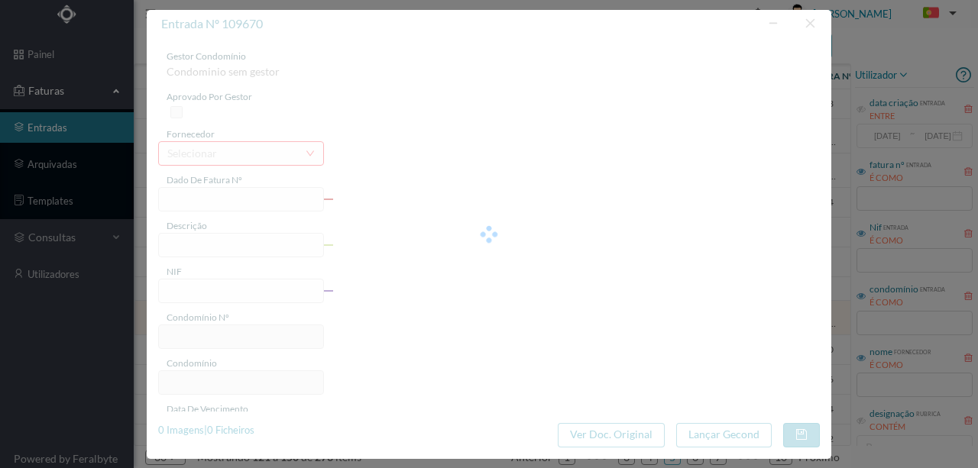
type input "FAC 0200312025/0045505888"
type input "Rua Engenheiro Machado Vaz 206"
type input "901635235"
type input "28-08-2025"
type input "12-08-2025"
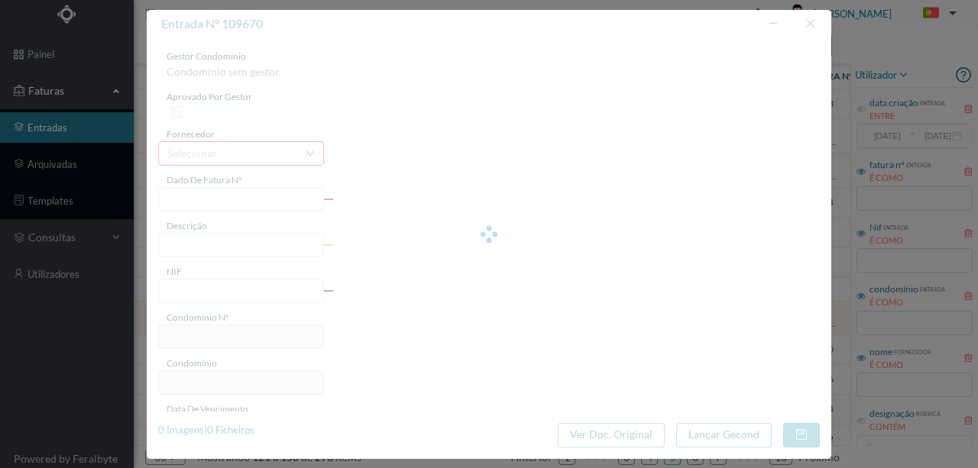
type input "28-08-2025"
type input "187.99"
type input "605"
type input "ED. TELHEIRA OPEN I"
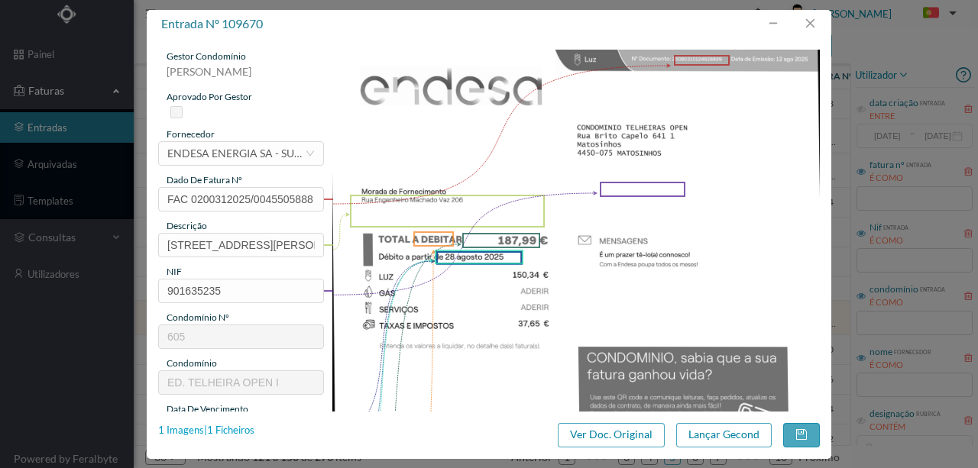
click at [245, 433] on div "1 Imagens | 1 Ficheiros" at bounding box center [206, 430] width 96 height 15
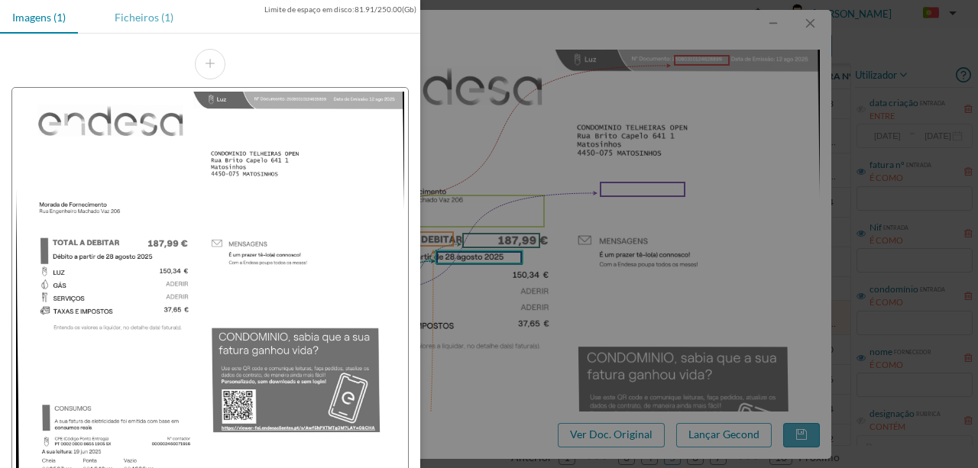
click at [142, 17] on div "Ficheiros (1)" at bounding box center [143, 17] width 83 height 34
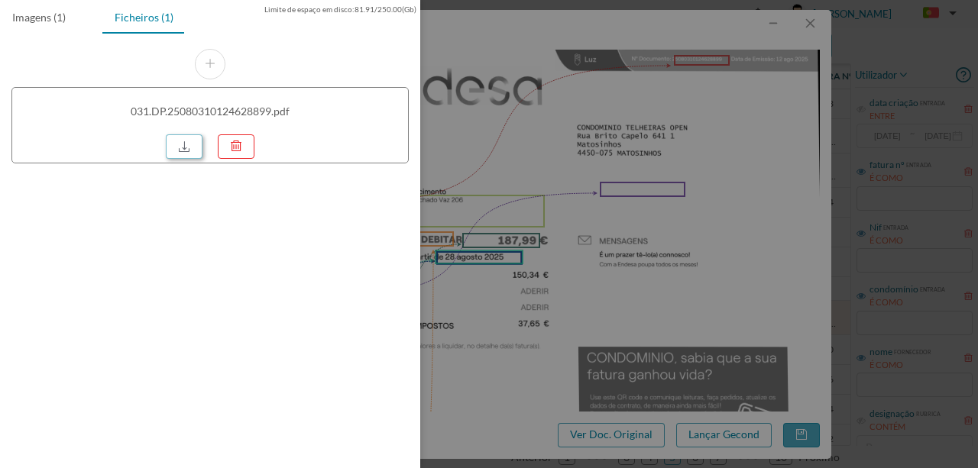
click at [196, 141] on link at bounding box center [184, 146] width 37 height 24
click at [498, 246] on div at bounding box center [489, 234] width 978 height 468
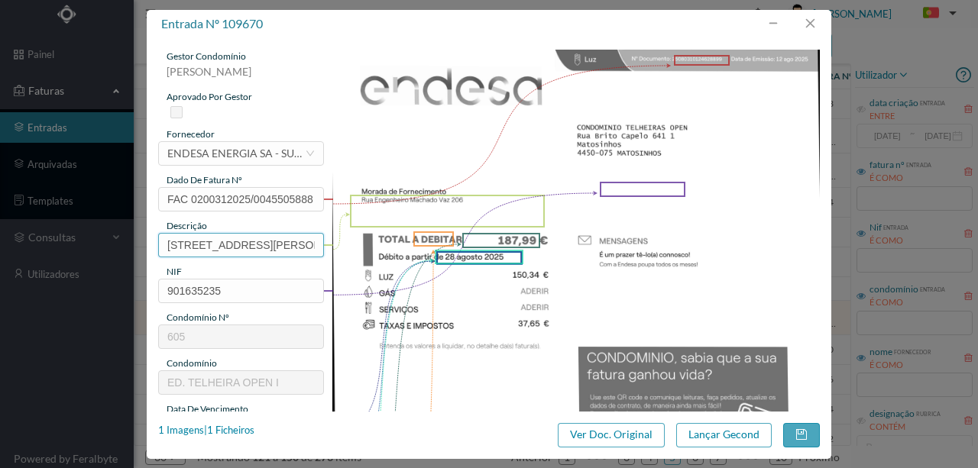
scroll to position [0, 18]
drag, startPoint x: 162, startPoint y: 245, endPoint x: 543, endPoint y: 252, distance: 380.6
click at [543, 252] on div "gestor condomínio Susana Silva aprovado por gestor fornecedor selecionar ENDESA…" at bounding box center [489, 406] width 662 height 712
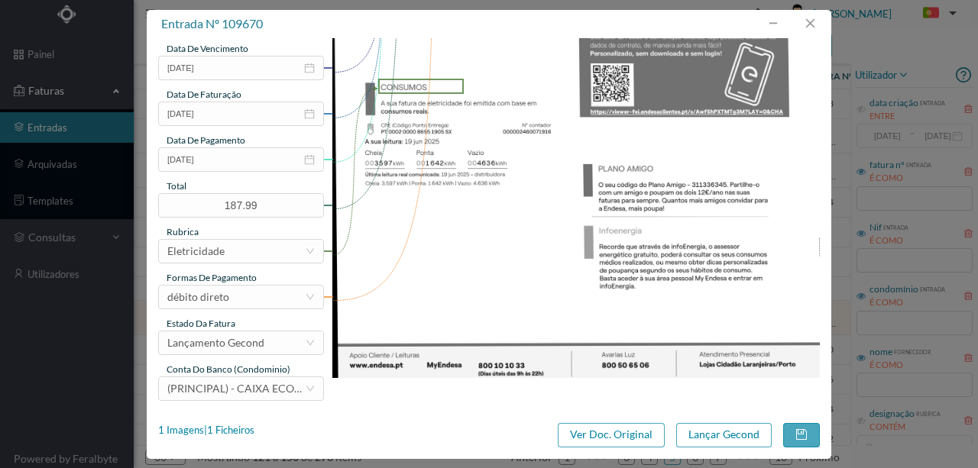
scroll to position [361, 0]
type input "206 (01.06.2025 a 19.06.2025)"
click at [701, 429] on button "Lançar Gecond" at bounding box center [724, 435] width 96 height 24
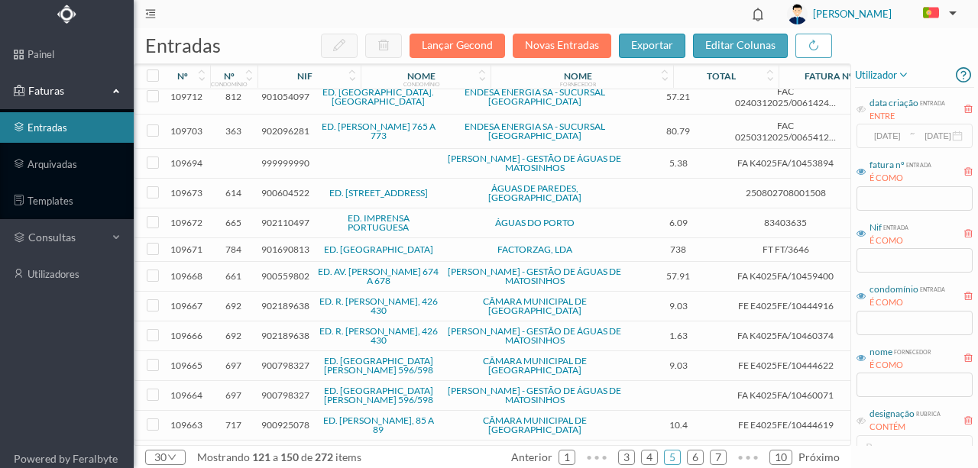
scroll to position [488, 0]
click at [287, 270] on span "900559802" at bounding box center [285, 275] width 48 height 11
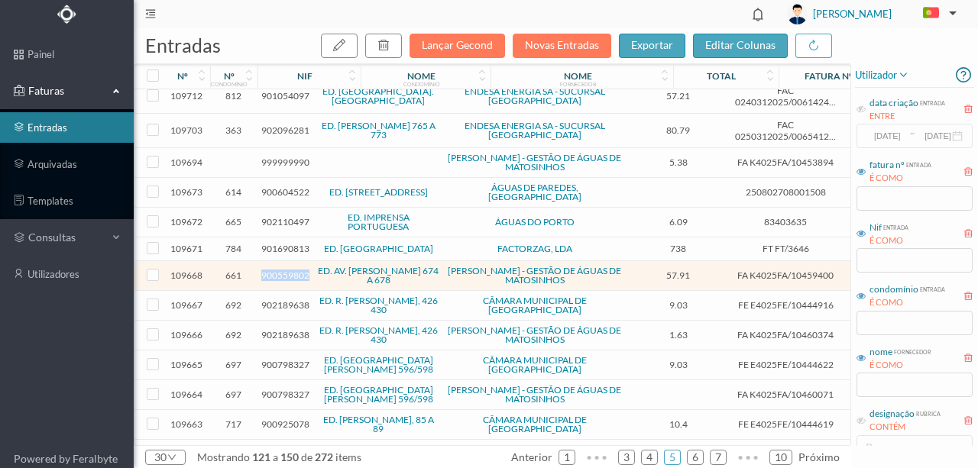
click at [287, 270] on span "900559802" at bounding box center [285, 275] width 48 height 11
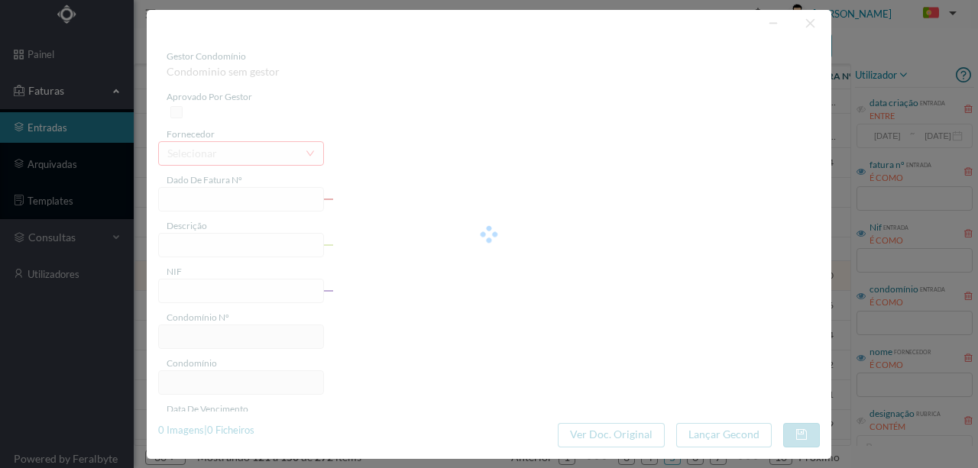
type input "FA K4025FA/10459400"
type input "CTA VASO AMI AS. MDoNTiD da Aida SB O aa"
type input "900559802"
type input "02-09-2025"
type input "13-08-2025"
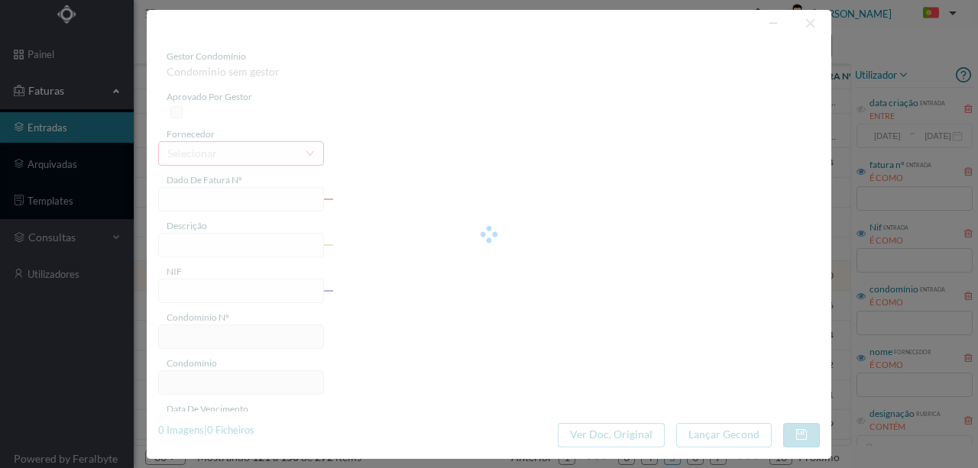
type input "02-09-2025"
type input "57.91"
type input "661"
type input "ED. AV. SERPA PINTO 674 A 678"
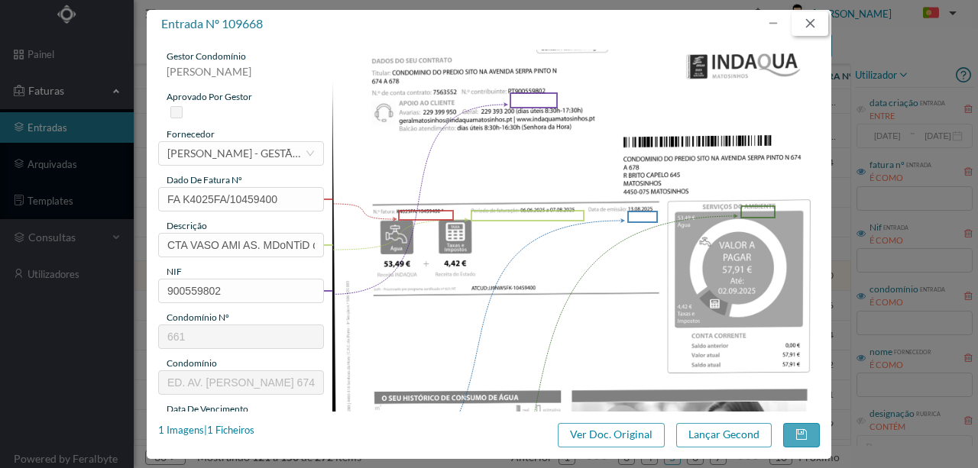
click at [812, 16] on button "button" at bounding box center [810, 23] width 37 height 24
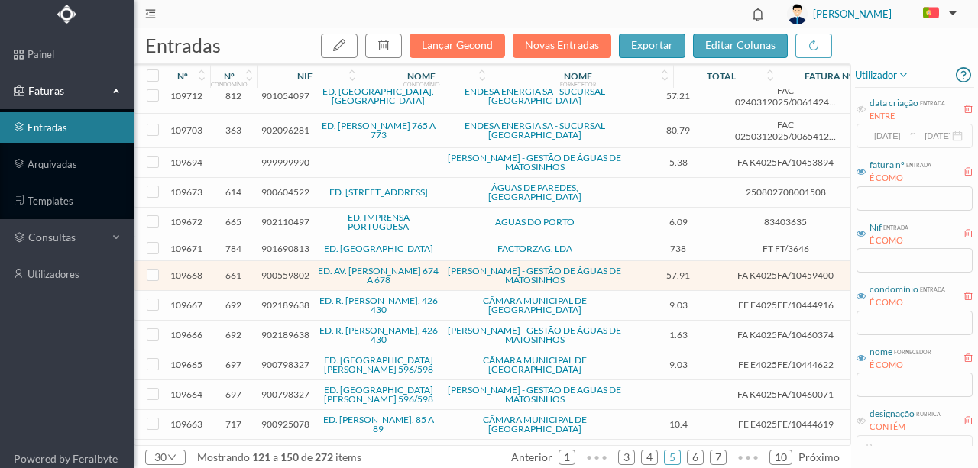
click at [288, 300] on span "902189638" at bounding box center [285, 305] width 48 height 11
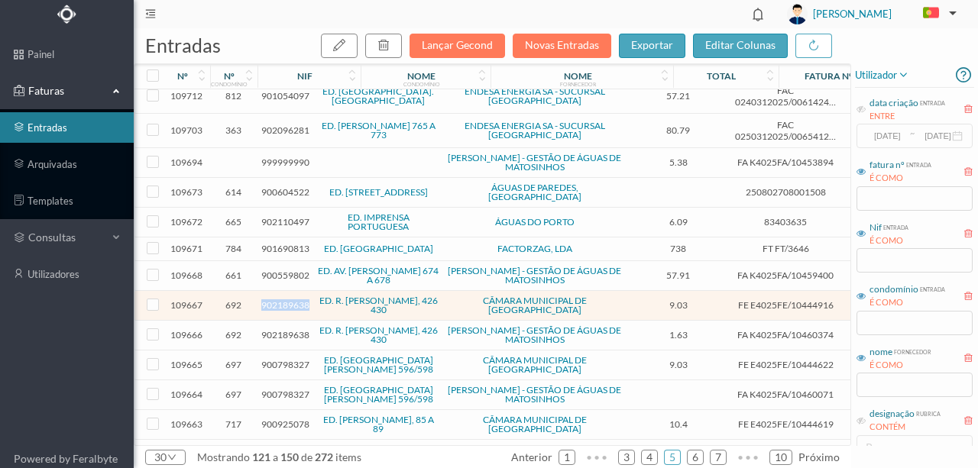
click at [288, 300] on span "902189638" at bounding box center [285, 305] width 48 height 11
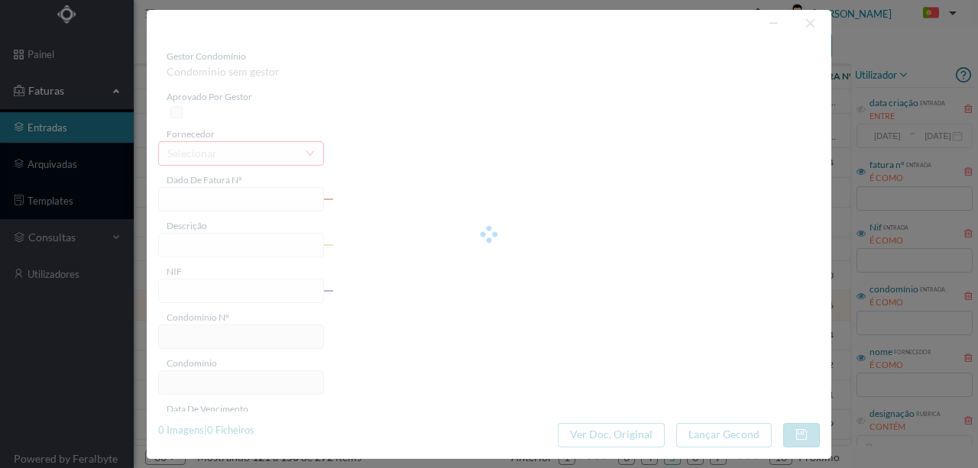
type input "FE E4025FE/10444916"
type input "902189638"
type input "Invalid date"
type input "13-08-2025"
type input "9.03"
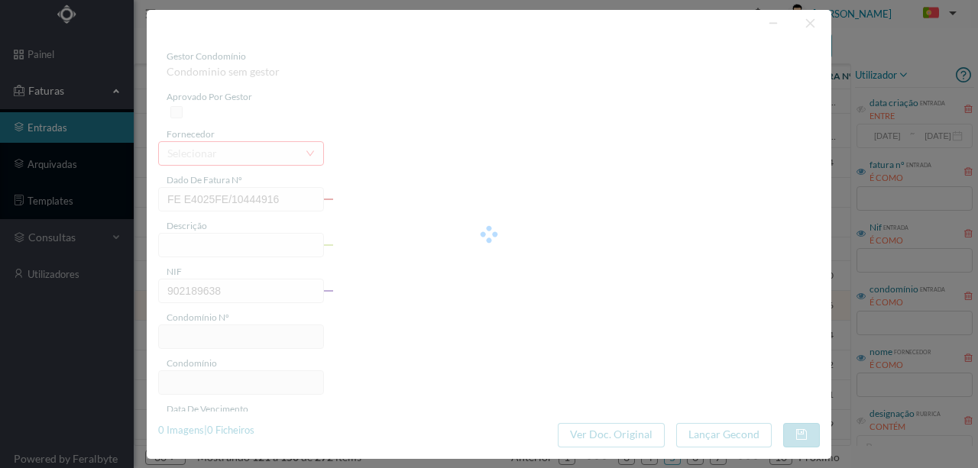
type input "692"
type input "ED. R. BRITO CAPELO, 426 430"
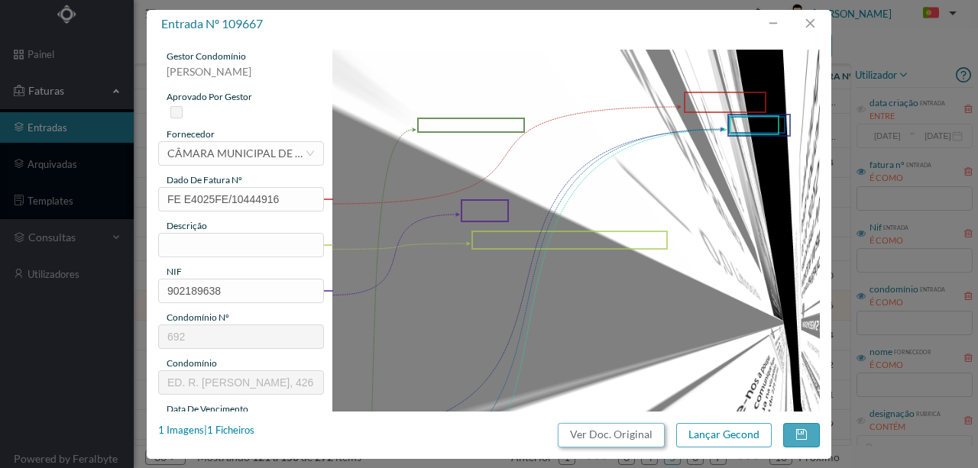
click at [596, 441] on button "Ver Doc. Original" at bounding box center [611, 435] width 107 height 24
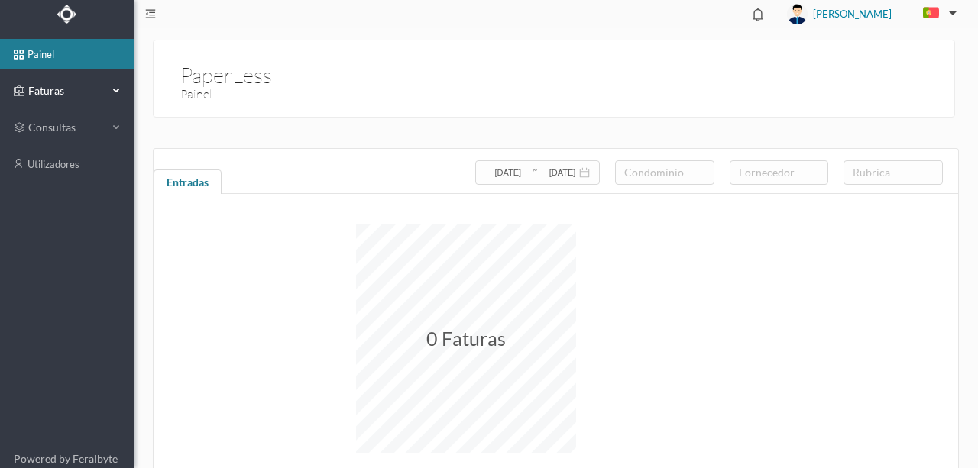
click at [60, 90] on span "Faturas" at bounding box center [66, 90] width 84 height 15
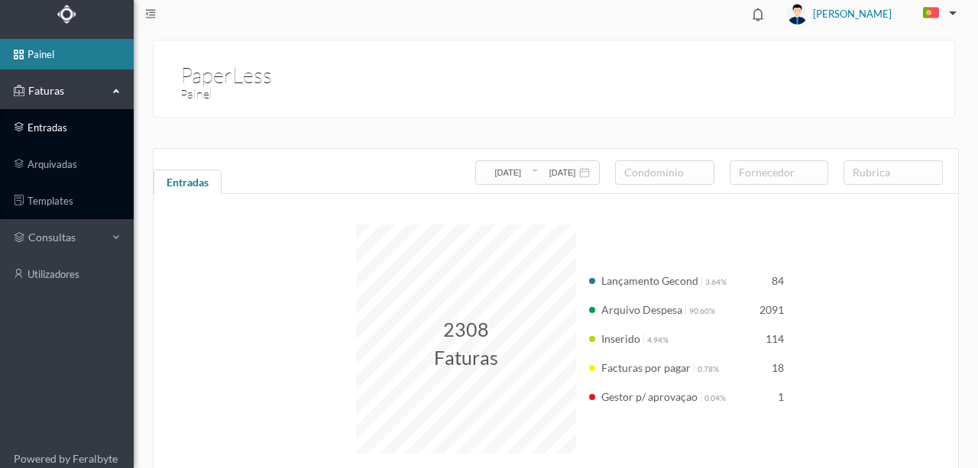
click at [61, 131] on link "entradas" at bounding box center [67, 127] width 134 height 31
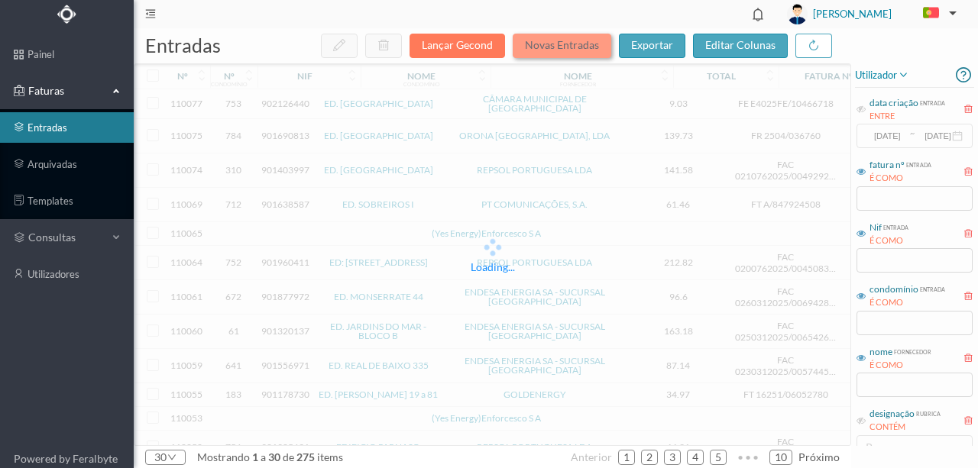
click at [536, 47] on button "Novas Entradas" at bounding box center [562, 46] width 99 height 24
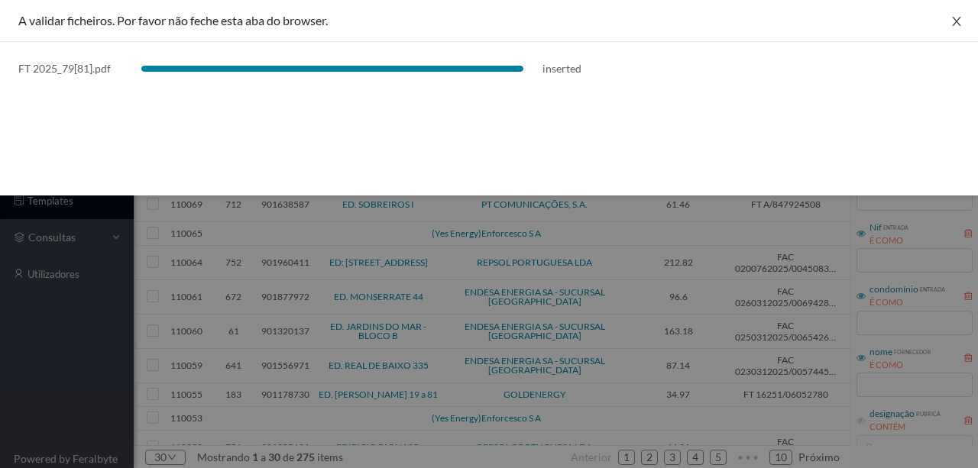
drag, startPoint x: 949, startPoint y: 24, endPoint x: 889, endPoint y: 46, distance: 63.3
click at [949, 24] on button "Close" at bounding box center [956, 21] width 43 height 43
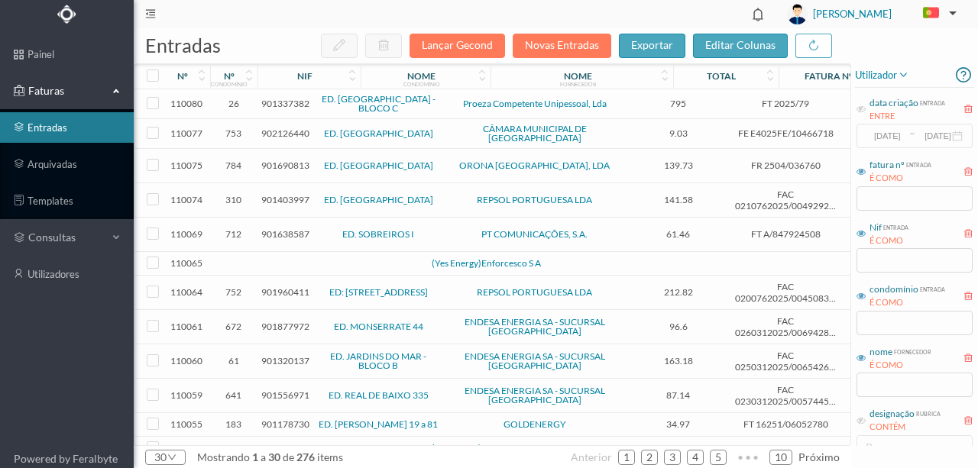
click at [282, 104] on span "901337382" at bounding box center [285, 103] width 48 height 11
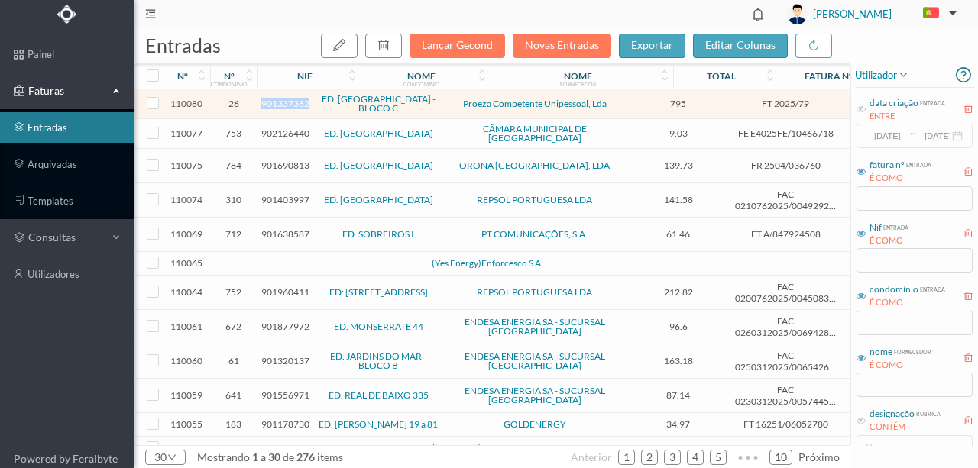
click at [282, 104] on span "901337382" at bounding box center [285, 103] width 48 height 11
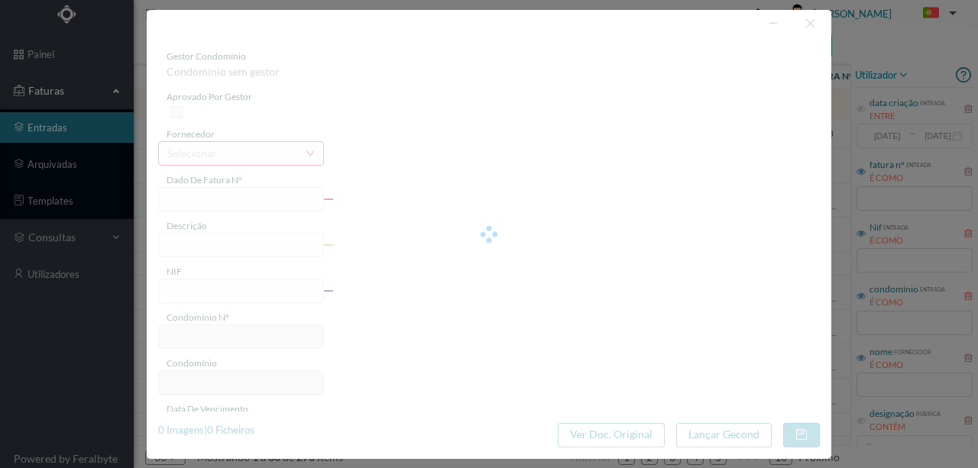
type input "FT 2025/79"
type input "901337382"
type input "Invalid date"
type input "[DATE]"
type input "795.00"
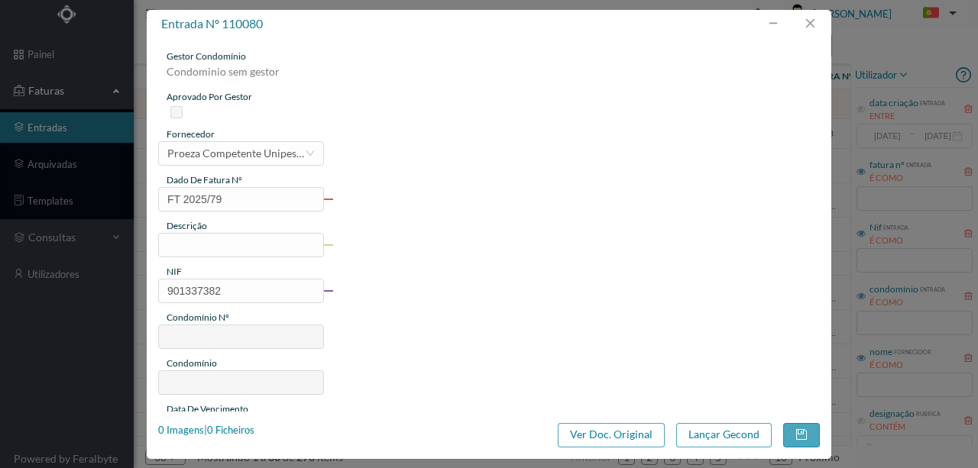
type input "26"
type input "ED. [GEOGRAPHIC_DATA] - BLOCO C"
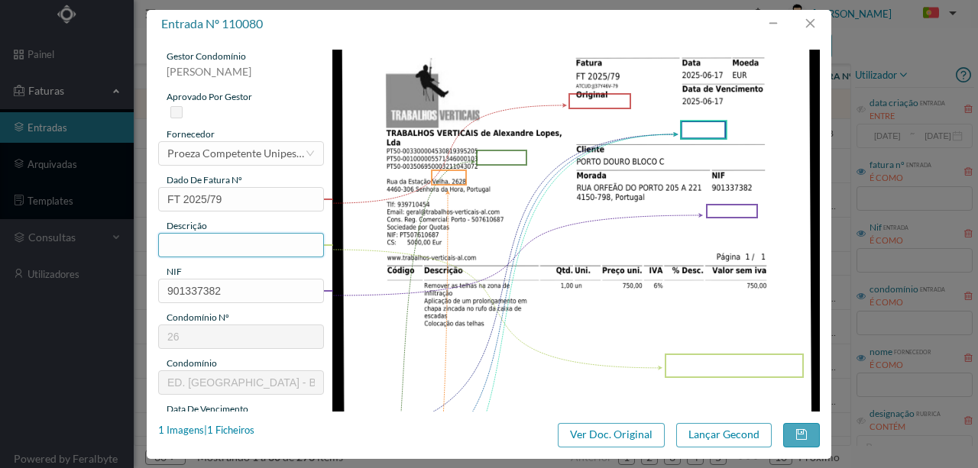
click at [180, 238] on input "text" at bounding box center [241, 245] width 166 height 24
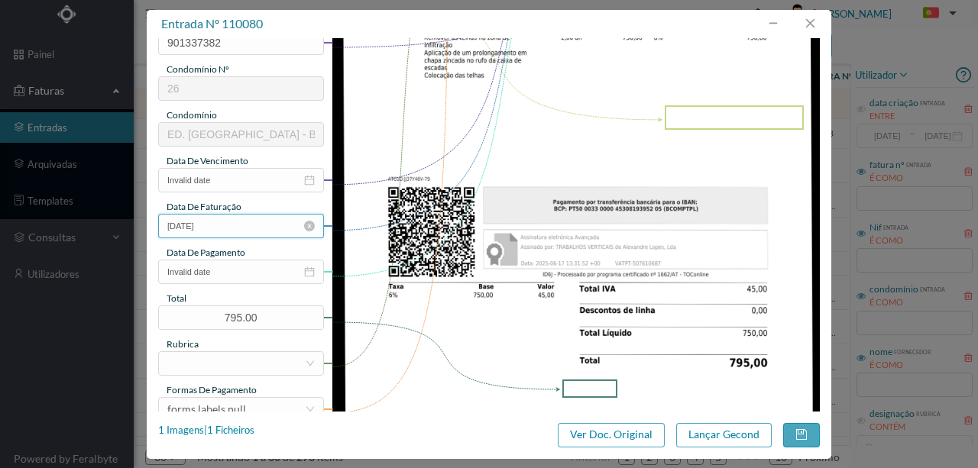
scroll to position [254, 0]
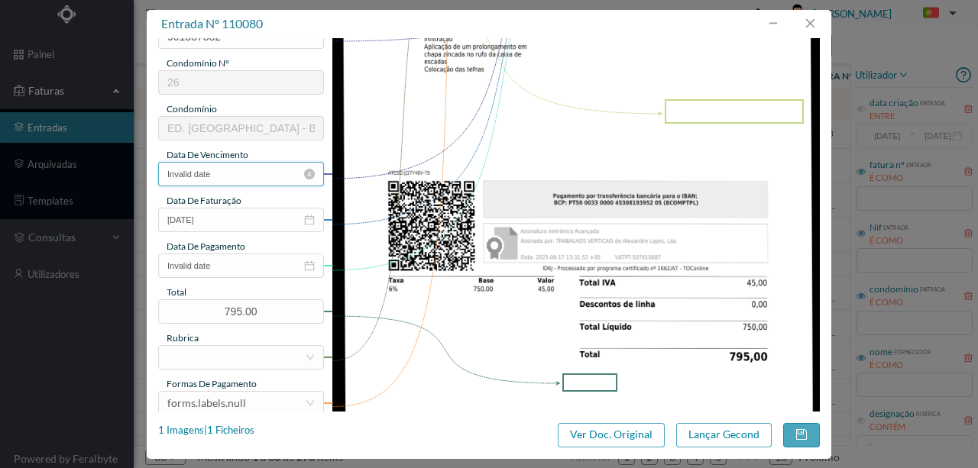
type input "Remover as telhas na zona da infiltração; Aplicação prolongam em chapa zincada …"
click at [235, 166] on input "Invalid date" at bounding box center [241, 174] width 166 height 24
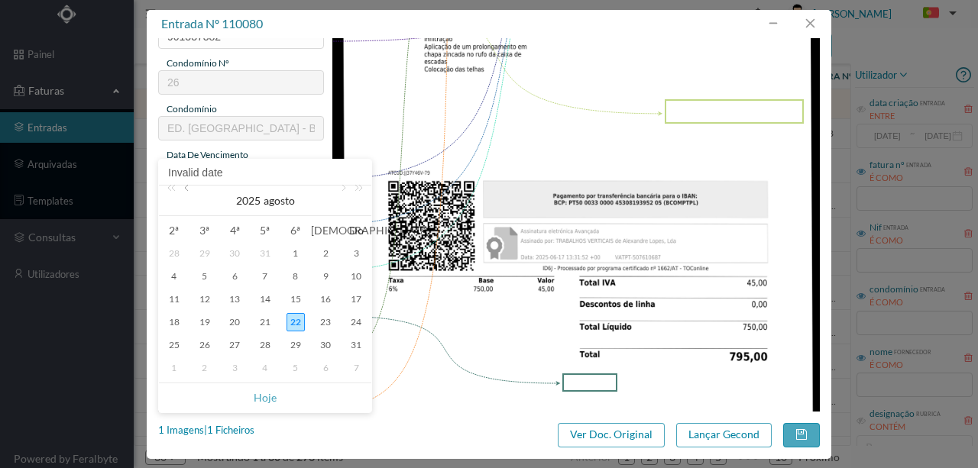
click at [191, 193] on link at bounding box center [188, 201] width 14 height 31
click at [214, 316] on td "17" at bounding box center [205, 322] width 31 height 23
type input "2025-06-17"
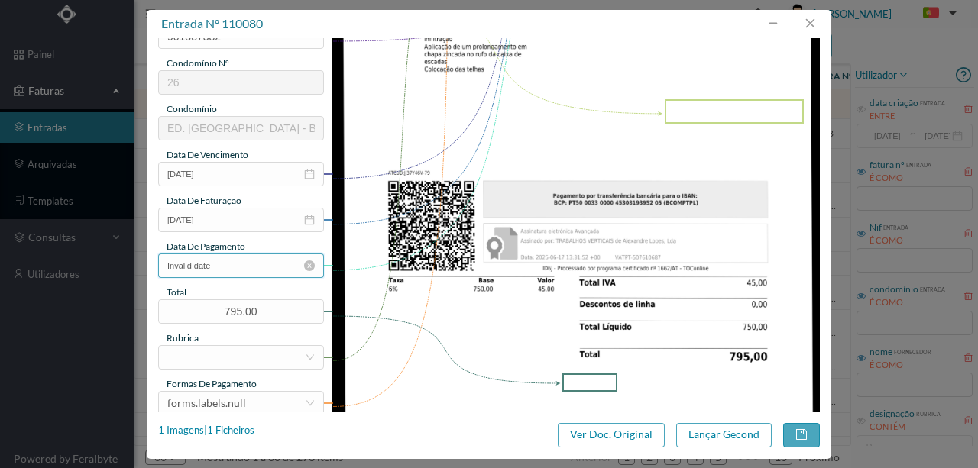
click at [259, 260] on input "Invalid date" at bounding box center [241, 266] width 166 height 24
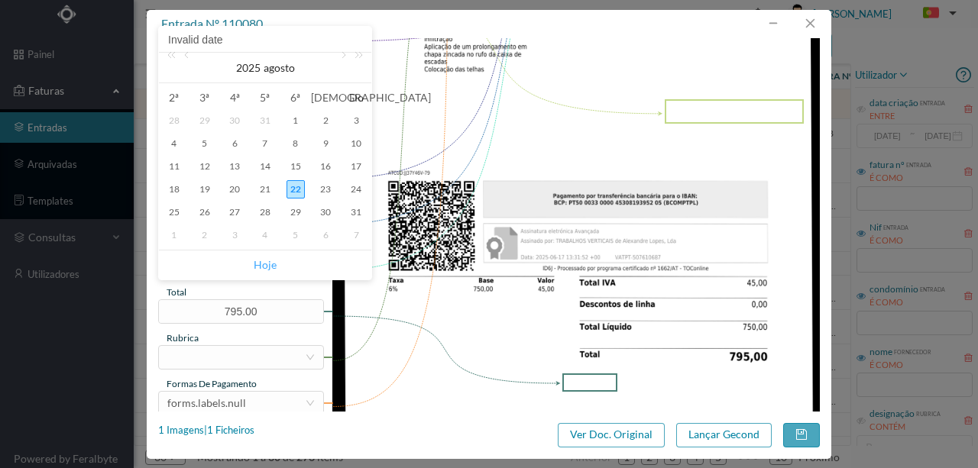
click at [272, 264] on link "Hoje" at bounding box center [265, 265] width 23 height 29
type input "[DATE]"
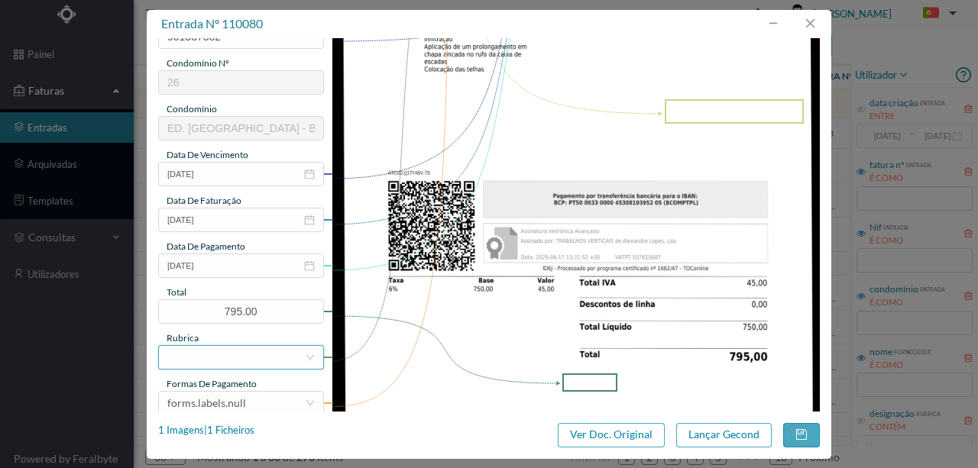
click at [202, 359] on div at bounding box center [236, 357] width 138 height 23
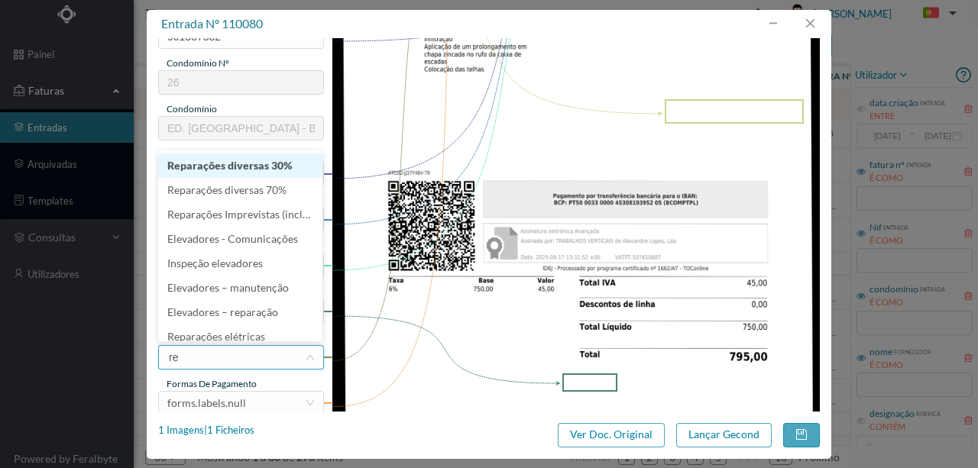
type input "rep"
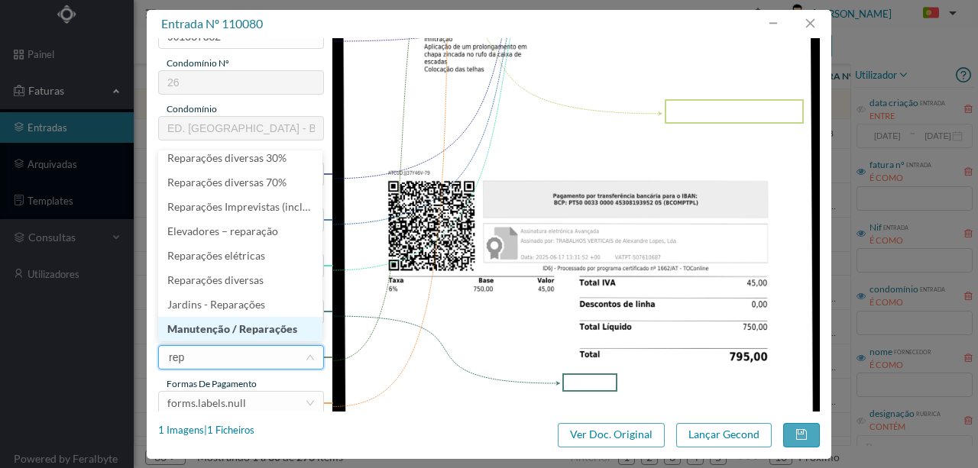
click at [219, 329] on li "Manutenção / Reparações" at bounding box center [240, 329] width 164 height 24
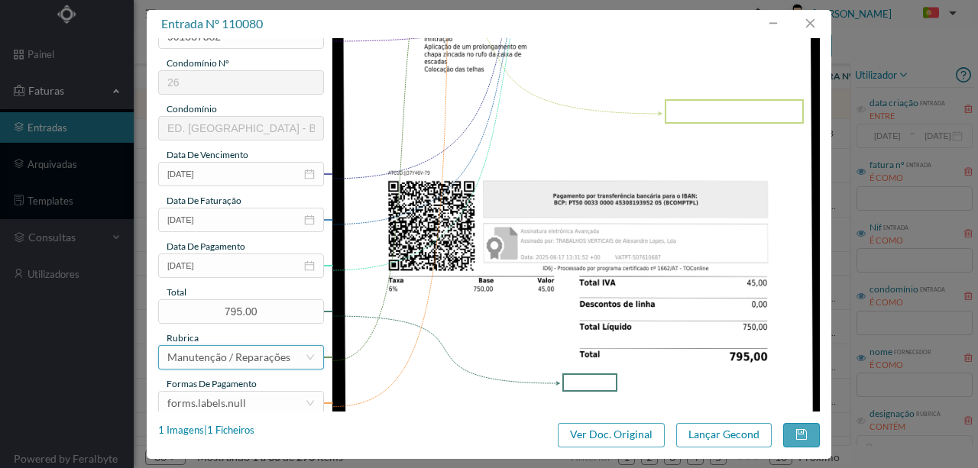
scroll to position [3, 0]
click at [215, 403] on div "forms.labels.null" at bounding box center [206, 403] width 79 height 23
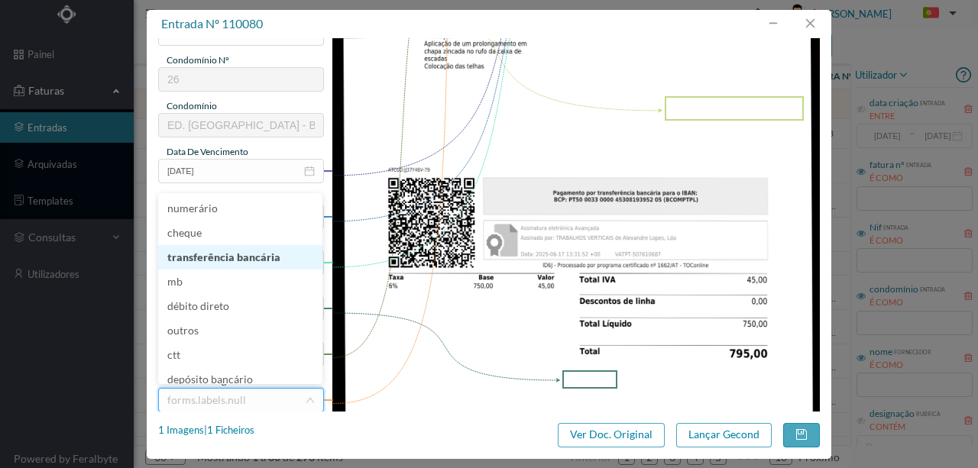
click at [222, 261] on li "transferência bancária" at bounding box center [240, 257] width 164 height 24
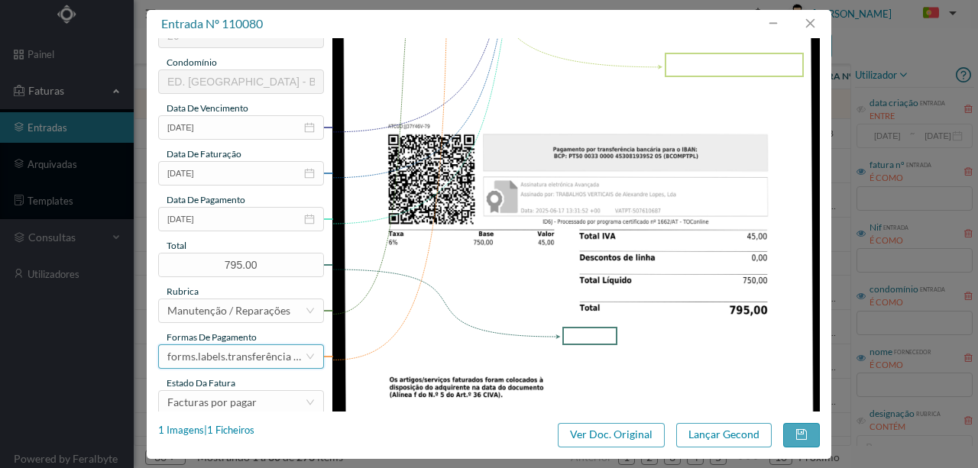
scroll to position [361, 0]
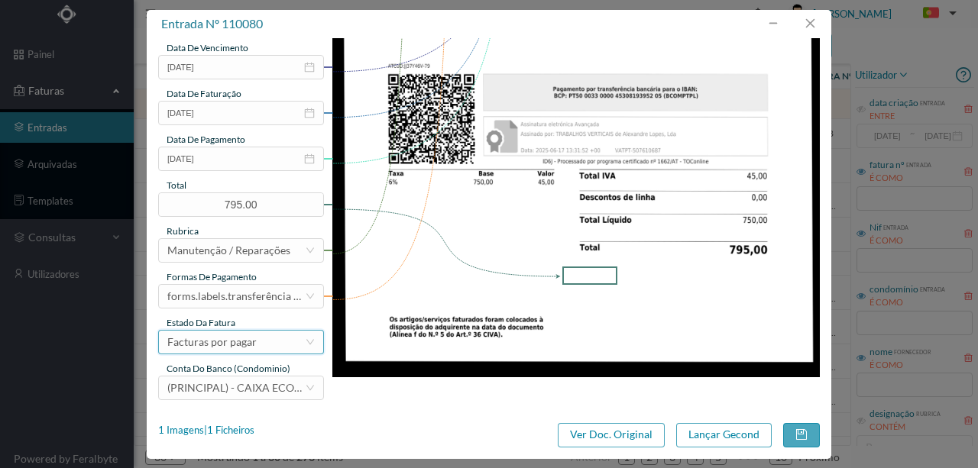
click at [231, 339] on div "Facturas por pagar" at bounding box center [211, 342] width 89 height 23
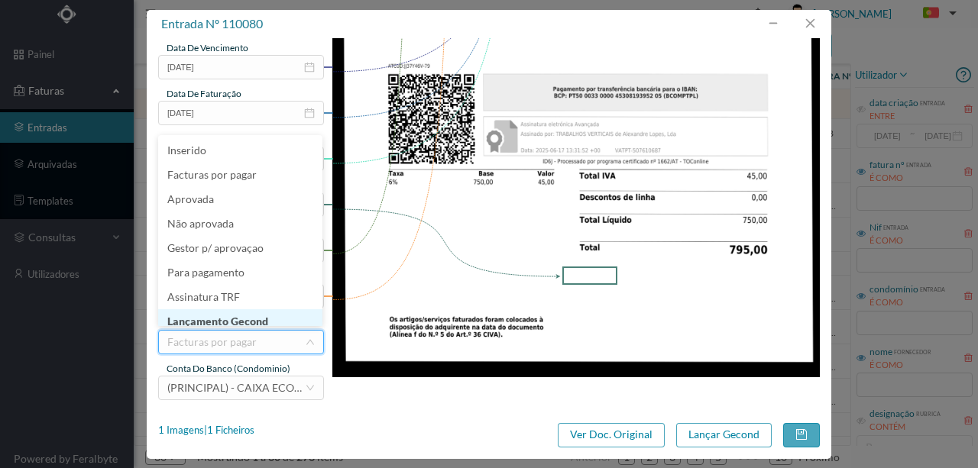
scroll to position [8, 0]
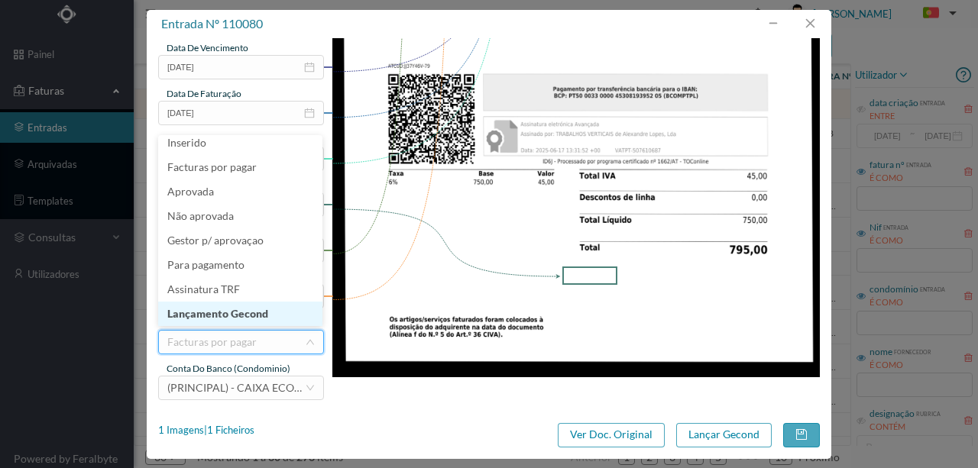
click at [235, 310] on li "Lançamento Gecond" at bounding box center [240, 314] width 164 height 24
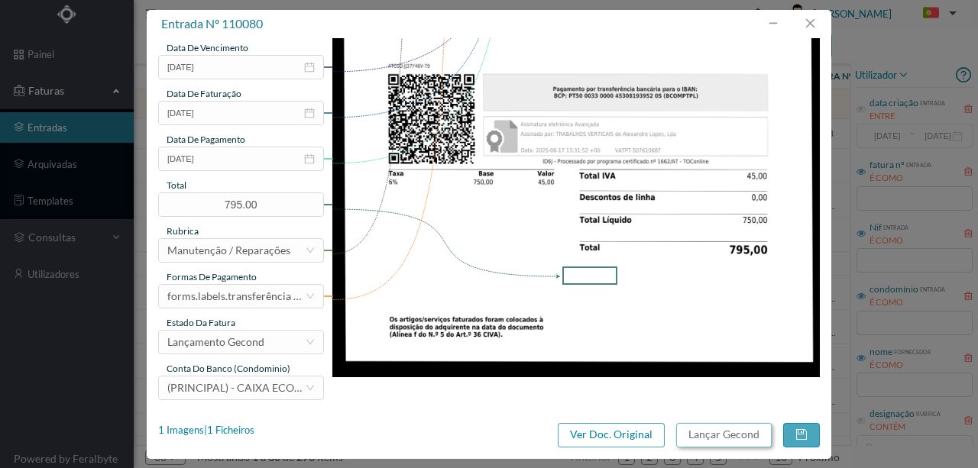
click at [724, 435] on button "Lançar Gecond" at bounding box center [724, 435] width 96 height 24
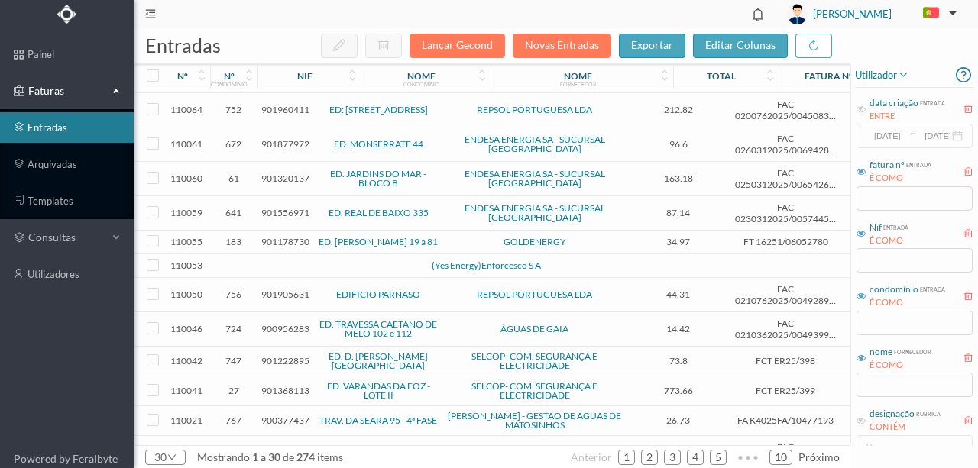
scroll to position [203, 0]
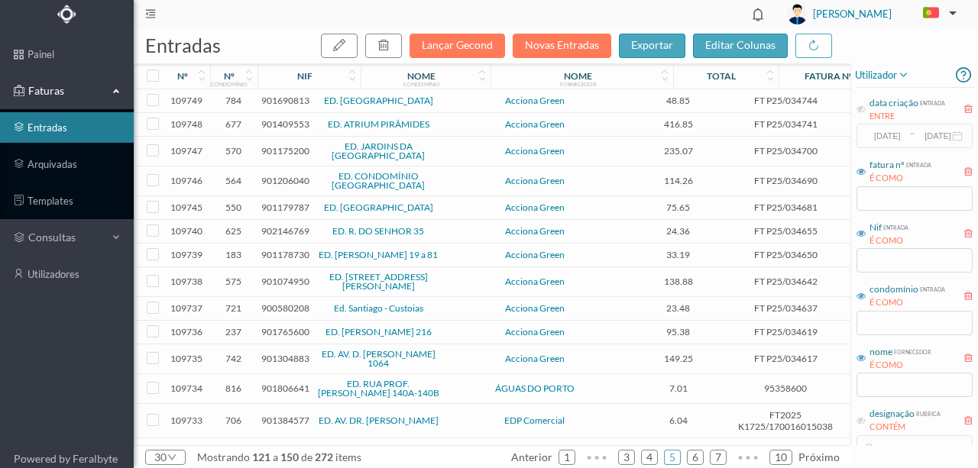
scroll to position [488, 0]
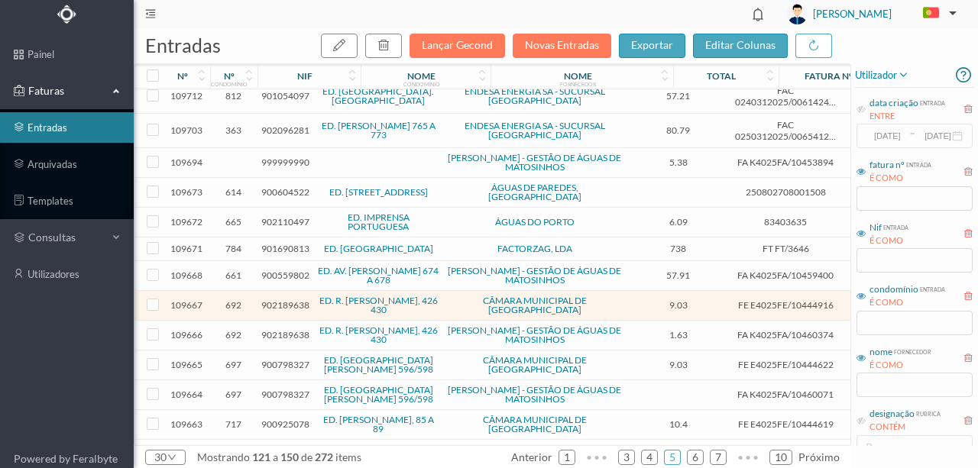
click at [290, 359] on span "900798327" at bounding box center [285, 364] width 48 height 11
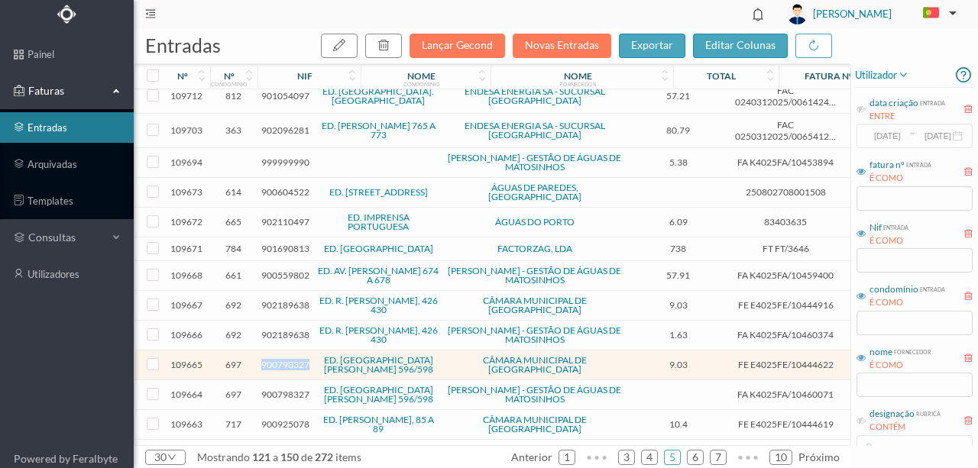
click at [290, 359] on span "900798327" at bounding box center [285, 364] width 48 height 11
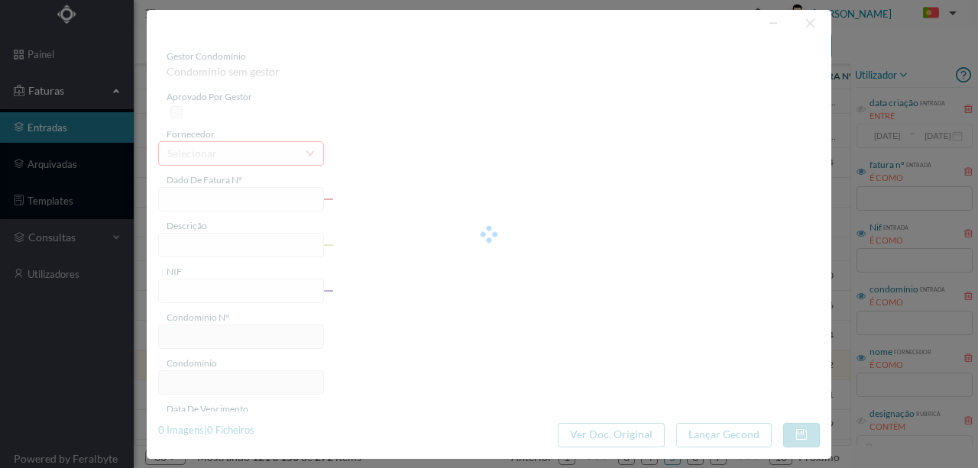
type input "FE E4025FE/10444622"
type input "900798327"
type input "Invalid date"
type input "[DATE]"
type input "9.03"
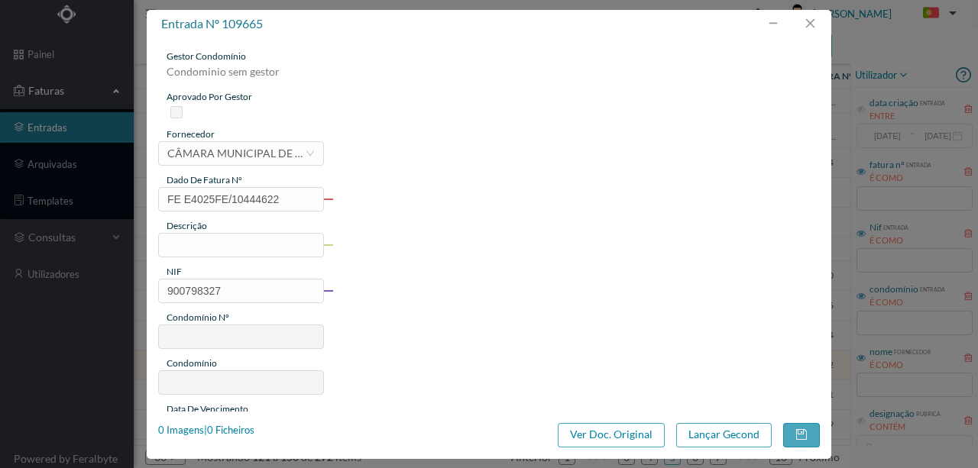
type input "697"
type input "ED. [GEOGRAPHIC_DATA][PERSON_NAME] 596/598"
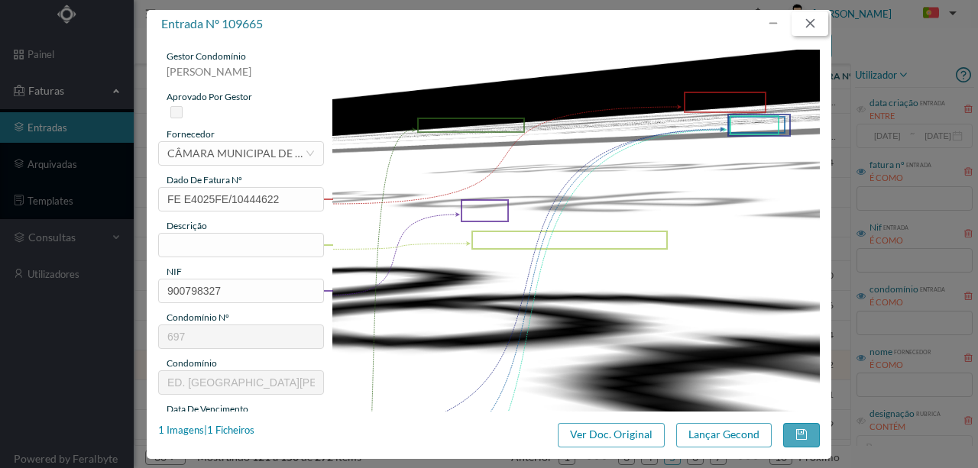
drag, startPoint x: 805, startPoint y: 29, endPoint x: 797, endPoint y: 29, distance: 8.4
click at [805, 28] on button "button" at bounding box center [810, 23] width 37 height 24
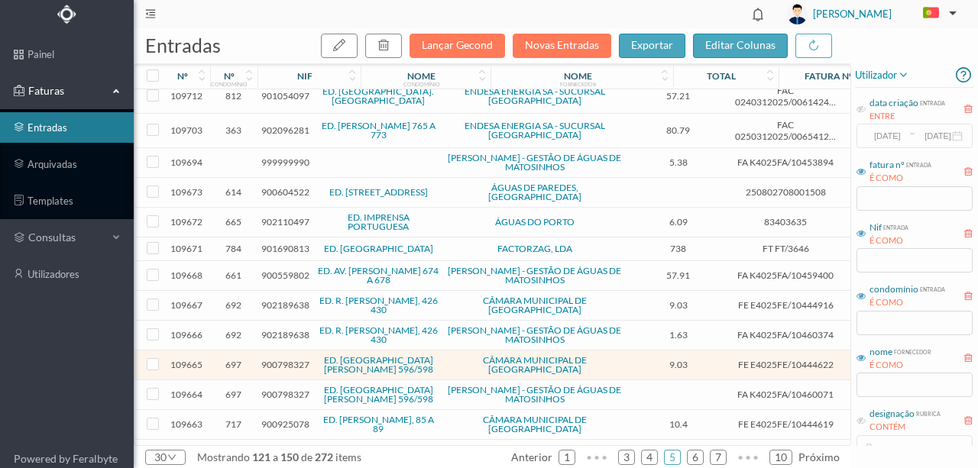
click at [274, 419] on span "900925078" at bounding box center [285, 424] width 48 height 11
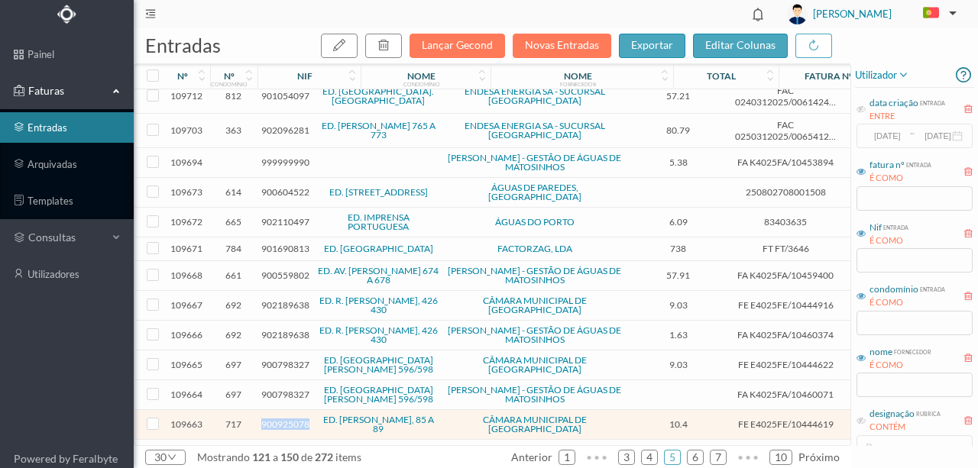
click at [274, 419] on span "900925078" at bounding box center [285, 424] width 48 height 11
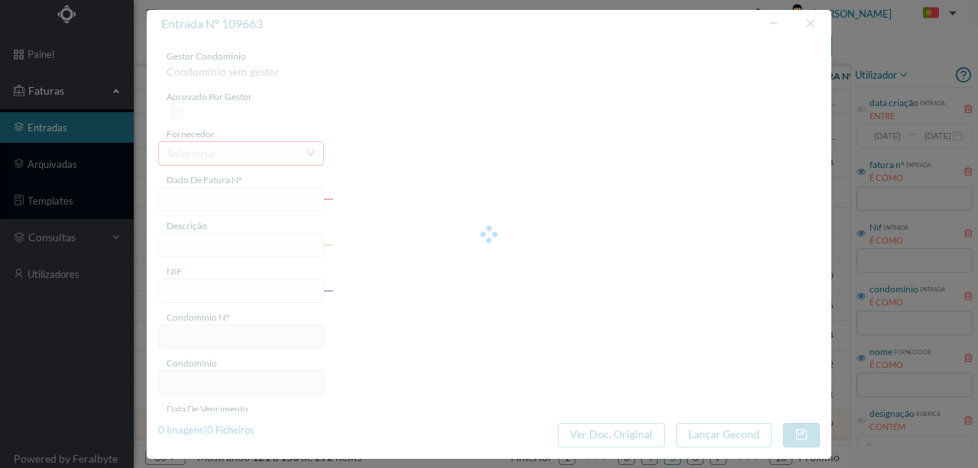
type input "FE E4025FE/10444619"
type input "900925078"
type input "Invalid date"
type input "[DATE]"
type input "10.40"
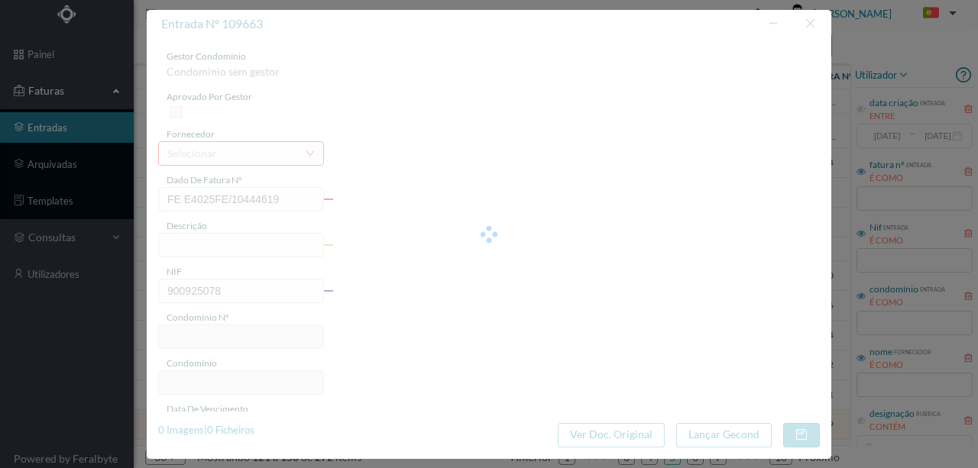
type input "717"
type input "ED. [PERSON_NAME], 85 A 89"
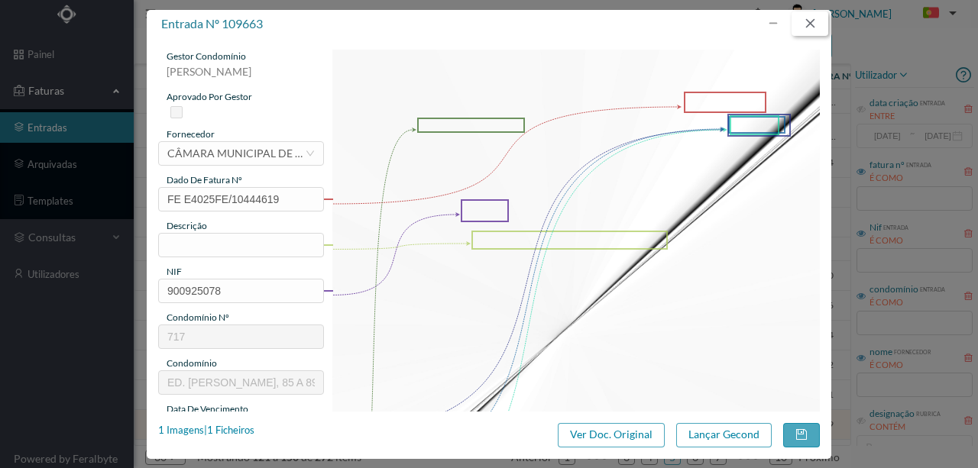
click at [804, 24] on button "button" at bounding box center [810, 23] width 37 height 24
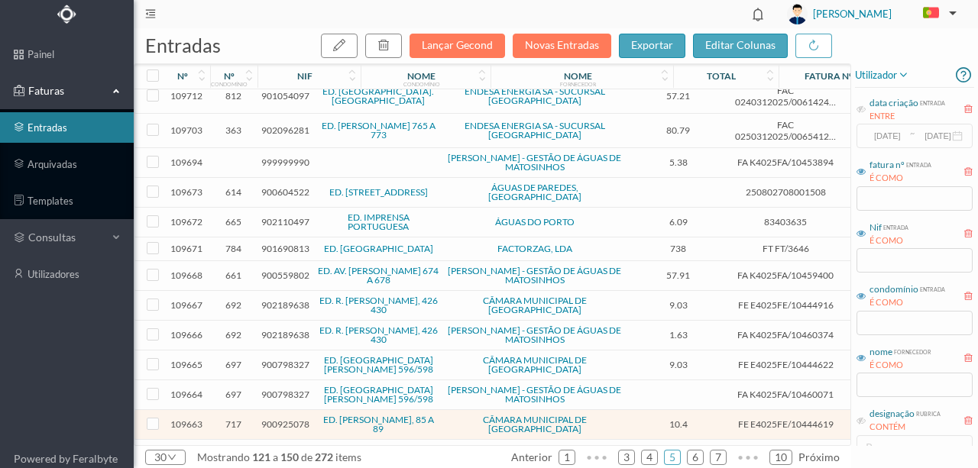
click at [284, 449] on span "901466182" at bounding box center [285, 454] width 48 height 11
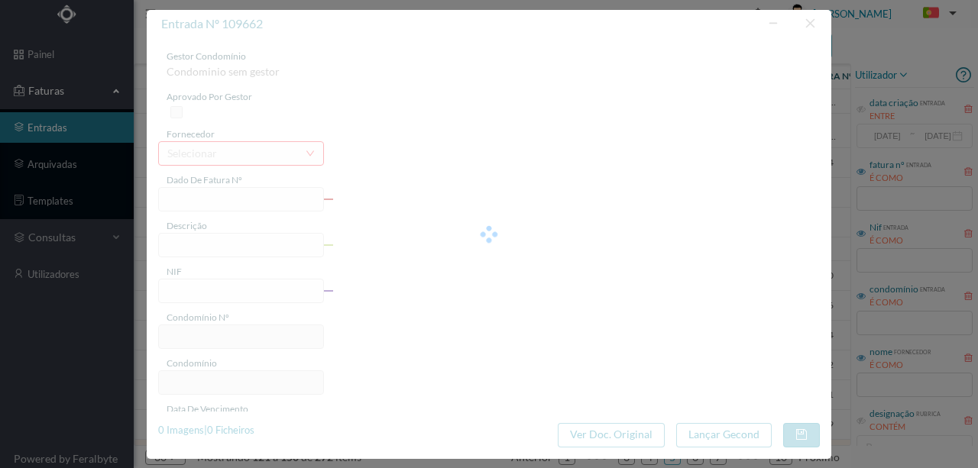
type input "FA K4025FA/10462245"
type input "Periodo de faturação: [DATE] a [DATE]"
type input "901466182"
type input "[DATE]"
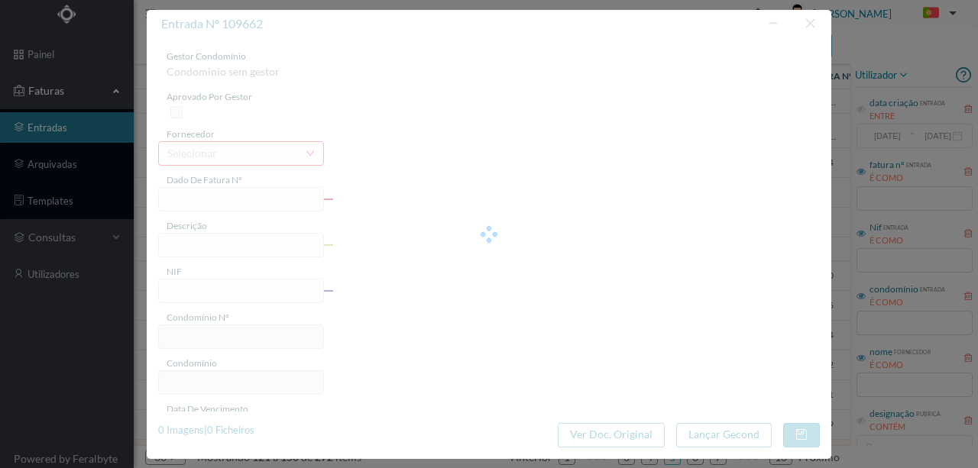
type input "[DATE]"
type input "0.00"
type input "92"
type input "ED. [GEOGRAPHIC_DATA], 641"
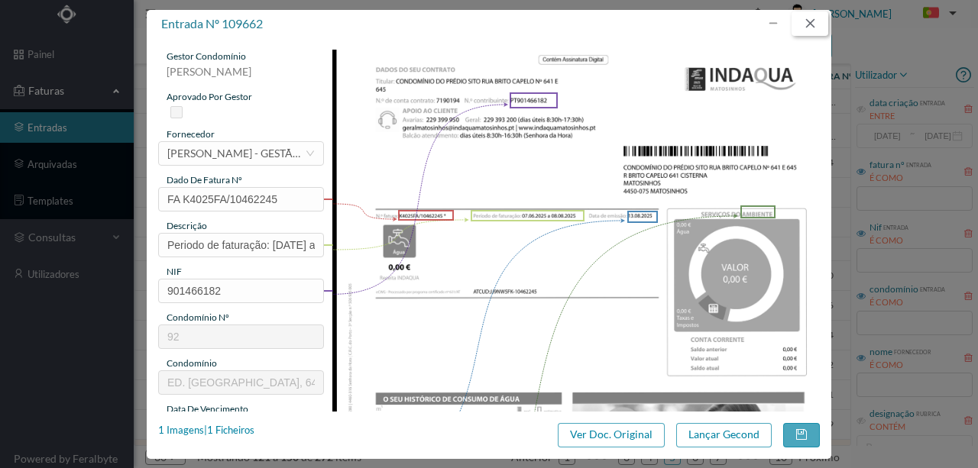
click at [806, 28] on button "button" at bounding box center [810, 23] width 37 height 24
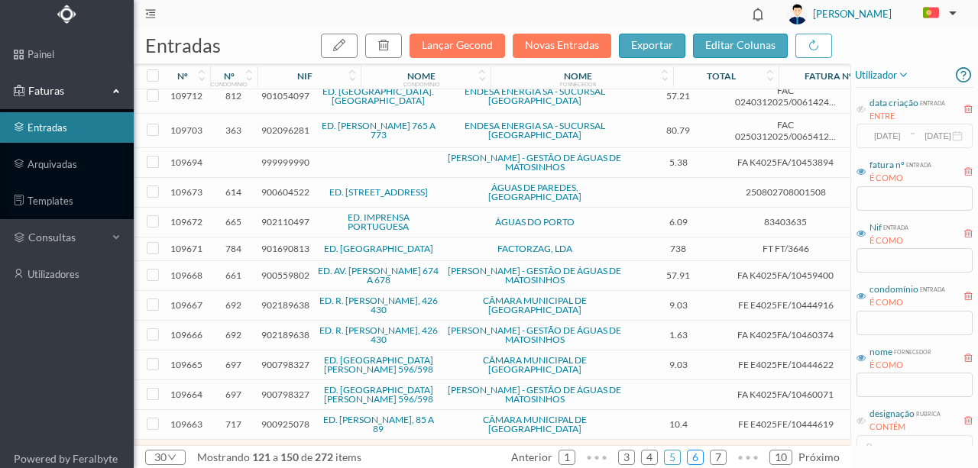
click at [697, 455] on link "6" at bounding box center [695, 457] width 15 height 23
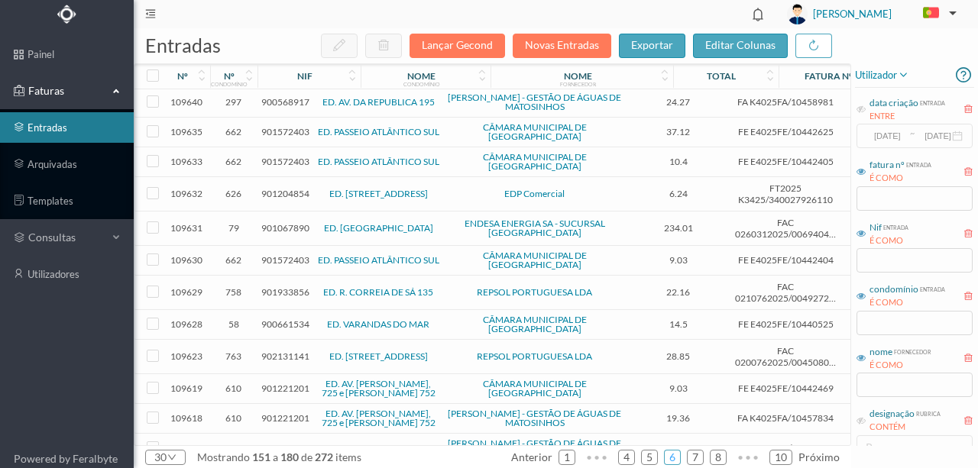
scroll to position [0, 0]
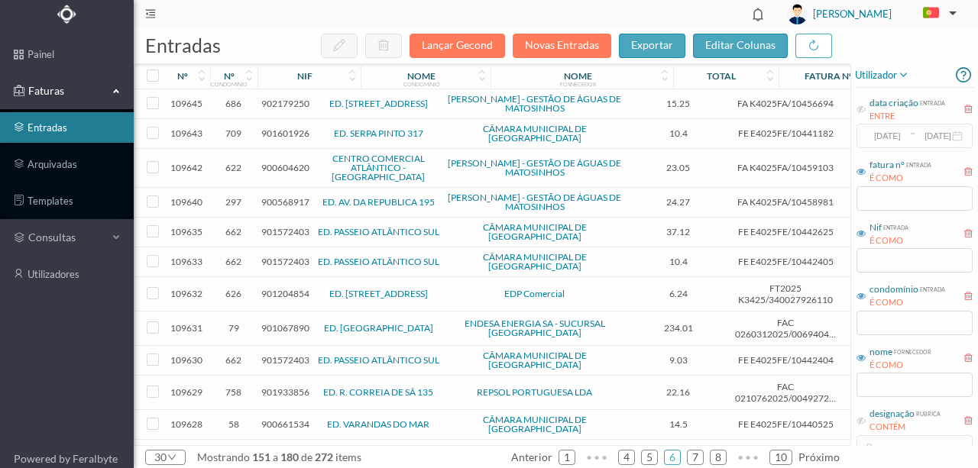
click at [280, 105] on span "902179250" at bounding box center [285, 103] width 48 height 11
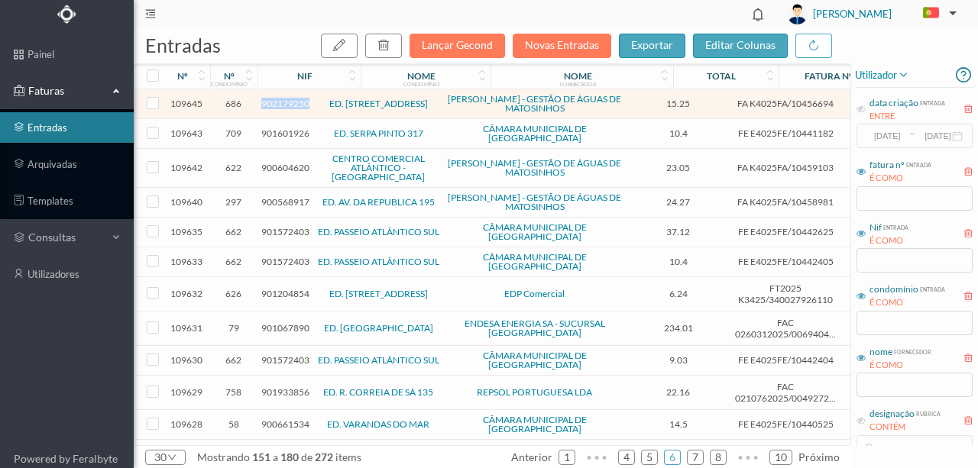
click at [280, 105] on span "902179250" at bounding box center [285, 103] width 48 height 11
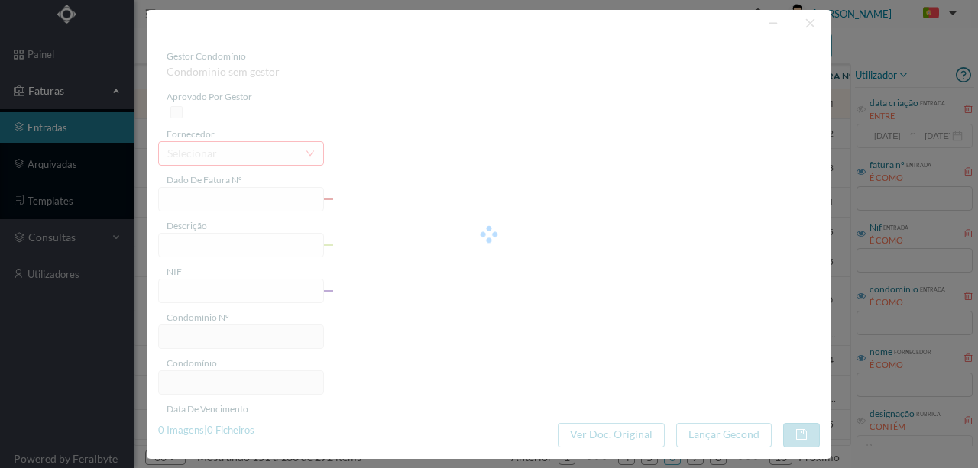
type input "FA K4025FA/10456694"
type input "Periodo de faturação: [DATE] a [DATE]"
type input "902179250"
type input "[DATE]"
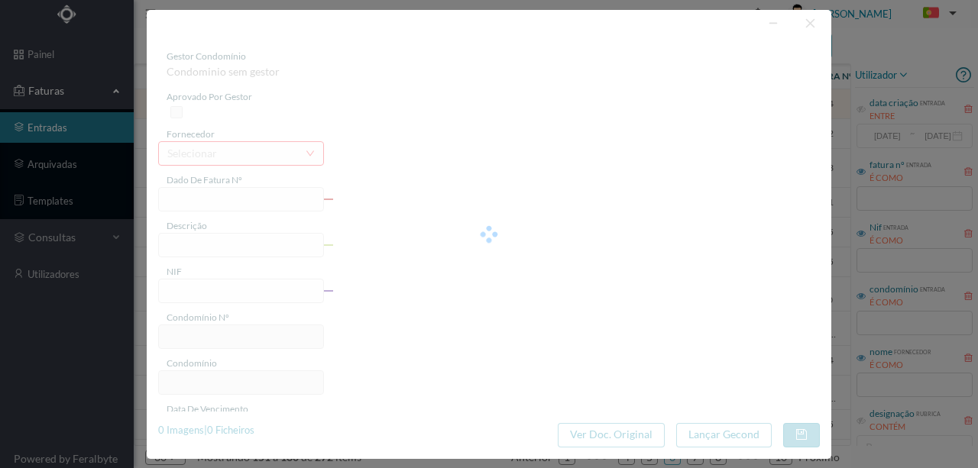
type input "[DATE]"
type input "15.25"
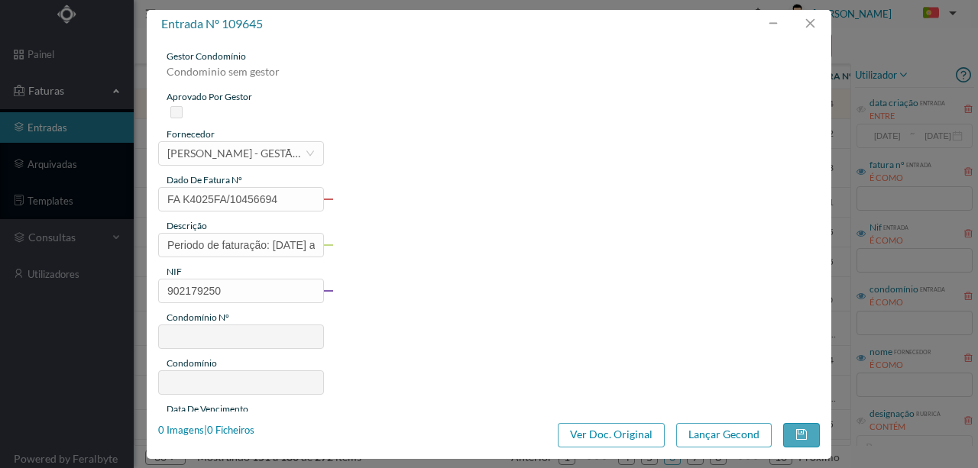
type input "686"
type input "ED. [STREET_ADDRESS]"
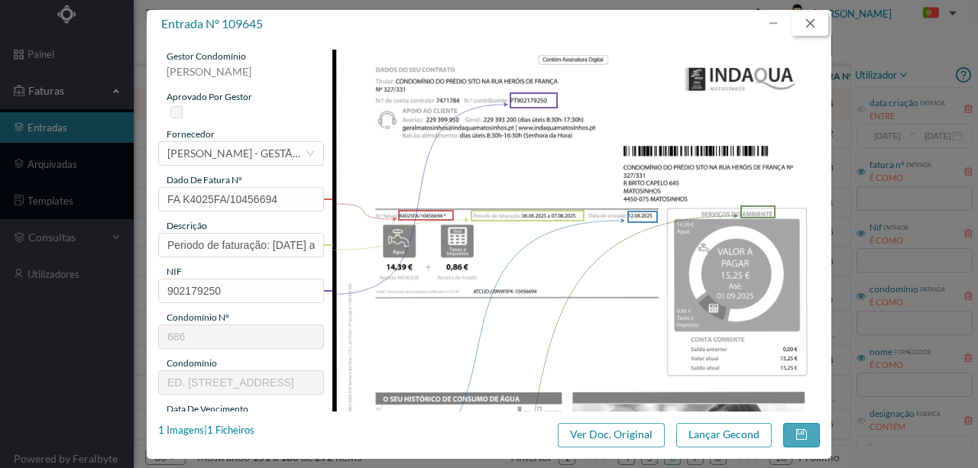
click at [815, 23] on button "button" at bounding box center [810, 23] width 37 height 24
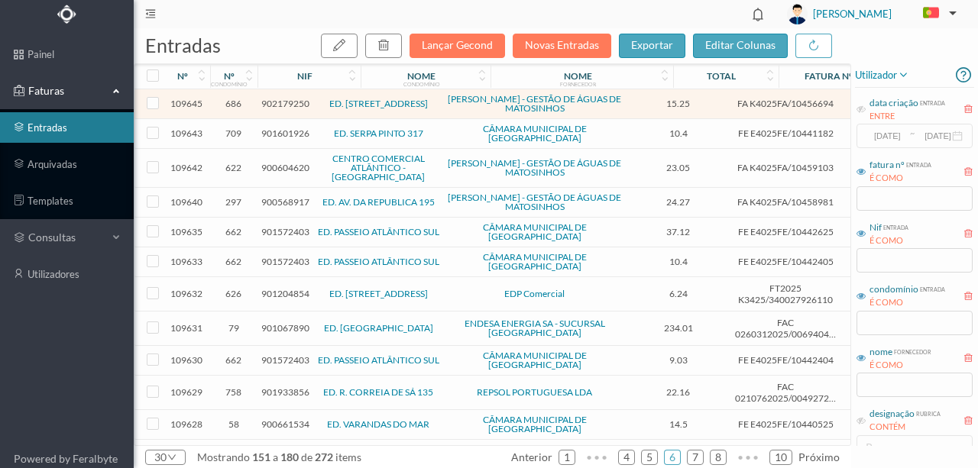
click at [280, 132] on span "901601926" at bounding box center [285, 133] width 48 height 11
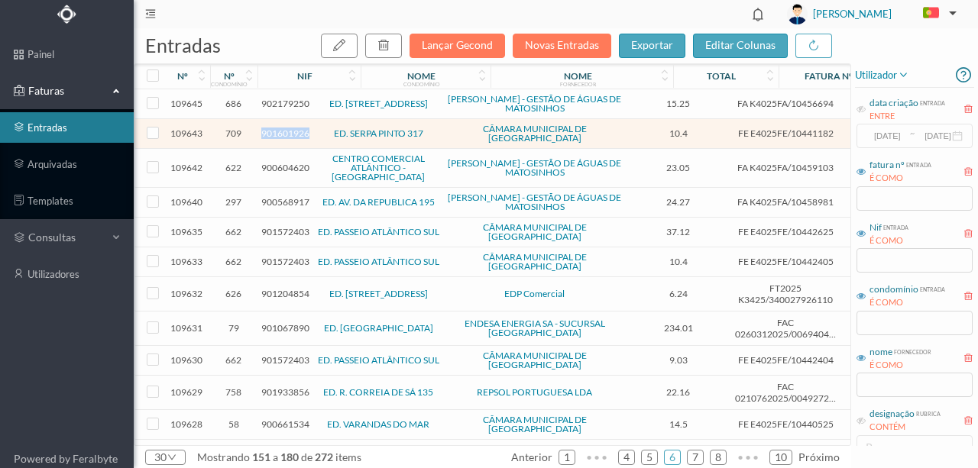
click at [280, 132] on span "901601926" at bounding box center [285, 133] width 48 height 11
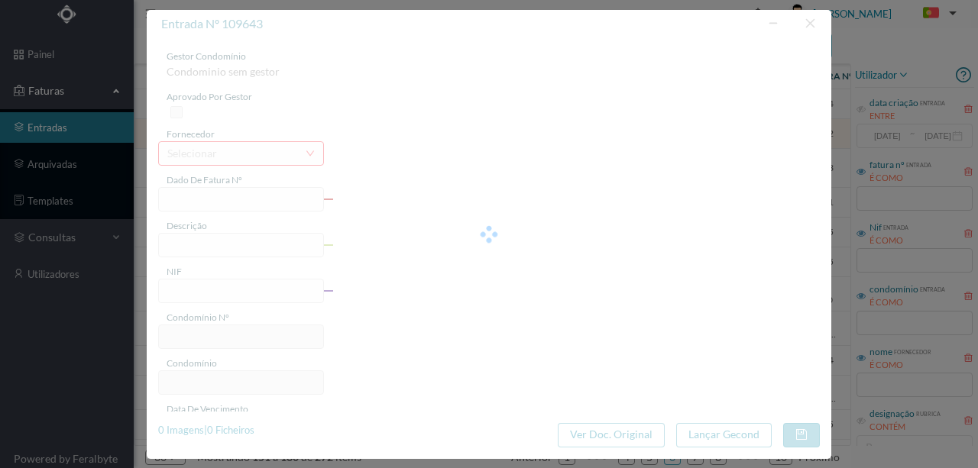
type input "FE E4025FE/10441182"
type input "901601926"
type input "Invalid date"
type input "[DATE]"
type input "10.40"
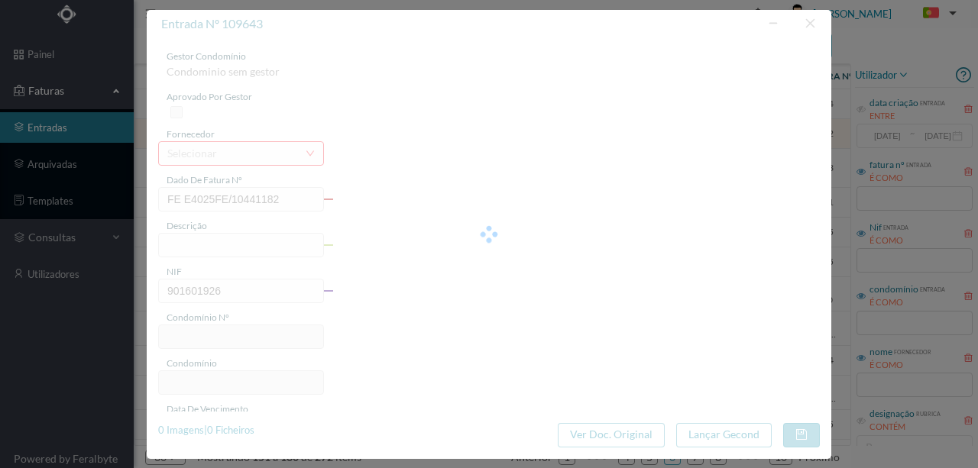
type input "709"
type input "ED. SERPA PINTO 317"
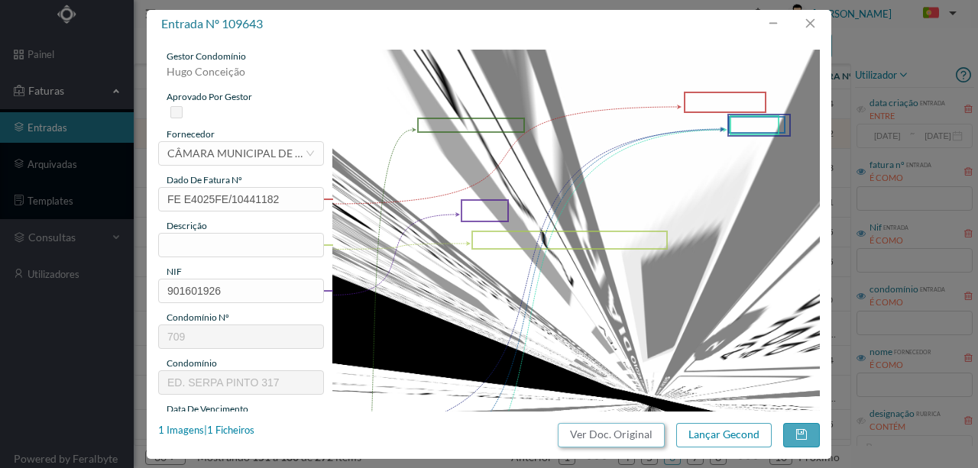
drag, startPoint x: 619, startPoint y: 431, endPoint x: 571, endPoint y: 63, distance: 371.5
click at [619, 431] on button "Ver Doc. Original" at bounding box center [611, 435] width 107 height 24
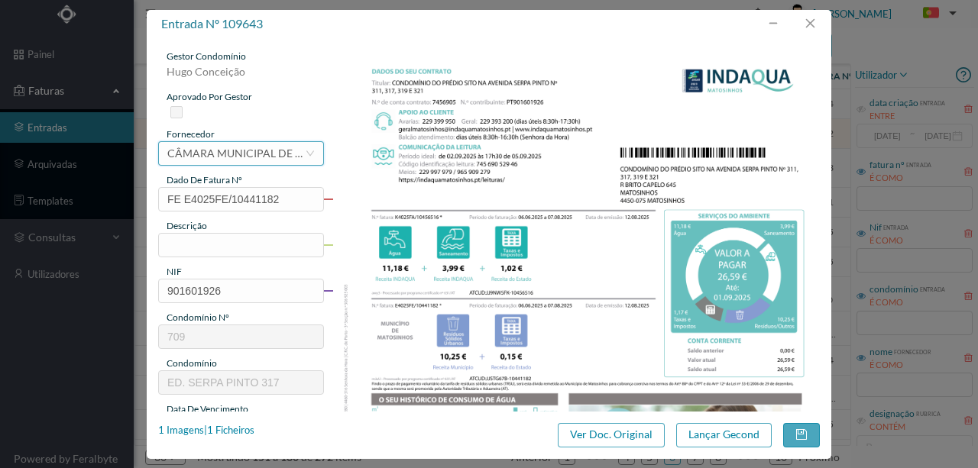
click at [215, 148] on div "CÂMARA MUNICIPAL DE [GEOGRAPHIC_DATA]" at bounding box center [236, 153] width 138 height 23
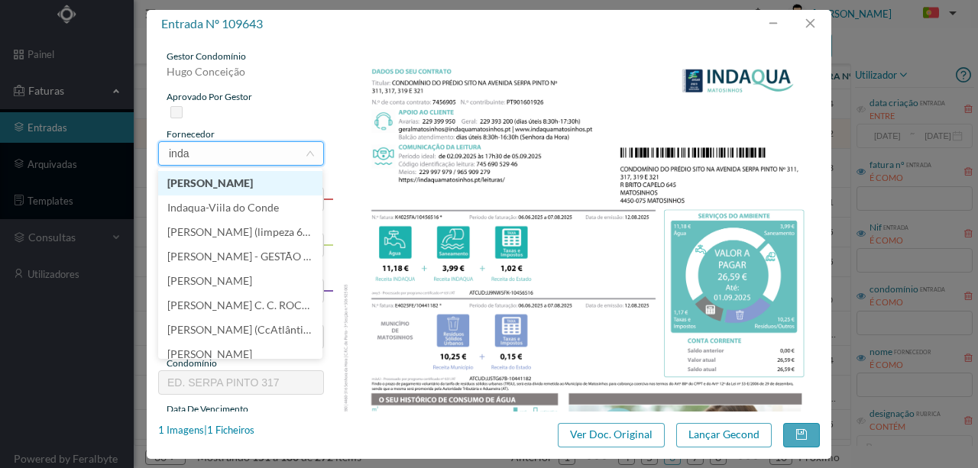
type input "indaq"
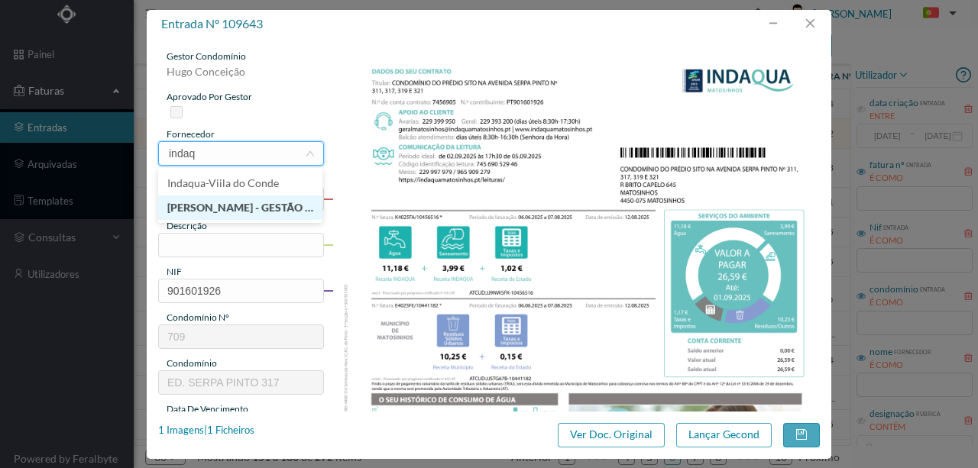
click at [277, 208] on li "[PERSON_NAME] - GESTÃO DE ÁGUAS DE MATOSINHOS" at bounding box center [240, 208] width 164 height 24
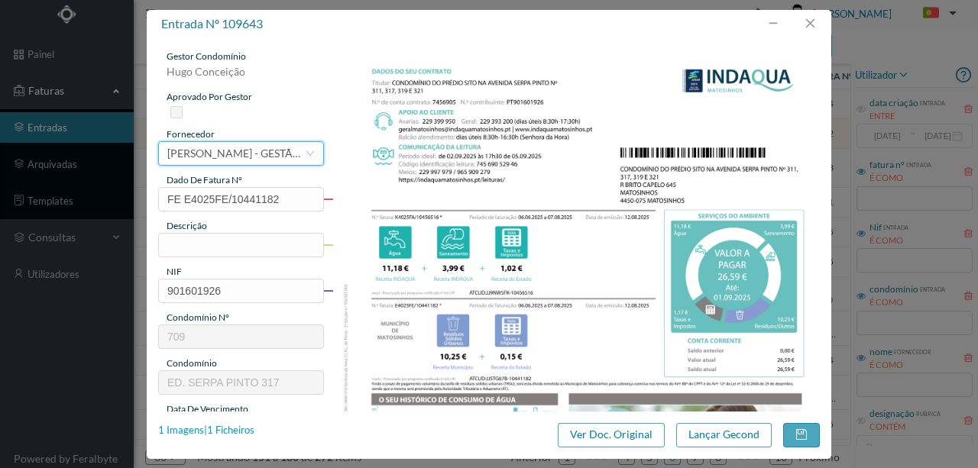
click at [232, 426] on div "1 Imagens | 1 Ficheiros" at bounding box center [206, 430] width 96 height 15
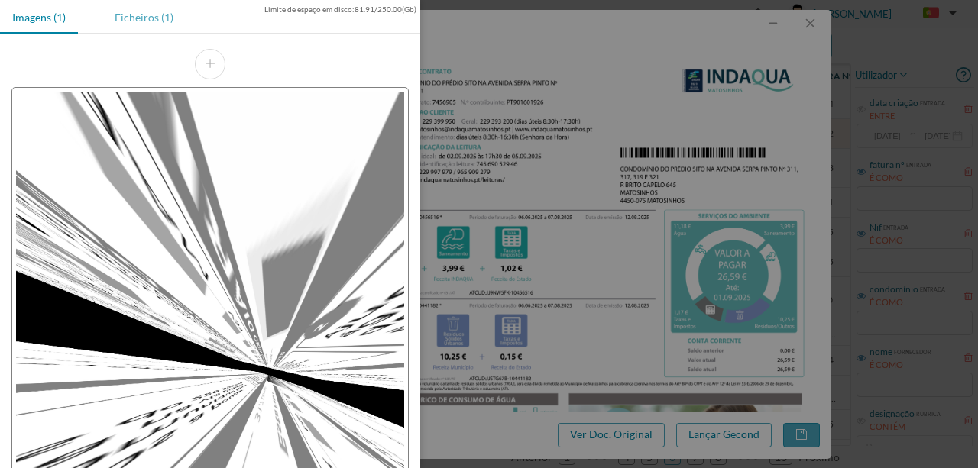
click at [144, 17] on div "Ficheiros (1)" at bounding box center [143, 17] width 83 height 34
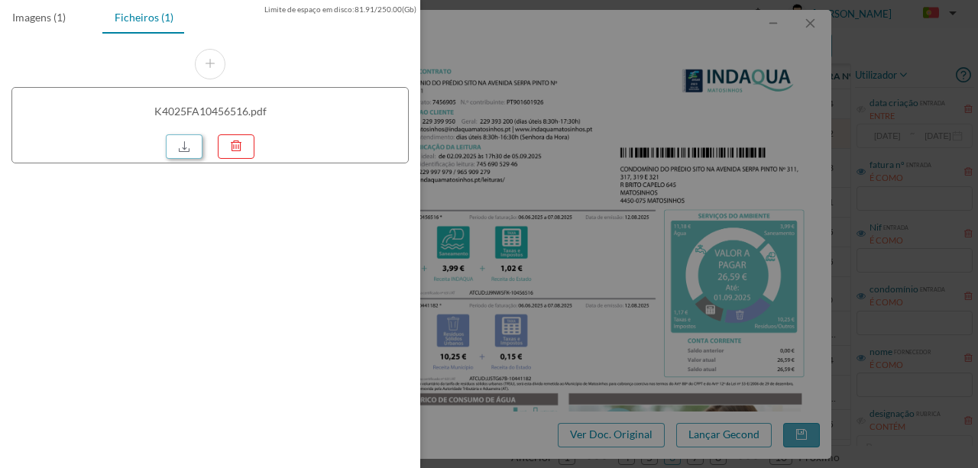
click at [183, 144] on link at bounding box center [184, 146] width 37 height 24
click at [533, 142] on div at bounding box center [489, 234] width 978 height 468
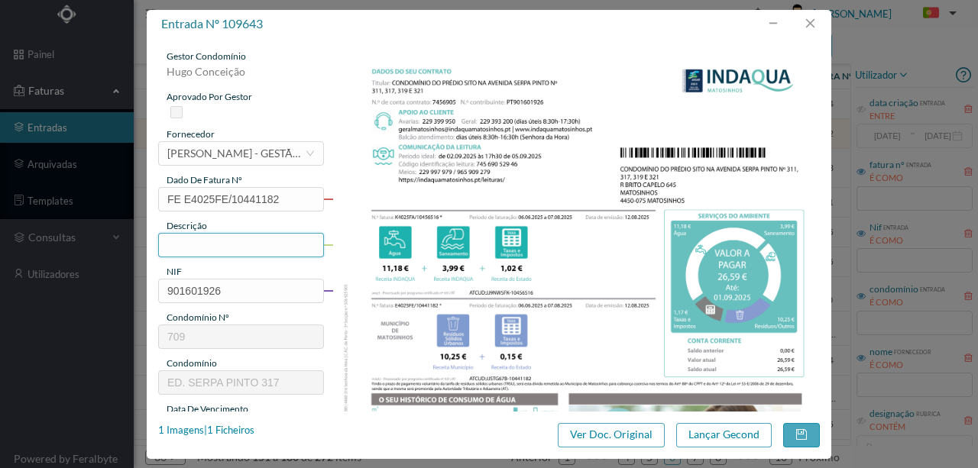
click at [207, 236] on input "text" at bounding box center [241, 245] width 166 height 24
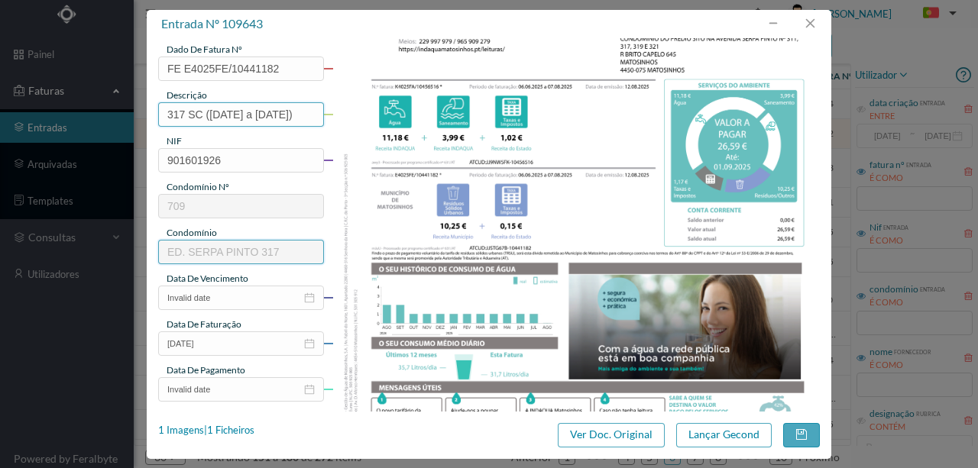
scroll to position [153, 0]
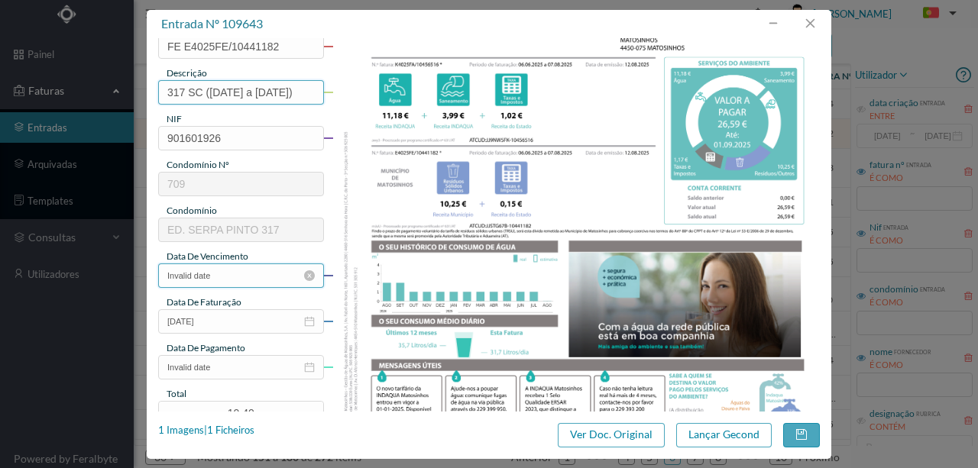
type input "317 SC ([DATE] a [DATE])"
click at [239, 277] on input "Invalid date" at bounding box center [241, 276] width 166 height 24
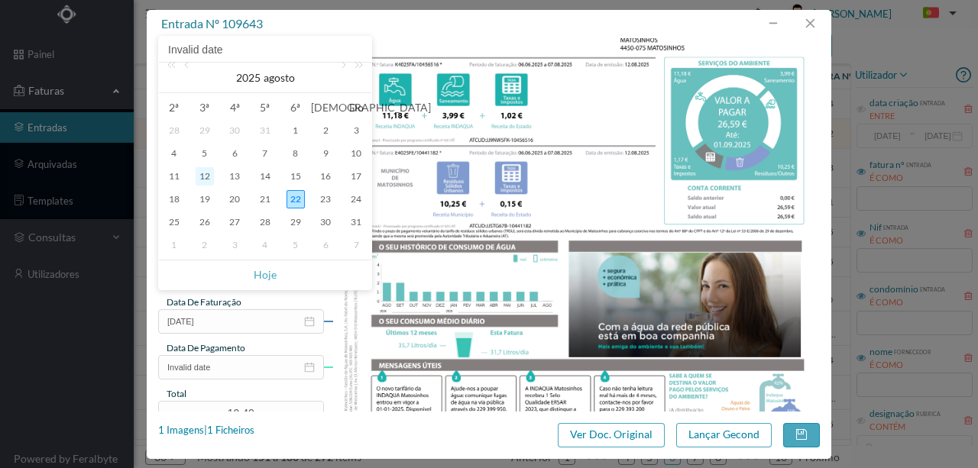
click at [209, 177] on div "12" at bounding box center [205, 176] width 18 height 18
type input "[DATE]"
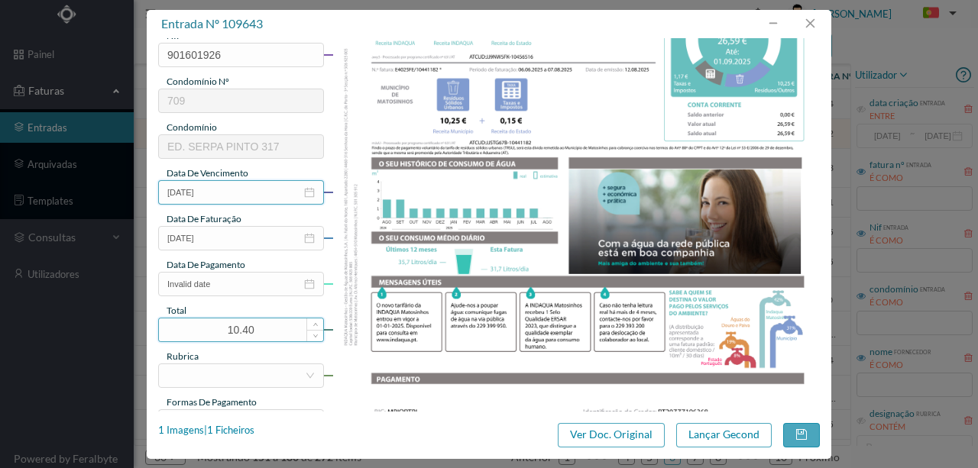
scroll to position [254, 0]
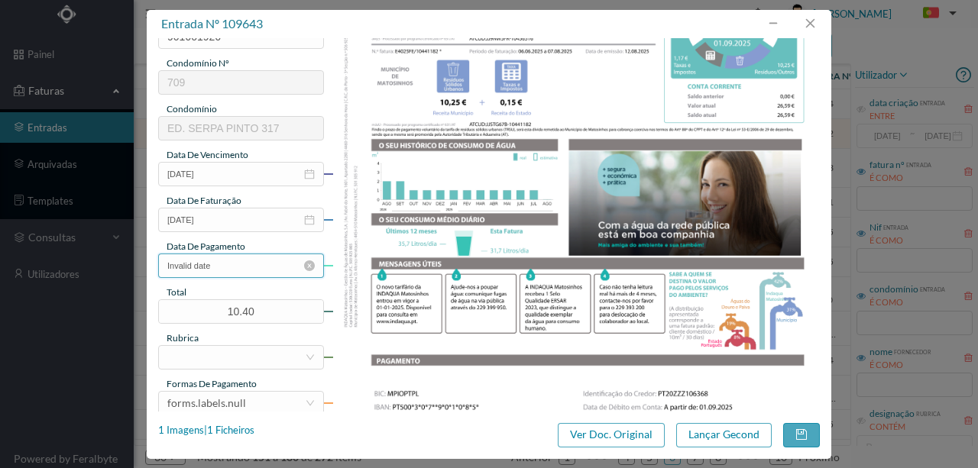
click at [237, 271] on input "Invalid date" at bounding box center [241, 266] width 166 height 24
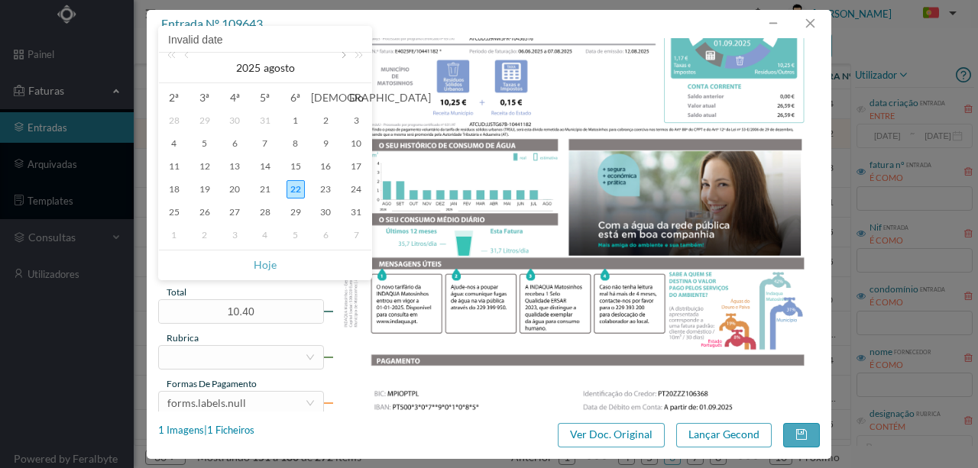
click at [343, 55] on link at bounding box center [342, 68] width 14 height 31
click at [178, 123] on div "1" at bounding box center [174, 121] width 18 height 18
type input "[DATE]"
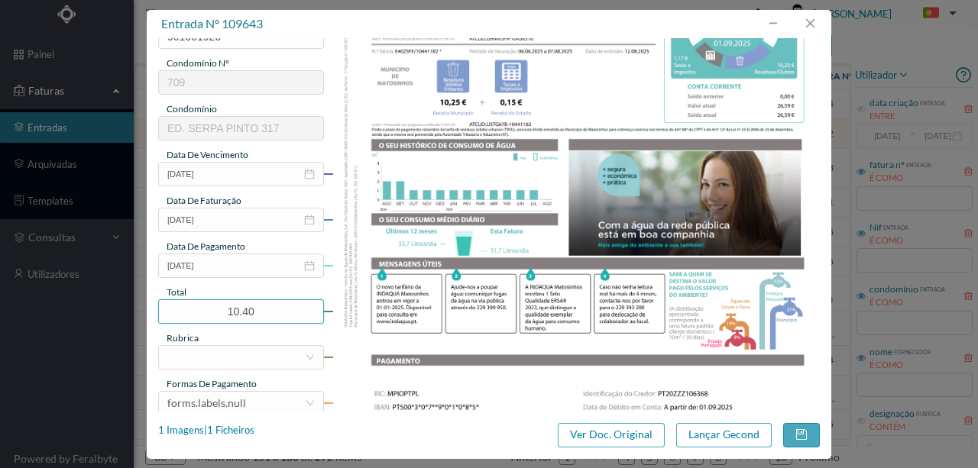
drag, startPoint x: 257, startPoint y: 309, endPoint x: 188, endPoint y: 296, distance: 70.0
click at [176, 304] on input "10.40" at bounding box center [241, 311] width 164 height 23
type input "26.59"
click at [231, 363] on div at bounding box center [236, 357] width 138 height 23
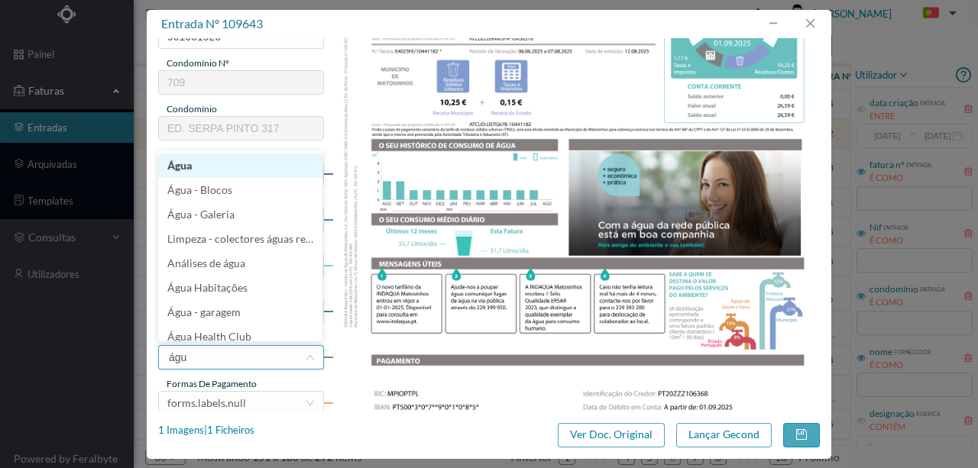
type input "água"
click at [180, 165] on li "Água" at bounding box center [240, 166] width 164 height 24
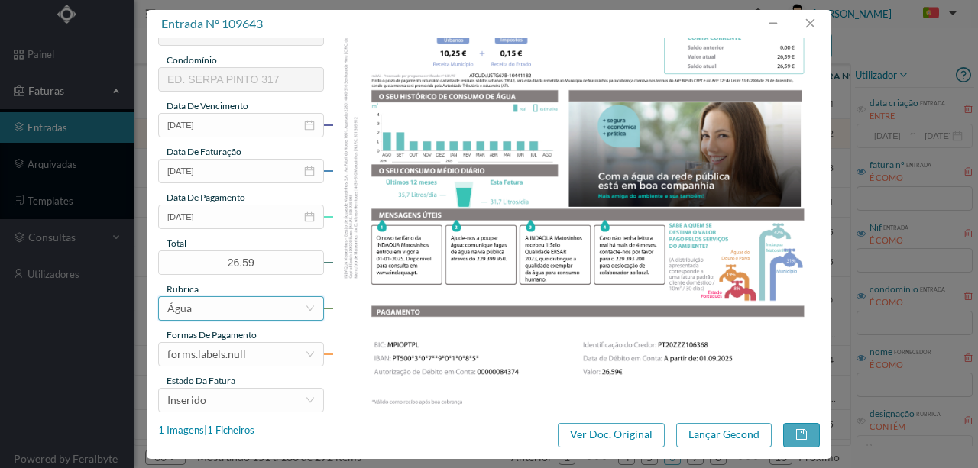
scroll to position [356, 0]
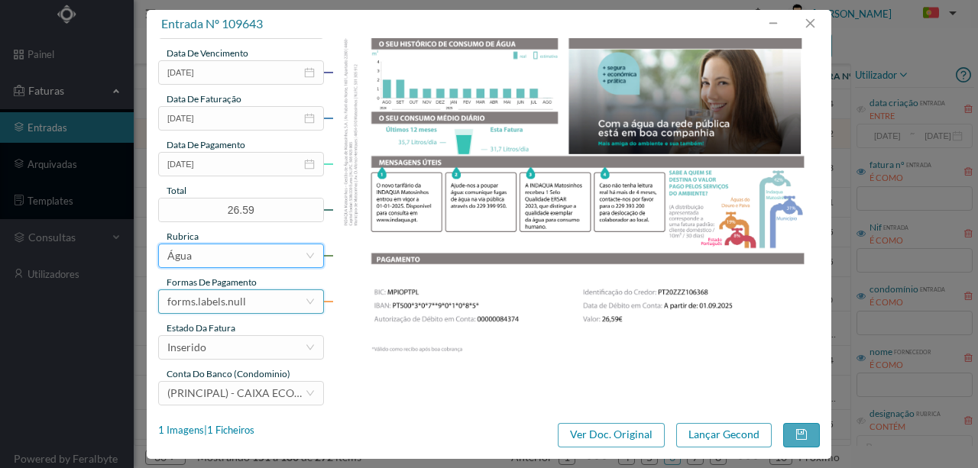
click at [235, 304] on div "forms.labels.null" at bounding box center [206, 301] width 79 height 23
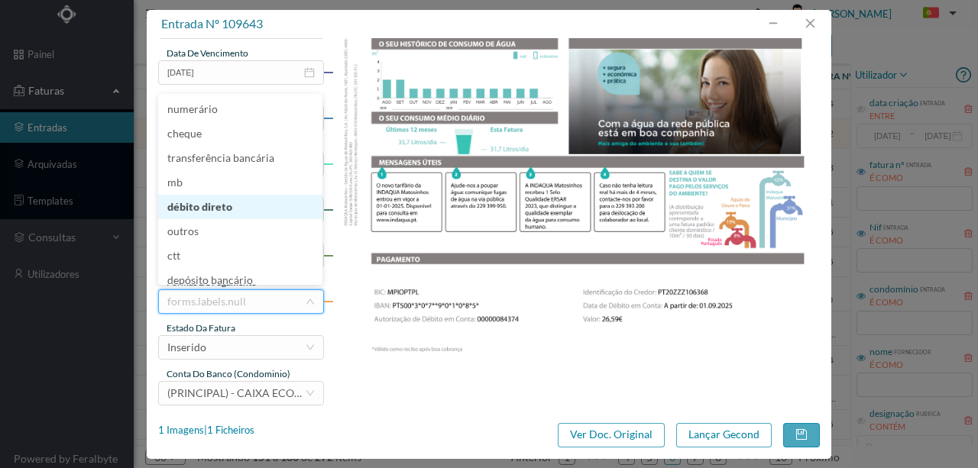
click at [204, 212] on li "débito direto" at bounding box center [240, 207] width 164 height 24
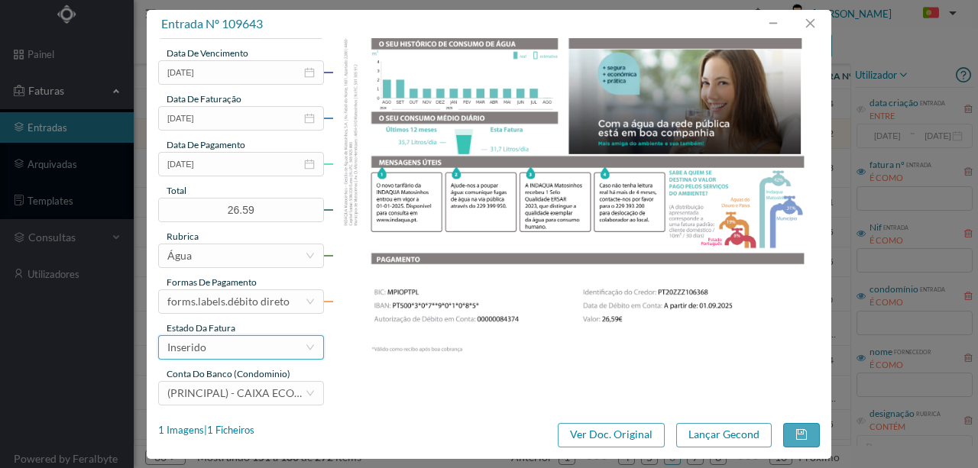
click at [229, 351] on div "Inserido" at bounding box center [236, 347] width 138 height 23
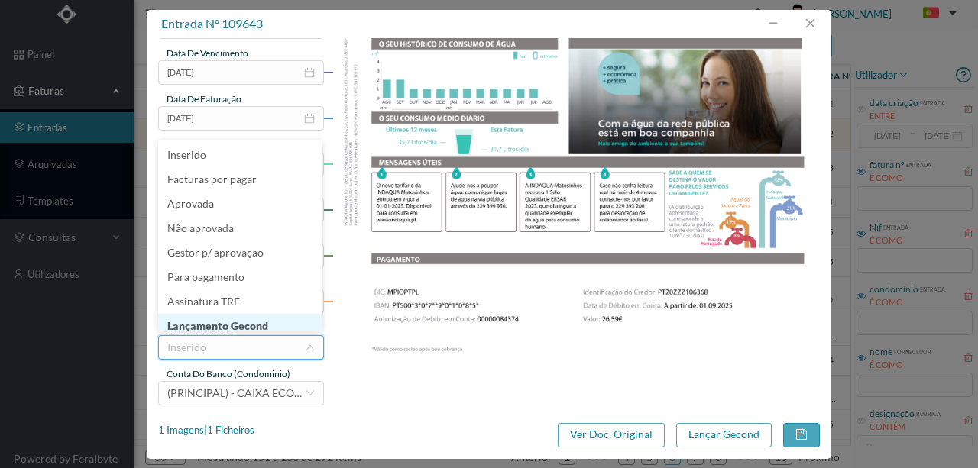
scroll to position [8, 0]
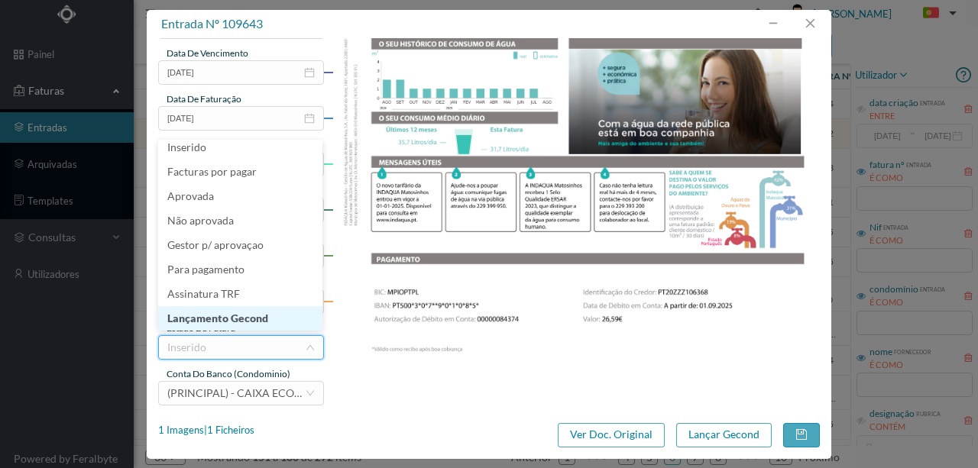
click at [248, 321] on li "Lançamento Gecond" at bounding box center [240, 318] width 164 height 24
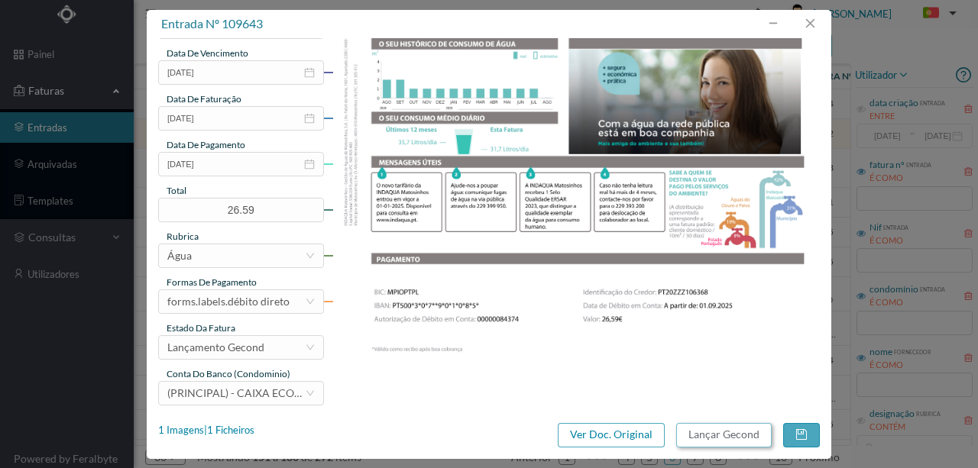
click at [700, 436] on button "Lançar Gecond" at bounding box center [724, 435] width 96 height 24
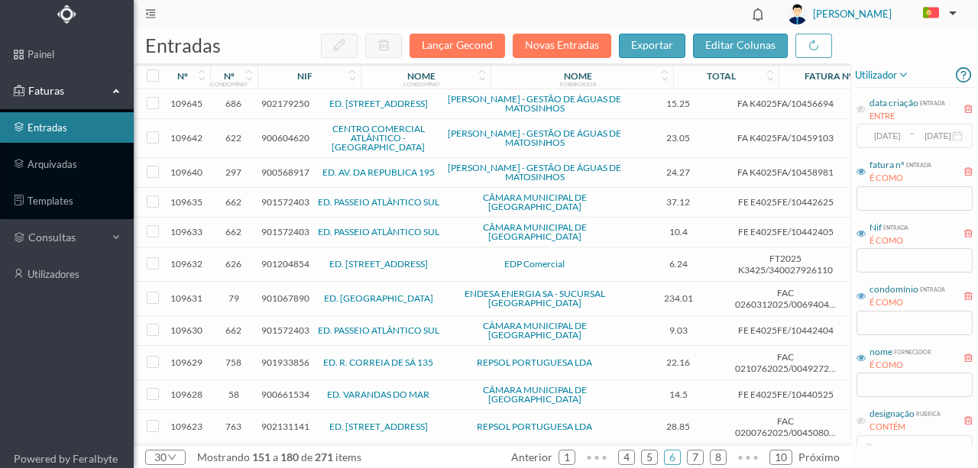
click at [291, 167] on span "900568917" at bounding box center [285, 172] width 48 height 11
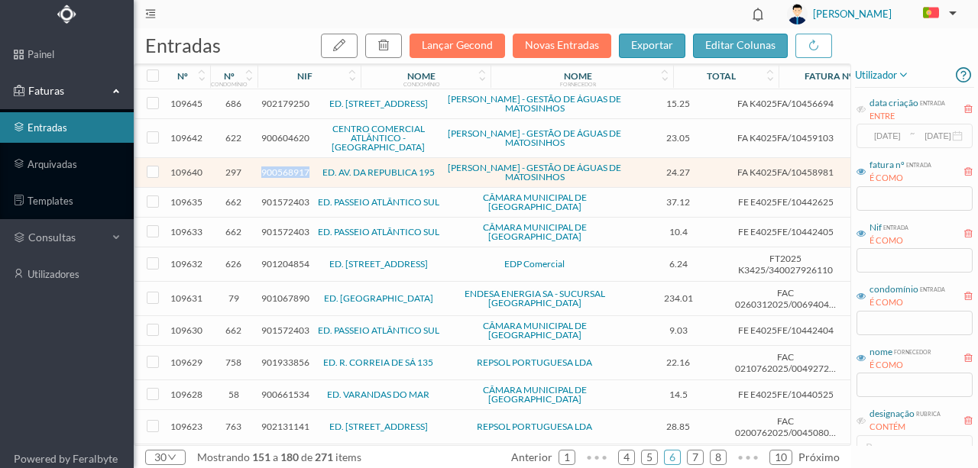
click at [291, 167] on span "900568917" at bounding box center [285, 172] width 48 height 11
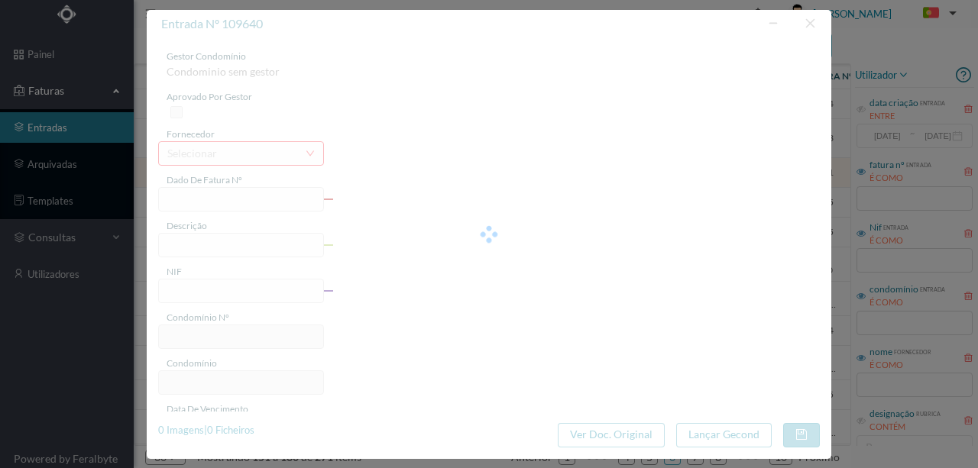
type input "FA K4025FA/10458981"
type input "Periodo de faturação: [DATE] a [DATE]"
type input "900568917"
type input "[DATE]"
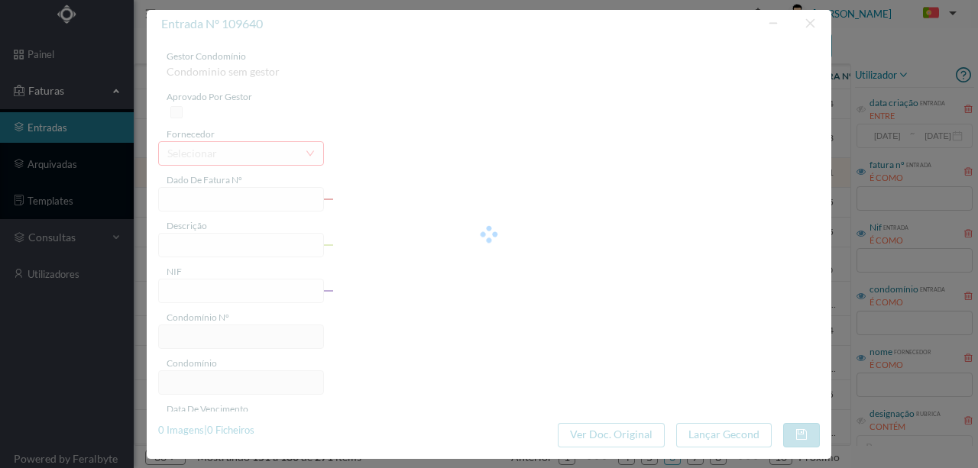
type input "[DATE]"
type input "24.27"
type input "297"
type input "ED. AV. DA REPUBLICA 195"
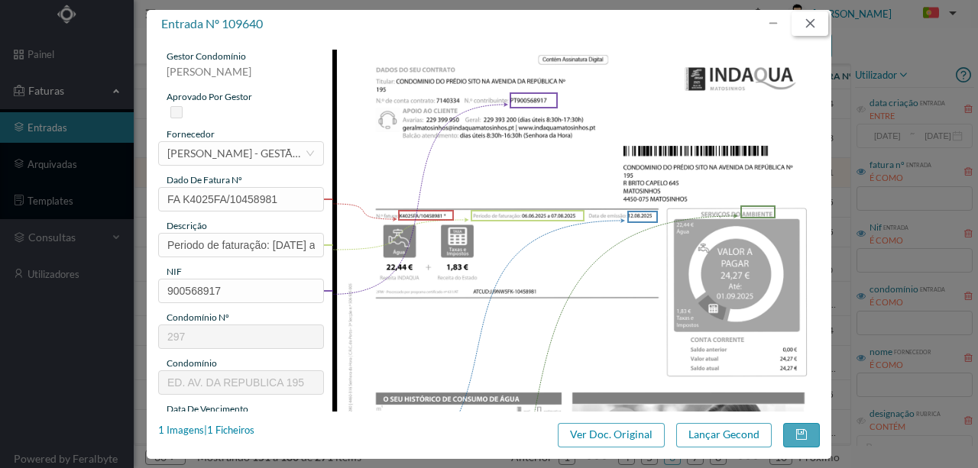
click at [812, 20] on button "button" at bounding box center [810, 23] width 37 height 24
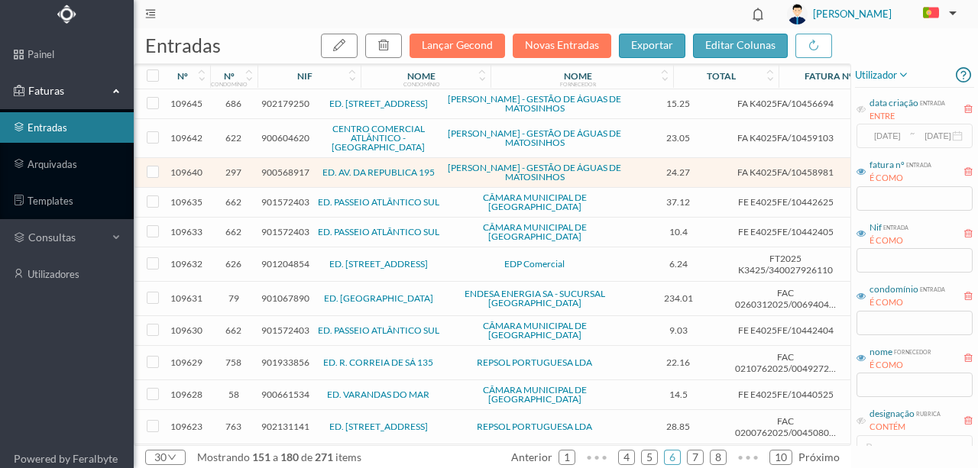
click at [273, 196] on span "901572403" at bounding box center [285, 201] width 48 height 11
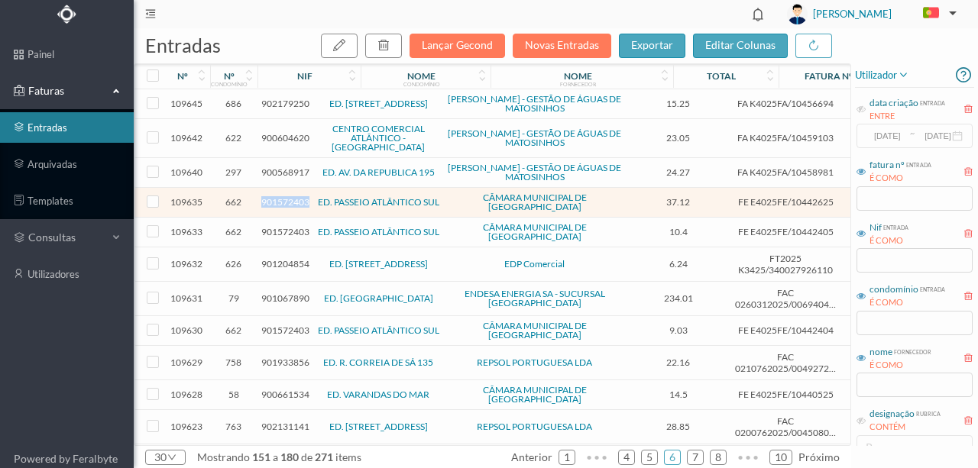
click at [273, 196] on span "901572403" at bounding box center [285, 201] width 48 height 11
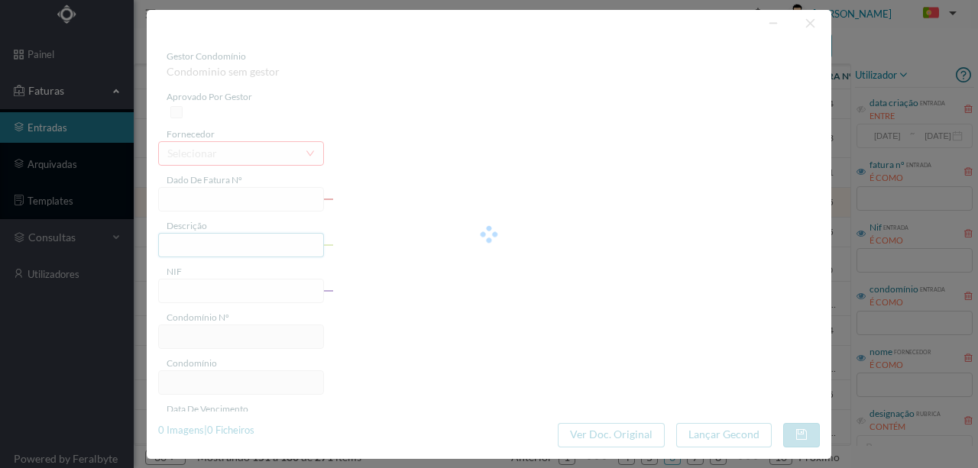
type input "FE E4025FE/10442625"
type input "901572403"
type input "Invalid date"
type input "[DATE]"
type input "37.12"
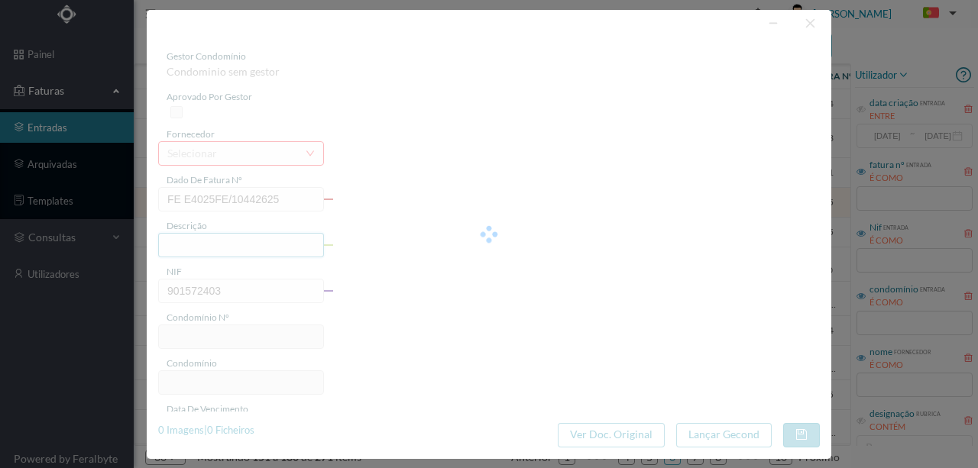
type input "662"
type input "ED. PASSEIO ATLÂNTICO SUL"
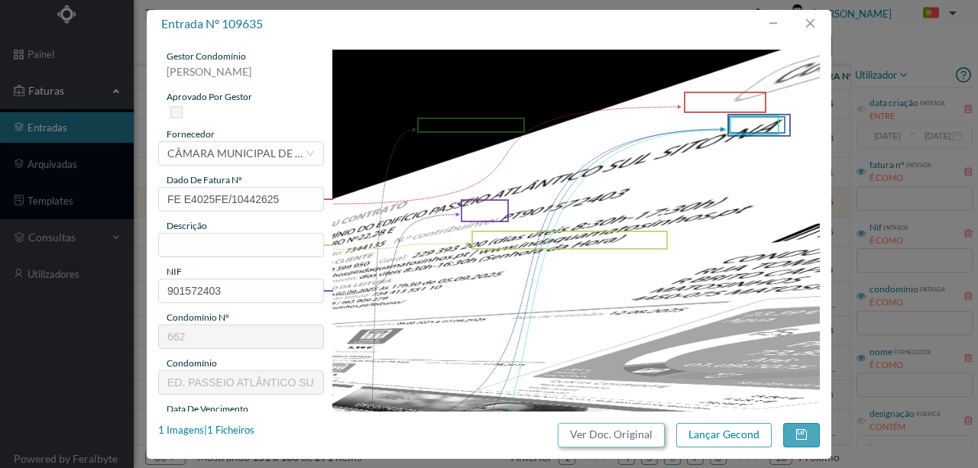
click at [600, 430] on button "Ver Doc. Original" at bounding box center [611, 435] width 107 height 24
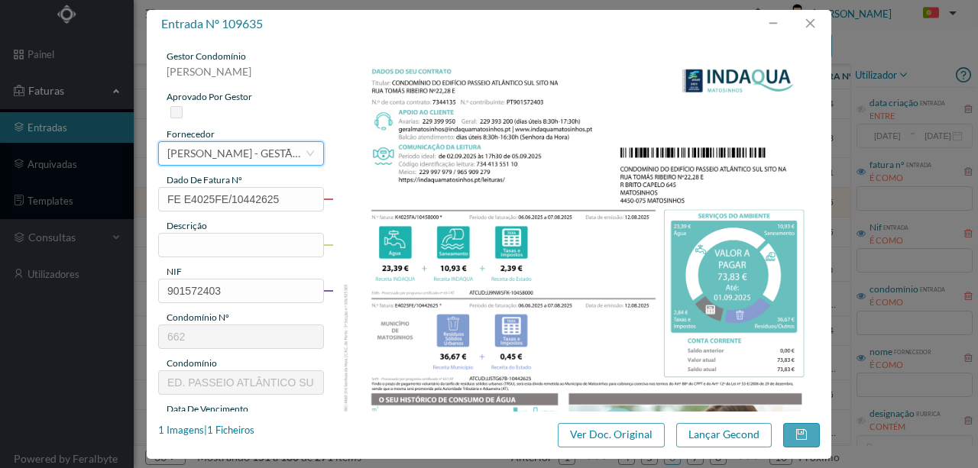
click at [245, 432] on div "1 Imagens | 1 Ficheiros" at bounding box center [206, 430] width 96 height 15
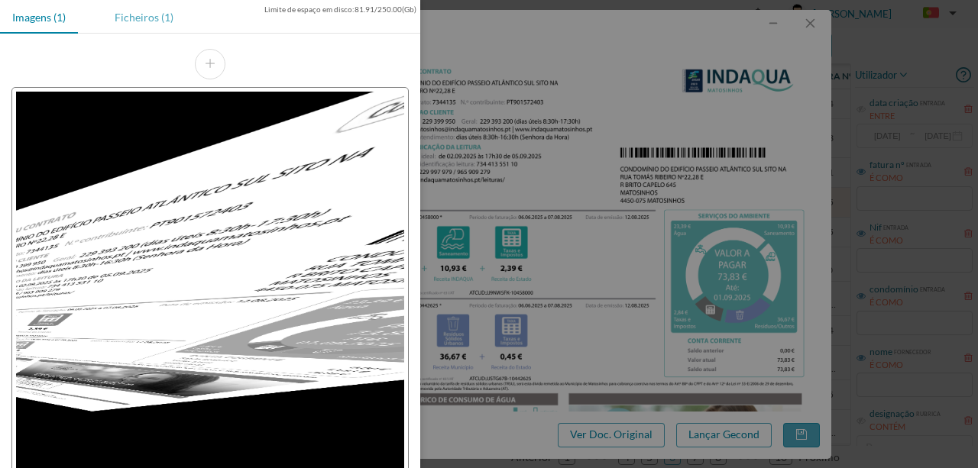
click at [138, 15] on div "Ficheiros (1)" at bounding box center [143, 17] width 83 height 34
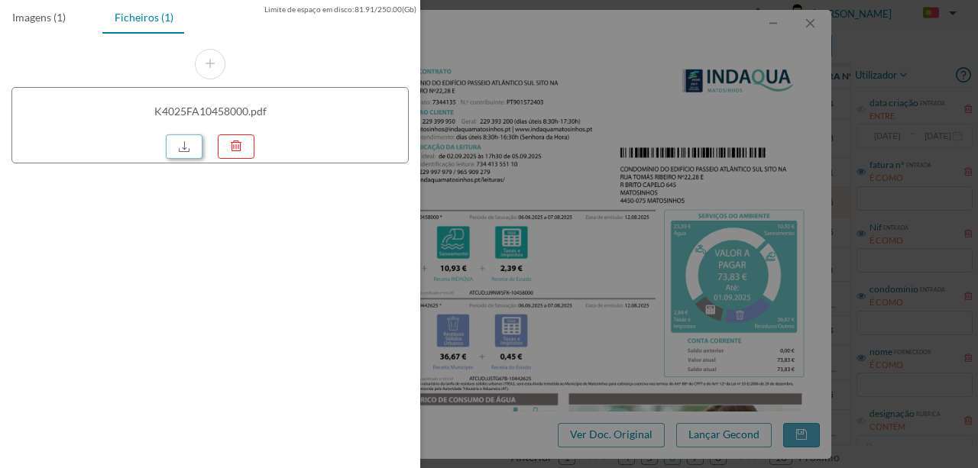
click at [179, 138] on link at bounding box center [184, 146] width 37 height 24
click at [491, 171] on div at bounding box center [489, 234] width 978 height 468
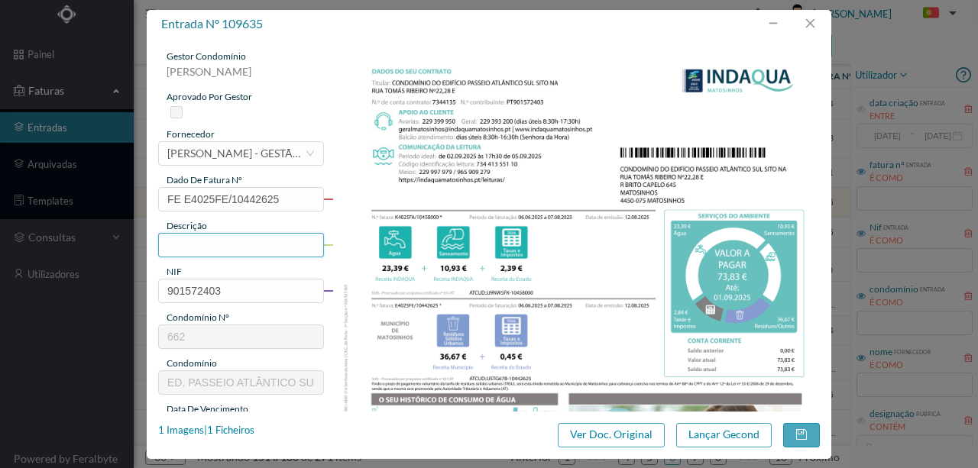
click at [196, 251] on input "text" at bounding box center [241, 245] width 166 height 24
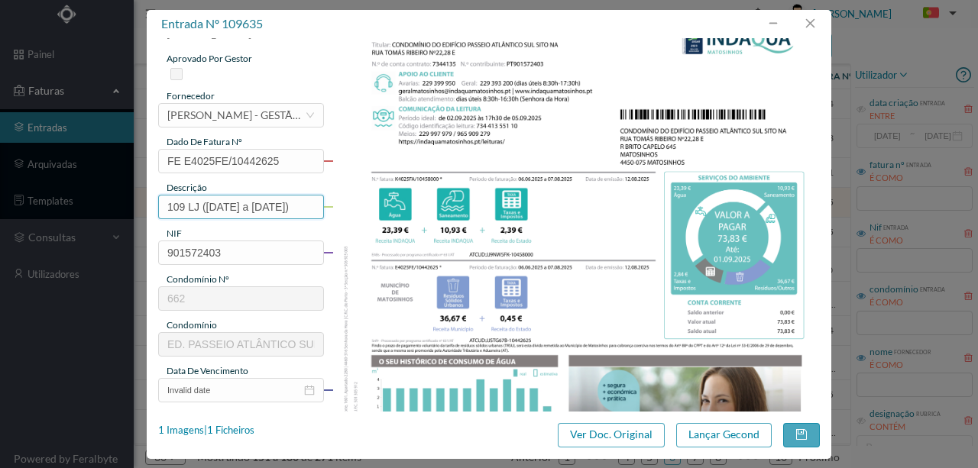
scroll to position [102, 0]
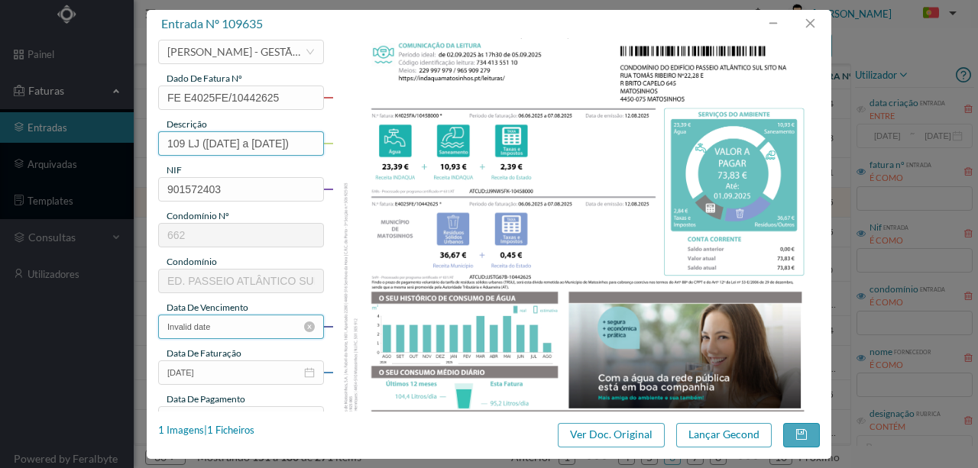
type input "109 LJ (06.06.2025 a 07.08.2025)"
click at [252, 326] on input "Invalid date" at bounding box center [241, 327] width 166 height 24
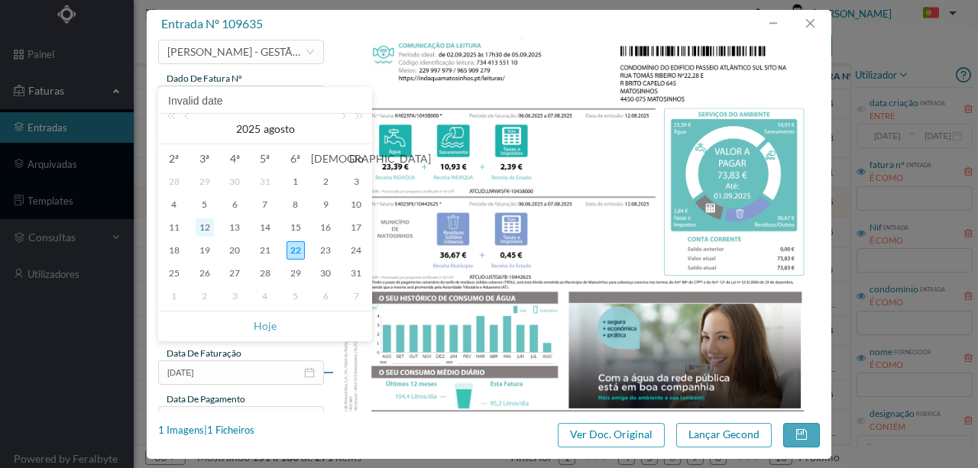
click at [206, 223] on div "12" at bounding box center [205, 228] width 18 height 18
type input "[DATE]"
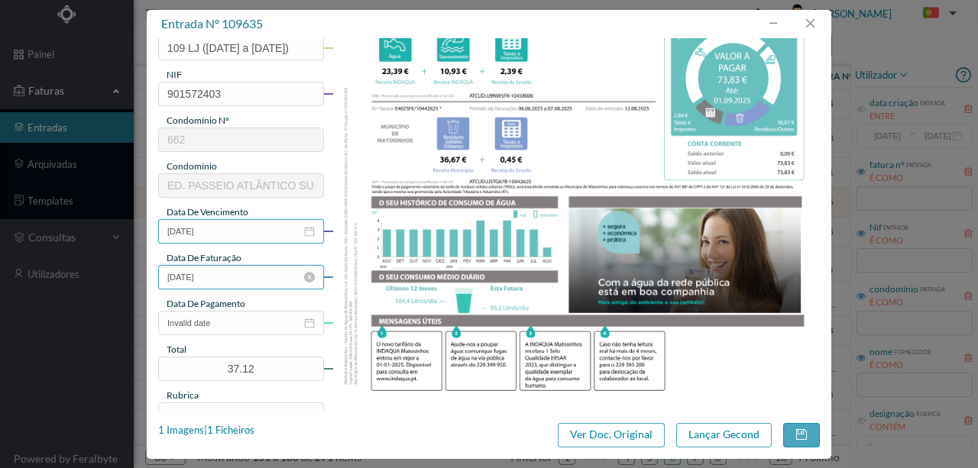
scroll to position [203, 0]
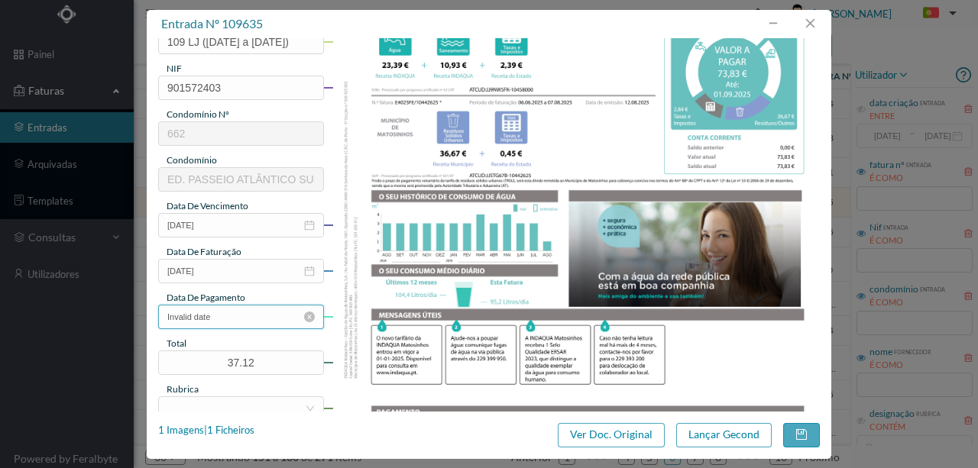
click at [257, 318] on input "Invalid date" at bounding box center [241, 317] width 166 height 24
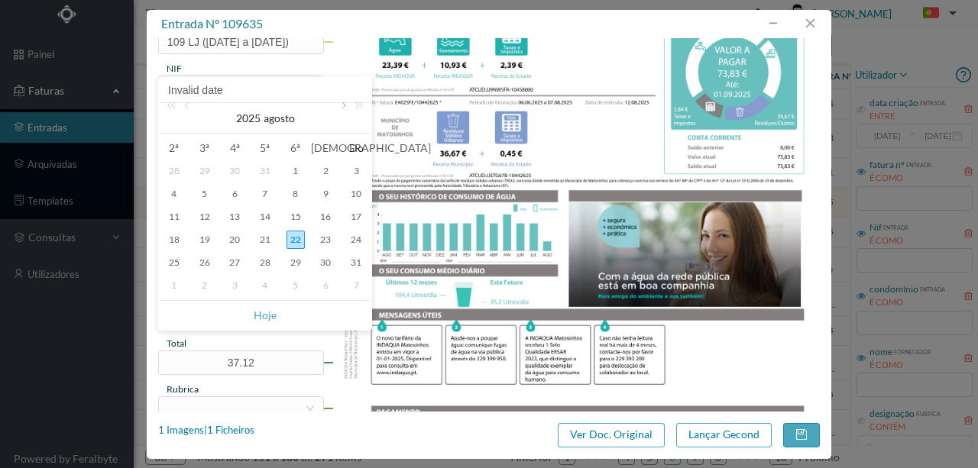
click at [344, 105] on link at bounding box center [342, 118] width 14 height 31
click at [177, 170] on div "1" at bounding box center [174, 171] width 18 height 18
type input "01-09-2025"
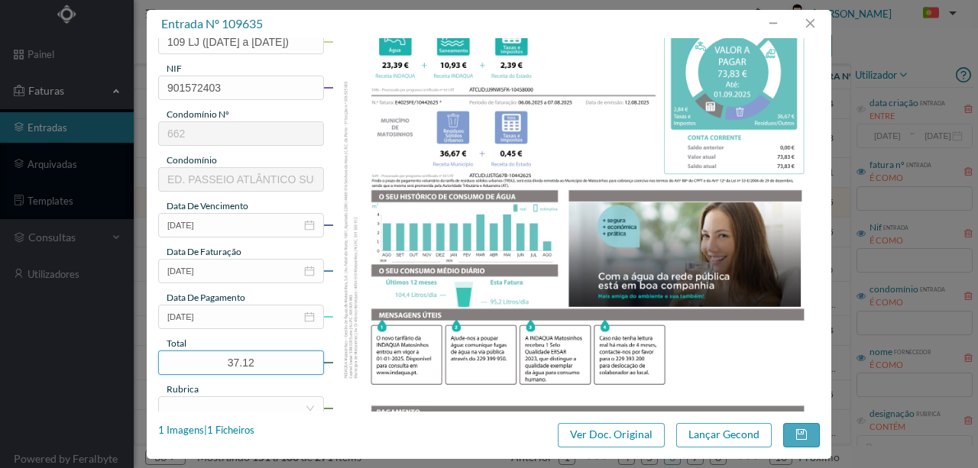
drag, startPoint x: 276, startPoint y: 365, endPoint x: 146, endPoint y: 355, distance: 130.3
click at [146, 355] on div "entrada nº 109635 gestor condomínio Rui Marques aprovado por gestor fornecedor …" at bounding box center [489, 234] width 978 height 468
type input "73.83"
click at [196, 412] on div "entrada nº 109635 gestor condomínio Rui Marques aprovado por gestor fornecedor …" at bounding box center [489, 234] width 685 height 449
click at [183, 407] on div at bounding box center [236, 408] width 138 height 23
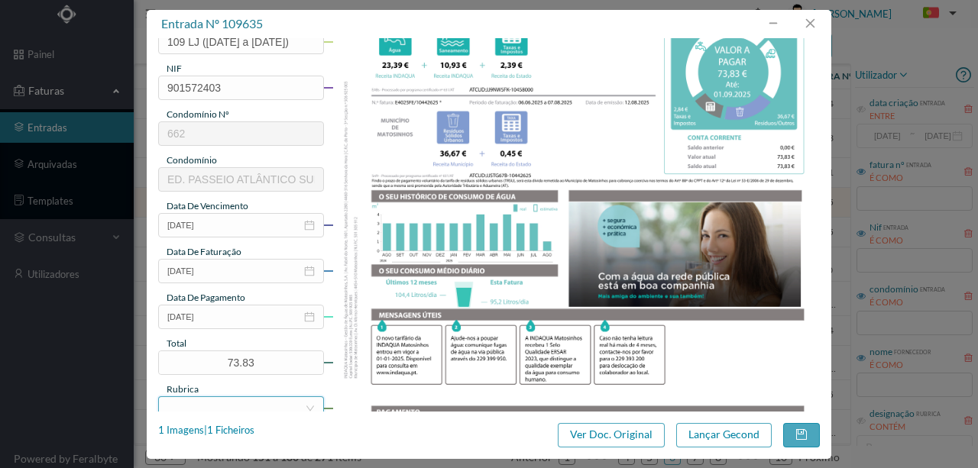
scroll to position [212, 0]
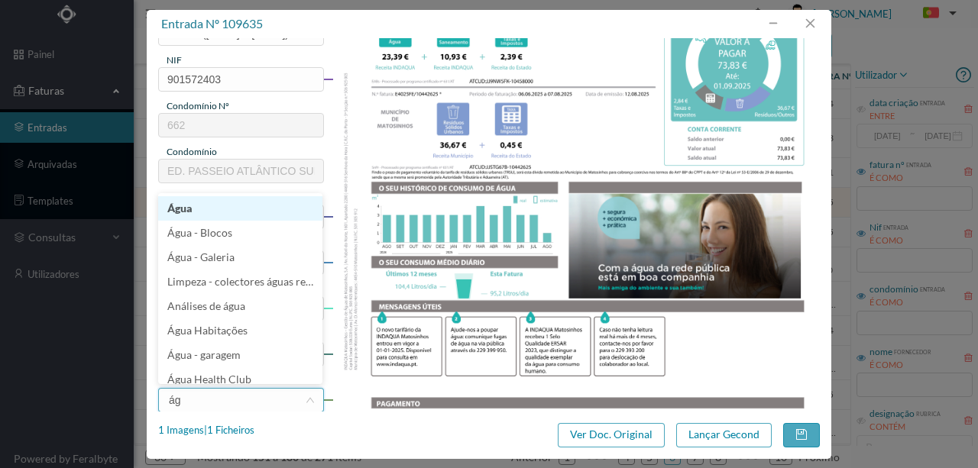
type input "águ"
click at [187, 203] on li "Água" at bounding box center [240, 208] width 164 height 24
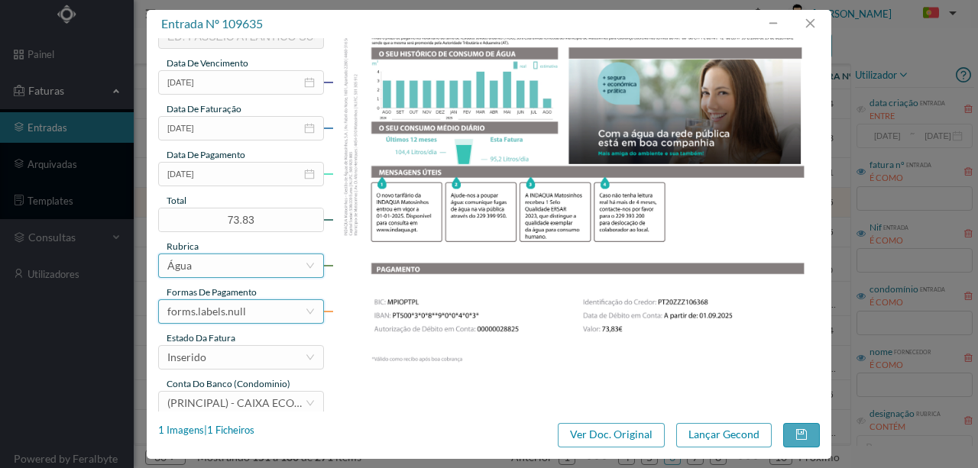
scroll to position [361, 0]
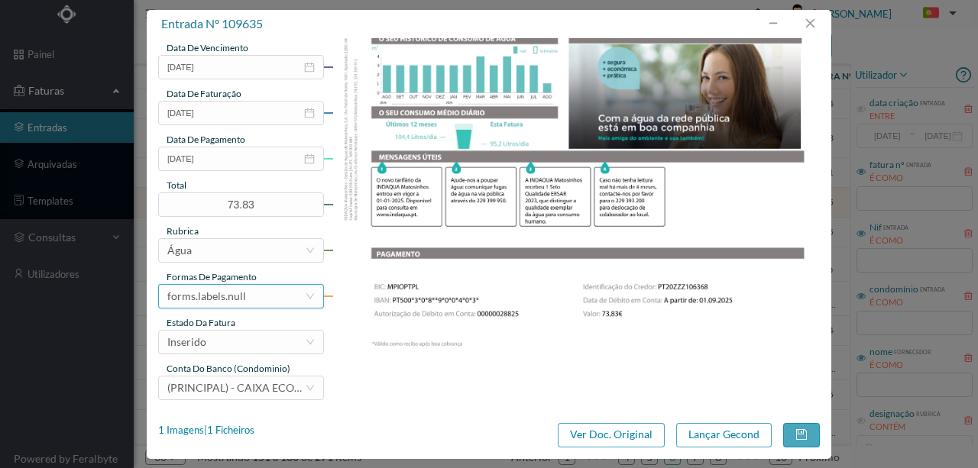
click at [228, 298] on div "forms.labels.null" at bounding box center [206, 296] width 79 height 23
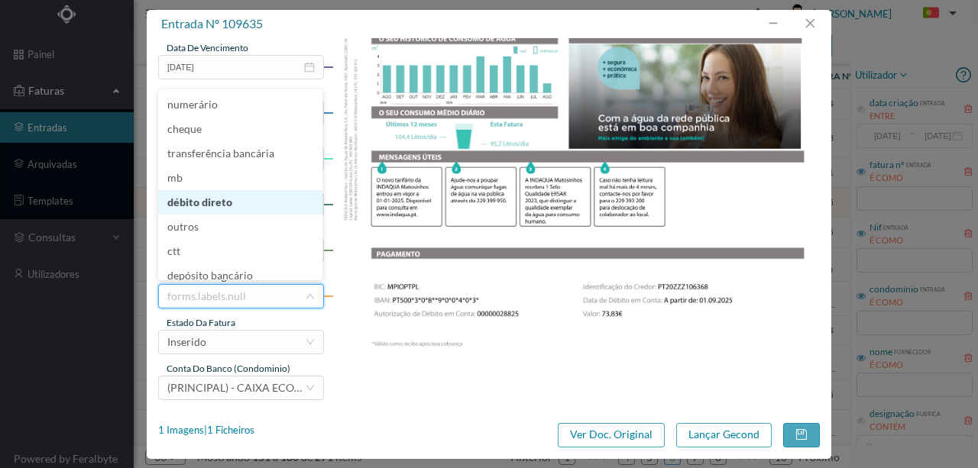
click at [211, 206] on li "débito direto" at bounding box center [240, 202] width 164 height 24
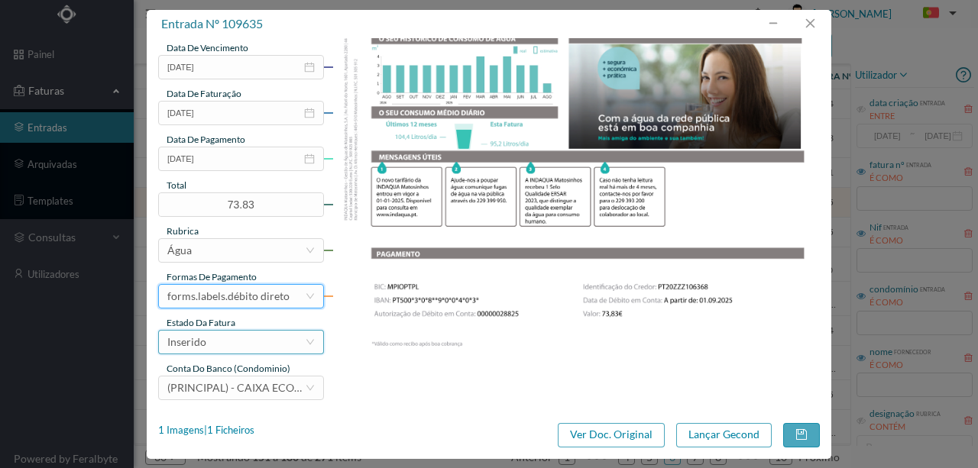
click at [229, 352] on div "Inserido" at bounding box center [236, 342] width 138 height 23
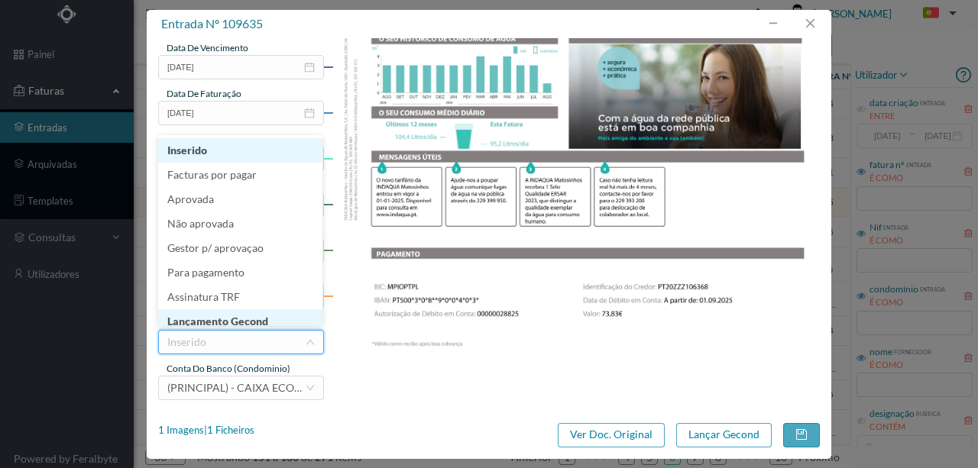
scroll to position [8, 0]
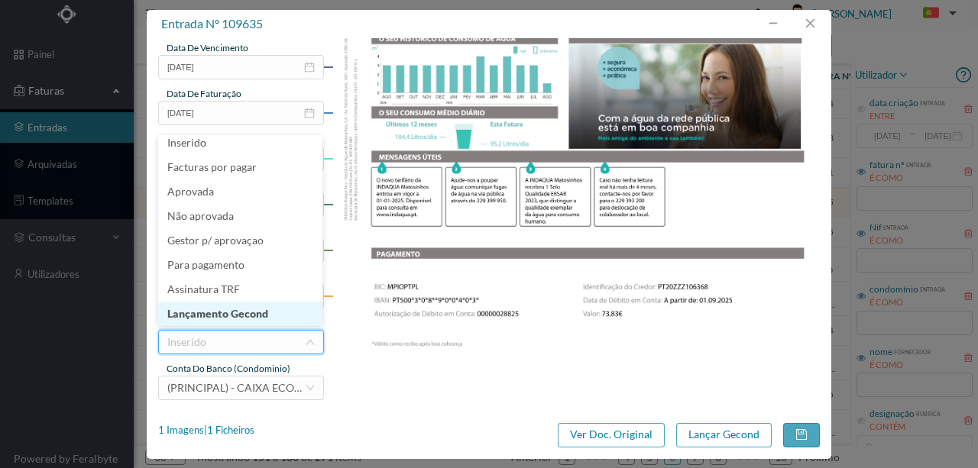
drag, startPoint x: 238, startPoint y: 317, endPoint x: 666, endPoint y: 450, distance: 448.8
click at [238, 316] on li "Lançamento Gecond" at bounding box center [240, 314] width 164 height 24
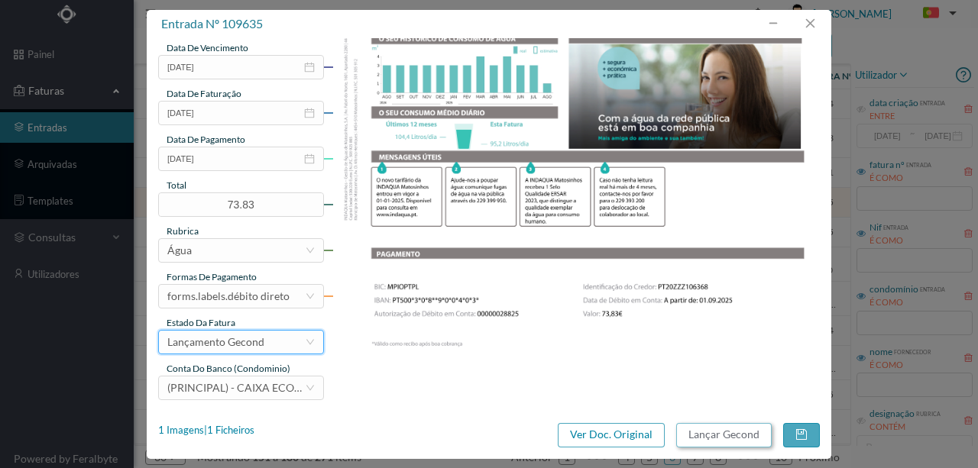
click at [691, 437] on button "Lançar Gecond" at bounding box center [724, 435] width 96 height 24
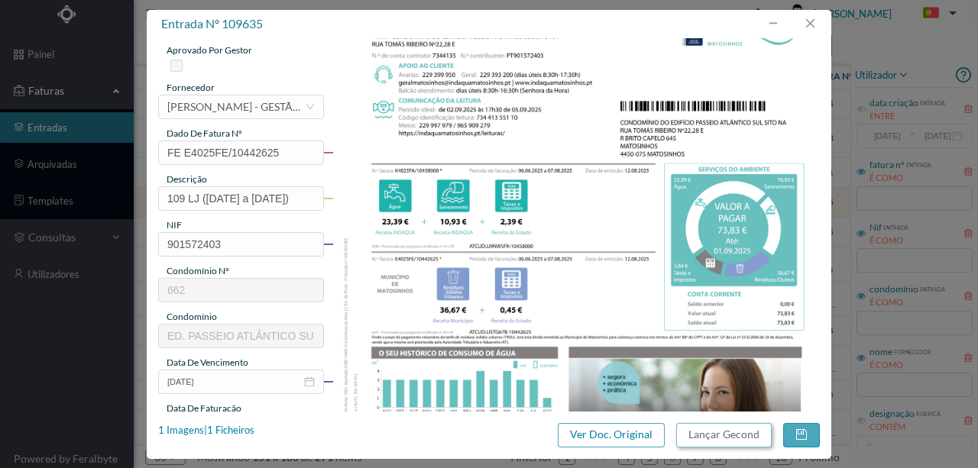
scroll to position [5, 0]
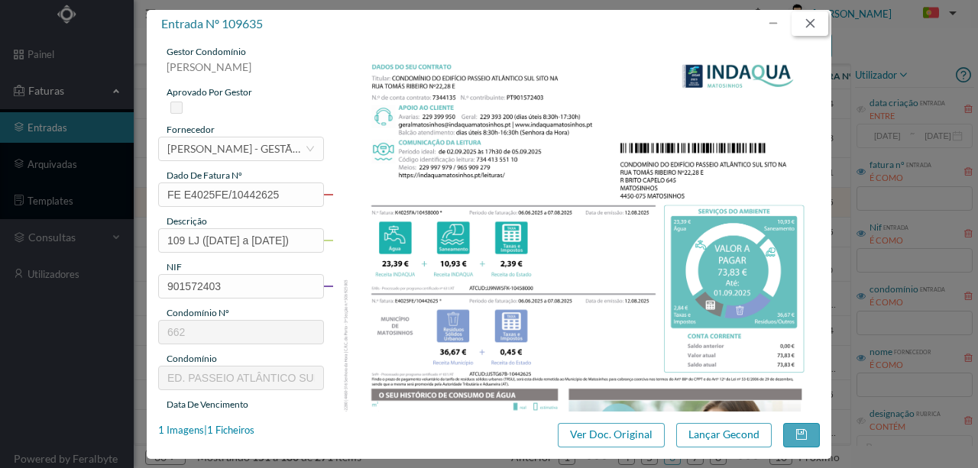
click at [812, 24] on button "button" at bounding box center [810, 23] width 37 height 24
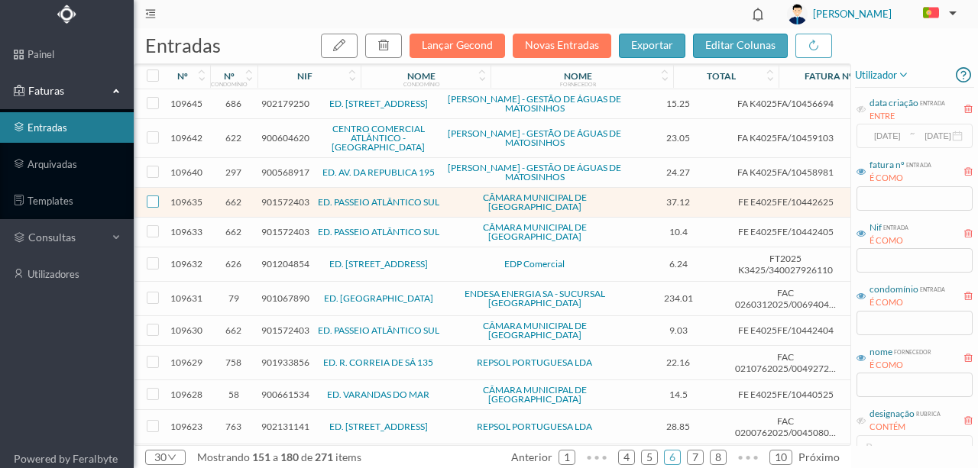
click at [154, 196] on input "checkbox" at bounding box center [153, 202] width 12 height 12
checkbox input "true"
click at [386, 45] on icon "button" at bounding box center [384, 45] width 12 height 12
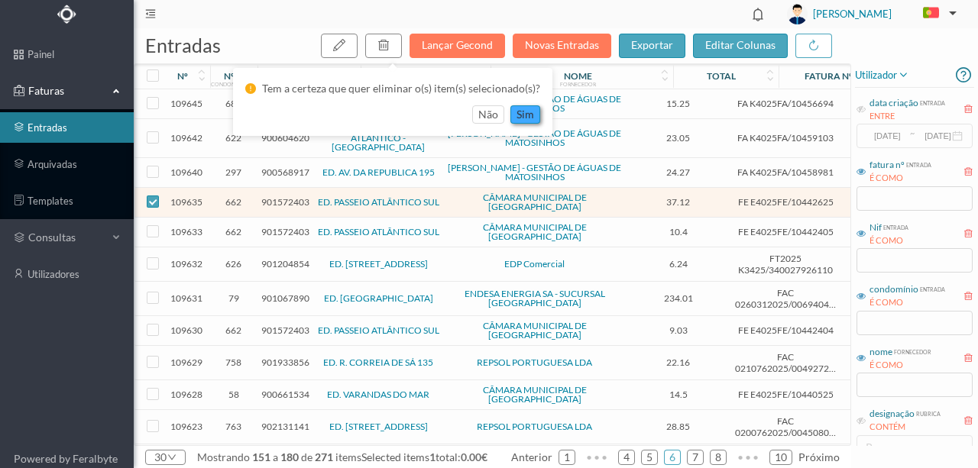
click at [533, 121] on button "sim" at bounding box center [525, 114] width 30 height 18
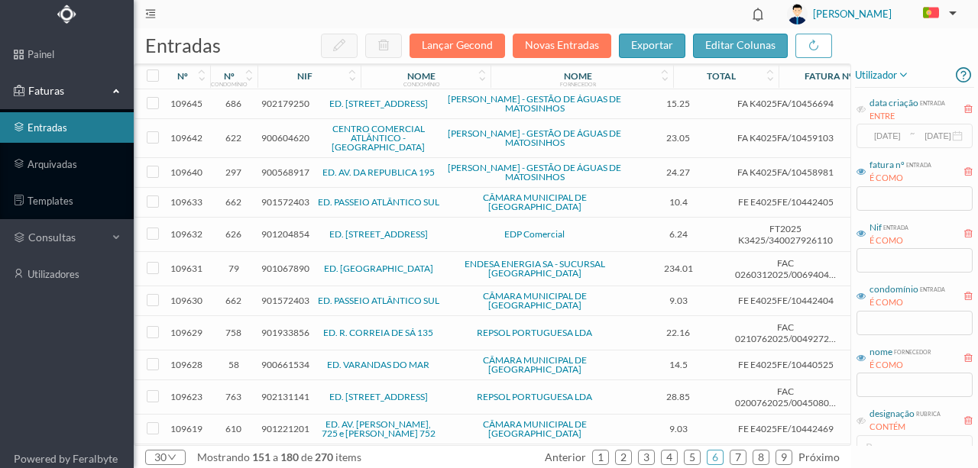
click at [278, 196] on span "901572403" at bounding box center [285, 201] width 48 height 11
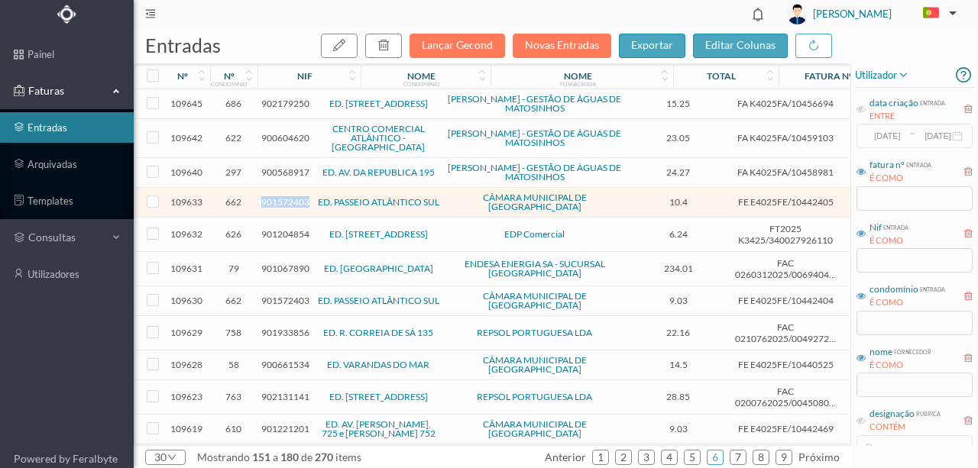
click at [278, 196] on span "901572403" at bounding box center [285, 201] width 48 height 11
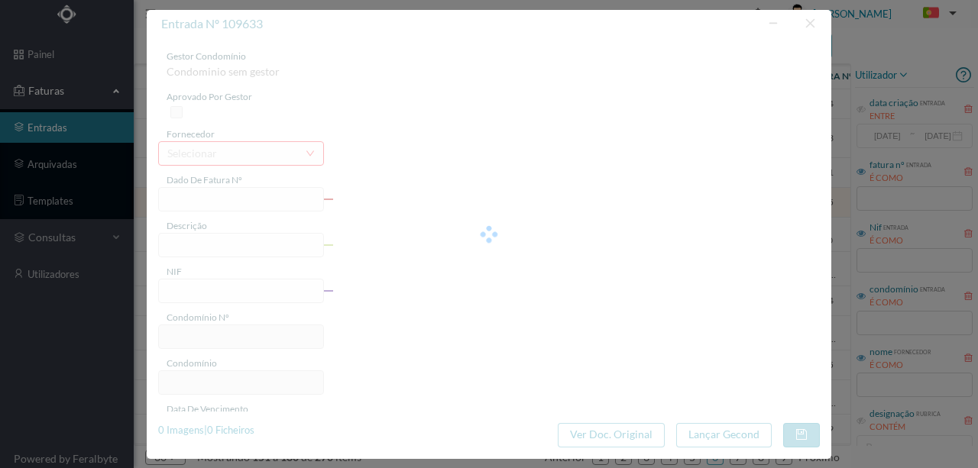
type input "FE E4025FE/10442405"
type input "901572403"
type input "Invalid date"
type input "[DATE]"
type input "10.40"
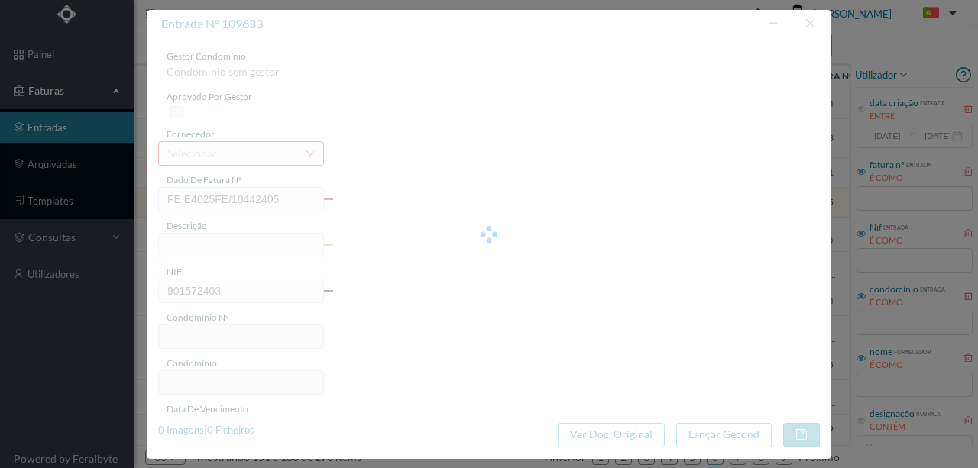
type input "662"
type input "ED. PASSEIO ATLÂNTICO SUL"
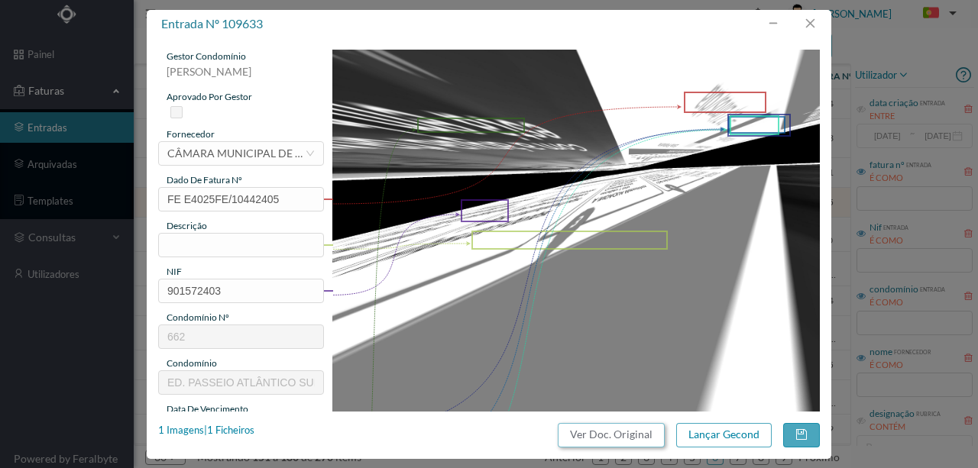
click at [615, 433] on button "Ver Doc. Original" at bounding box center [611, 435] width 107 height 24
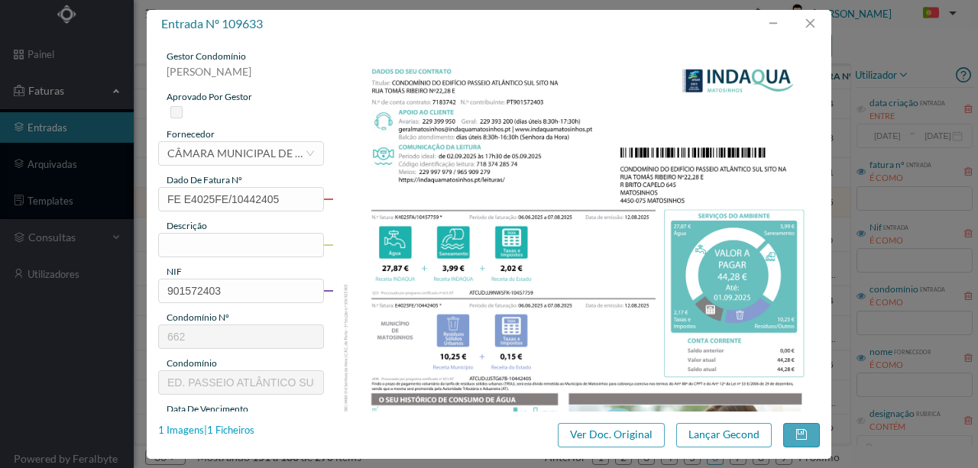
click at [238, 429] on div "1 Imagens | 1 Ficheiros" at bounding box center [206, 430] width 96 height 15
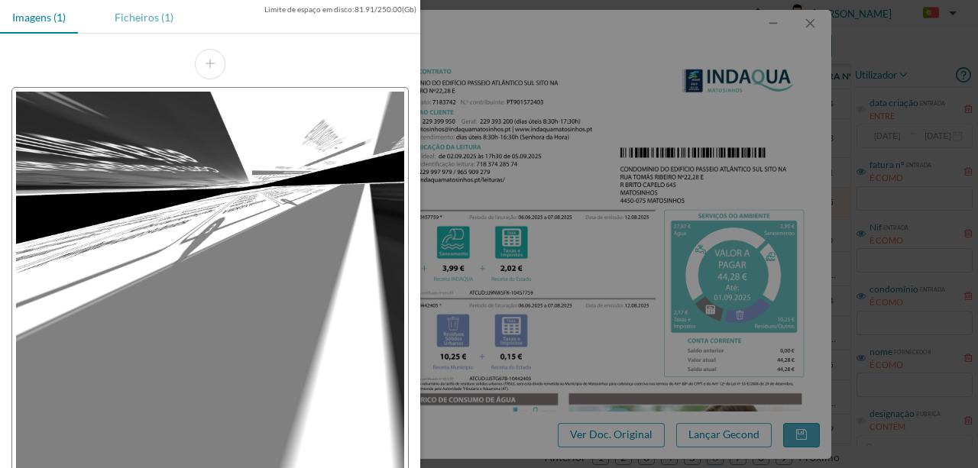
click at [138, 15] on div "Ficheiros (1)" at bounding box center [143, 17] width 83 height 34
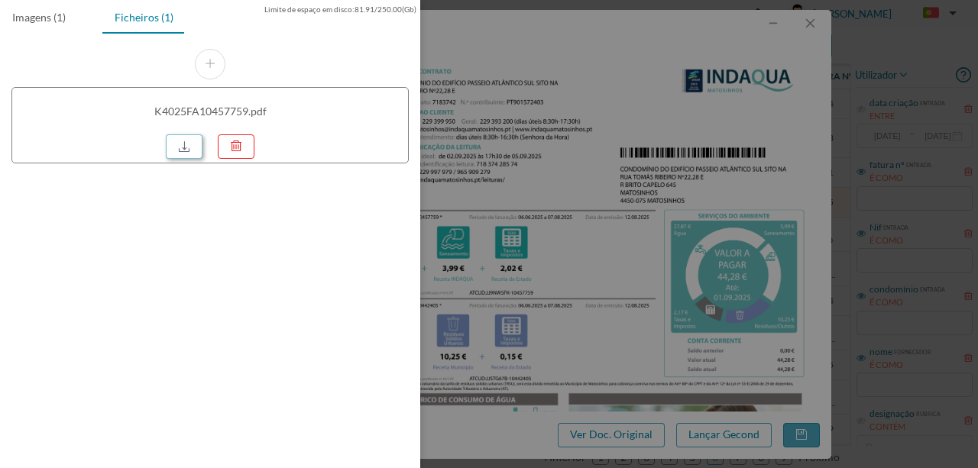
click at [185, 146] on link at bounding box center [184, 146] width 37 height 24
click at [510, 171] on div at bounding box center [489, 234] width 978 height 468
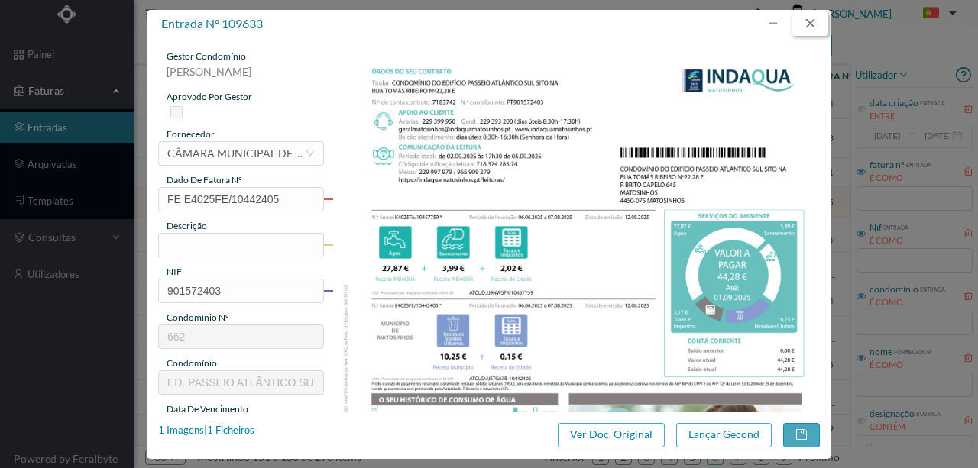
click at [809, 24] on button "button" at bounding box center [810, 23] width 37 height 24
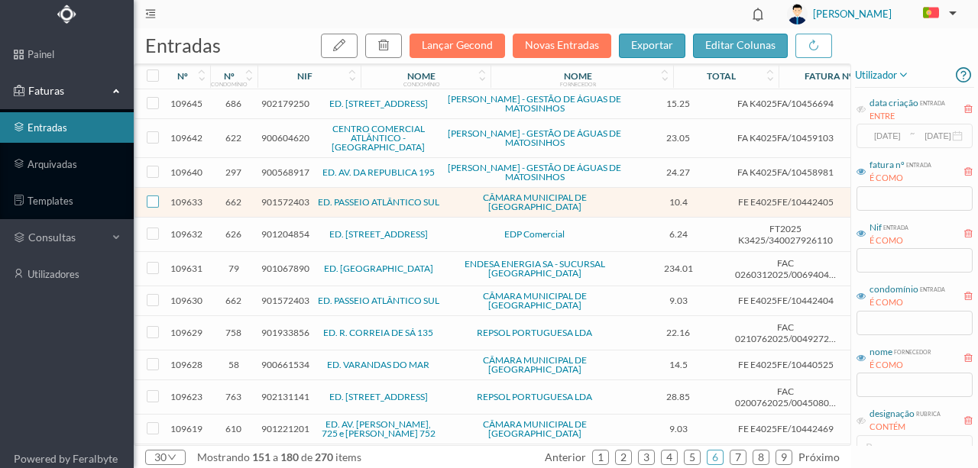
click at [153, 196] on input "checkbox" at bounding box center [153, 202] width 12 height 12
checkbox input "true"
click at [384, 52] on div "button" at bounding box center [384, 46] width 12 height 18
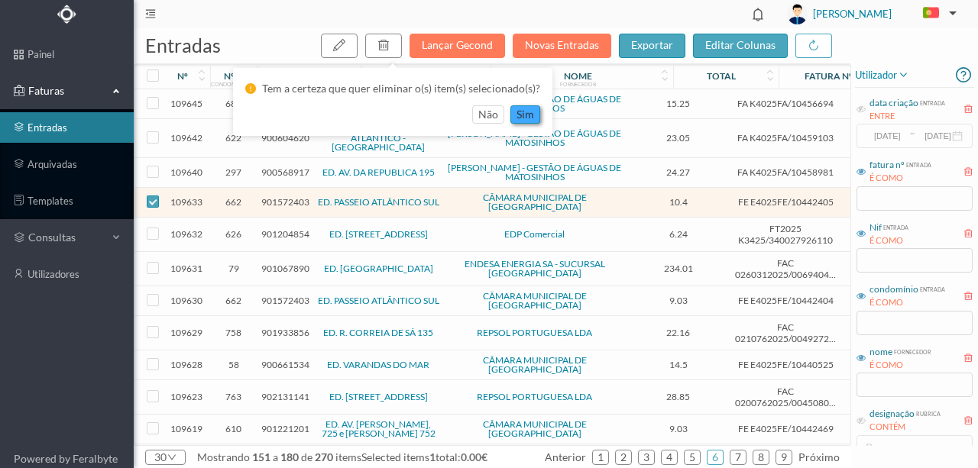
click at [525, 114] on button "sim" at bounding box center [525, 114] width 30 height 18
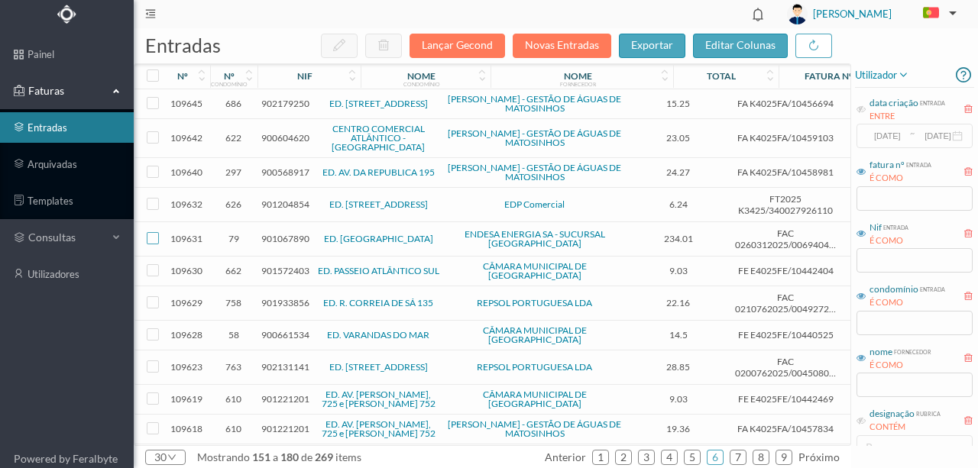
click at [155, 232] on input "checkbox" at bounding box center [153, 238] width 12 height 12
checkbox input "true"
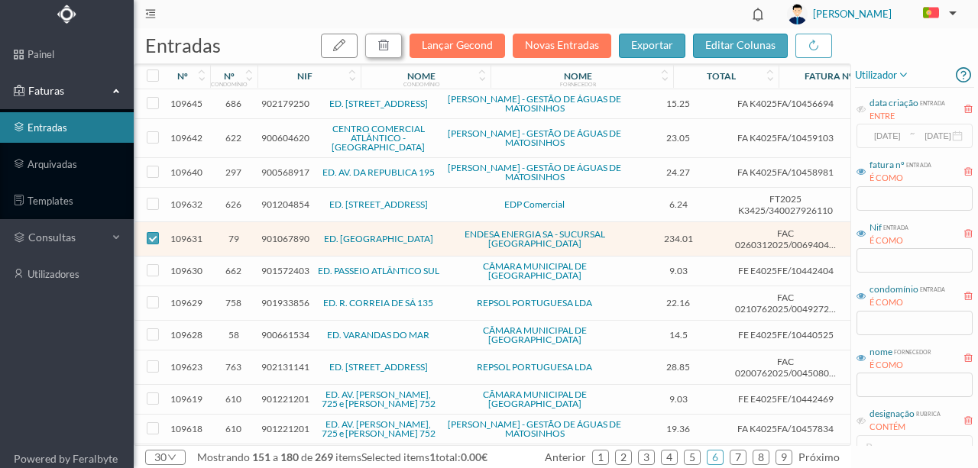
click at [397, 41] on button "button" at bounding box center [383, 46] width 37 height 24
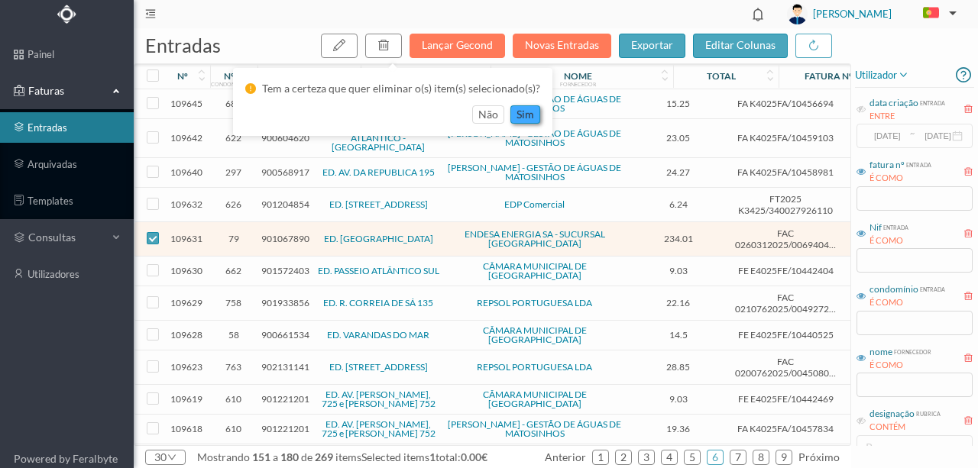
click at [520, 116] on button "sim" at bounding box center [525, 114] width 30 height 18
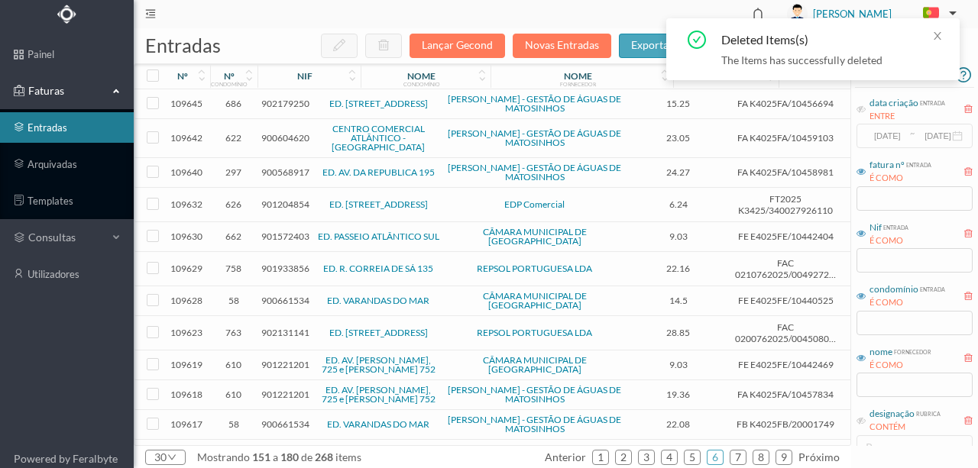
click at [292, 231] on span "901572403" at bounding box center [285, 236] width 48 height 11
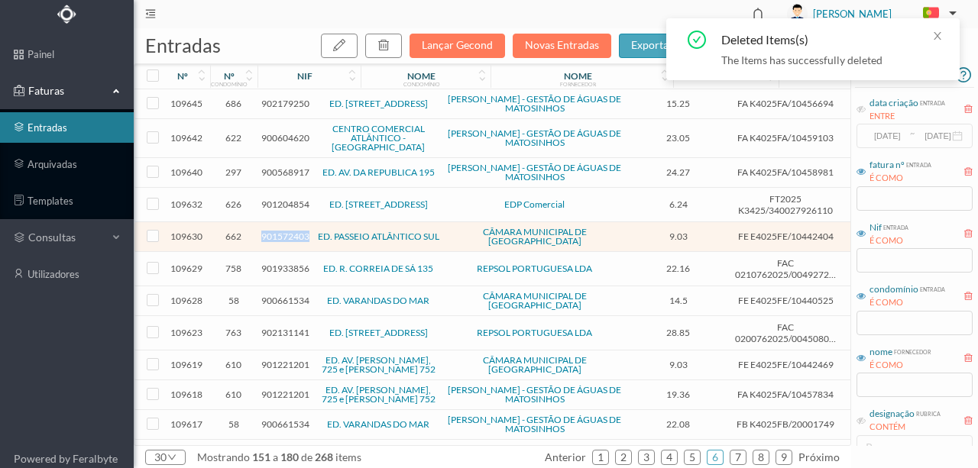
click at [292, 231] on span "901572403" at bounding box center [285, 236] width 48 height 11
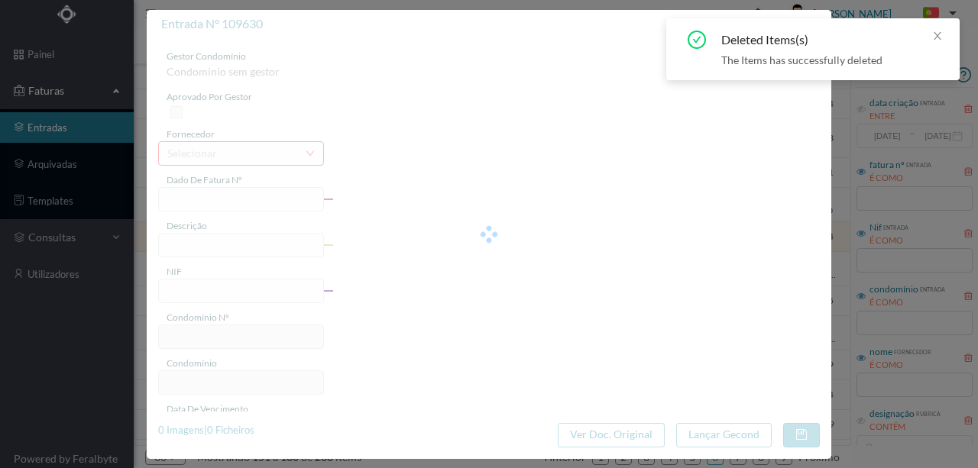
type input "FE E4025FE/10442404"
type input "901572403"
type input "Invalid date"
type input "12-08-2025"
type input "9.03"
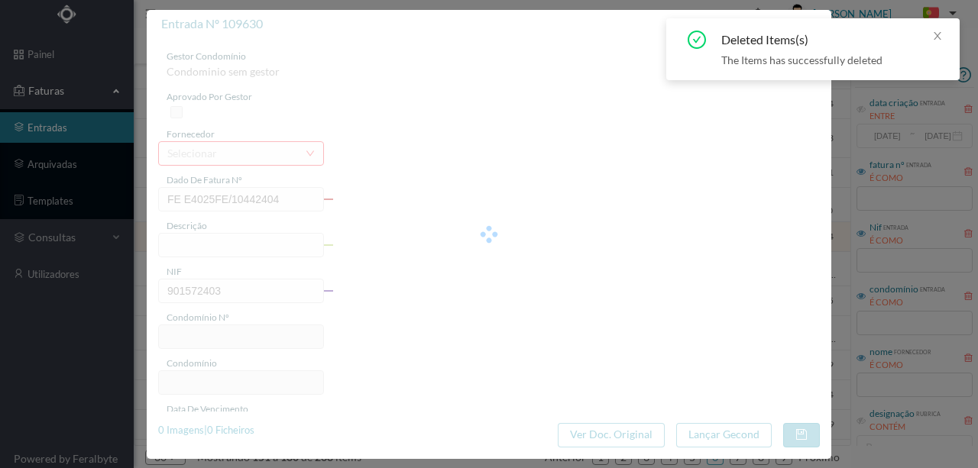
type input "662"
type input "ED. PASSEIO ATLÂNTICO SUL"
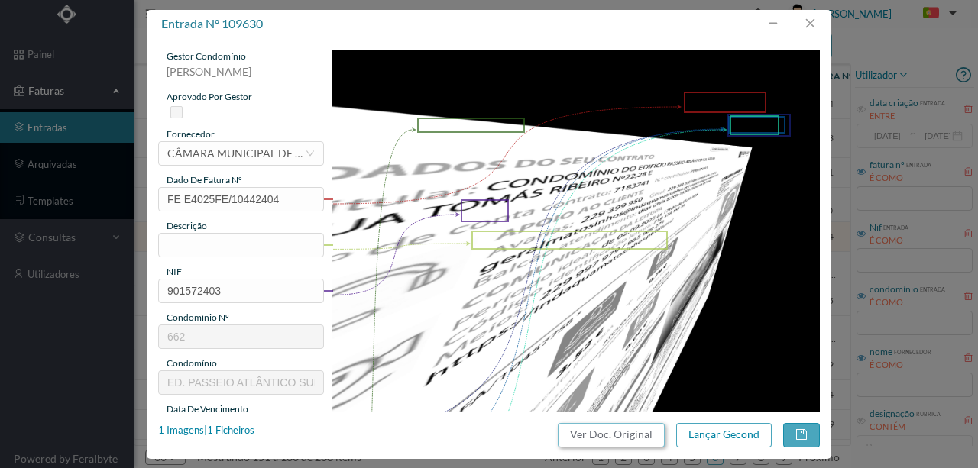
click at [589, 437] on button "Ver Doc. Original" at bounding box center [611, 435] width 107 height 24
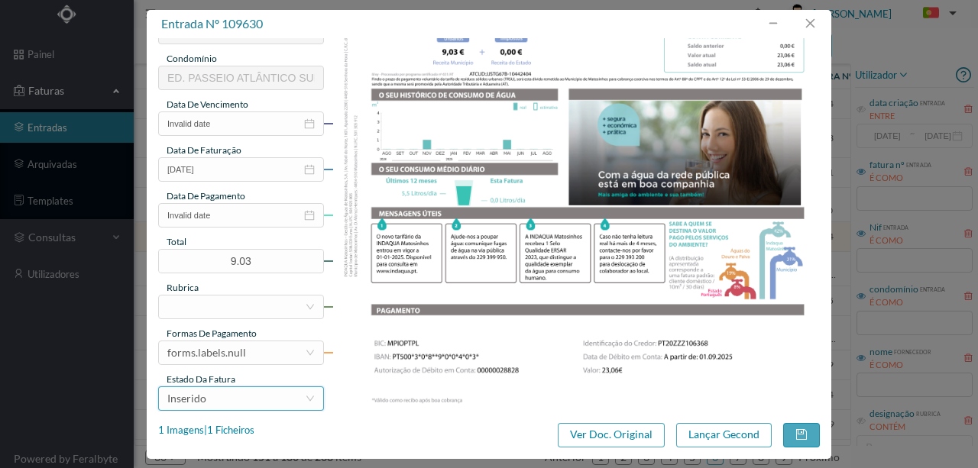
scroll to position [306, 0]
click at [241, 429] on div "1 Imagens | 1 Ficheiros" at bounding box center [206, 430] width 96 height 15
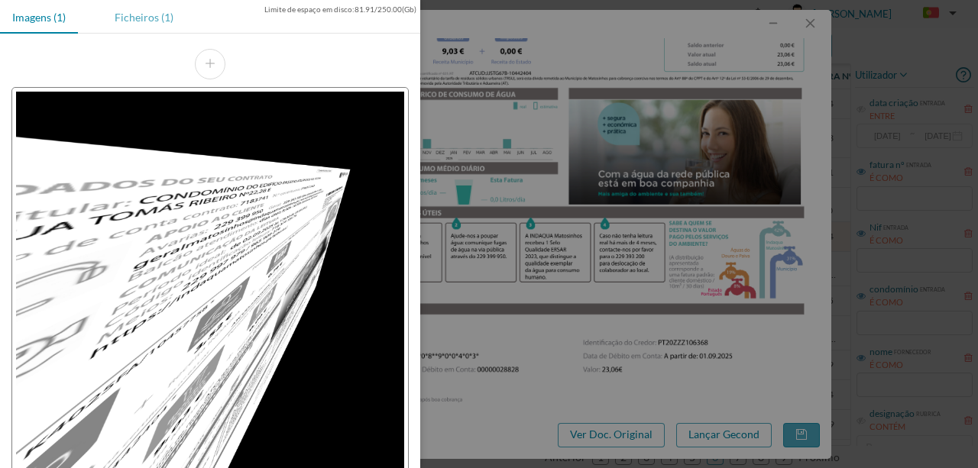
click at [143, 21] on div "Ficheiros (1)" at bounding box center [143, 17] width 83 height 34
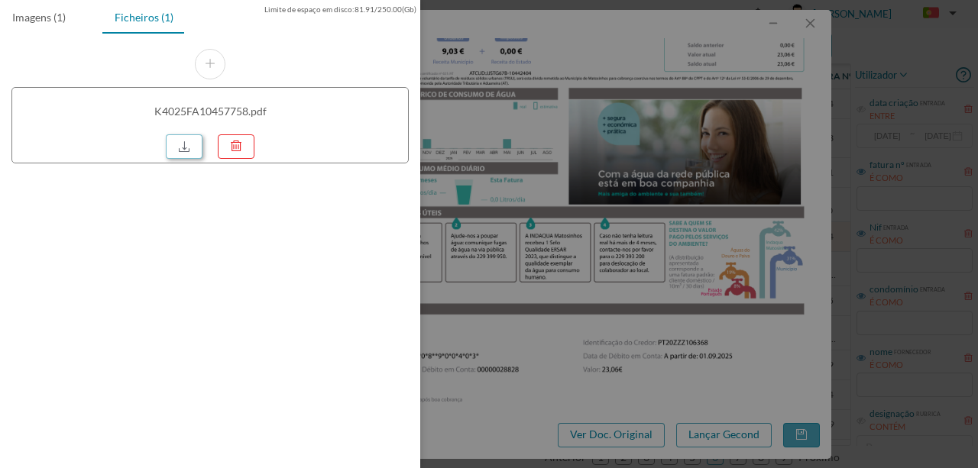
click at [186, 150] on link at bounding box center [184, 146] width 37 height 24
click at [501, 139] on div at bounding box center [489, 234] width 978 height 468
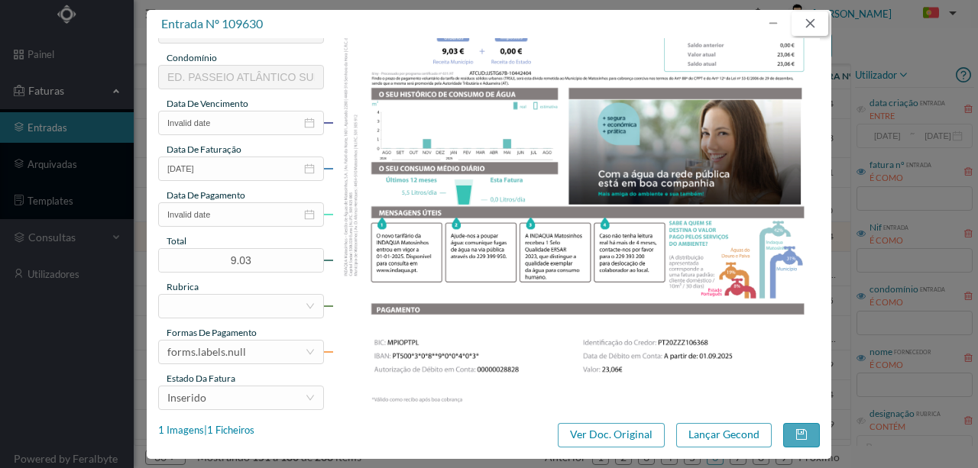
click at [814, 21] on button "button" at bounding box center [810, 23] width 37 height 24
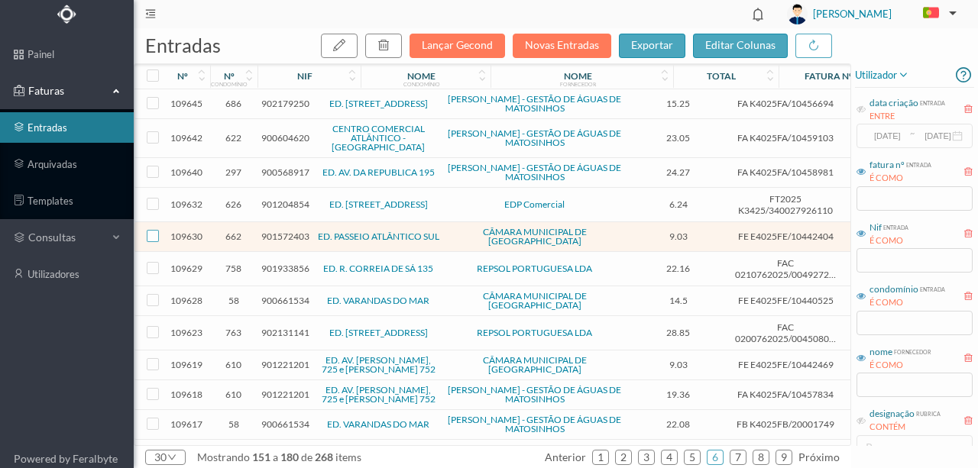
click at [151, 230] on input "checkbox" at bounding box center [153, 236] width 12 height 12
checkbox input "true"
click at [390, 40] on icon "button" at bounding box center [384, 45] width 12 height 12
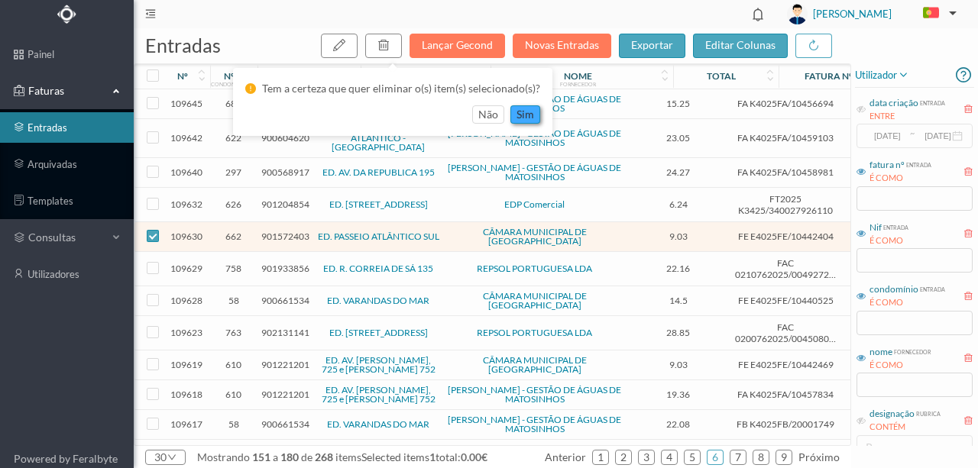
click at [520, 112] on button "sim" at bounding box center [525, 114] width 30 height 18
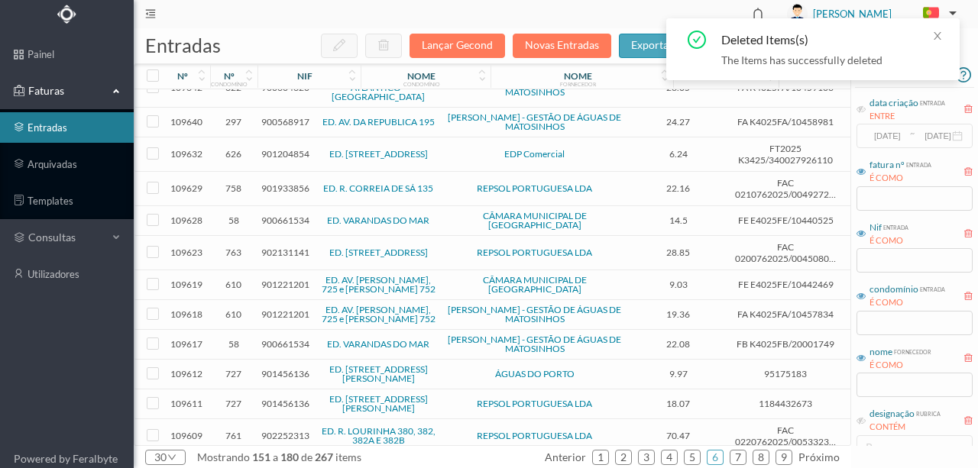
scroll to position [102, 0]
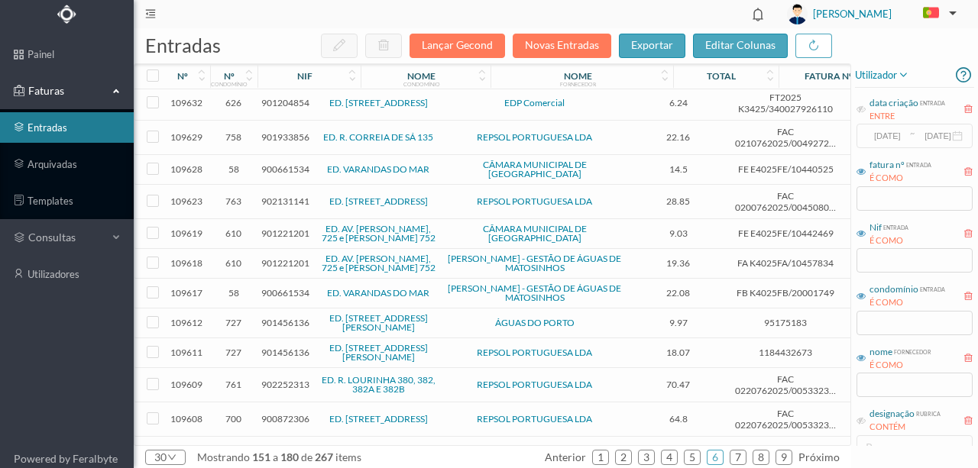
click at [288, 228] on span "901221201" at bounding box center [285, 233] width 48 height 11
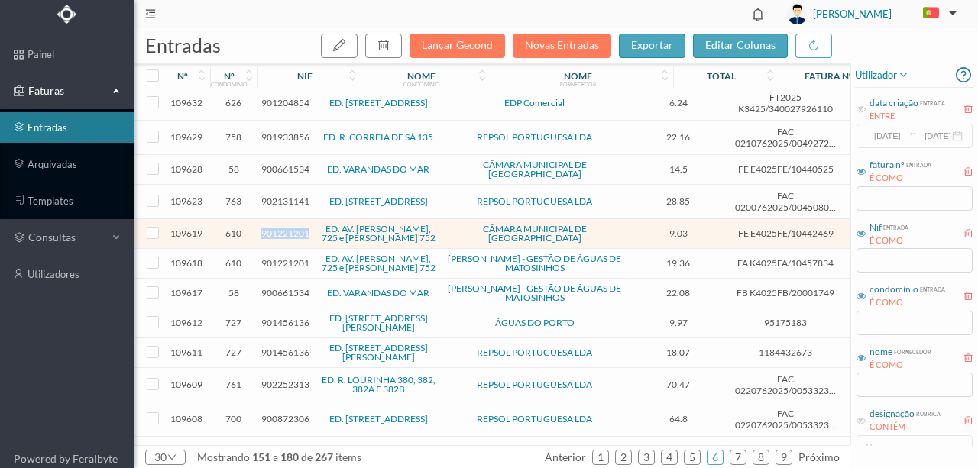
click at [288, 228] on span "901221201" at bounding box center [285, 233] width 48 height 11
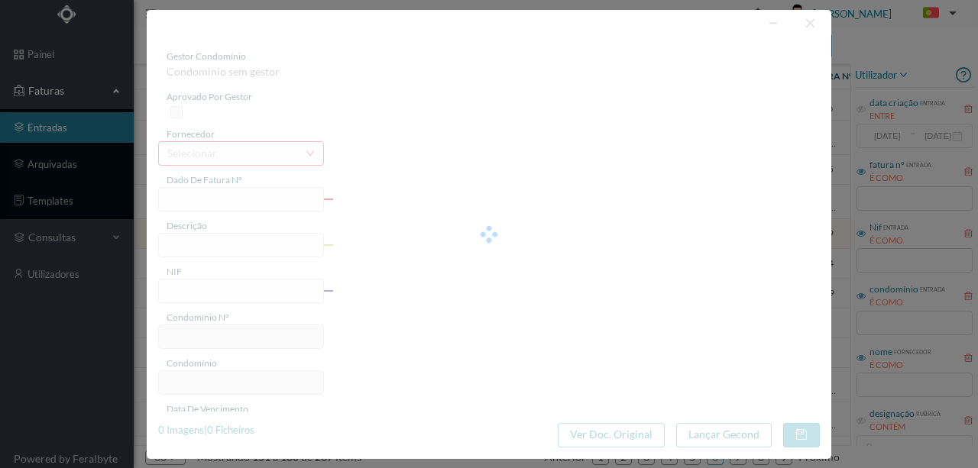
type input "FE E4025FE/10442469"
type input "901221201"
type input "Invalid date"
type input "[DATE]"
type input "9.03"
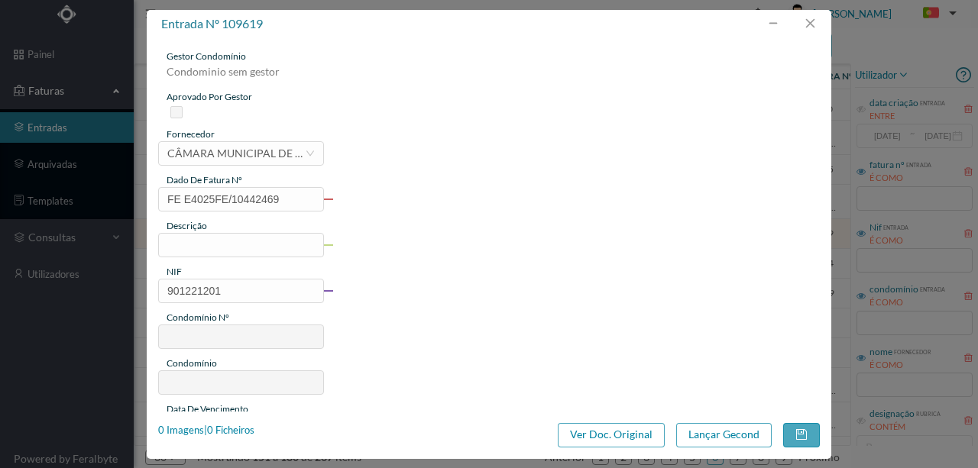
type input "610"
type input "ED. AV. [PERSON_NAME], 725 e [PERSON_NAME] 752"
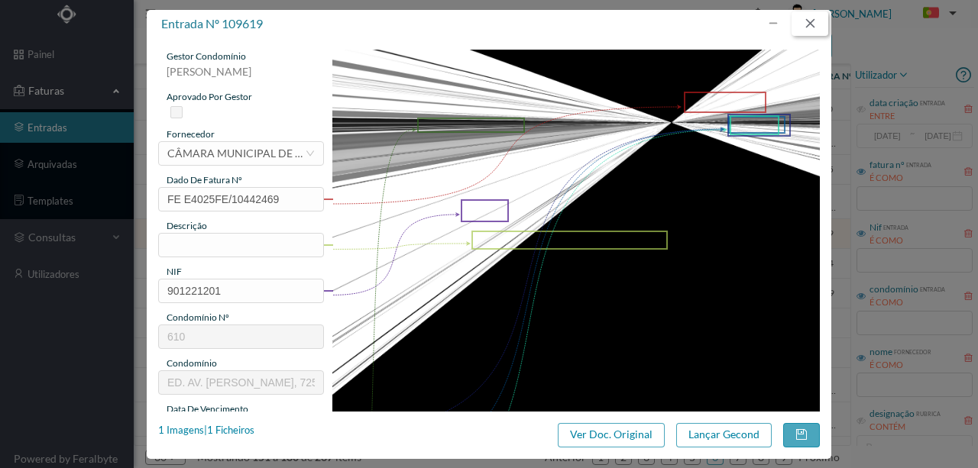
click at [813, 15] on button "button" at bounding box center [810, 23] width 37 height 24
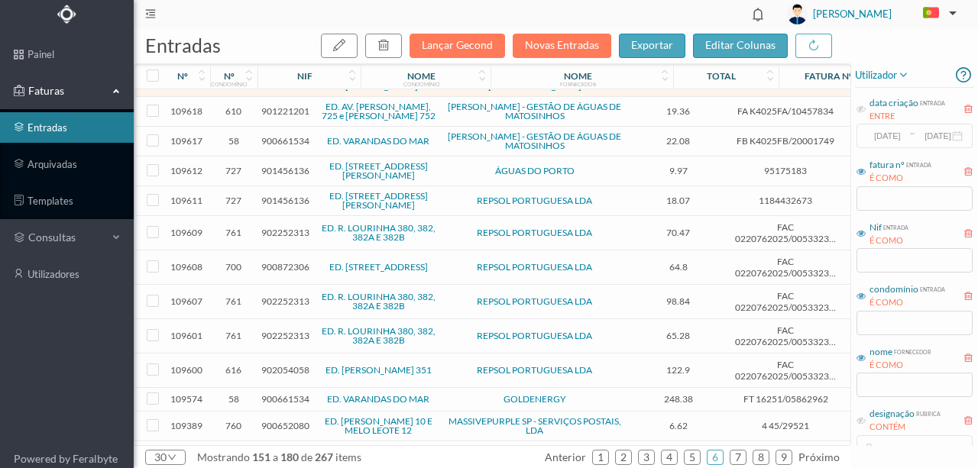
scroll to position [254, 0]
click at [289, 261] on span "900872306" at bounding box center [285, 266] width 48 height 11
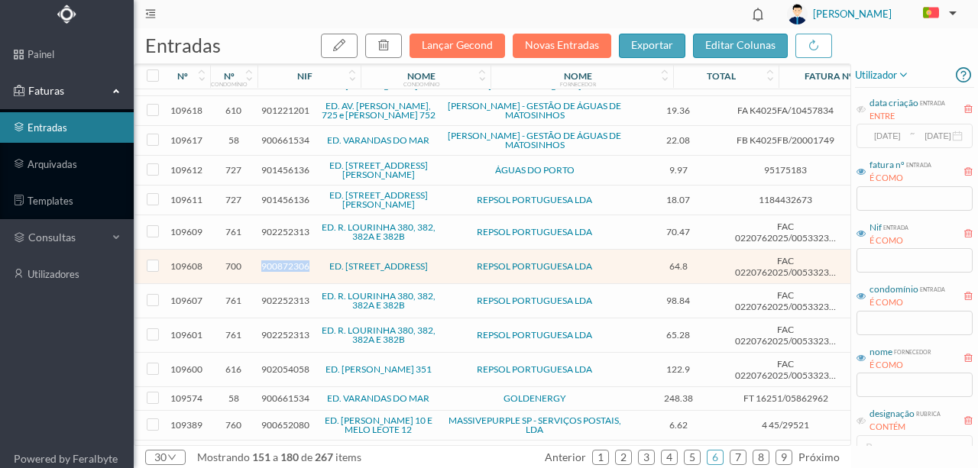
click at [289, 261] on span "900872306" at bounding box center [285, 266] width 48 height 11
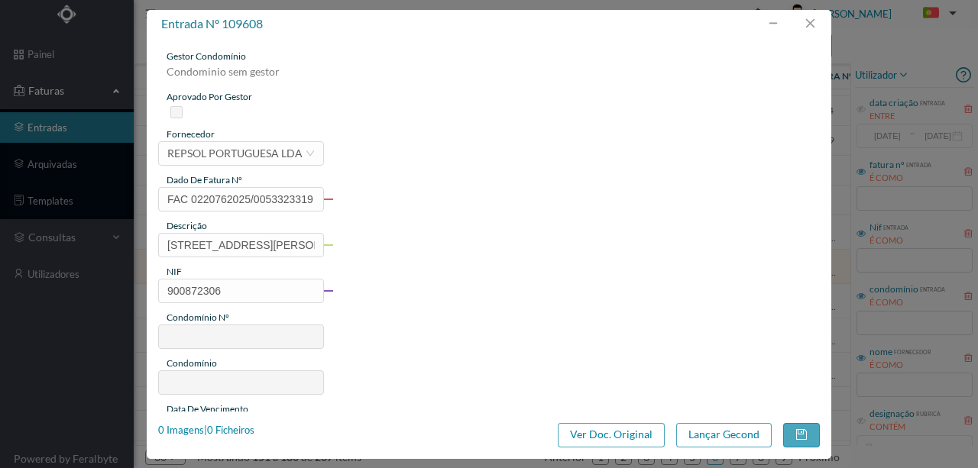
type input "FAC 0220762025/0053323319"
type input "[STREET_ADDRESS][PERSON_NAME]"
type input "900872306"
type input "[DATE]"
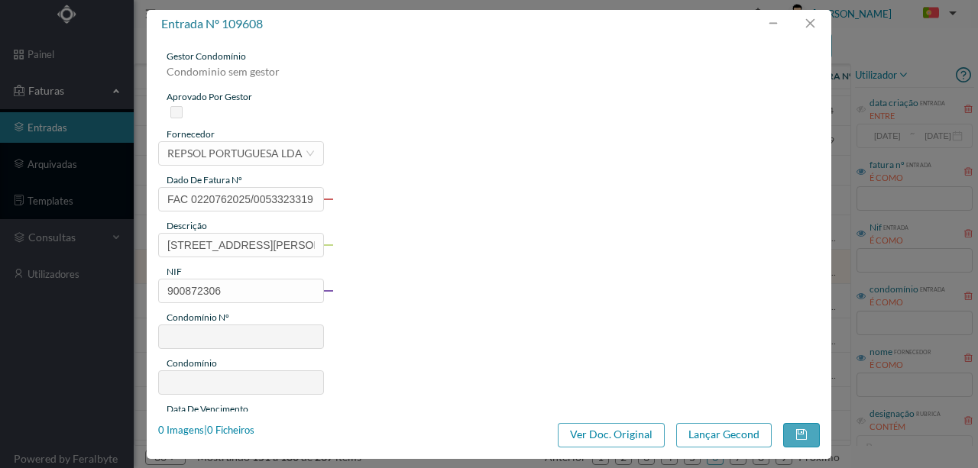
type input "[DATE]"
type input "64.80"
type input "700"
type input "ED. [STREET_ADDRESS]"
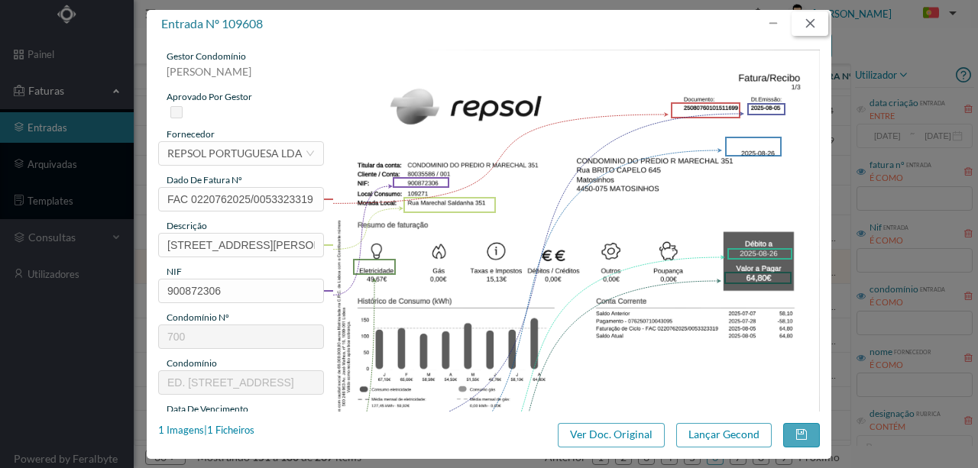
click at [813, 18] on button "button" at bounding box center [810, 23] width 37 height 24
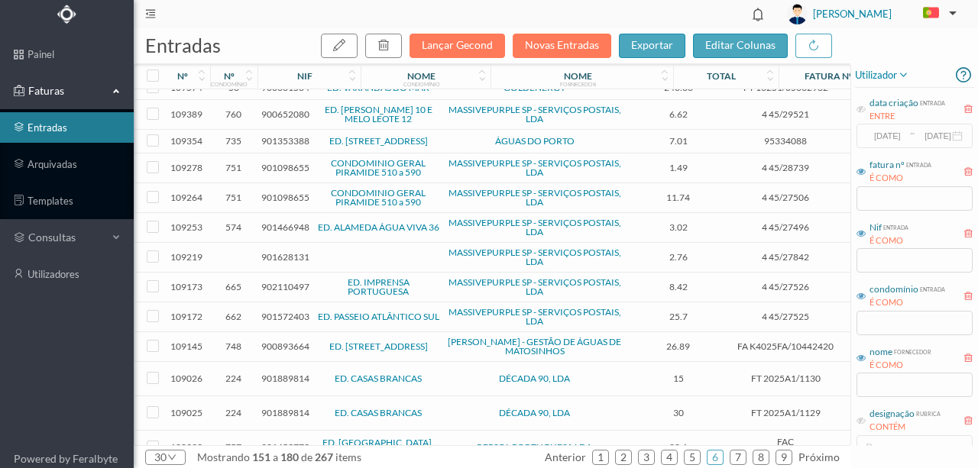
scroll to position [567, 0]
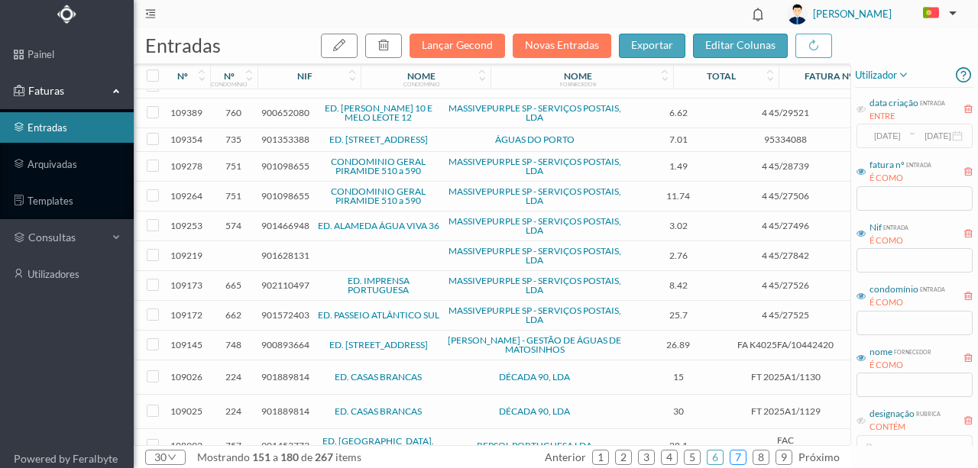
click at [738, 459] on link "7" at bounding box center [738, 457] width 15 height 23
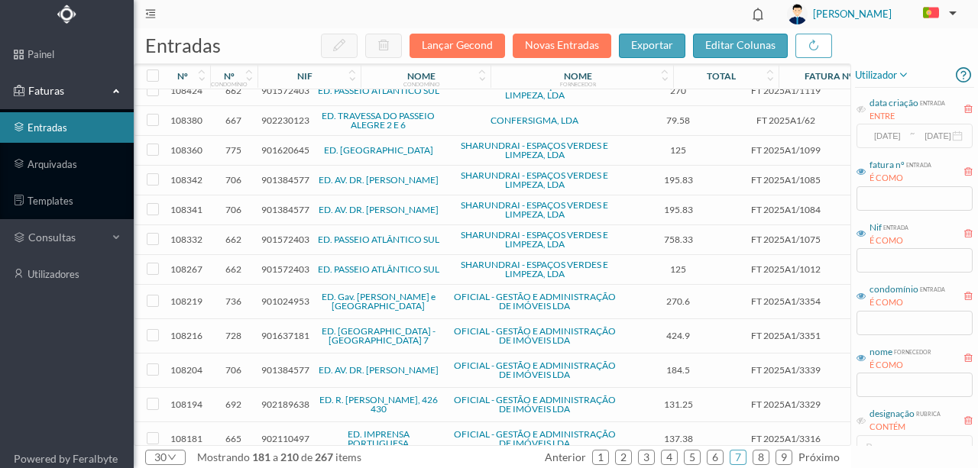
scroll to position [550, 0]
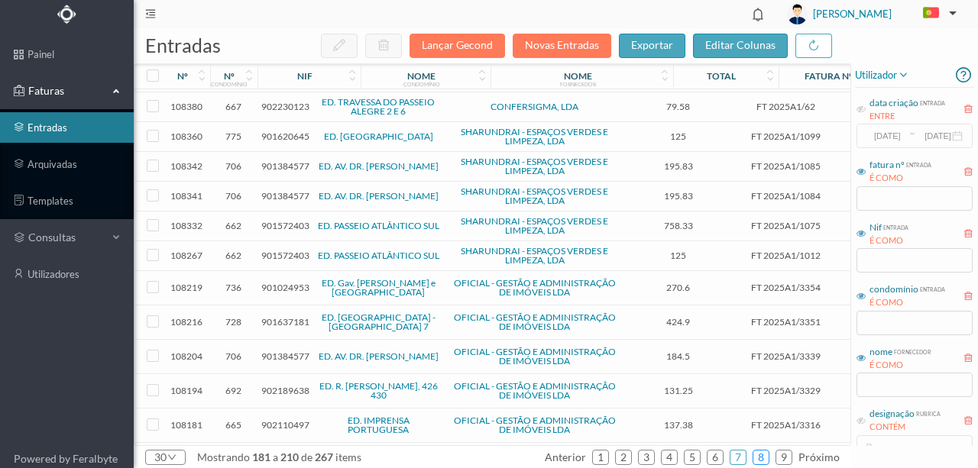
click at [763, 455] on link "8" at bounding box center [760, 457] width 15 height 23
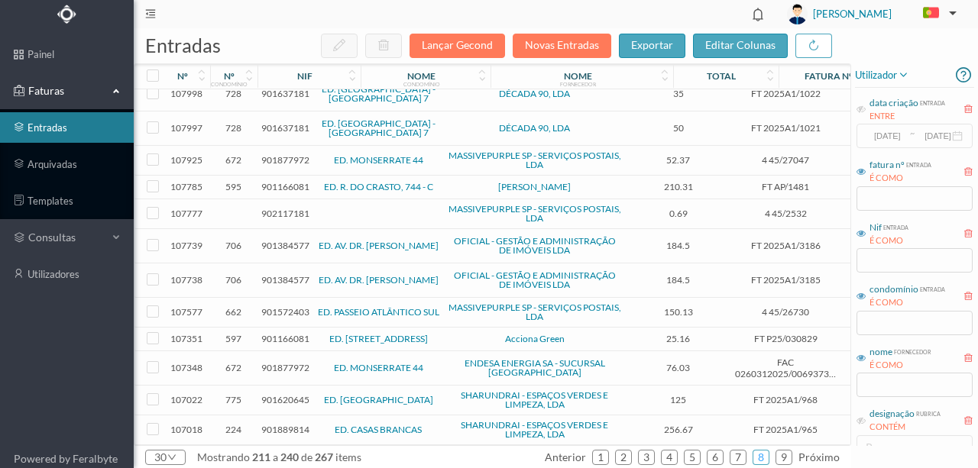
scroll to position [0, 0]
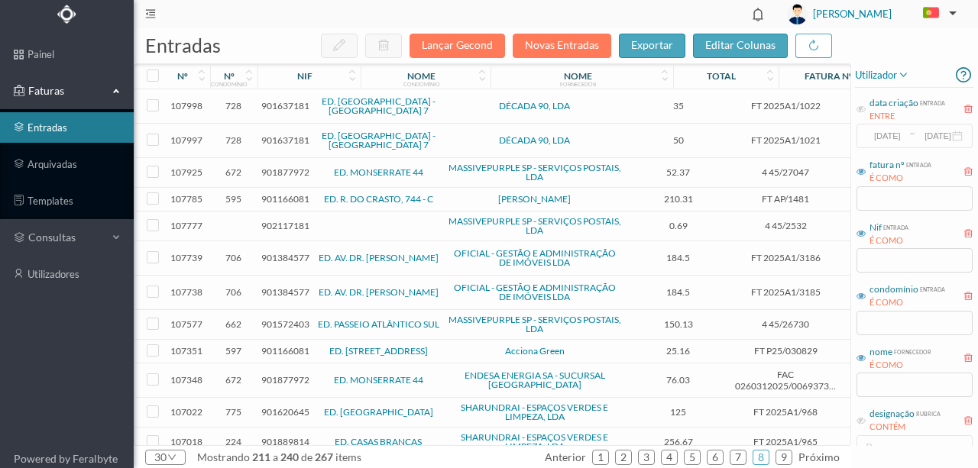
click at [279, 199] on span "901166081" at bounding box center [285, 198] width 48 height 11
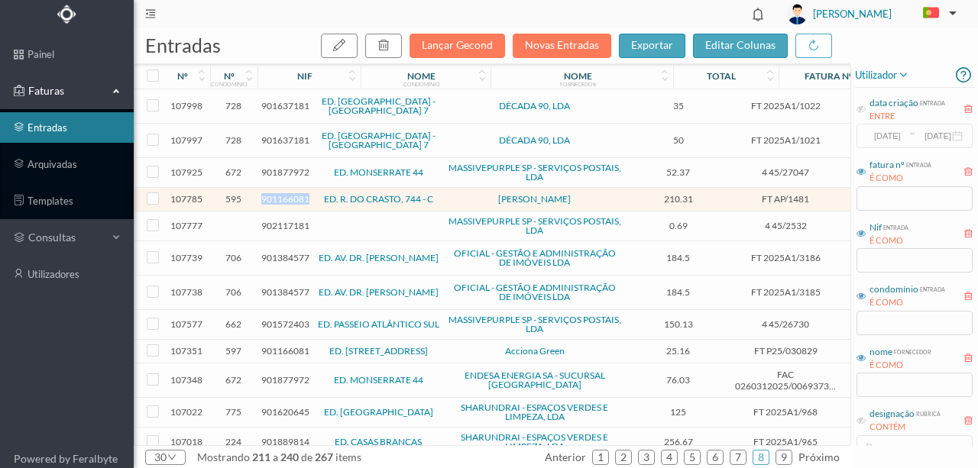
click at [279, 199] on span "901166081" at bounding box center [285, 198] width 48 height 11
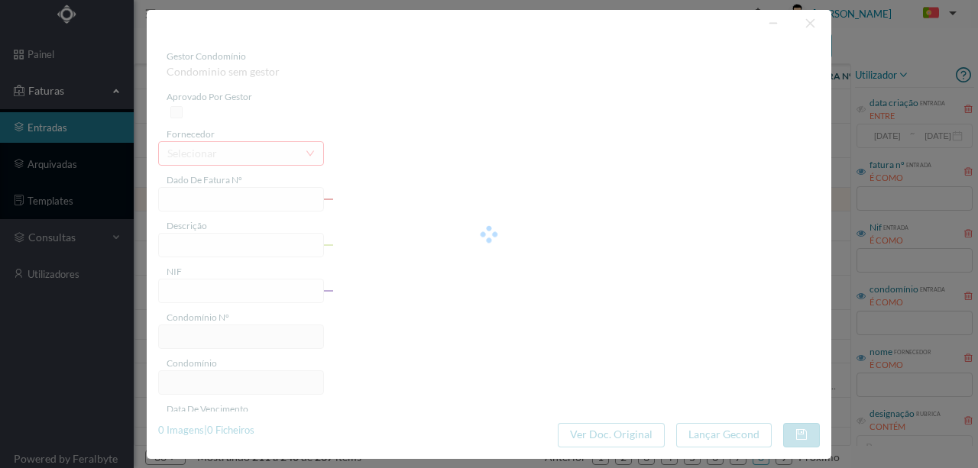
type input "FT AP/1481"
type input "901166081"
type input "2025-07-30"
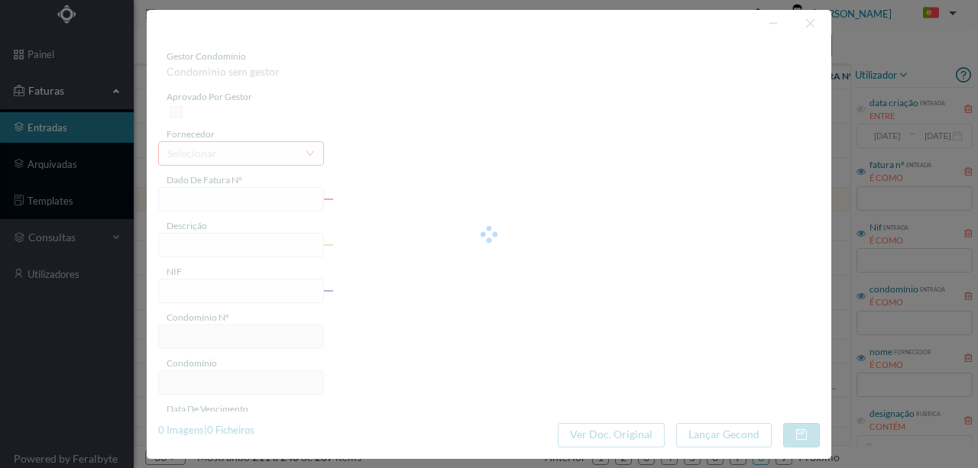
type input "210.31"
type input "595"
type input "ED. R. DO CRASTO, 744 - C"
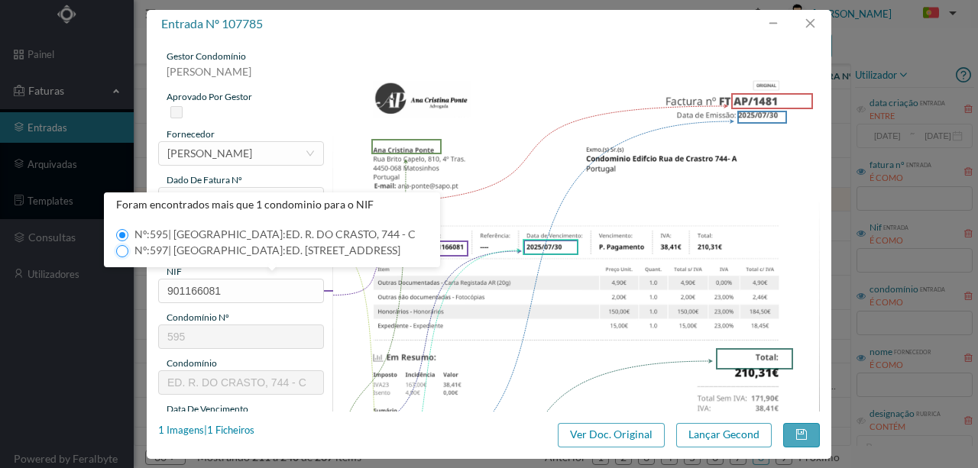
click at [122, 252] on input "Nº: 597 | Nome: ED. RUA DE CRASTO, 744 - A" at bounding box center [122, 251] width 12 height 12
type input "597"
type input "ED. RUA DE CRASTO, 744 - A"
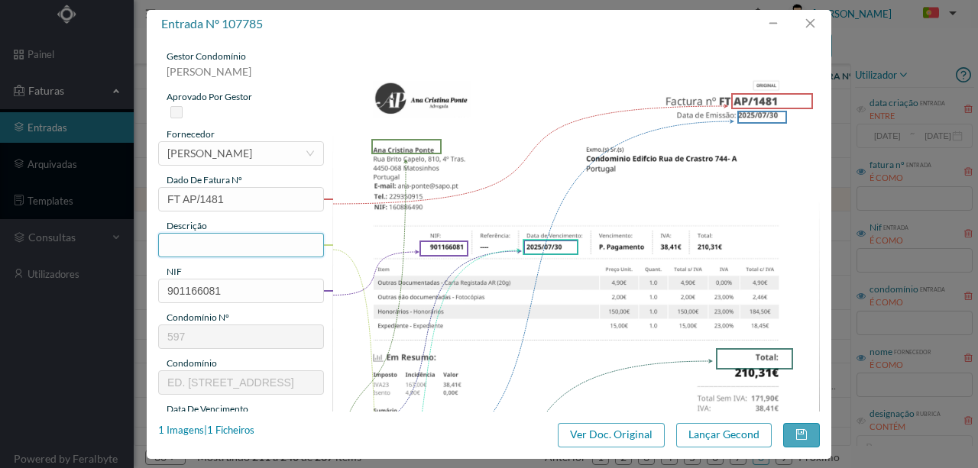
click at [176, 247] on input "text" at bounding box center [241, 245] width 166 height 24
click at [302, 245] on input "Despesas Processo Contencioso - Fração F" at bounding box center [241, 245] width 166 height 24
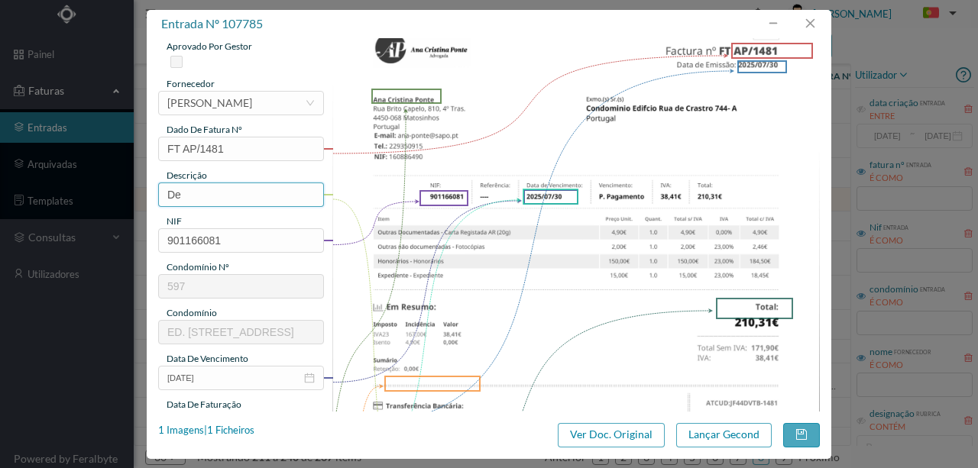
type input "D"
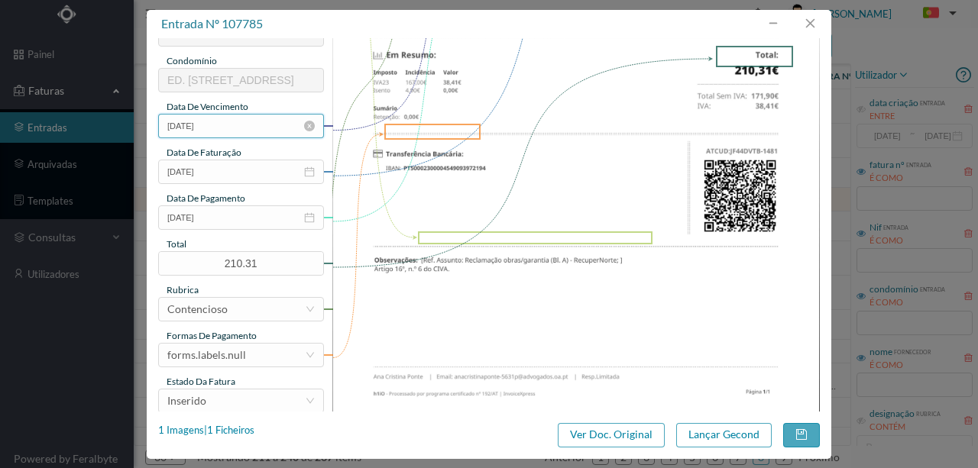
scroll to position [303, 0]
type input "Honorarios Processo Reclamação obras/garantia RecuperNorte"
click at [245, 219] on input "2025-07-30" at bounding box center [241, 218] width 166 height 24
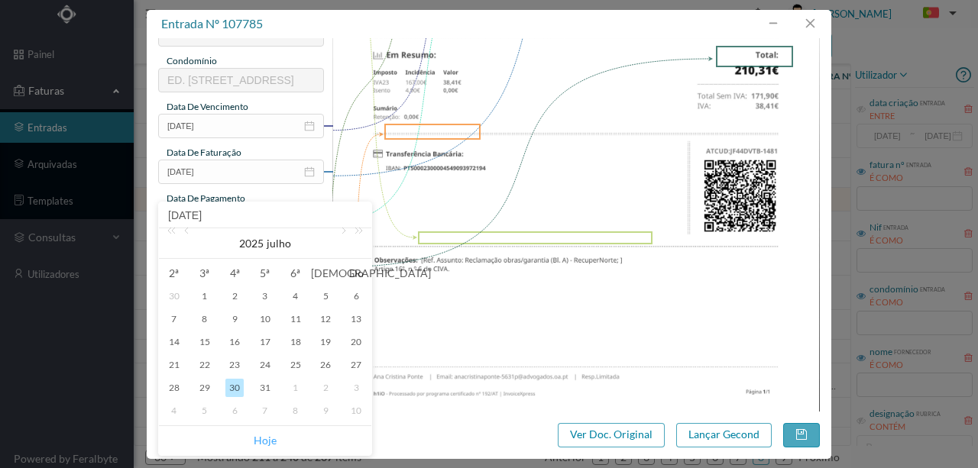
click at [267, 437] on link "Hoje" at bounding box center [265, 440] width 23 height 29
type input "2025-08-22"
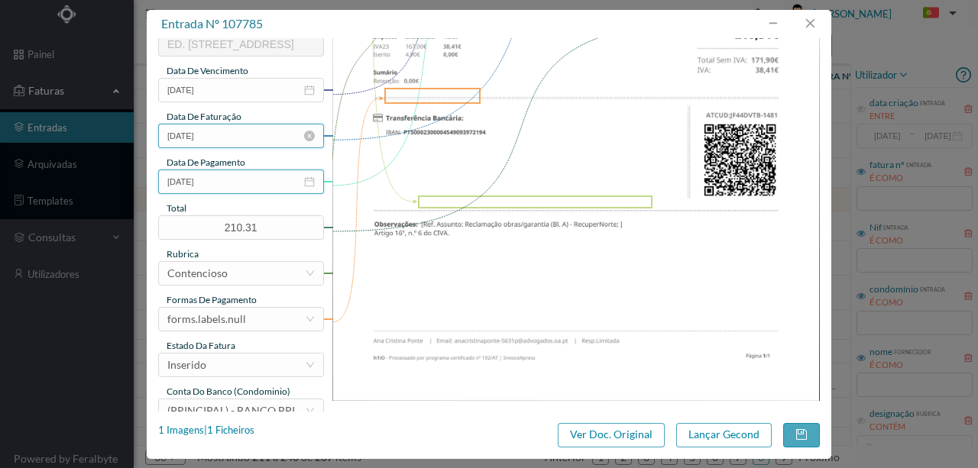
scroll to position [354, 0]
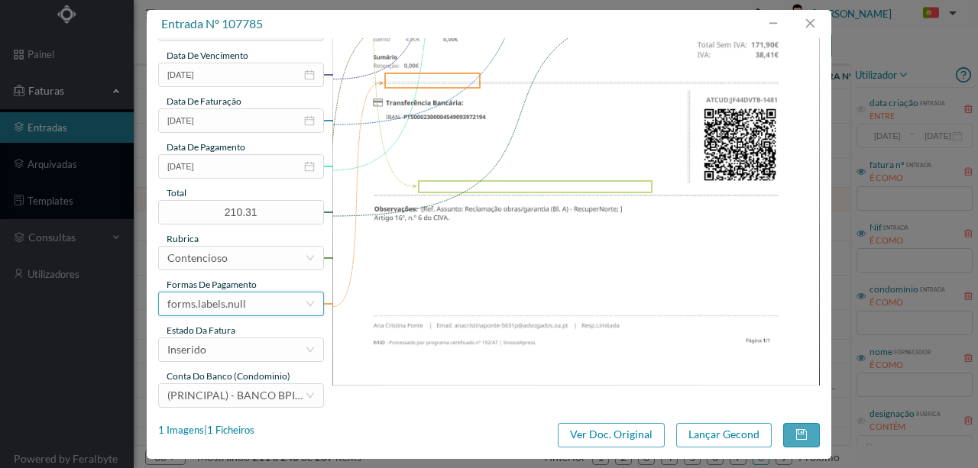
click at [241, 303] on div "forms.labels.null" at bounding box center [206, 304] width 79 height 23
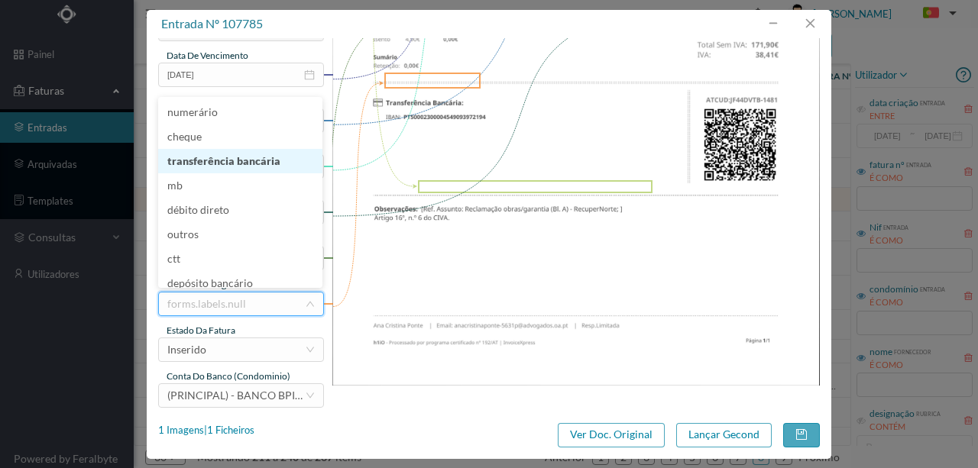
click at [229, 164] on li "transferência bancária" at bounding box center [240, 161] width 164 height 24
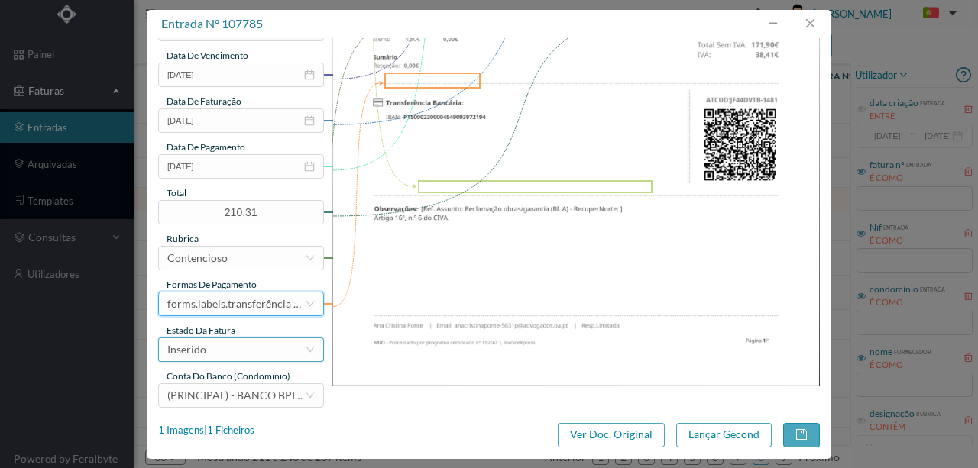
click at [235, 355] on div "Inserido" at bounding box center [236, 350] width 138 height 23
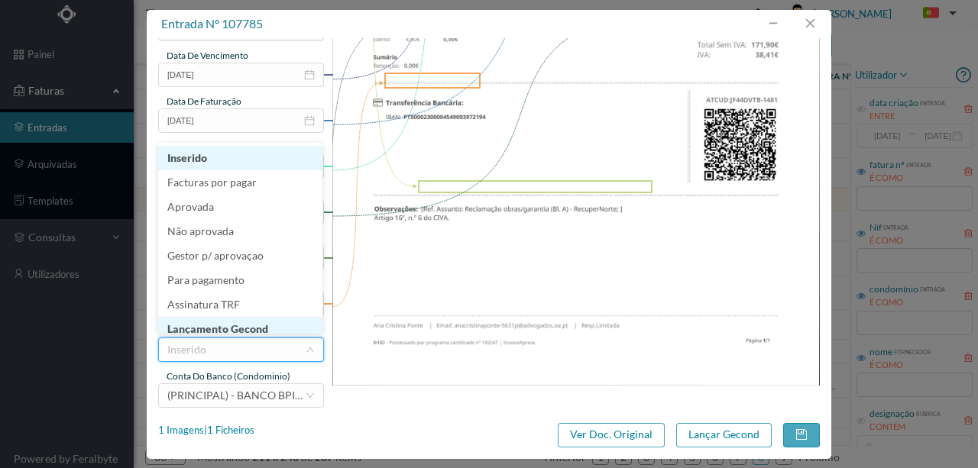
scroll to position [8, 0]
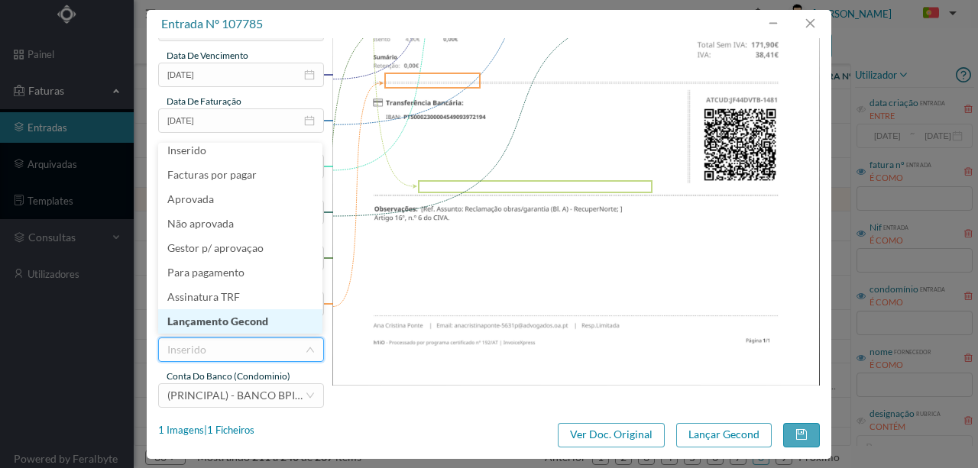
click at [235, 322] on li "Lançamento Gecond" at bounding box center [240, 321] width 164 height 24
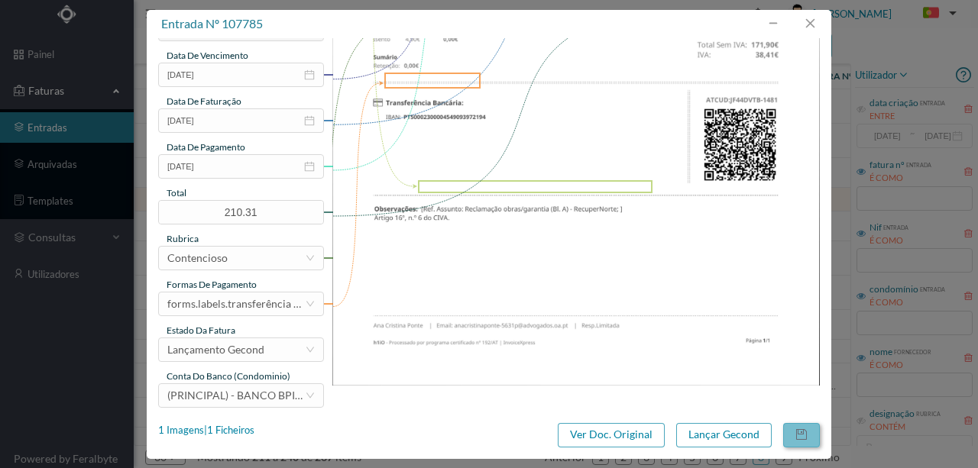
click at [799, 439] on button "button" at bounding box center [801, 435] width 37 height 24
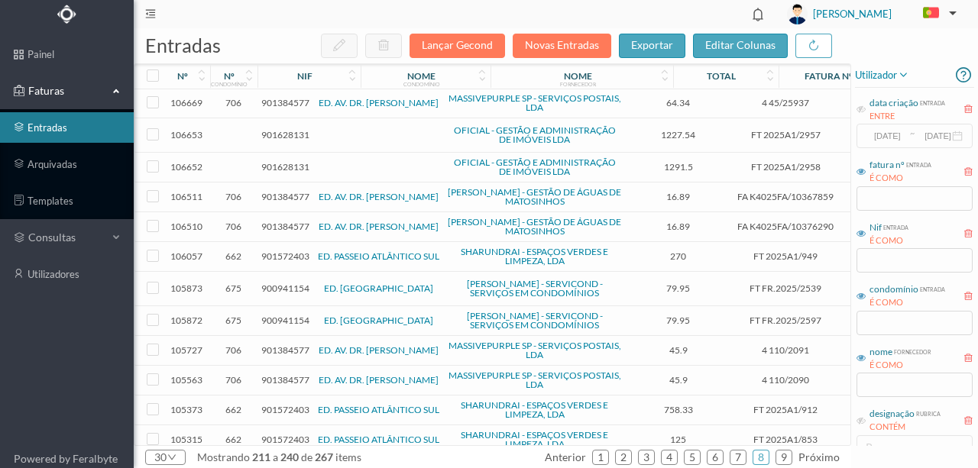
scroll to position [509, 0]
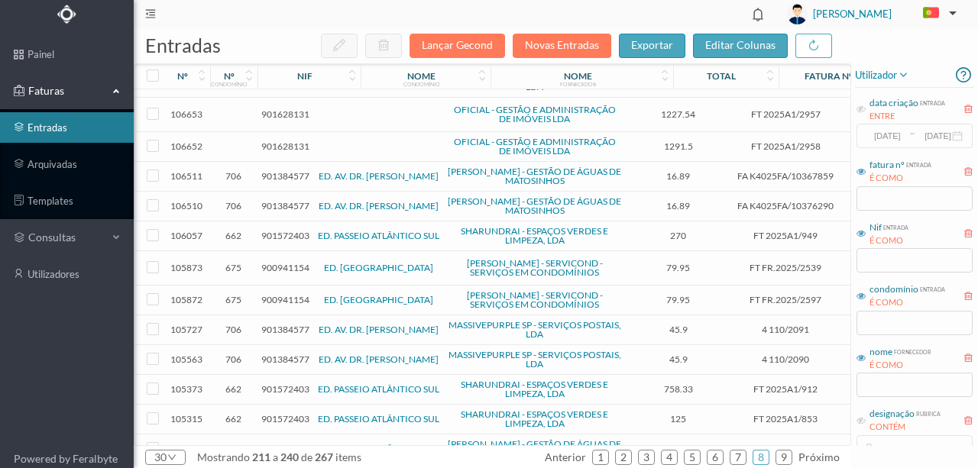
click at [287, 262] on span "900941154" at bounding box center [285, 267] width 48 height 11
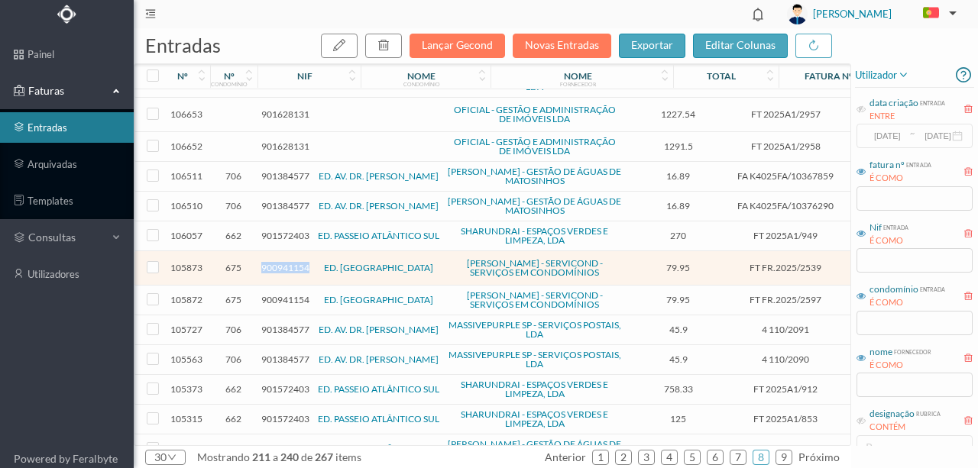
click at [287, 262] on span "900941154" at bounding box center [285, 267] width 48 height 11
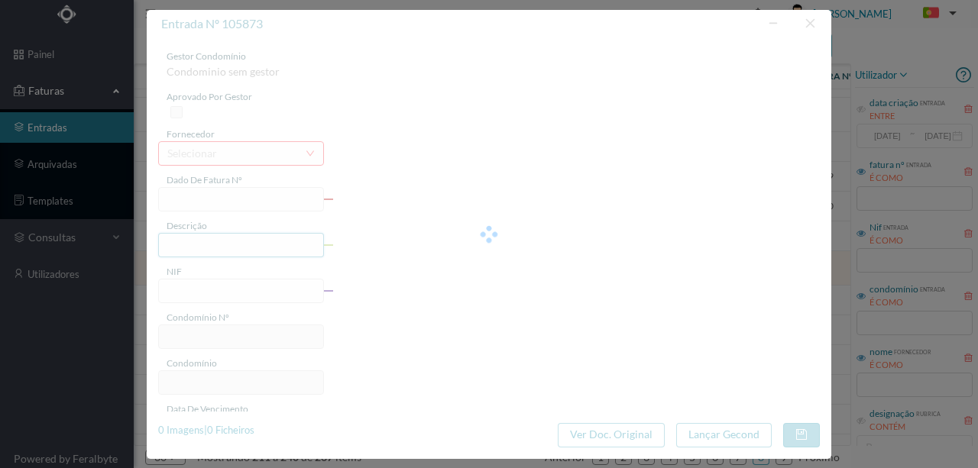
type input "FT FR.2025/2539"
type input "Subs 1 cavalete do portão"
type input "900941154"
type input "2025-06-18"
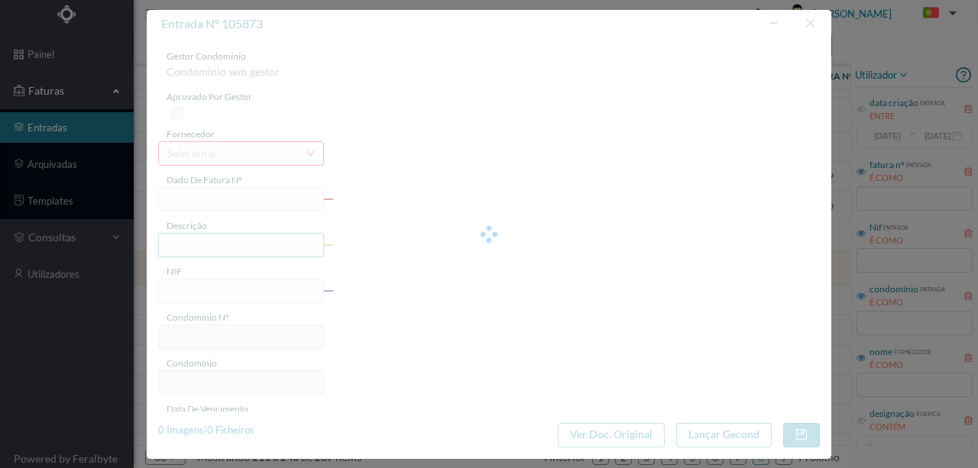
type input "2025-07-23"
type input "79.95"
type input "675"
type input "ED. GARDEN VILLAGE VI"
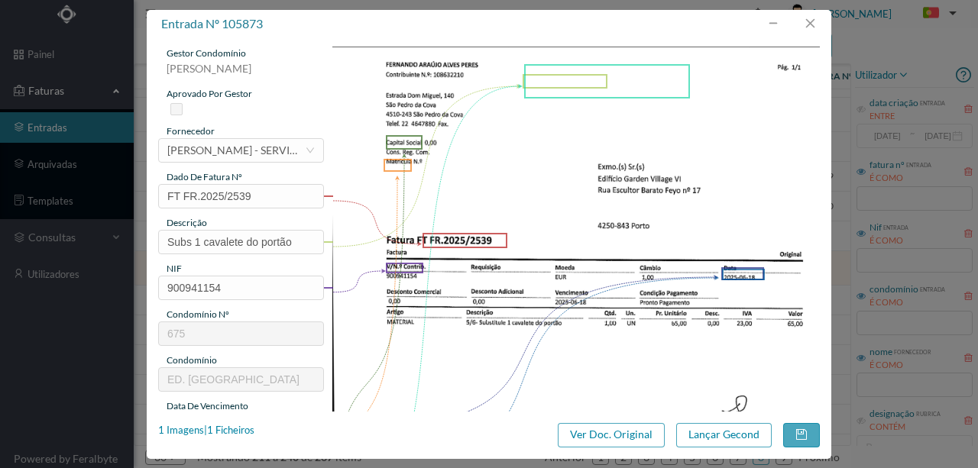
scroll to position [0, 0]
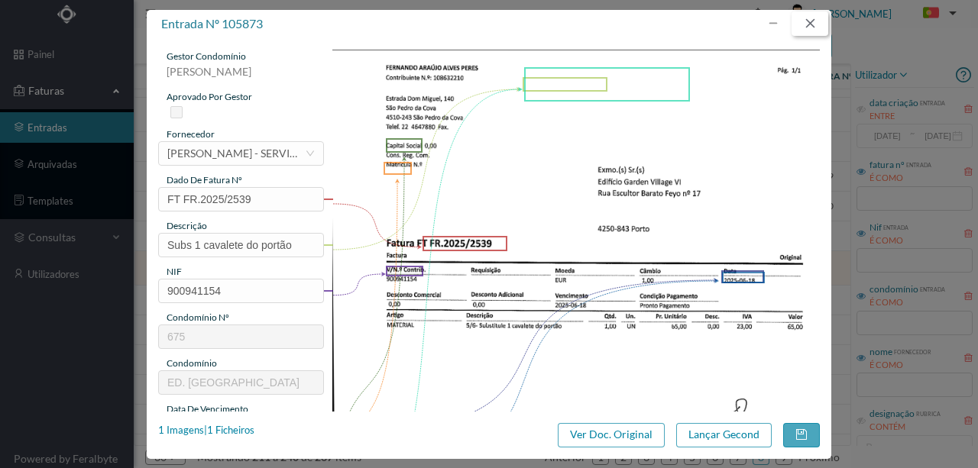
click at [808, 29] on button "button" at bounding box center [810, 23] width 37 height 24
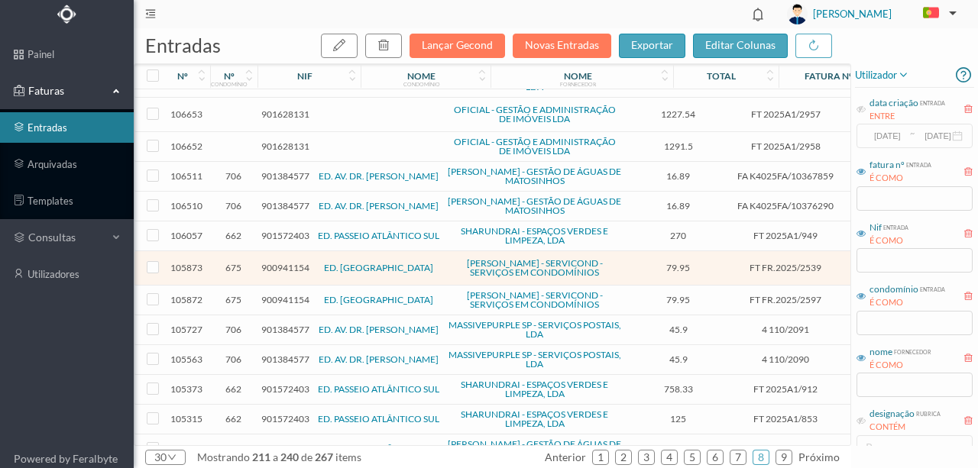
click at [283, 302] on span "900941154" at bounding box center [285, 299] width 48 height 11
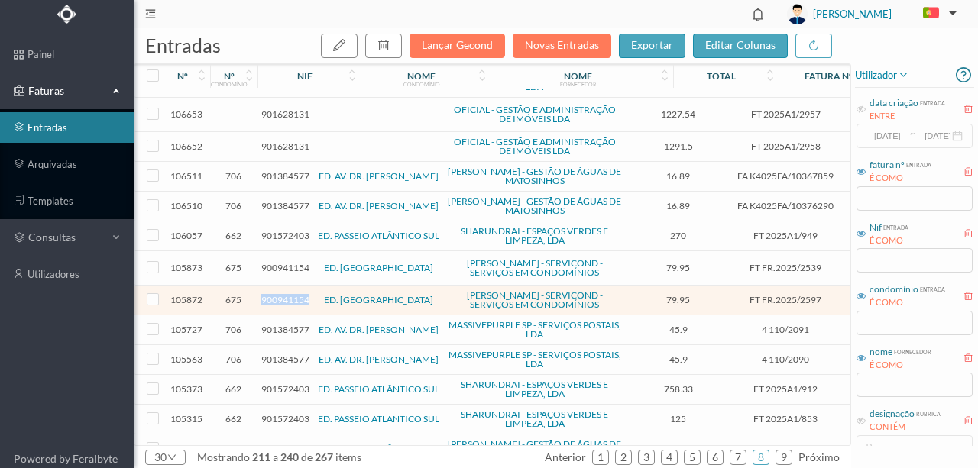
click at [283, 302] on span "900941154" at bounding box center [285, 299] width 48 height 11
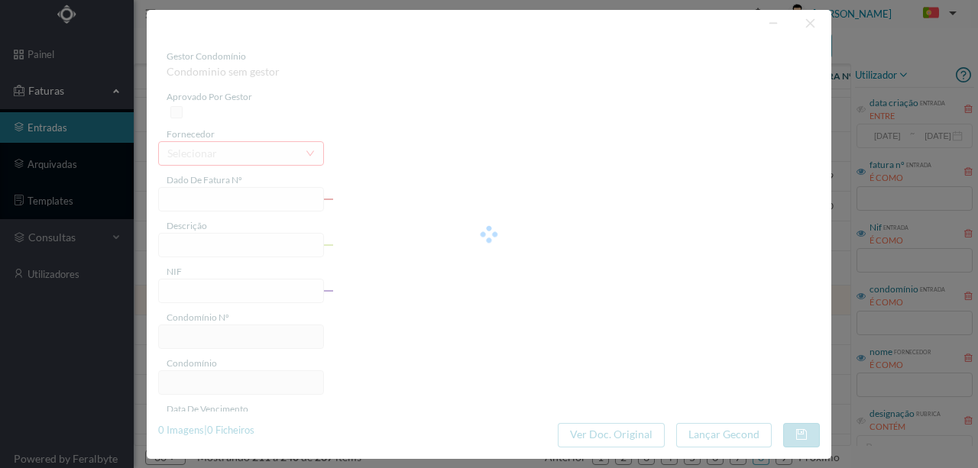
type input "FT FR.2025/2597"
type input "900941154"
type input "Invalid date"
type input "2025-06-18"
type input "79.95"
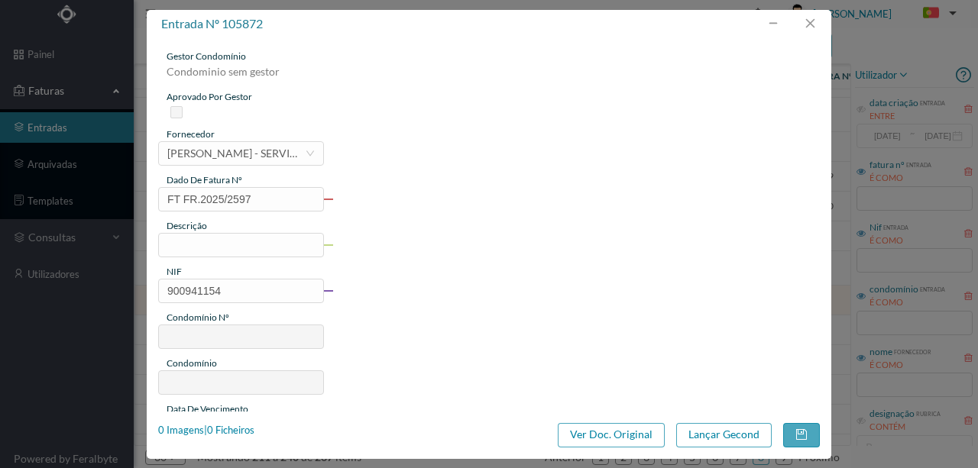
type input "675"
type input "ED. GARDEN VILLAGE VI"
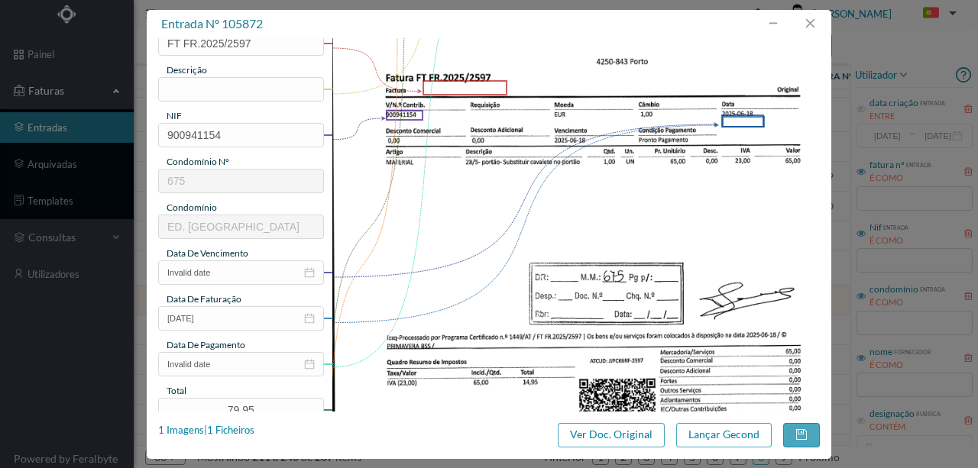
scroll to position [56, 0]
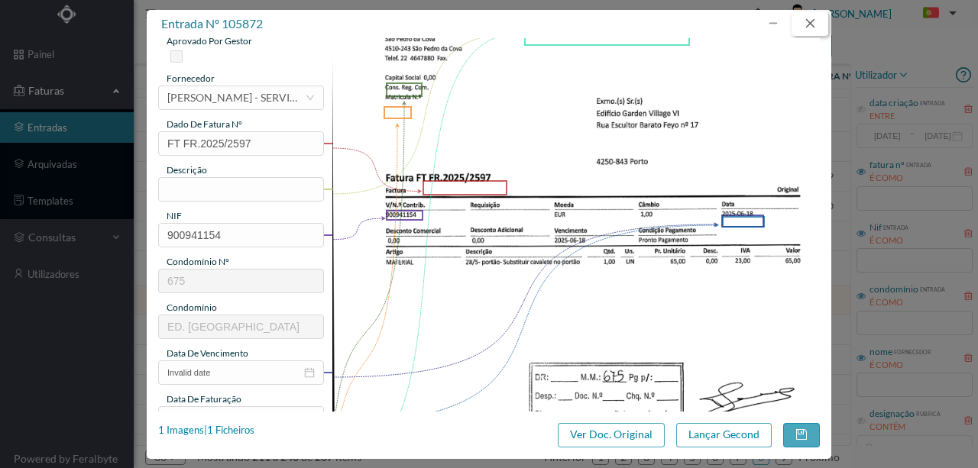
click at [815, 24] on button "button" at bounding box center [810, 23] width 37 height 24
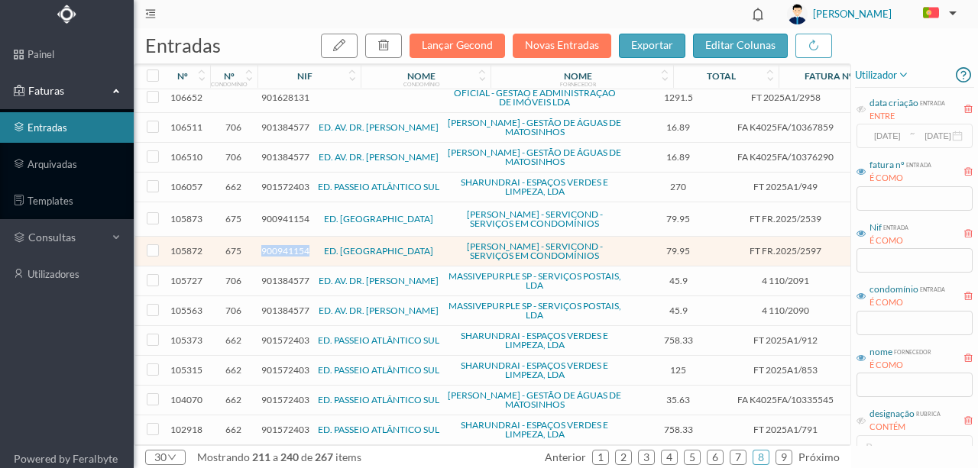
scroll to position [565, 0]
click at [290, 396] on span "901572403" at bounding box center [285, 399] width 48 height 11
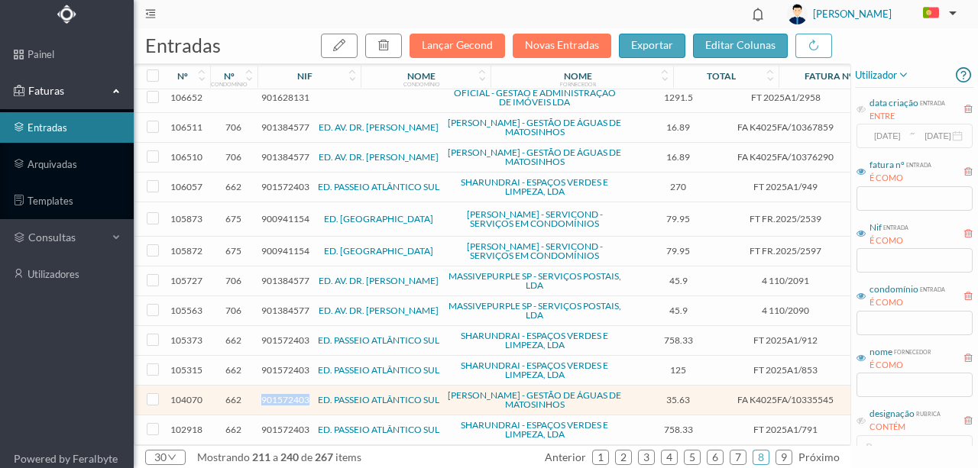
click at [290, 396] on span "901572403" at bounding box center [285, 399] width 48 height 11
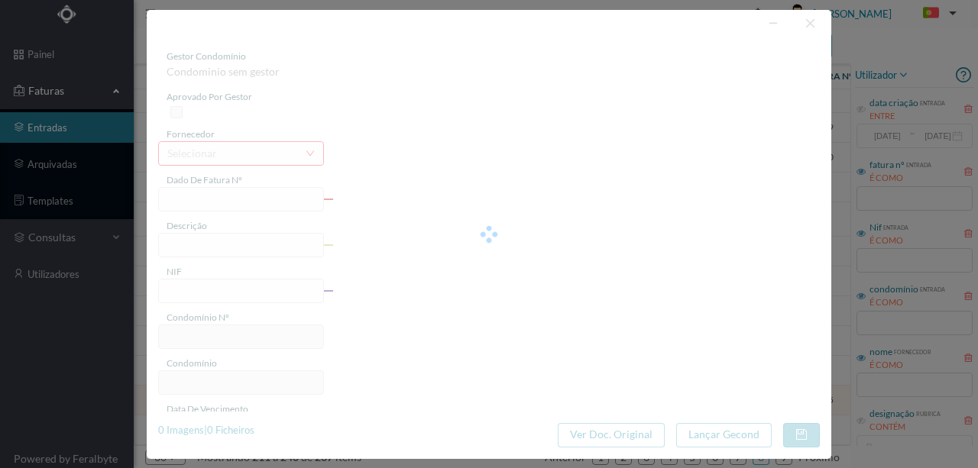
type input "FA K4025FA/10335545"
type input "55 Totalizador A-105 (05.04.2025 a 05.06.2025)"
type input "901572403"
type input "12-06-2025"
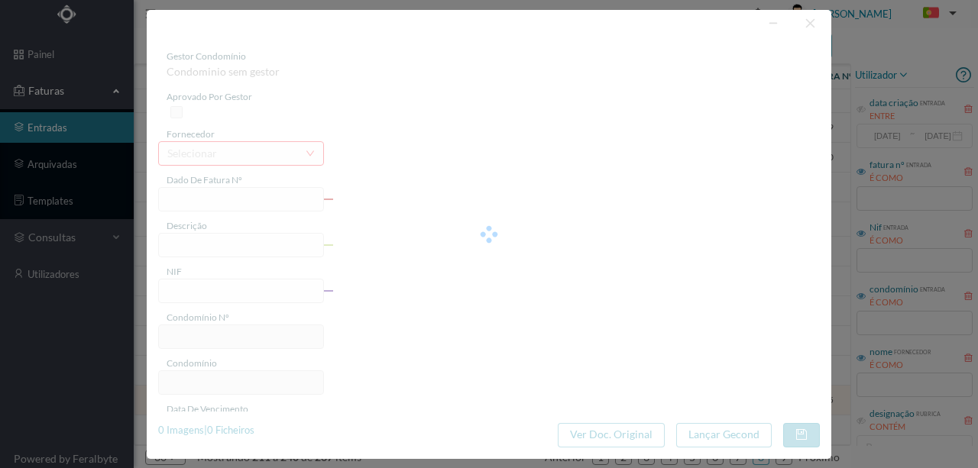
type input "13-06-2025"
type input "35.63"
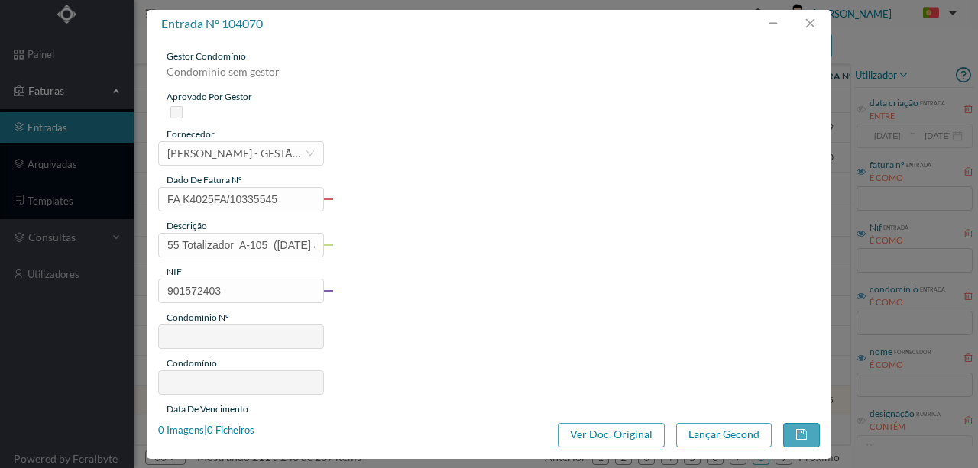
type input "662"
type input "ED. PASSEIO ATLÂNTICO SUL"
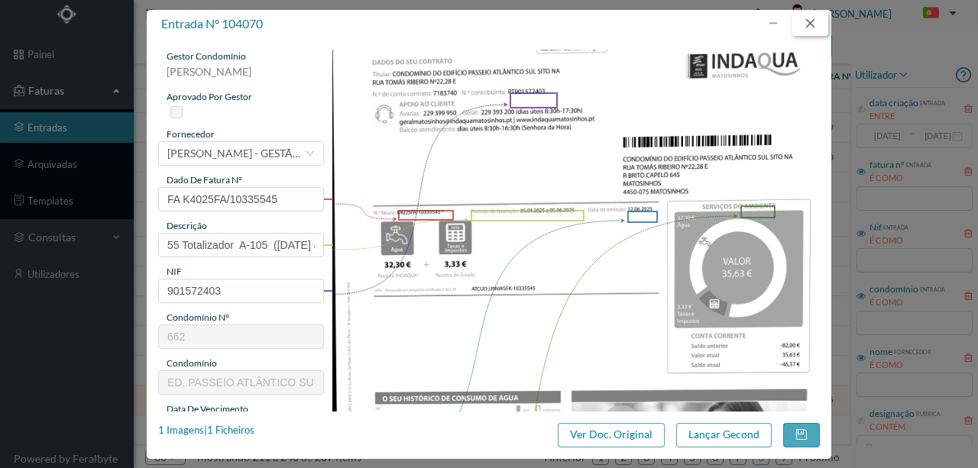
click at [815, 24] on button "button" at bounding box center [810, 23] width 37 height 24
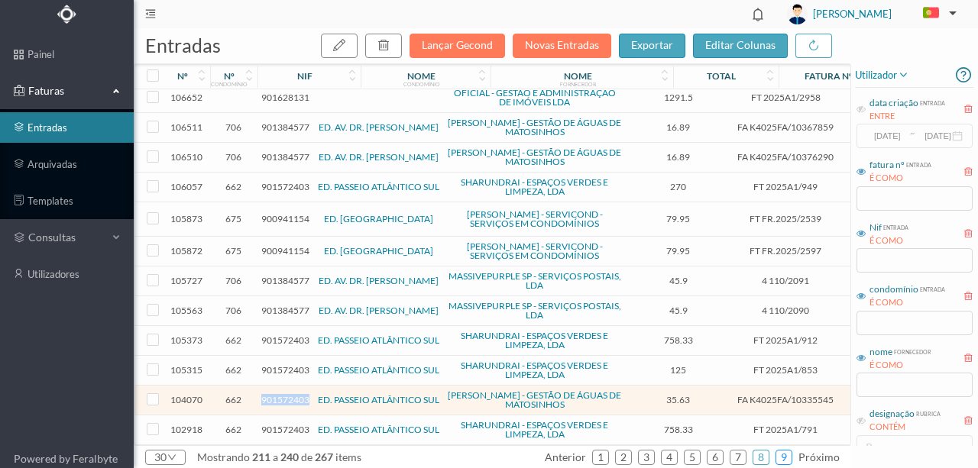
click at [786, 459] on link "9" at bounding box center [783, 457] width 15 height 23
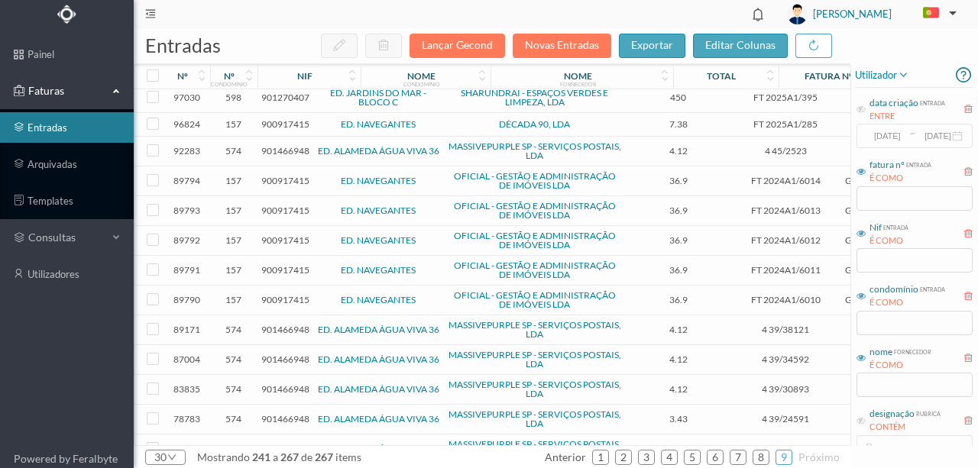
scroll to position [473, 0]
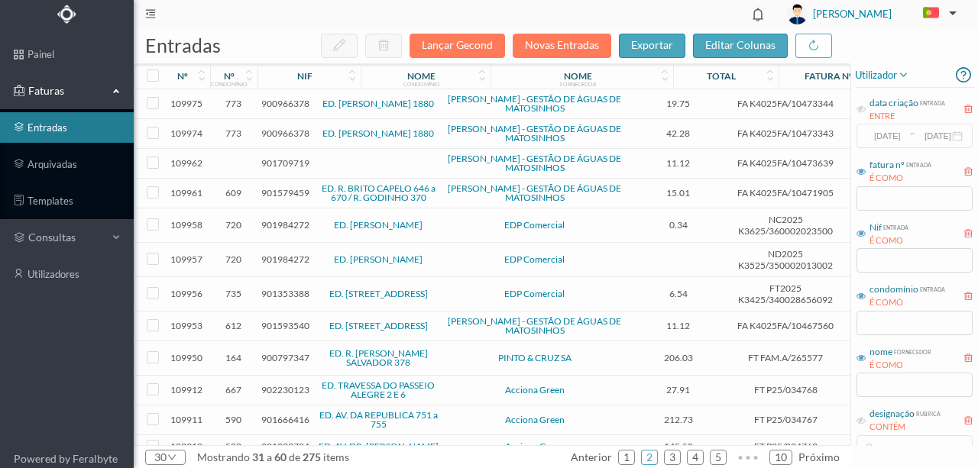
scroll to position [254, 0]
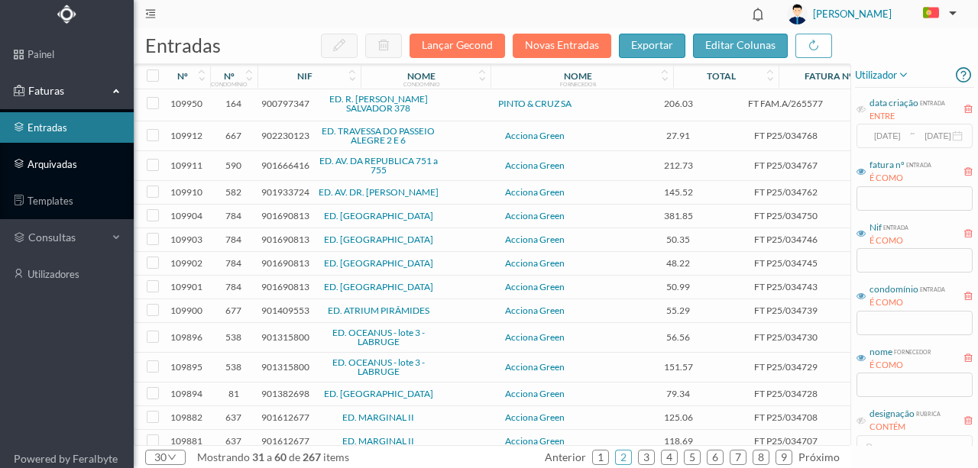
click at [58, 167] on link "arquivadas" at bounding box center [67, 164] width 134 height 31
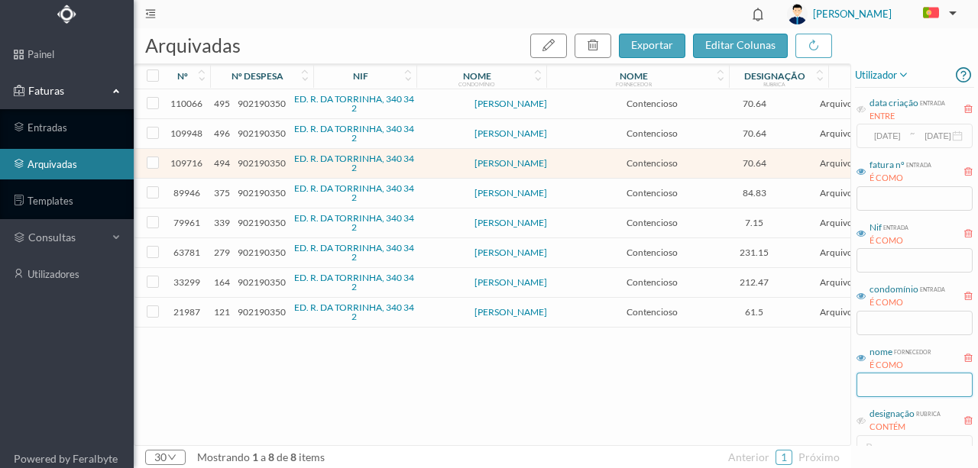
click at [882, 385] on input "text" at bounding box center [915, 385] width 116 height 24
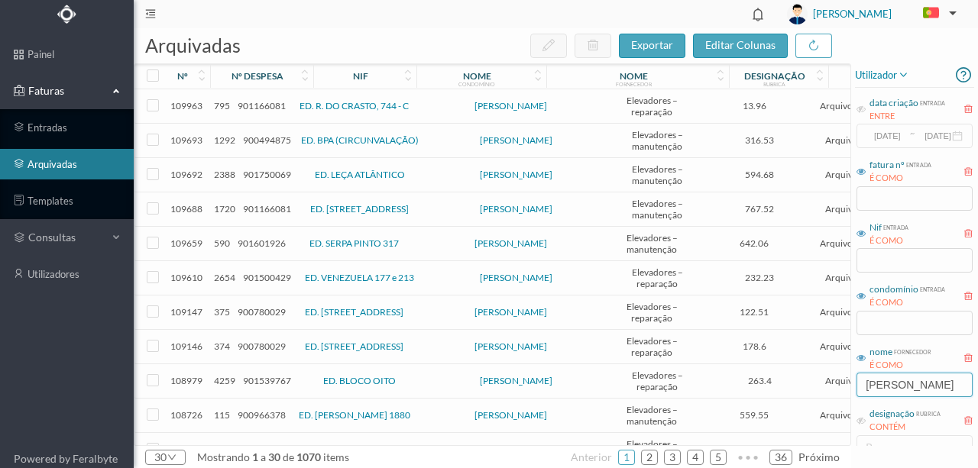
type input "[PERSON_NAME]"
click at [260, 105] on span "901166081" at bounding box center [262, 105] width 48 height 11
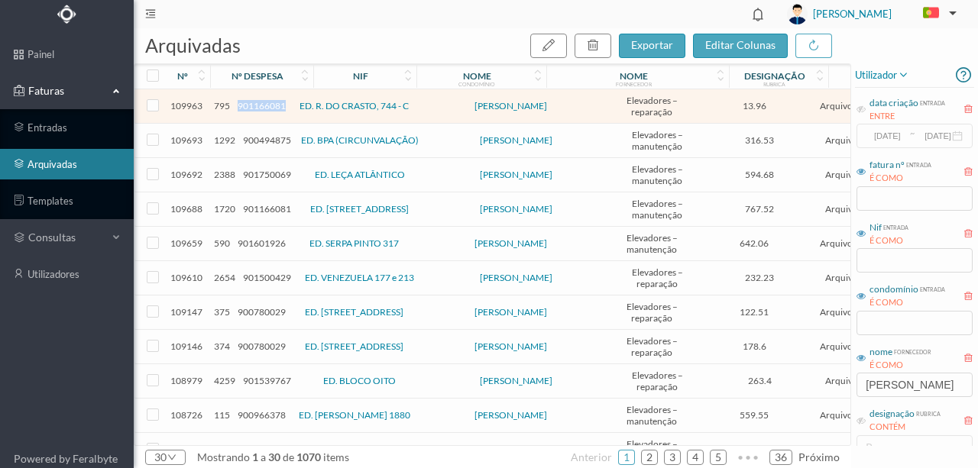
click at [260, 105] on span "901166081" at bounding box center [262, 105] width 48 height 11
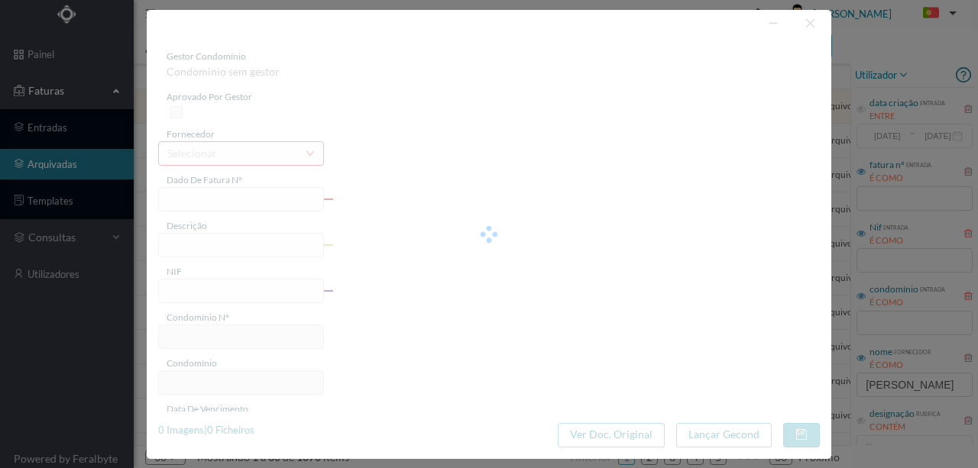
type input "FA 2025.3B/25009782"
type input "FORNECIMENTO DE LIVRO DE REGISTOS"
type input "901166081"
type input "[DATE]"
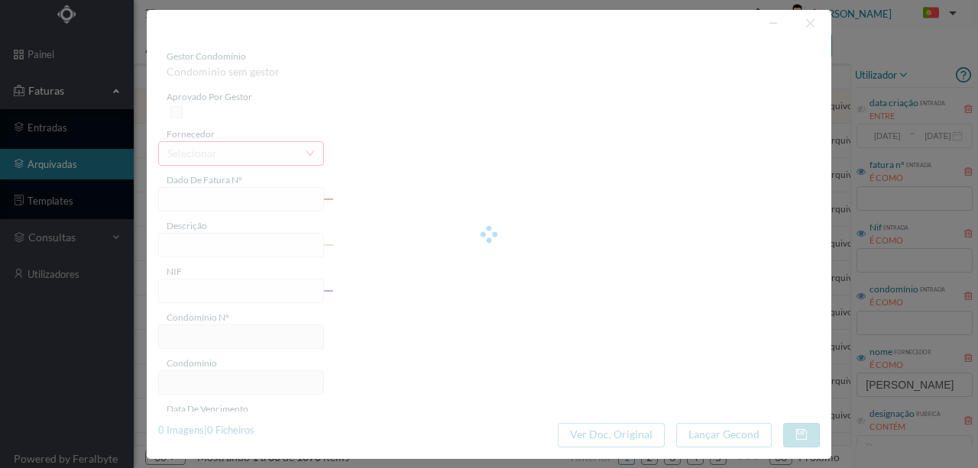
type input "13.96"
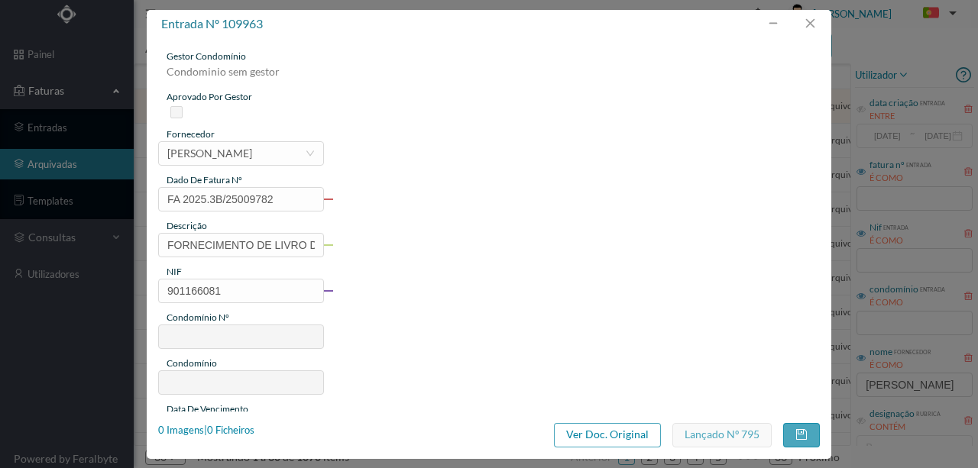
type input "595"
type input "ED. R. DO CRASTO, 744 - C"
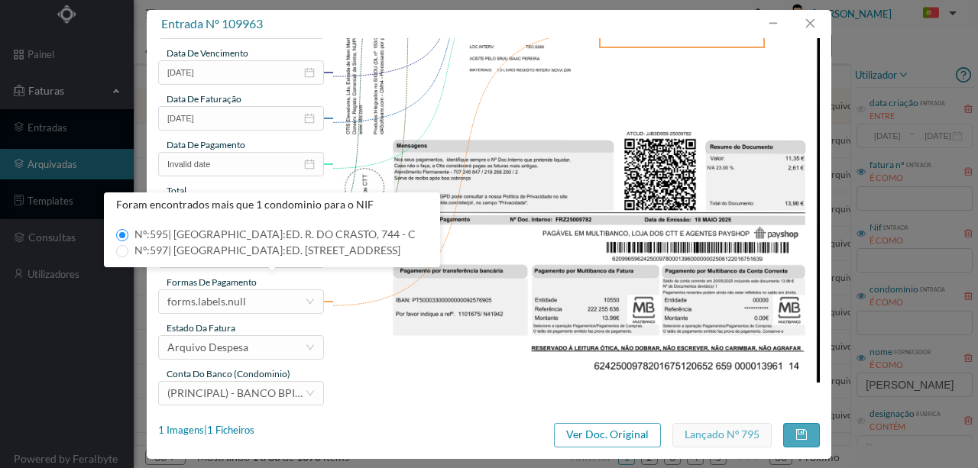
scroll to position [356, 0]
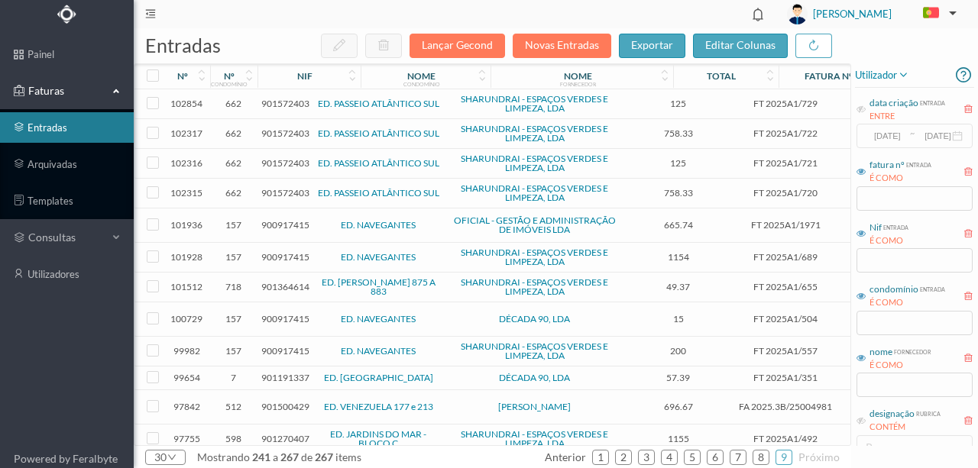
scroll to position [473, 0]
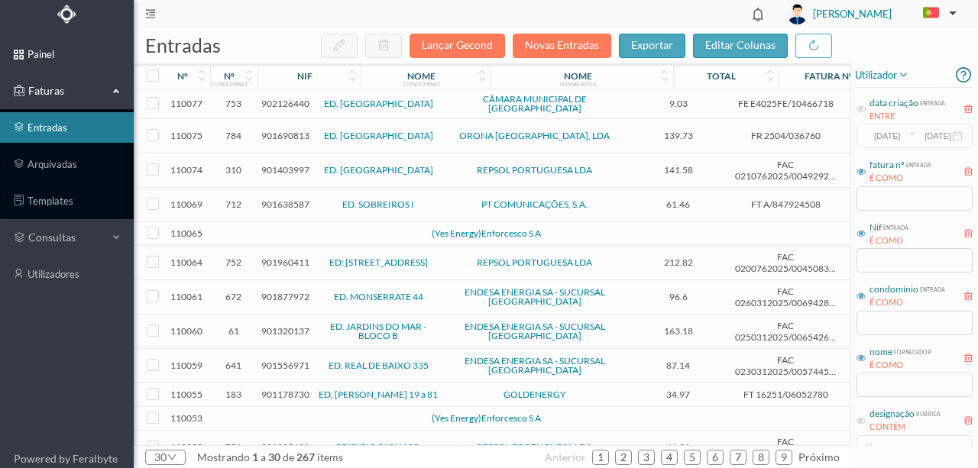
scroll to position [203, 0]
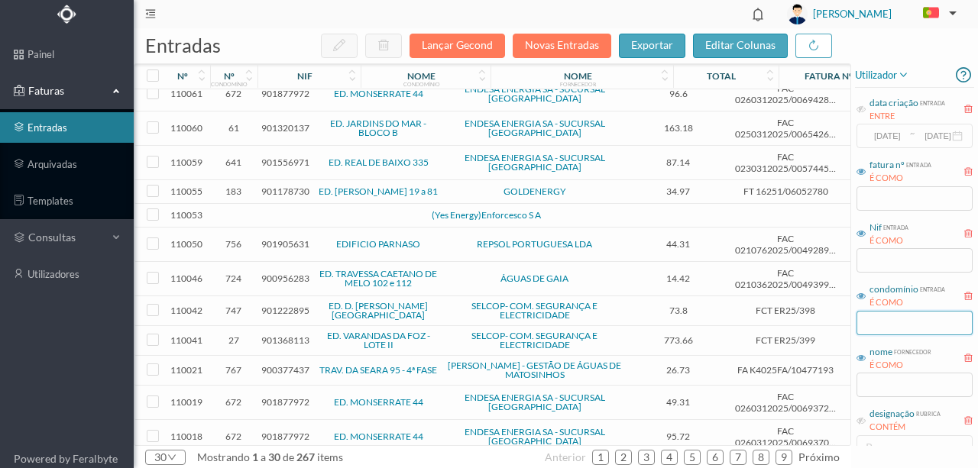
drag, startPoint x: 884, startPoint y: 322, endPoint x: 928, endPoint y: 335, distance: 46.2
click at [884, 322] on input "text" at bounding box center [915, 323] width 116 height 24
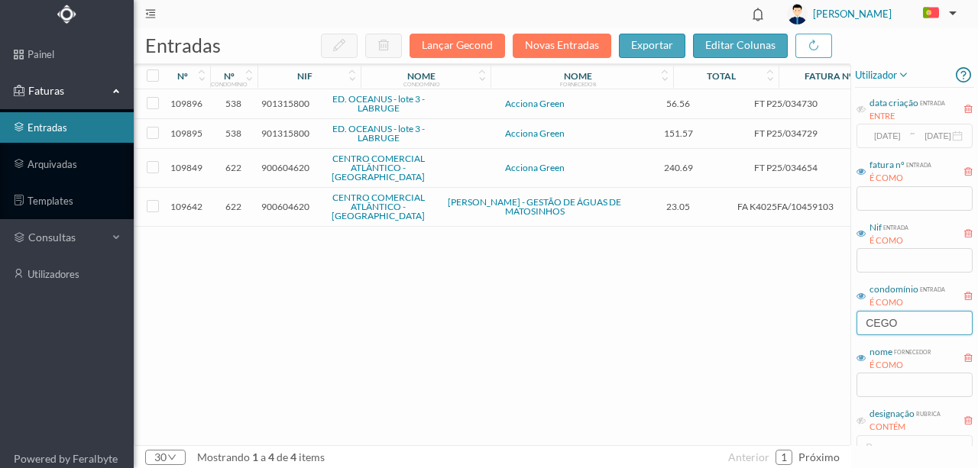
scroll to position [0, 0]
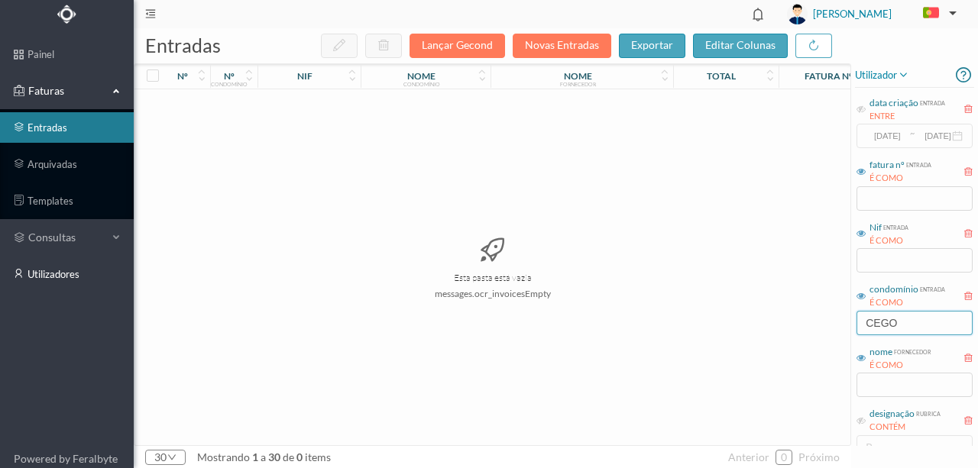
type input "CEGO"
